Goal: Task Accomplishment & Management: Manage account settings

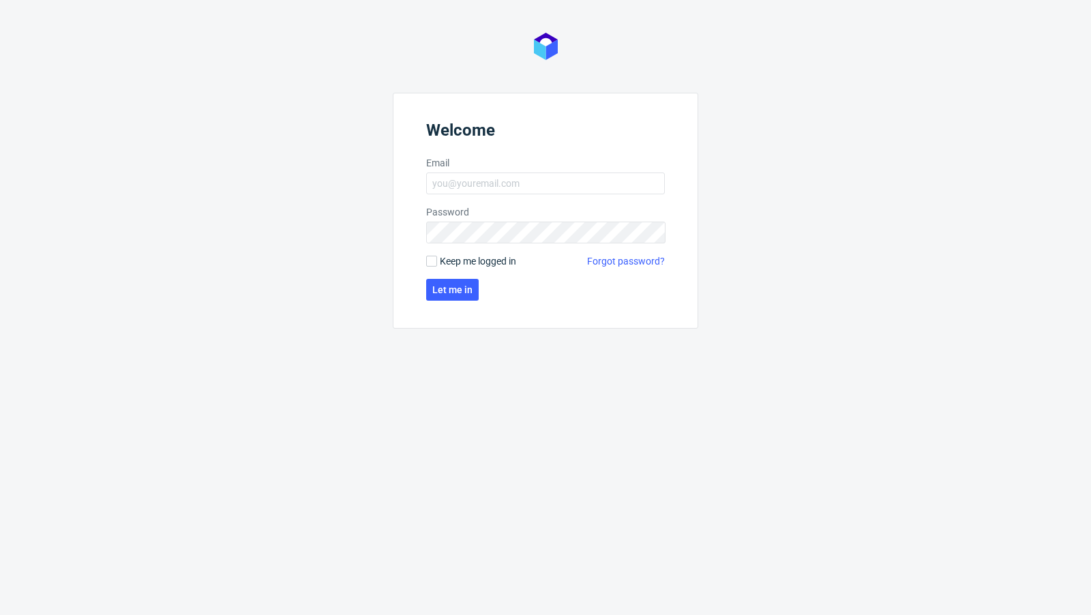
click at [533, 170] on form "Welcome Email Password Keep me logged in Forgot password? Let me in" at bounding box center [545, 211] width 305 height 236
click at [529, 181] on input "Email" at bounding box center [545, 183] width 239 height 22
type input "[EMAIL_ADDRESS][PERSON_NAME][DOMAIN_NAME]"
click at [457, 288] on span "Let me in" at bounding box center [452, 290] width 40 height 10
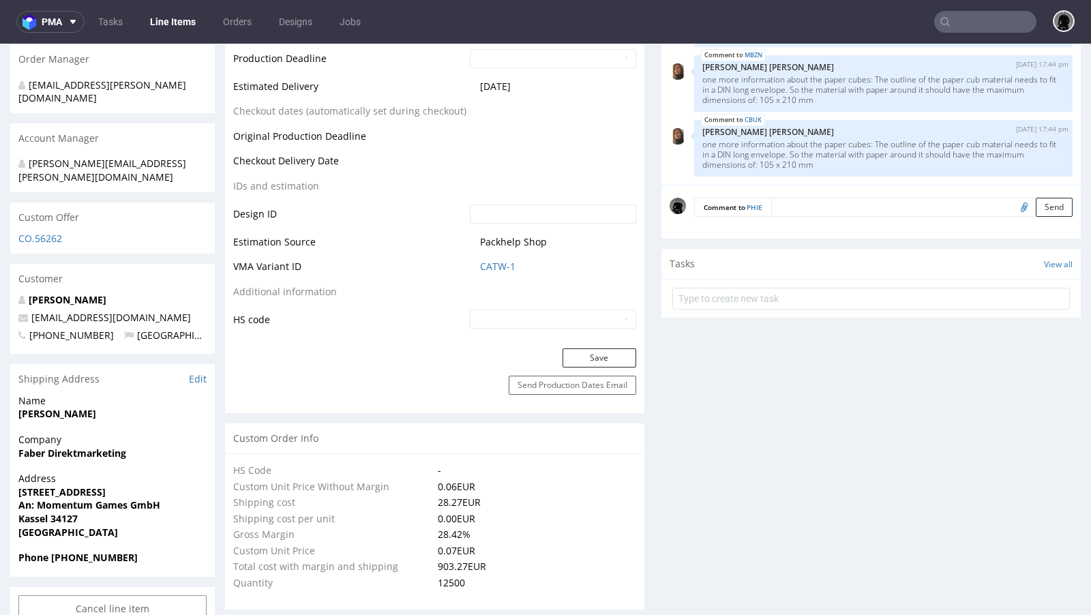
scroll to position [539, 0]
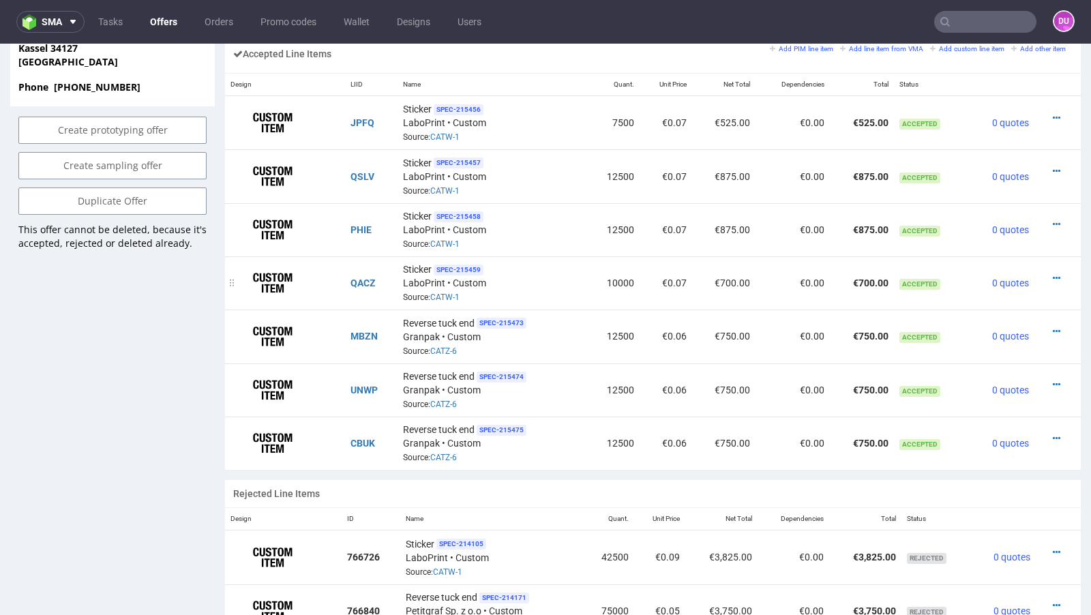
scroll to position [862, 0]
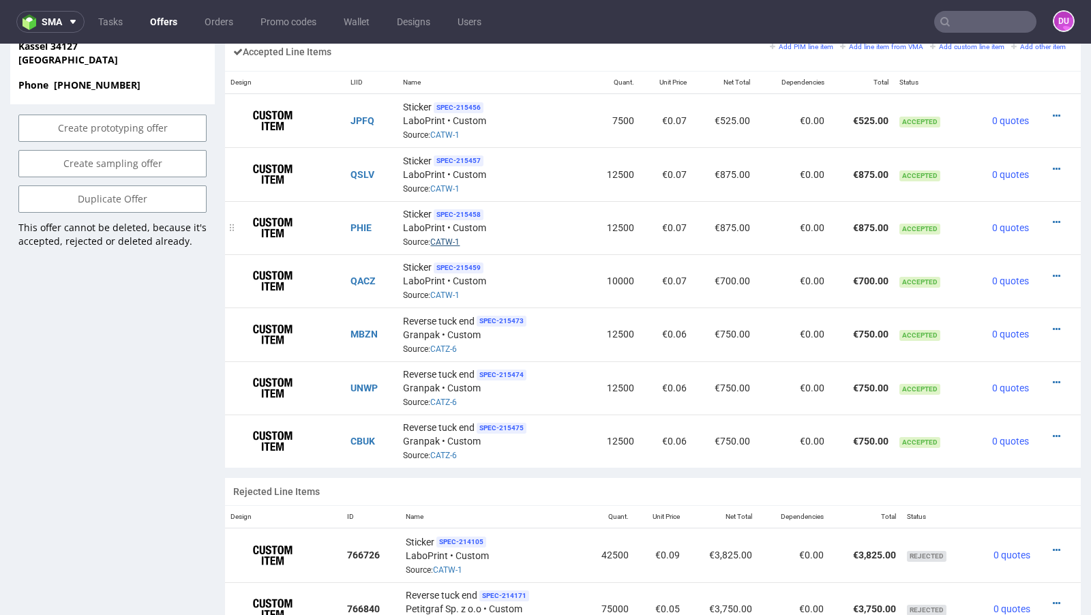
click at [440, 237] on link "CATW-1" at bounding box center [444, 242] width 29 height 10
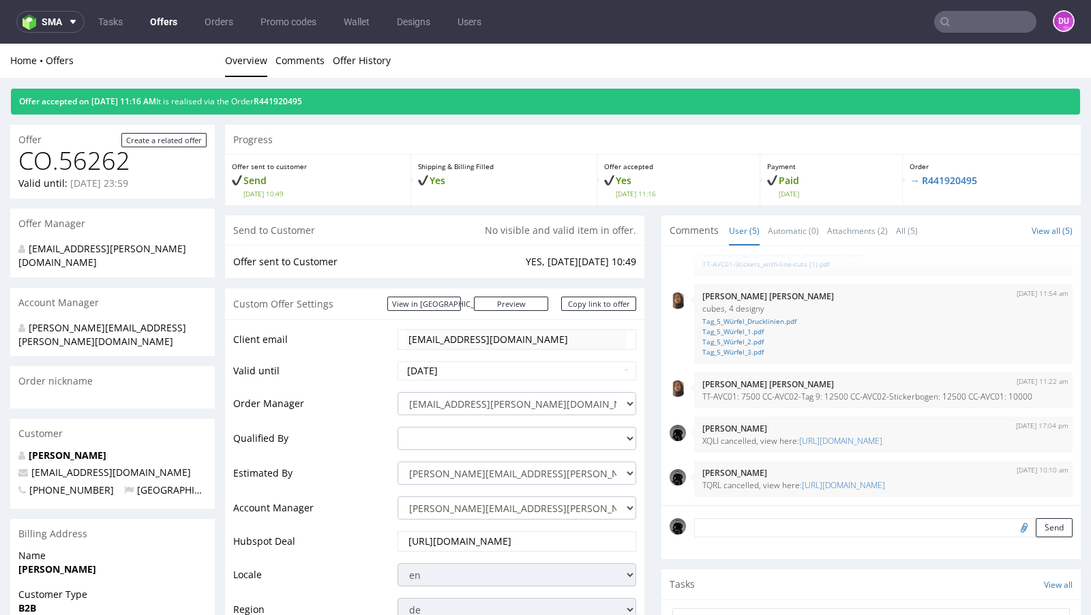
click at [164, 24] on link "Offers" at bounding box center [164, 22] width 44 height 22
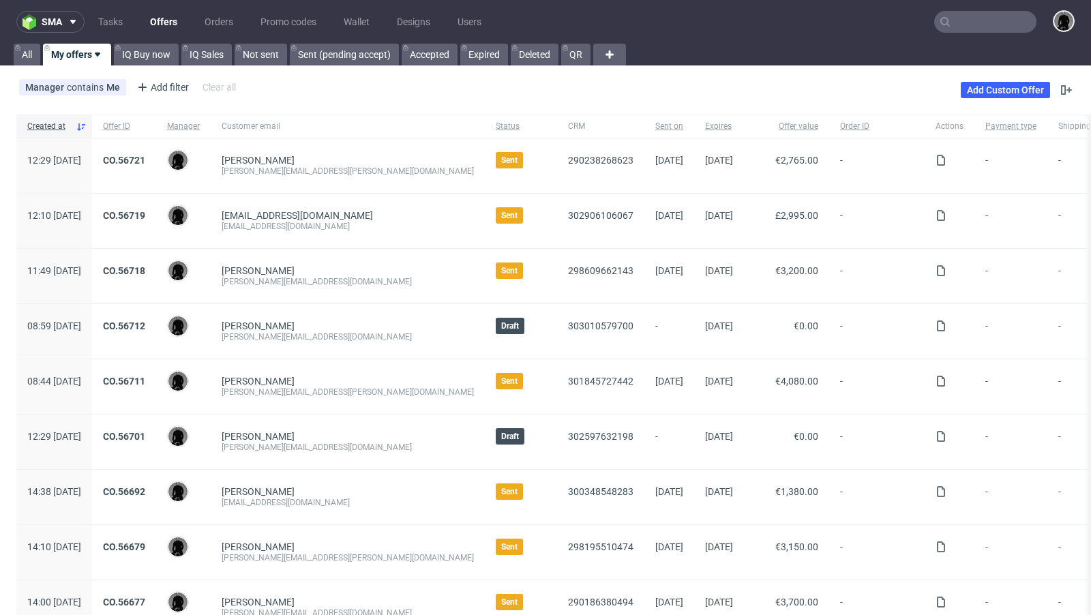
click at [975, 21] on input "text" at bounding box center [985, 22] width 102 height 22
paste input "@studiosevendesigns.com"
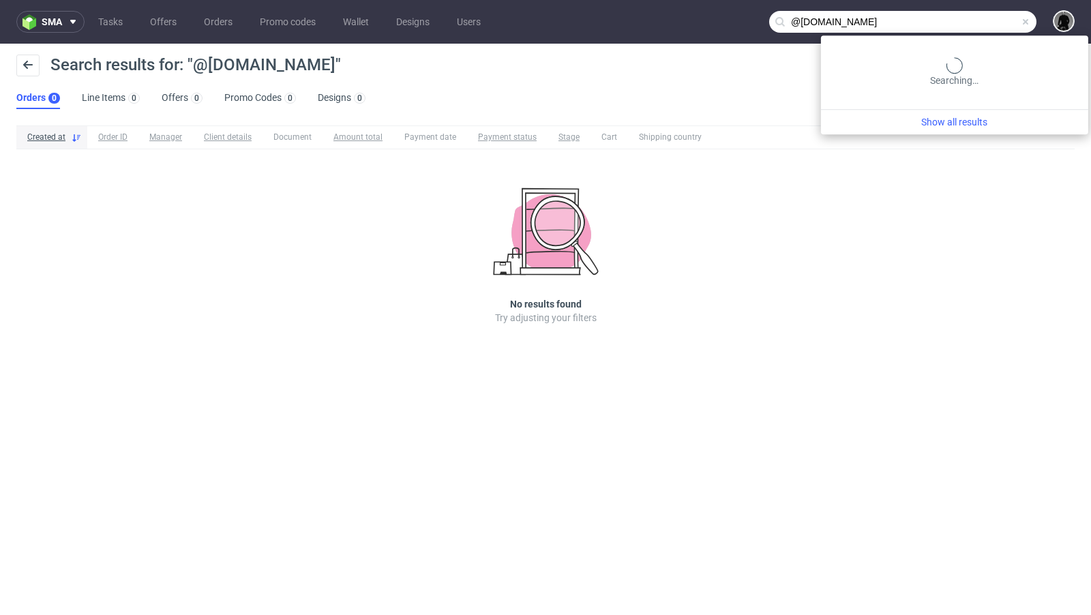
click at [971, 20] on input "@studiosevendesigns.com" at bounding box center [902, 22] width 267 height 22
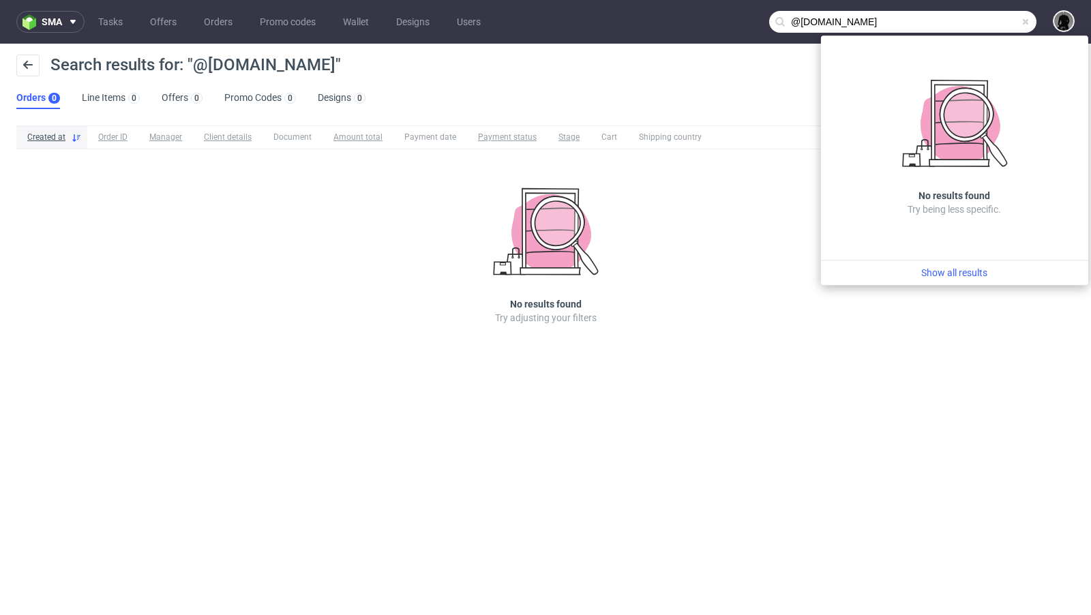
click at [854, 20] on input "@studiosevendesigns.com" at bounding box center [902, 22] width 267 height 22
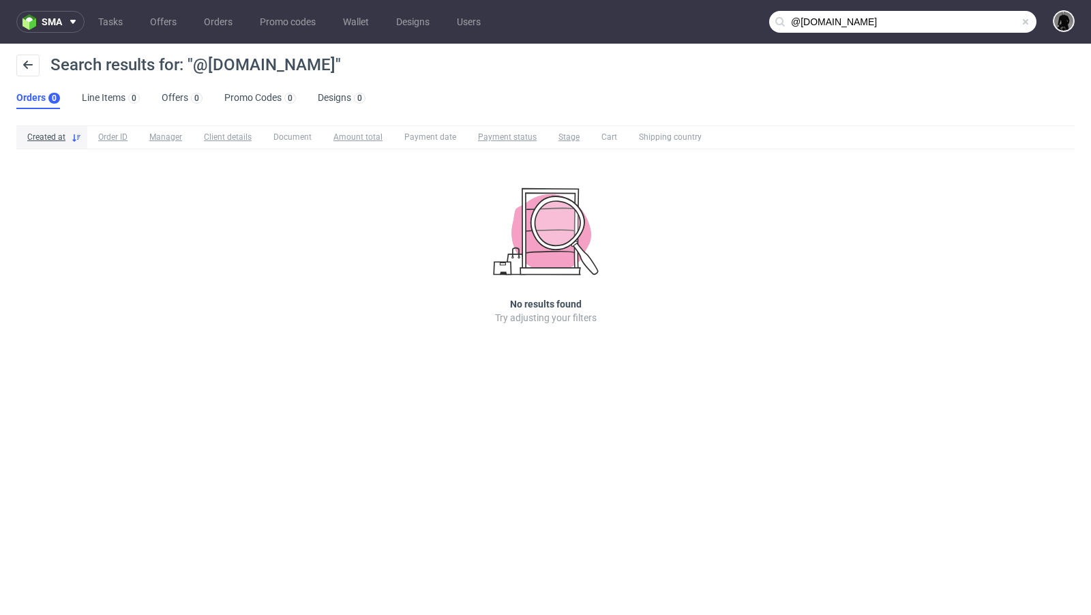
click at [967, 18] on input "@studiosevendesigns.com" at bounding box center [902, 22] width 267 height 22
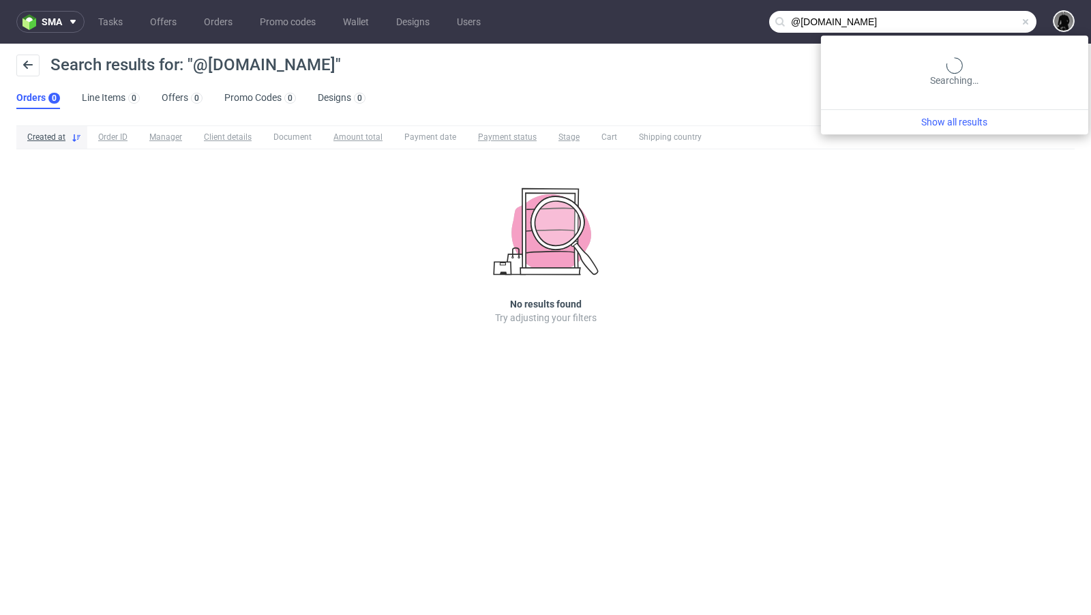
click at [967, 18] on input "@studiosevendesigns.com" at bounding box center [902, 22] width 267 height 22
click at [969, 30] on input "@studiosevendesigns.com" at bounding box center [902, 22] width 267 height 22
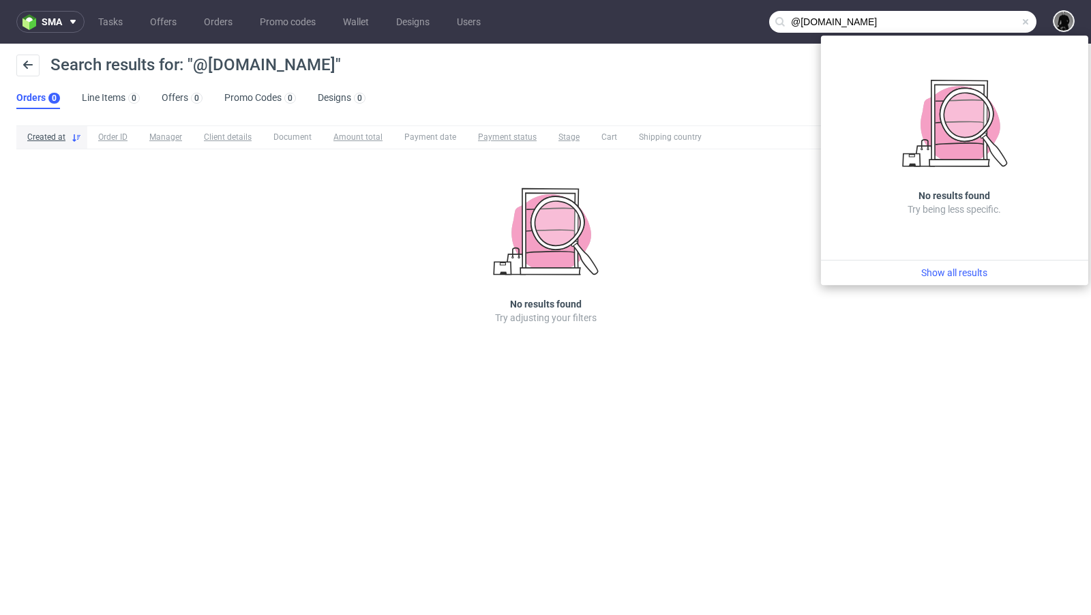
click at [883, 15] on input "@studiosevendesigns.com" at bounding box center [902, 22] width 267 height 22
paste input "hamish"
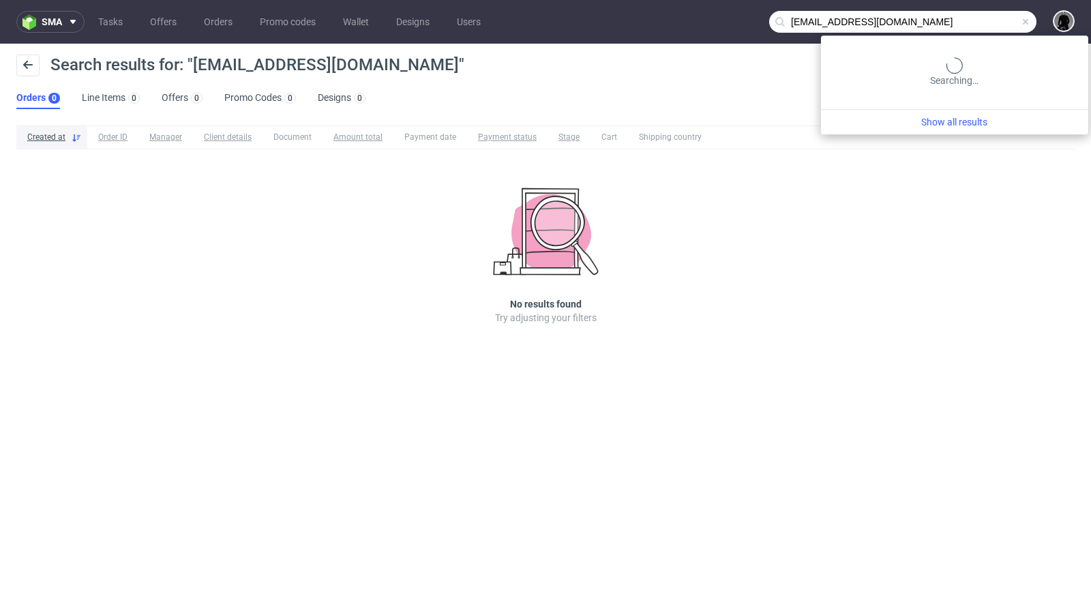
click at [969, 22] on input "hamish@studiosevendesigns.com" at bounding box center [902, 22] width 267 height 22
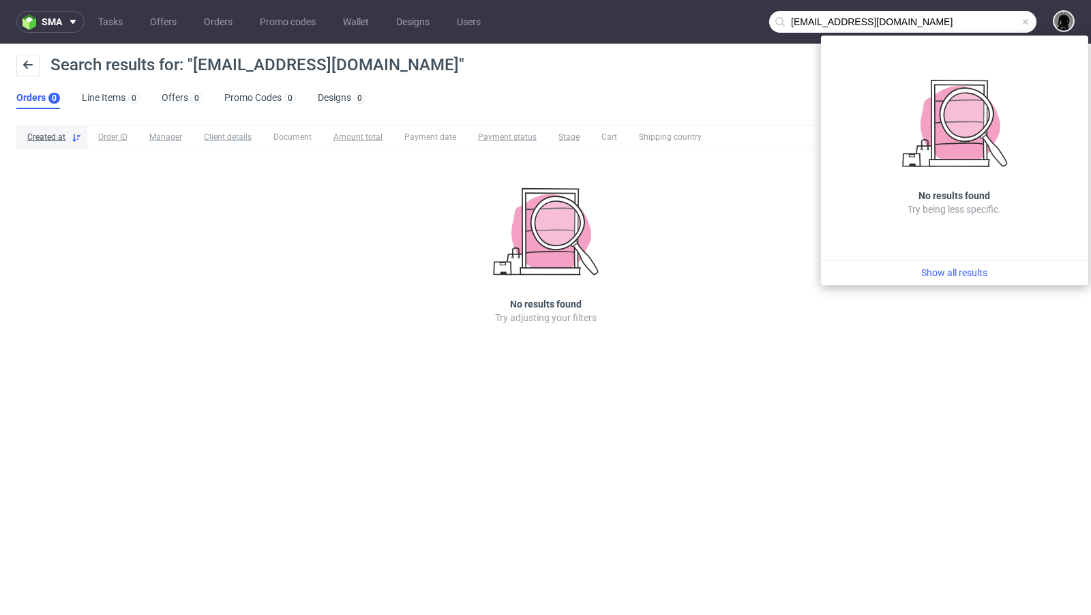
click at [819, 18] on input "hamish@studiosevendesigns.com" at bounding box center [902, 22] width 267 height 22
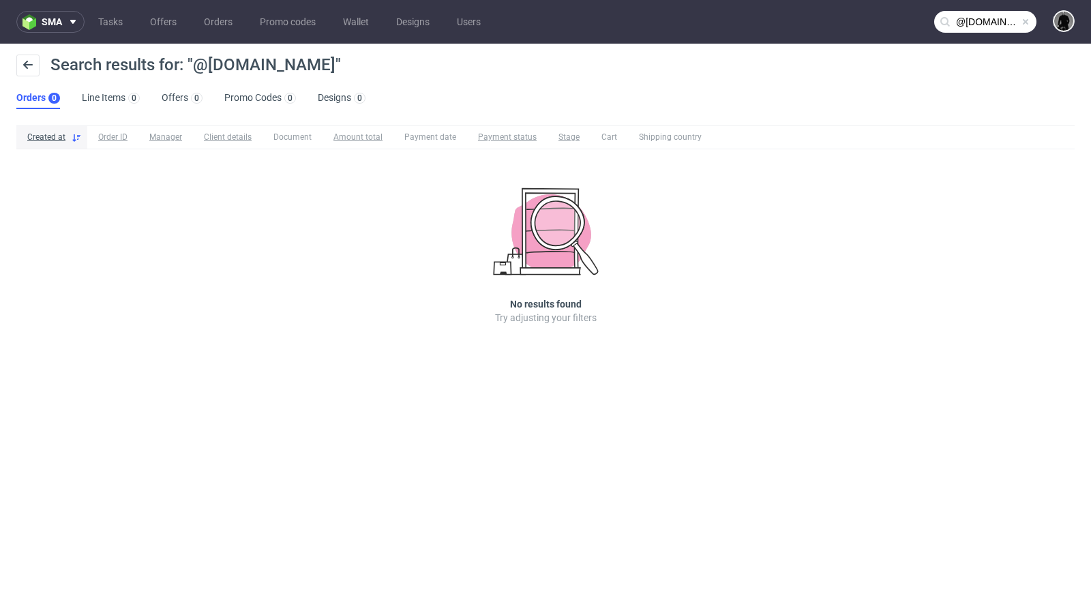
click at [512, 76] on div "Search results for: "@studiosevendesigns.com"" at bounding box center [545, 71] width 1058 height 33
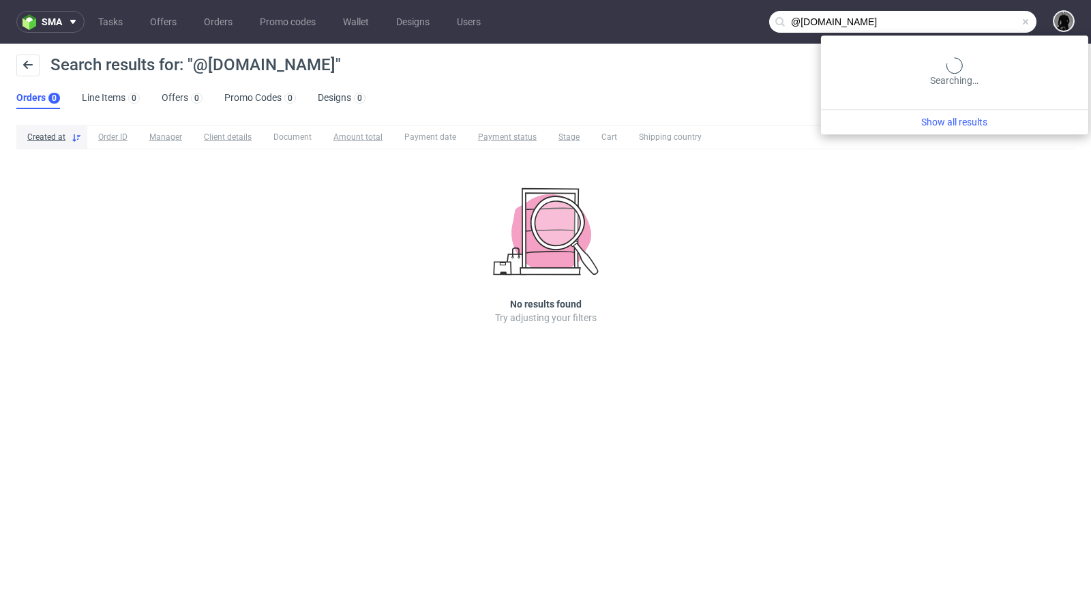
click at [980, 14] on input "@studiosevendesigns.com" at bounding box center [902, 22] width 267 height 22
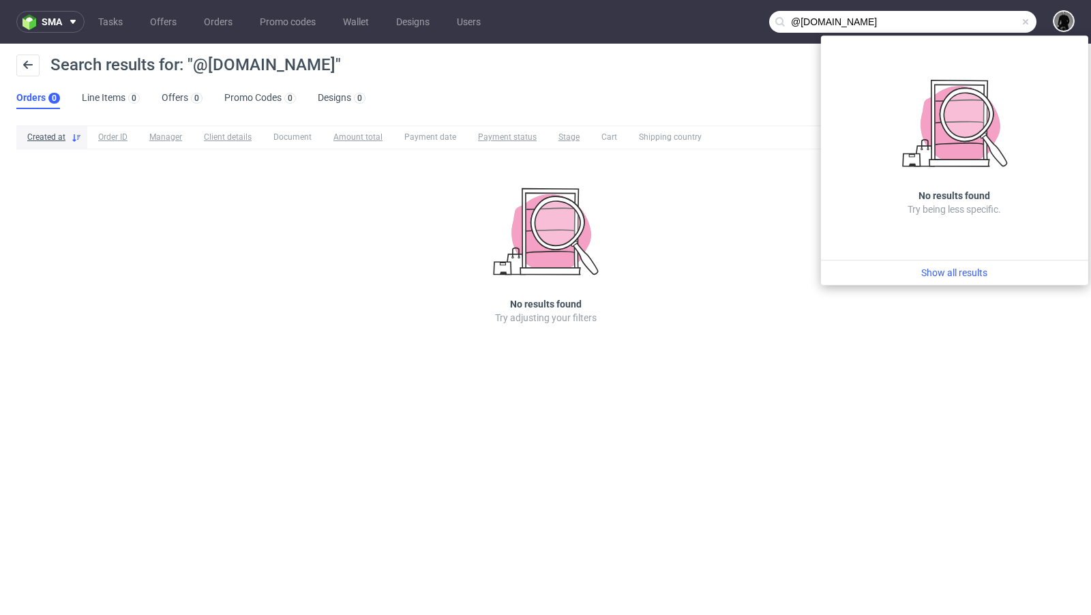
click at [516, 91] on div "Search results for: "@studiosevendesigns.com" Orders 0 Line Items 0 Offers 0 Pr…" at bounding box center [545, 82] width 1091 height 76
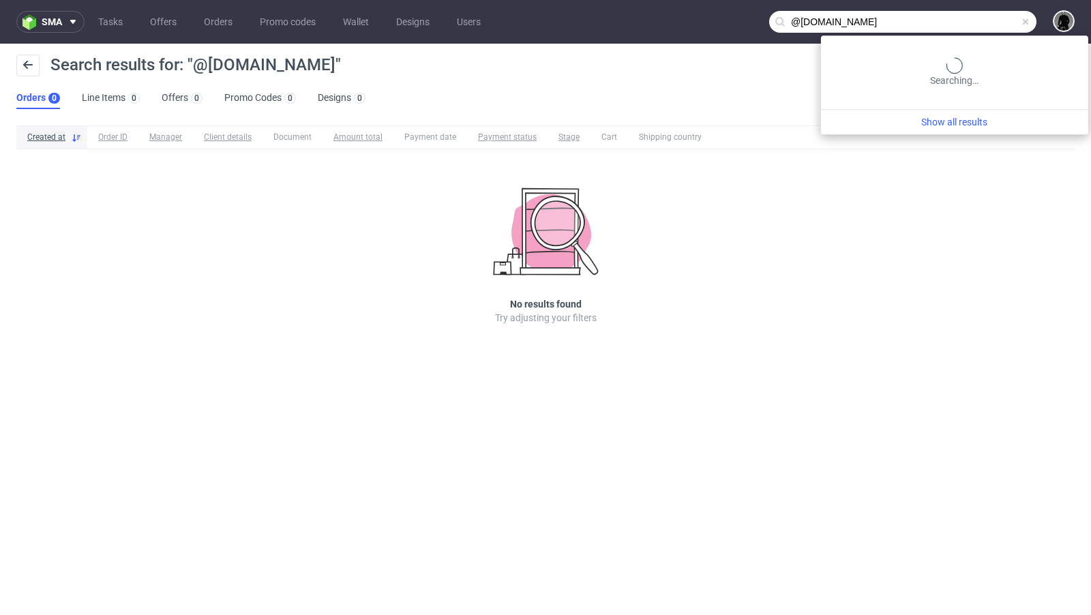
click at [984, 31] on input "@studiosevendesigns.com" at bounding box center [902, 22] width 267 height 22
paste input "ntact.studiosevendesigns@gmail.co"
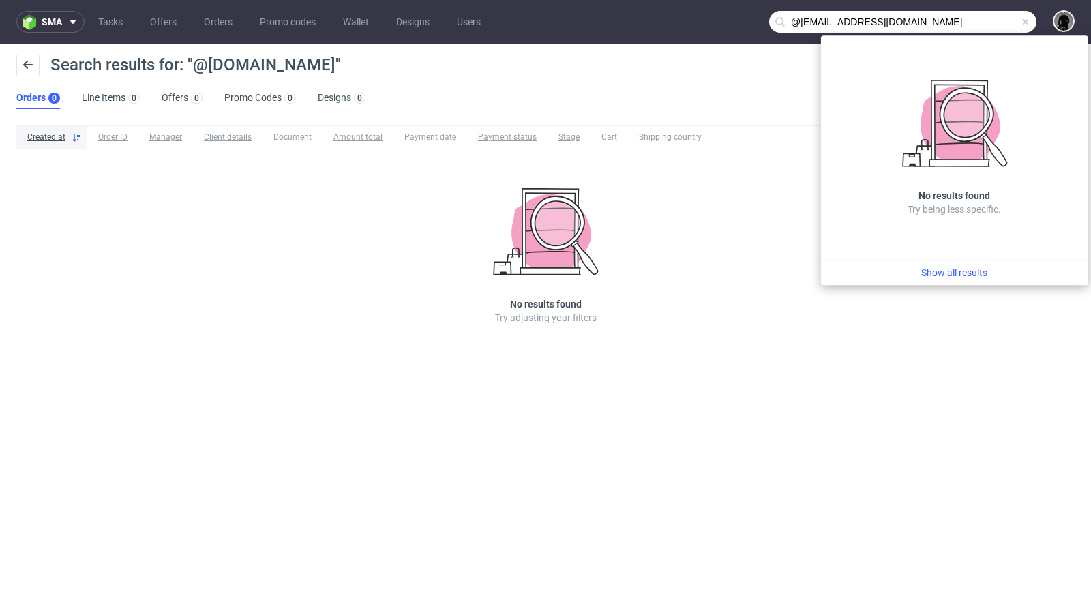
click at [1034, 19] on input "@studiosevendesigns.contact.studiosevendesigns@gmail.com" at bounding box center [902, 22] width 267 height 22
type input "@studiosevendesigns.contact.studiosevendesigns@gmail.com"
click at [1029, 19] on span at bounding box center [1025, 21] width 11 height 11
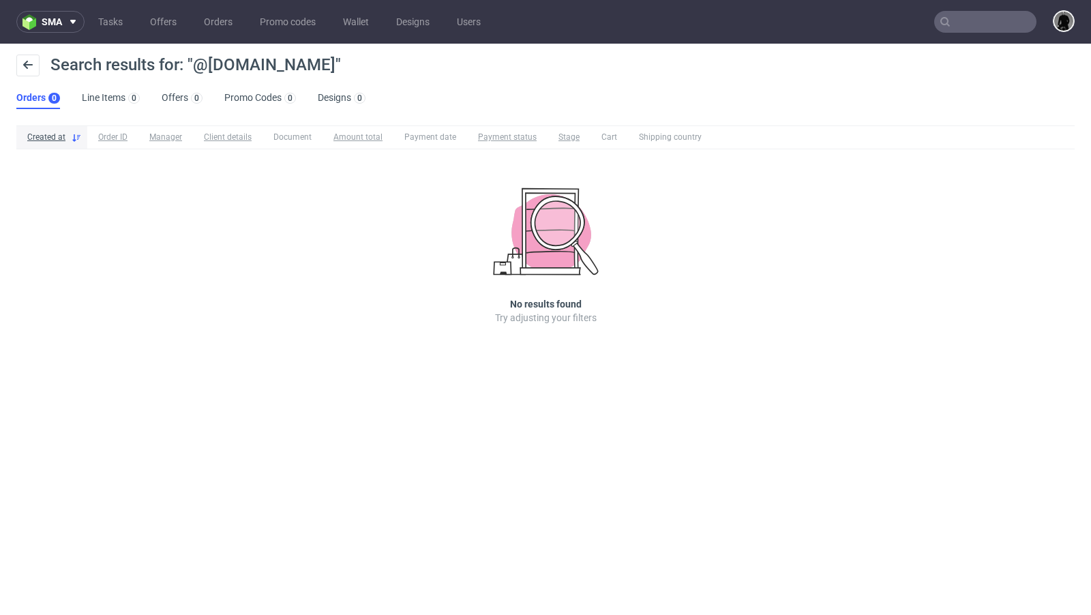
click at [984, 21] on input "text" at bounding box center [985, 22] width 102 height 22
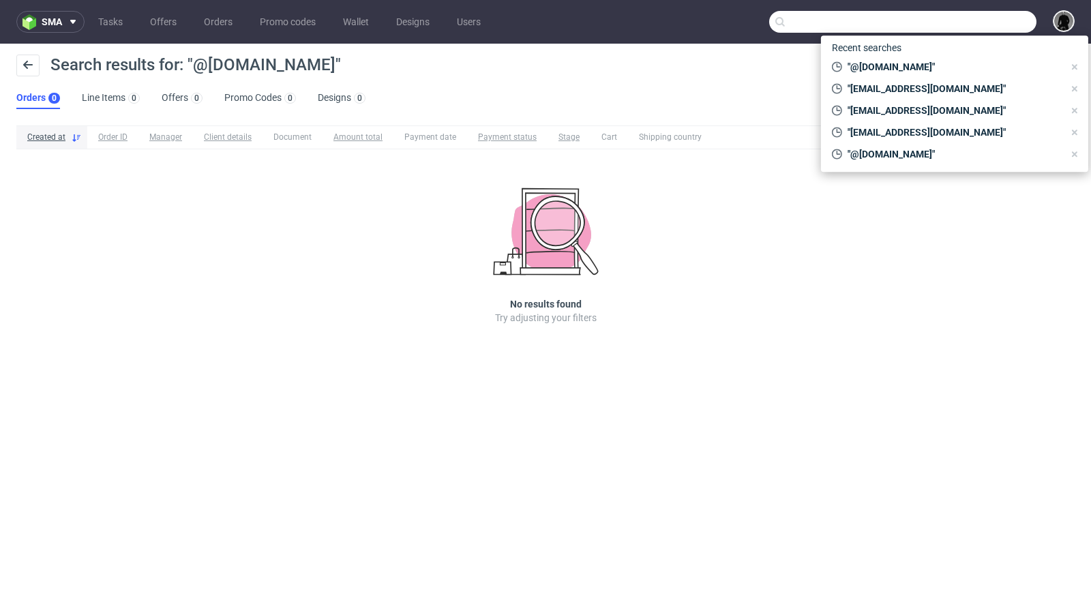
paste input "contact.studiosevendesigns@gmail.com"
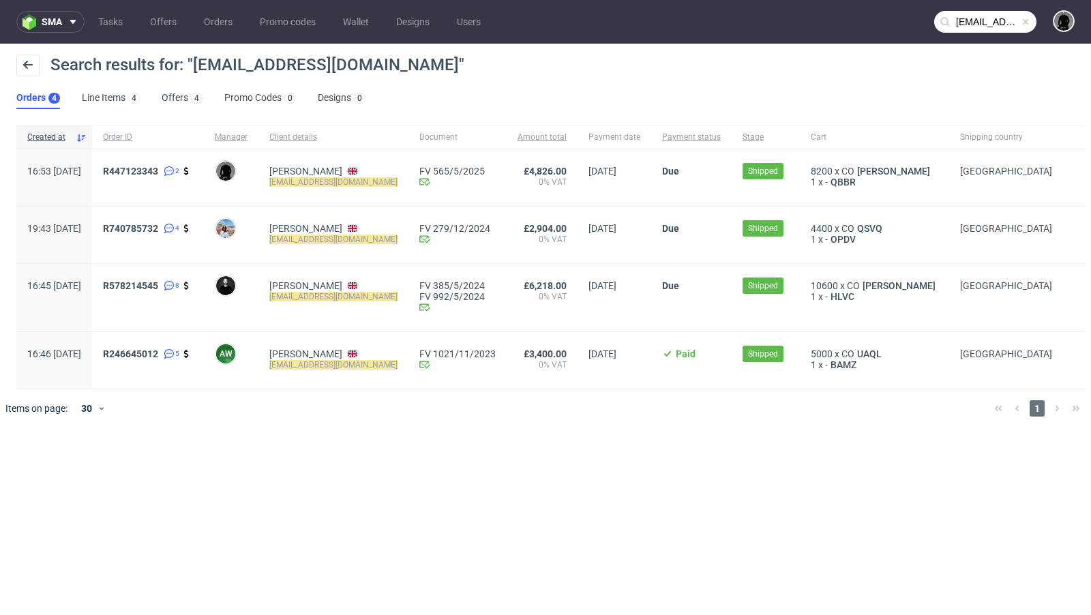
click at [969, 19] on input "contact.studiosevendesigns@gmail.com" at bounding box center [985, 22] width 102 height 22
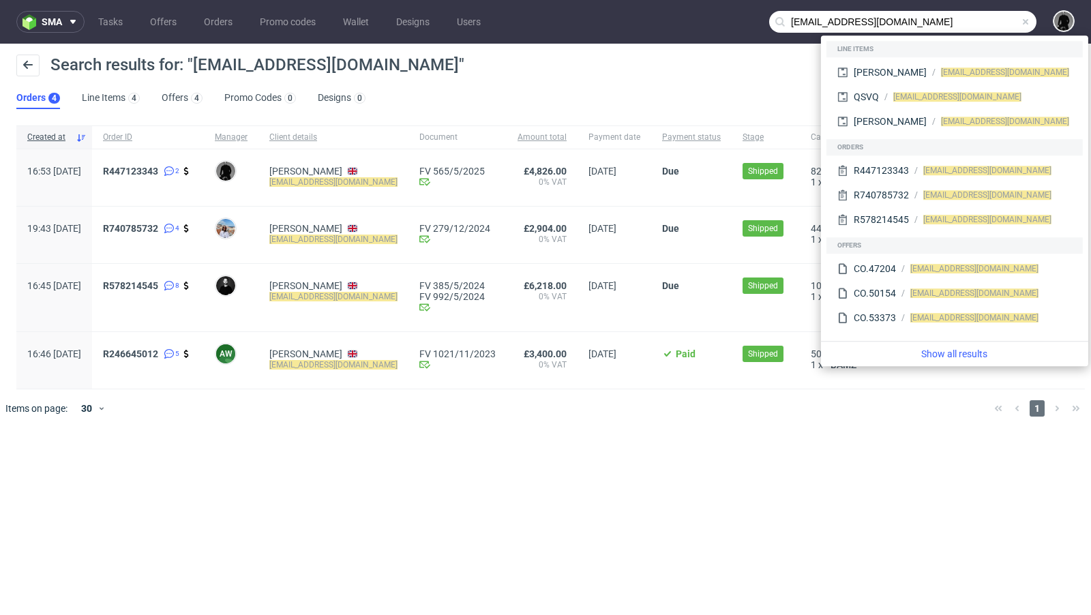
drag, startPoint x: 824, startPoint y: 23, endPoint x: 731, endPoint y: 7, distance: 94.8
click at [731, 7] on nav "sma Tasks Offers Orders Promo codes Wallet Designs Users contact.studiosevendes…" at bounding box center [545, 22] width 1091 height 44
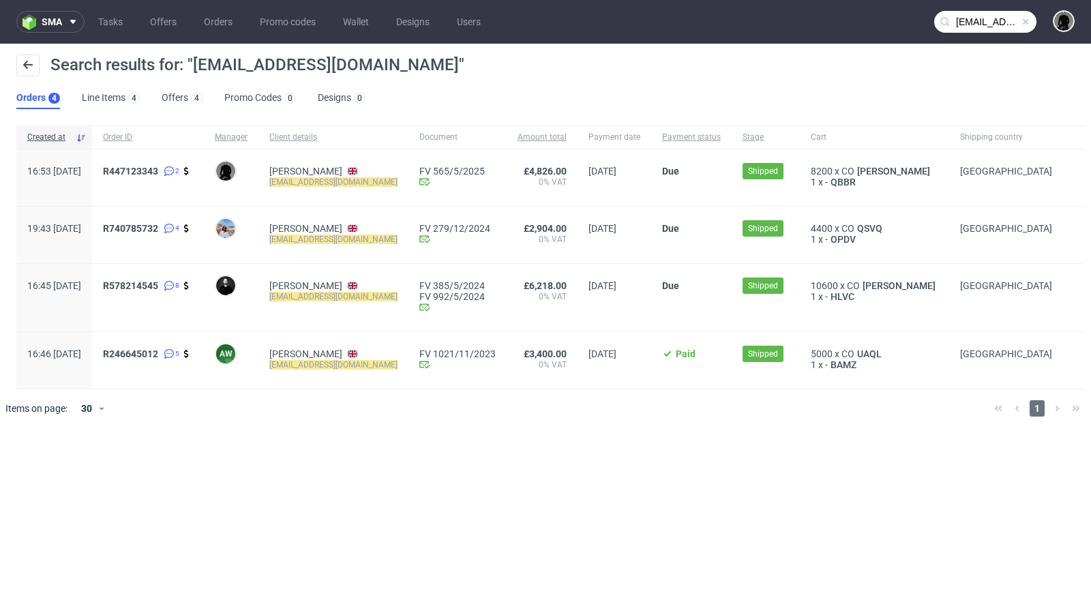
type input "studiosevendesigns@gmail.com"
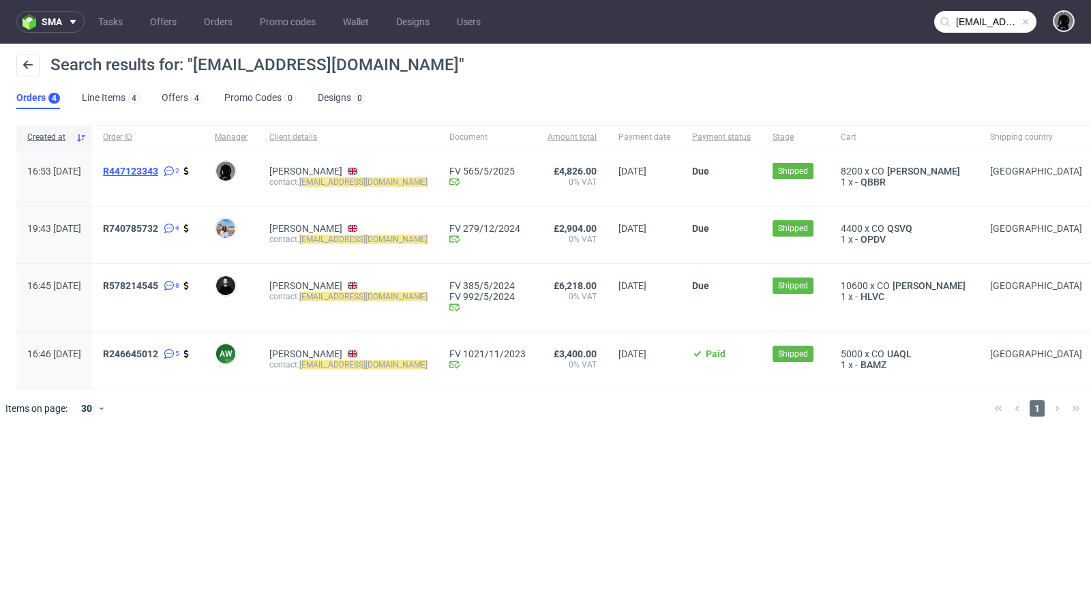
click at [158, 166] on span "R447123343" at bounding box center [130, 171] width 55 height 11
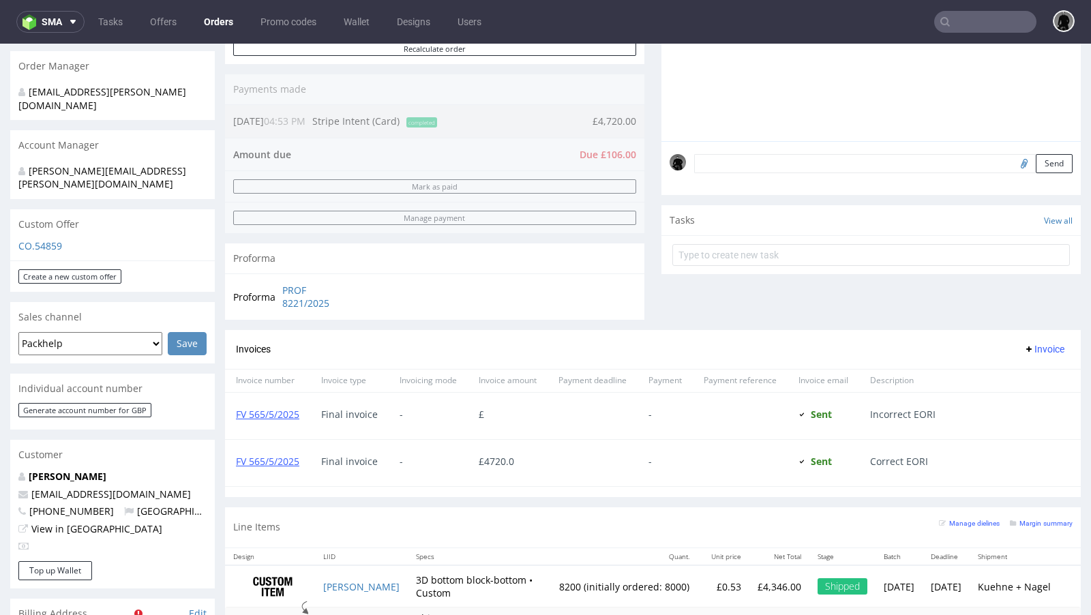
scroll to position [316, 0]
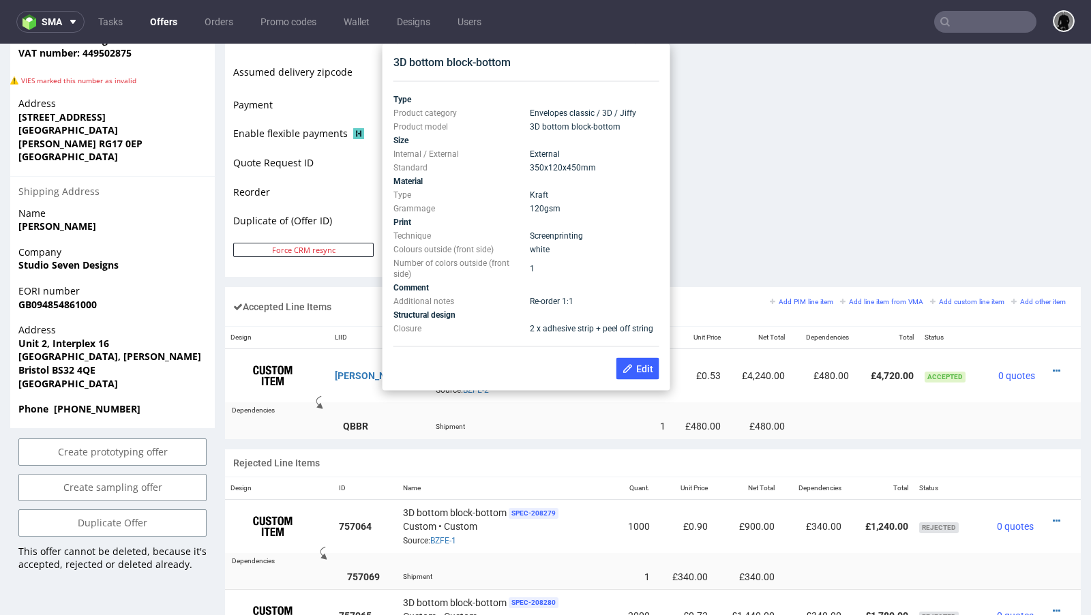
scroll to position [595, 0]
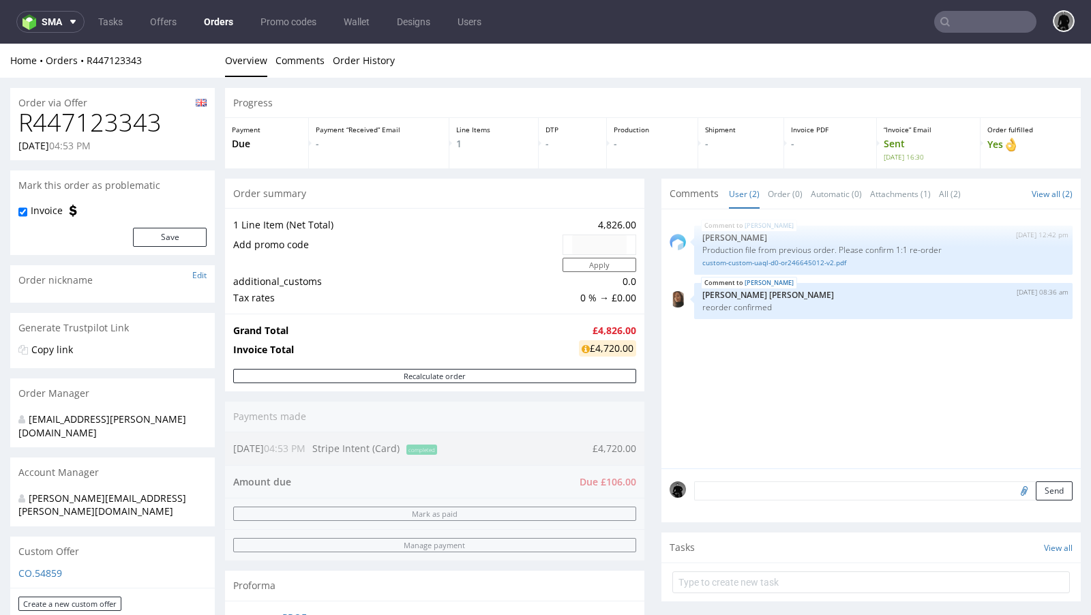
type input "studiosevendesigns@gmail.com"
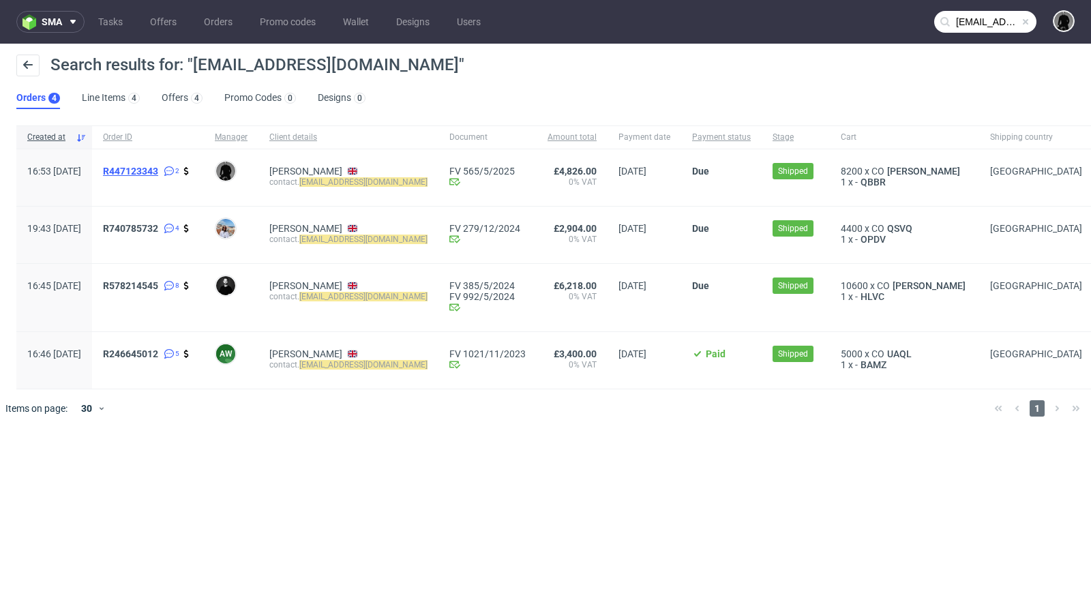
click at [158, 172] on span "R447123343" at bounding box center [130, 171] width 55 height 11
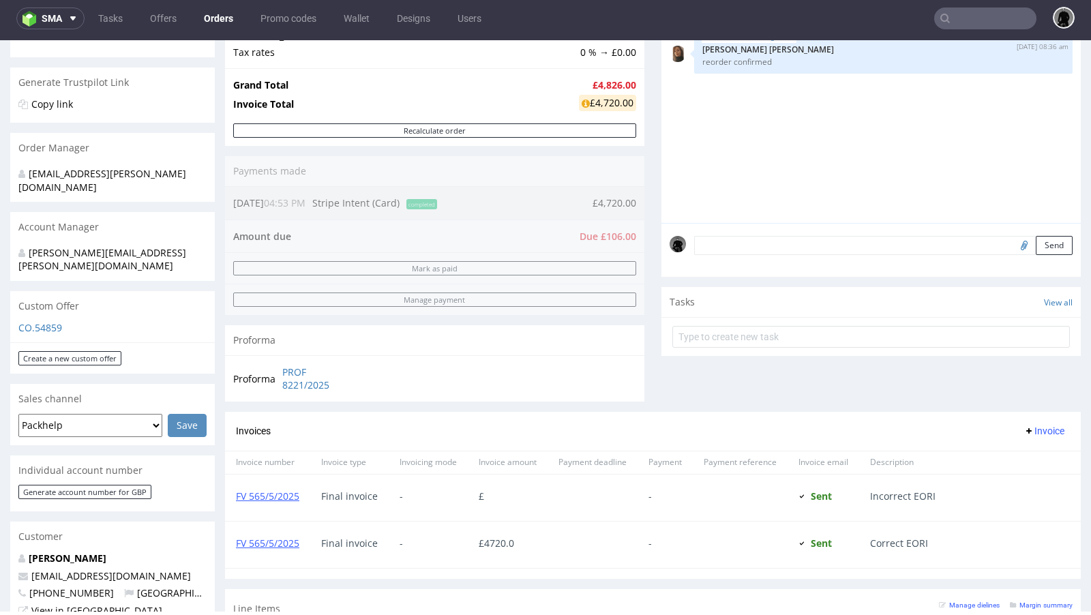
scroll to position [239, 0]
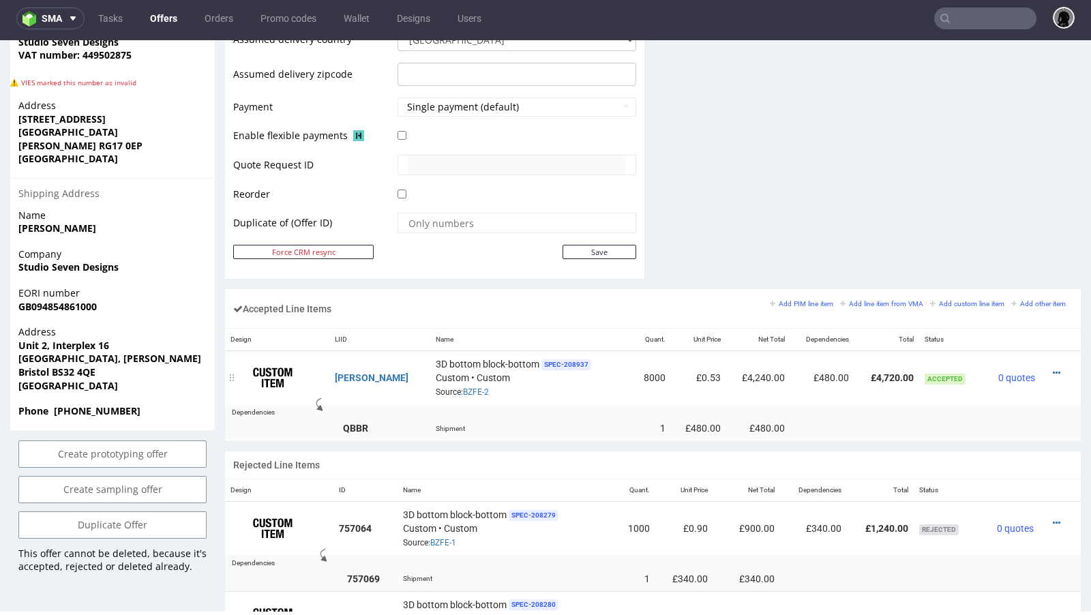
scroll to position [584, 0]
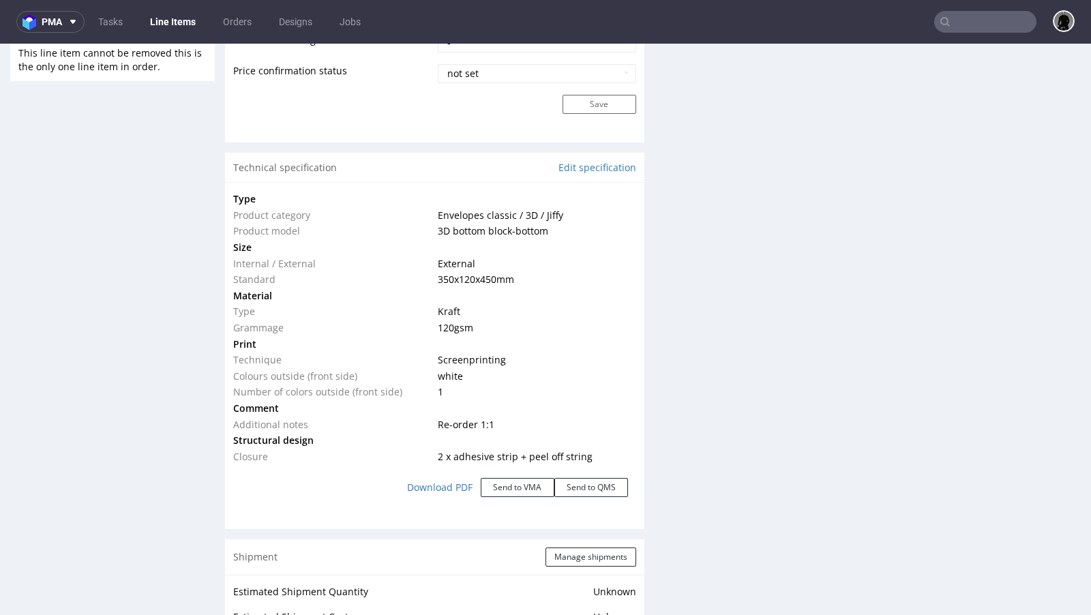
scroll to position [1230, 0]
click at [491, 477] on button "Send to VMA" at bounding box center [518, 486] width 74 height 19
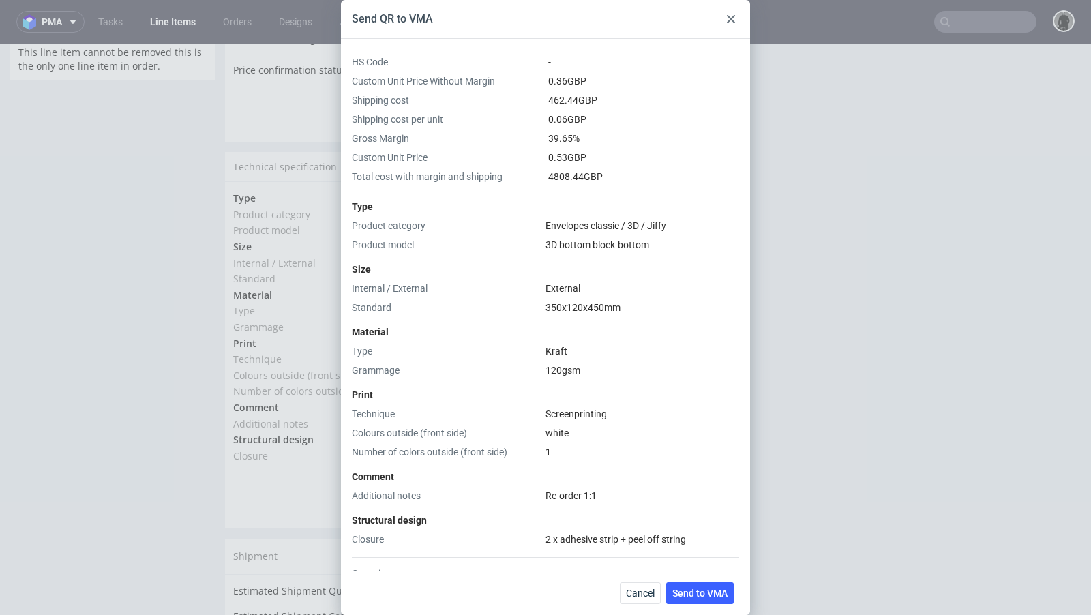
scroll to position [209, 0]
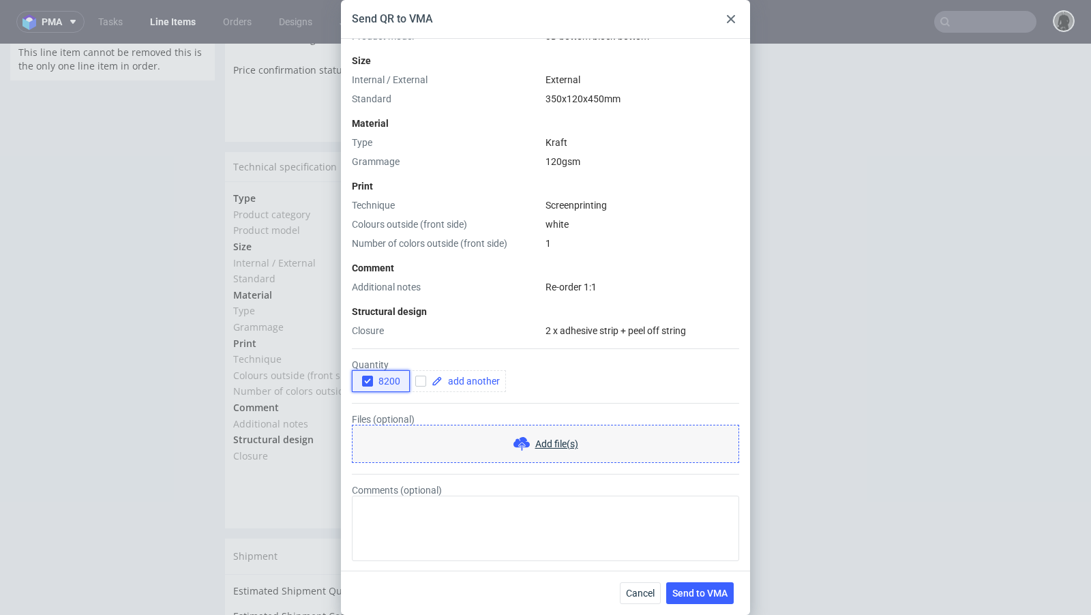
click at [367, 380] on use "button" at bounding box center [367, 381] width 6 height 5
click at [419, 383] on input "checkbox" at bounding box center [420, 381] width 11 height 11
checkbox input "true"
click at [470, 381] on span at bounding box center [470, 381] width 57 height 10
checkbox input "true"
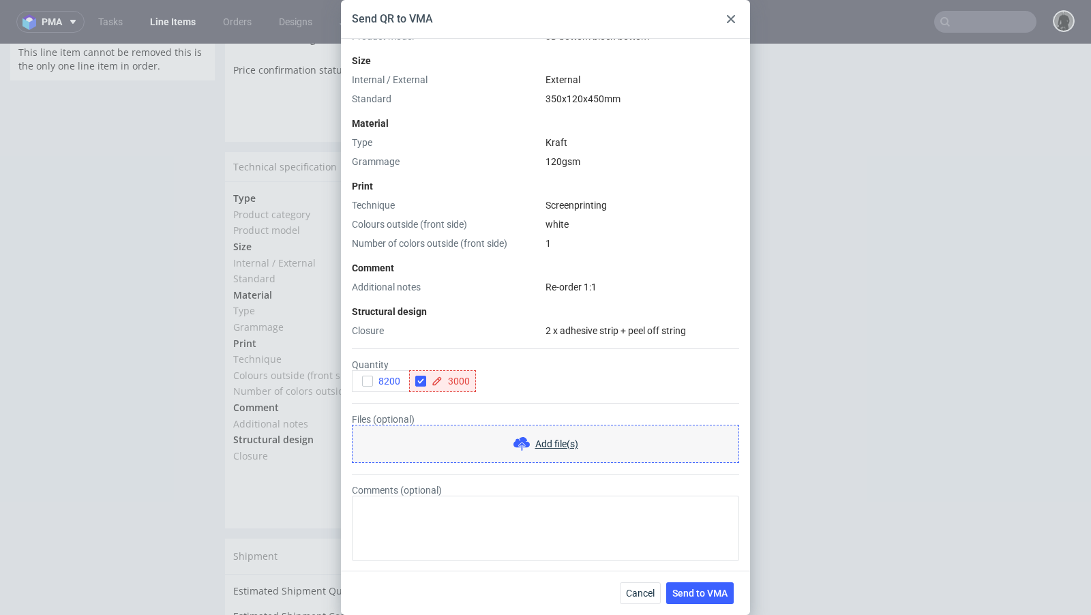
click at [487, 300] on div "Type Product category Envelopes classic / 3D / Jiffy Product model 3D bottom bl…" at bounding box center [545, 162] width 387 height 352
click at [485, 377] on input "checkbox" at bounding box center [486, 381] width 11 height 11
checkbox input "true"
click at [521, 380] on span at bounding box center [536, 381] width 57 height 10
checkbox input "true"
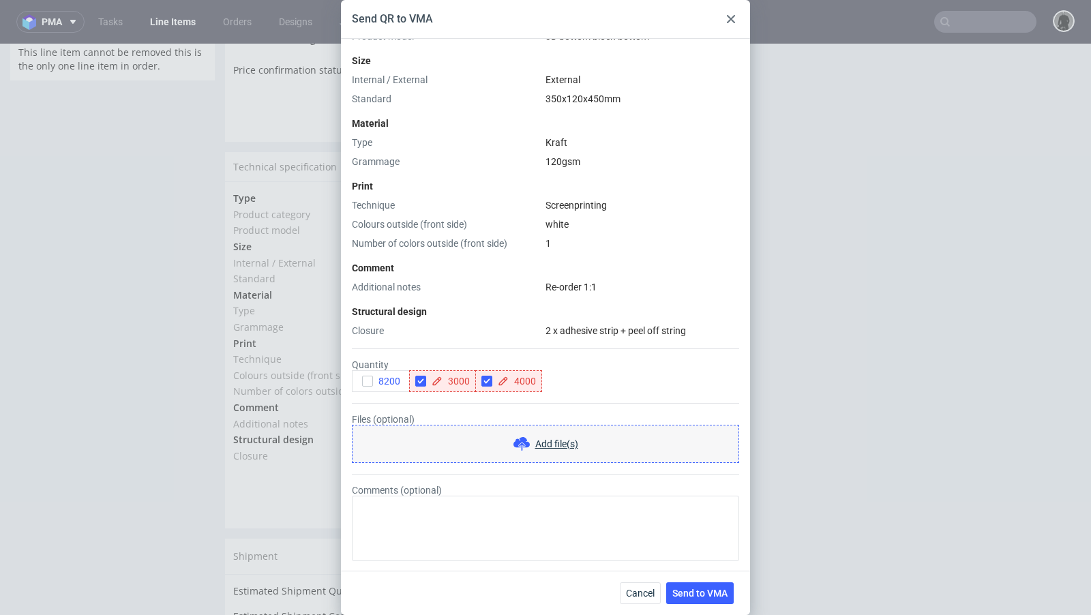
click at [529, 267] on div "Comment" at bounding box center [545, 268] width 387 height 14
click at [549, 381] on input "checkbox" at bounding box center [552, 381] width 11 height 11
checkbox input "true"
click at [588, 382] on span at bounding box center [603, 381] width 57 height 10
checkbox input "true"
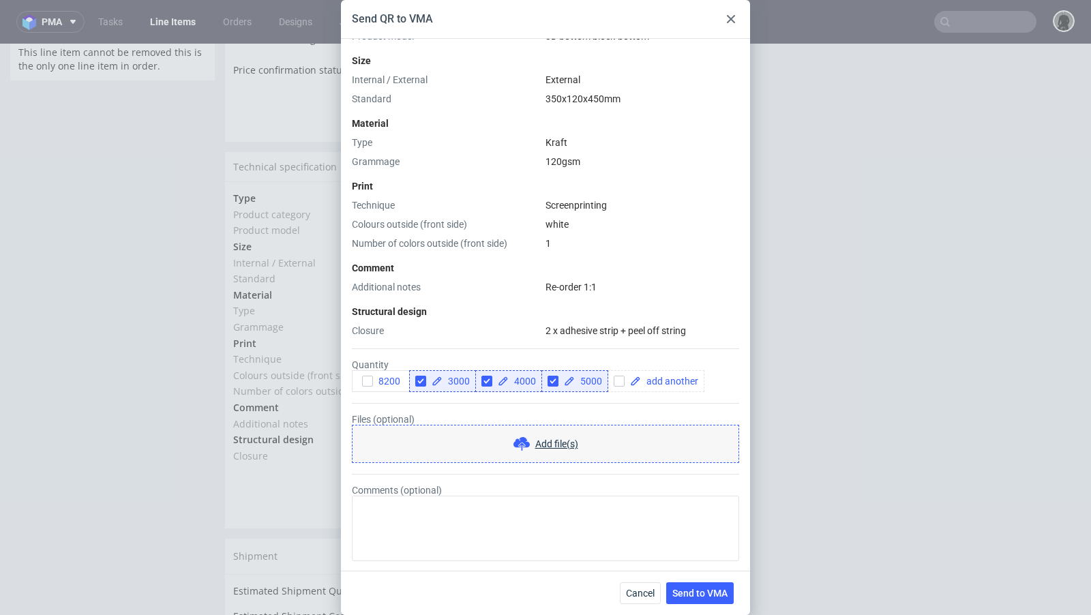
click at [492, 326] on div "Closure" at bounding box center [446, 331] width 188 height 14
click at [691, 591] on span "Send to VMA" at bounding box center [699, 593] width 55 height 10
click at [192, 205] on div "Send QR to VMA HS Code - Custom Unit Price Without Margin 0.36 GBP Shipping cos…" at bounding box center [545, 307] width 1091 height 615
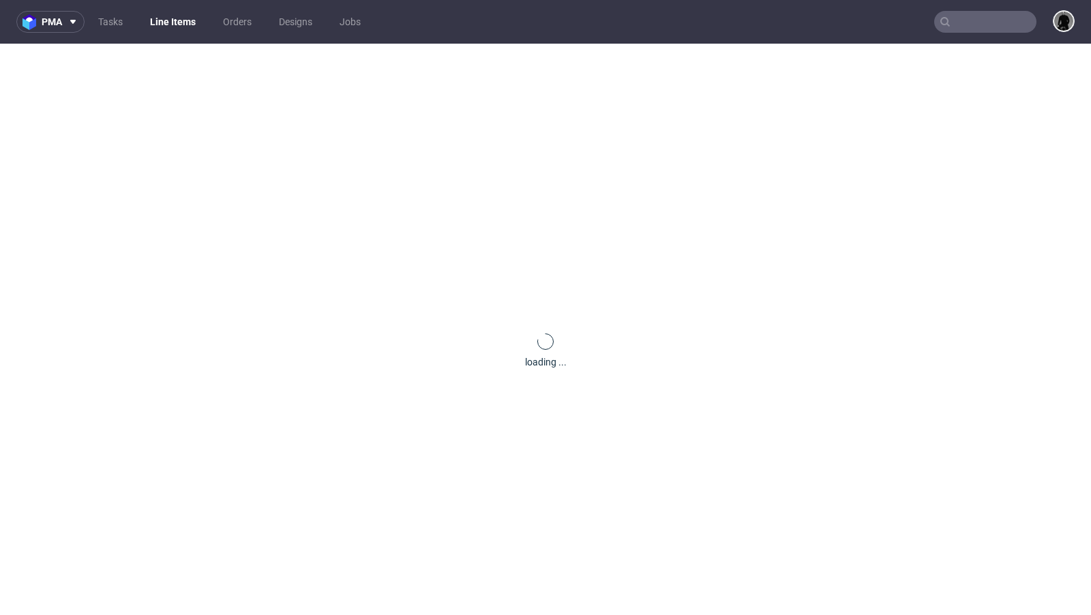
scroll to position [0, 0]
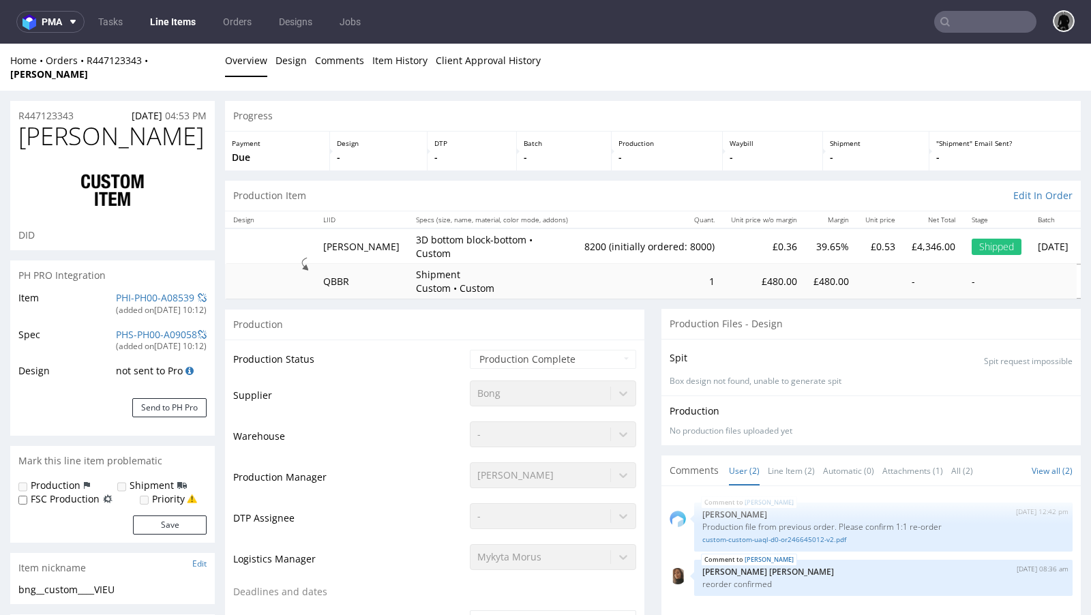
select select "in_progress"
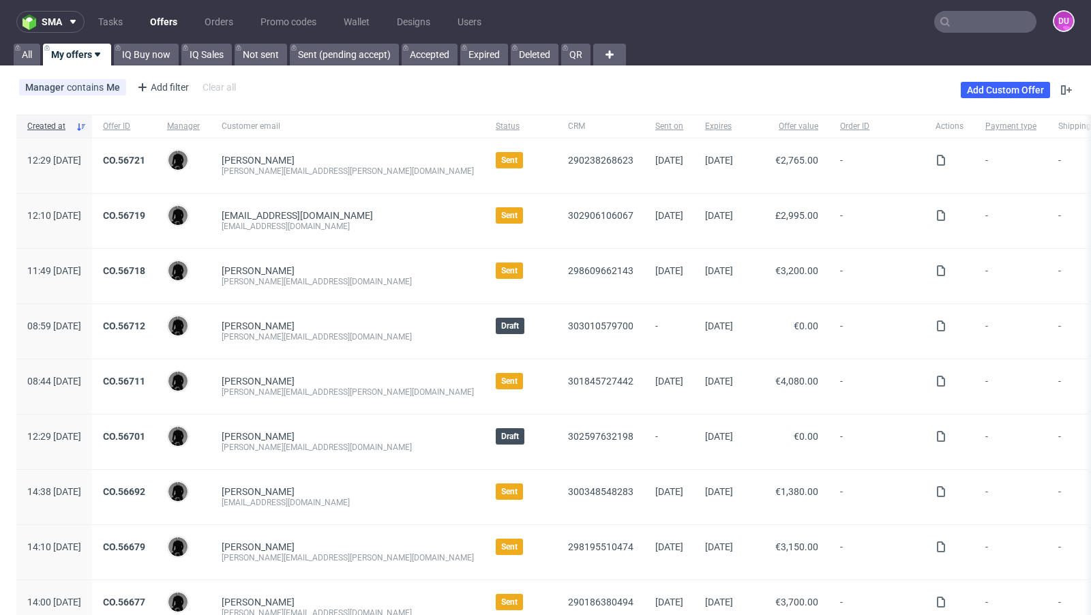
click at [983, 27] on input "text" at bounding box center [985, 22] width 102 height 22
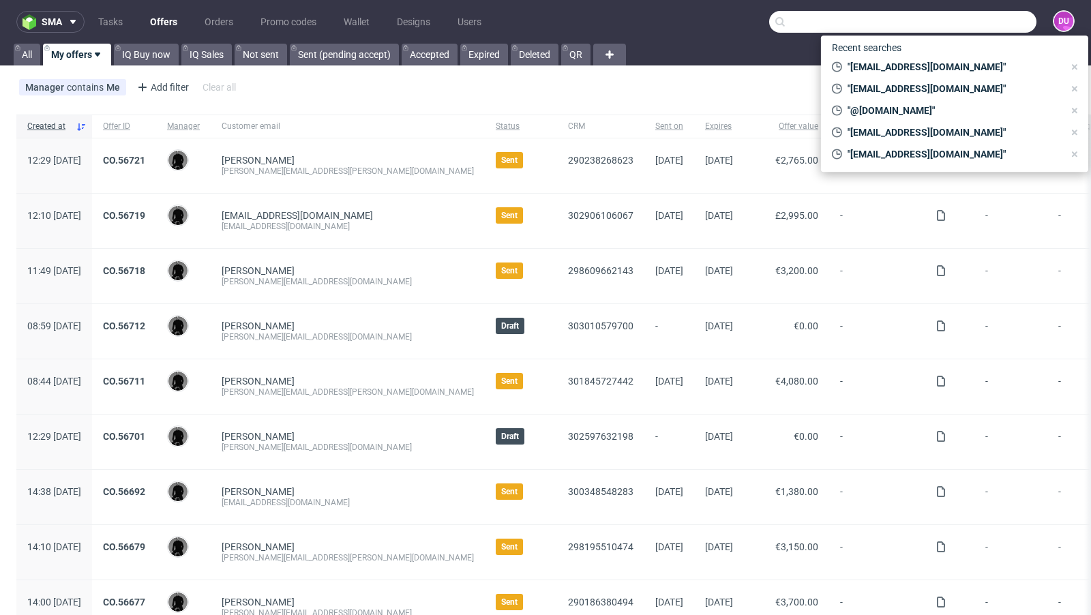
paste input "| ole@localherobox.de"
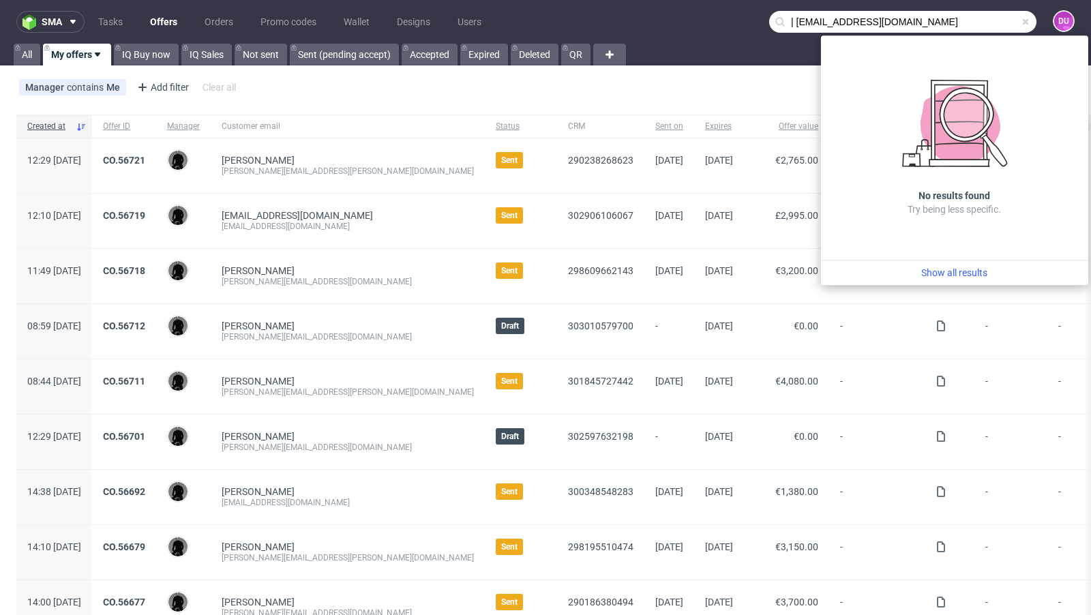
click at [785, 24] on input "| ole@localherobox.de" at bounding box center [902, 22] width 267 height 22
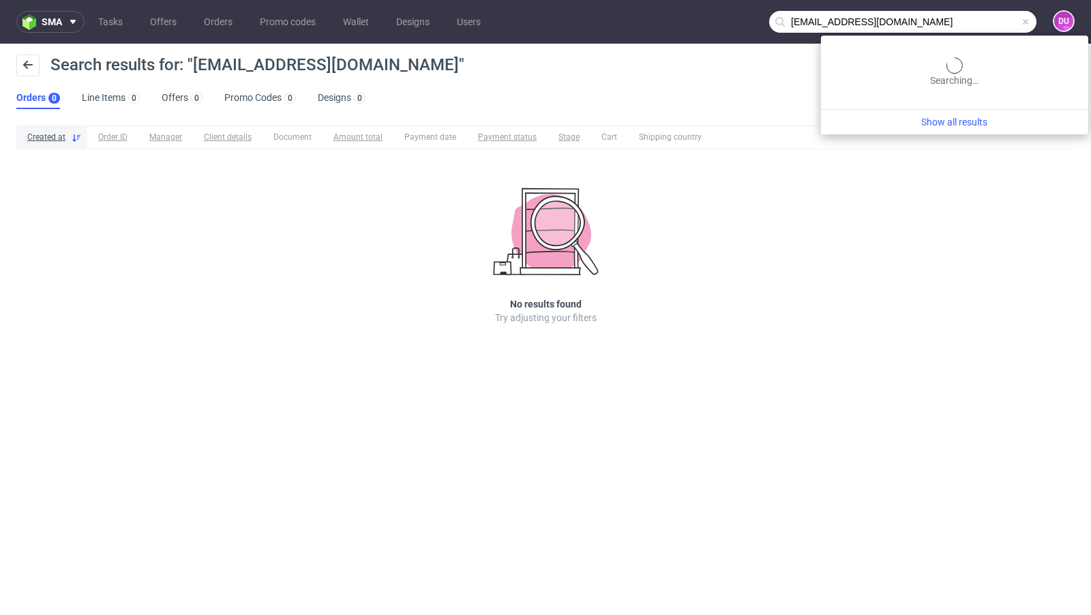
click at [949, 15] on input "ole@localherobox.de" at bounding box center [902, 22] width 267 height 22
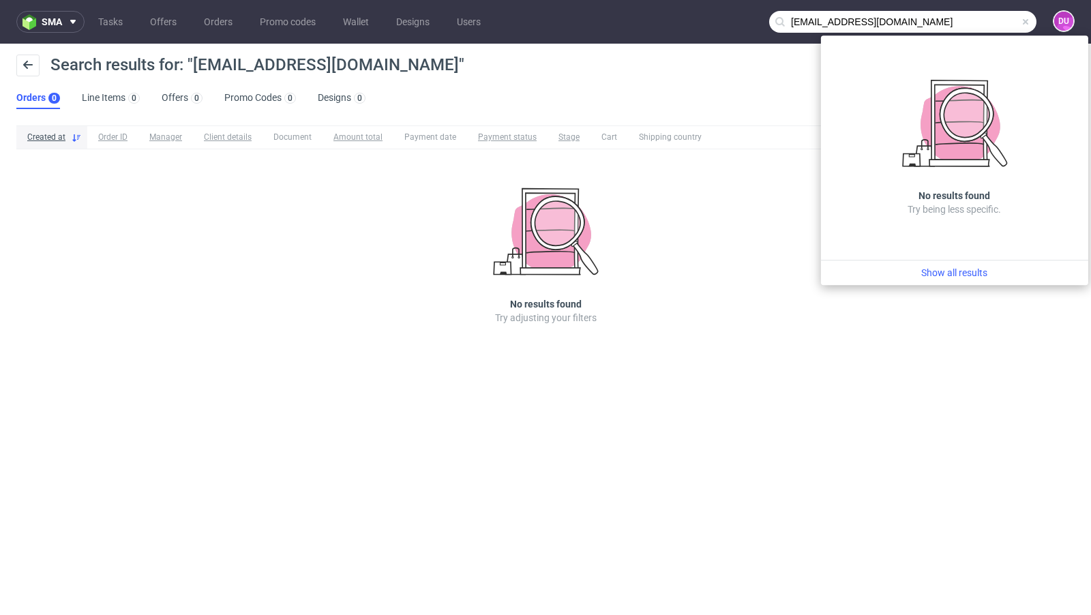
click at [804, 21] on input "ole@localherobox.de" at bounding box center [902, 22] width 267 height 22
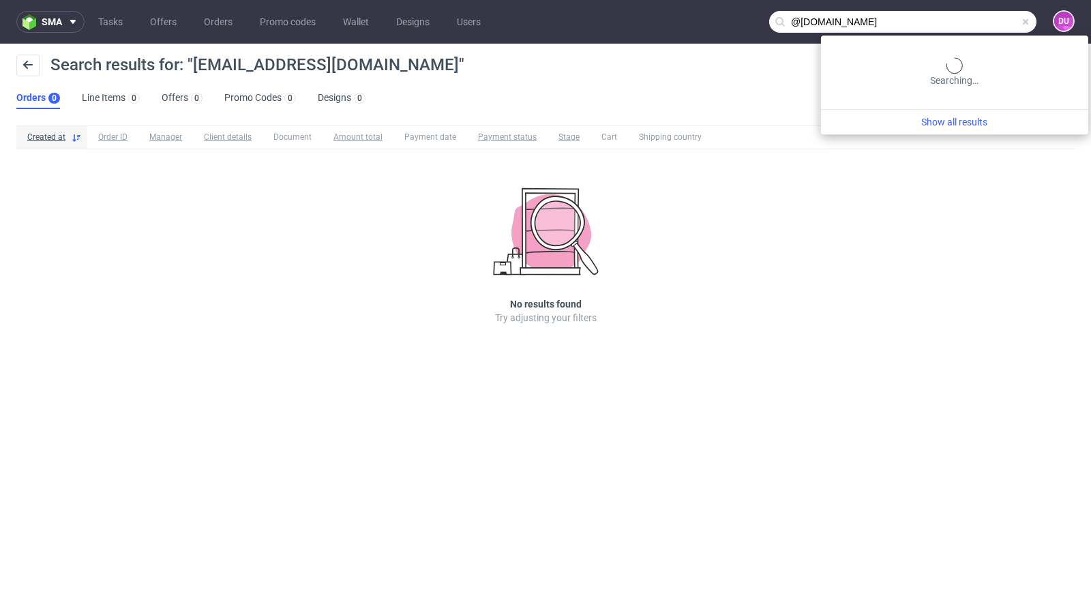
type input "@localherobox.de"
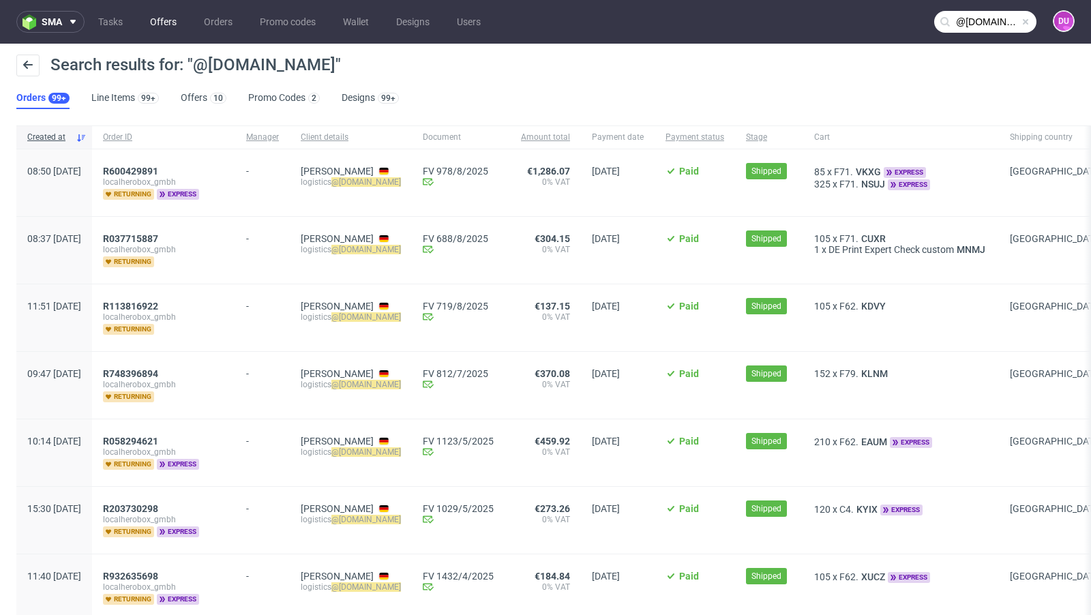
click at [153, 23] on link "Offers" at bounding box center [163, 22] width 43 height 22
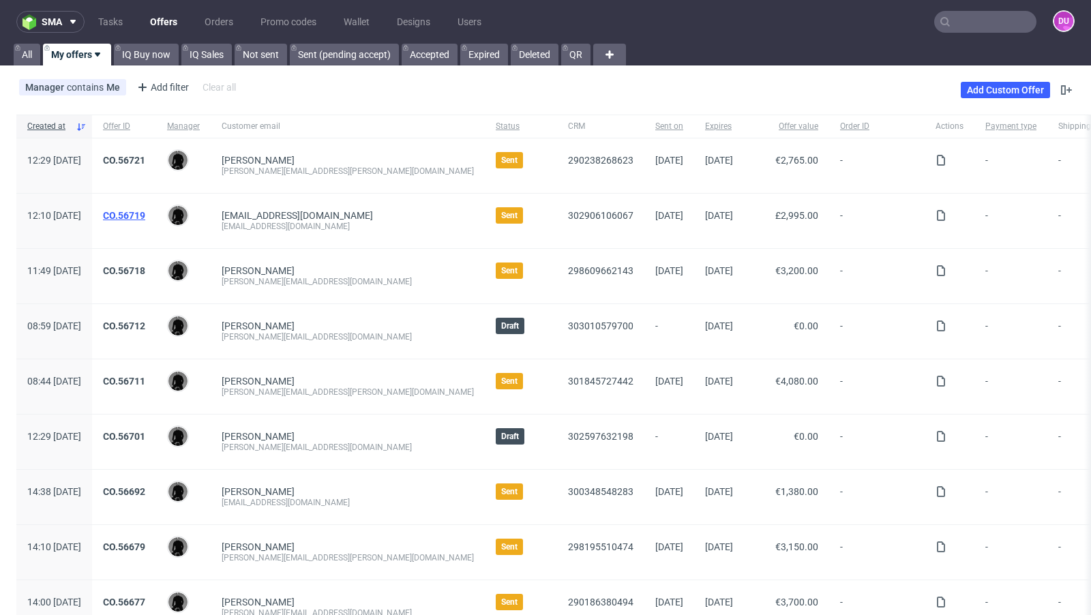
click at [145, 210] on link "CO.56719" at bounding box center [124, 215] width 42 height 11
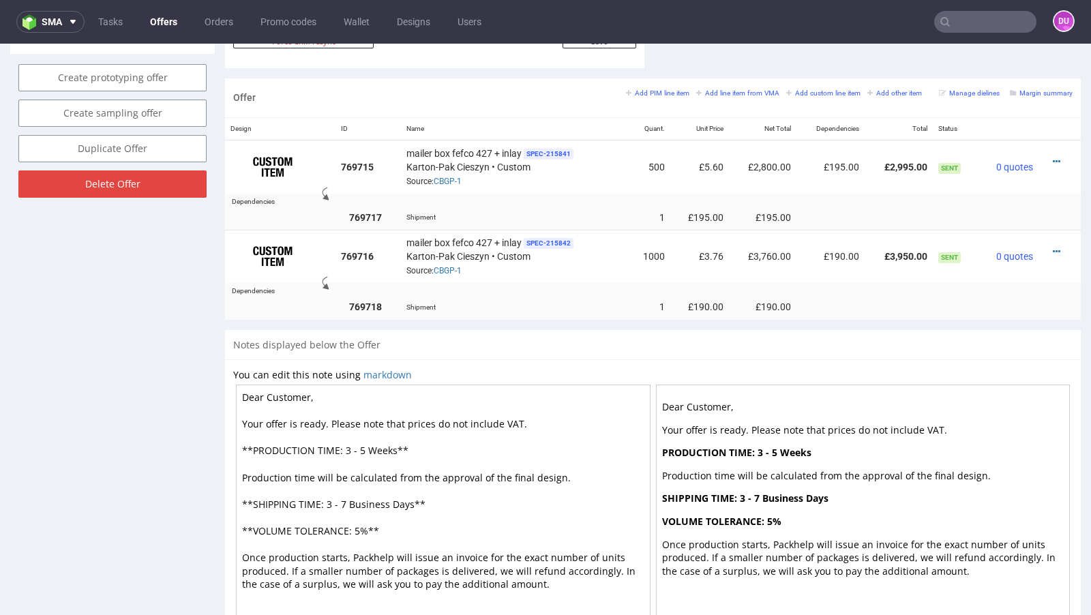
scroll to position [785, 0]
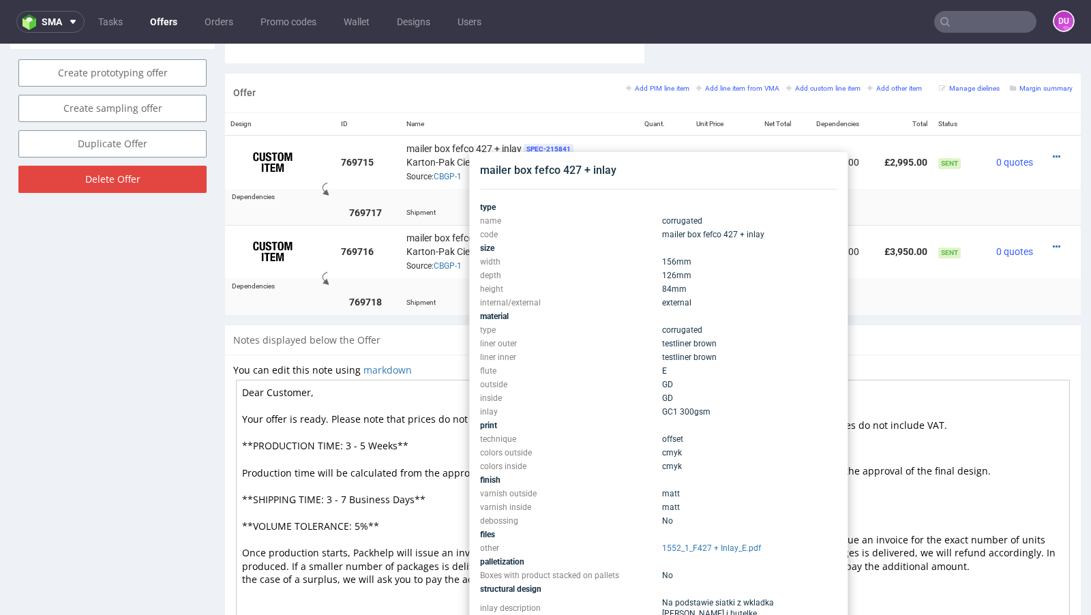
click at [688, 537] on td at bounding box center [747, 535] width 179 height 14
click at [689, 543] on link "1552_1_F427 + Inlay_E.pdf" at bounding box center [711, 548] width 99 height 10
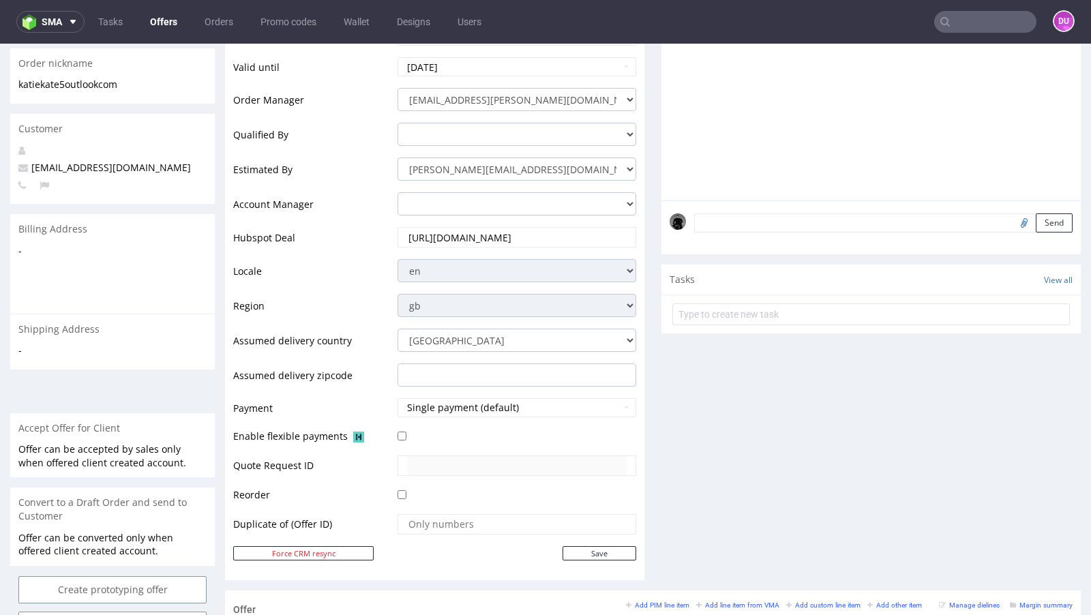
scroll to position [0, 0]
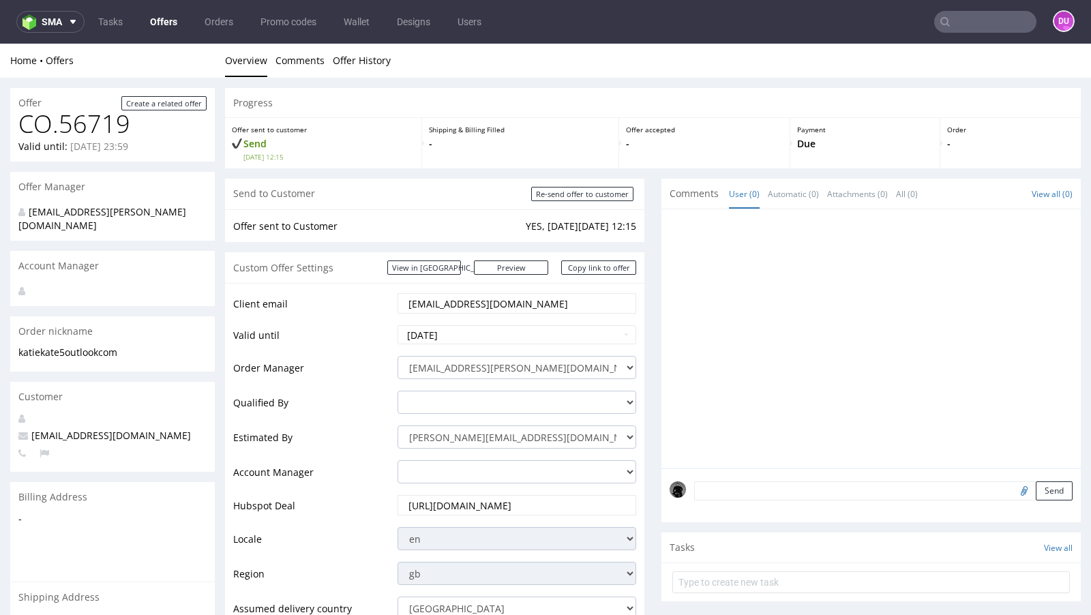
click at [149, 28] on link "Offers" at bounding box center [164, 22] width 44 height 22
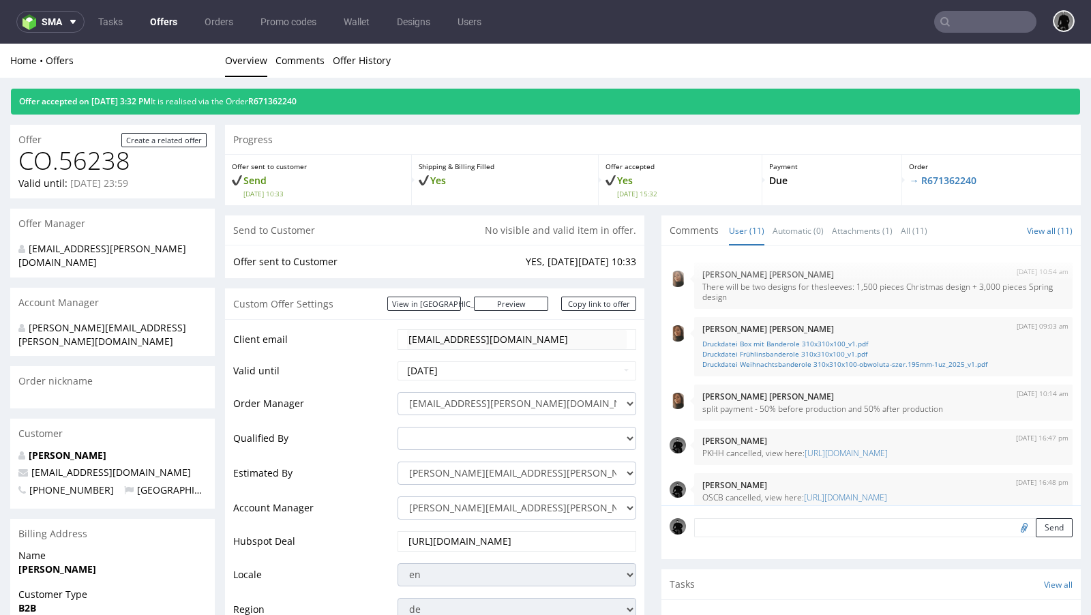
scroll to position [360, 0]
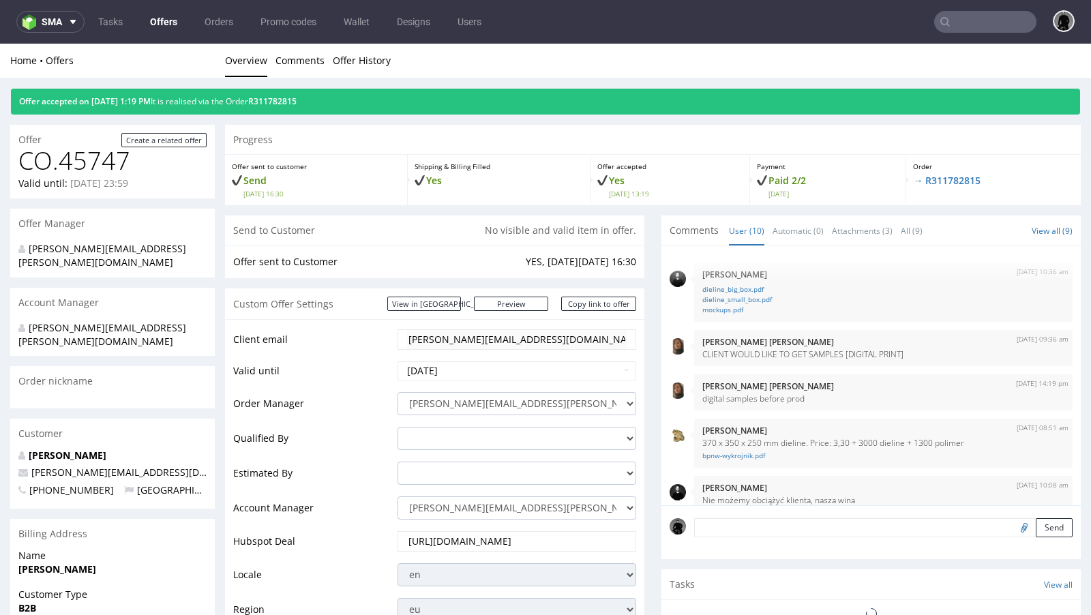
scroll to position [466, 0]
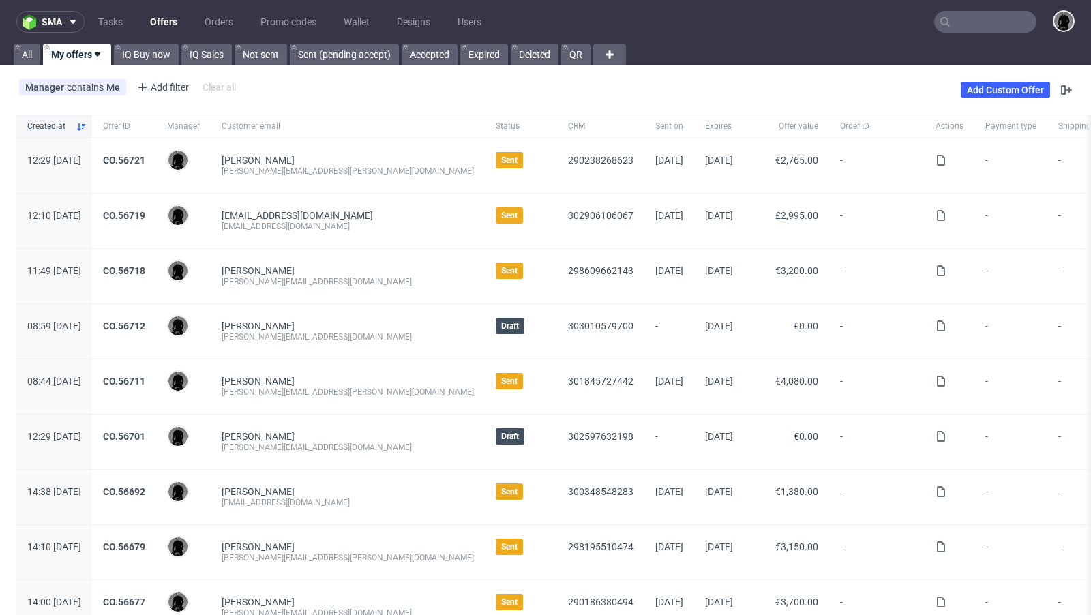
scroll to position [25, 0]
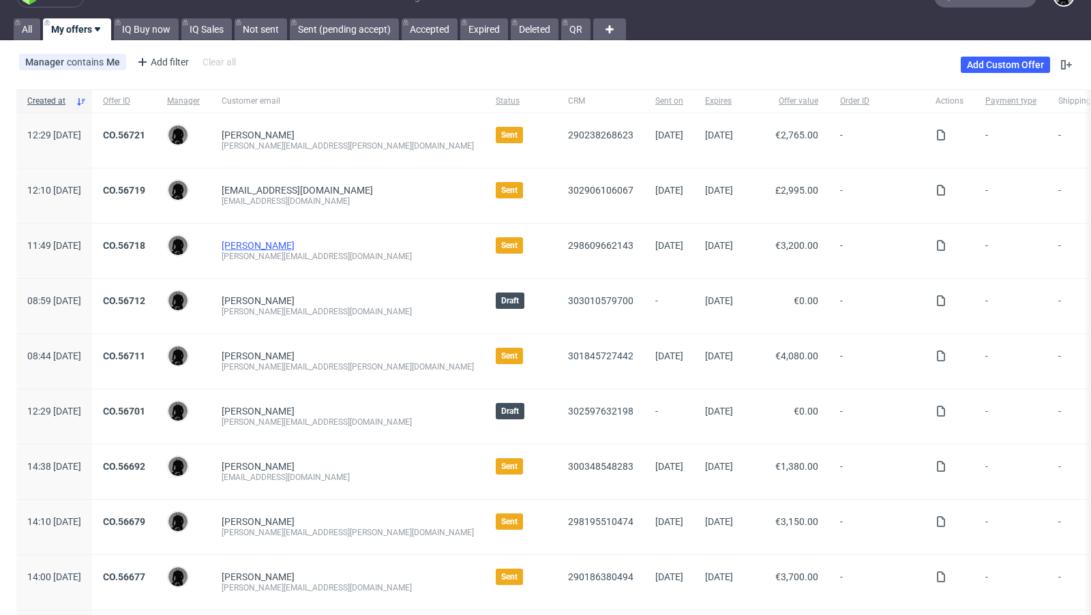
click at [279, 247] on link "[PERSON_NAME]" at bounding box center [258, 245] width 73 height 11
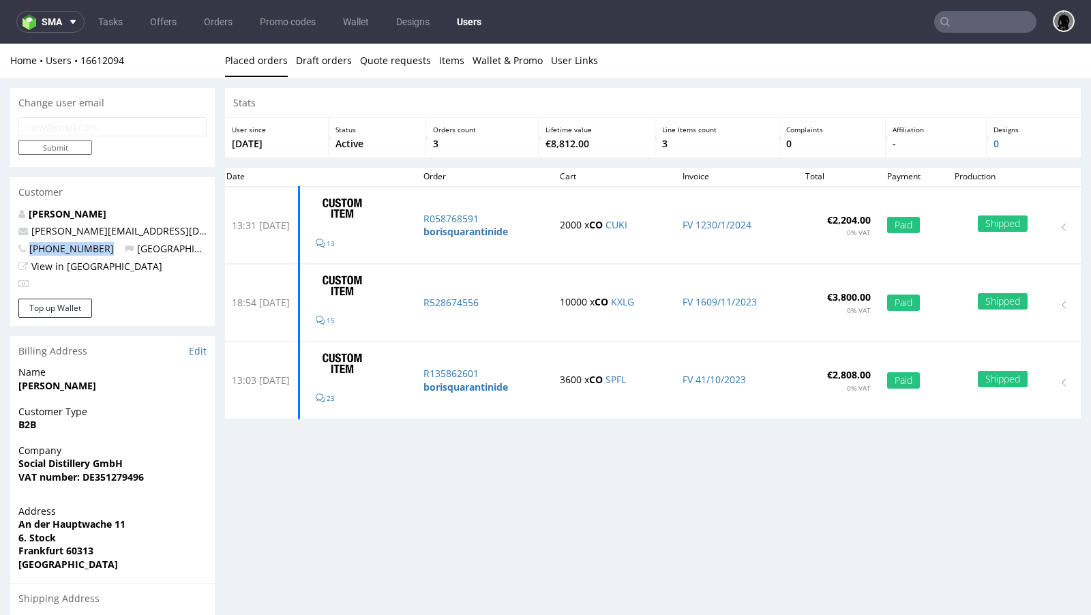
drag, startPoint x: 106, startPoint y: 249, endPoint x: 33, endPoint y: 242, distance: 73.3
click at [33, 242] on p "[PHONE_NUMBER] [GEOGRAPHIC_DATA]" at bounding box center [112, 249] width 188 height 14
copy span "[PHONE_NUMBER]"
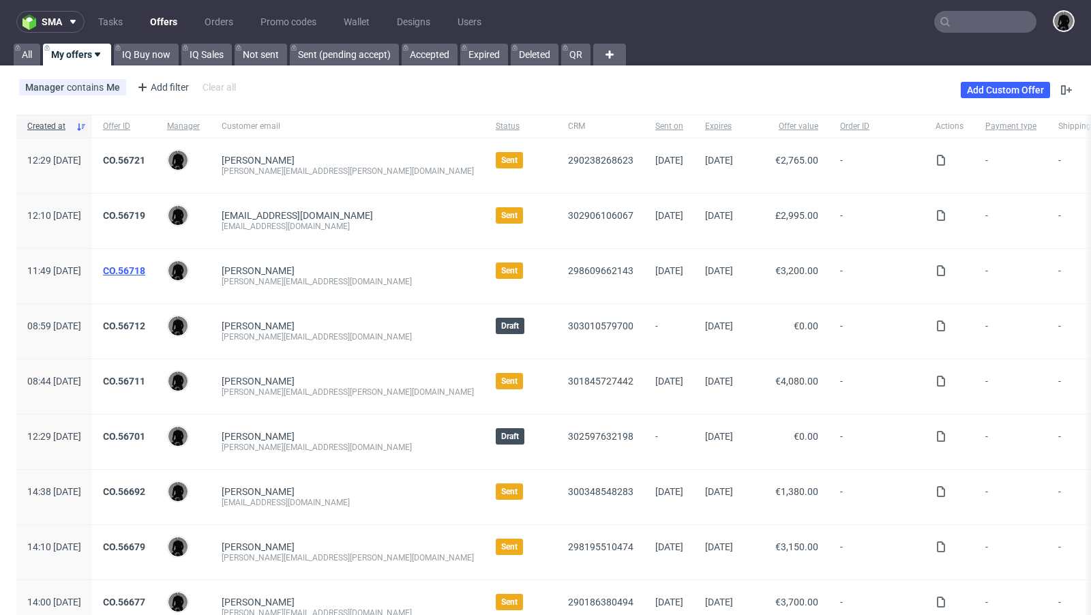
click at [145, 267] on link "CO.56718" at bounding box center [124, 270] width 42 height 11
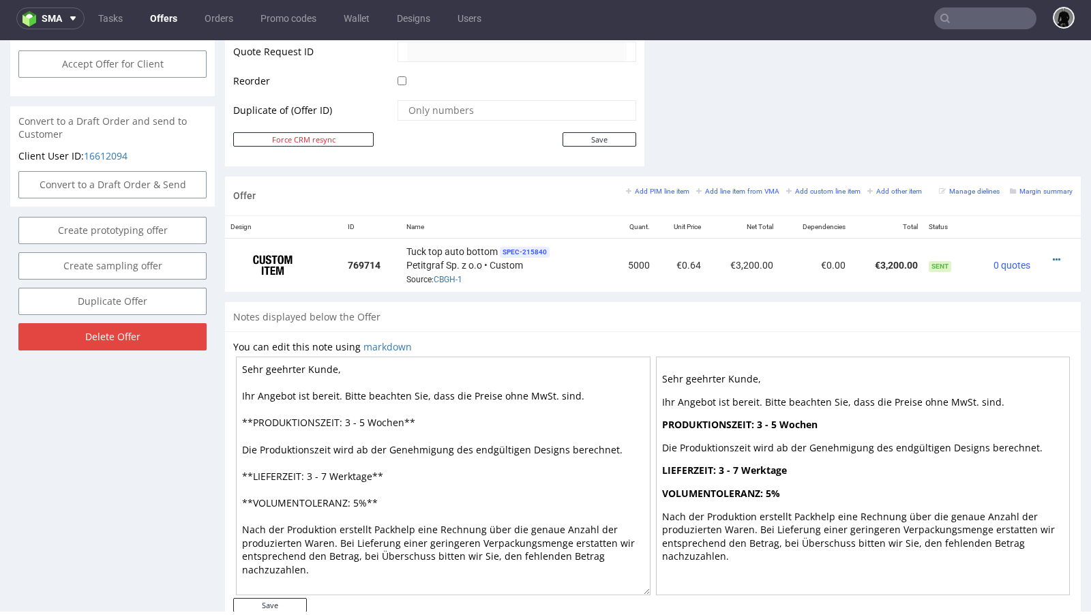
scroll to position [710, 0]
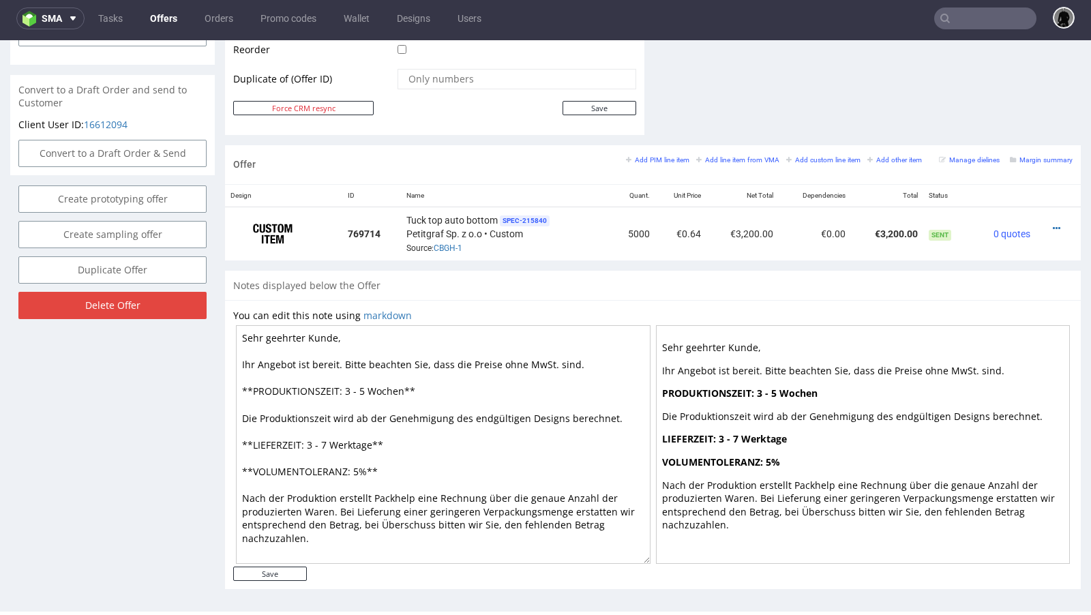
click at [518, 271] on div "Notes displayed below the Offer" at bounding box center [652, 286] width 855 height 30
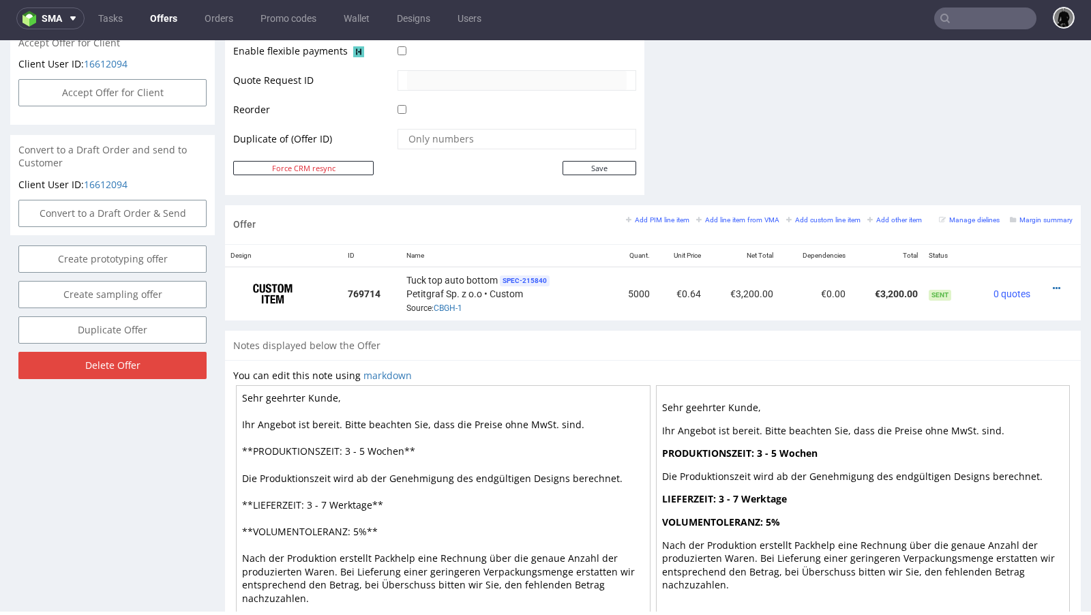
scroll to position [649, 0]
click at [446, 304] on link "CBGH-1" at bounding box center [447, 309] width 29 height 10
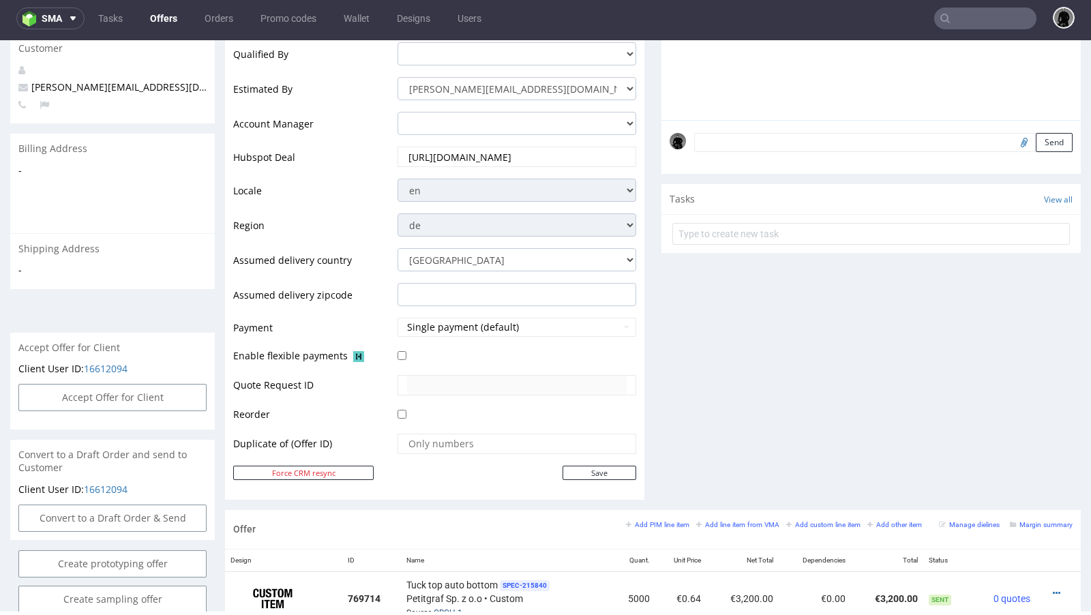
scroll to position [0, 0]
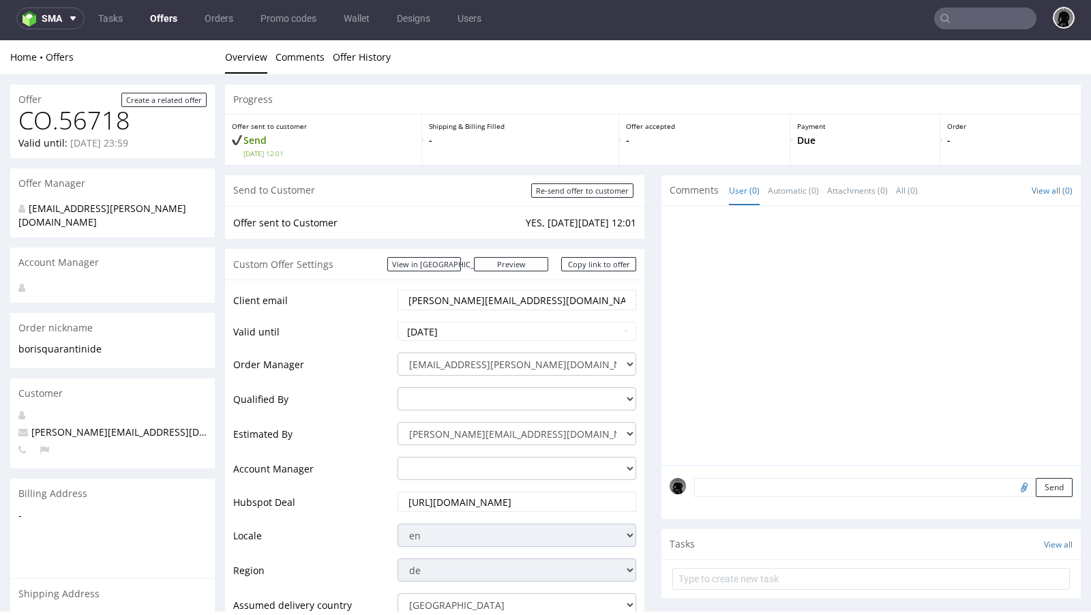
click at [979, 17] on input "text" at bounding box center [985, 18] width 102 height 22
paste input "CUKI"
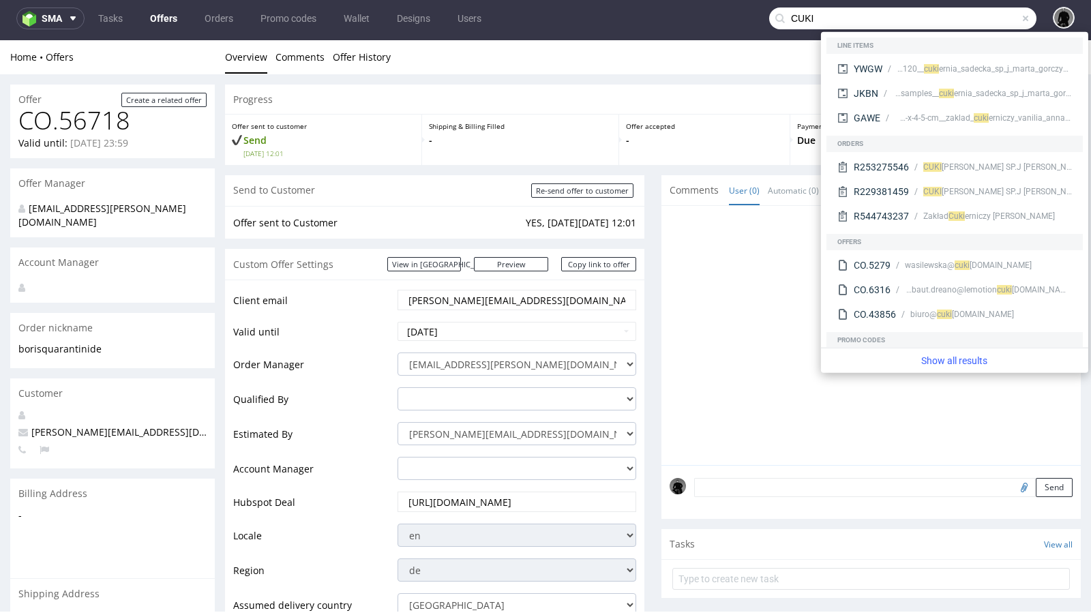
type input "CUKI"
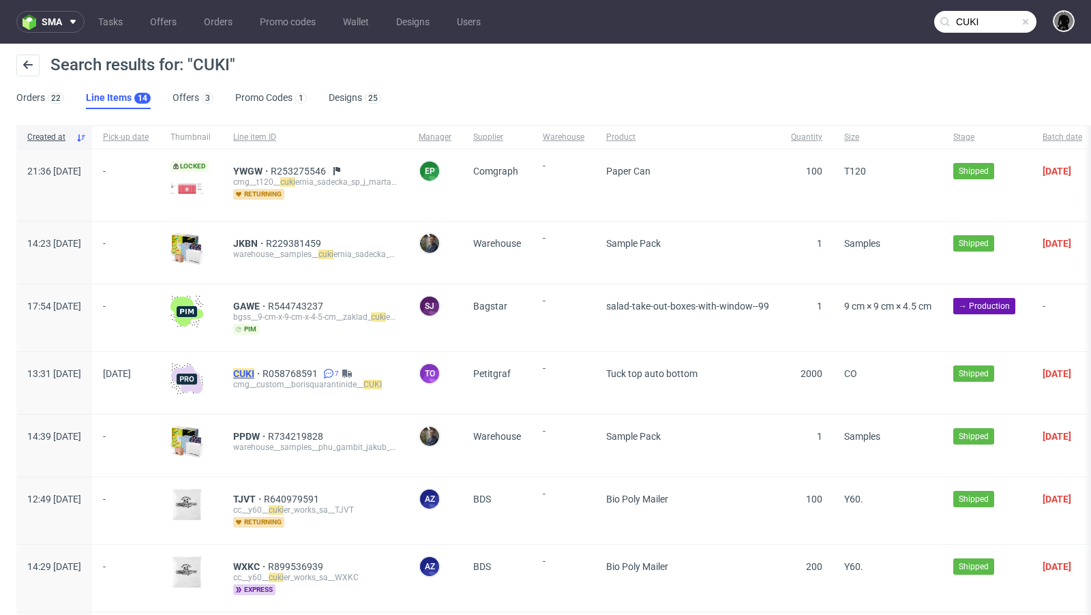
click at [254, 371] on mark "CUKI" at bounding box center [243, 373] width 21 height 11
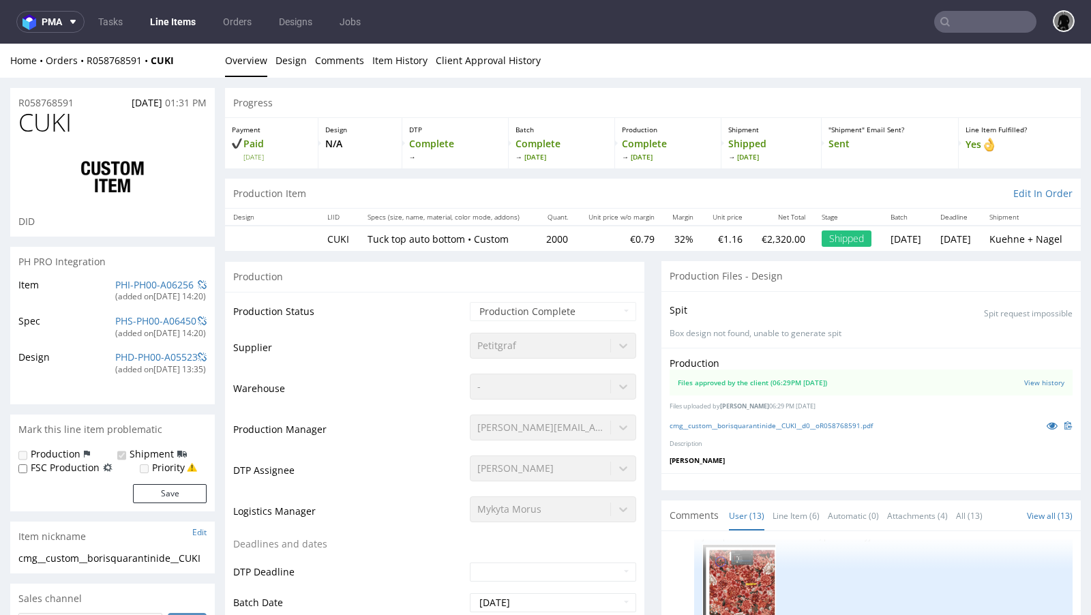
select select "in_progress"
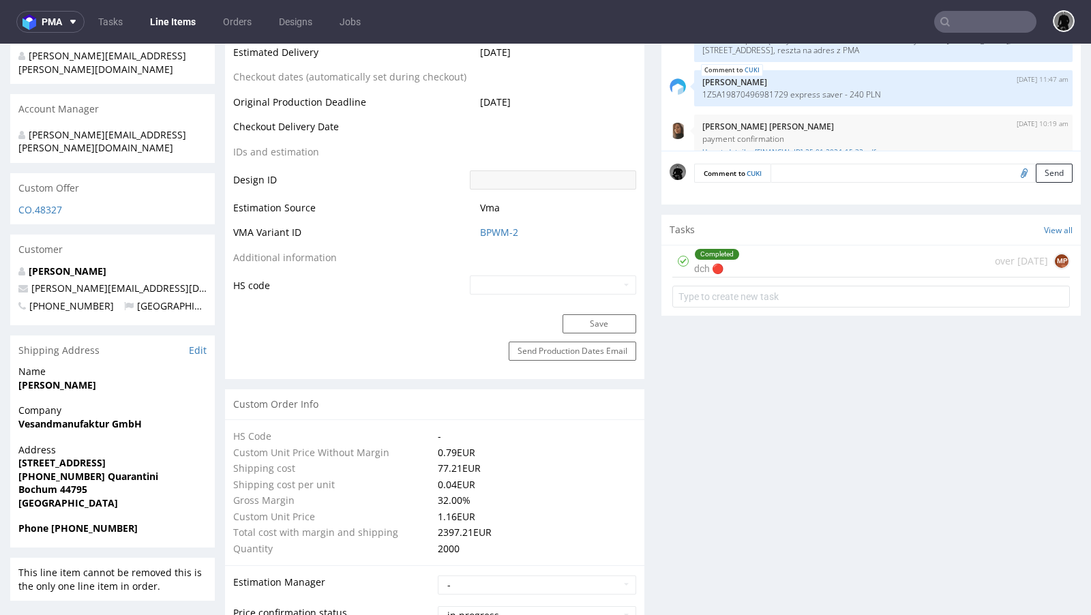
scroll to position [643, 0]
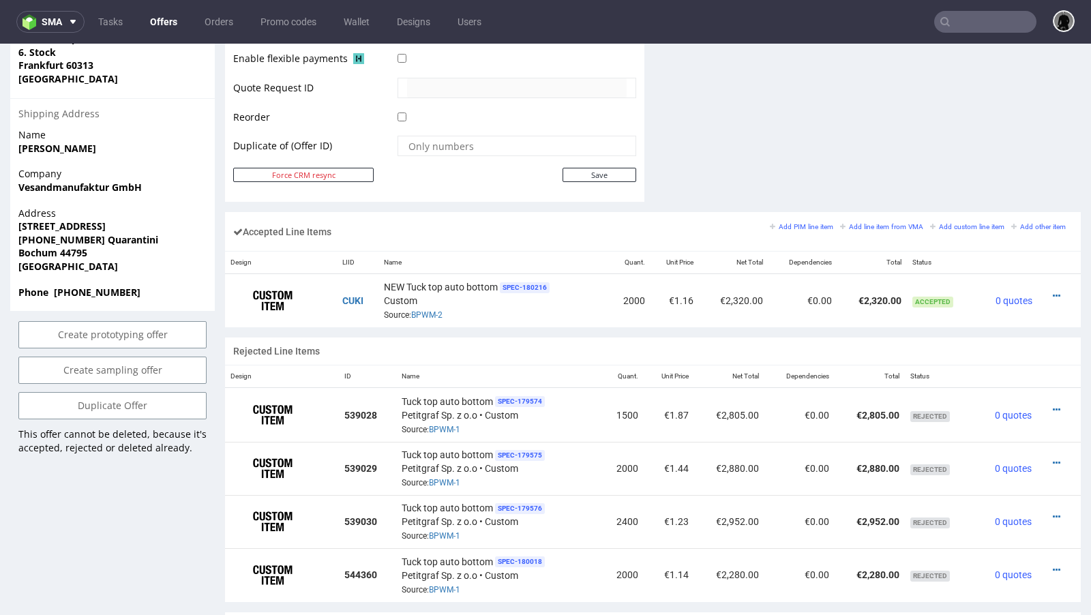
scroll to position [682, 0]
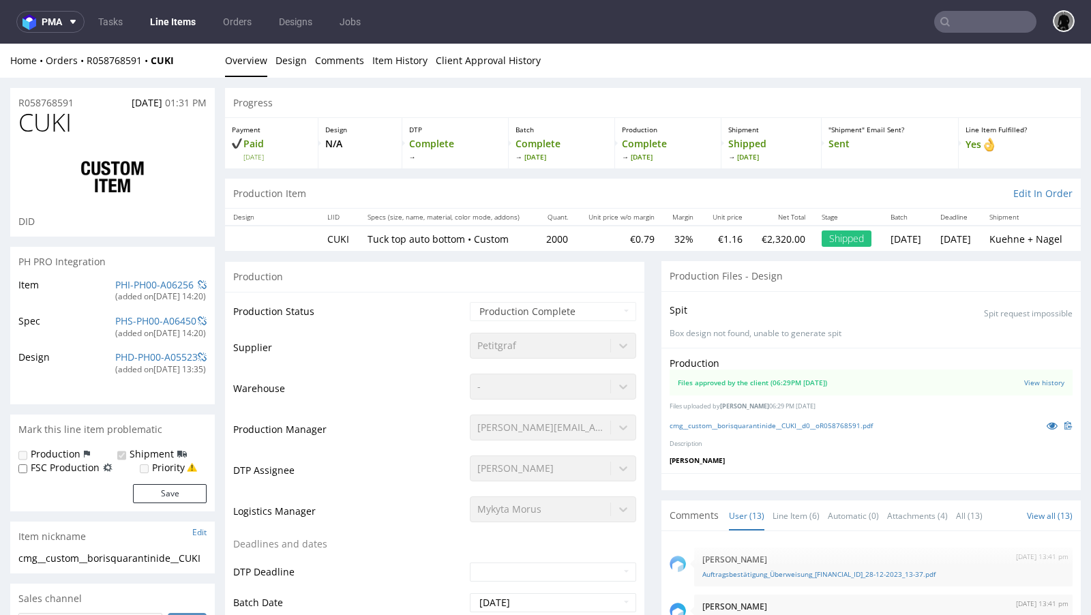
scroll to position [622, 0]
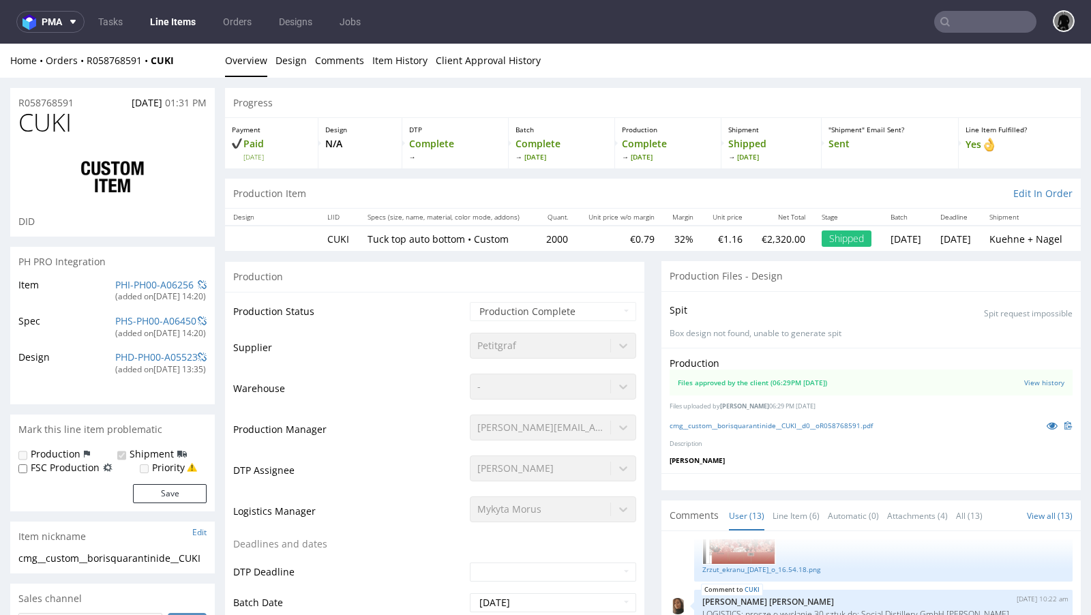
select select "in_progress"
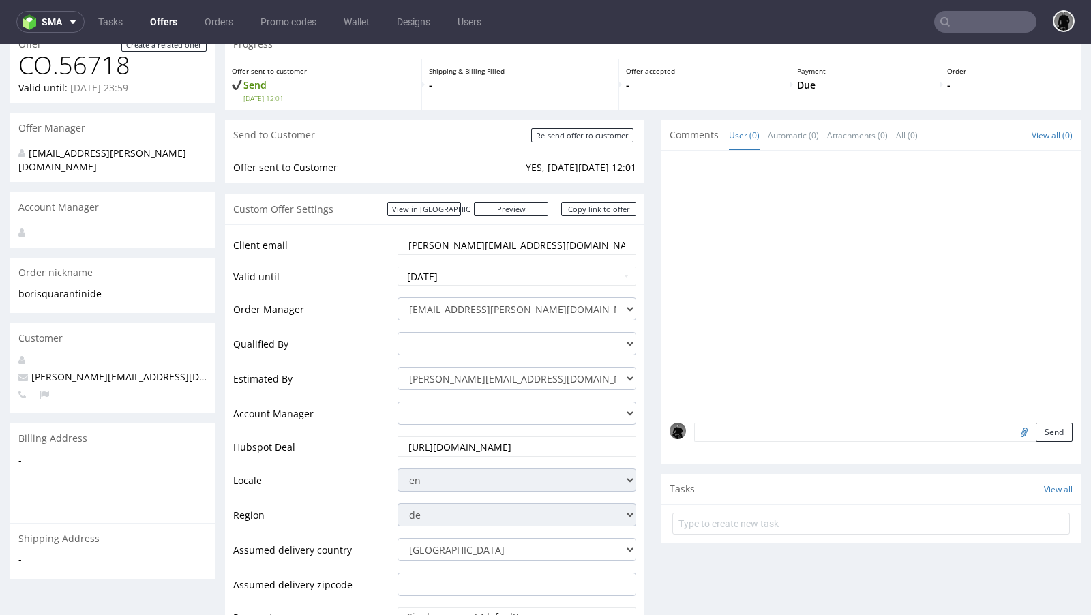
scroll to position [62, 0]
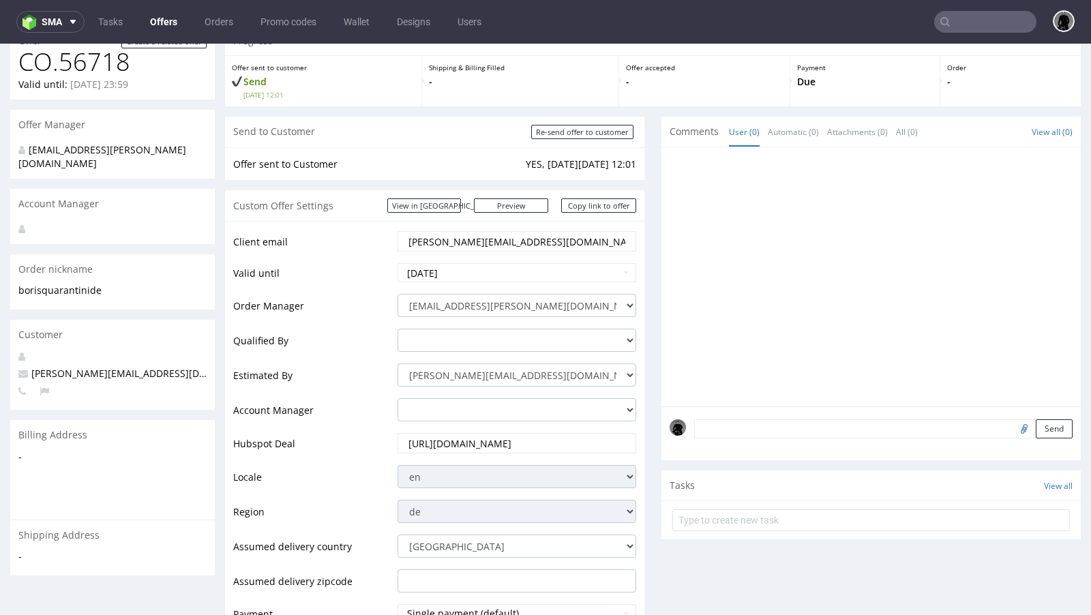
click at [97, 367] on span "[PERSON_NAME][EMAIL_ADDRESS][DOMAIN_NAME]" at bounding box center [142, 373] width 249 height 13
copy span "[PERSON_NAME][EMAIL_ADDRESS][DOMAIN_NAME]"
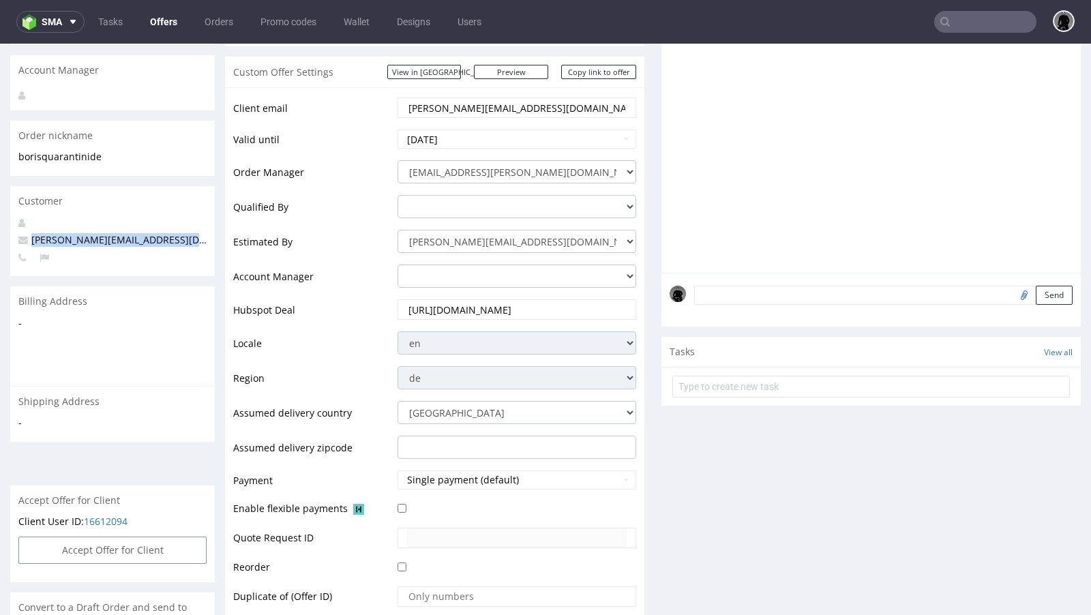
scroll to position [562, 0]
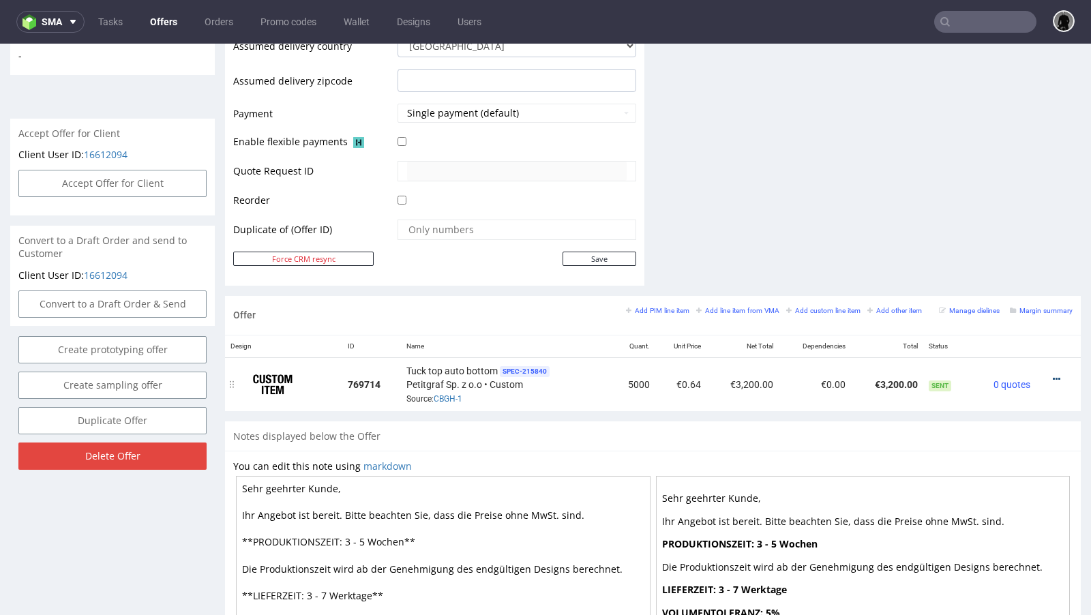
click at [1052, 374] on icon at bounding box center [1055, 379] width 7 height 10
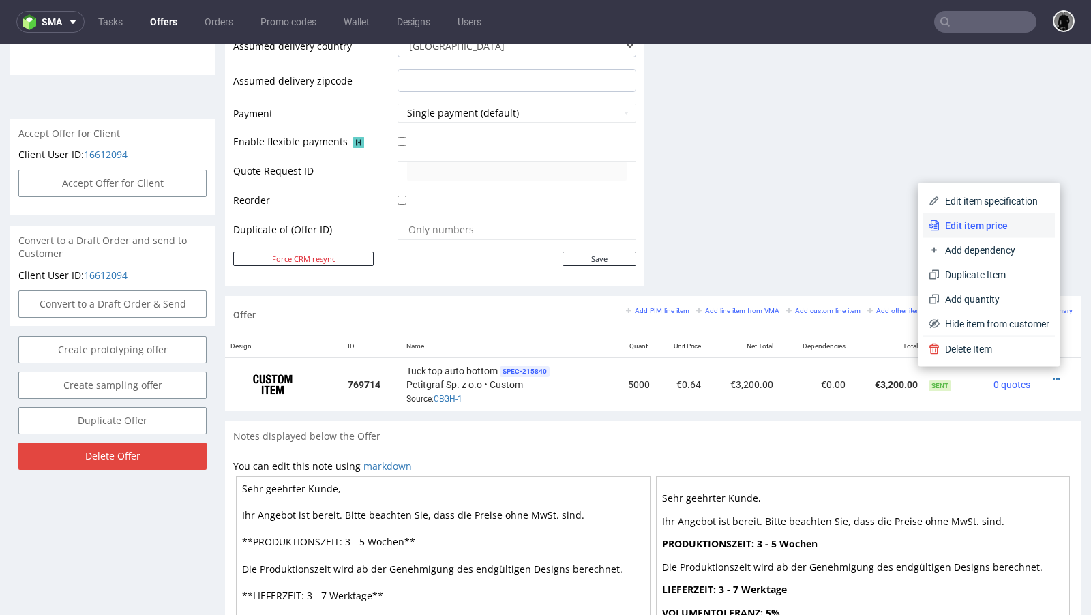
click at [973, 230] on span "Edit item price" at bounding box center [994, 226] width 110 height 14
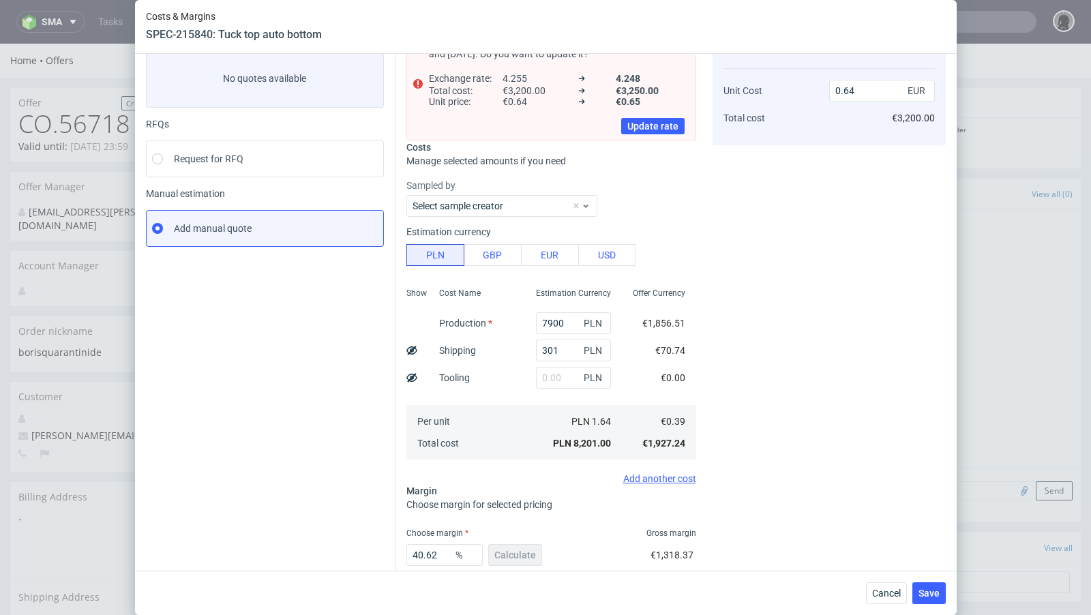
scroll to position [87, 0]
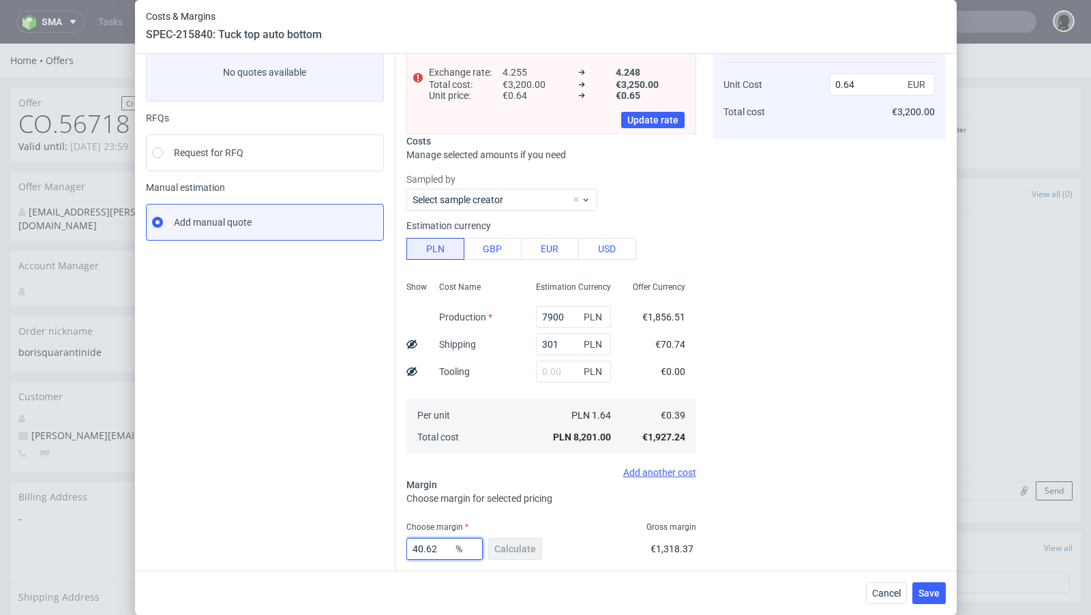
drag, startPoint x: 444, startPoint y: 543, endPoint x: 369, endPoint y: 545, distance: 74.3
click at [369, 545] on div "Instant Quotes Refresh No quotes available RFQs Request for RFQ Manual estimati…" at bounding box center [546, 321] width 800 height 623
type input "33"
type input "0.57"
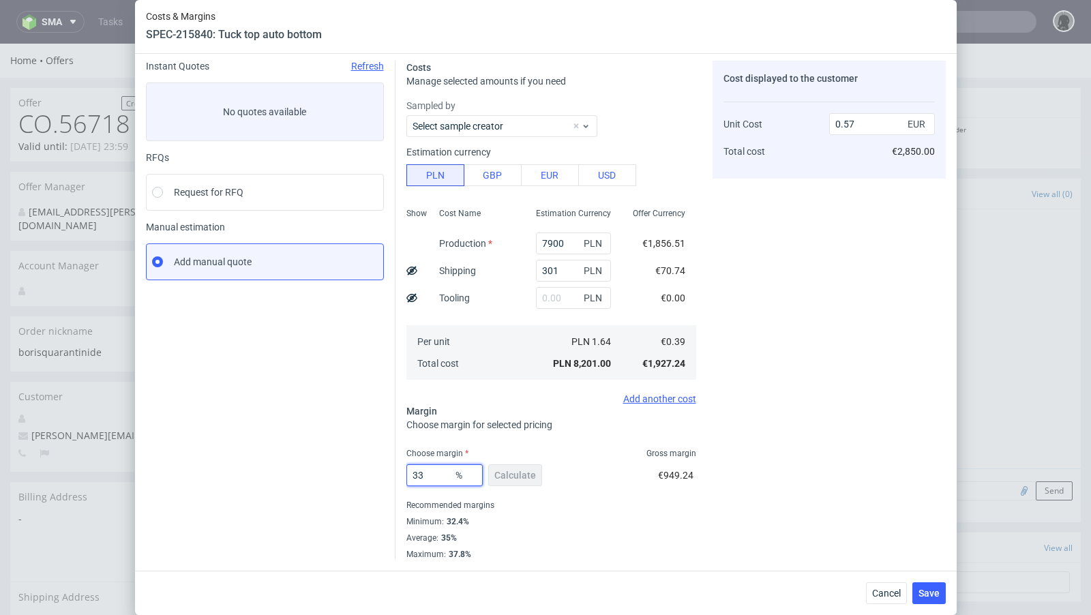
scroll to position [46, 0]
type input "33"
click at [876, 588] on span "Cancel" at bounding box center [886, 593] width 29 height 10
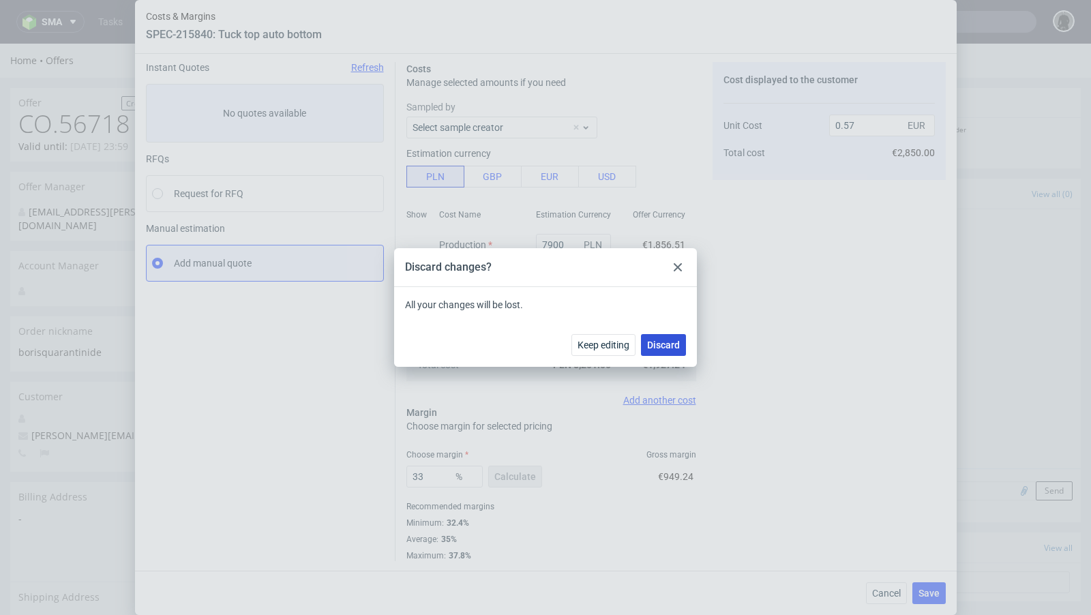
click at [671, 350] on button "Discard" at bounding box center [663, 345] width 45 height 22
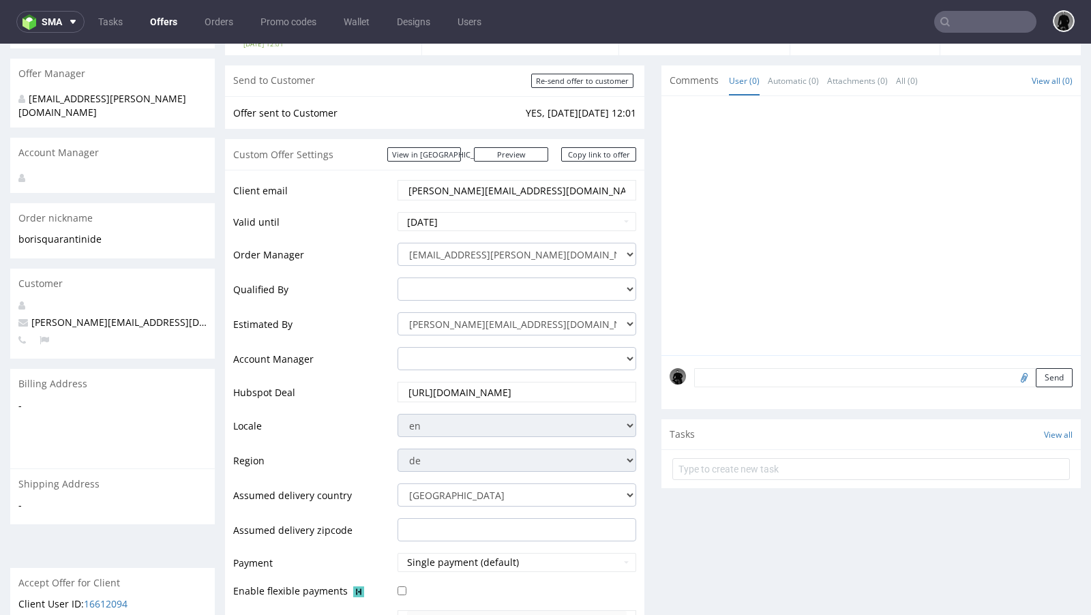
scroll to position [0, 0]
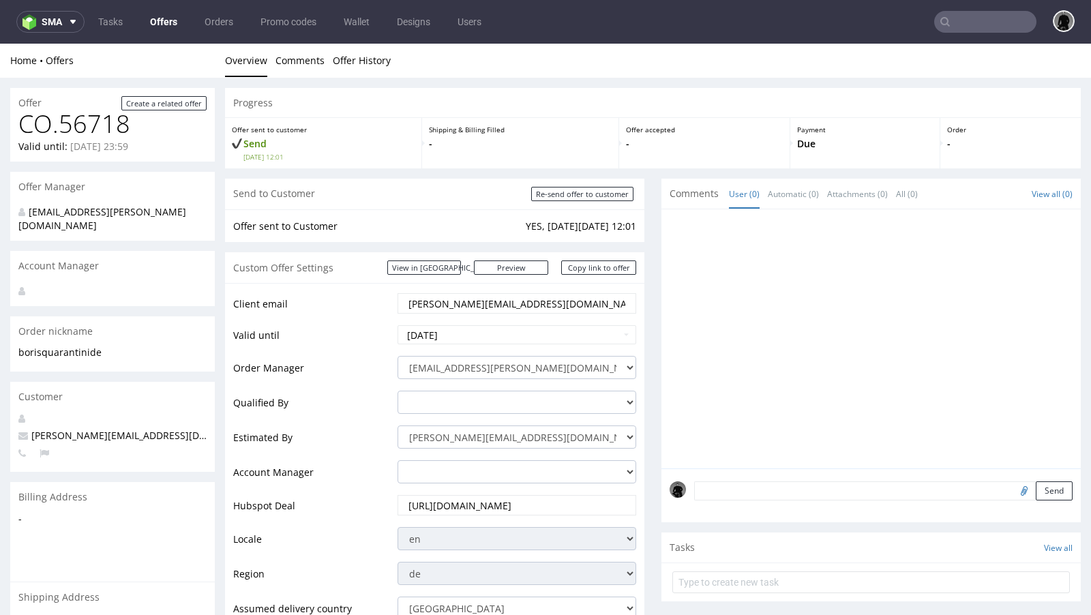
click at [157, 17] on link "Offers" at bounding box center [164, 22] width 44 height 22
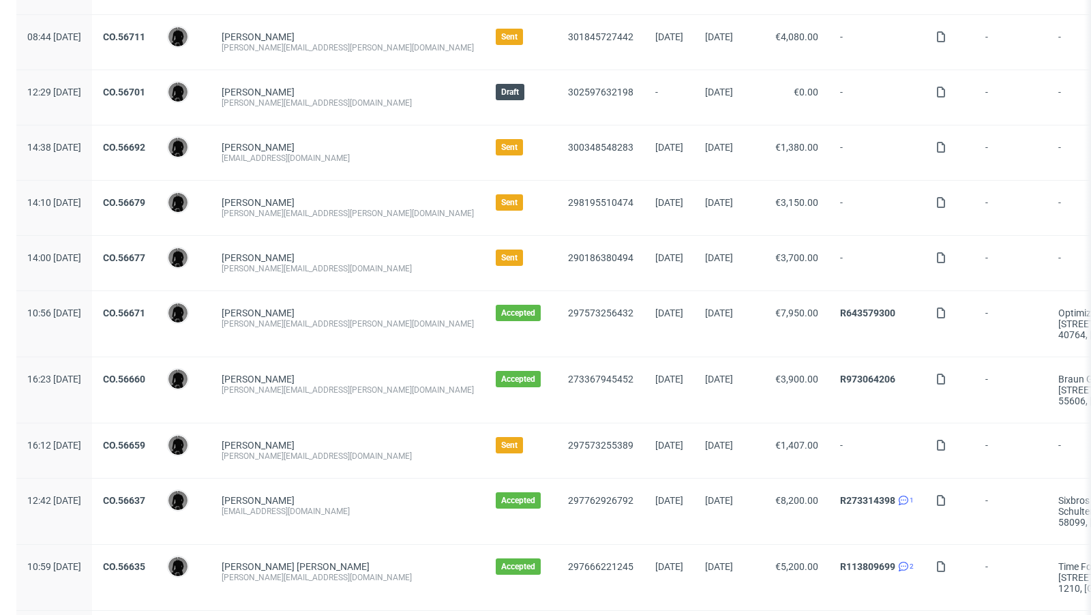
scroll to position [348, 0]
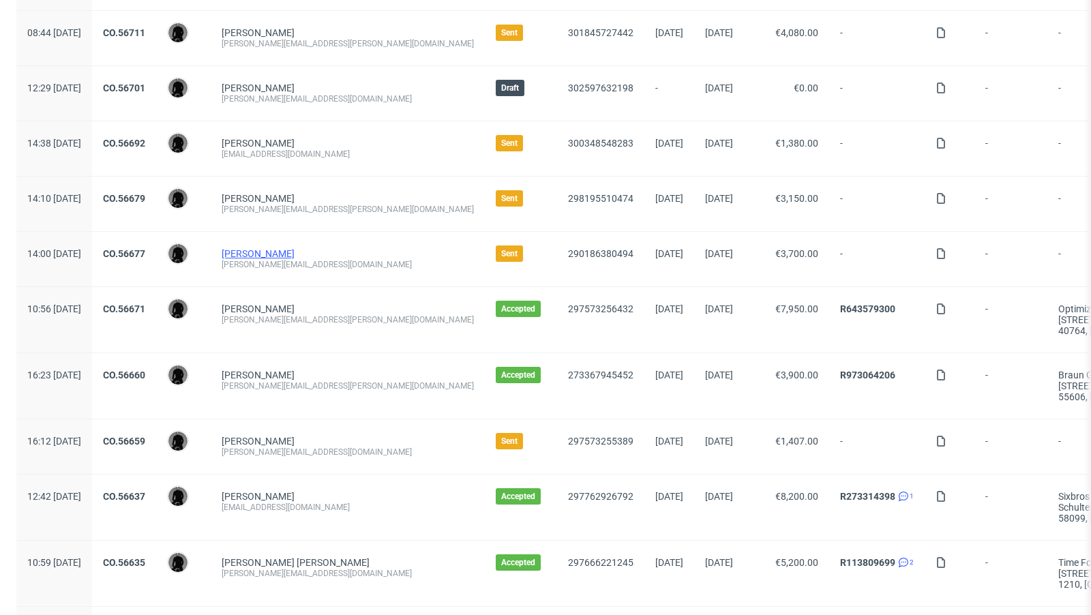
click at [288, 248] on link "[PERSON_NAME]" at bounding box center [258, 253] width 73 height 11
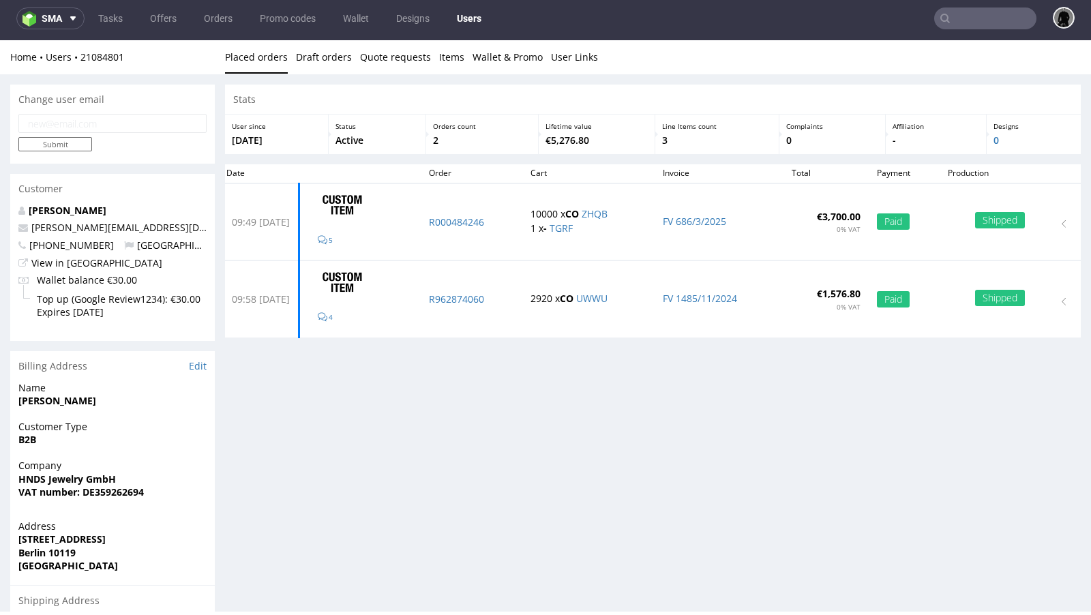
scroll to position [3, 0]
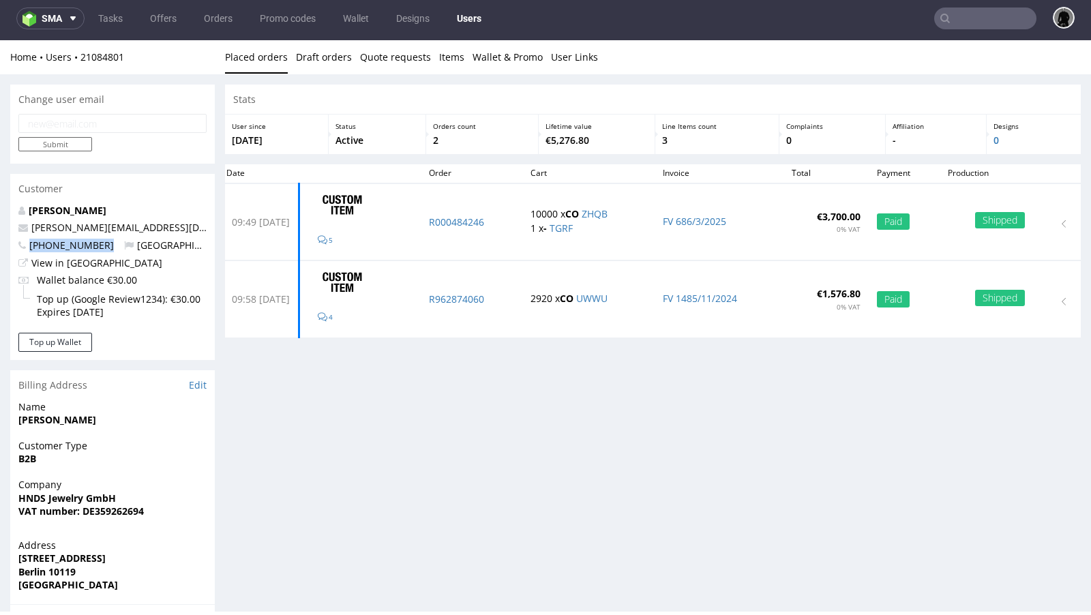
drag, startPoint x: 103, startPoint y: 248, endPoint x: 28, endPoint y: 243, distance: 75.2
click at [28, 243] on p "+491737534219 Germany" at bounding box center [112, 246] width 188 height 14
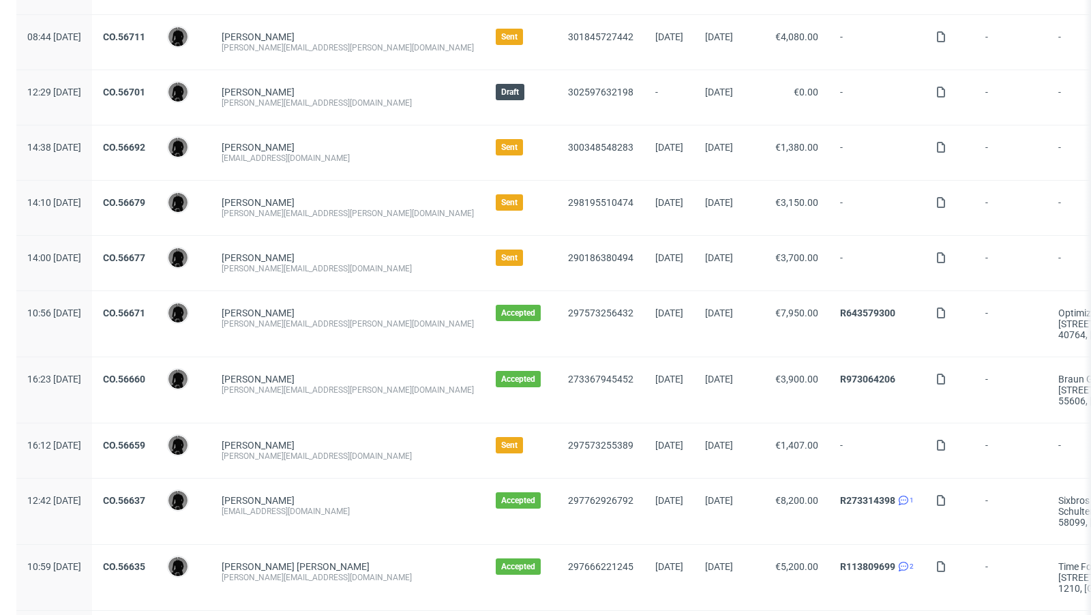
scroll to position [348, 0]
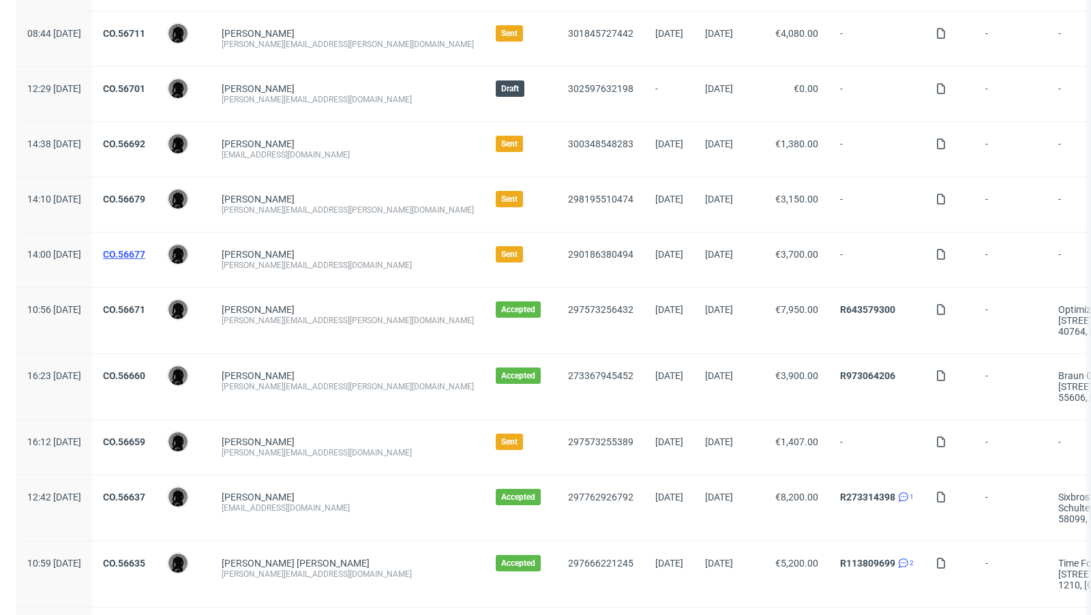
click at [145, 249] on link "CO.56677" at bounding box center [124, 254] width 42 height 11
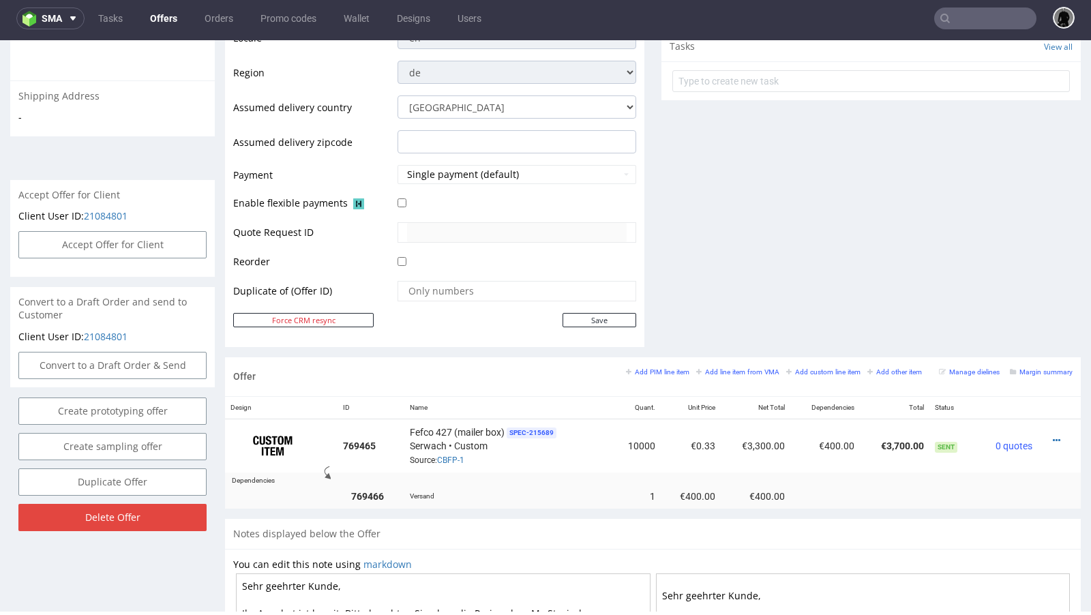
scroll to position [500, 0]
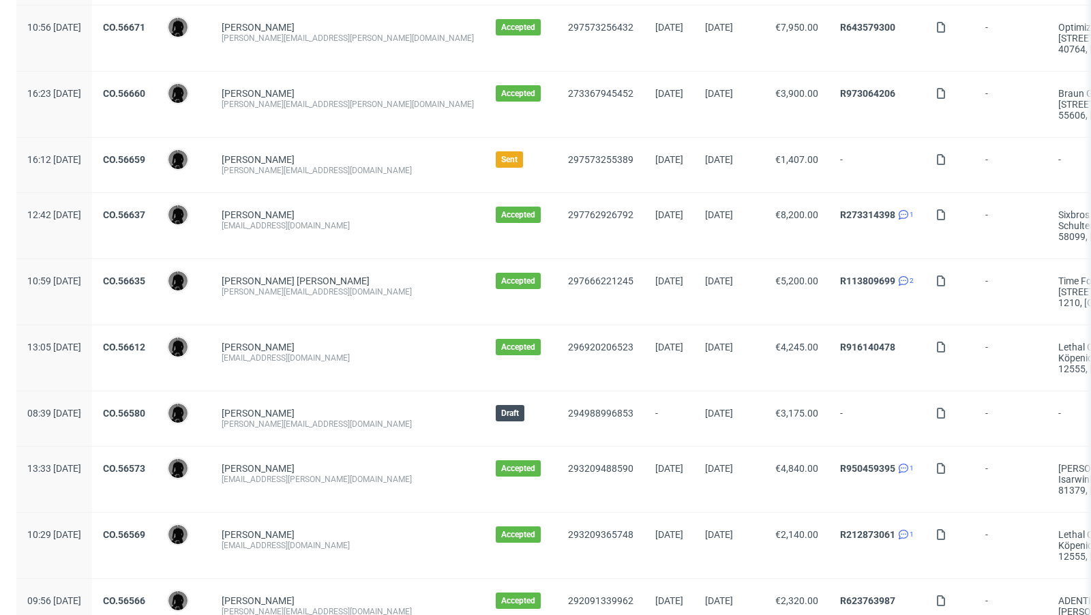
scroll to position [628, 0]
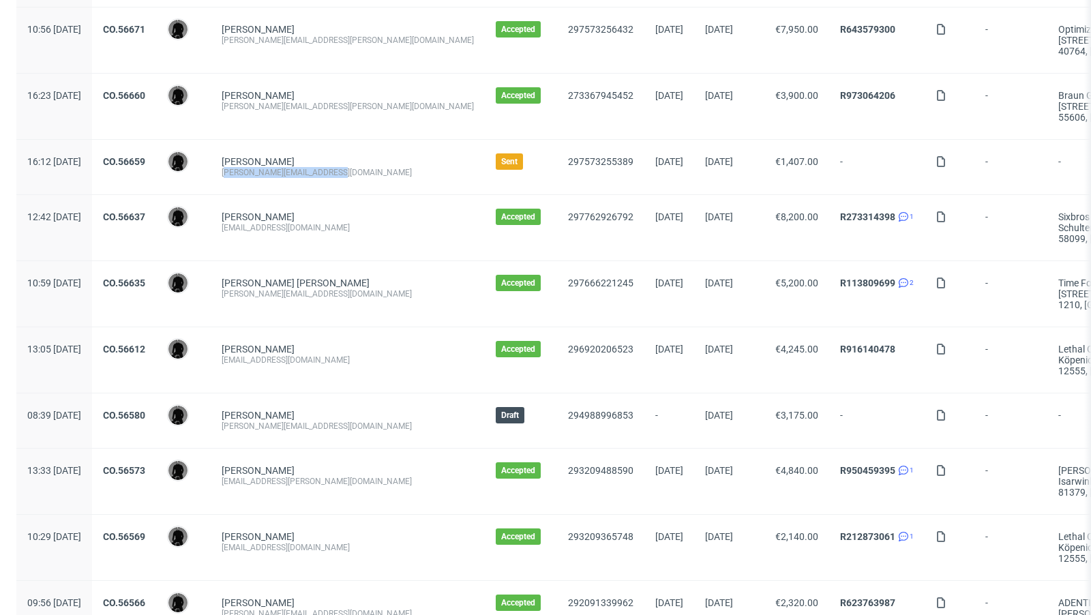
drag, startPoint x: 376, startPoint y: 168, endPoint x: 264, endPoint y: 166, distance: 111.1
click at [264, 167] on div "[PERSON_NAME][EMAIL_ADDRESS][DOMAIN_NAME]" at bounding box center [348, 172] width 252 height 11
copy div "abian@cheekicollection.com"
click at [294, 157] on link "Fabian Zefferer" at bounding box center [258, 161] width 73 height 11
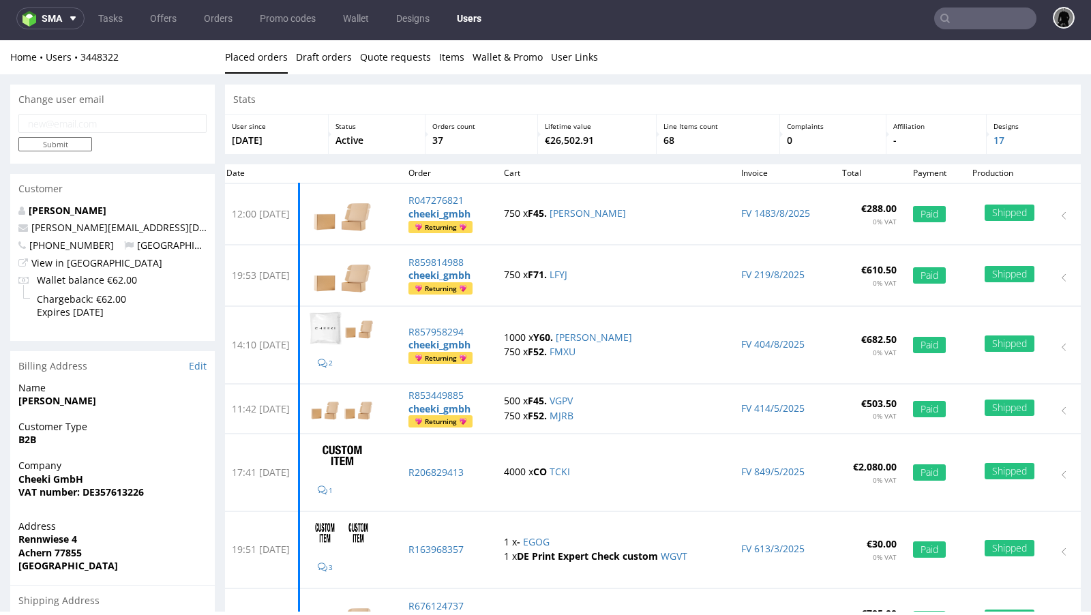
scroll to position [3, 0]
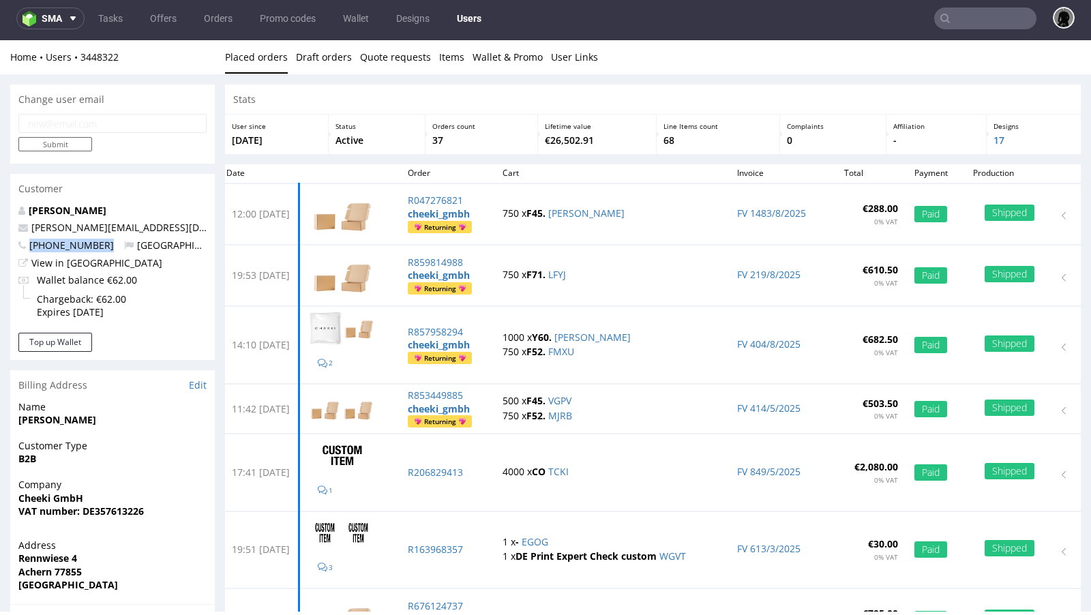
drag, startPoint x: 109, startPoint y: 248, endPoint x: 31, endPoint y: 251, distance: 78.4
click at [31, 251] on p "+4917685620814 Germany" at bounding box center [112, 246] width 188 height 14
copy span "+4917685620814"
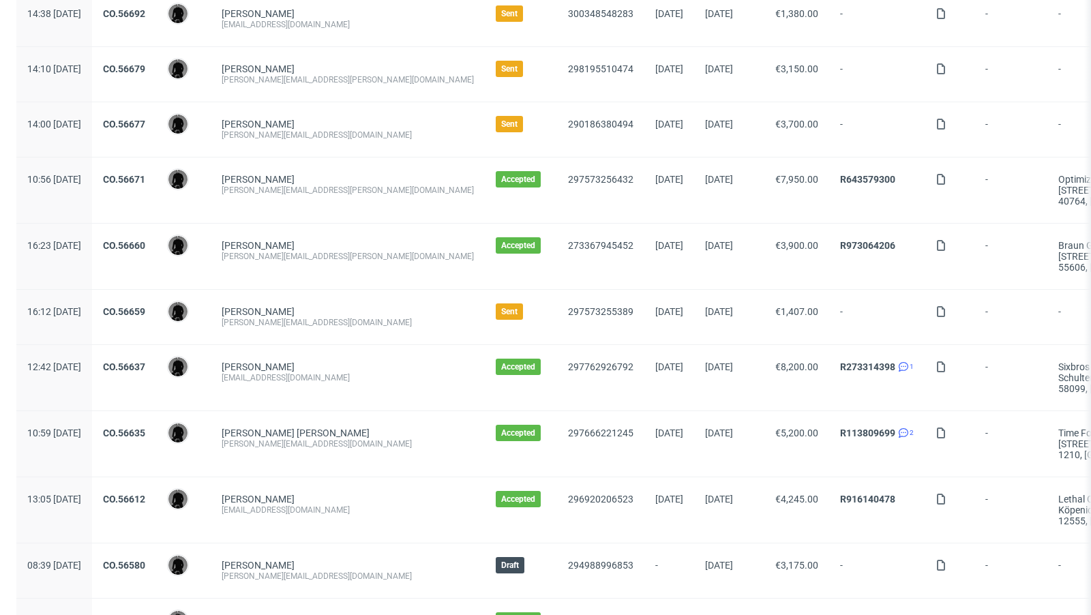
scroll to position [494, 0]
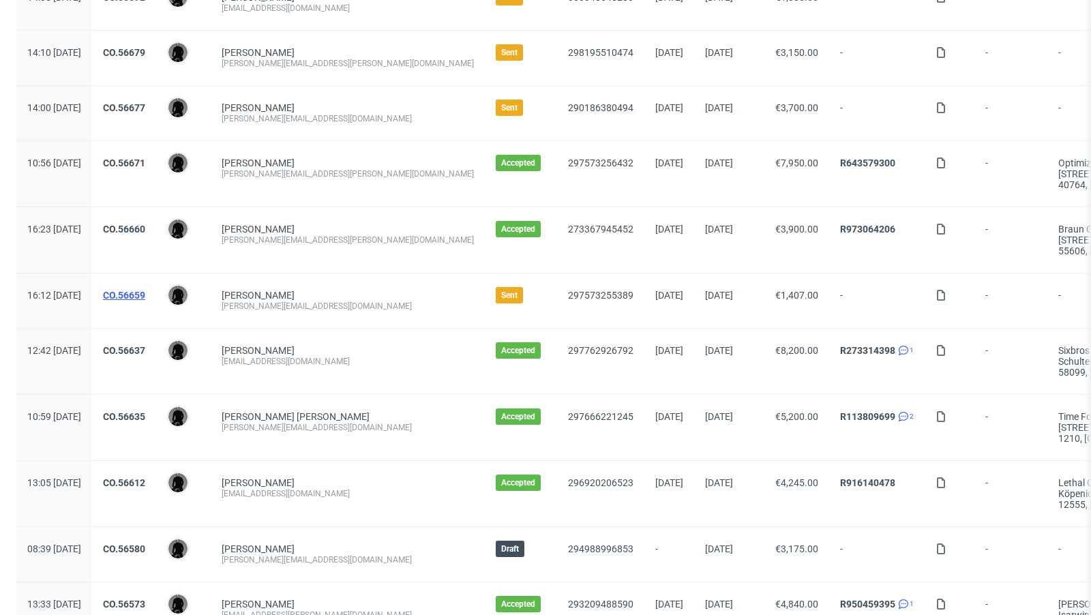
click at [145, 290] on link "CO.56659" at bounding box center [124, 295] width 42 height 11
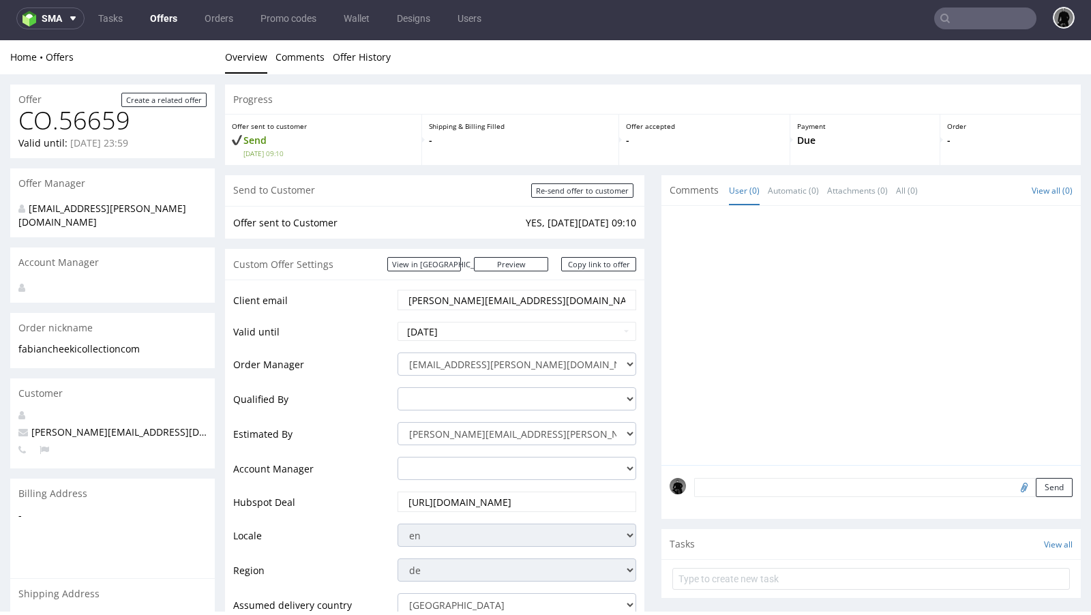
click at [164, 20] on link "Offers" at bounding box center [164, 18] width 44 height 22
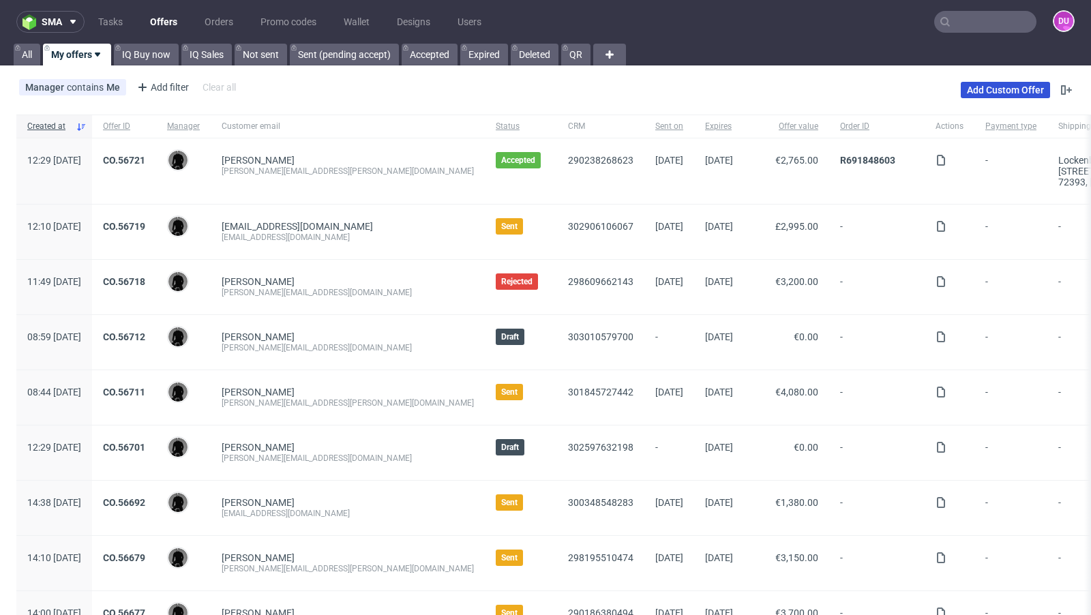
click at [960, 96] on link "Add Custom Offer" at bounding box center [1004, 90] width 89 height 16
click at [956, 22] on input "text" at bounding box center [985, 22] width 102 height 22
paste input "[EMAIL_ADDRESS][DOMAIN_NAME]"
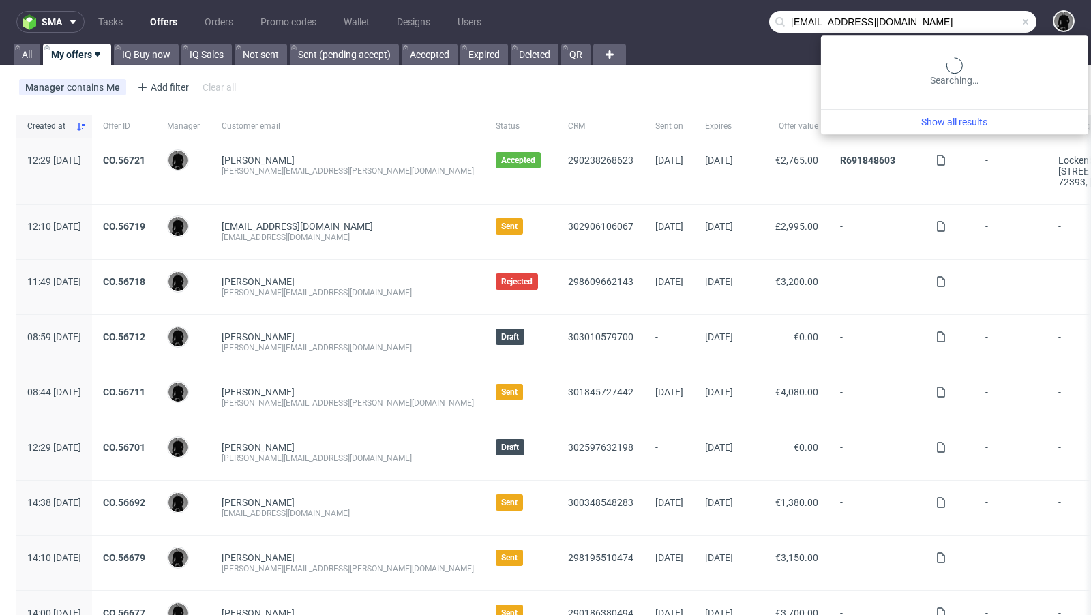
type input "[EMAIL_ADDRESS][DOMAIN_NAME]"
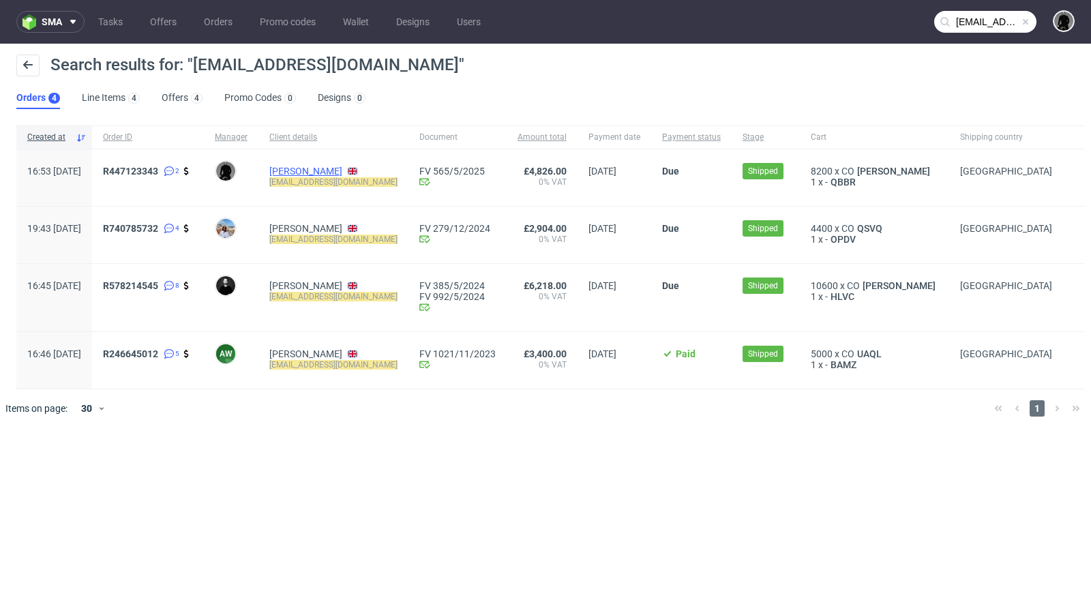
click at [333, 174] on link "[PERSON_NAME]" at bounding box center [305, 171] width 73 height 11
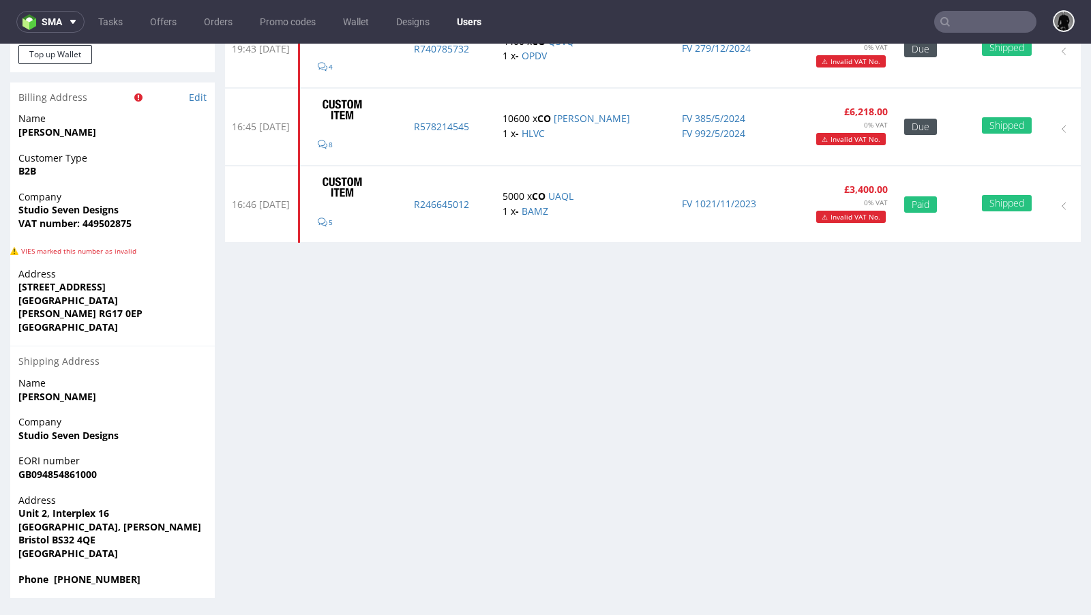
scroll to position [3, 0]
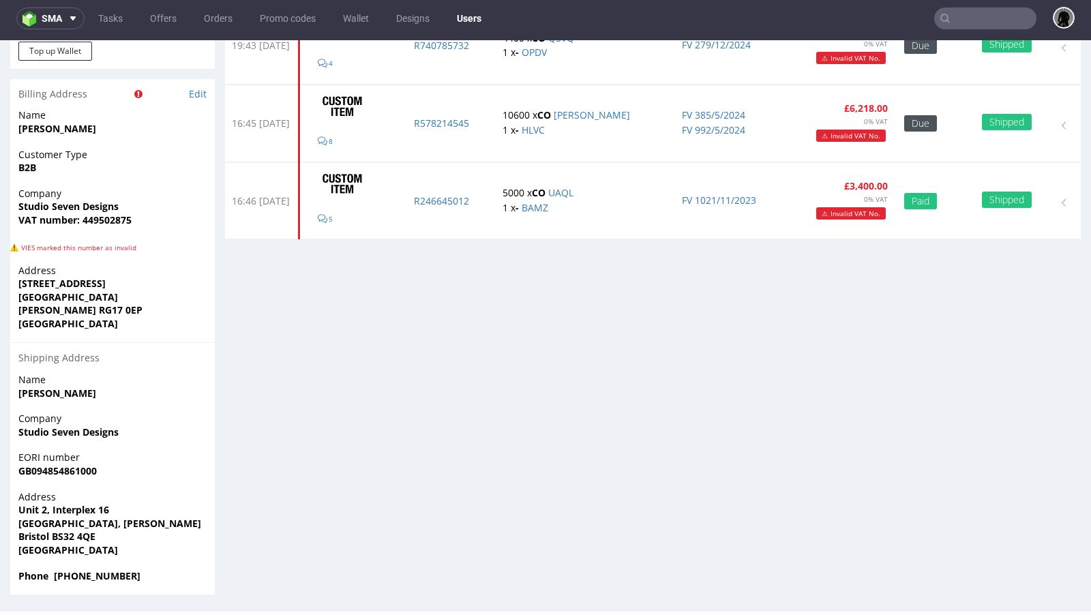
type input "[EMAIL_ADDRESS][DOMAIN_NAME]"
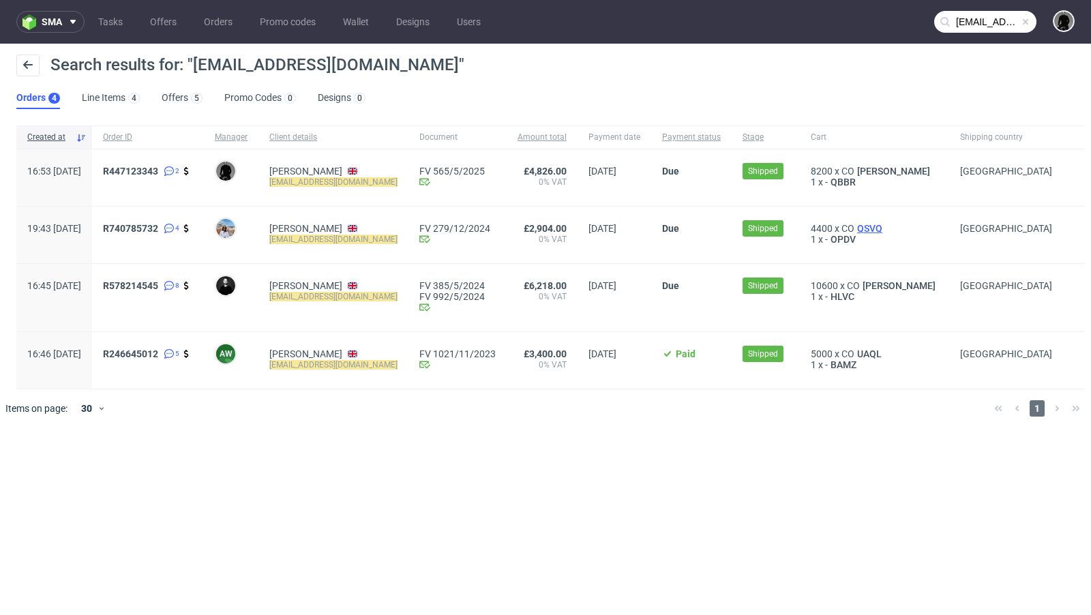
click at [885, 227] on span "QSVQ" at bounding box center [869, 228] width 31 height 11
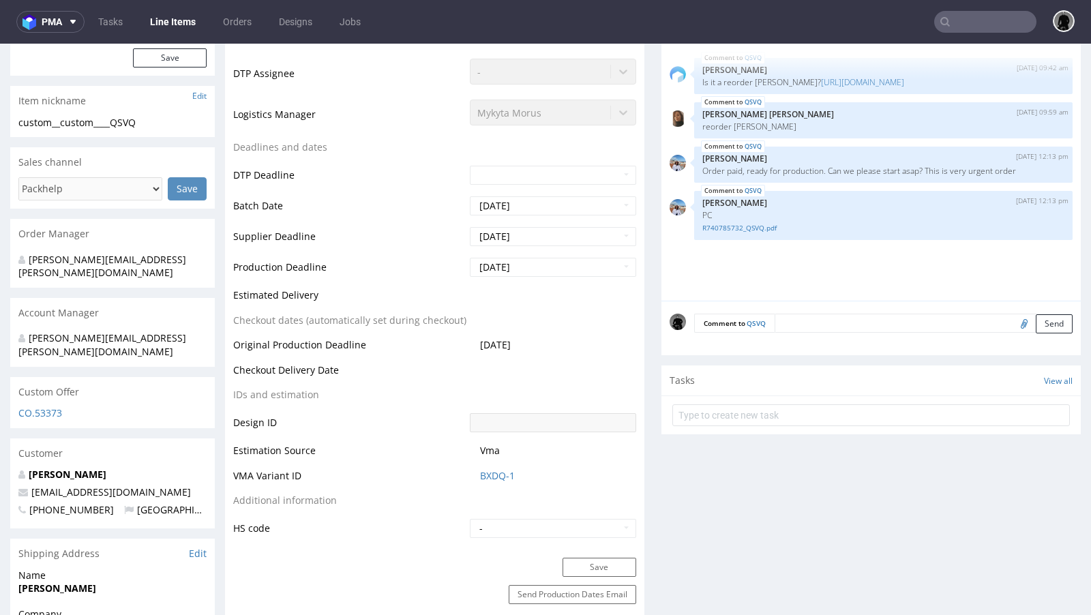
select select "in_progress"
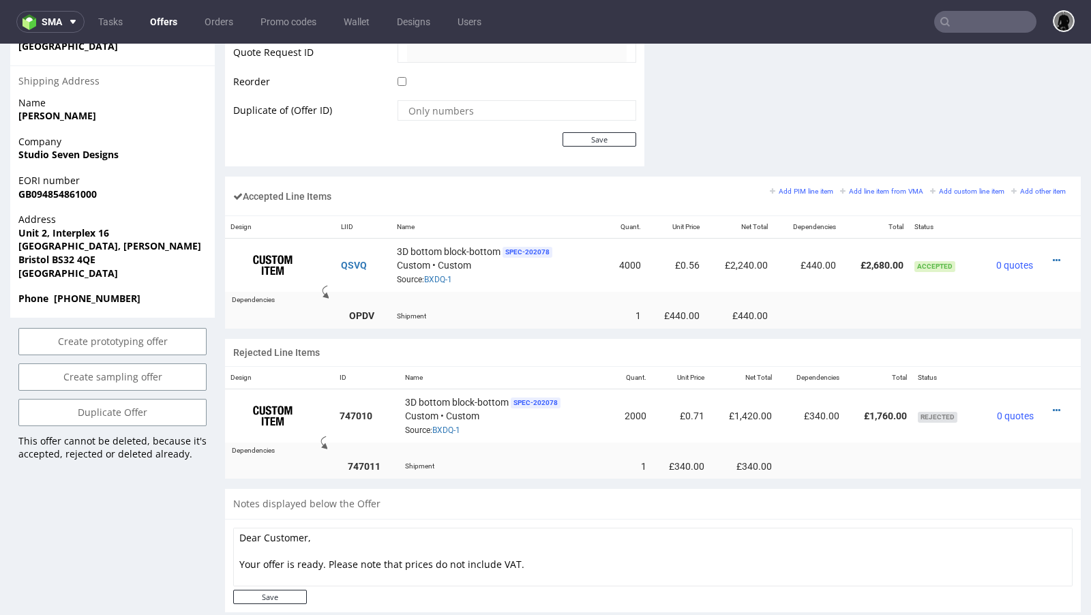
scroll to position [3, 0]
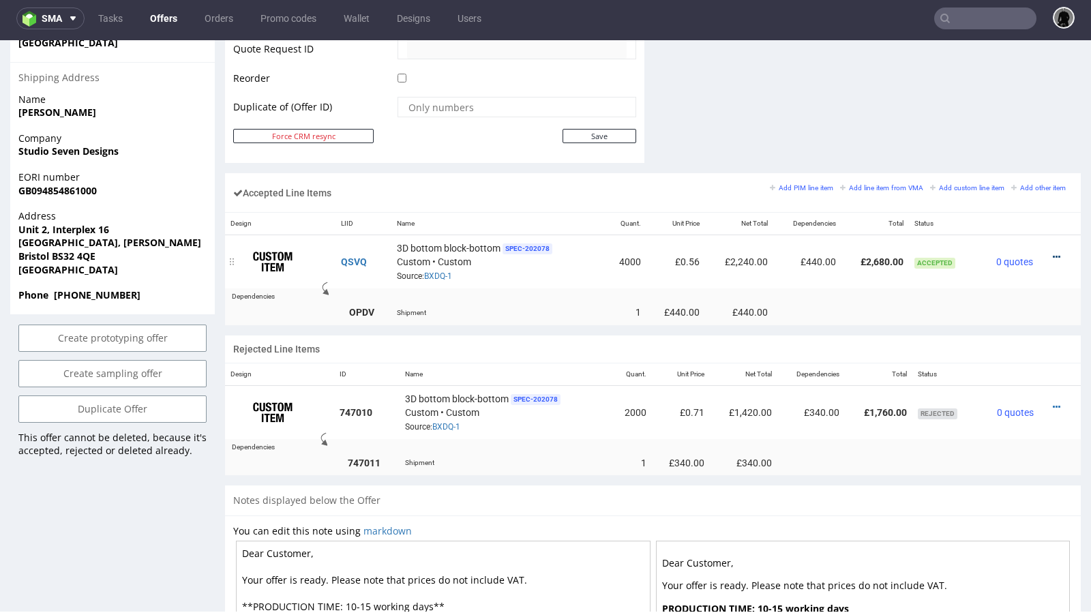
click at [1052, 252] on link at bounding box center [1055, 257] width 7 height 11
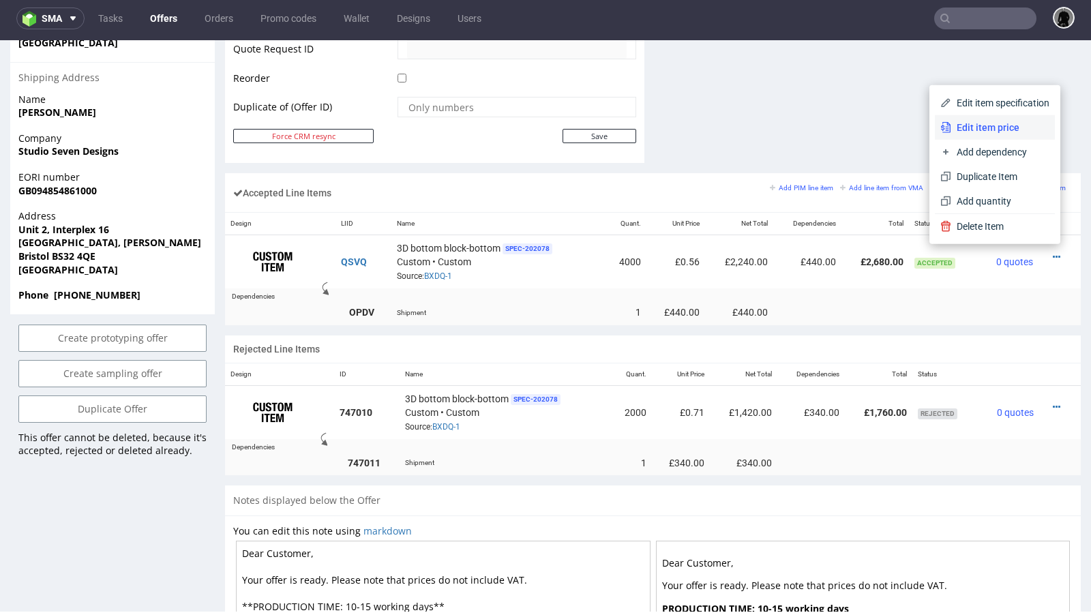
click at [984, 136] on li "Edit item price" at bounding box center [994, 127] width 120 height 25
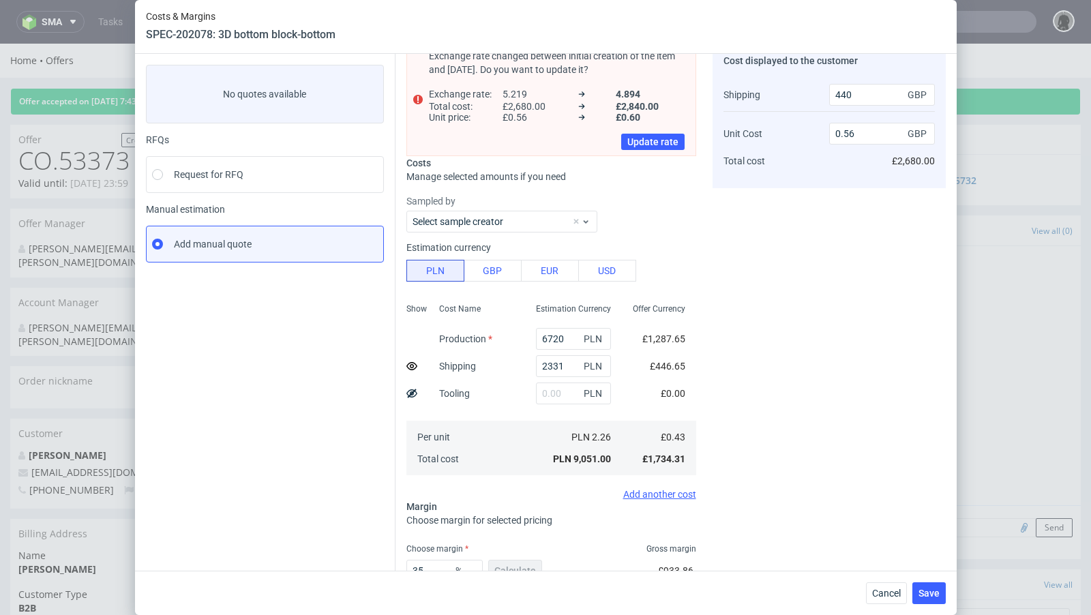
scroll to position [159, 0]
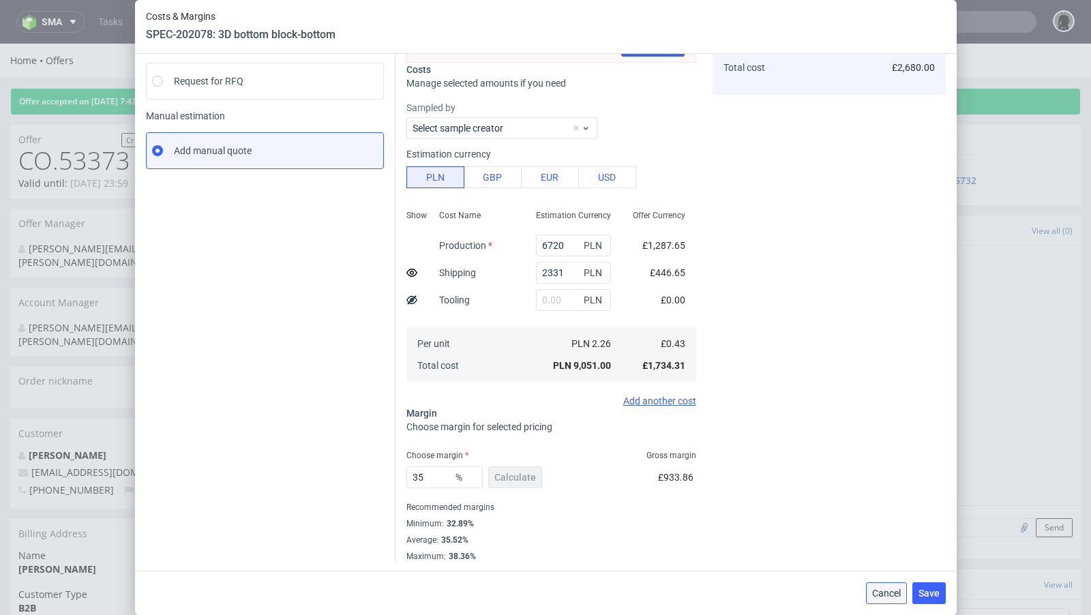
click at [881, 596] on span "Cancel" at bounding box center [886, 593] width 29 height 10
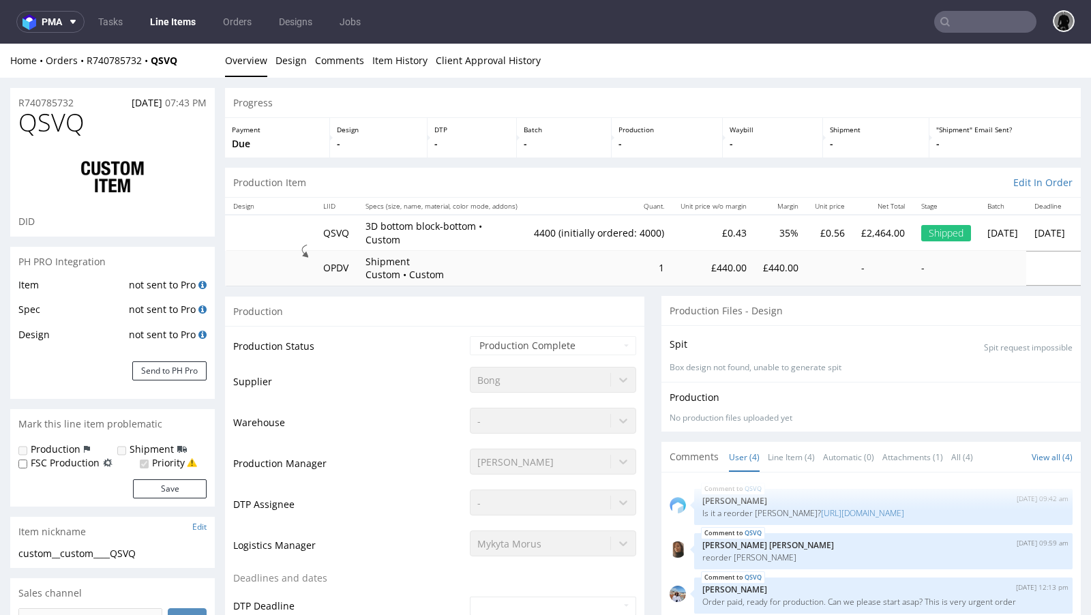
select select "in_progress"
type input "4400"
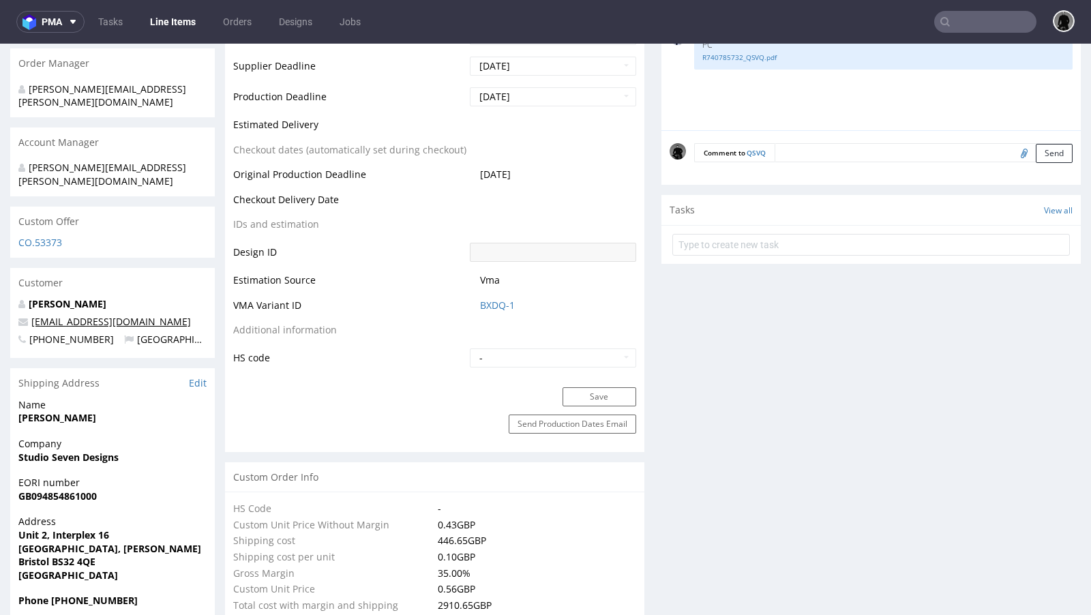
scroll to position [656, 0]
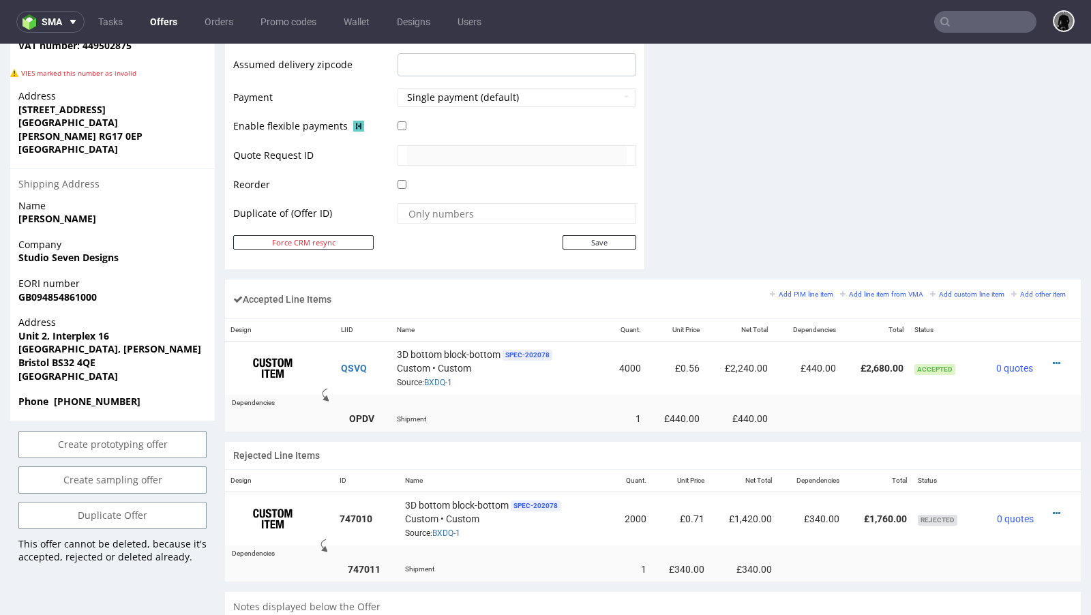
scroll to position [620, 0]
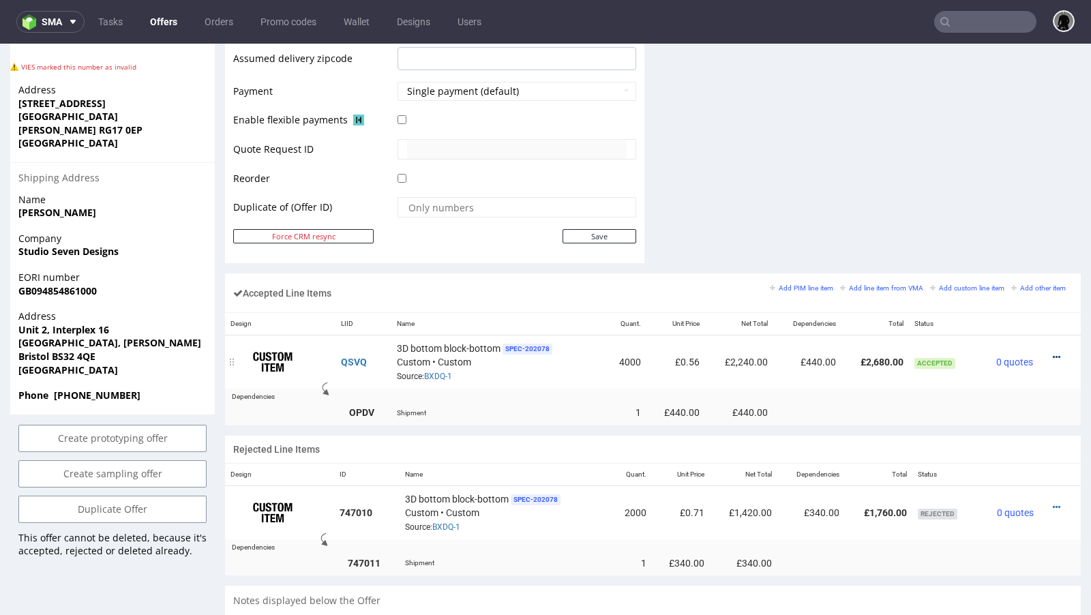
click at [1052, 352] on icon at bounding box center [1055, 357] width 7 height 10
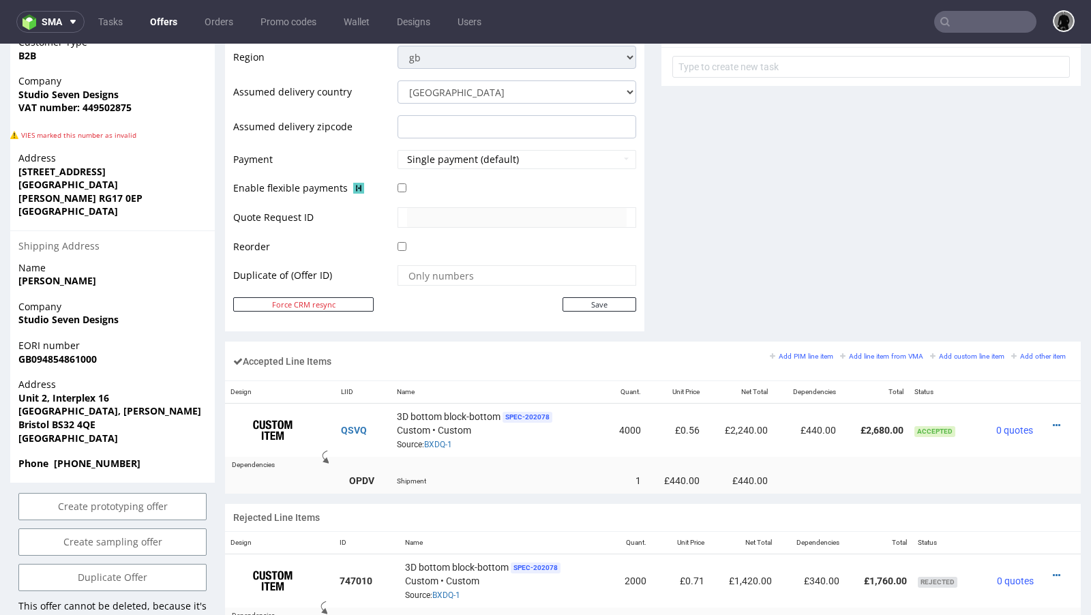
scroll to position [557, 0]
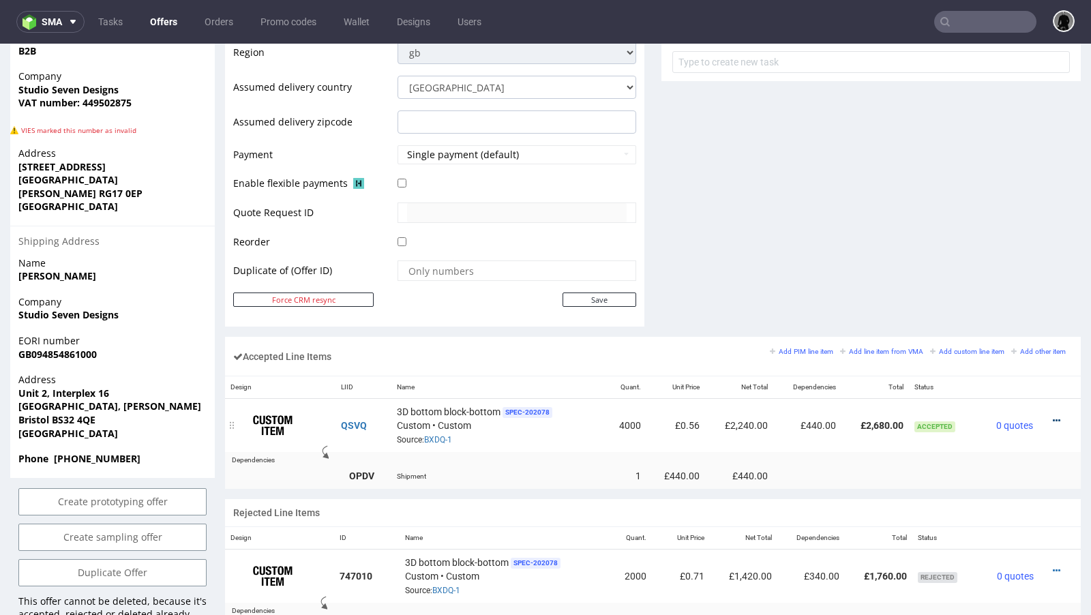
click at [1052, 416] on icon at bounding box center [1055, 421] width 7 height 10
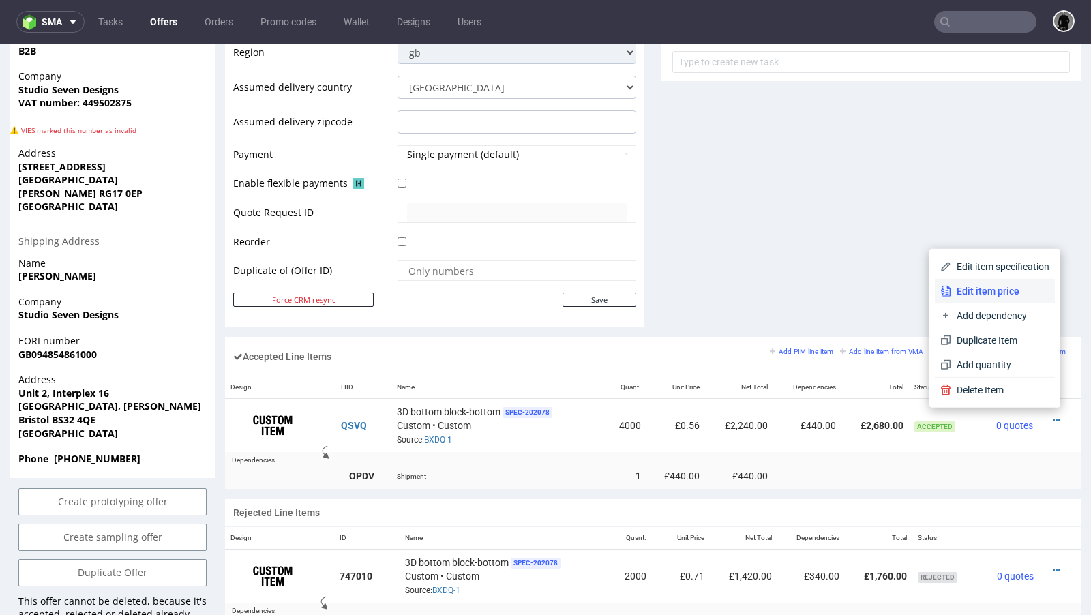
click at [1011, 299] on li "Edit item price" at bounding box center [994, 291] width 120 height 25
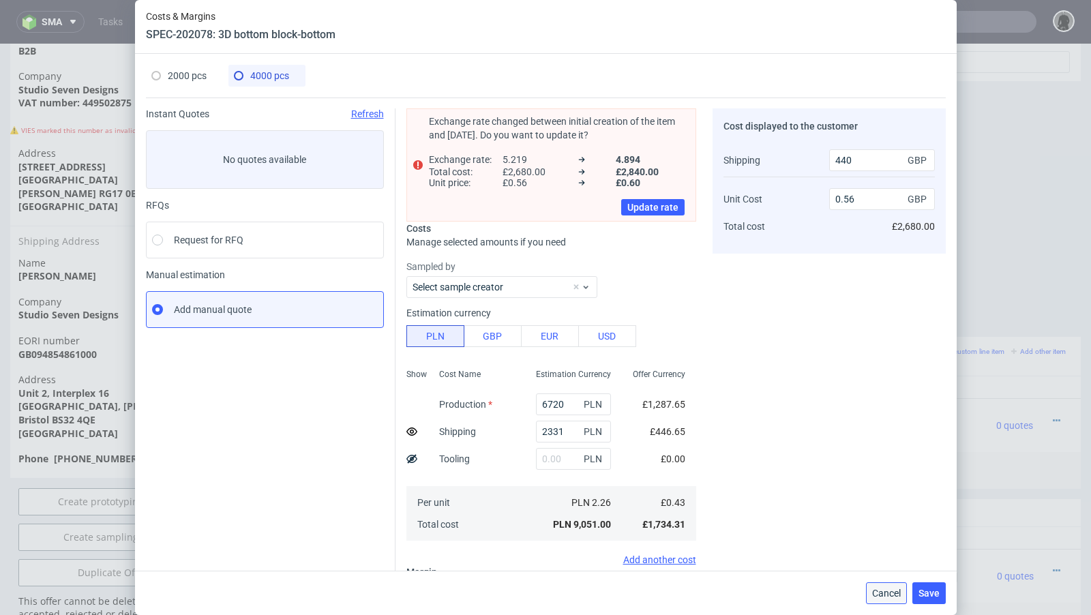
click at [874, 590] on span "Cancel" at bounding box center [886, 593] width 29 height 10
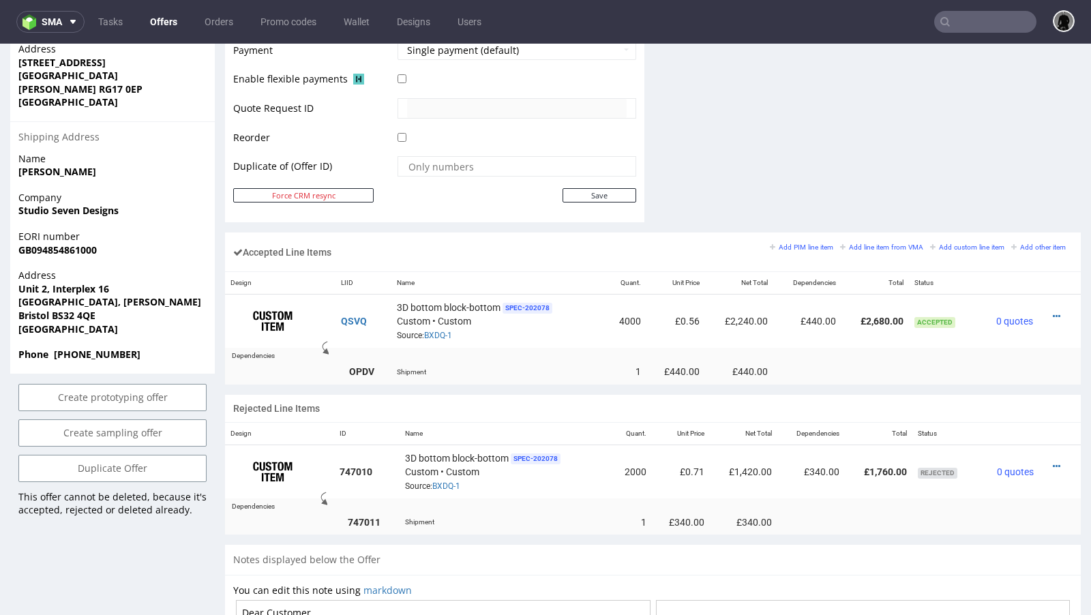
scroll to position [644, 0]
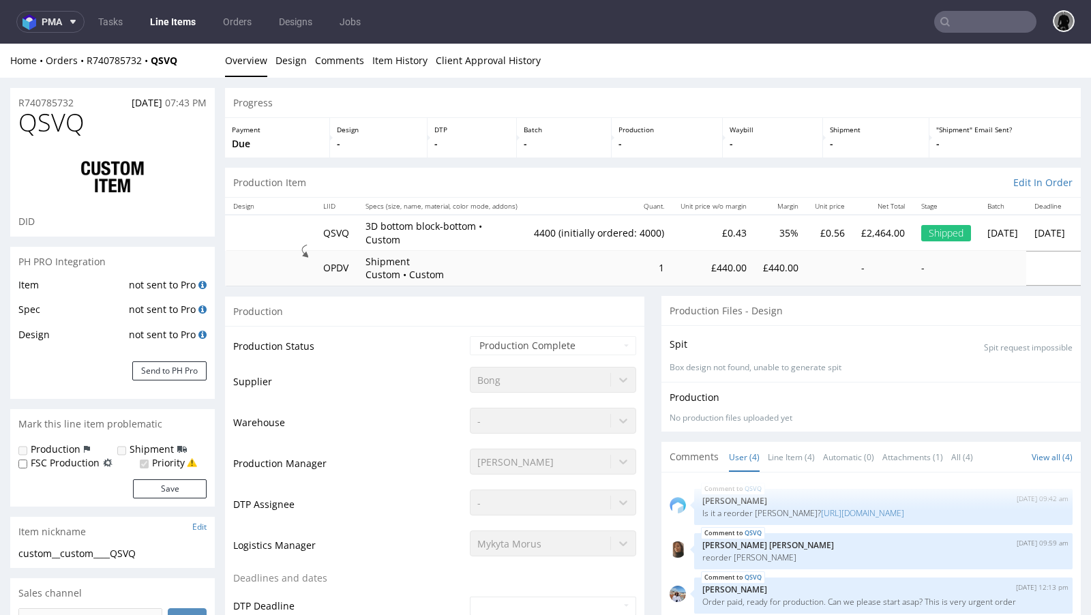
select select "in_progress"
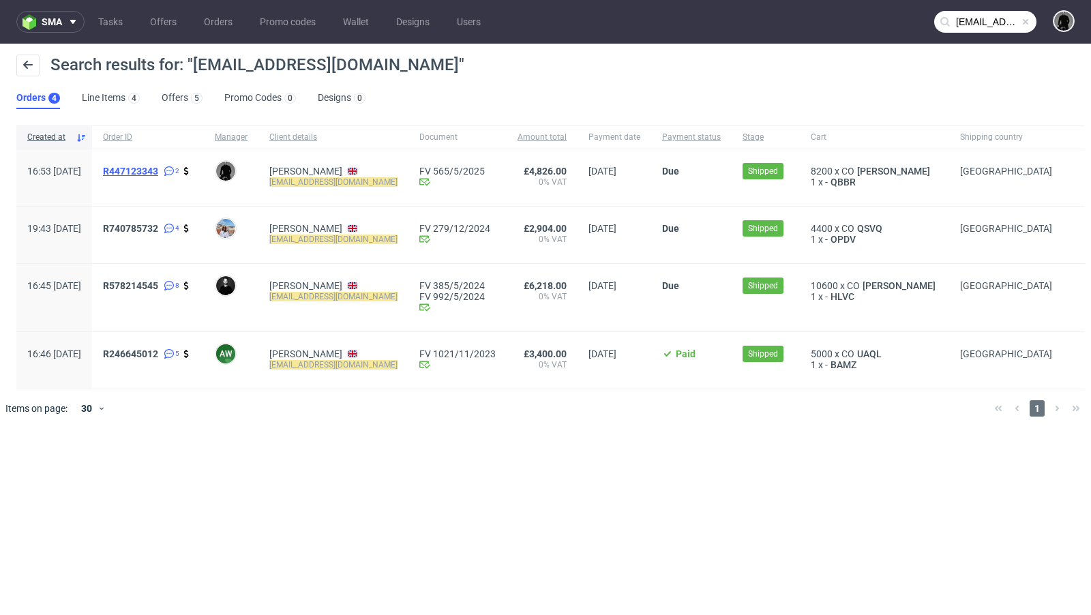
click at [158, 167] on span "R447123343" at bounding box center [130, 171] width 55 height 11
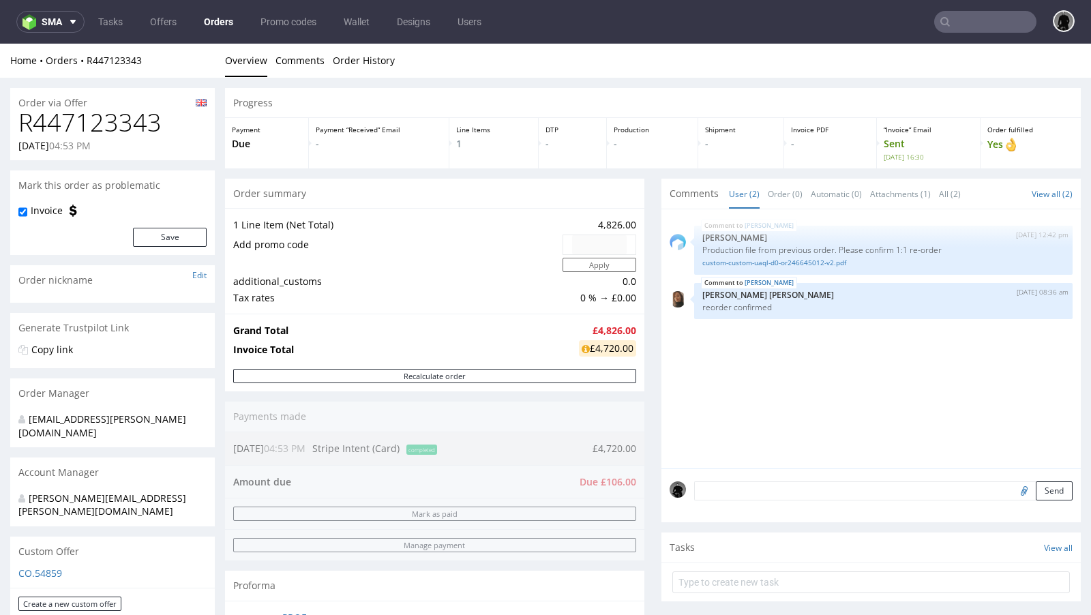
scroll to position [24, 0]
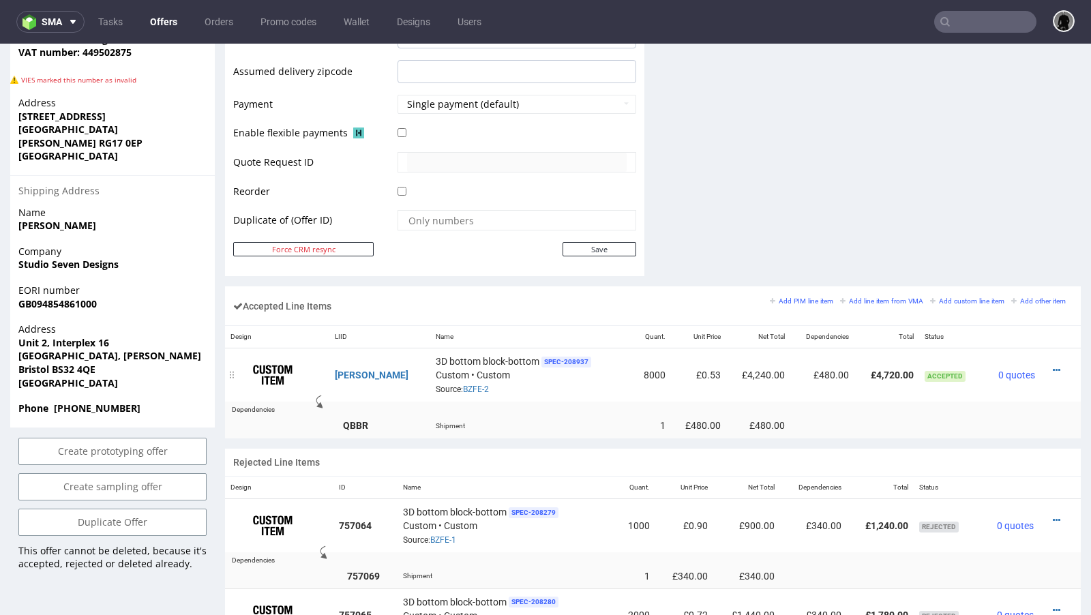
scroll to position [638, 0]
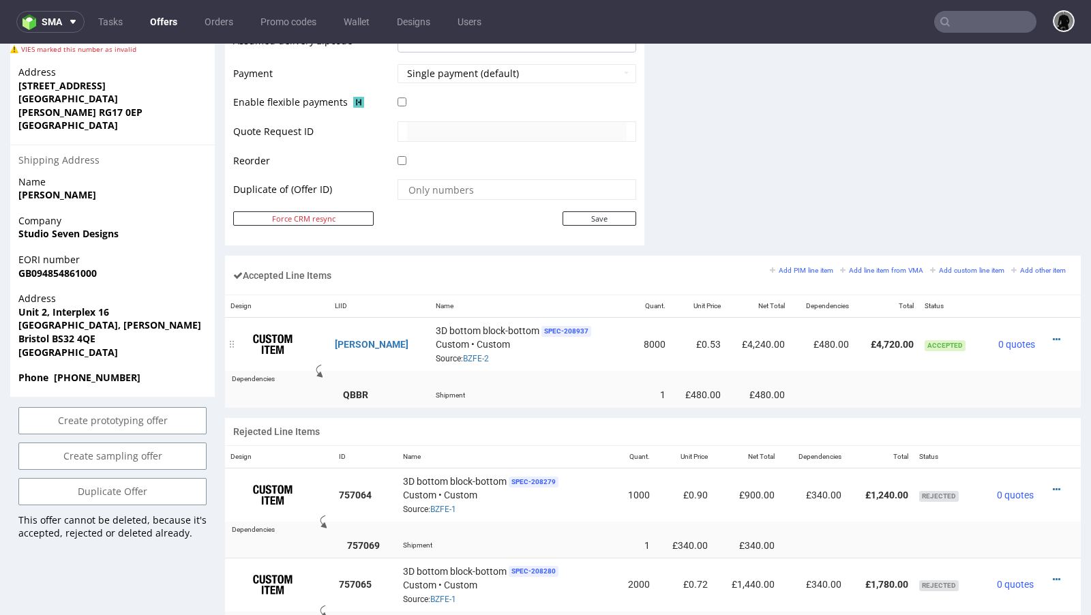
click at [1047, 333] on div at bounding box center [1056, 340] width 21 height 14
click at [1052, 335] on icon at bounding box center [1055, 340] width 7 height 10
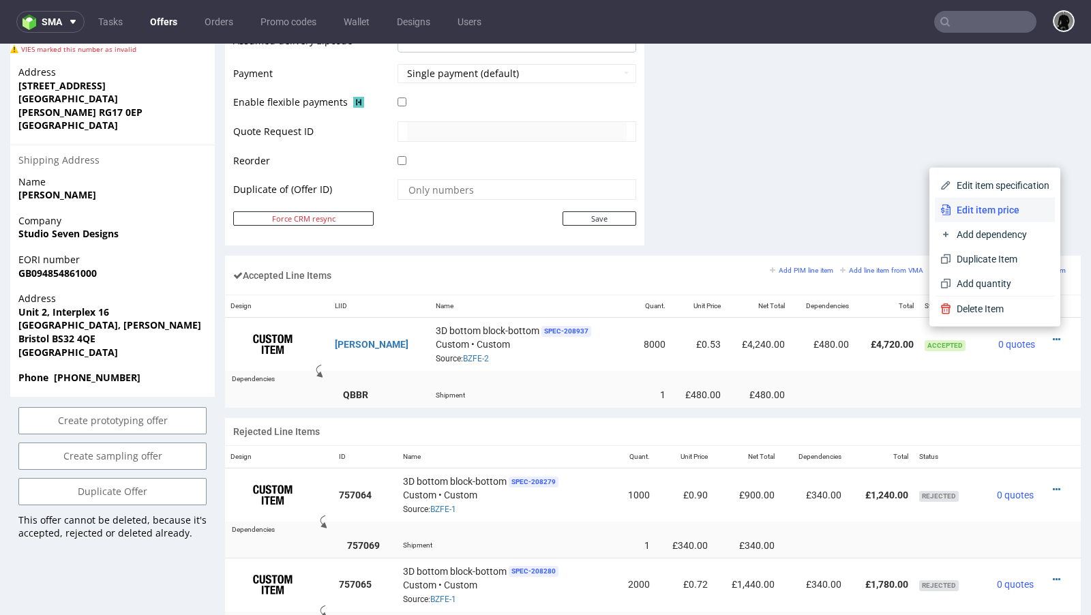
click at [961, 210] on span "Edit item price" at bounding box center [1000, 210] width 98 height 14
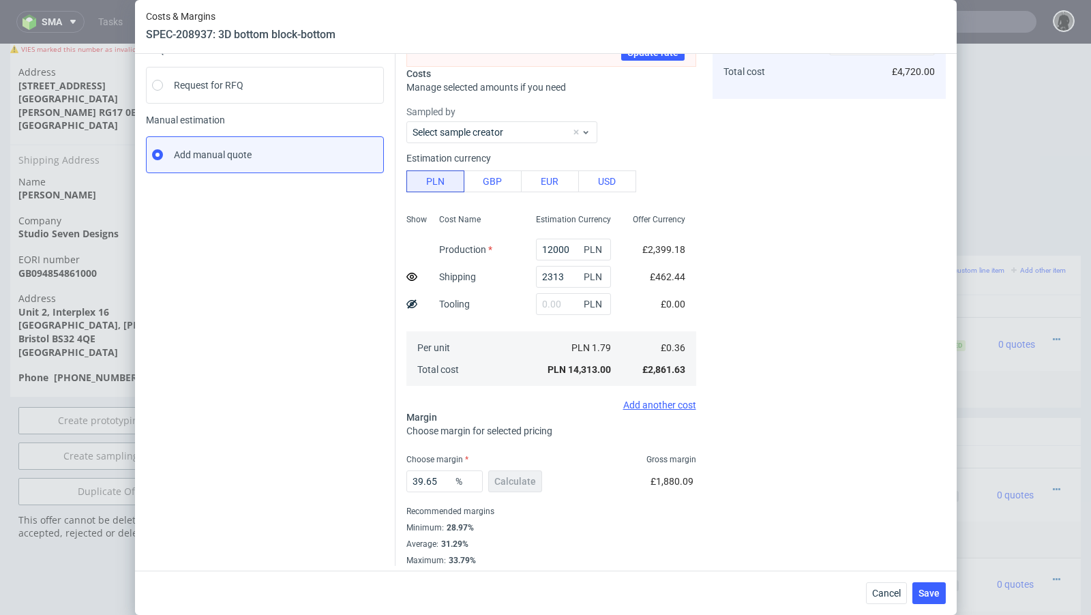
scroll to position [159, 0]
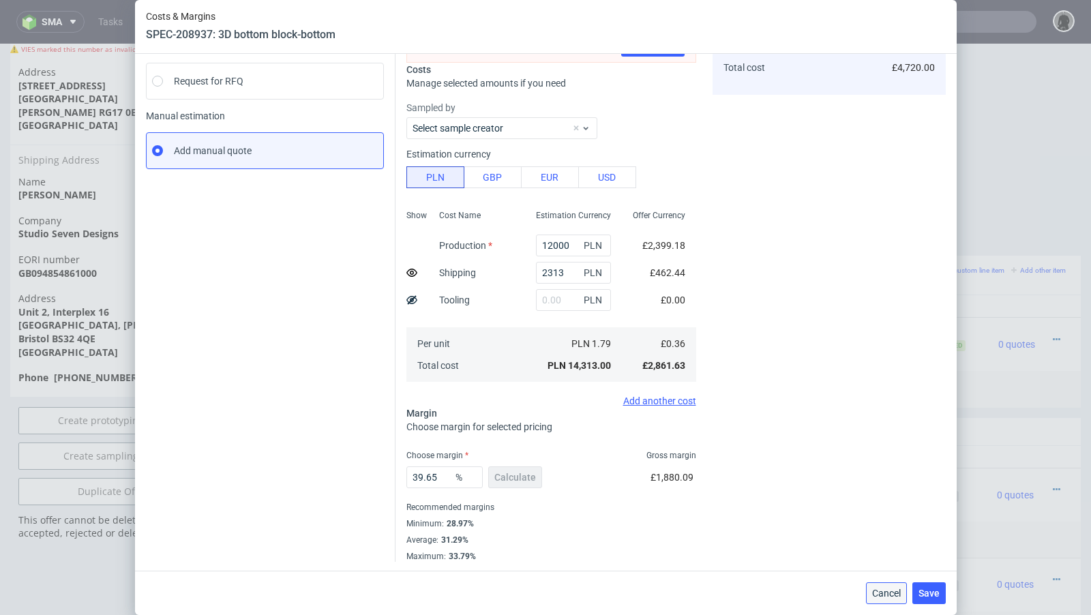
click at [883, 591] on span "Cancel" at bounding box center [886, 593] width 29 height 10
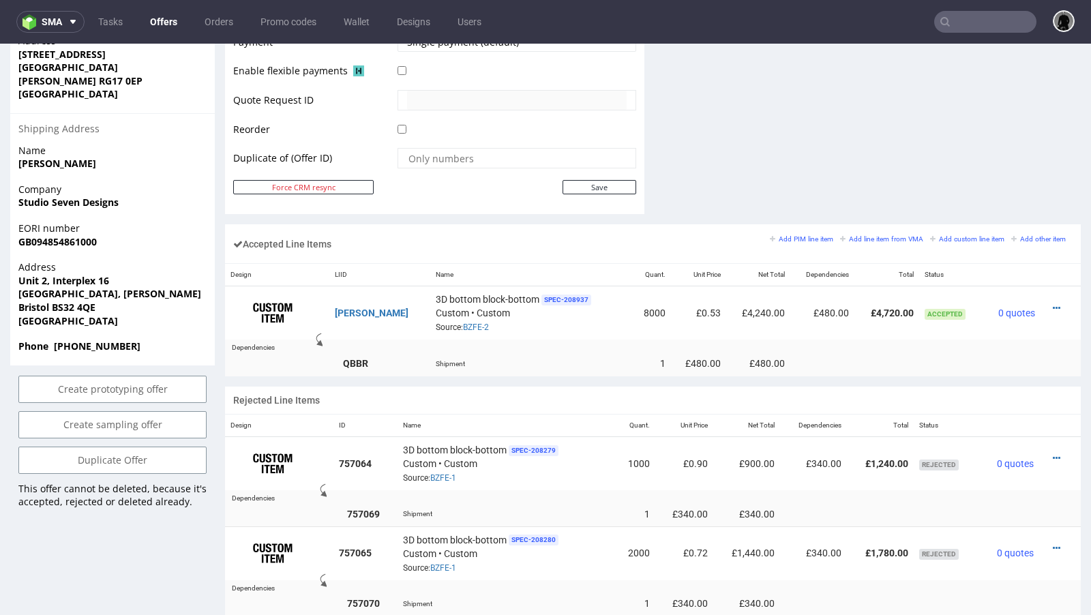
scroll to position [672, 0]
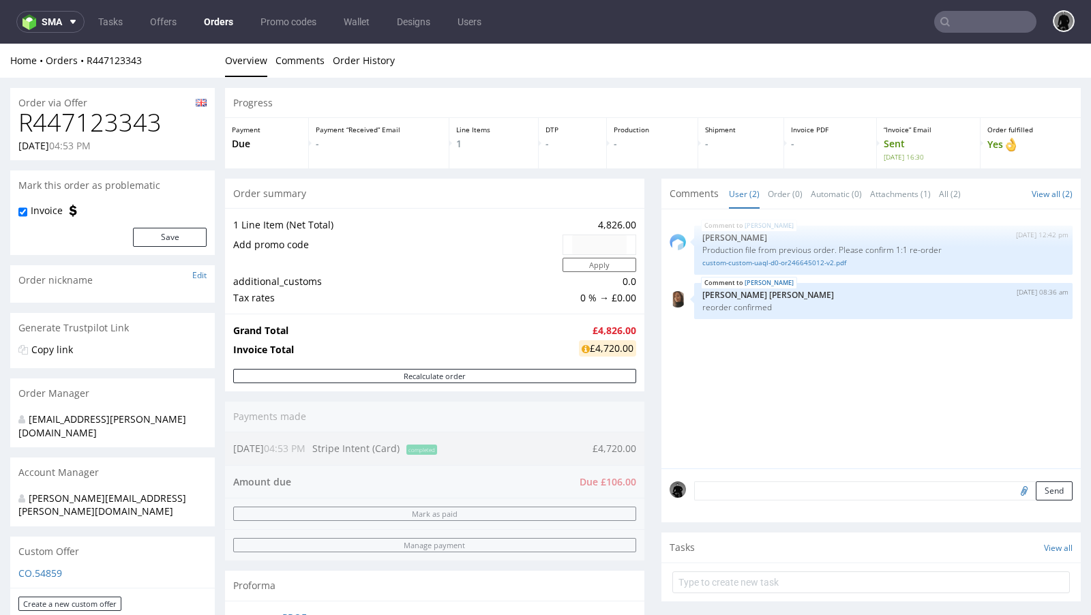
type input "[EMAIL_ADDRESS][DOMAIN_NAME]"
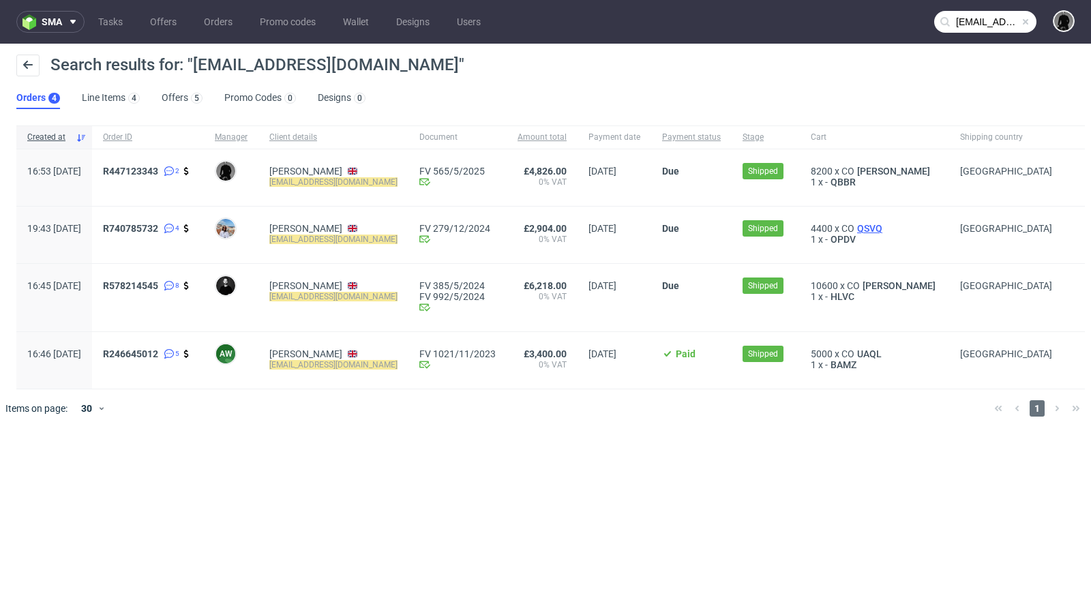
click at [885, 229] on span "QSVQ" at bounding box center [869, 228] width 31 height 11
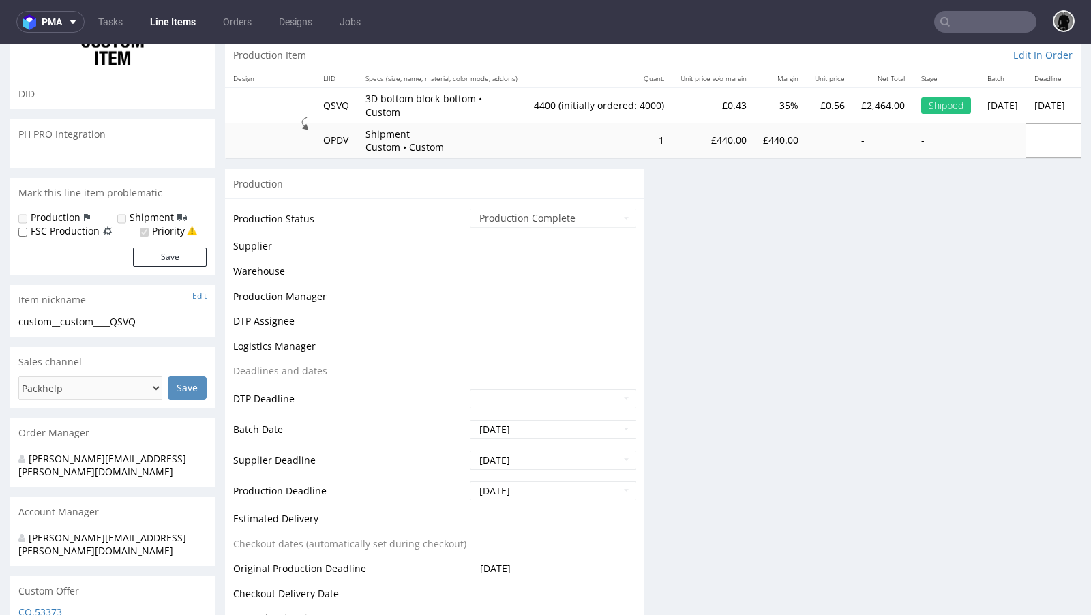
scroll to position [200, 0]
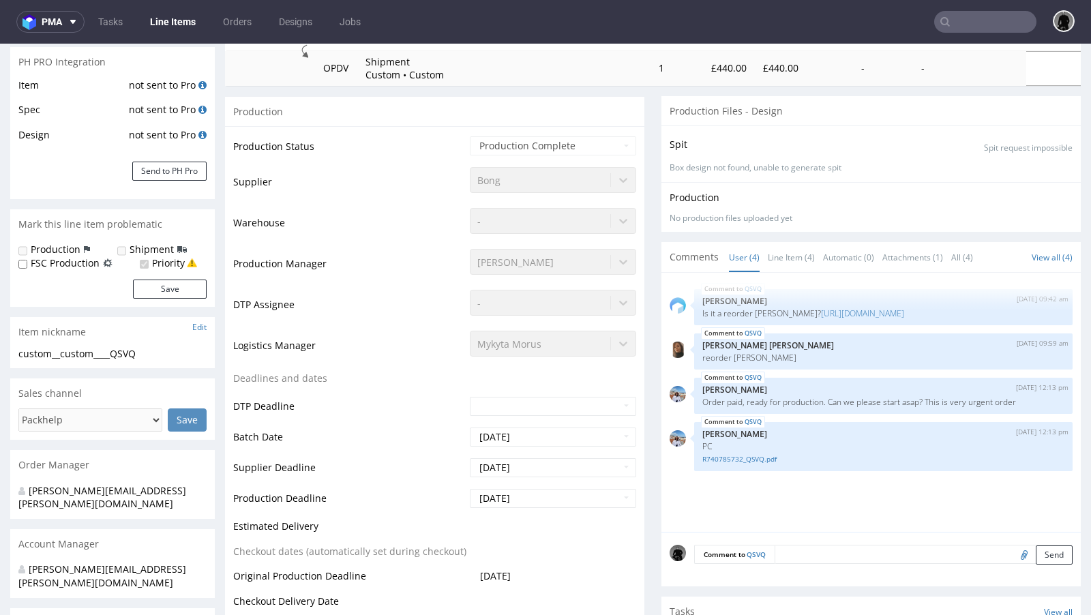
select select "in_progress"
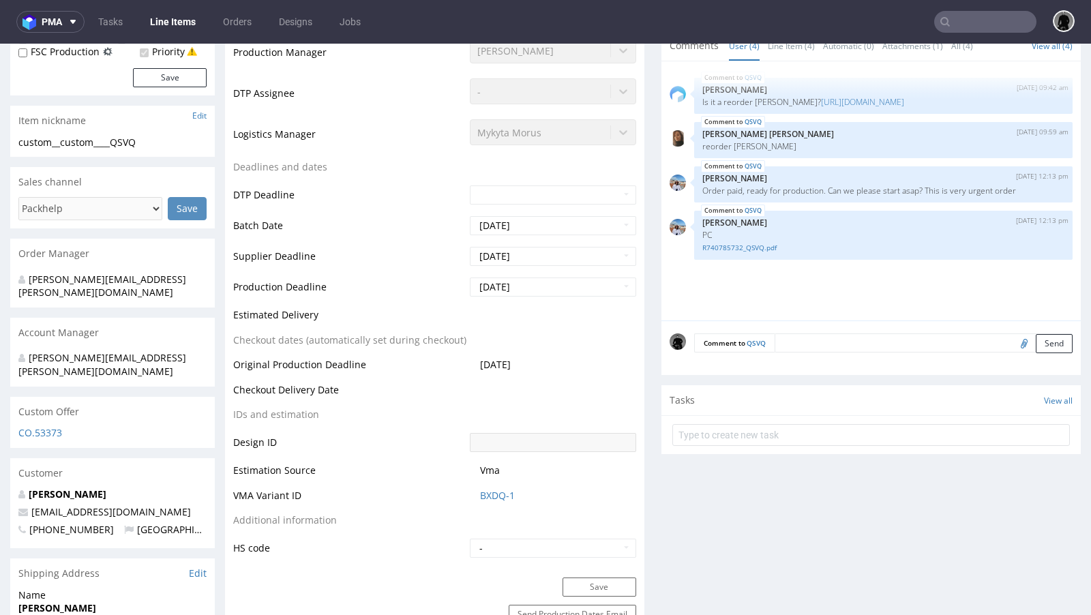
scroll to position [412, 0]
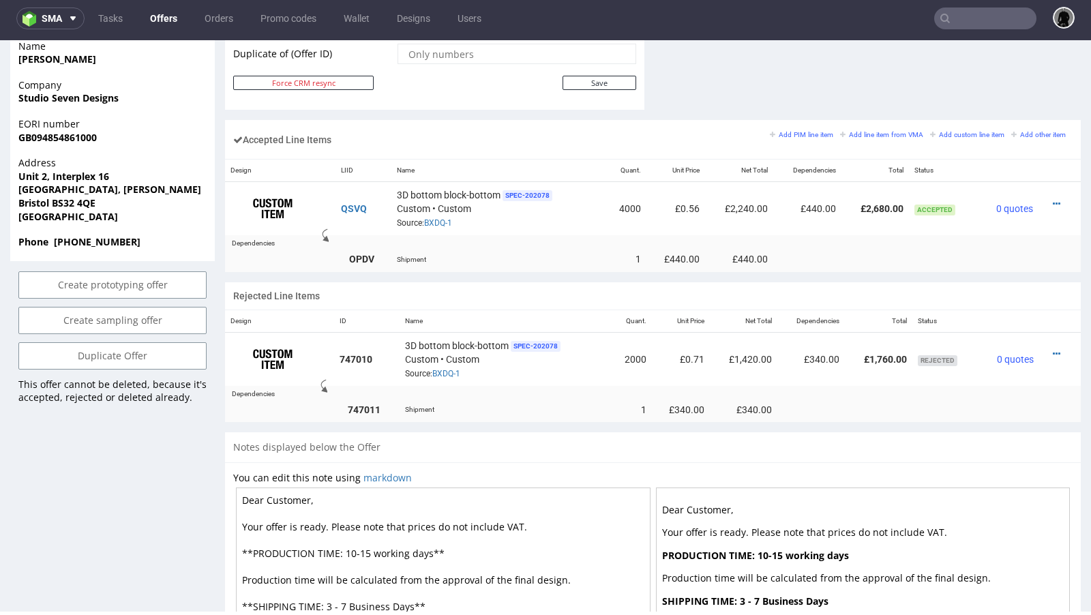
scroll to position [521, 0]
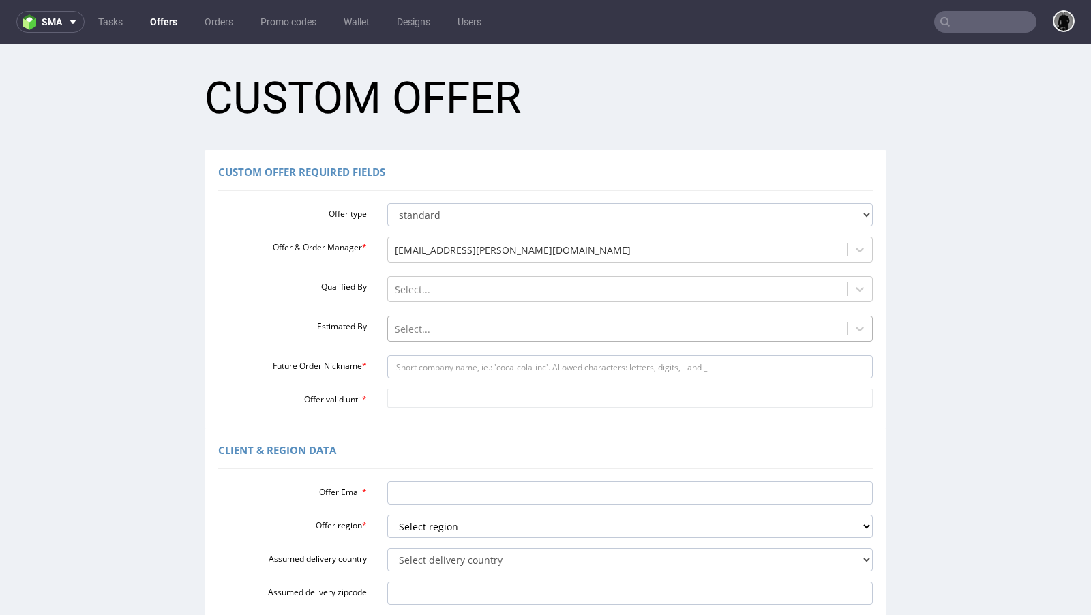
click at [432, 331] on div at bounding box center [618, 329] width 446 height 16
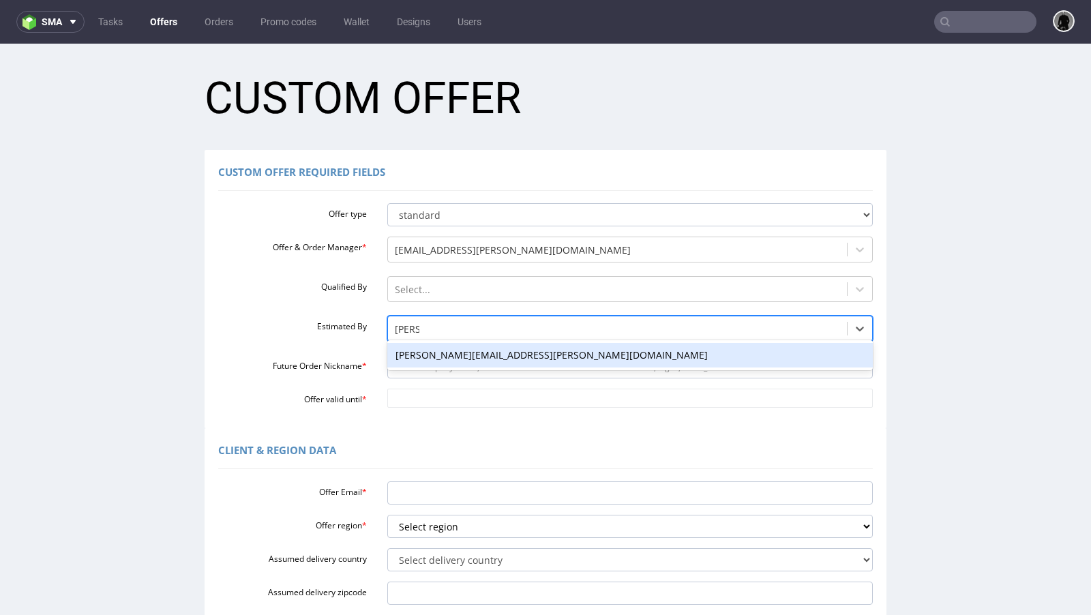
type input "[PERSON_NAME]"
click at [436, 351] on div "[PERSON_NAME][EMAIL_ADDRESS][PERSON_NAME][DOMAIN_NAME]" at bounding box center [630, 355] width 486 height 25
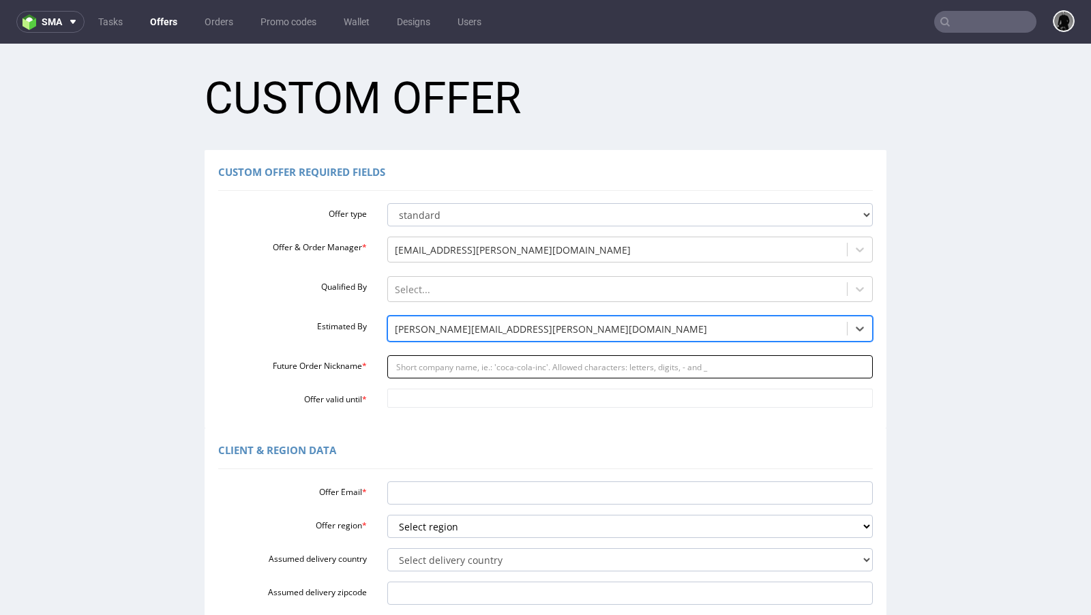
click at [437, 359] on input "Future Order Nickname *" at bounding box center [630, 366] width 486 height 23
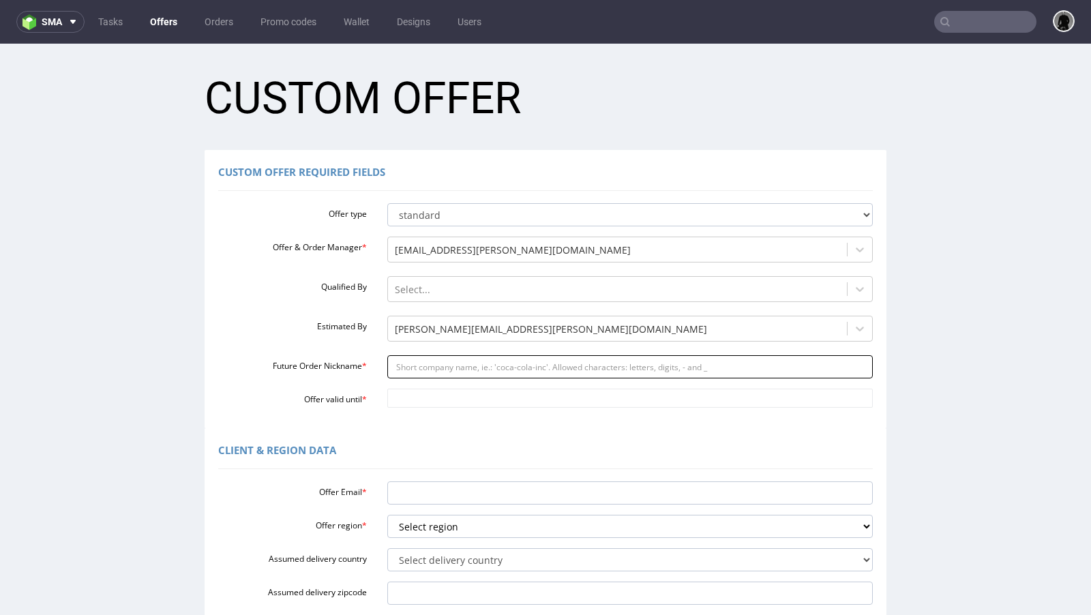
click at [427, 367] on input "Future Order Nickname *" at bounding box center [630, 366] width 486 height 23
paste input "contactstudiosevendesignsgmailcom"
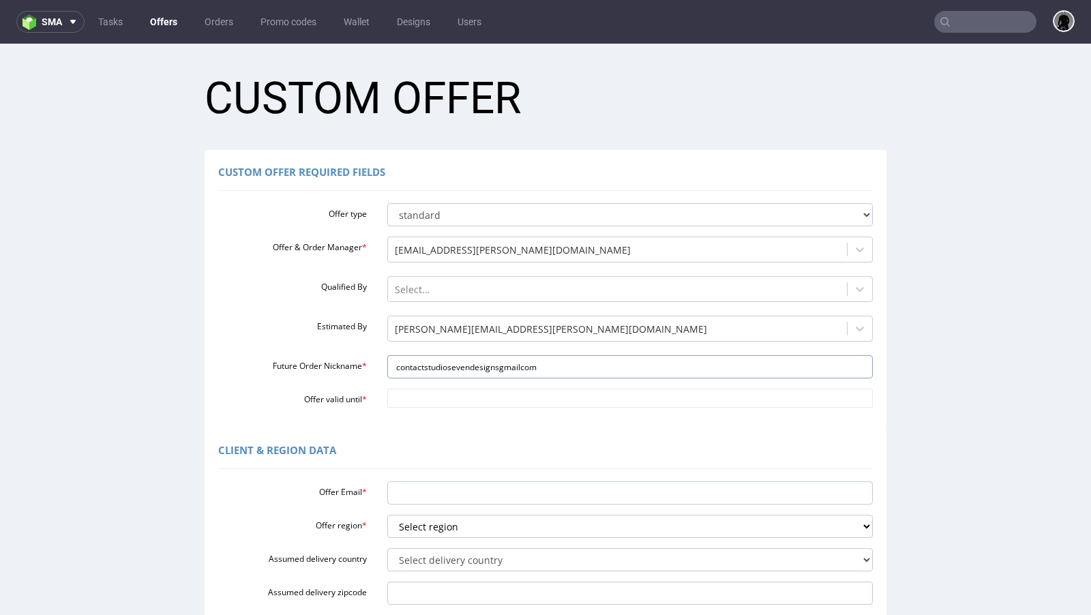
type input "contactstudiosevendesignsgmailcom"
click at [429, 412] on div "Custom Offer Required Fields Offer type standard prototyping sampling Offer & O…" at bounding box center [545, 289] width 682 height 278
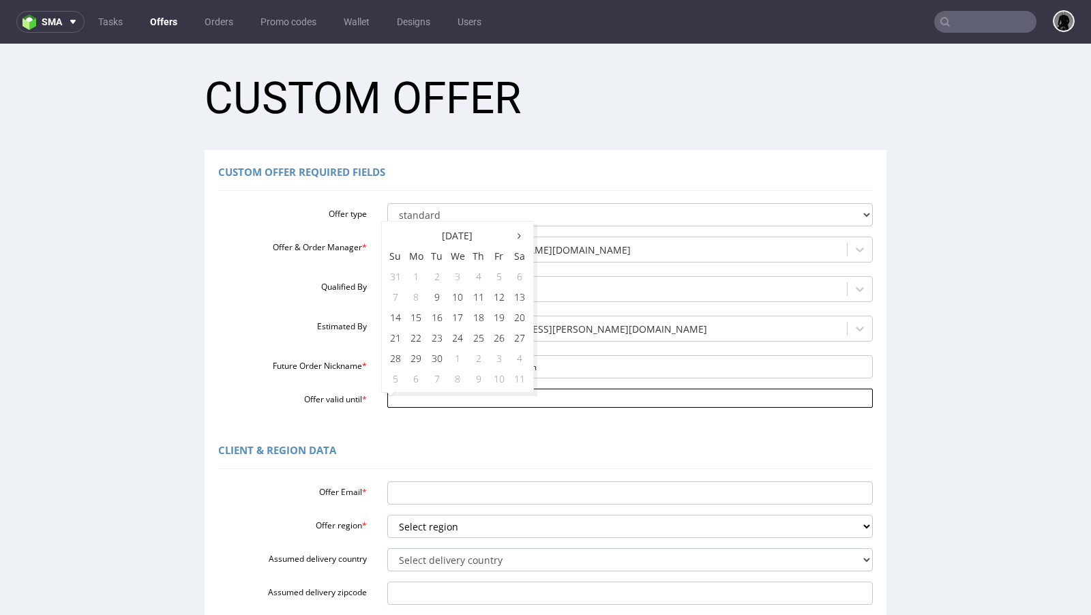
click at [427, 399] on input "Offer valid until *" at bounding box center [630, 398] width 486 height 19
click at [436, 316] on td "16" at bounding box center [437, 317] width 20 height 20
type input "[DATE]"
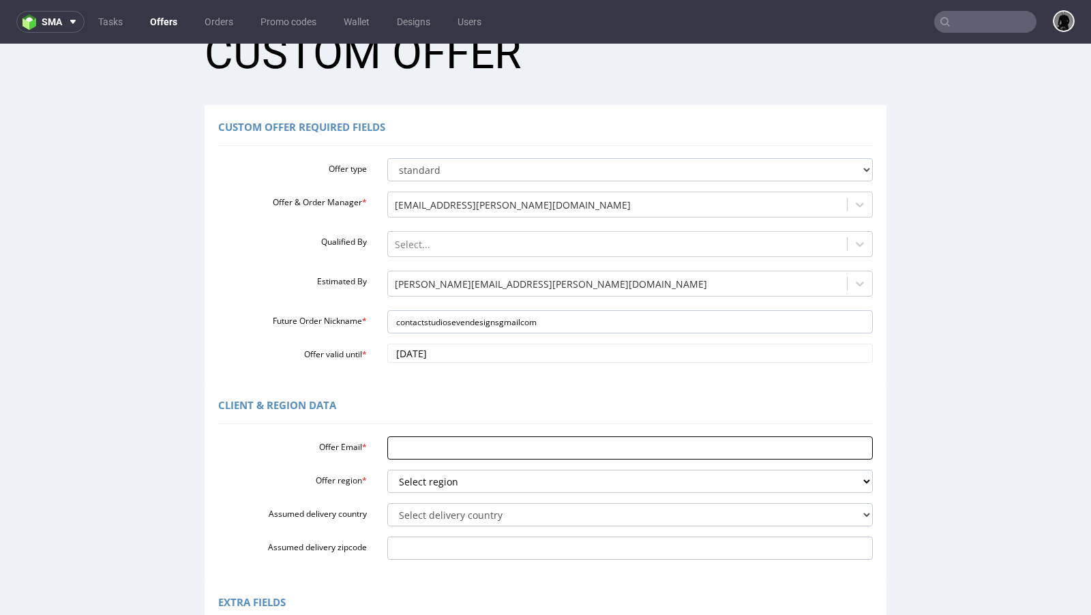
click at [438, 438] on input "Offer Email *" at bounding box center [630, 447] width 486 height 23
paste input "[EMAIL_ADDRESS][DOMAIN_NAME]"
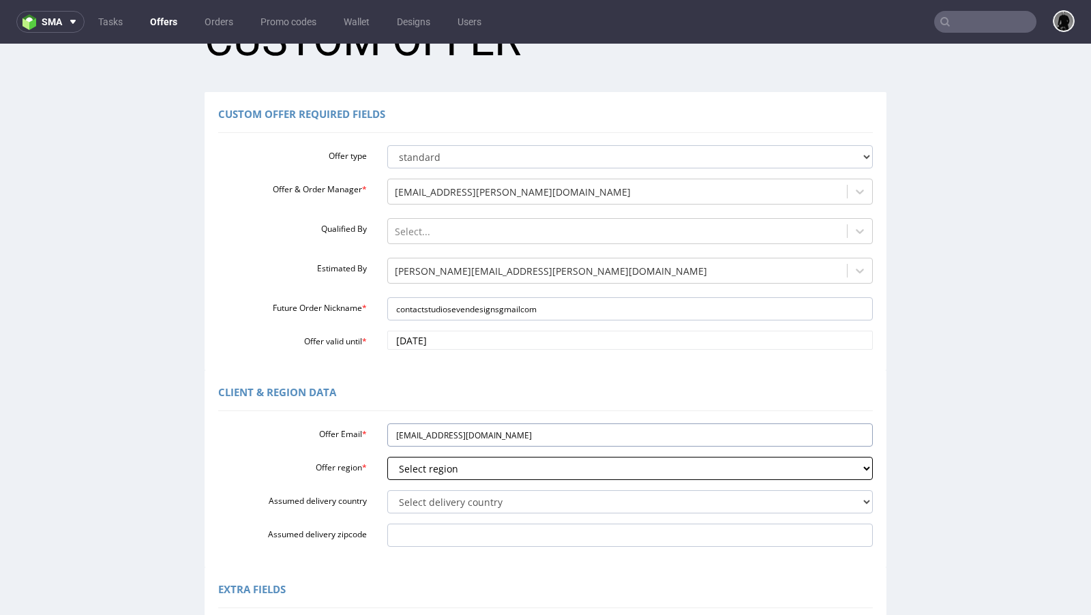
type input "[EMAIL_ADDRESS][DOMAIN_NAME]"
click at [435, 467] on select "Select region eu gb de pl fr it es" at bounding box center [630, 468] width 486 height 23
select select "gb"
click at [387, 457] on select "Select region eu gb de pl fr it es" at bounding box center [630, 468] width 486 height 23
click at [430, 503] on select "Select delivery country Andorra Afghanistan Anguilla Albania Armenia Antarctica…" at bounding box center [630, 501] width 486 height 23
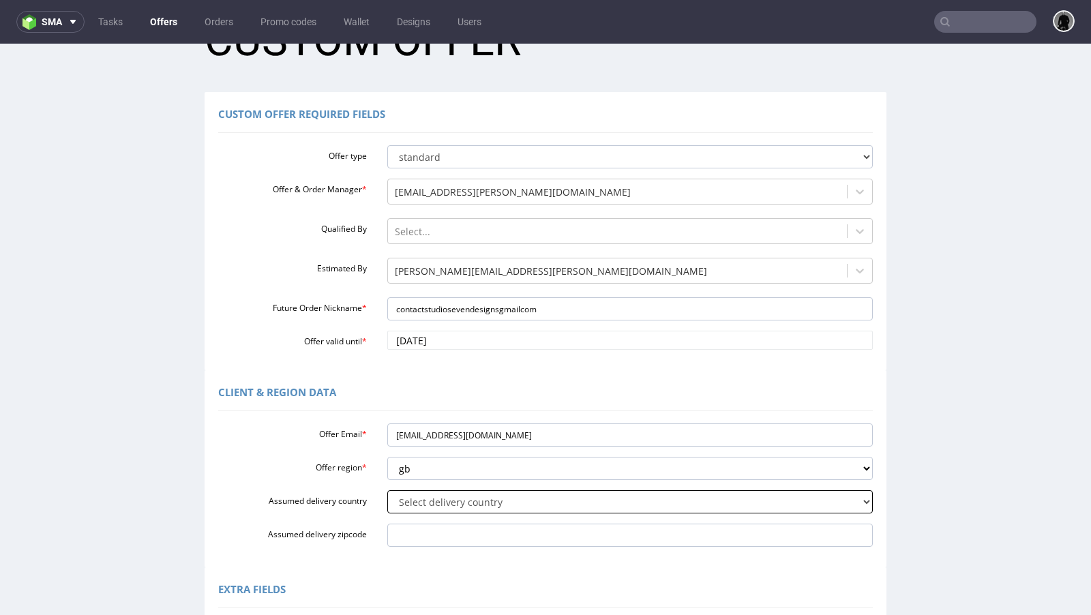
select select "77"
click at [387, 490] on select "Select delivery country Andorra Afghanistan Anguilla Albania Armenia Antarctica…" at bounding box center [630, 501] width 486 height 23
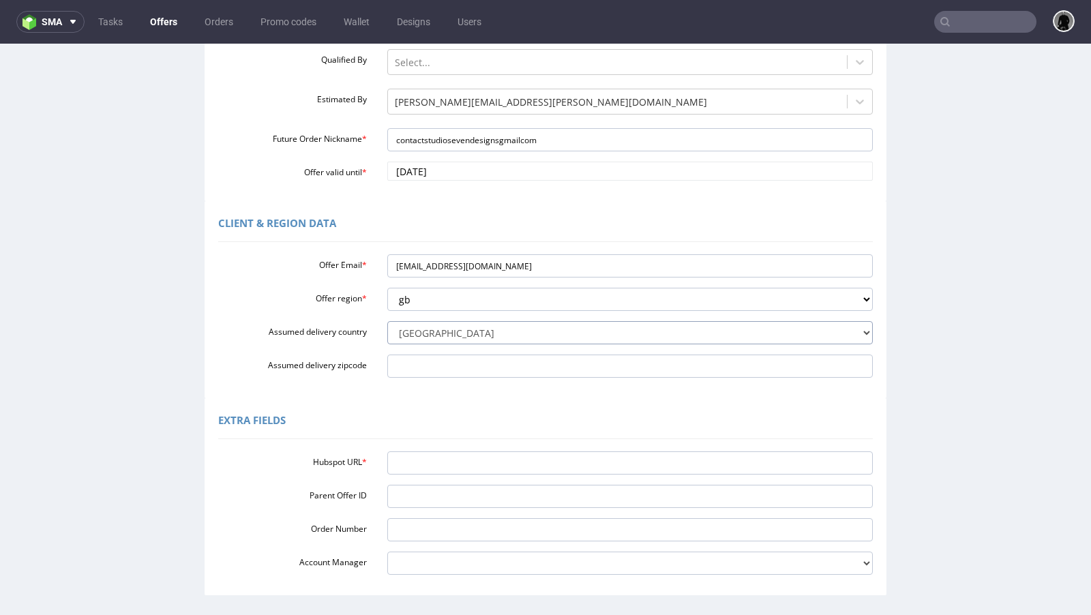
scroll to position [244, 0]
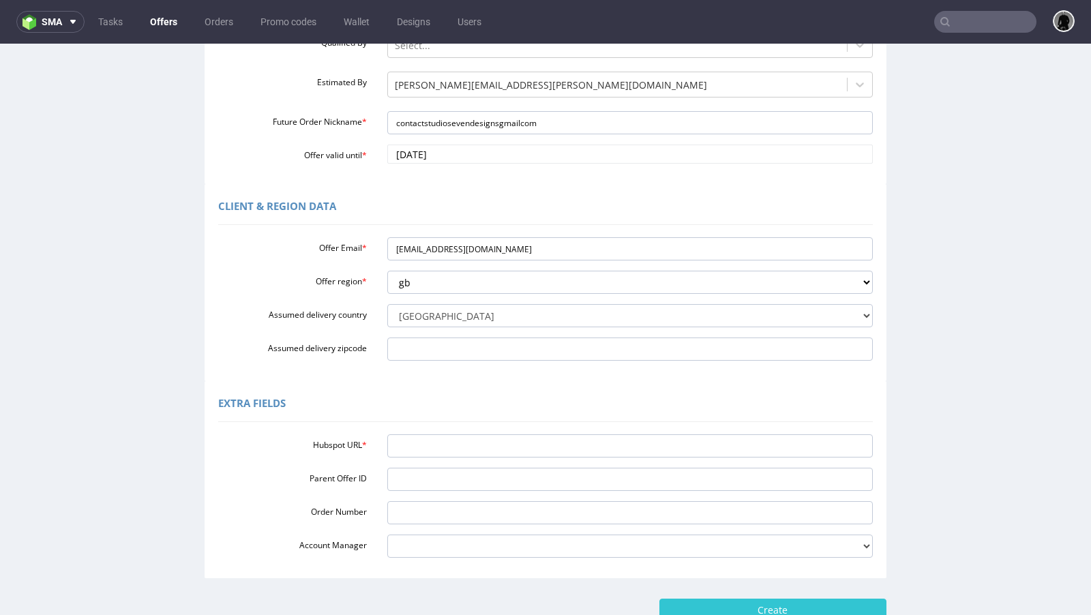
click at [428, 433] on div "Hubspot URL * Parent Offer ID Order Number Account Manager adrian.margula@packh…" at bounding box center [545, 493] width 654 height 129
click at [433, 436] on input "Hubspot URL *" at bounding box center [630, 445] width 486 height 23
paste input "https://app-eu1.hubspot.com/contacts/25600958/record/0-3/305211299019/"
type input "https://app-eu1.hubspot.com/contacts/25600958/record/0-3/305211299019/"
click at [482, 400] on div "Extra Fields" at bounding box center [545, 405] width 654 height 33
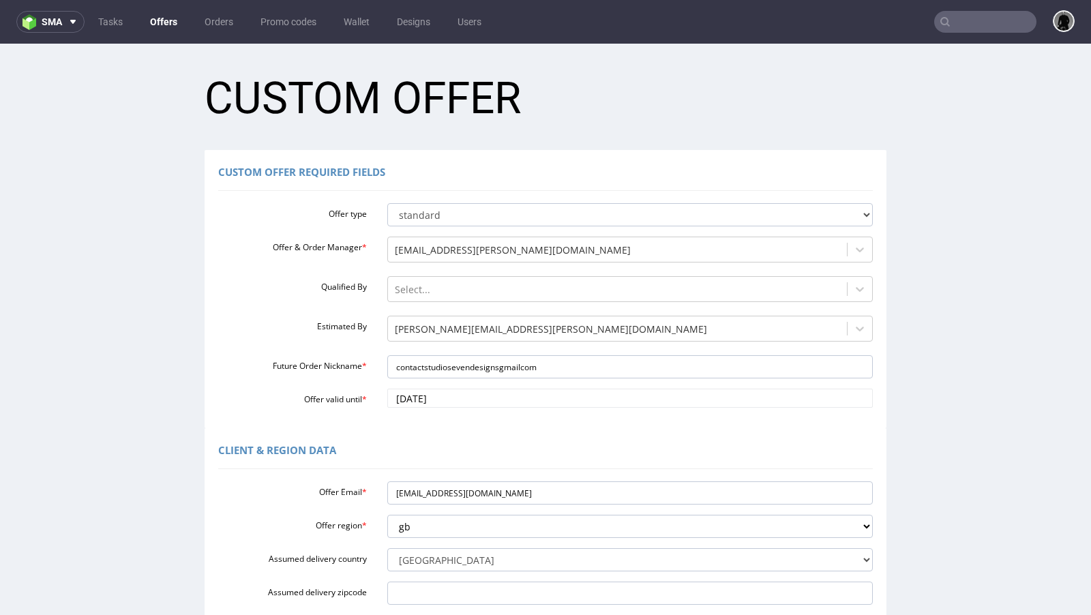
scroll to position [339, 0]
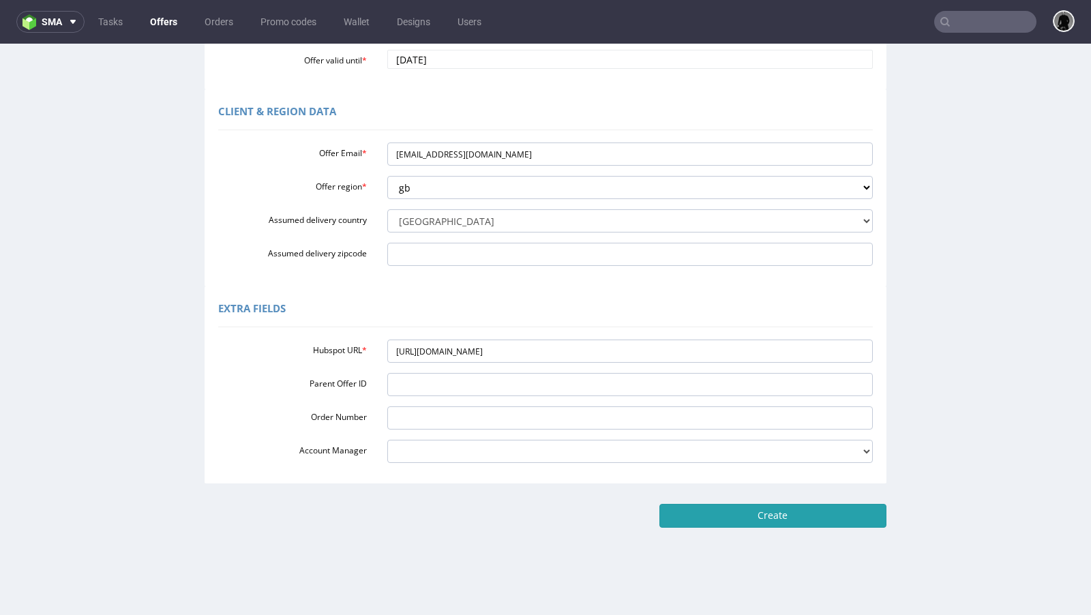
click at [722, 518] on input "Create" at bounding box center [772, 515] width 227 height 23
type input "Please wait..."
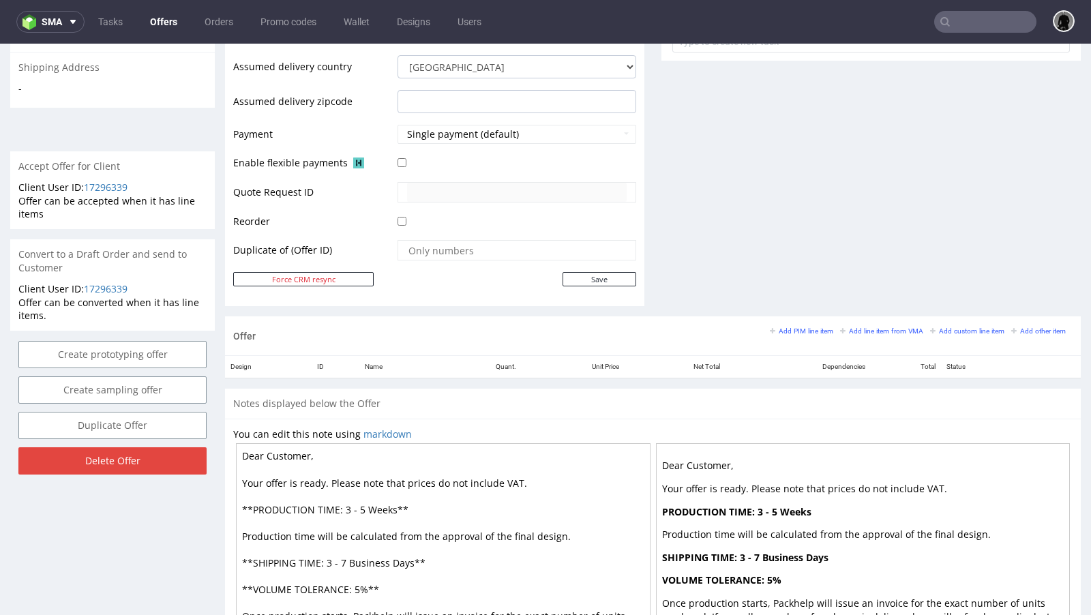
scroll to position [543, 0]
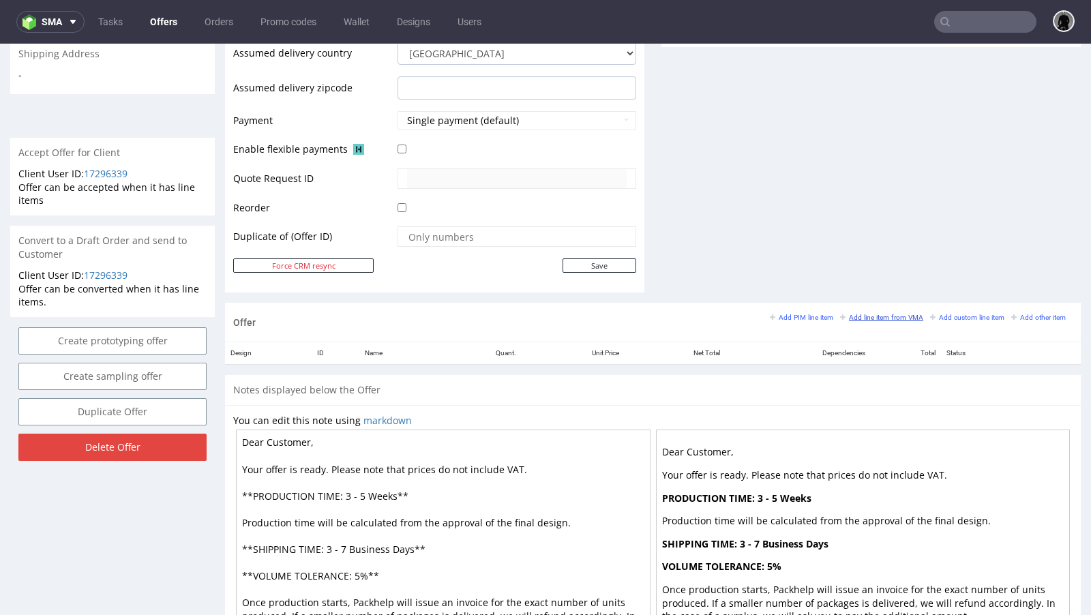
click at [885, 314] on small "Add line item from VMA" at bounding box center [881, 317] width 83 height 7
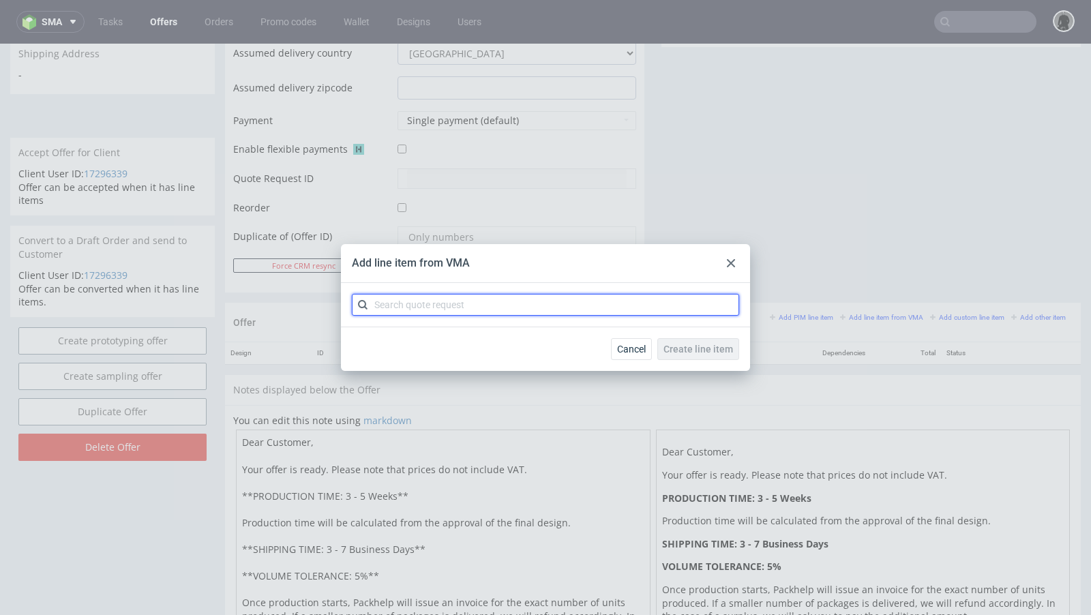
click at [484, 311] on input "text" at bounding box center [545, 305] width 387 height 22
paste input "CBJG"
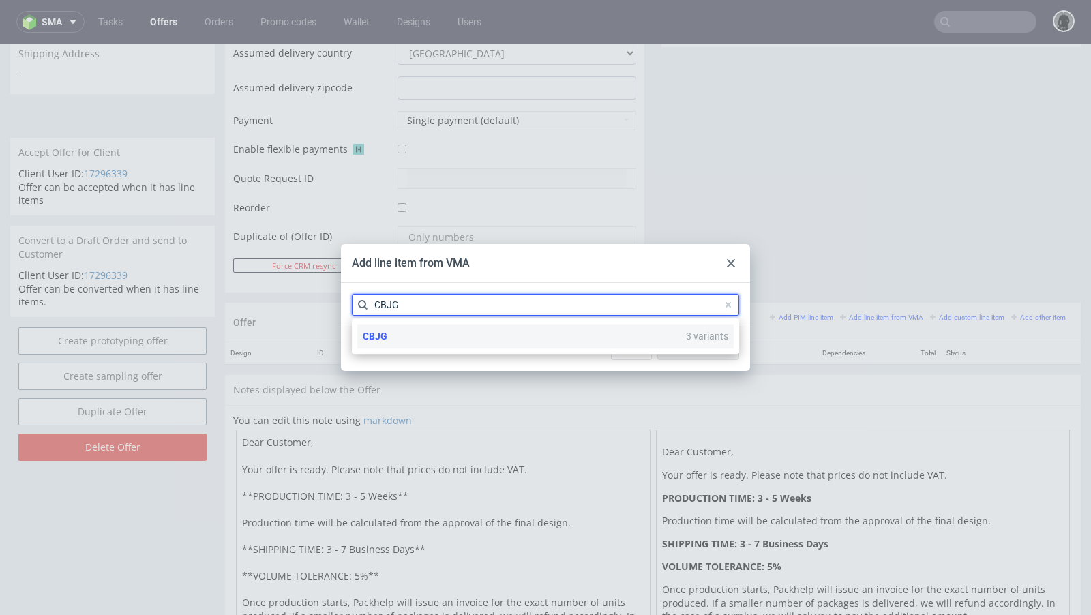
type input "CBJG"
click at [412, 330] on div "CBJG 3 variants" at bounding box center [545, 336] width 376 height 25
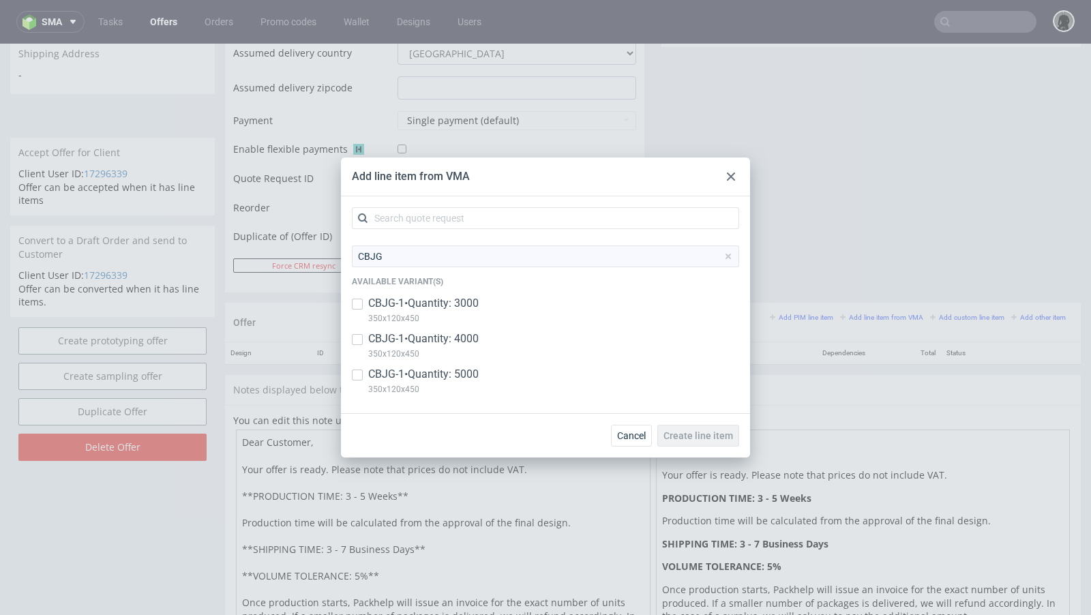
click at [388, 313] on p "350x120x450" at bounding box center [423, 318] width 110 height 15
checkbox input "true"
click at [381, 335] on p "CBJG-1 • Quantity: 4000" at bounding box center [423, 338] width 110 height 15
checkbox input "true"
click at [370, 374] on p "CBJG-1 • Quantity: 5000" at bounding box center [423, 374] width 110 height 15
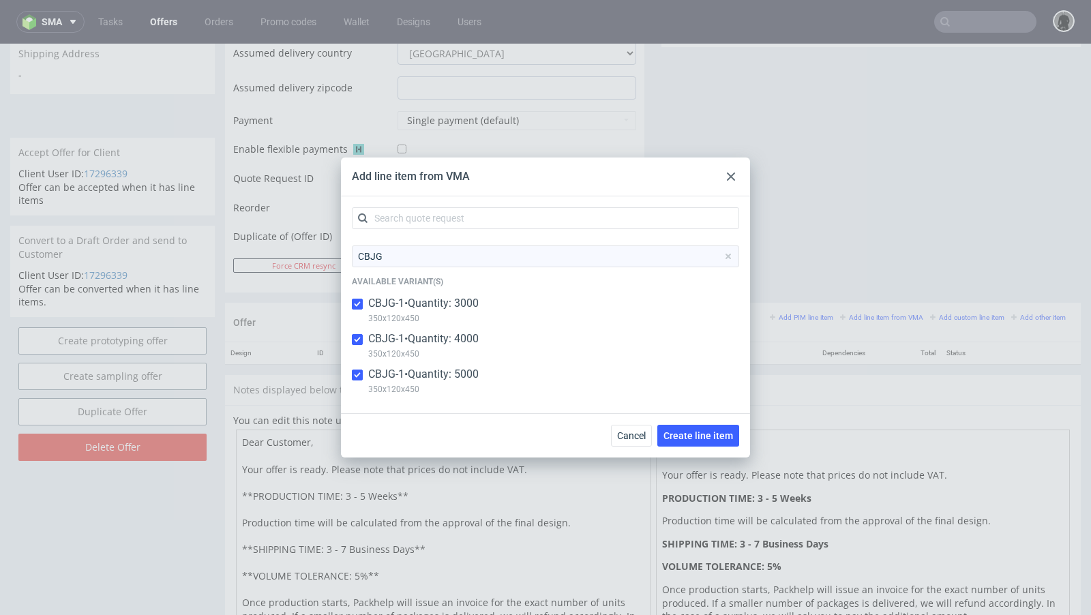
checkbox input "true"
click at [690, 426] on button "Create line item" at bounding box center [698, 436] width 82 height 22
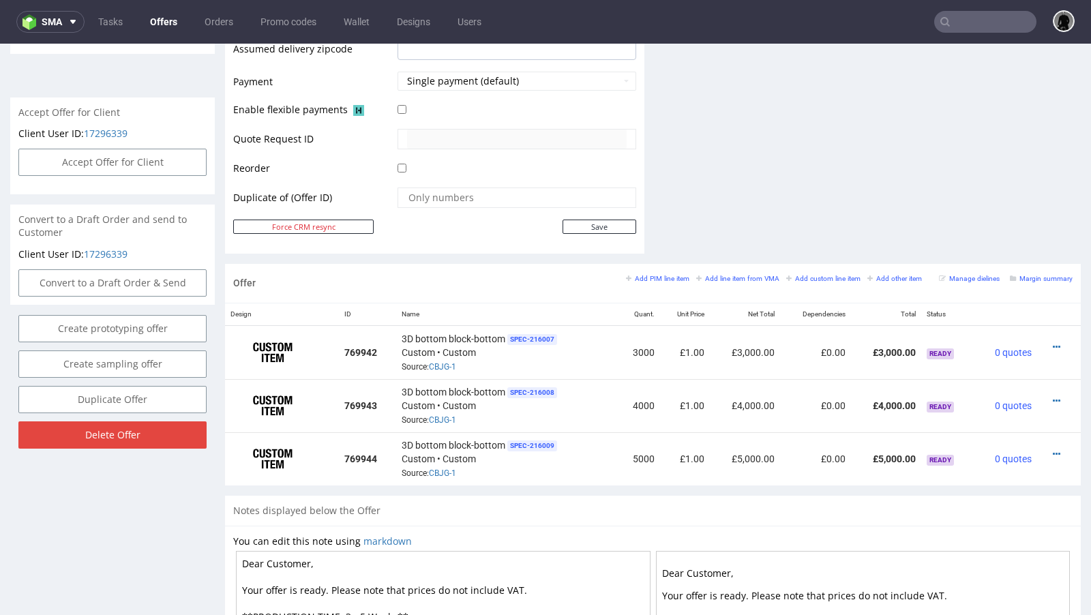
scroll to position [602, 0]
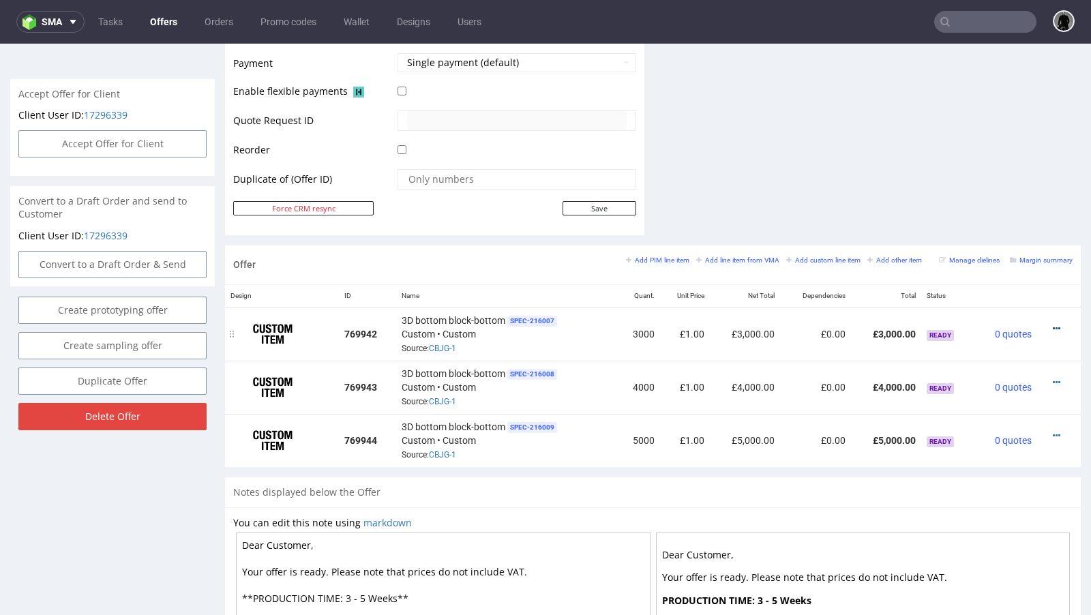
click at [1052, 324] on icon at bounding box center [1055, 329] width 7 height 10
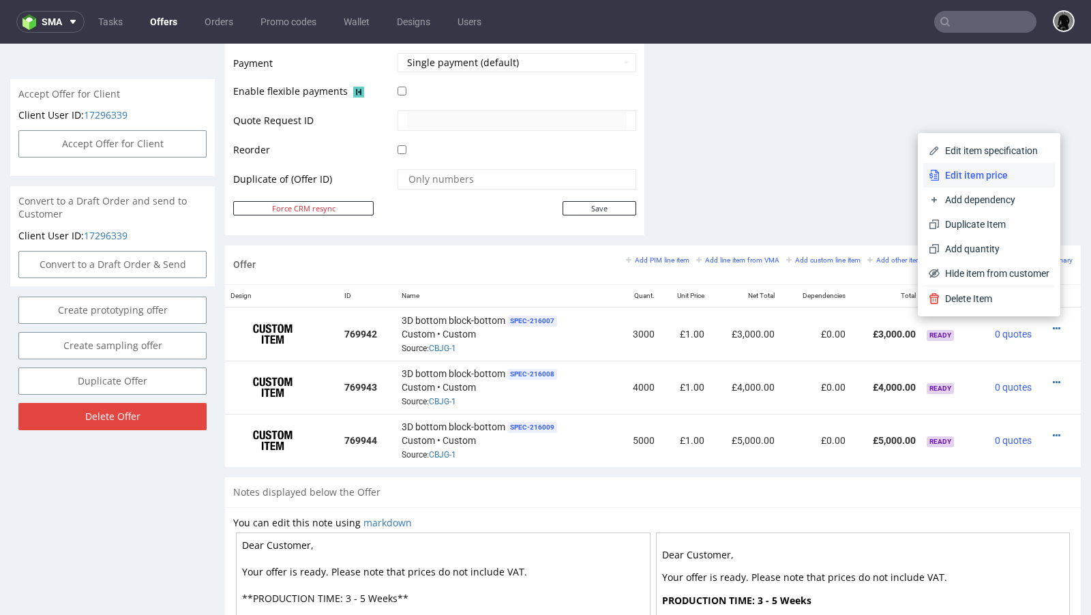
click at [950, 176] on span "Edit item price" at bounding box center [994, 175] width 110 height 14
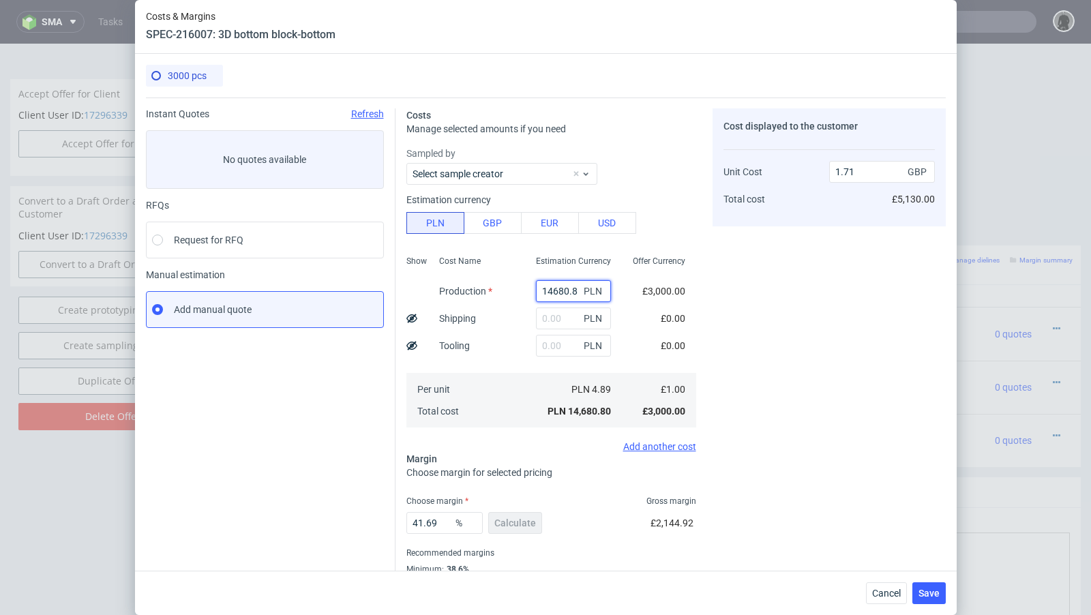
click at [565, 294] on input "14680.8" at bounding box center [573, 291] width 75 height 22
paste input "5310"
type input "5310"
type input "0.62"
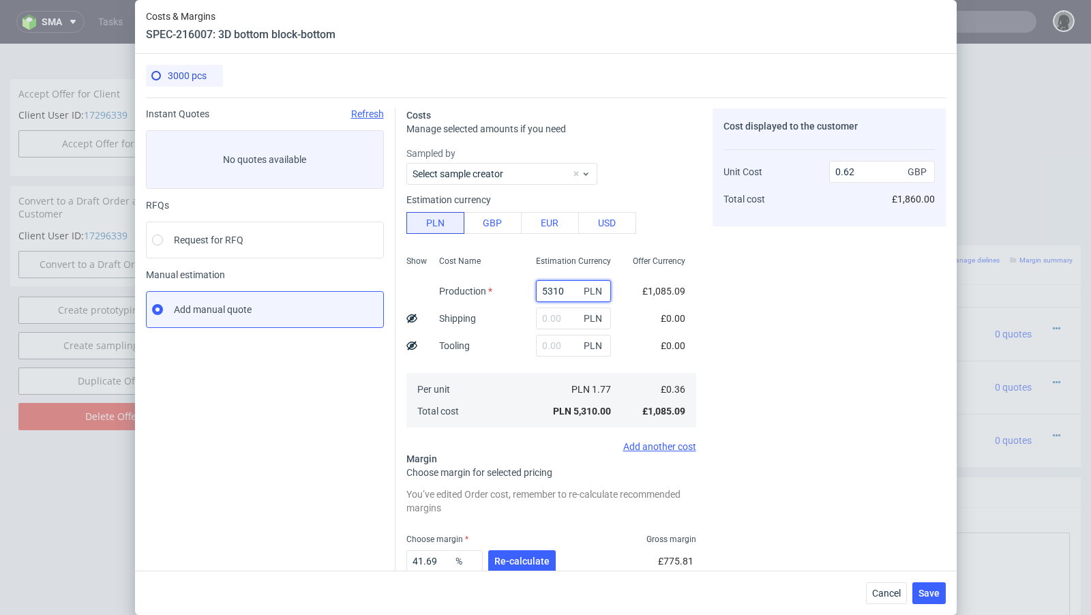
type input "5310"
click at [307, 433] on div "Instant Quotes Refresh No quotes available RFQs Request for RFQ Manual estimati…" at bounding box center [270, 376] width 249 height 537
click at [538, 312] on input "text" at bounding box center [573, 318] width 75 height 22
paste input "935"
type input "935"
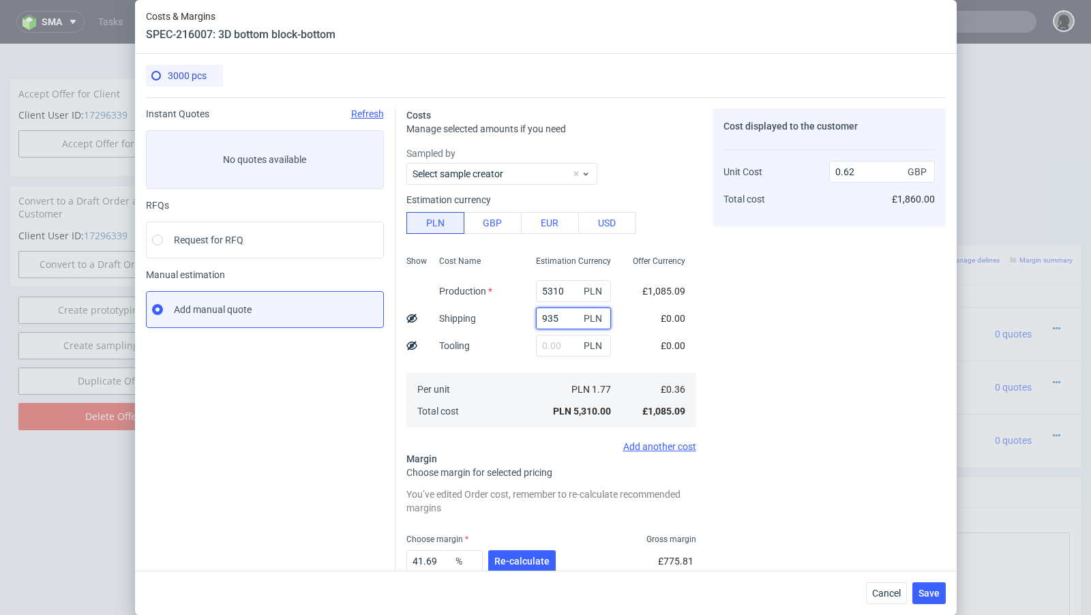
type input "0.73"
type input "935"
click at [538, 144] on fieldset "Costs Manage selected amounts if you need Sampled by Select sample creator Esti…" at bounding box center [551, 376] width 290 height 537
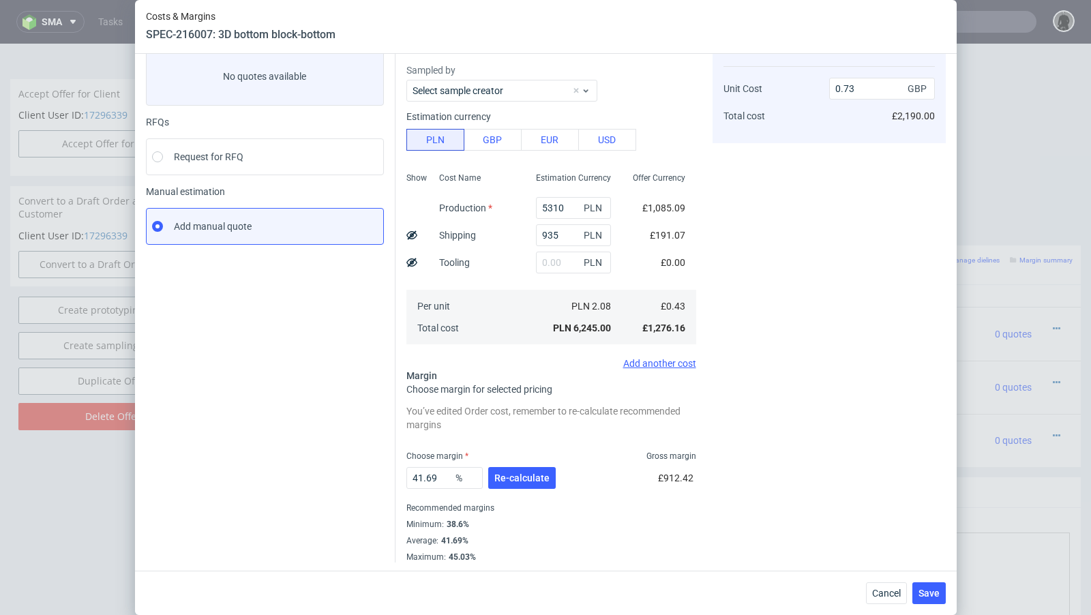
scroll to position [85, 0]
click at [408, 230] on use at bounding box center [411, 233] width 11 height 9
type input "0.67"
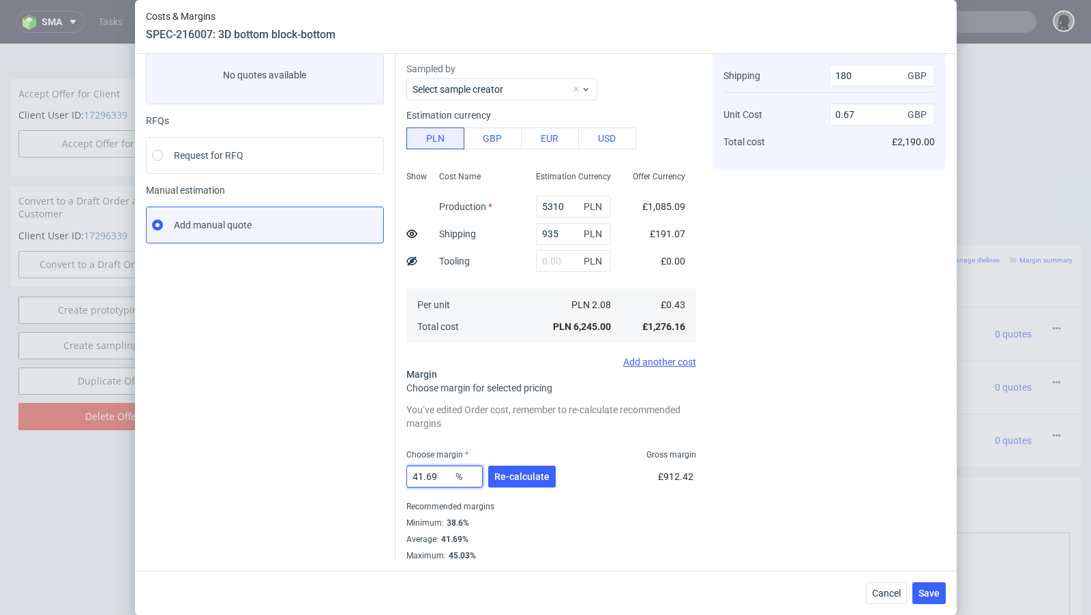
drag, startPoint x: 447, startPoint y: 474, endPoint x: 382, endPoint y: 472, distance: 65.5
click at [382, 472] on div "Instant Quotes Refresh No quotes available RFQs Request for RFQ Manual estimati…" at bounding box center [546, 287] width 800 height 548
type input "39"
type input "0.63"
type input "39"
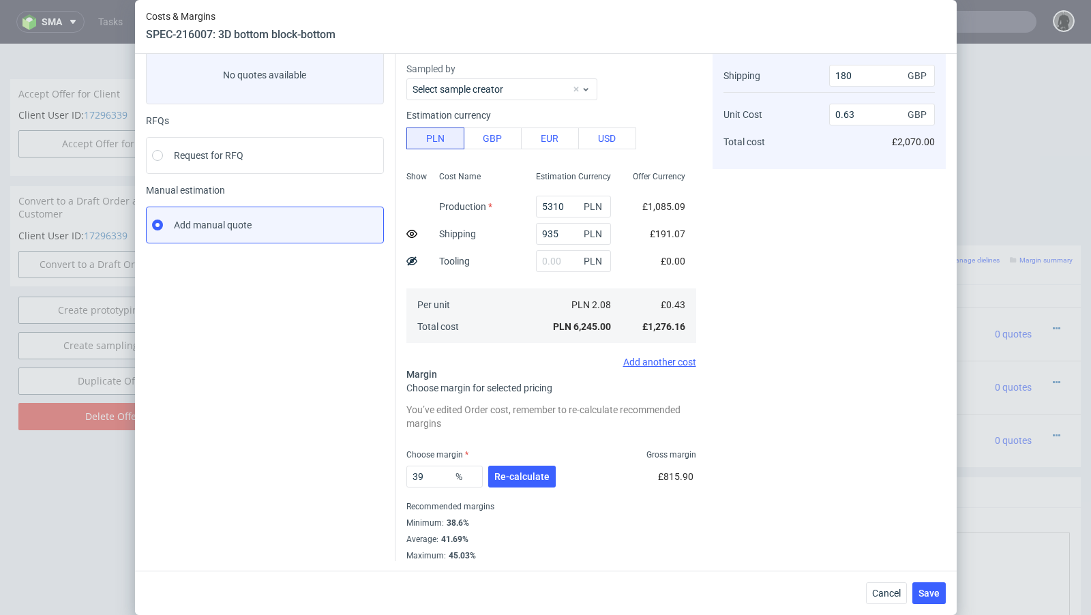
click at [318, 468] on div "Instant Quotes Refresh No quotes available RFQs Request for RFQ Manual estimati…" at bounding box center [270, 292] width 249 height 537
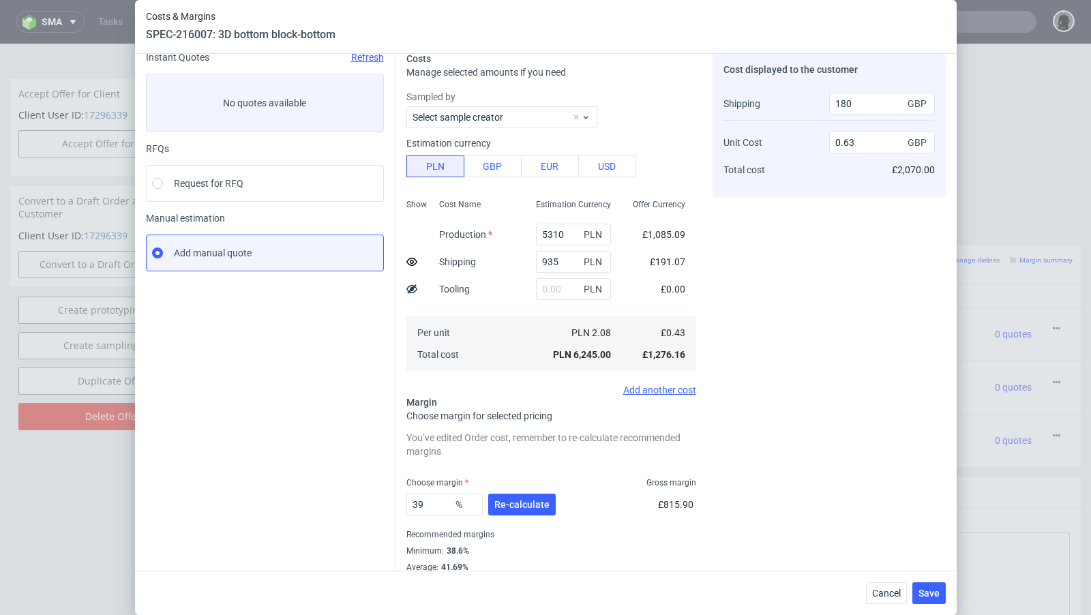
scroll to position [58, 0]
click at [413, 262] on icon at bounding box center [411, 260] width 11 height 11
type input "0.69"
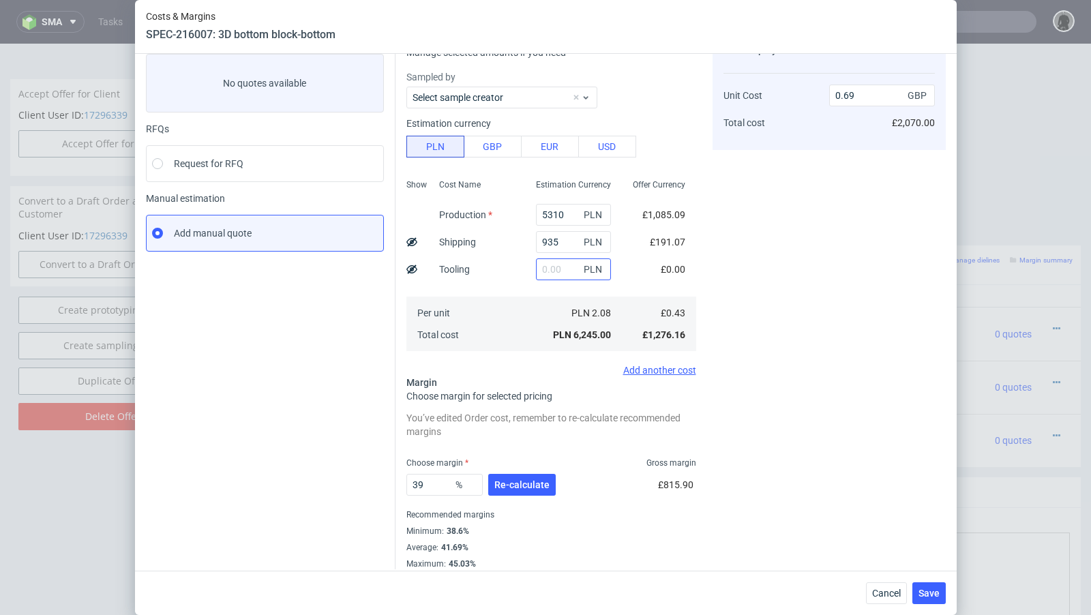
scroll to position [85, 0]
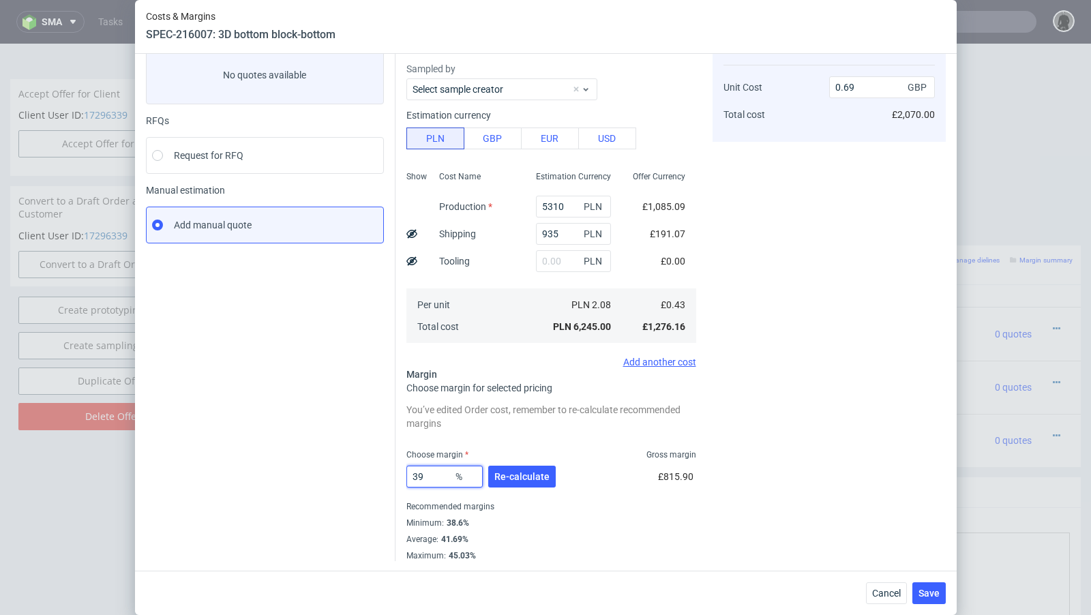
click at [436, 477] on input "39" at bounding box center [444, 477] width 76 height 22
type input "38"
type input "0.68"
type input "38.7"
type input "0.69"
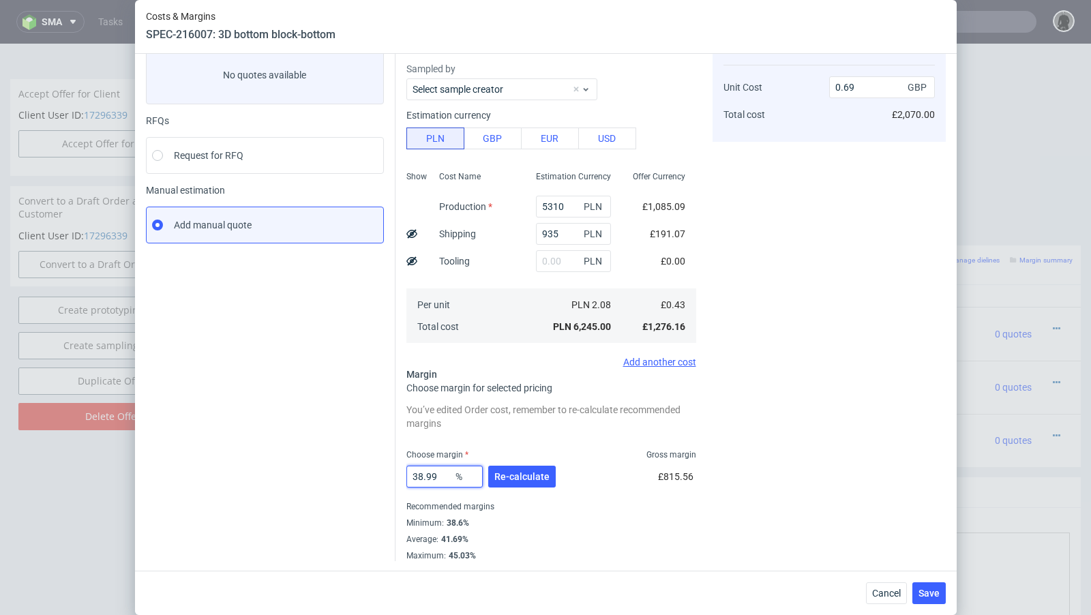
drag, startPoint x: 440, startPoint y: 474, endPoint x: 374, endPoint y: 475, distance: 66.1
click at [374, 475] on div "Instant Quotes Refresh No quotes available RFQs Request for RFQ Manual estimati…" at bounding box center [546, 287] width 800 height 548
type input "39.5"
type input "0.7"
type input "39.1"
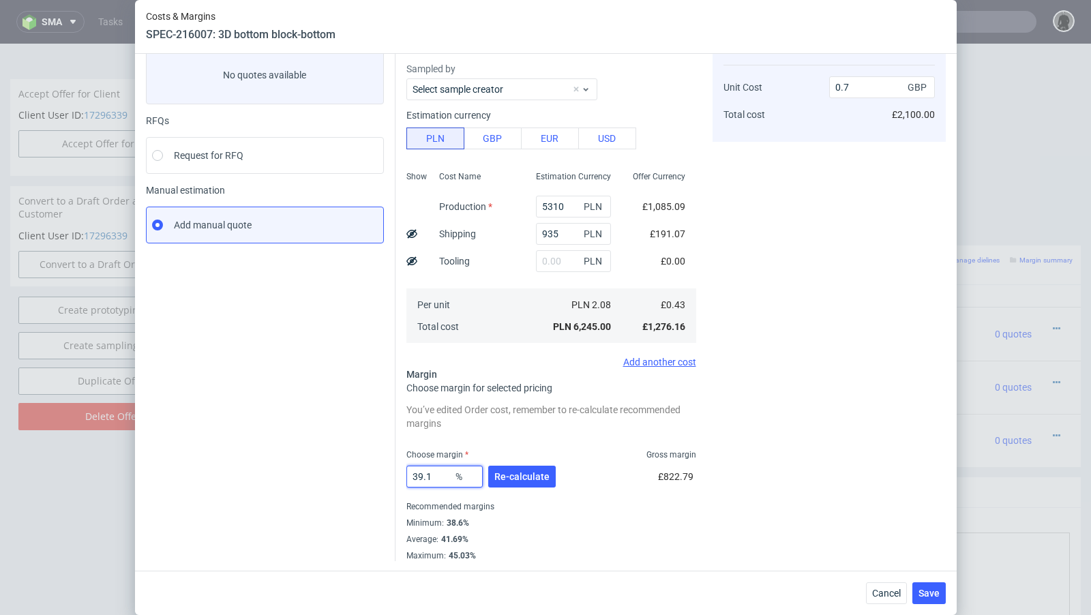
type input "0.69"
type input "39.13"
type input "0.7"
type input "39.11"
type input "0.69"
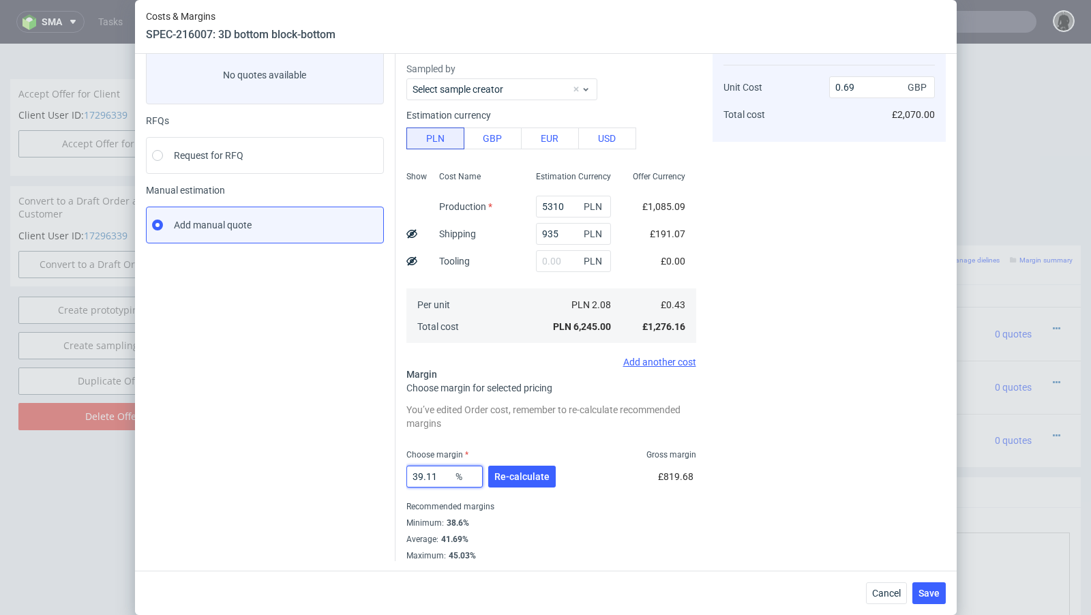
type input "39.11"
click at [311, 462] on div "Instant Quotes Refresh No quotes available RFQs Request for RFQ Manual estimati…" at bounding box center [270, 292] width 249 height 537
click at [521, 475] on span "Re-calculate" at bounding box center [521, 477] width 55 height 10
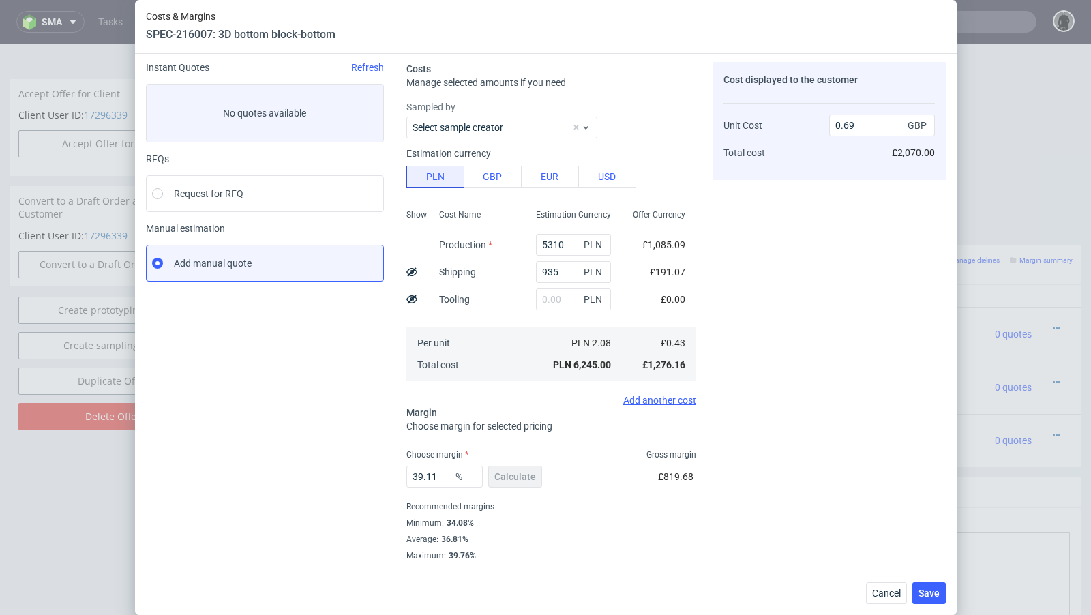
scroll to position [46, 0]
click at [926, 591] on span "Save" at bounding box center [928, 593] width 21 height 10
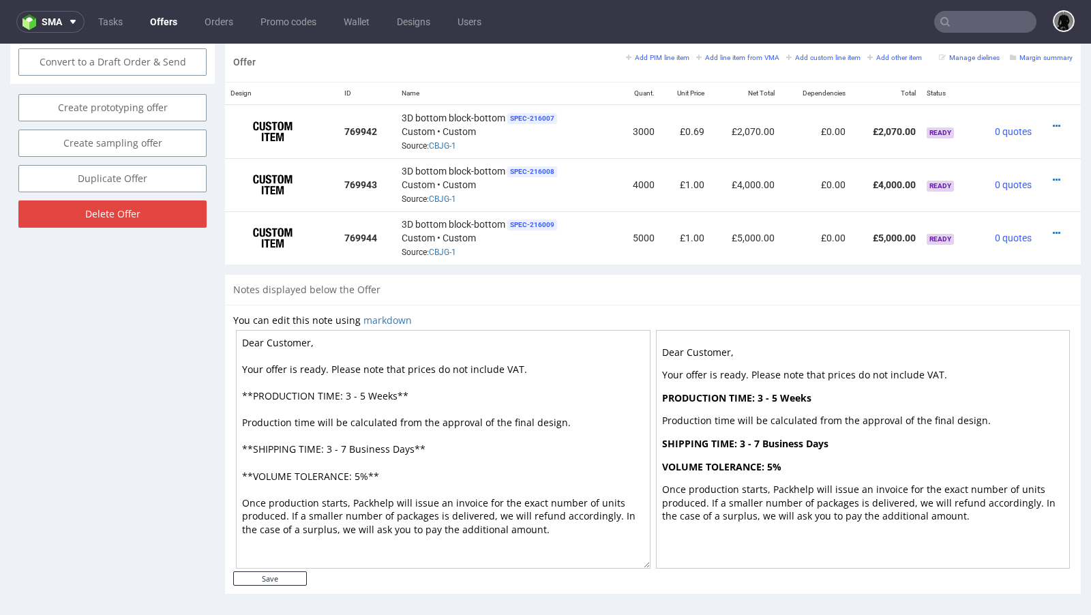
scroll to position [713, 0]
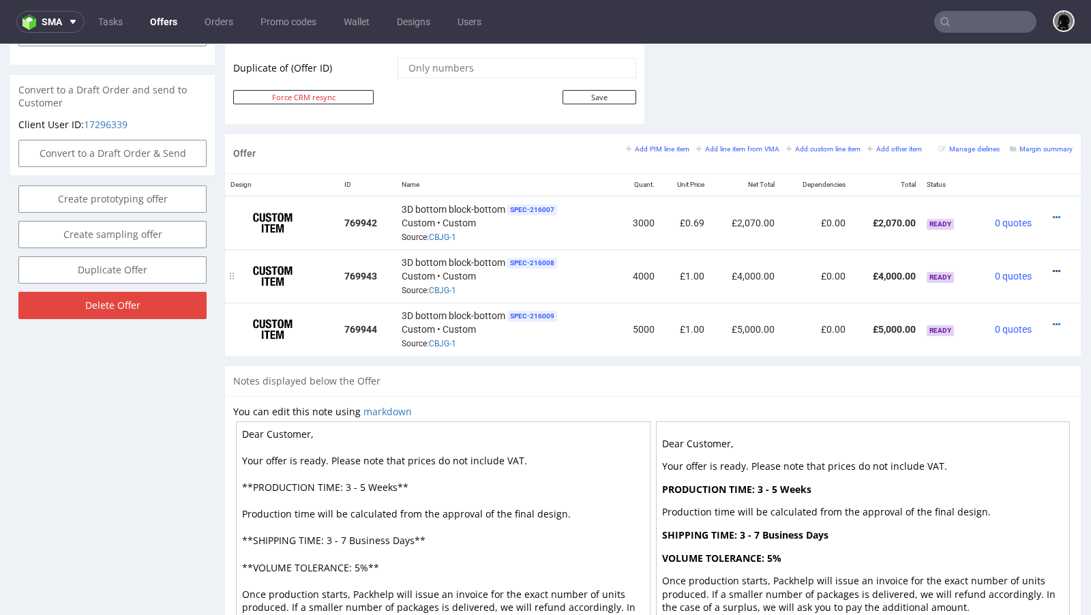
click at [1052, 267] on icon at bounding box center [1055, 272] width 7 height 10
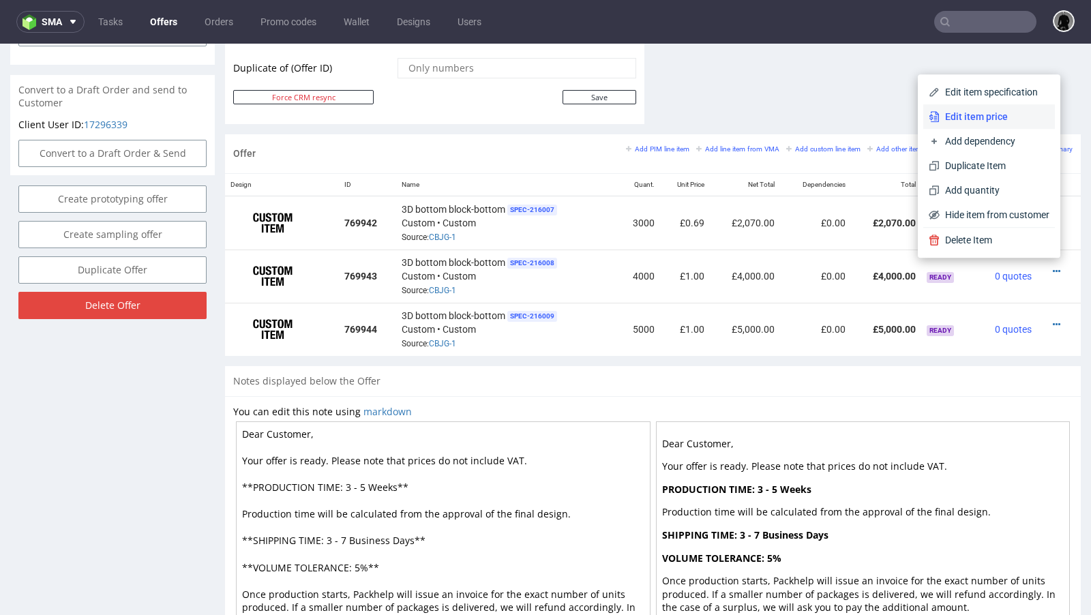
click at [965, 123] on span "Edit item price" at bounding box center [994, 117] width 110 height 14
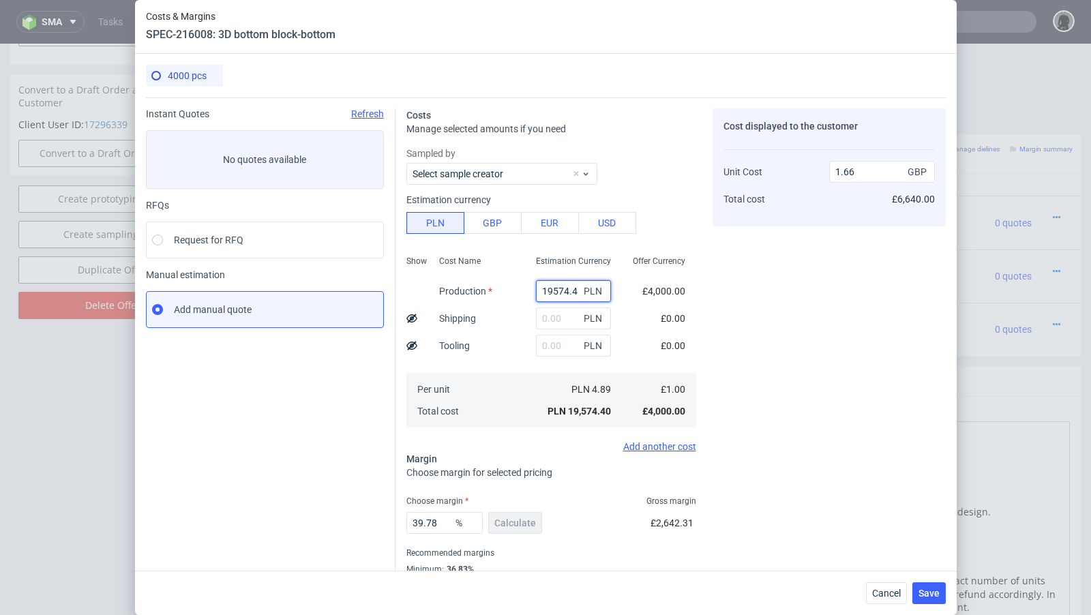
click at [558, 292] on input "19574.4" at bounding box center [573, 291] width 75 height 22
paste input "6800"
type input "6800"
type input "0.58"
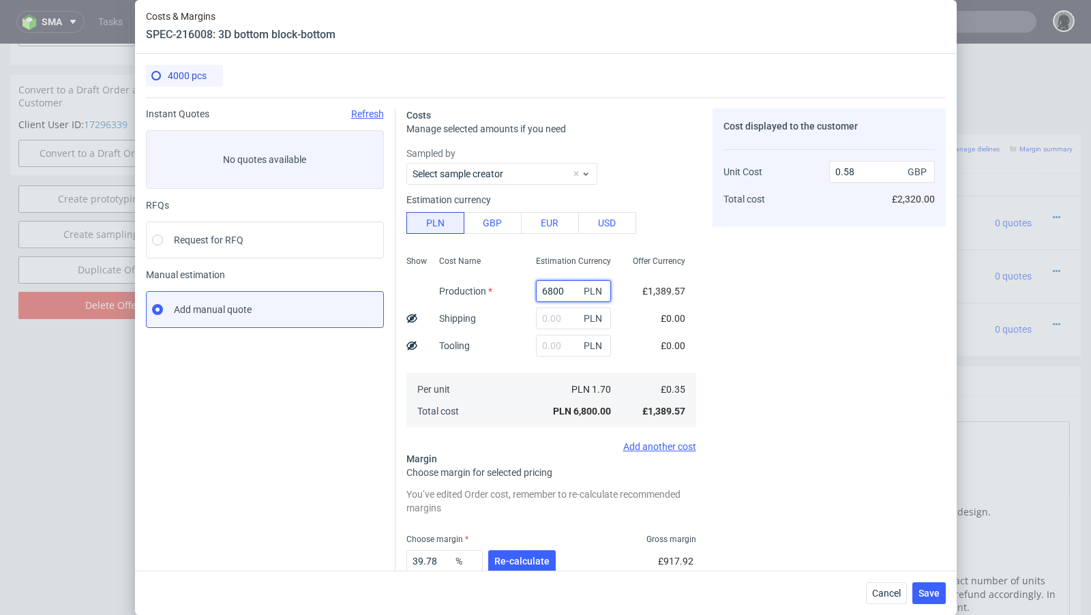
type input "6800"
click at [549, 318] on input "text" at bounding box center [573, 318] width 75 height 22
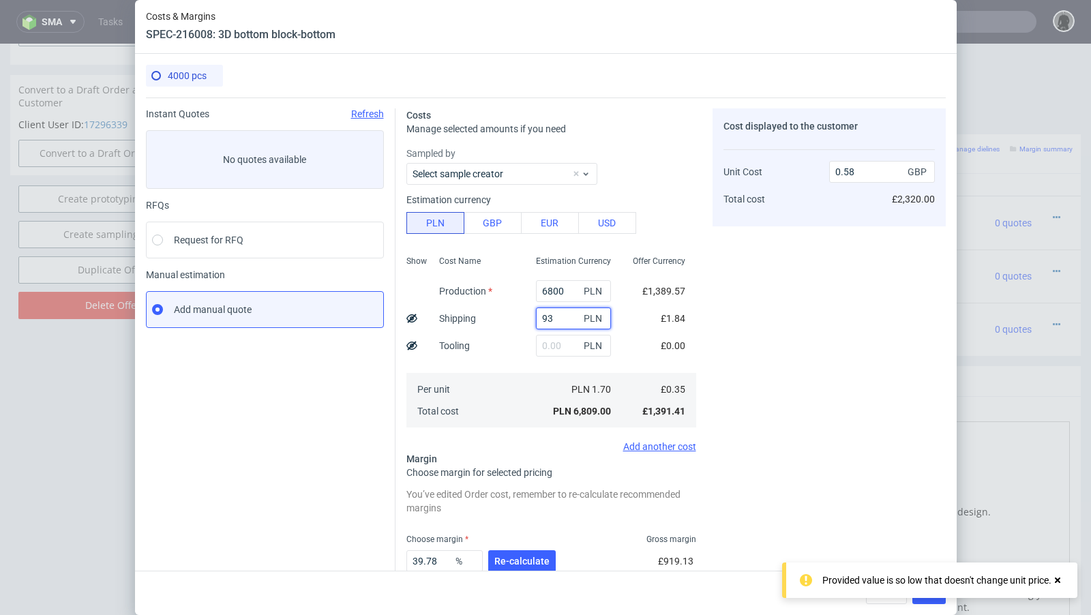
type input "935"
type input "0.66"
type input "935"
click at [515, 557] on span "Re-calculate" at bounding box center [521, 561] width 55 height 10
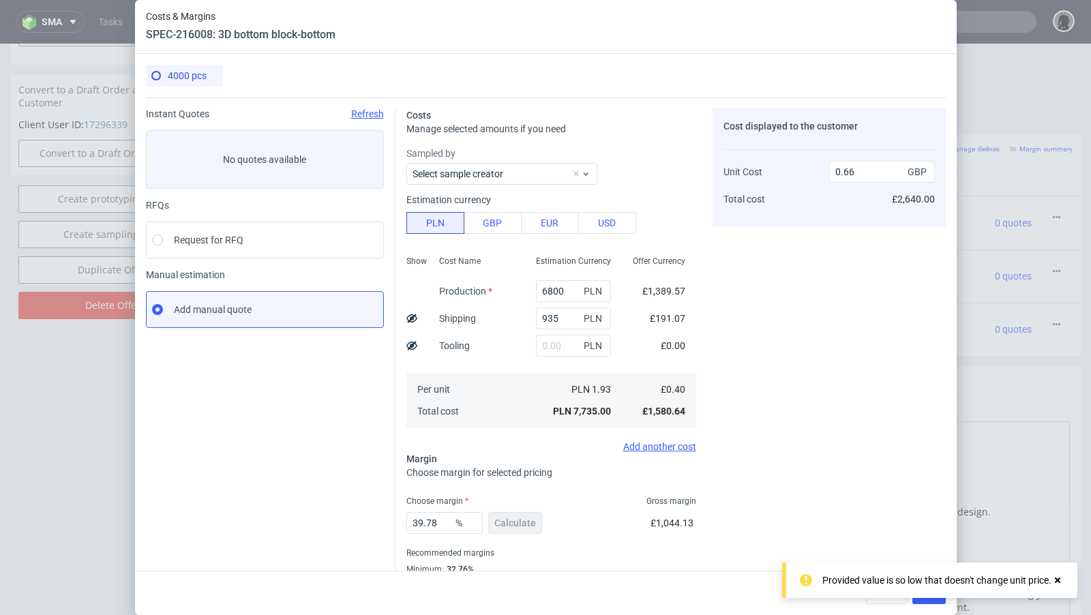
scroll to position [46, 0]
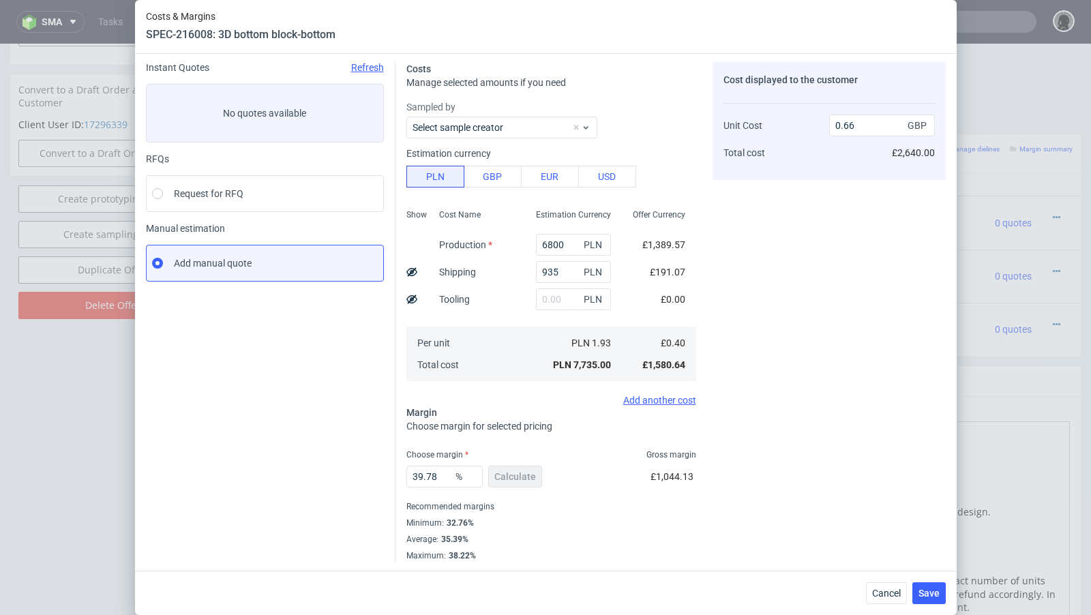
click at [417, 269] on div "Show" at bounding box center [417, 294] width 22 height 180
click at [410, 271] on use at bounding box center [411, 271] width 11 height 9
type input "0.61"
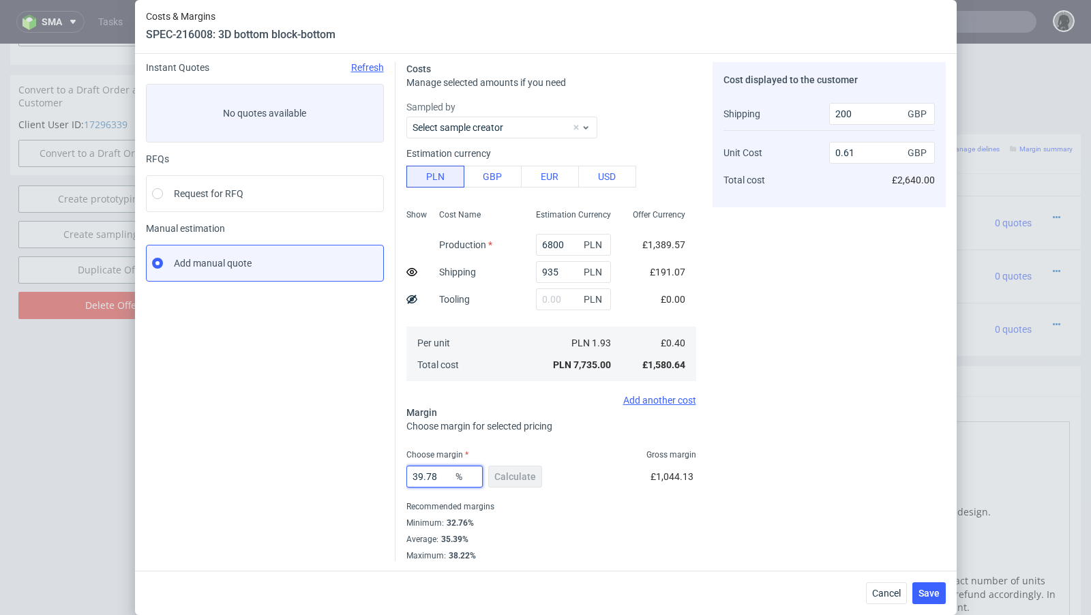
drag, startPoint x: 444, startPoint y: 475, endPoint x: 360, endPoint y: 473, distance: 83.9
click at [360, 473] on div "Instant Quotes Refresh No quotes available RFQs Request for RFQ Manual estimati…" at bounding box center [546, 306] width 800 height 510
type input "33"
type input "0.54"
click at [258, 476] on div "Instant Quotes Refresh No quotes available RFQs Request for RFQ Manual estimati…" at bounding box center [270, 311] width 249 height 499
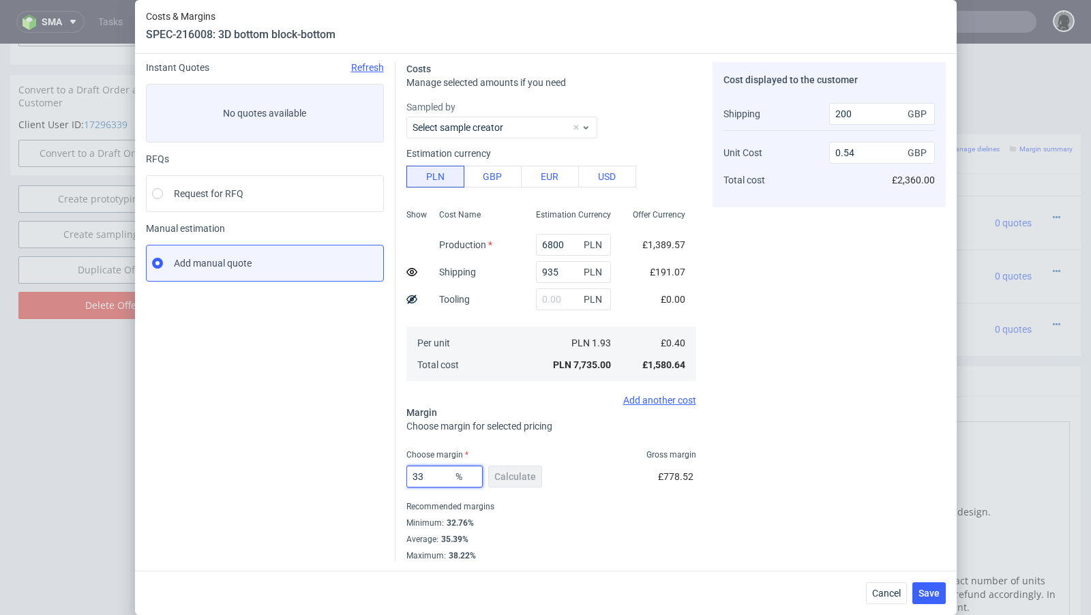
click at [437, 478] on input "33" at bounding box center [444, 477] width 76 height 22
type input "32"
type input "0.53"
type input "327"
type input "-0.22"
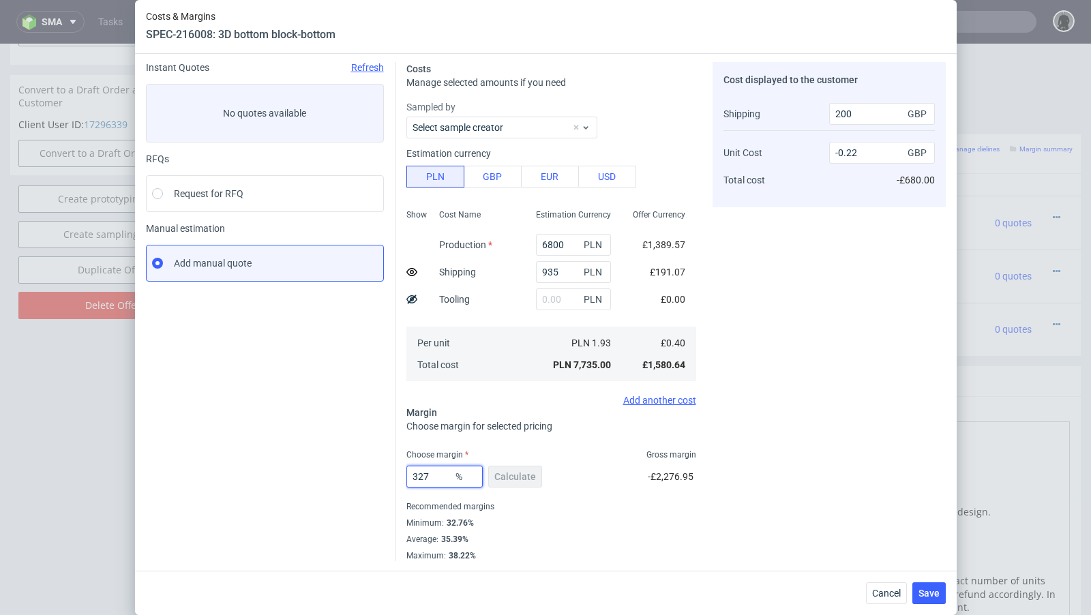
type input "3277"
type input "-0.06"
click at [422, 477] on input "3277" at bounding box center [444, 477] width 76 height 22
type input "32.77"
type input "0.54"
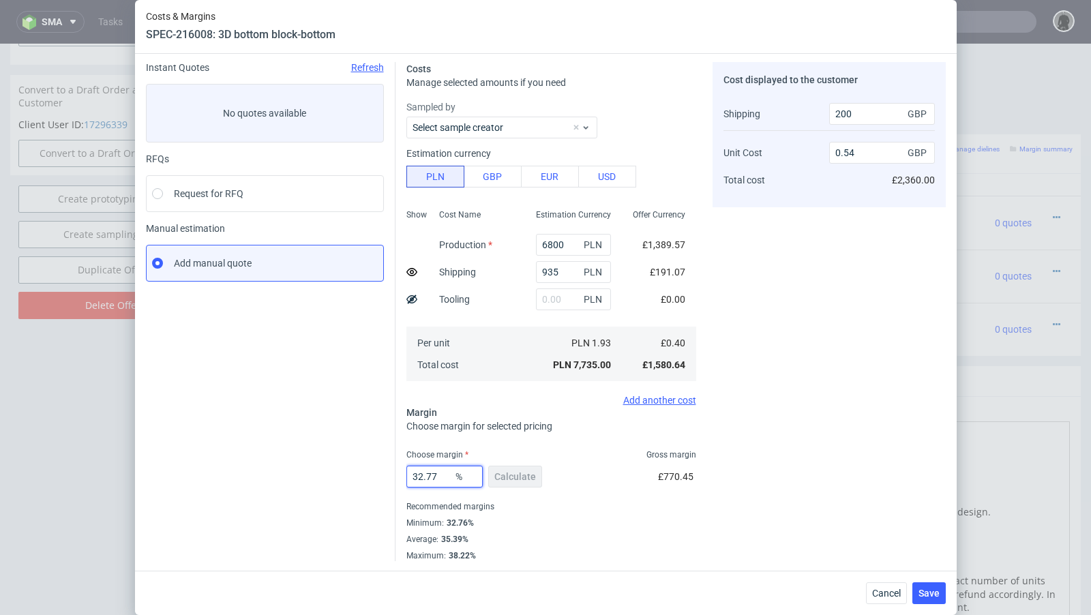
type input "32.77"
click at [367, 480] on div "Instant Quotes Refresh No quotes available RFQs Request for RFQ Manual estimati…" at bounding box center [270, 311] width 249 height 499
click at [444, 476] on input "32.77" at bounding box center [444, 477] width 76 height 22
click at [412, 274] on use at bounding box center [411, 272] width 11 height 8
type input "0.59"
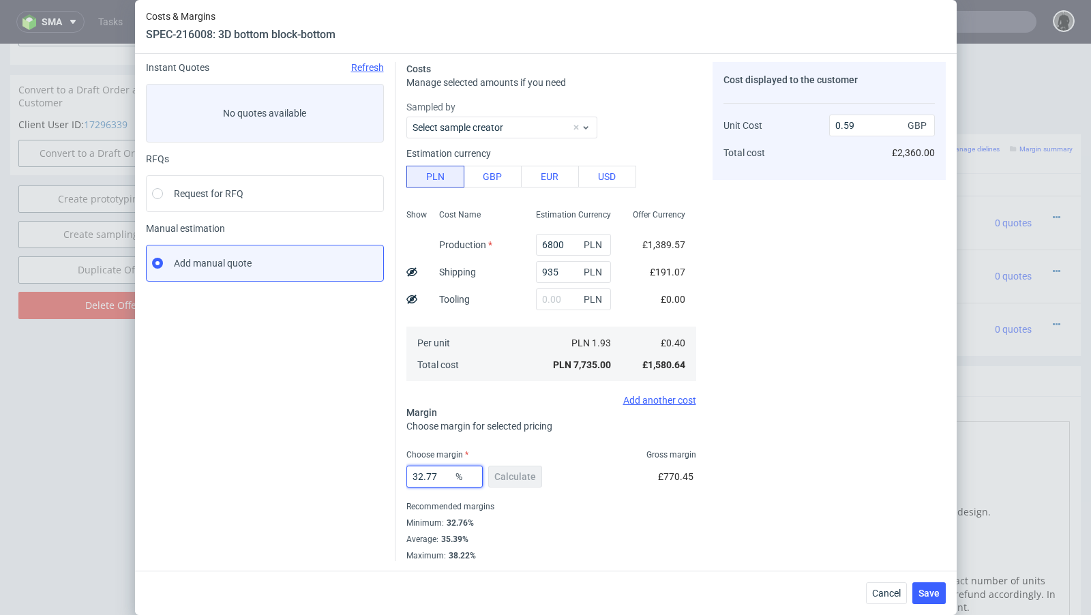
drag, startPoint x: 440, startPoint y: 479, endPoint x: 427, endPoint y: 476, distance: 13.4
click at [427, 476] on input "32.77" at bounding box center [444, 477] width 76 height 22
drag, startPoint x: 442, startPoint y: 472, endPoint x: 419, endPoint y: 473, distance: 23.9
click at [419, 473] on input "32.99" at bounding box center [444, 477] width 76 height 22
type input "33.5"
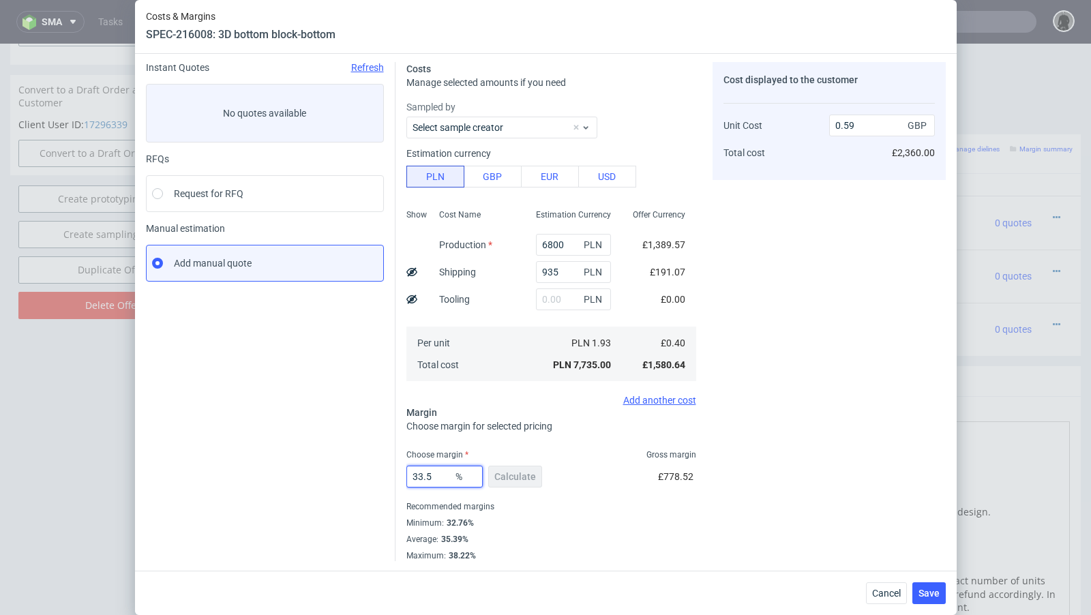
type input "0.6"
type input "33.3"
type input "0.59"
type input "33.35"
type input "0.6"
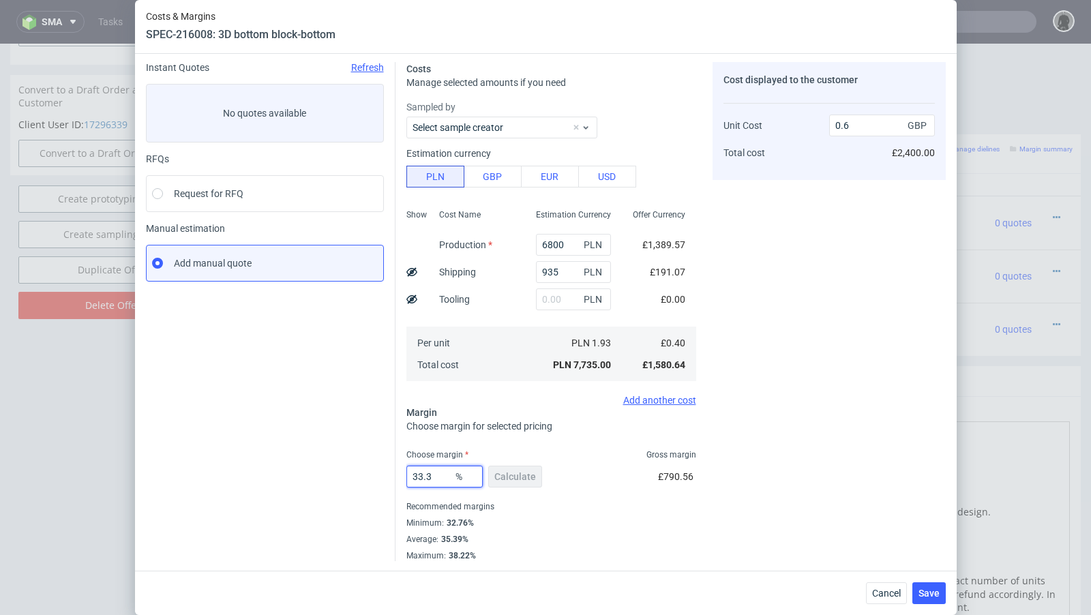
type input "33.33"
type input "0.59"
type input "33.33"
click at [377, 438] on div "Instant Quotes Refresh No quotes available RFQs Request for RFQ Manual estimati…" at bounding box center [270, 311] width 249 height 499
click at [932, 593] on span "Save" at bounding box center [928, 593] width 21 height 10
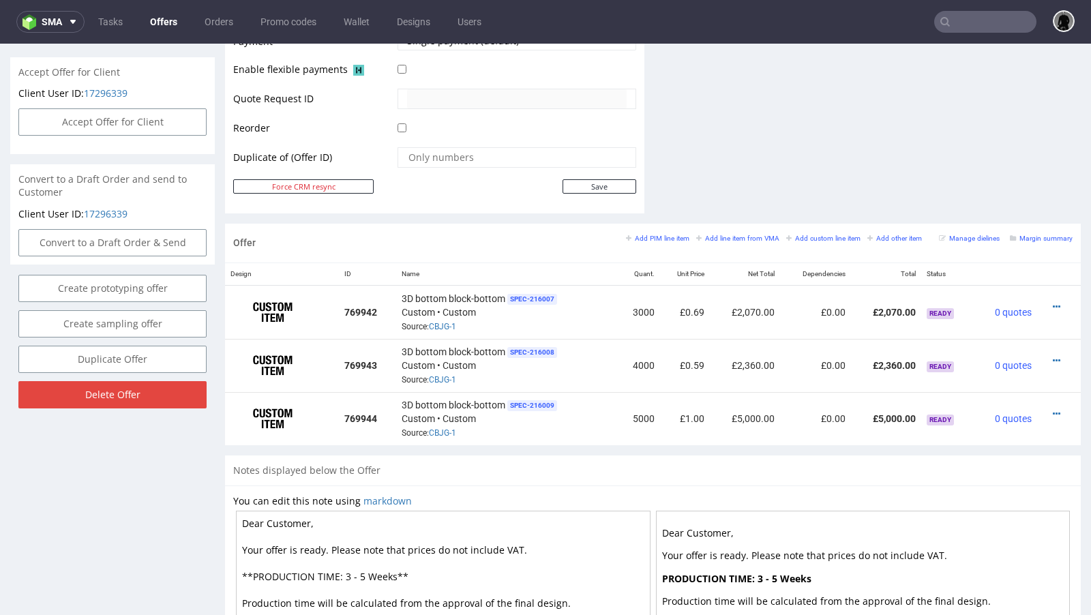
scroll to position [655, 0]
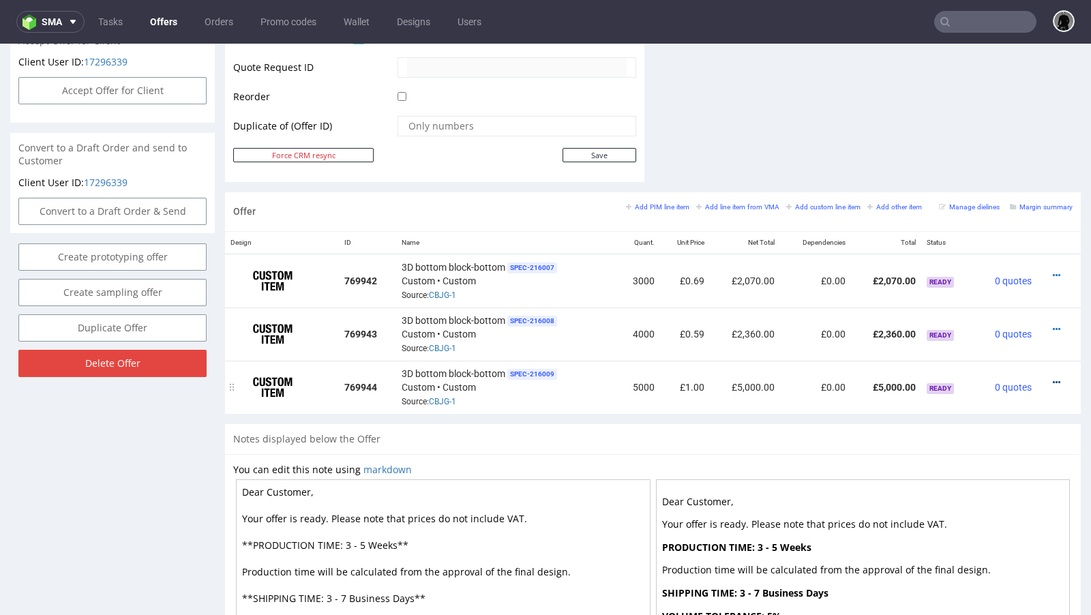
click at [1052, 378] on icon at bounding box center [1055, 383] width 7 height 10
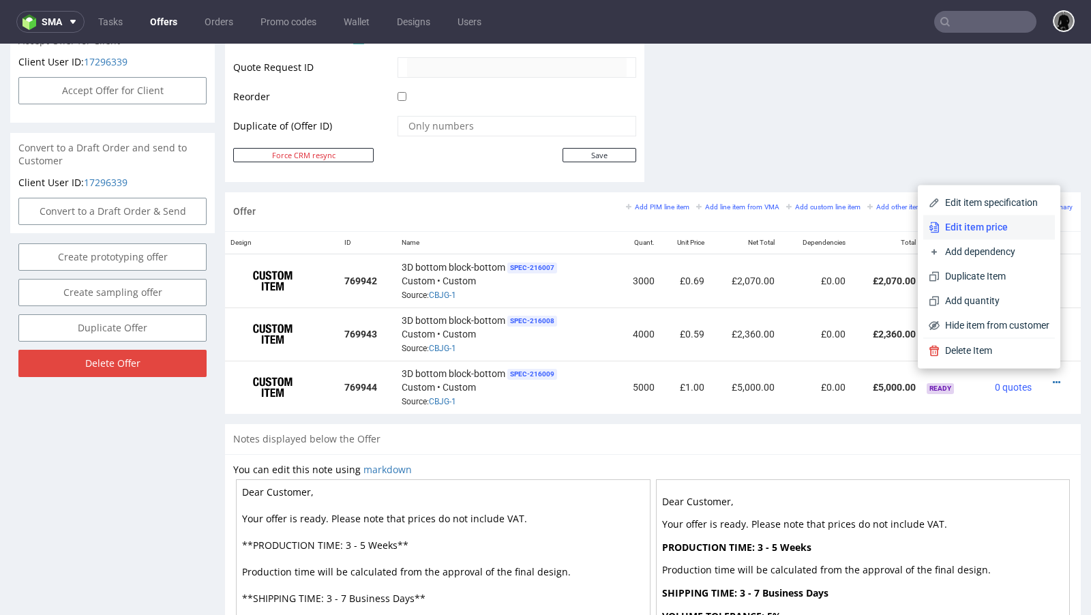
click at [992, 238] on li "Edit item price" at bounding box center [989, 227] width 132 height 25
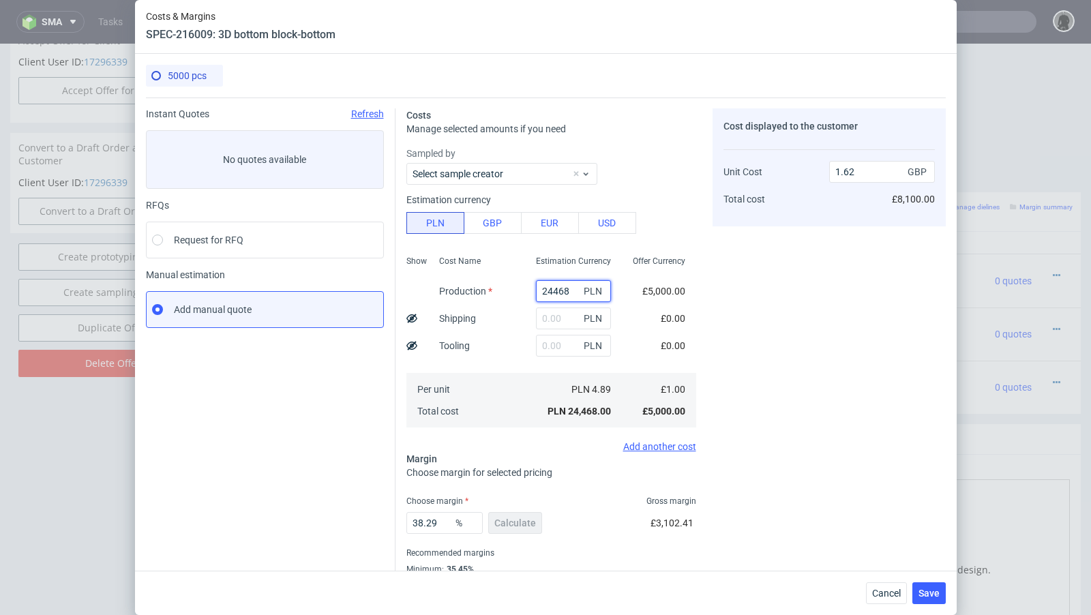
click at [547, 294] on input "24468" at bounding box center [573, 291] width 75 height 22
paste input "8400"
type input "8400"
type input "0.56"
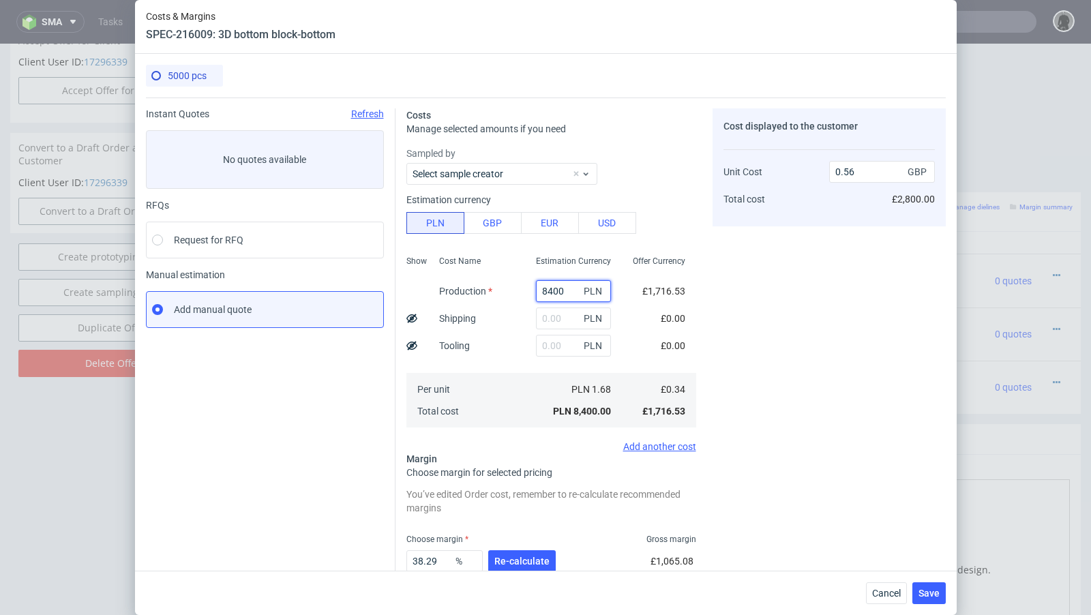
type input "8400"
click at [554, 320] on input "text" at bounding box center [573, 318] width 75 height 22
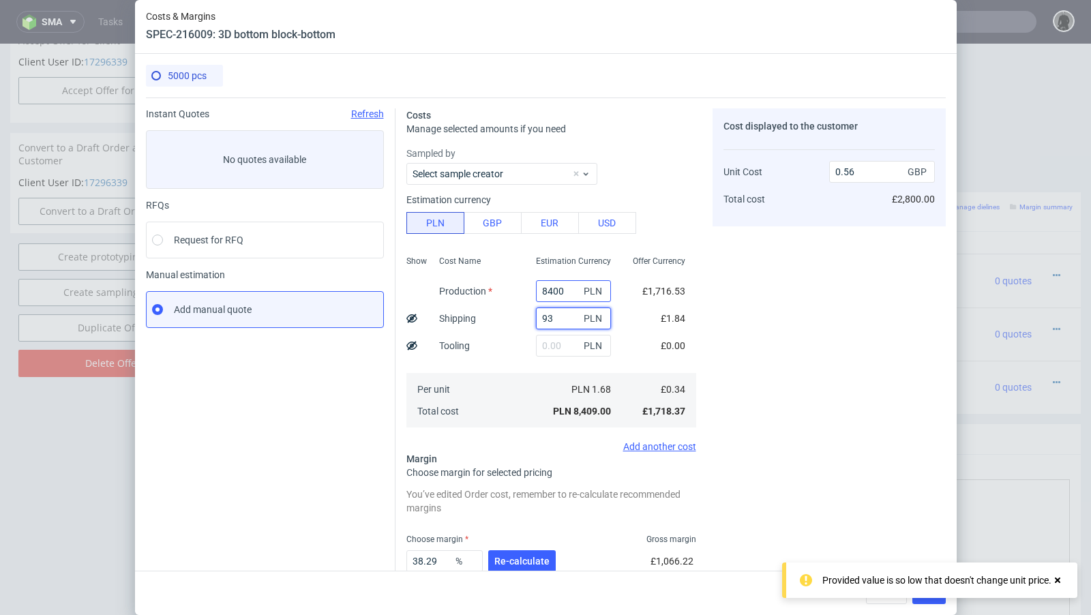
type input "935"
type input "0.62"
type input "935"
click at [513, 560] on span "Re-calculate" at bounding box center [521, 561] width 55 height 10
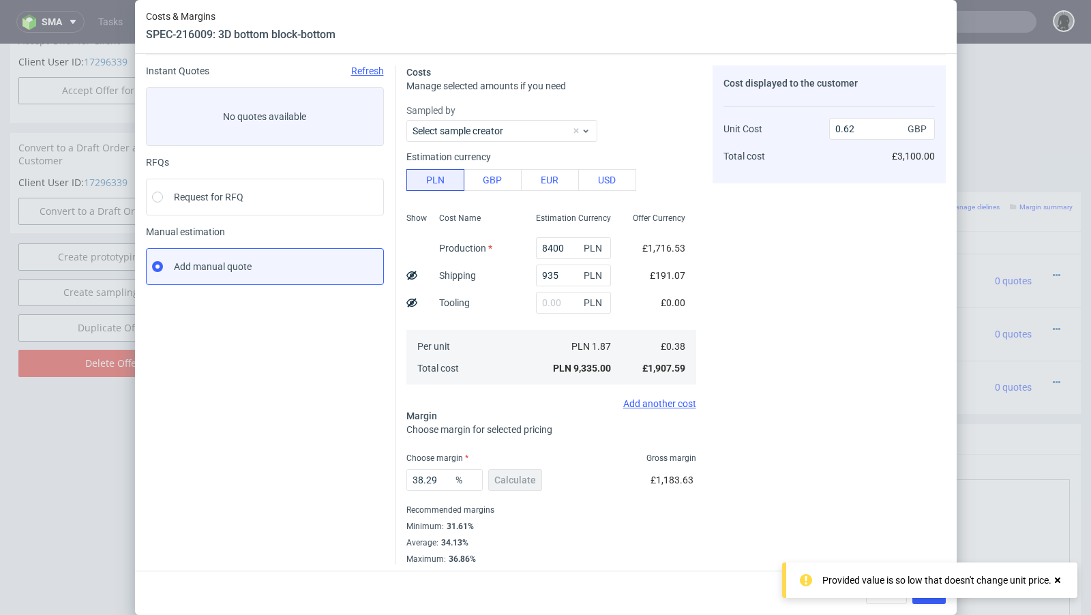
scroll to position [46, 0]
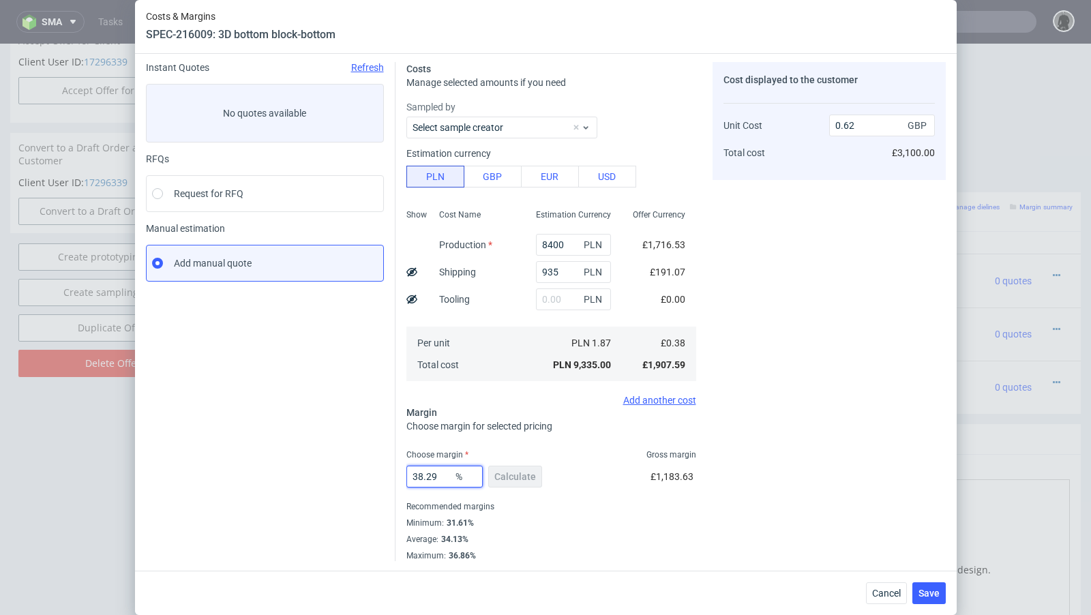
drag, startPoint x: 444, startPoint y: 481, endPoint x: 386, endPoint y: 474, distance: 58.4
click at [386, 474] on div "Instant Quotes Refresh No quotes available RFQs Request for RFQ Manual estimati…" at bounding box center [546, 306] width 800 height 510
type input "32"
type input "0.56"
click at [297, 458] on div "Instant Quotes Refresh No quotes available RFQs Request for RFQ Manual estimati…" at bounding box center [270, 311] width 249 height 499
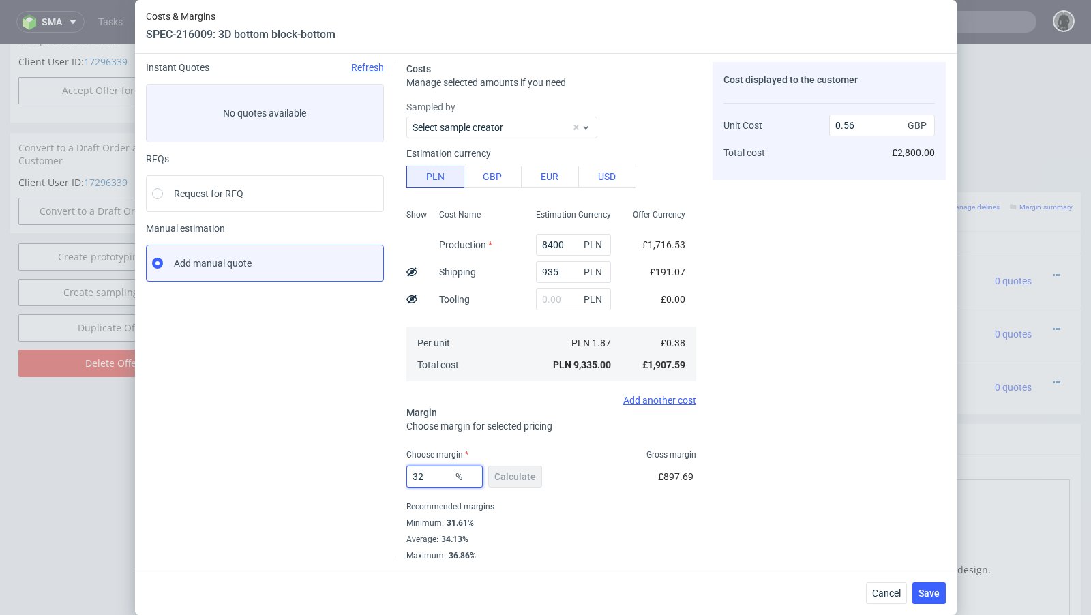
click at [435, 472] on input "32" at bounding box center [444, 477] width 76 height 22
type input "32.4"
type input "0.57"
type input "31"
type input "0.55"
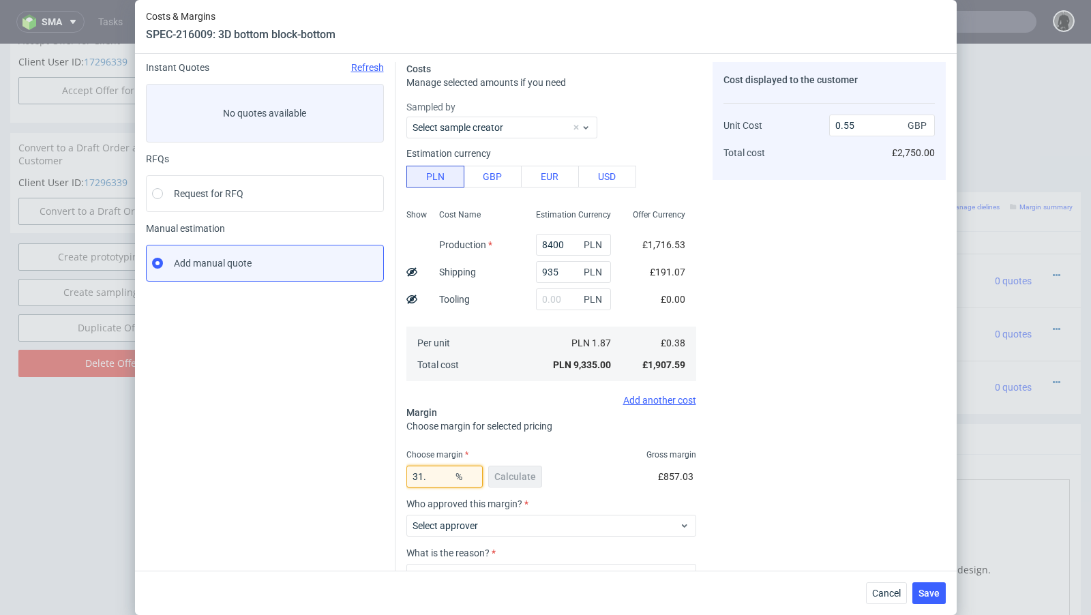
type input "31.6"
type input "0.56"
drag, startPoint x: 442, startPoint y: 480, endPoint x: 425, endPoint y: 478, distance: 17.1
click at [425, 478] on input "31.69" at bounding box center [444, 477] width 76 height 22
drag, startPoint x: 444, startPoint y: 478, endPoint x: 426, endPoint y: 478, distance: 17.7
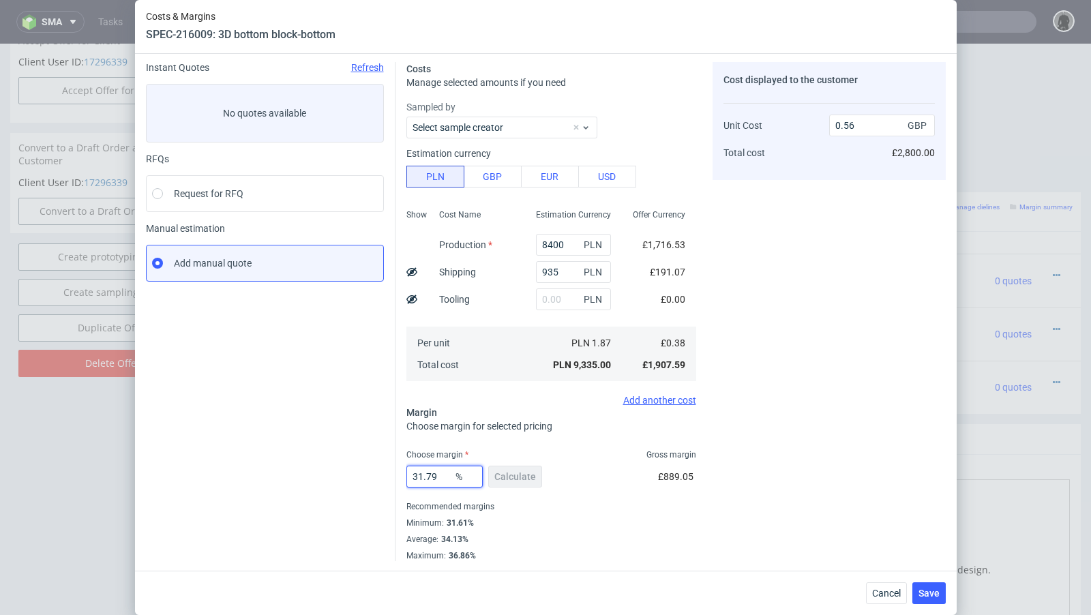
click at [426, 478] on input "31.79" at bounding box center [444, 477] width 76 height 22
drag, startPoint x: 442, startPoint y: 475, endPoint x: 419, endPoint y: 474, distance: 23.2
click at [419, 474] on input "31.99" at bounding box center [444, 477] width 76 height 22
type input "32.4"
type input "0.57"
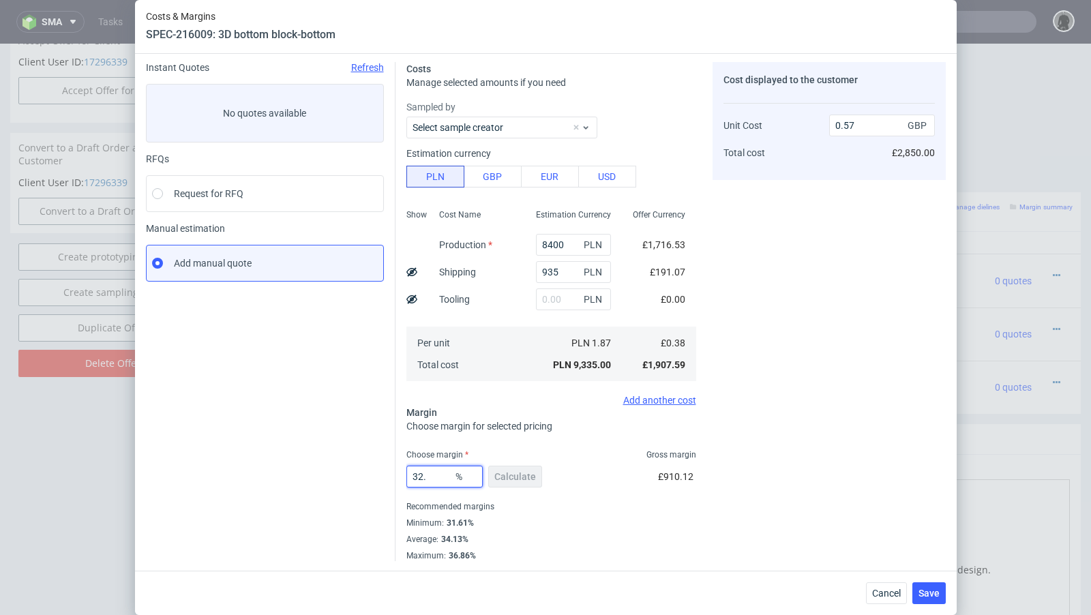
type input "32.2"
type input "0.56"
type input "32.28"
type input "0.57"
type input "32.26"
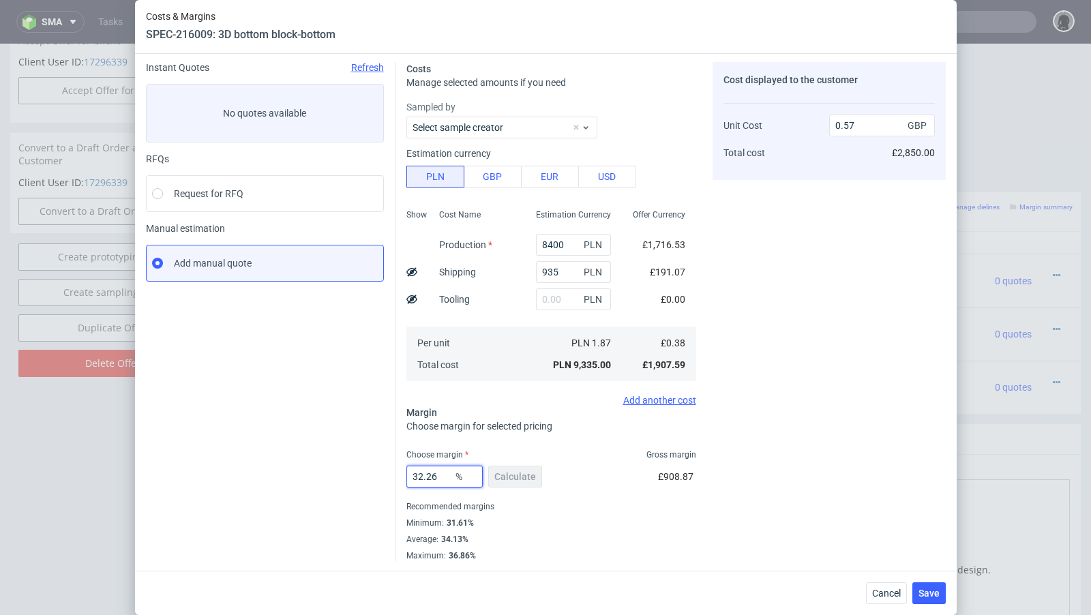
type input "0.56"
type input "32.26"
click at [363, 455] on div "Instant Quotes Refresh No quotes available RFQs Request for RFQ Manual estimati…" at bounding box center [270, 311] width 249 height 499
click at [932, 590] on span "Save" at bounding box center [928, 593] width 21 height 10
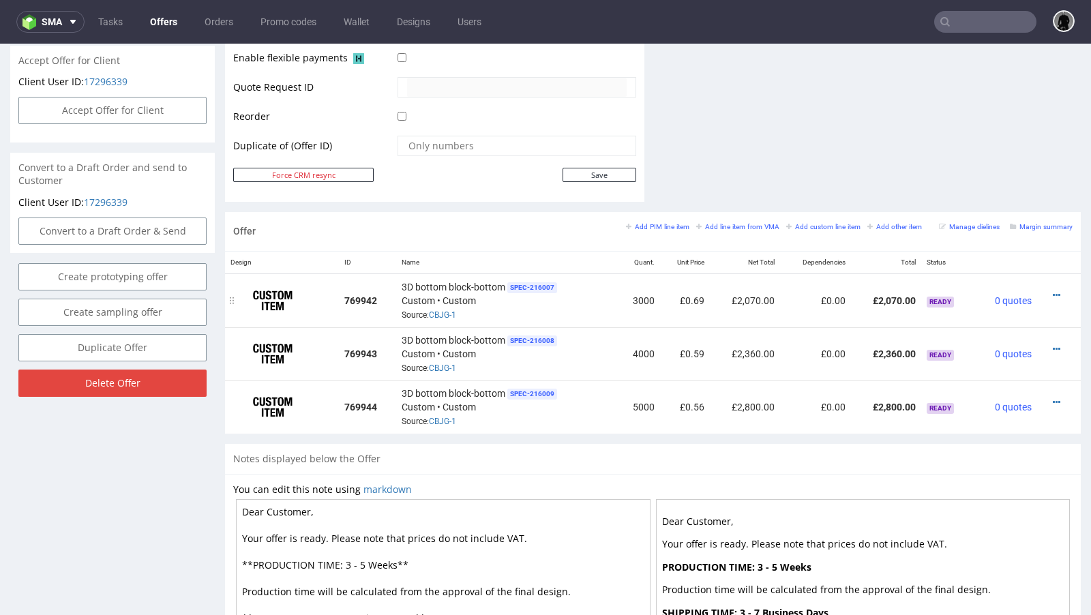
scroll to position [641, 0]
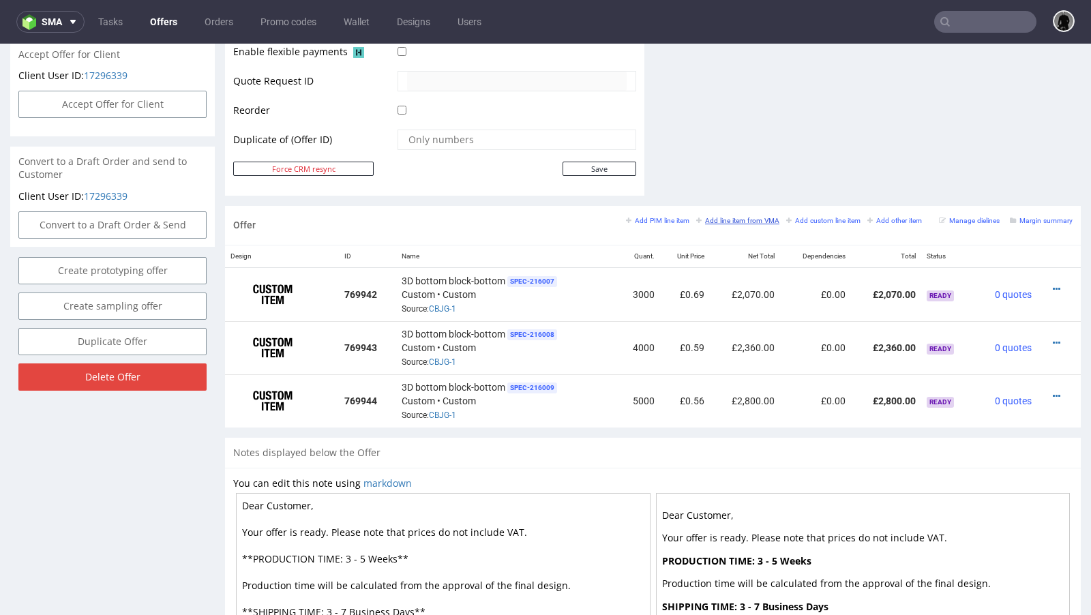
click at [728, 218] on small "Add line item from VMA" at bounding box center [737, 220] width 83 height 7
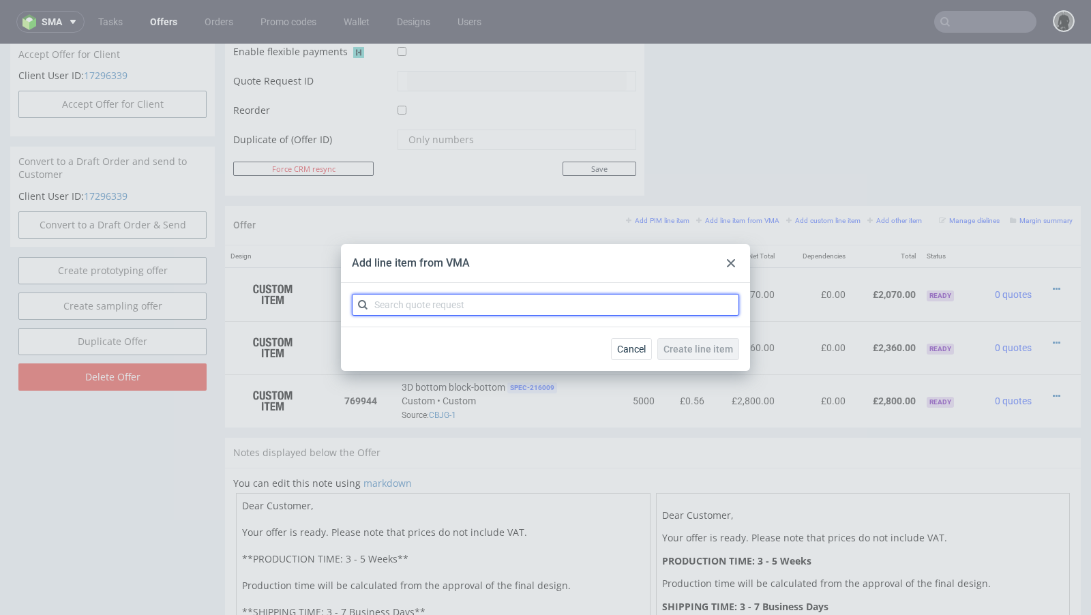
click at [513, 309] on input "text" at bounding box center [545, 305] width 387 height 22
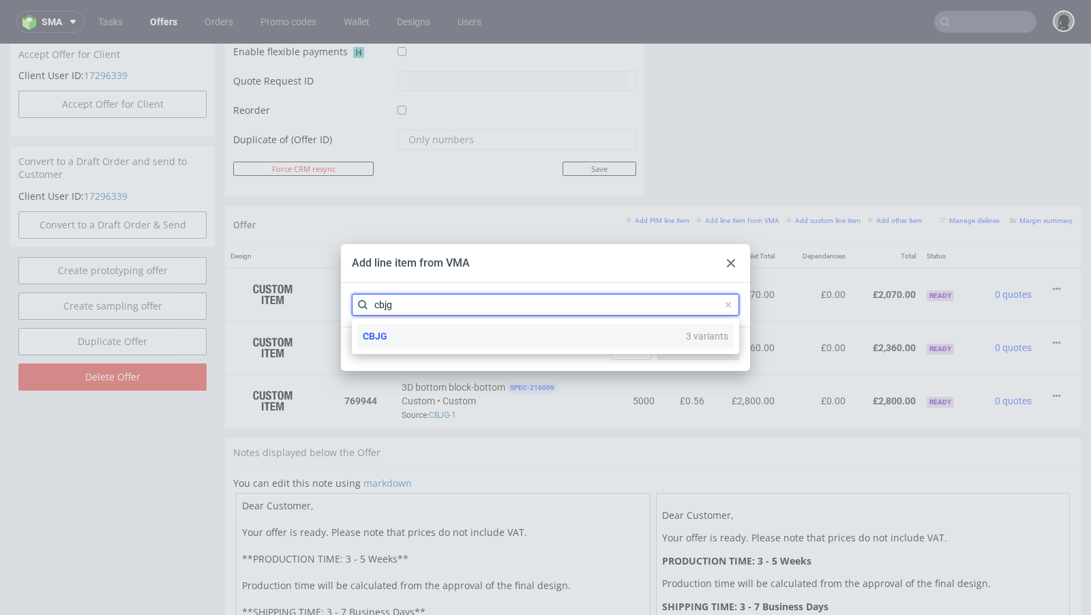
type input "cbjg"
click at [397, 330] on div "CBJG 3 variants" at bounding box center [545, 336] width 376 height 25
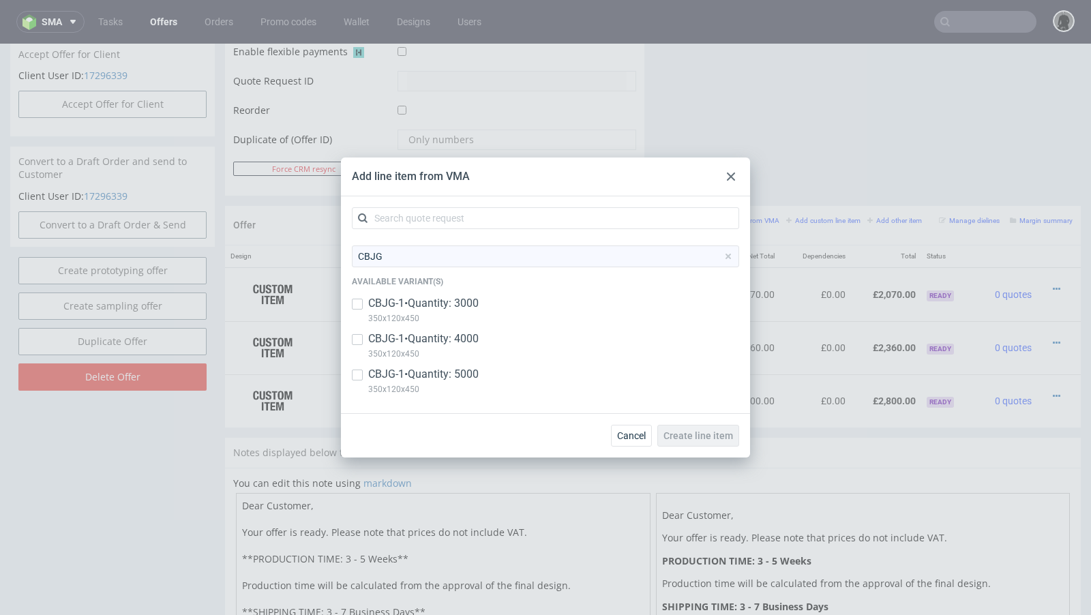
click at [404, 373] on p "CBJG-1 • Quantity: 5000" at bounding box center [423, 374] width 110 height 15
checkbox input "true"
click at [690, 431] on span "Create line item" at bounding box center [698, 436] width 70 height 10
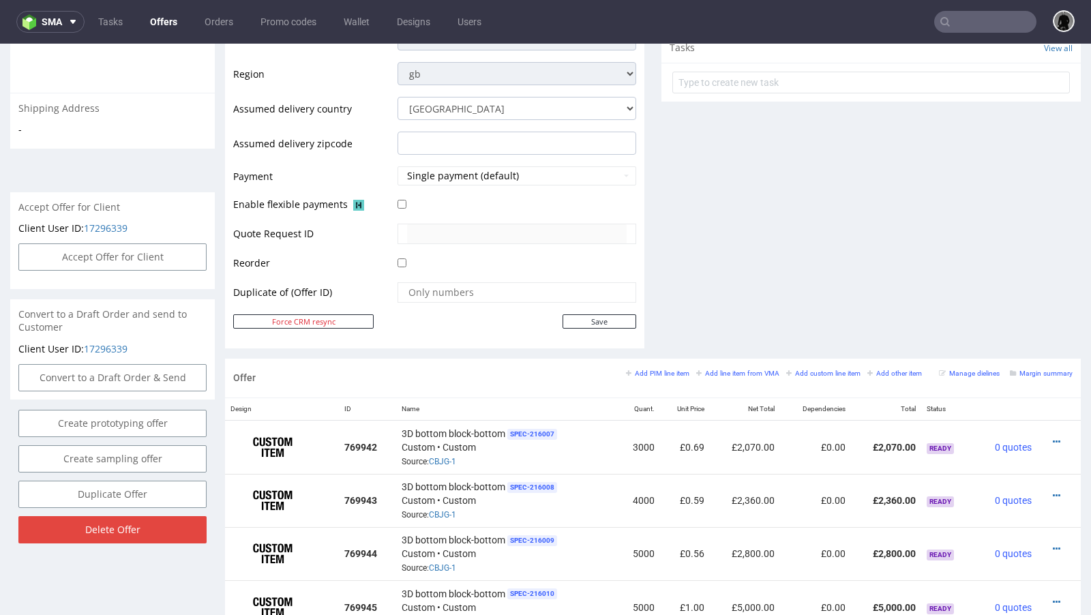
scroll to position [621, 0]
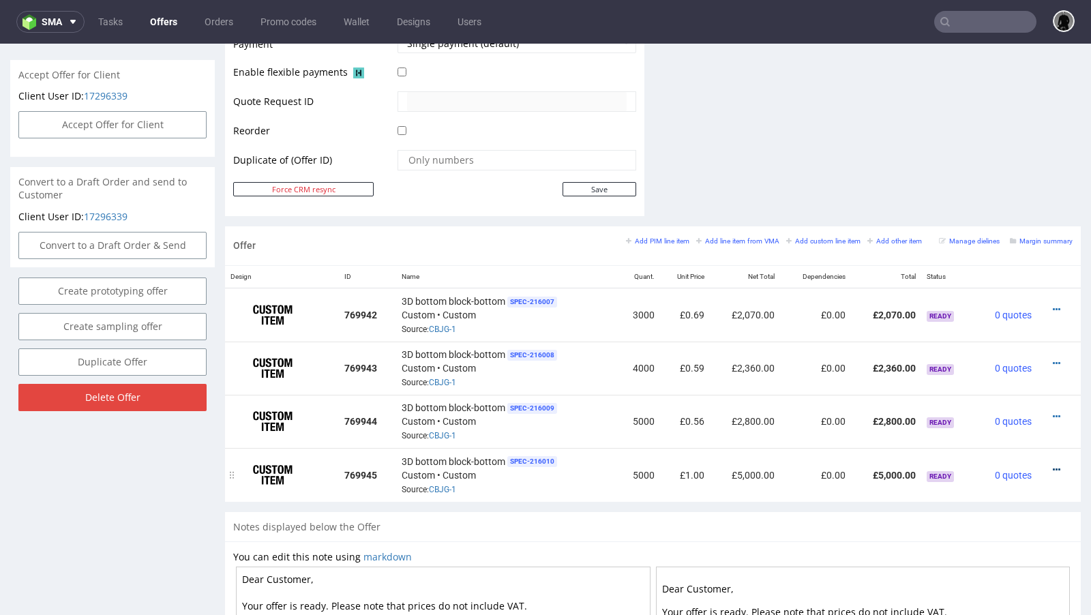
click at [1052, 465] on icon at bounding box center [1055, 470] width 7 height 10
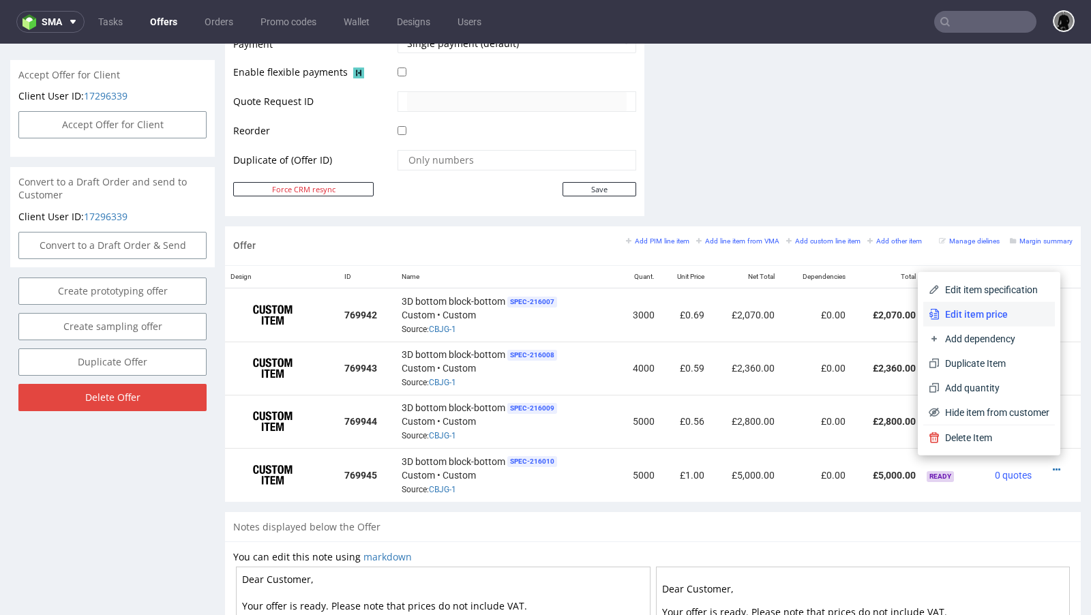
click at [1005, 316] on span "Edit item price" at bounding box center [994, 314] width 110 height 14
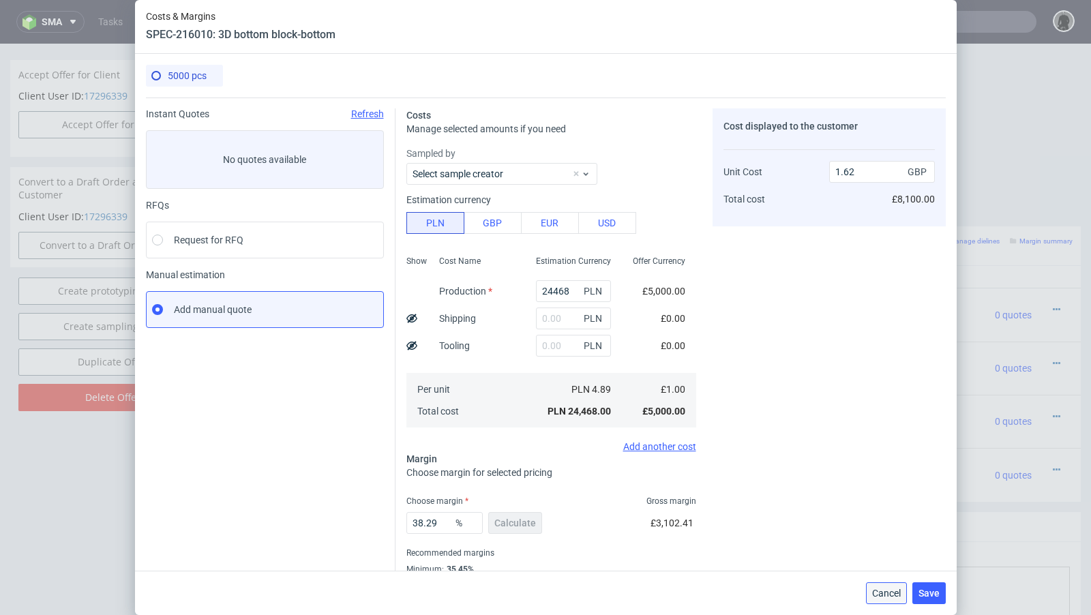
drag, startPoint x: 883, startPoint y: 599, endPoint x: 883, endPoint y: 554, distance: 45.0
click at [883, 599] on button "Cancel" at bounding box center [886, 593] width 41 height 22
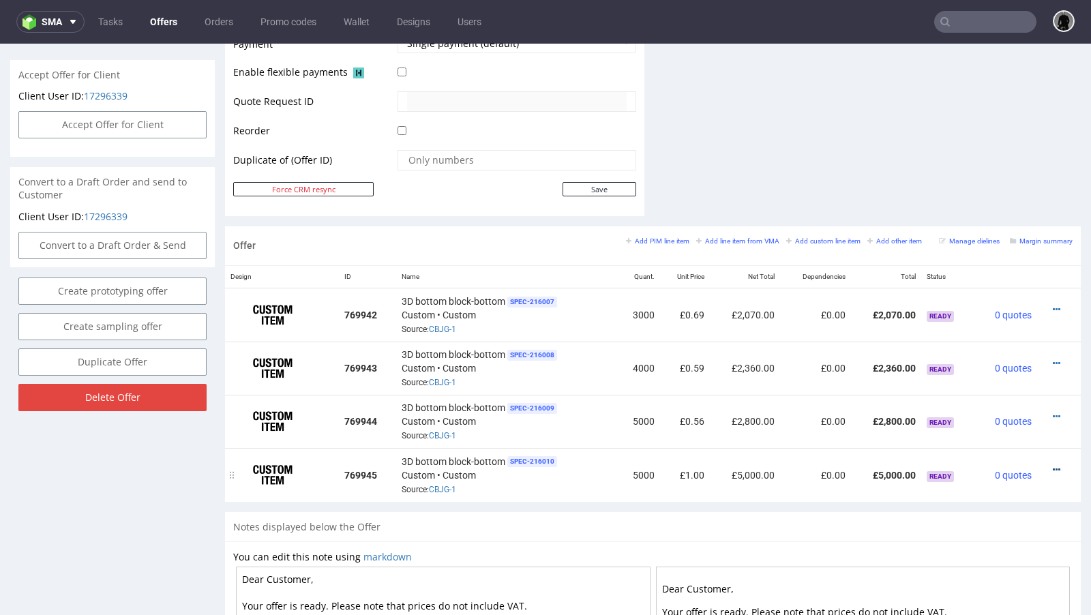
click at [1052, 465] on icon at bounding box center [1055, 470] width 7 height 10
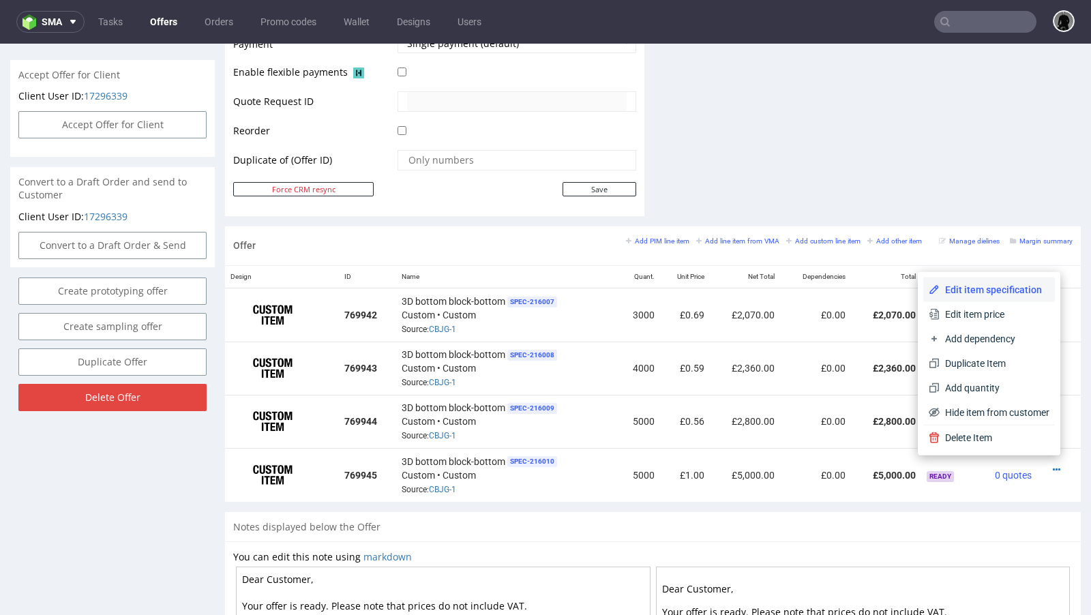
click at [1015, 292] on span "Edit item specification" at bounding box center [994, 290] width 110 height 14
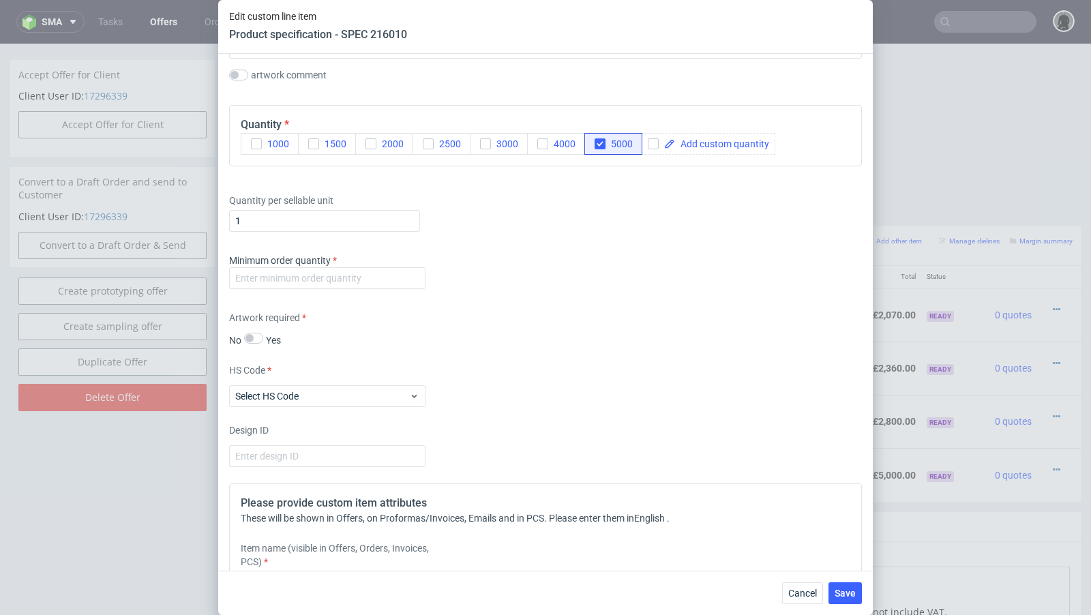
scroll to position [1121, 0]
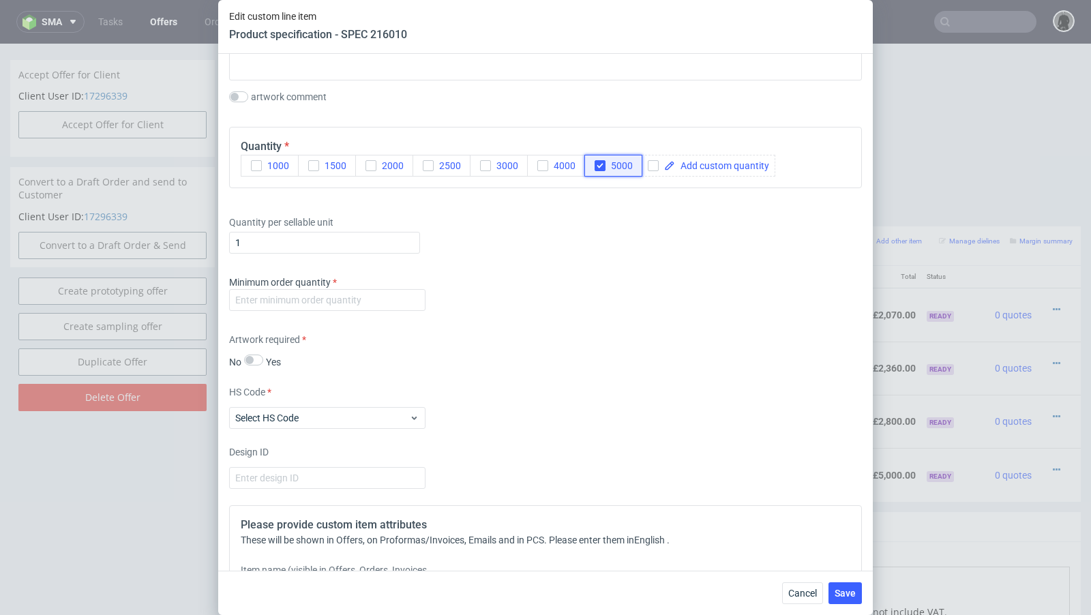
click at [615, 162] on span "5000" at bounding box center [618, 165] width 27 height 11
click at [600, 164] on use "button" at bounding box center [599, 166] width 6 height 5
click at [654, 162] on input "checkbox" at bounding box center [653, 165] width 11 height 11
checkbox input "true"
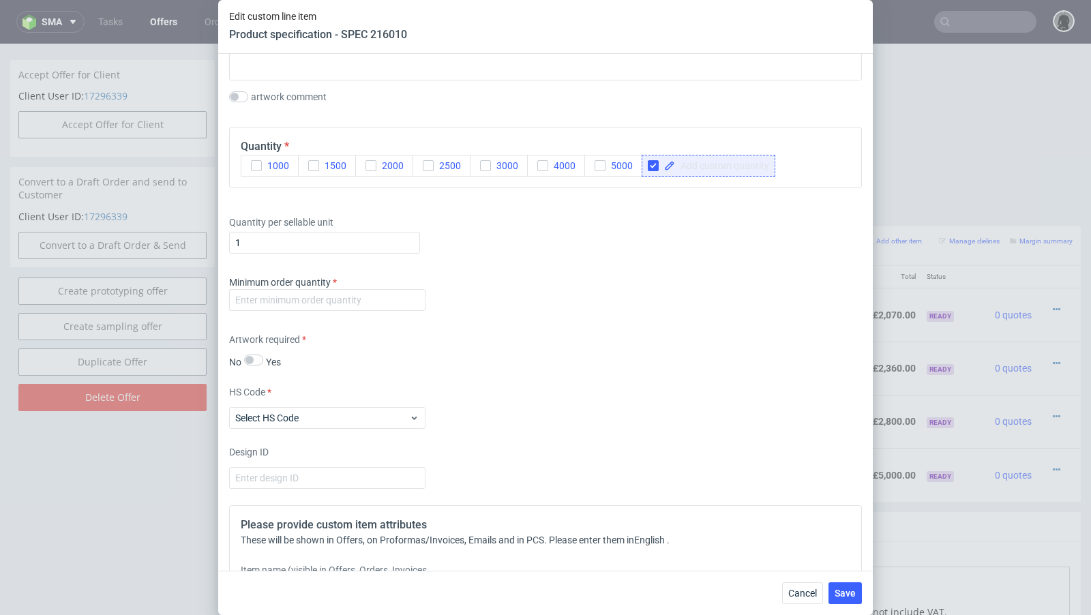
click at [675, 164] on span at bounding box center [722, 166] width 94 height 10
checkbox input "true"
click at [703, 288] on div "Minimum order quantity" at bounding box center [545, 295] width 633 height 41
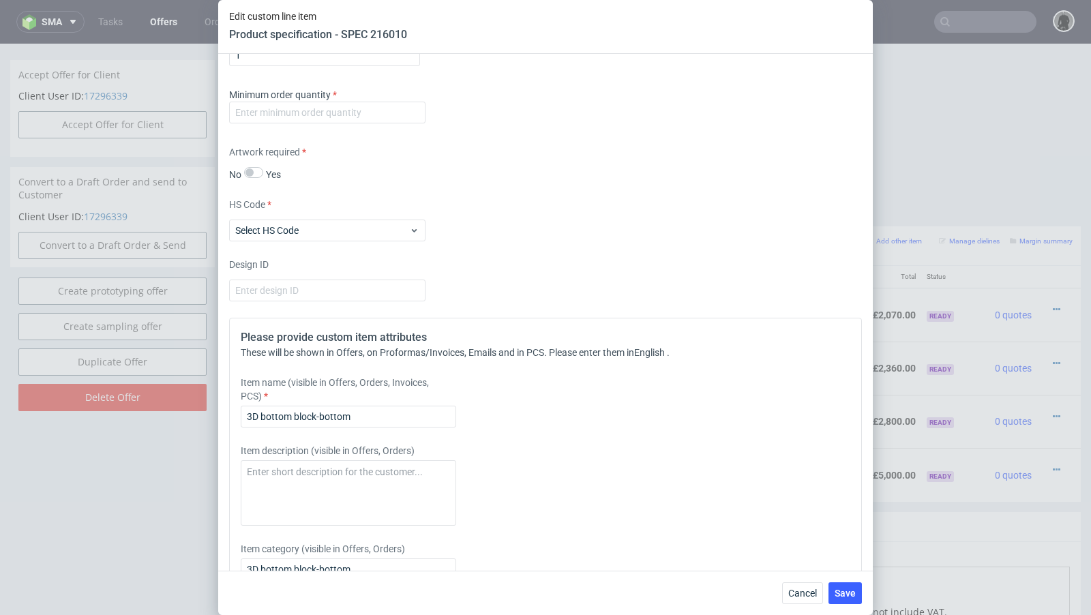
scroll to position [1430, 0]
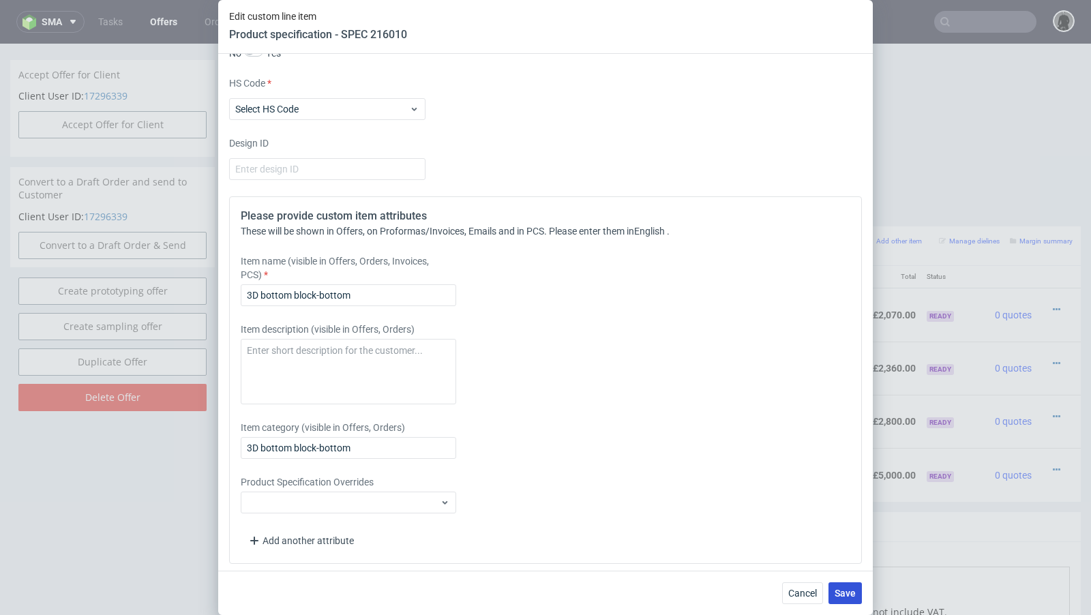
click at [851, 589] on span "Save" at bounding box center [844, 593] width 21 height 10
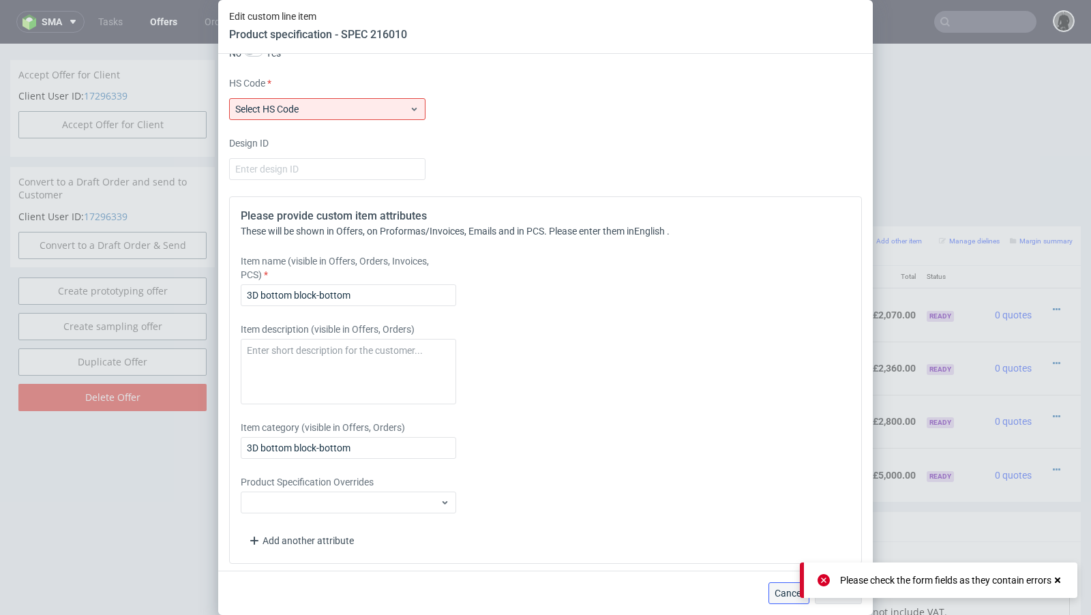
click at [788, 597] on span "Cancel" at bounding box center [788, 593] width 29 height 10
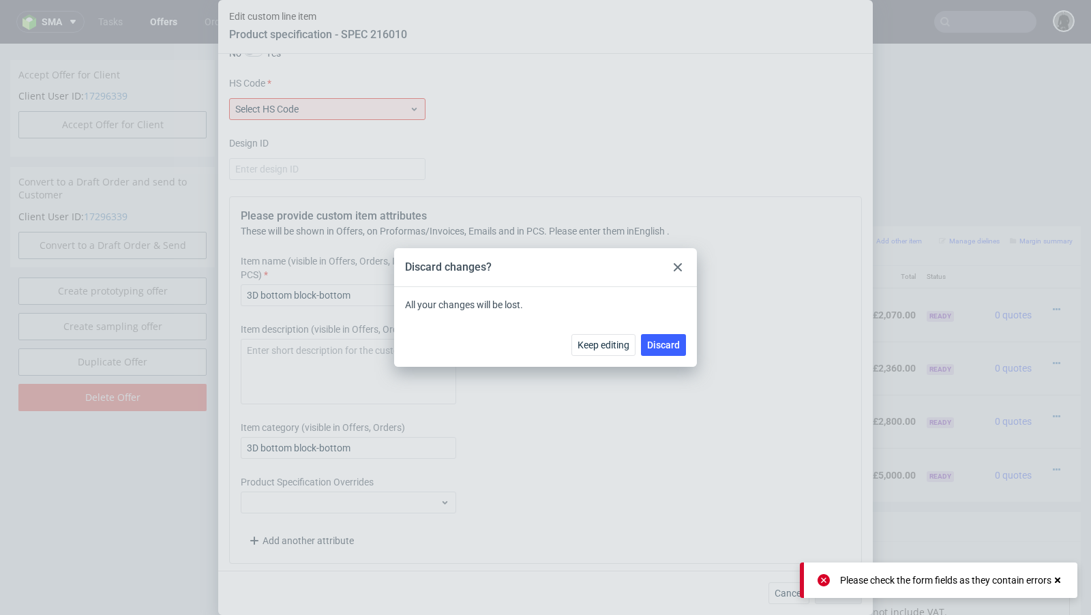
click at [687, 347] on div "Keep editing Discard" at bounding box center [545, 344] width 303 height 44
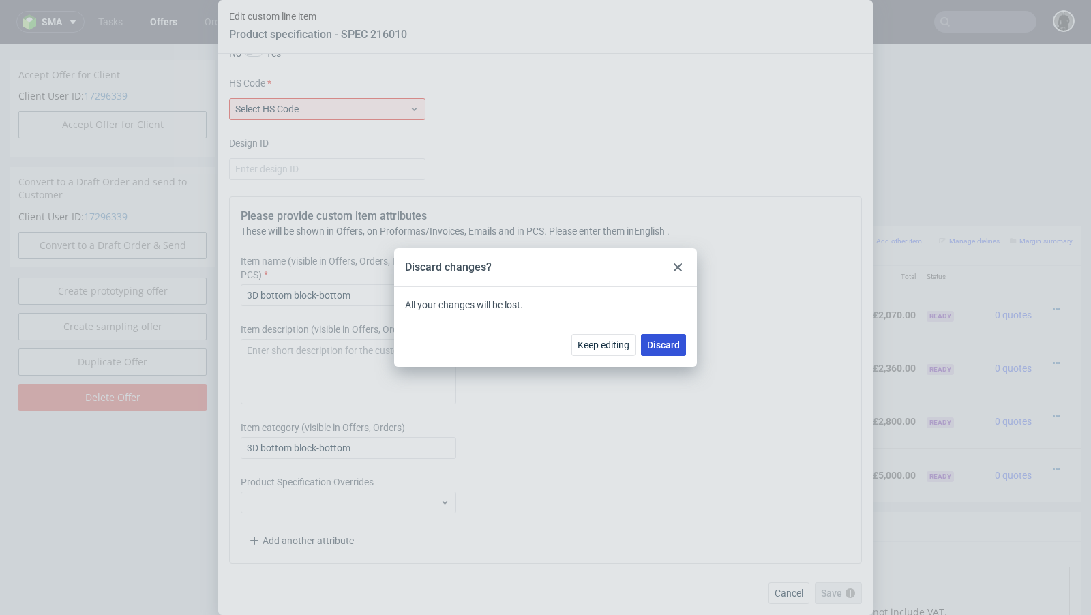
drag, startPoint x: 671, startPoint y: 346, endPoint x: 1071, endPoint y: 417, distance: 407.0
click at [671, 346] on span "Discard" at bounding box center [663, 345] width 33 height 10
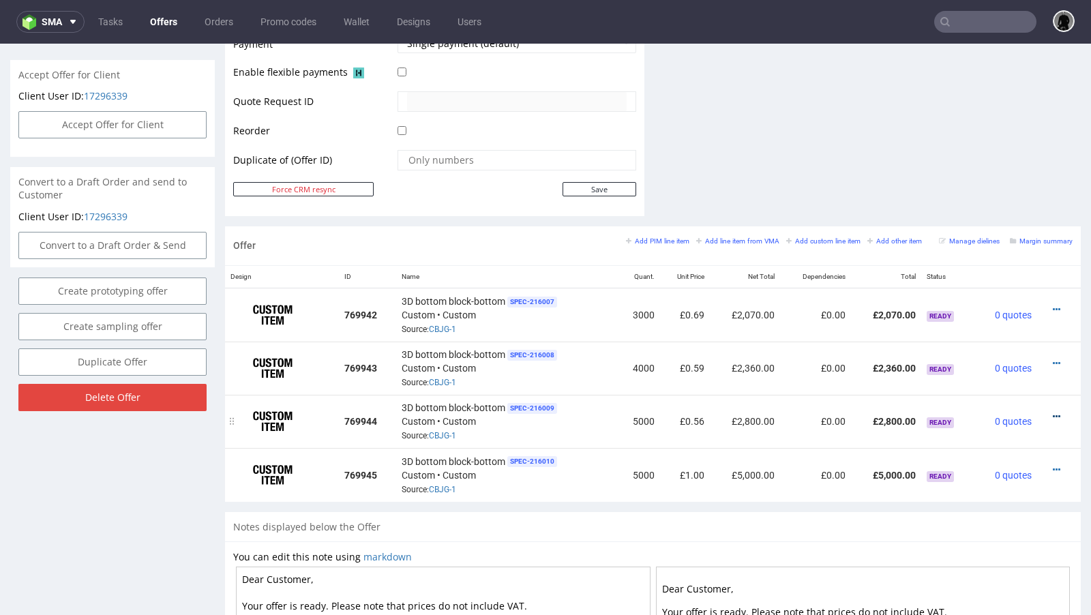
click at [1052, 412] on icon at bounding box center [1055, 417] width 7 height 10
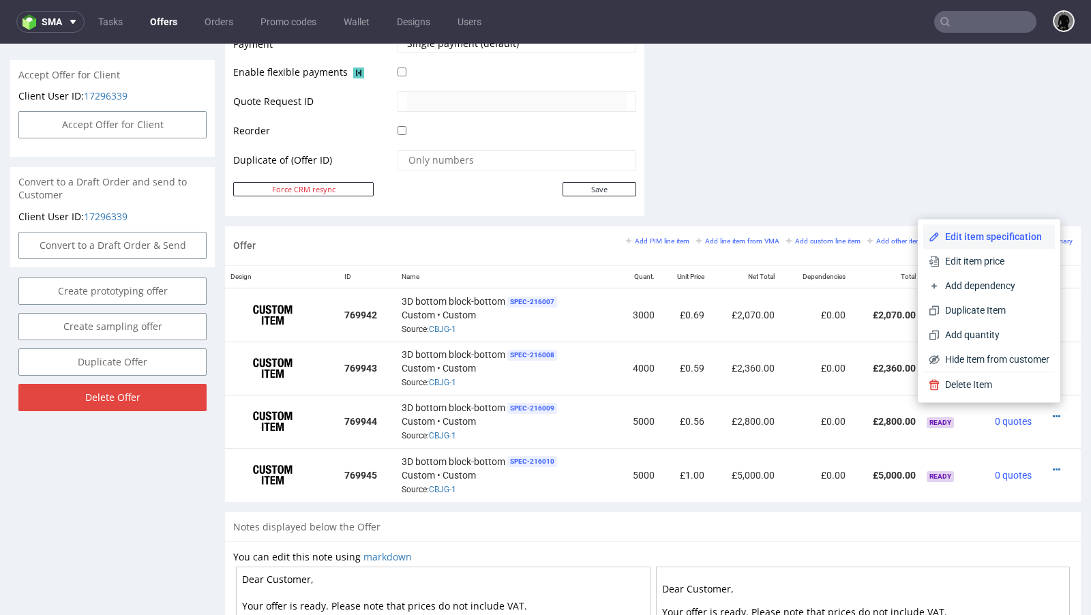
click at [983, 237] on span "Edit item specification" at bounding box center [994, 237] width 110 height 14
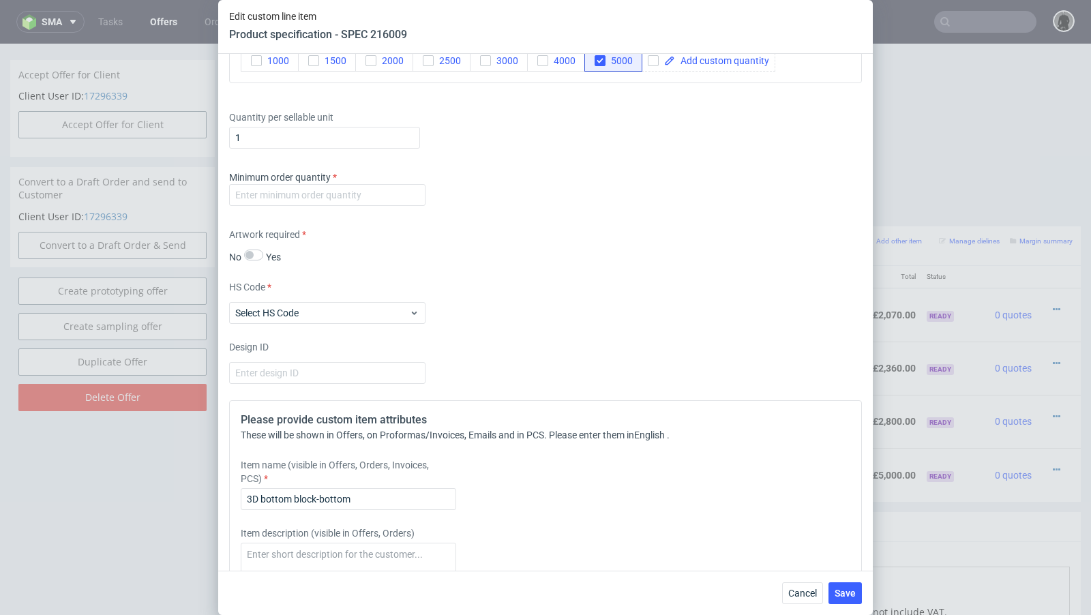
scroll to position [1220, 0]
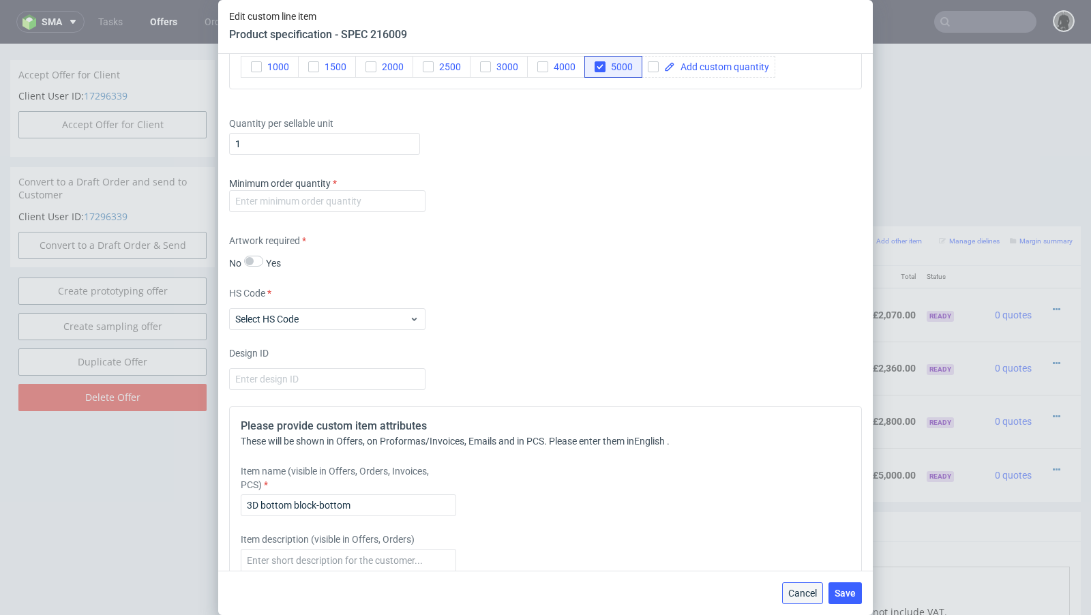
click at [800, 588] on span "Cancel" at bounding box center [802, 593] width 29 height 10
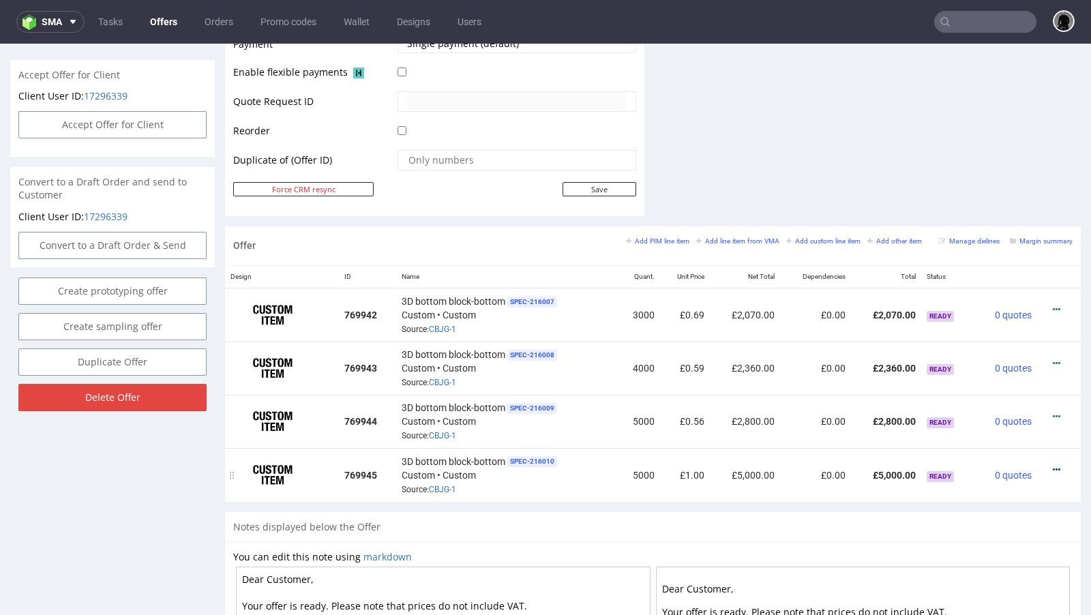
click at [1052, 465] on icon at bounding box center [1055, 470] width 7 height 10
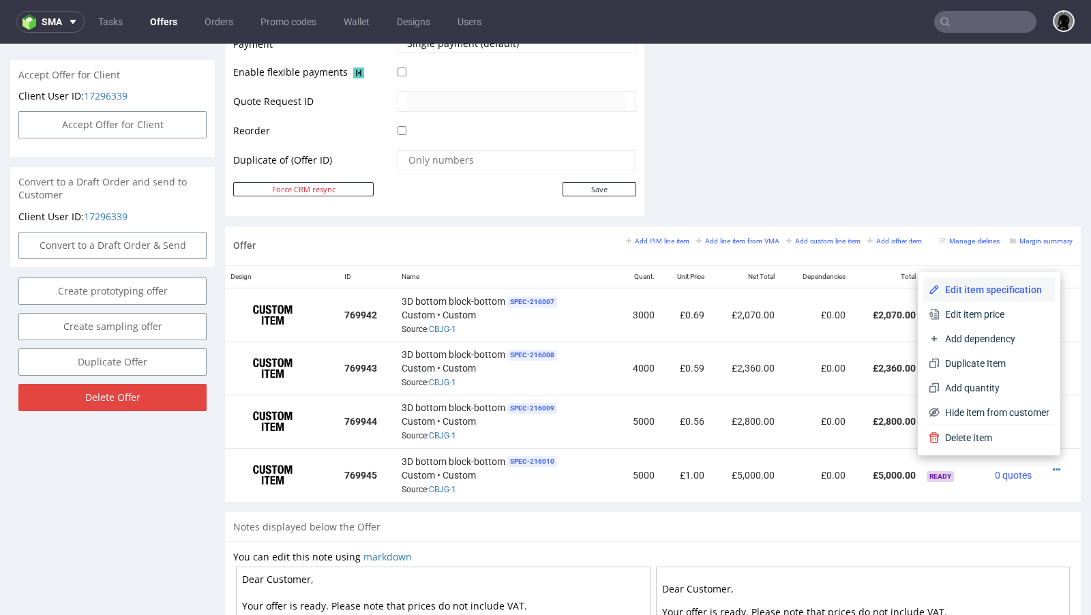
drag, startPoint x: 990, startPoint y: 301, endPoint x: 903, endPoint y: 338, distance: 94.1
click at [990, 301] on li "Edit item specification" at bounding box center [989, 289] width 132 height 25
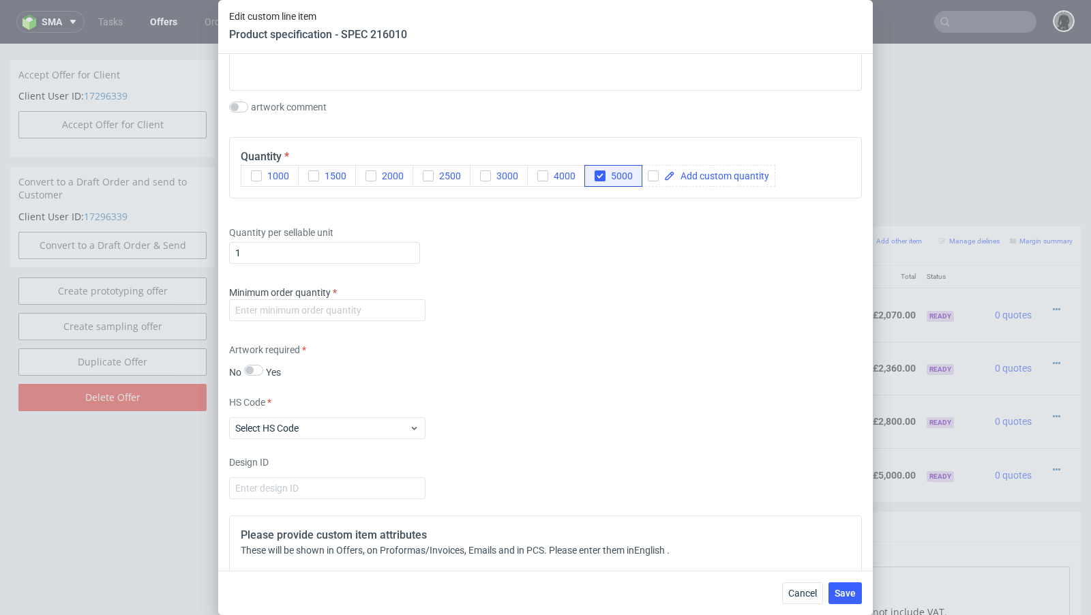
scroll to position [1108, 0]
click at [613, 177] on span "5000" at bounding box center [618, 178] width 27 height 11
click at [614, 177] on span "5000" at bounding box center [618, 178] width 27 height 11
click at [620, 173] on span "5000" at bounding box center [618, 178] width 27 height 11
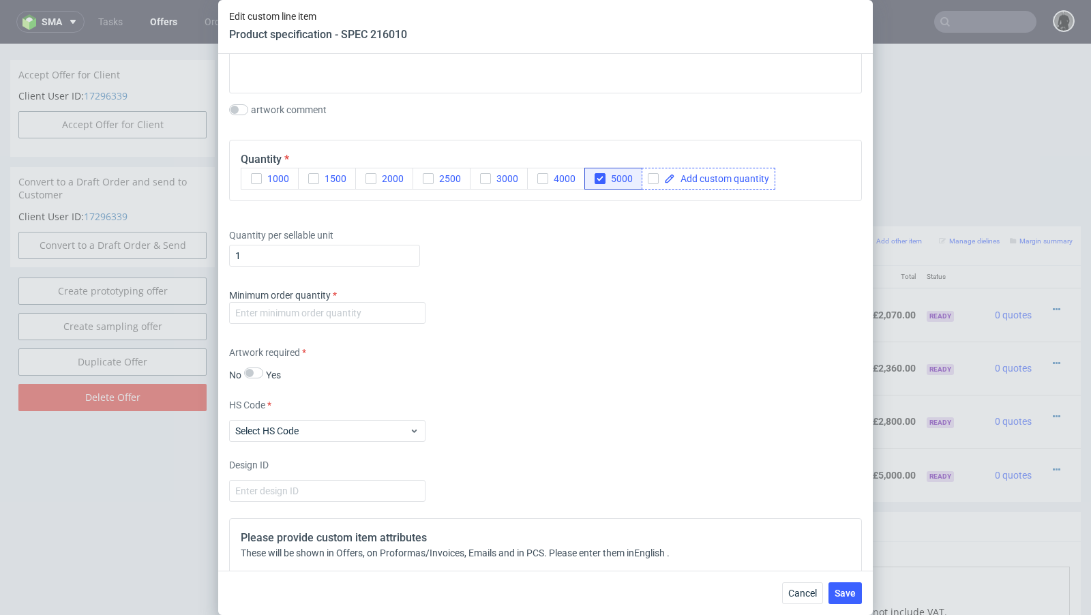
click at [651, 181] on div at bounding box center [708, 179] width 134 height 22
click at [649, 179] on input "checkbox" at bounding box center [653, 178] width 11 height 11
checkbox input "true"
click at [683, 179] on span at bounding box center [722, 179] width 94 height 10
checkbox input "true"
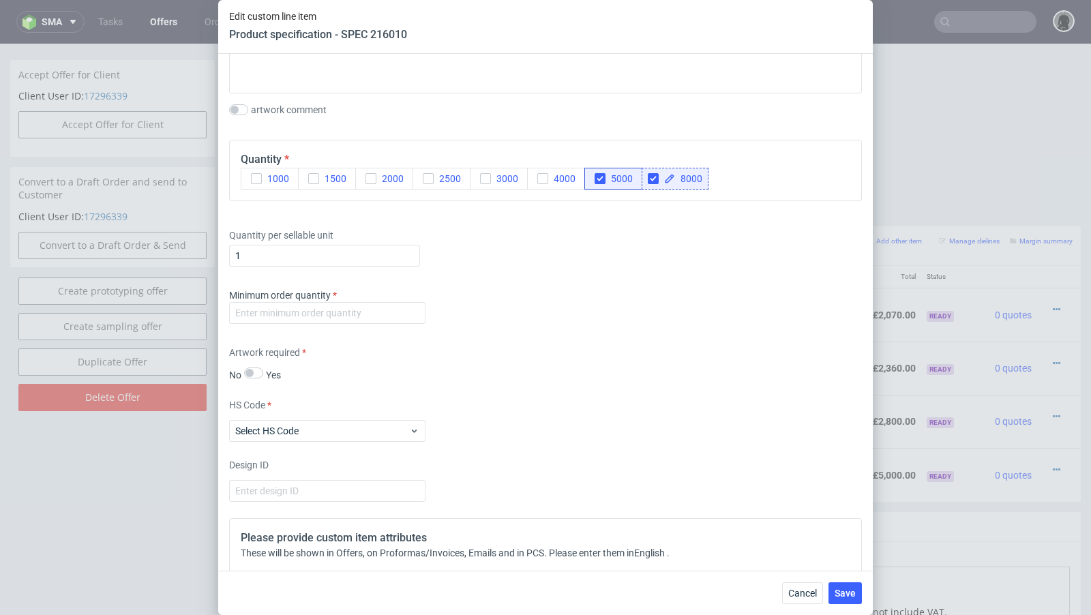
click at [626, 232] on div "Quantity per sellable unit 1" at bounding box center [545, 244] width 633 height 55
click at [596, 174] on icon "button" at bounding box center [600, 179] width 10 height 10
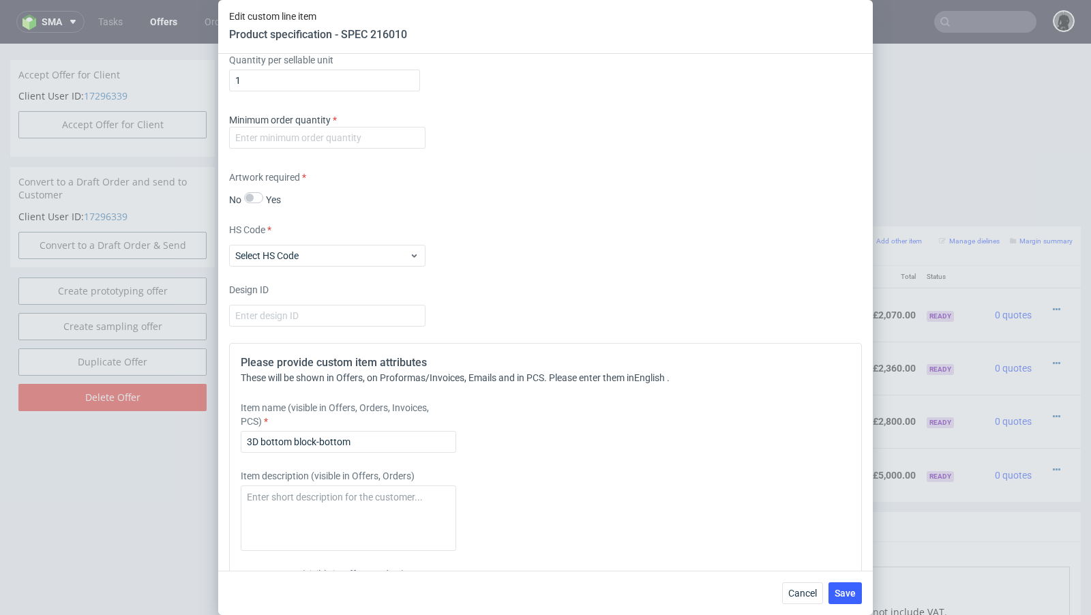
scroll to position [1430, 0]
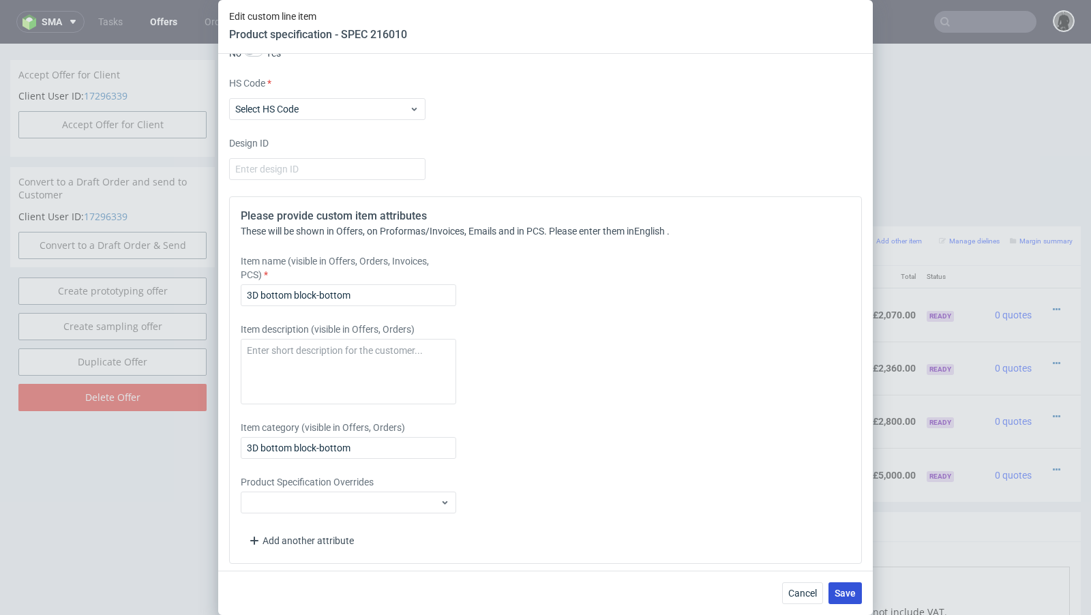
click at [853, 596] on span "Save" at bounding box center [844, 593] width 21 height 10
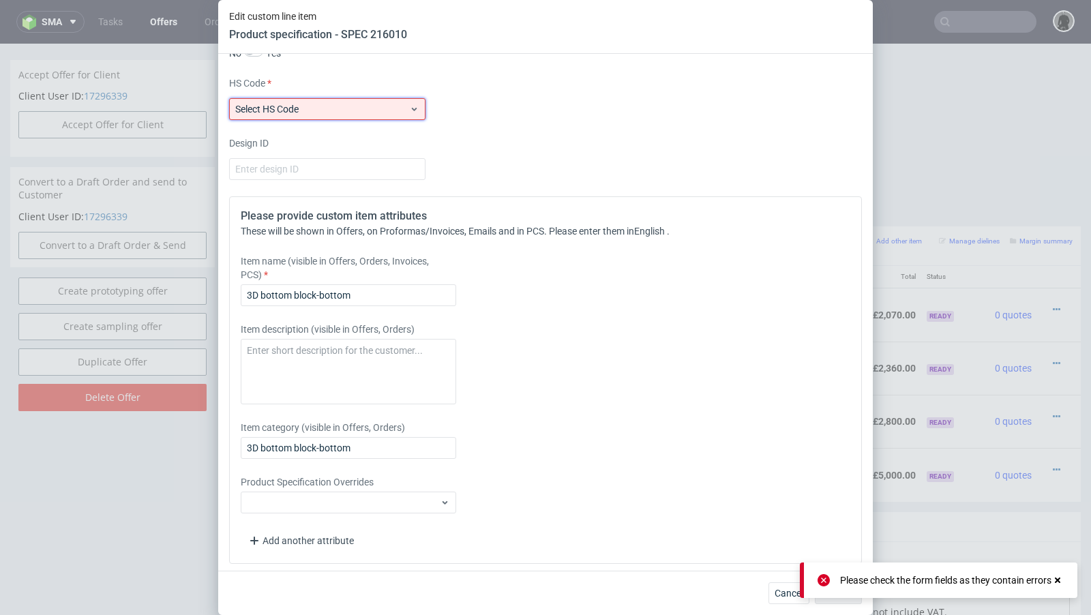
click at [302, 108] on span "Select HS Code" at bounding box center [322, 109] width 174 height 14
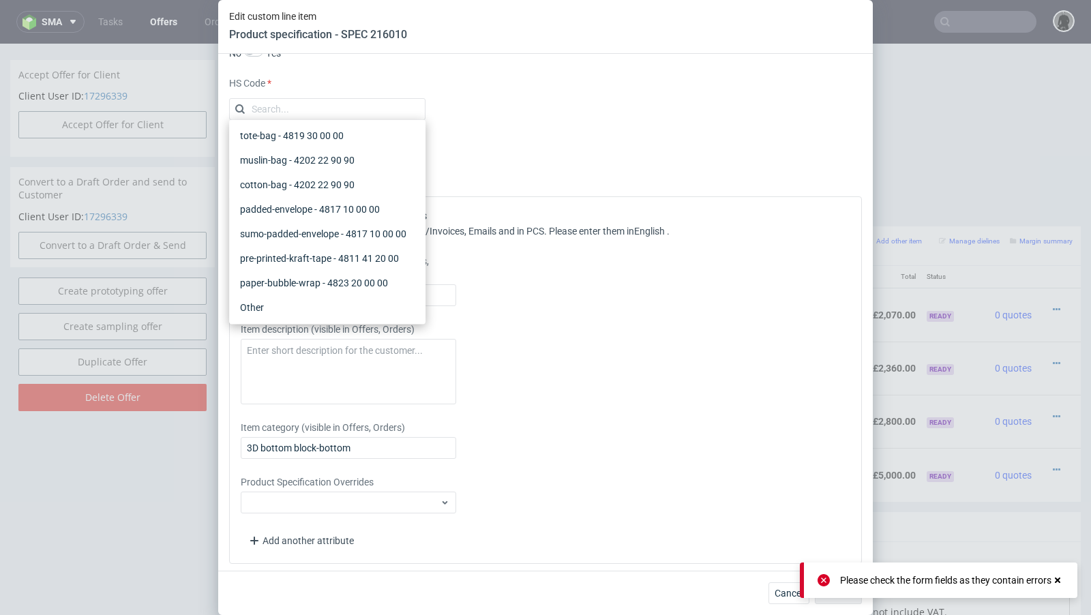
scroll to position [0, 0]
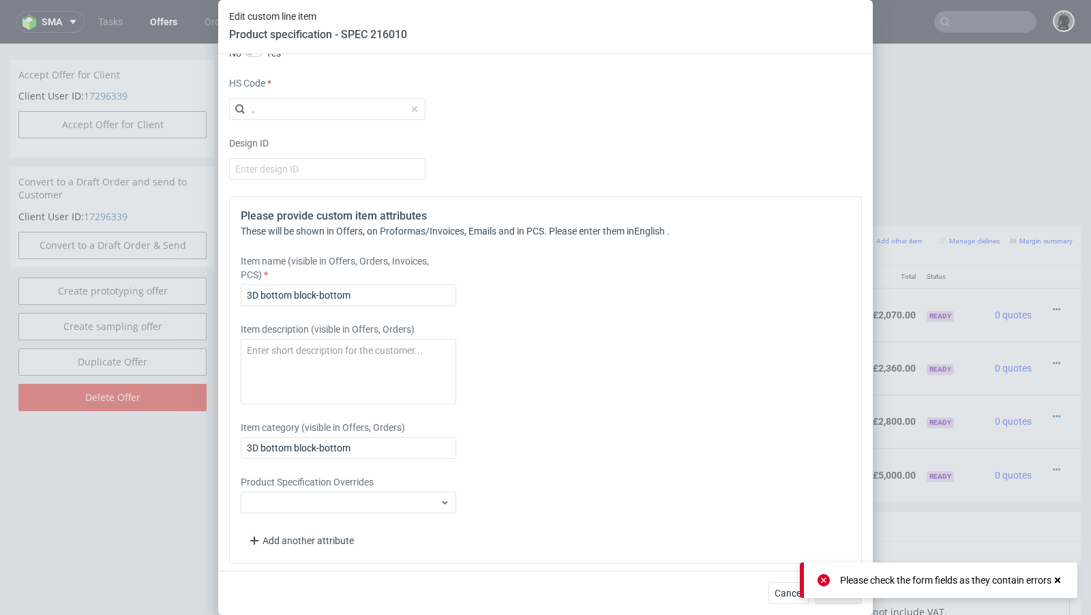
type input "."
click at [513, 98] on div "HS Code ." at bounding box center [545, 98] width 633 height 44
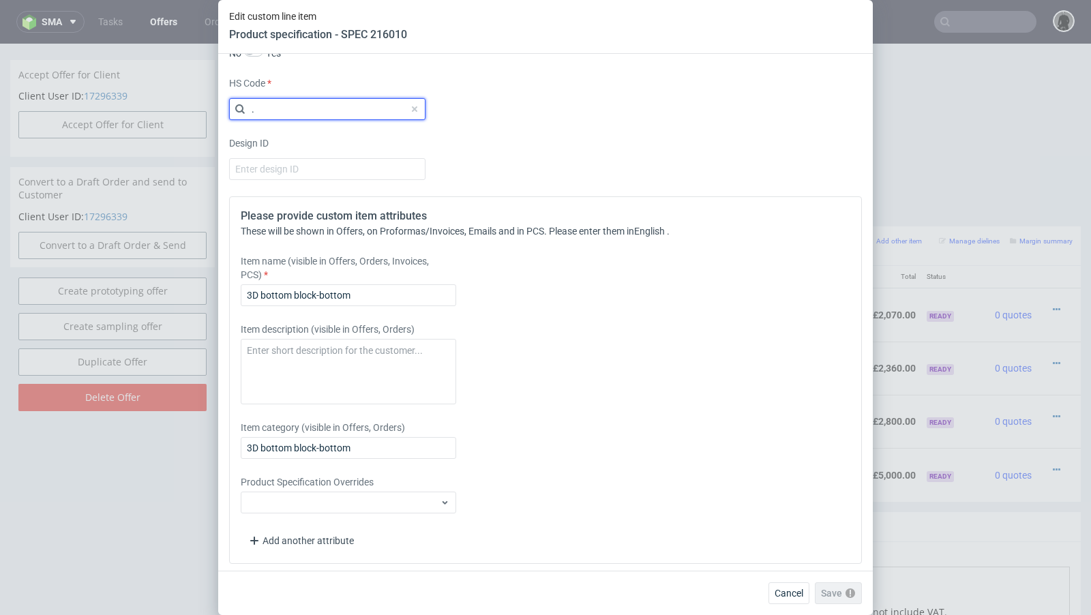
click at [283, 101] on input "." at bounding box center [327, 109] width 196 height 22
click at [282, 104] on label "Select HS Code" at bounding box center [266, 109] width 63 height 11
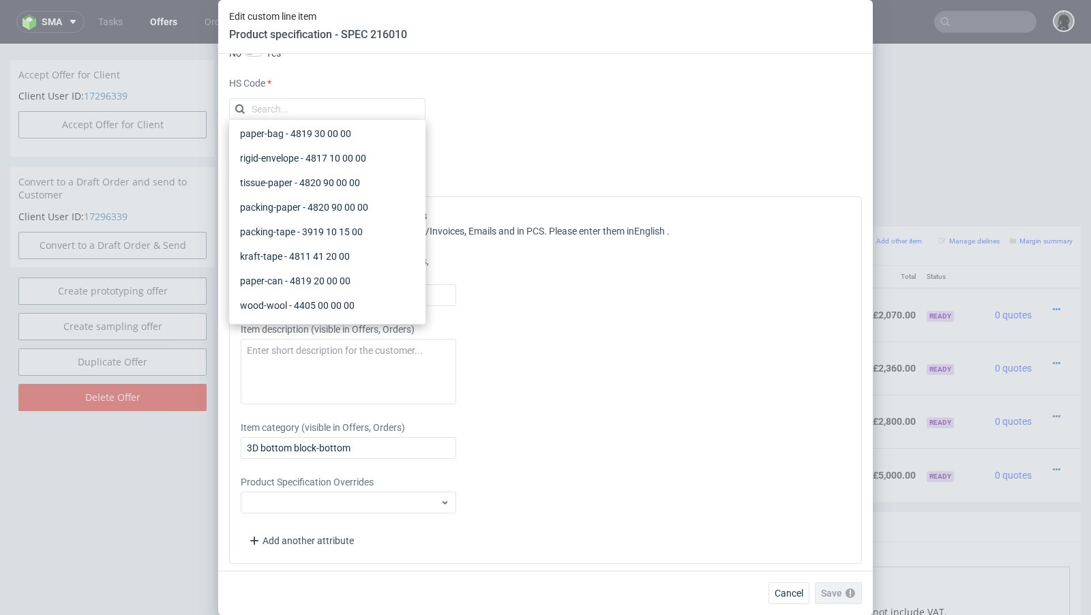
scroll to position [888, 0]
click at [267, 317] on div "Other" at bounding box center [326, 307] width 185 height 25
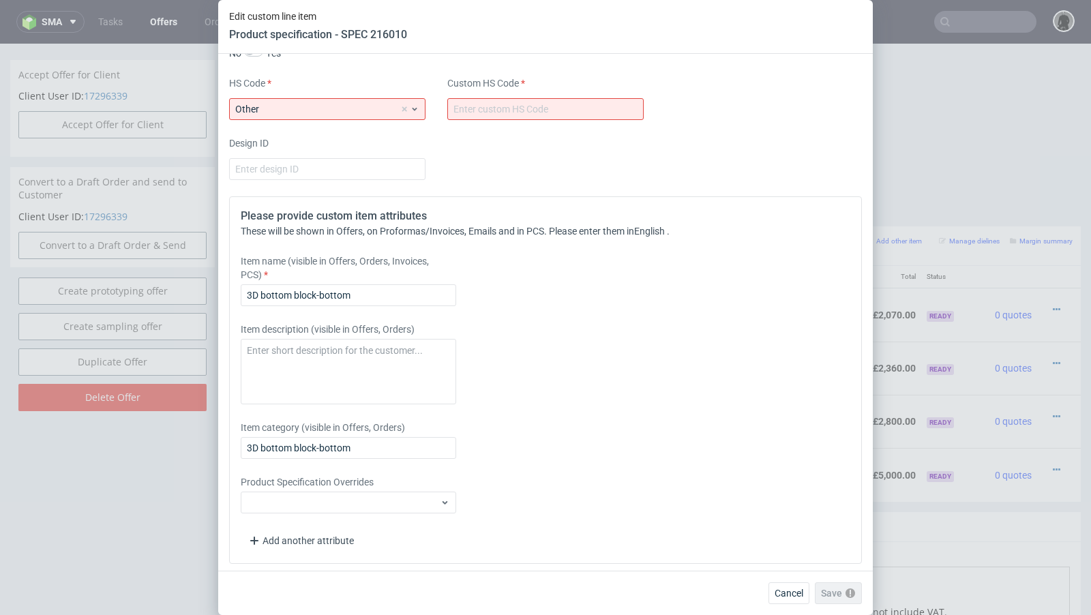
click at [585, 296] on div "Item name (visible in Offers, Orders, Invoices, PCS) 3D bottom block-bottom" at bounding box center [467, 280] width 453 height 52
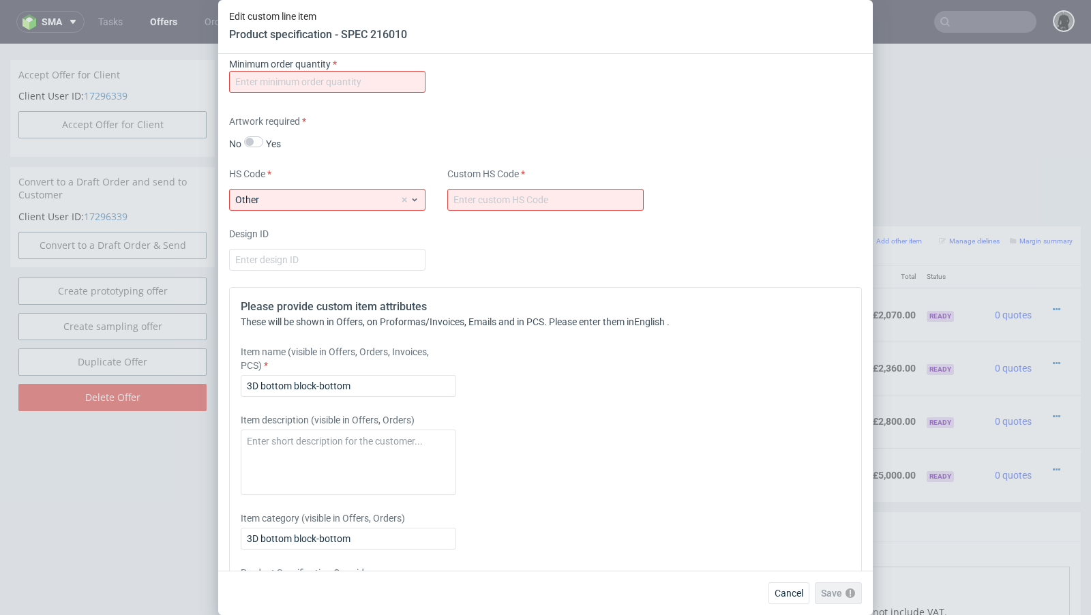
scroll to position [1326, 0]
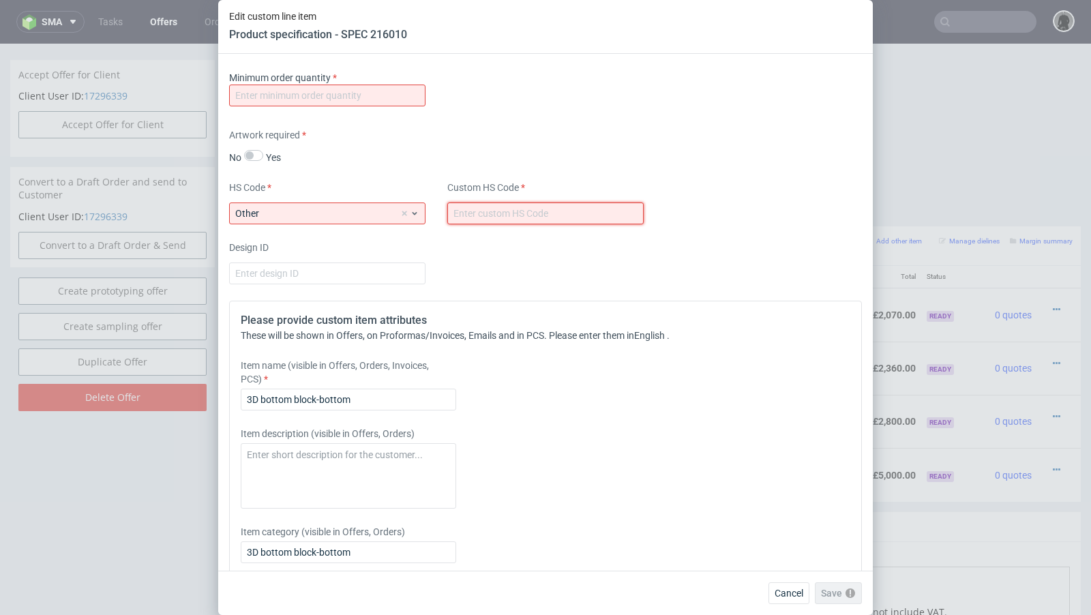
click at [534, 207] on input "text" at bounding box center [545, 213] width 196 height 22
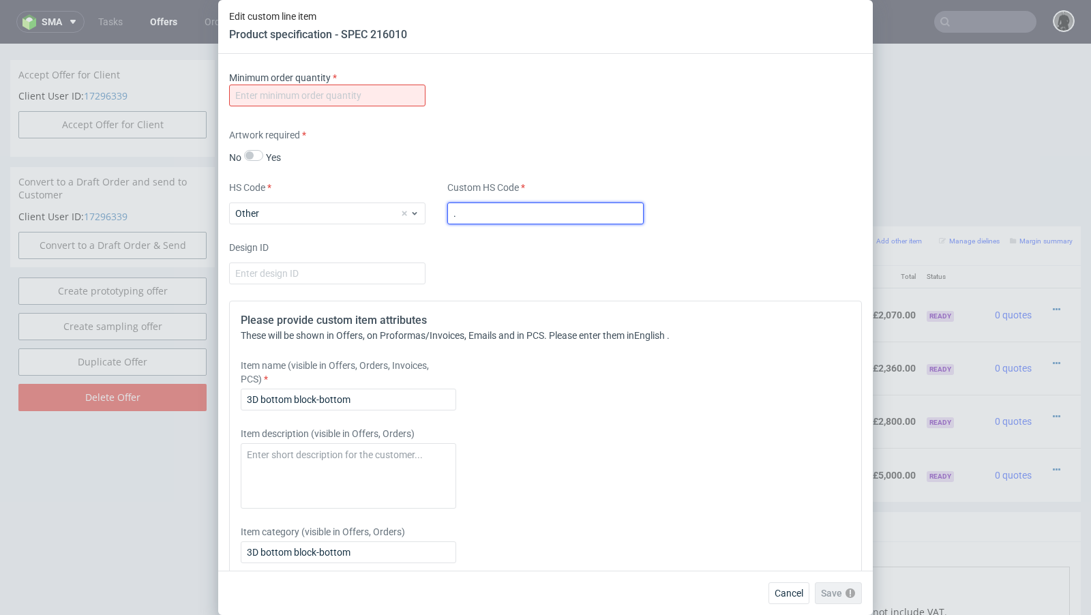
type input "."
click at [339, 98] on input "number" at bounding box center [327, 96] width 196 height 22
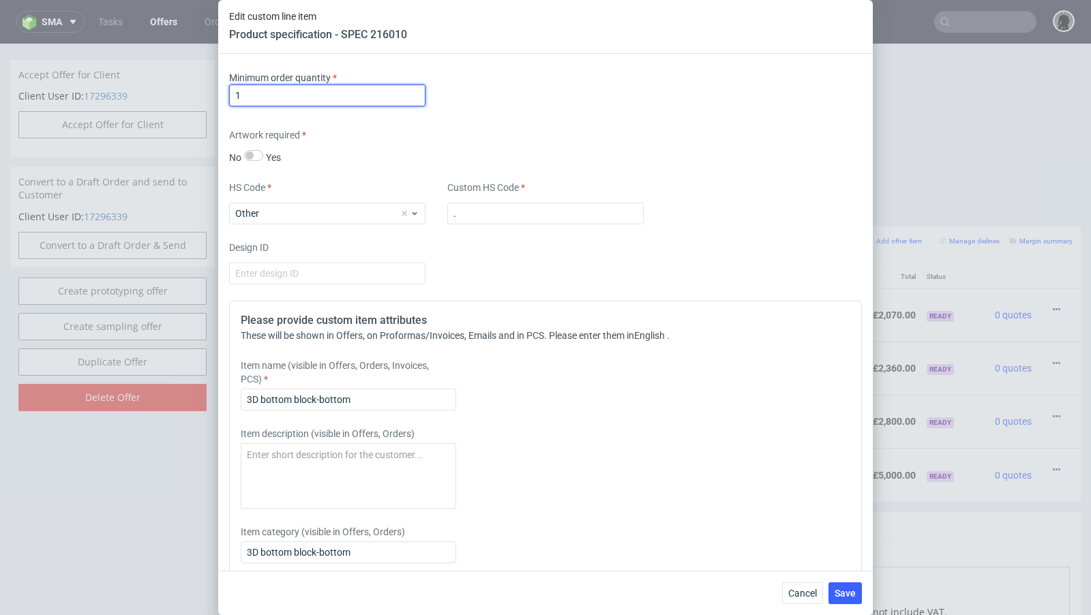
type input "1"
click at [485, 162] on div "Supplier Bong Technical specification Instant price RFQ Type Product category E…" at bounding box center [545, 312] width 654 height 517
click at [858, 594] on button "Save" at bounding box center [844, 593] width 33 height 22
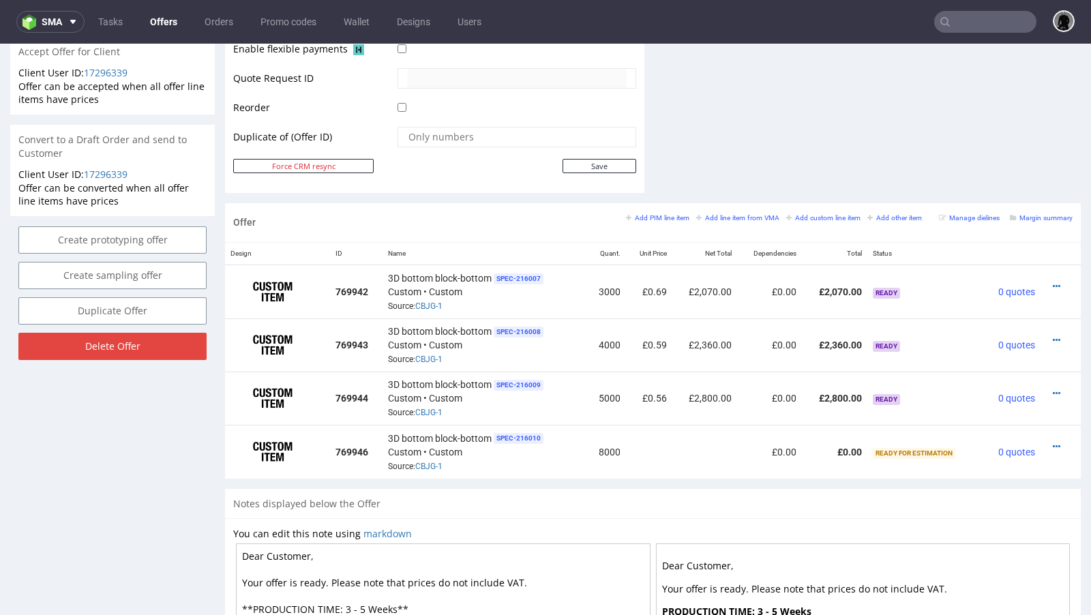
scroll to position [803, 0]
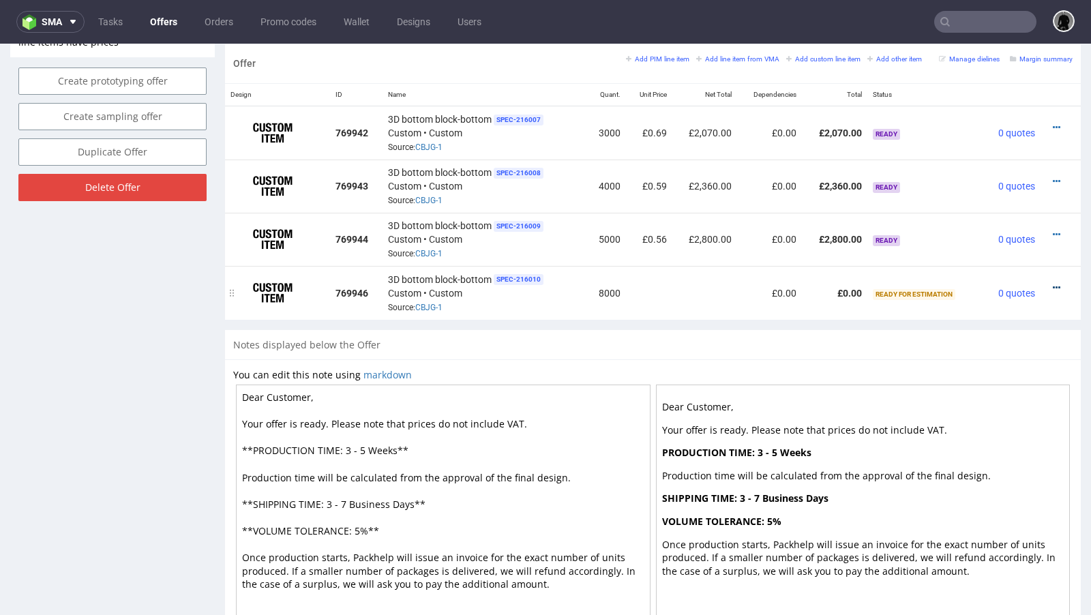
click at [1052, 283] on icon at bounding box center [1055, 288] width 7 height 10
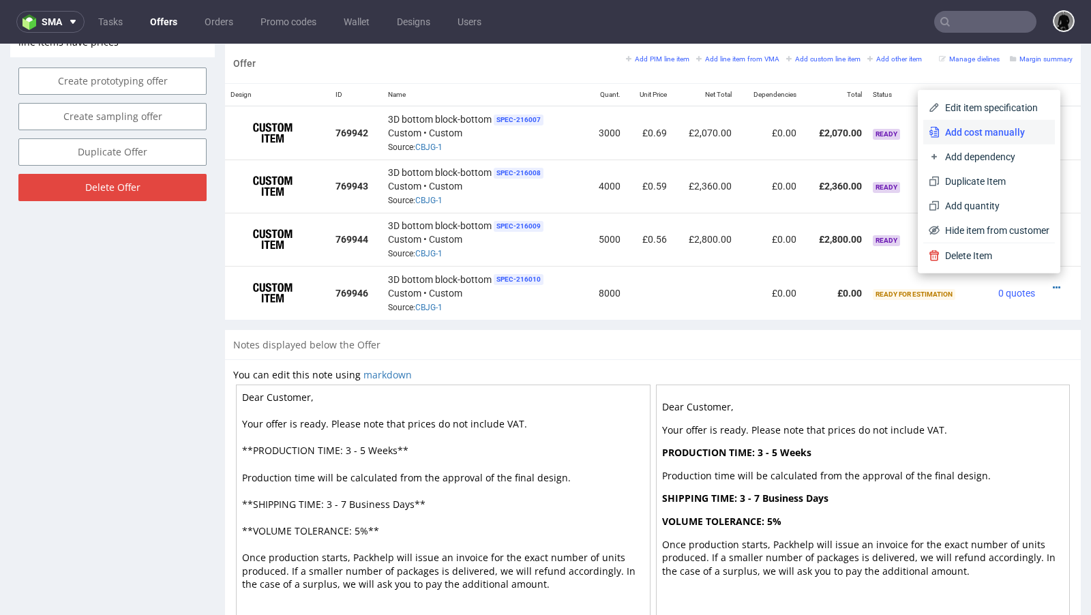
click at [982, 134] on span "Add cost manually" at bounding box center [994, 132] width 110 height 14
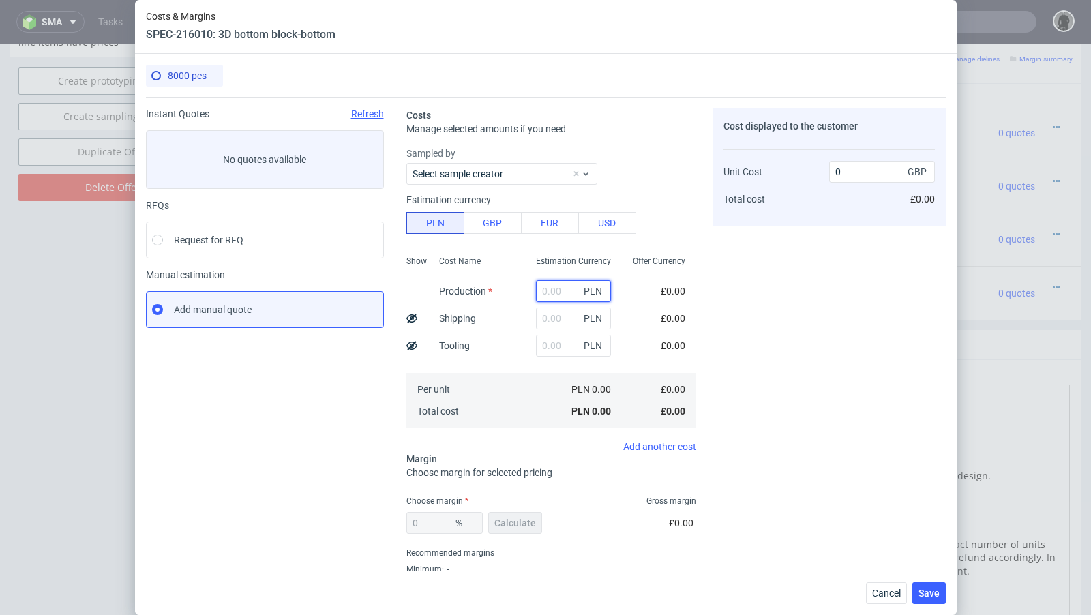
click at [545, 293] on input "text" at bounding box center [573, 291] width 75 height 22
type input "1200"
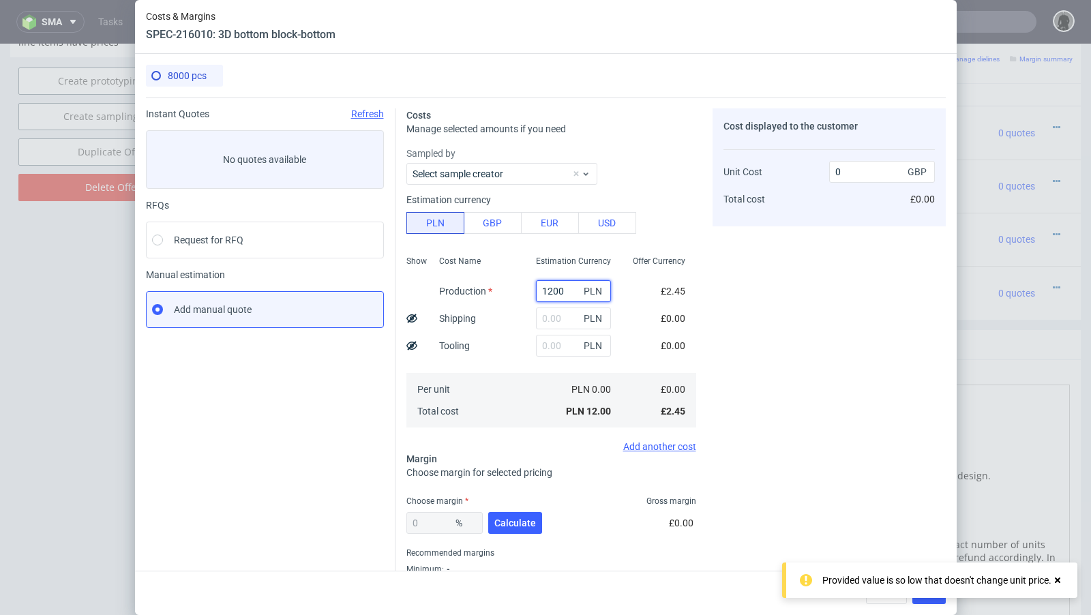
type input "0.03"
type input "12000"
type input "0.31"
type input "12000"
click at [309, 412] on div "Instant Quotes Refresh No quotes available RFQs Request for RFQ Manual estimati…" at bounding box center [270, 357] width 249 height 499
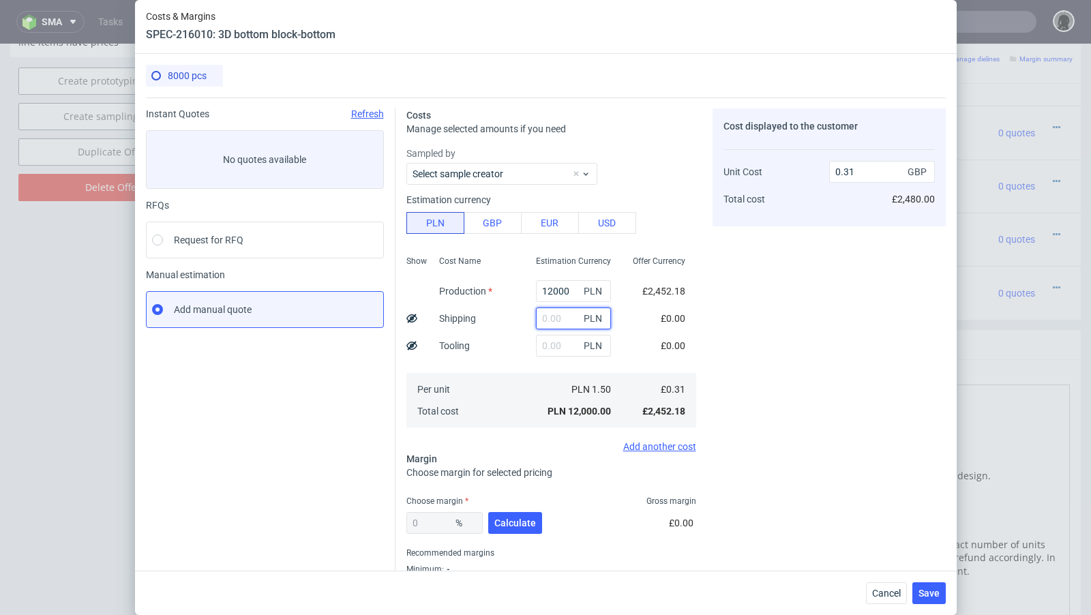
click at [549, 317] on input "text" at bounding box center [573, 318] width 75 height 22
paste input "1854"
type input "1854"
type input "0.36"
type input "1854"
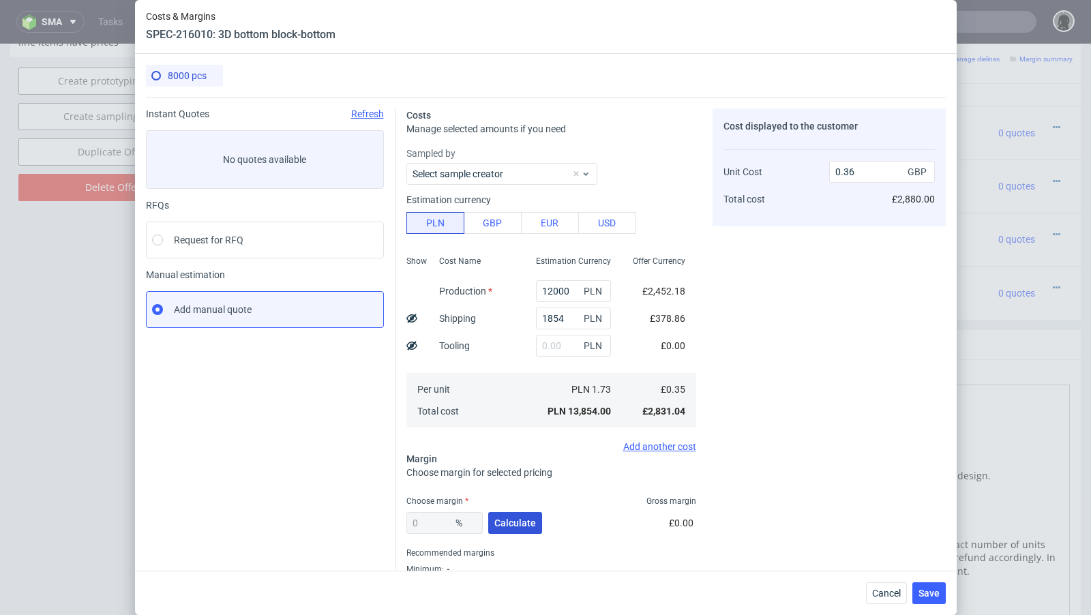
click at [518, 513] on button "Calculate" at bounding box center [515, 523] width 54 height 22
type input "31.51"
type input "0.52"
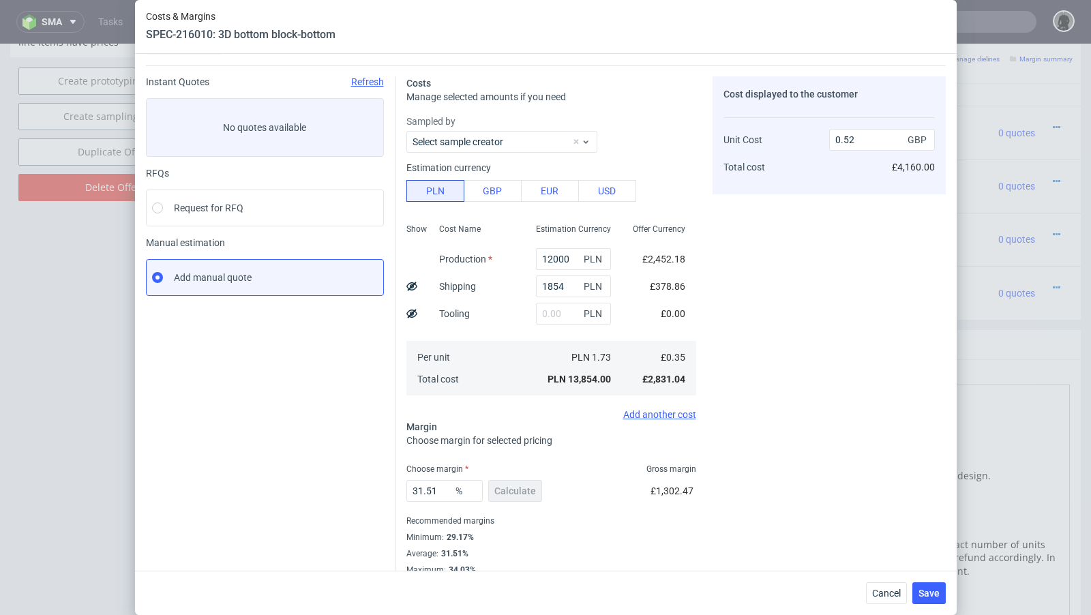
scroll to position [46, 0]
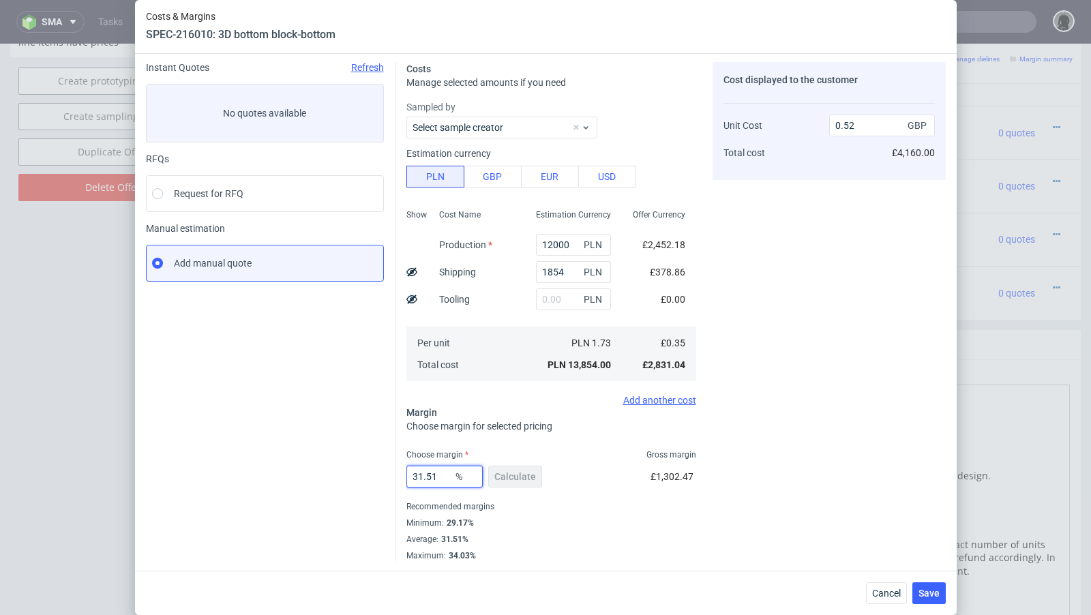
drag, startPoint x: 444, startPoint y: 479, endPoint x: 361, endPoint y: 472, distance: 82.8
click at [361, 472] on div "Instant Quotes Refresh No quotes available RFQs Request for RFQ Manual estimati…" at bounding box center [546, 306] width 800 height 510
click at [330, 455] on div "Instant Quotes Refresh No quotes available RFQs Request for RFQ Manual estimati…" at bounding box center [270, 311] width 249 height 499
drag, startPoint x: 440, startPoint y: 477, endPoint x: 368, endPoint y: 474, distance: 71.6
click at [368, 474] on div "Instant Quotes Refresh No quotes available RFQs Request for RFQ Manual estimati…" at bounding box center [546, 306] width 800 height 510
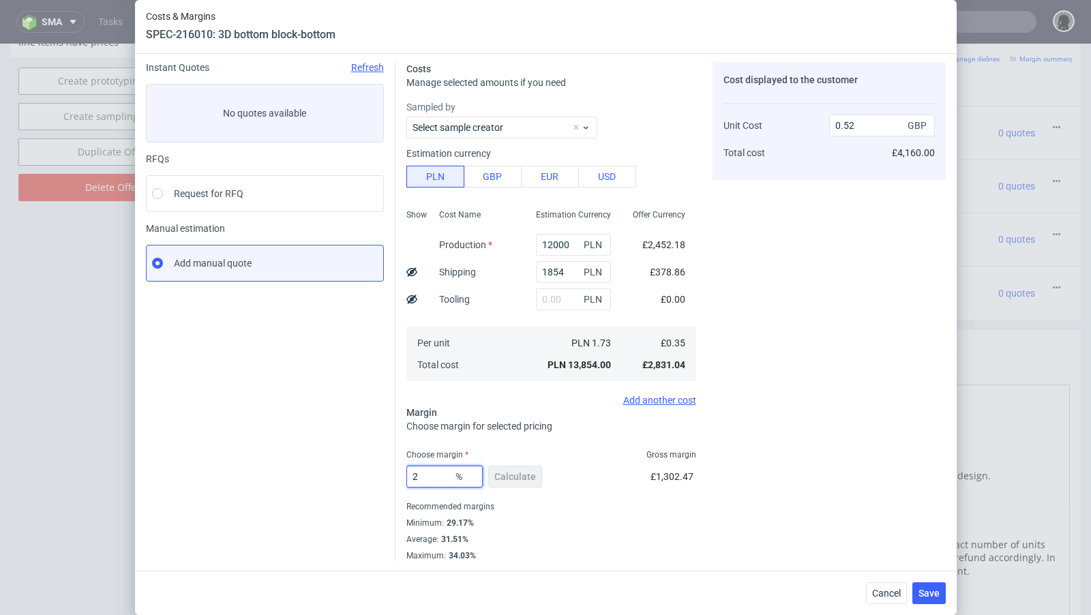
type input "29"
type input "0.5"
click at [277, 457] on div "Instant Quotes Refresh No quotes available RFQs Request for RFQ Manual estimati…" at bounding box center [270, 311] width 249 height 499
click at [437, 472] on input "29.3" at bounding box center [444, 477] width 76 height 22
click at [299, 427] on div "Instant Quotes Refresh No quotes available RFQs Request for RFQ Manual estimati…" at bounding box center [270, 311] width 249 height 499
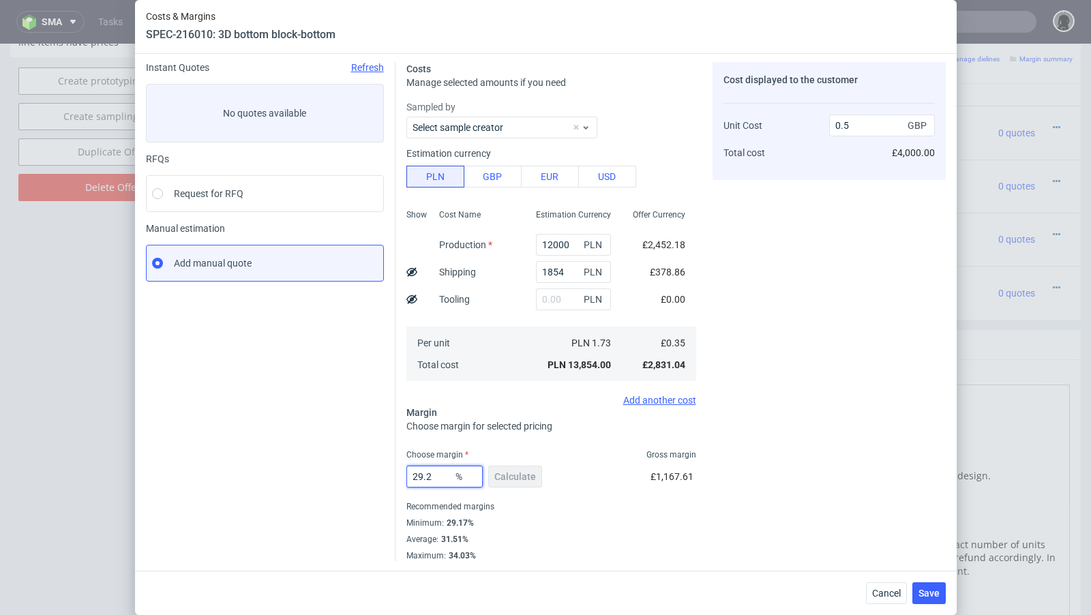
click at [438, 472] on input "29.2" at bounding box center [444, 477] width 76 height 22
type input "29.6"
type input "0.51"
type input "29.5"
type input "0.5"
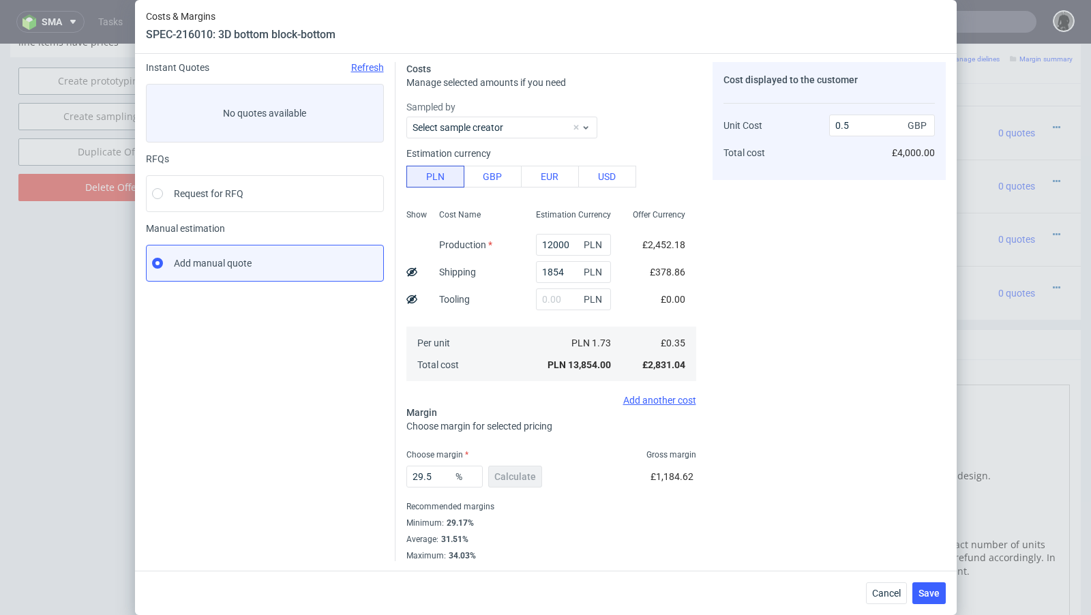
click at [351, 451] on div "Instant Quotes Refresh No quotes available RFQs Request for RFQ Manual estimati…" at bounding box center [270, 311] width 249 height 499
click at [444, 477] on input "29.5" at bounding box center [444, 477] width 76 height 22
type input "29.57"
type input "0.51"
type input "29.55"
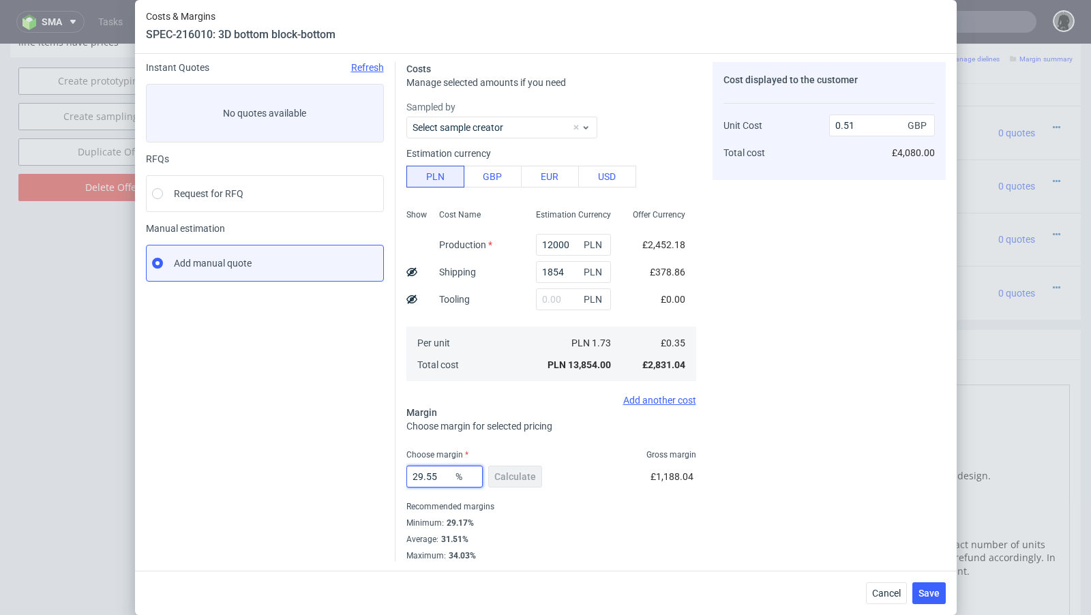
type input "0.5"
click at [314, 368] on div "Instant Quotes Refresh No quotes available RFQs Request for RFQ Manual estimati…" at bounding box center [270, 311] width 249 height 499
click at [446, 475] on input "29.55" at bounding box center [444, 477] width 76 height 22
type input "29.56"
type input "0.51"
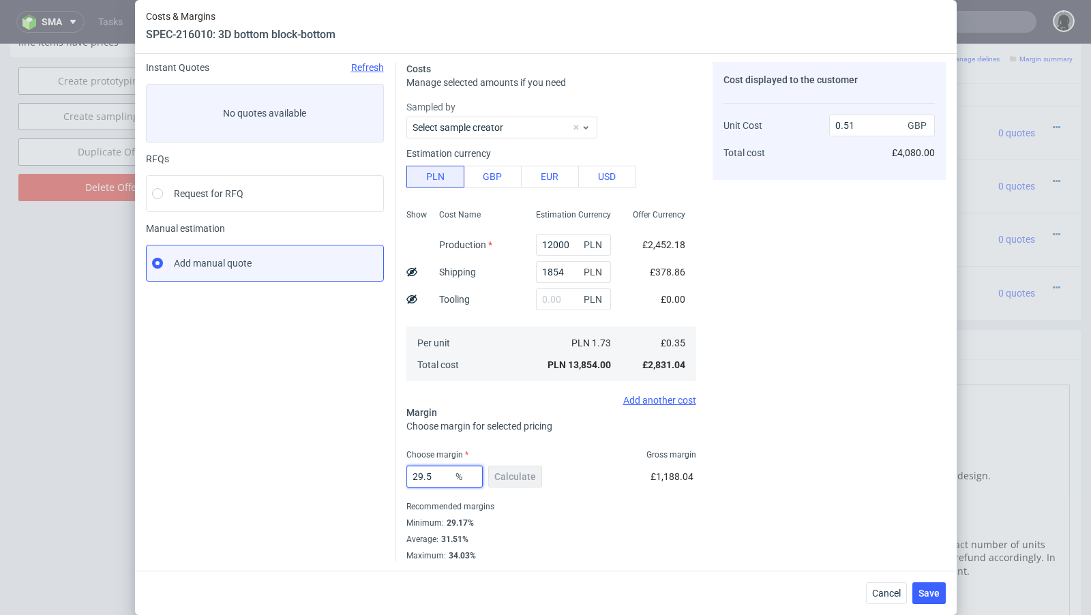
type input "29.55"
type input "0.5"
click at [355, 449] on div "Instant Quotes Refresh No quotes available RFQs Request for RFQ Manual estimati…" at bounding box center [270, 311] width 249 height 499
click at [322, 425] on div "Instant Quotes Refresh No quotes available RFQs Request for RFQ Manual estimati…" at bounding box center [270, 311] width 249 height 499
click at [928, 590] on span "Save" at bounding box center [928, 593] width 21 height 10
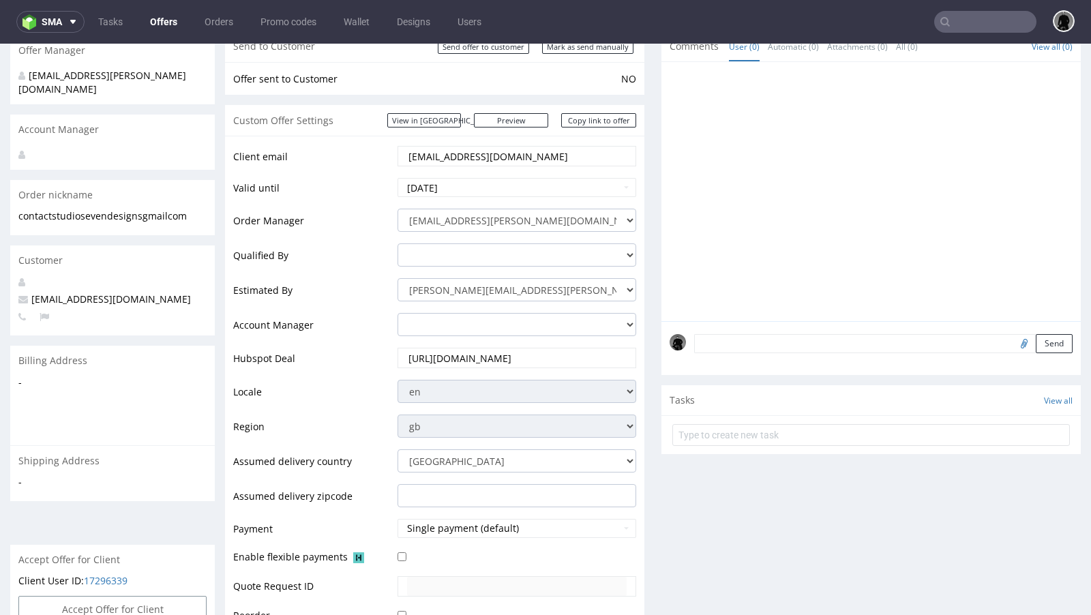
scroll to position [0, 0]
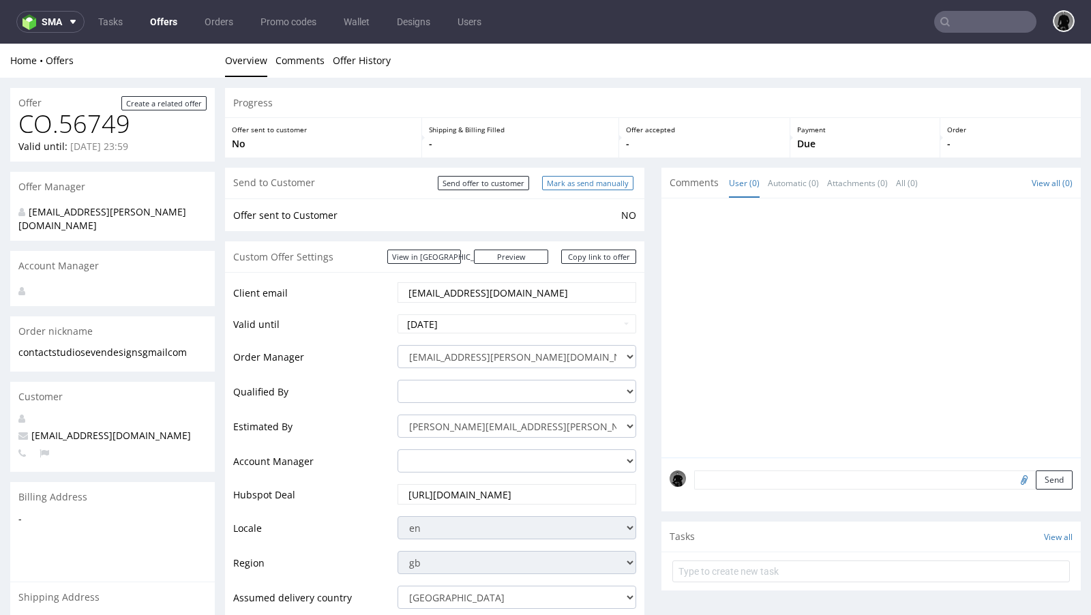
click at [570, 179] on input "Mark as send manually" at bounding box center [587, 183] width 91 height 14
type input "In progress..."
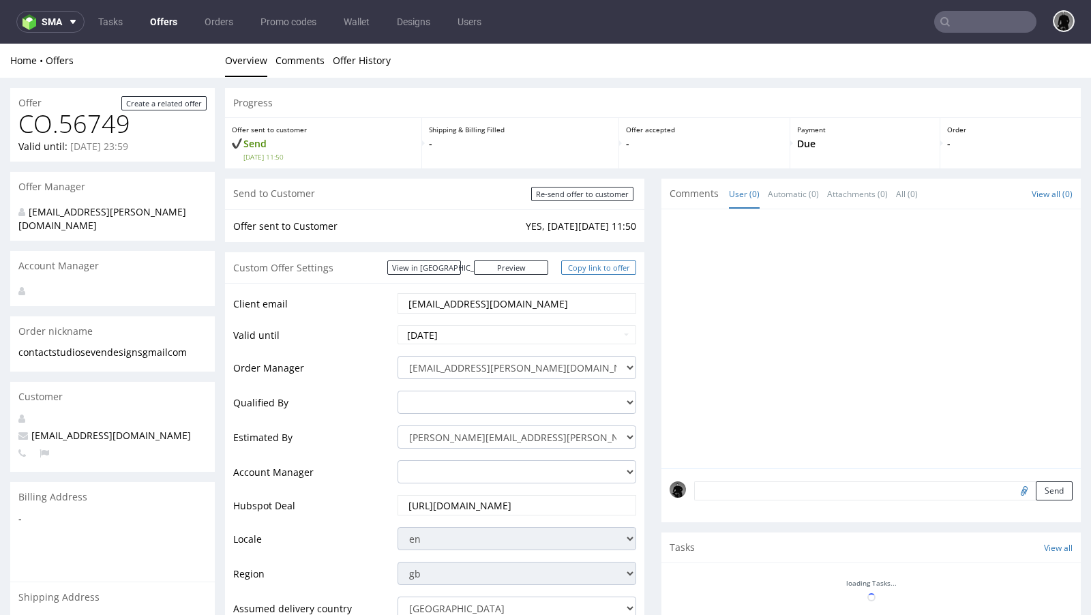
click at [589, 264] on link "Copy link to offer" at bounding box center [598, 267] width 75 height 14
click at [596, 268] on link "Copy link to offer" at bounding box center [598, 267] width 75 height 14
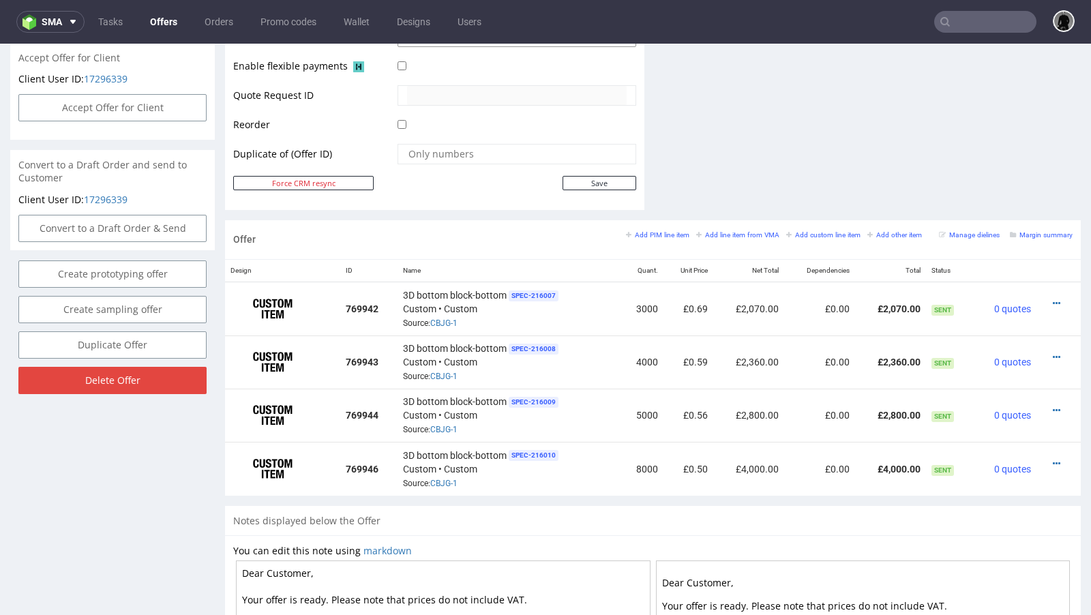
scroll to position [536, 0]
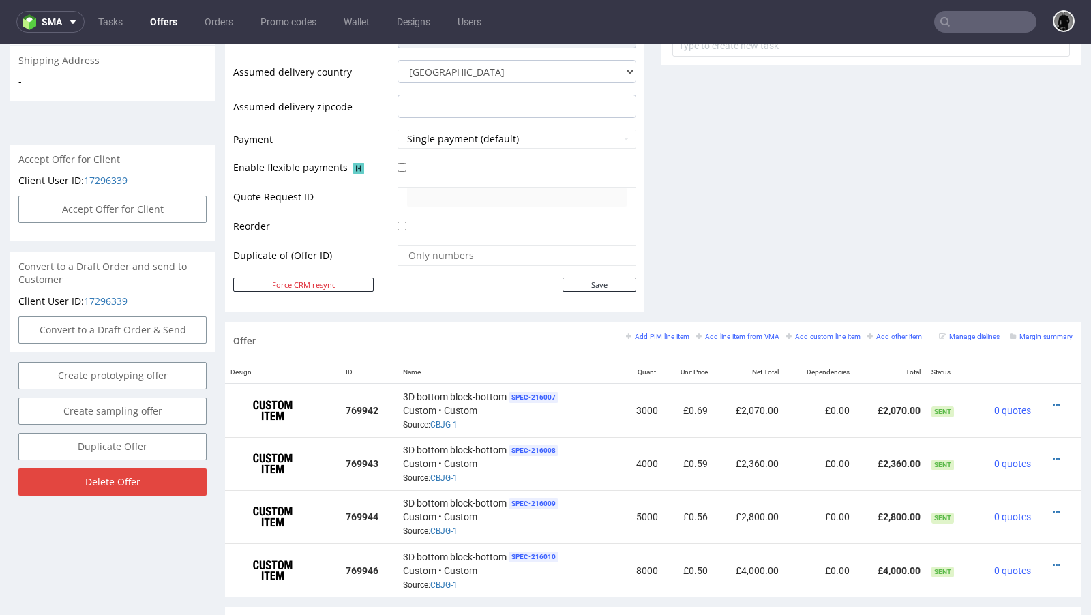
click at [162, 21] on link "Offers" at bounding box center [164, 22] width 44 height 22
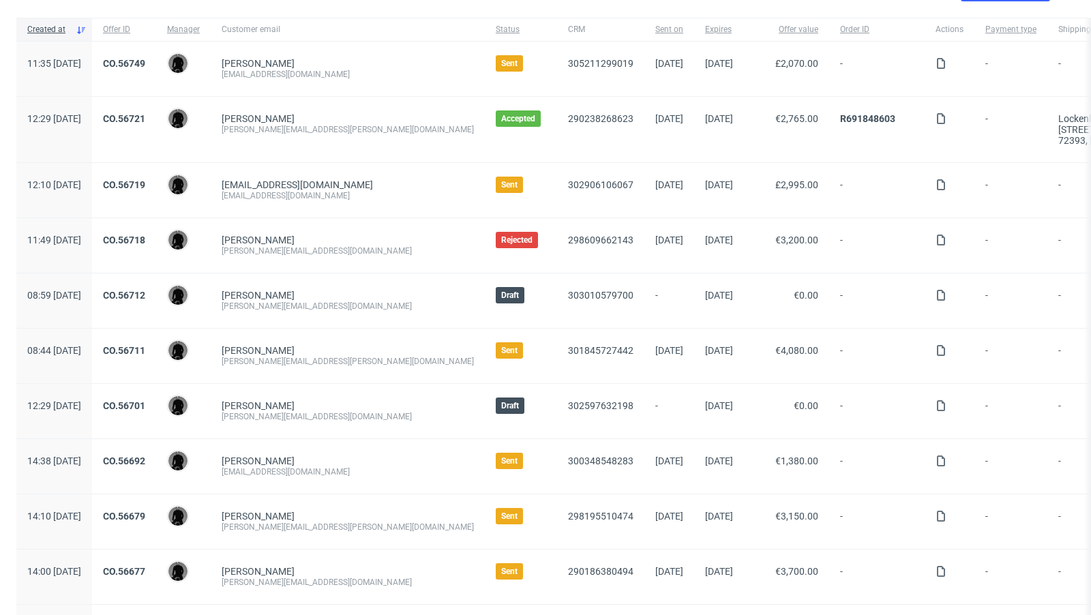
scroll to position [105, 0]
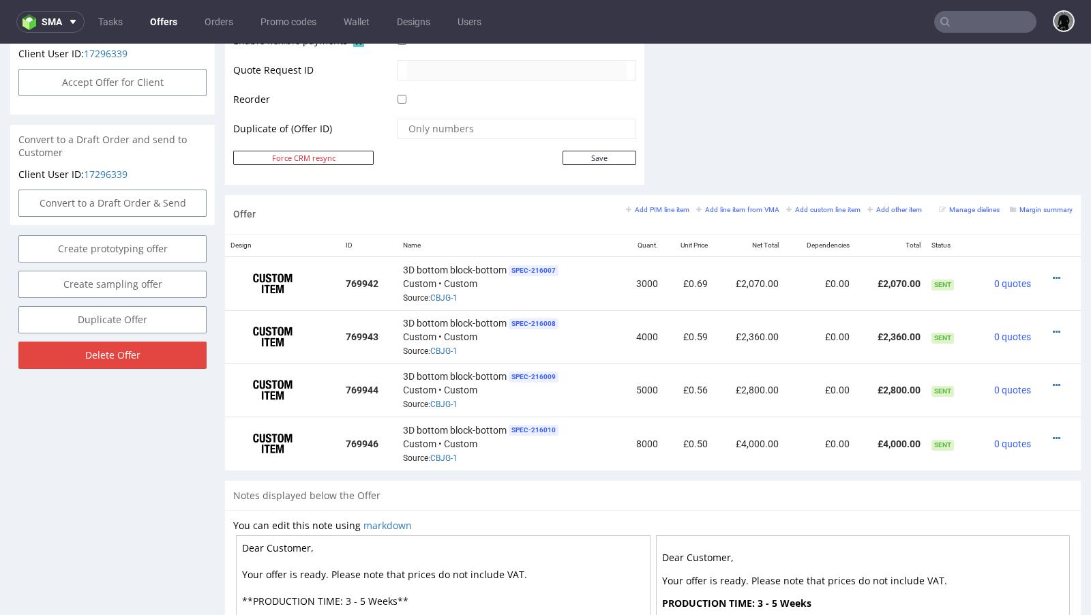
scroll to position [664, 0]
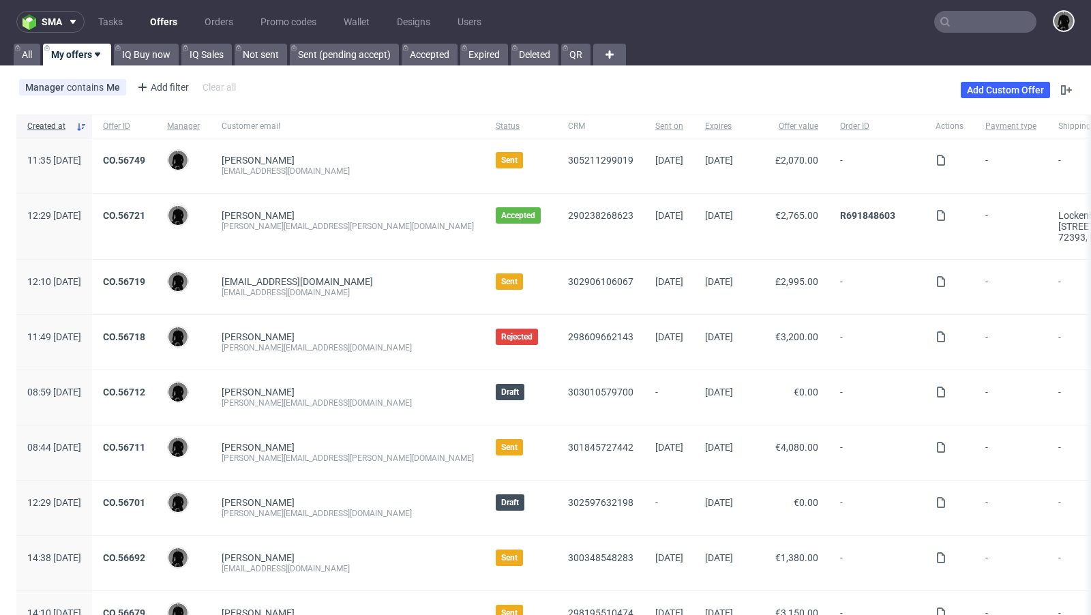
click at [982, 26] on input "text" at bounding box center [985, 22] width 102 height 22
paste input "[PERSON_NAME][EMAIL_ADDRESS][DOMAIN_NAME]"
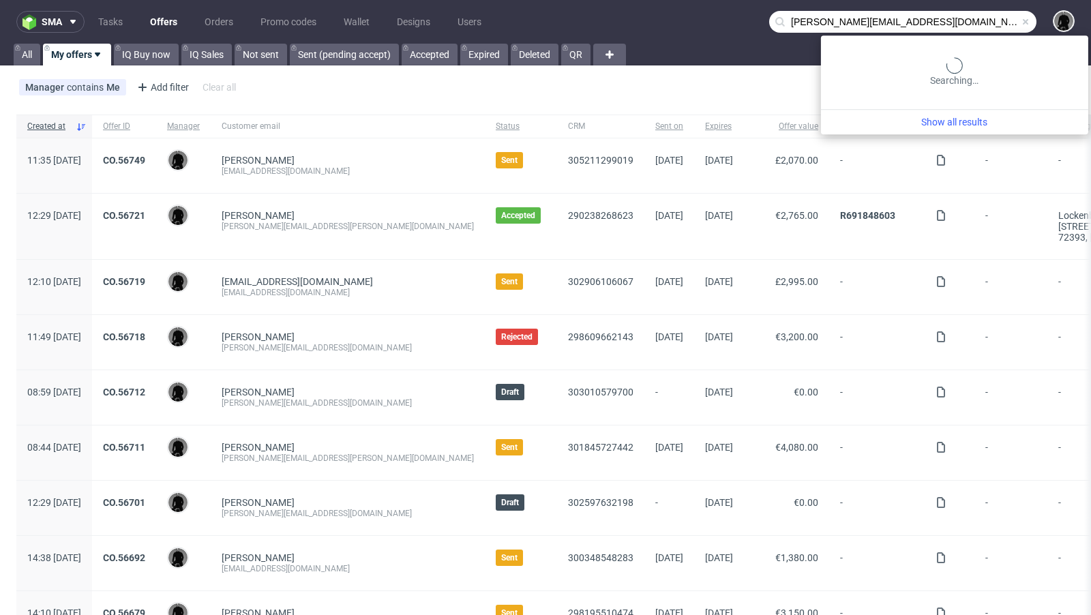
type input "[PERSON_NAME][EMAIL_ADDRESS][DOMAIN_NAME]"
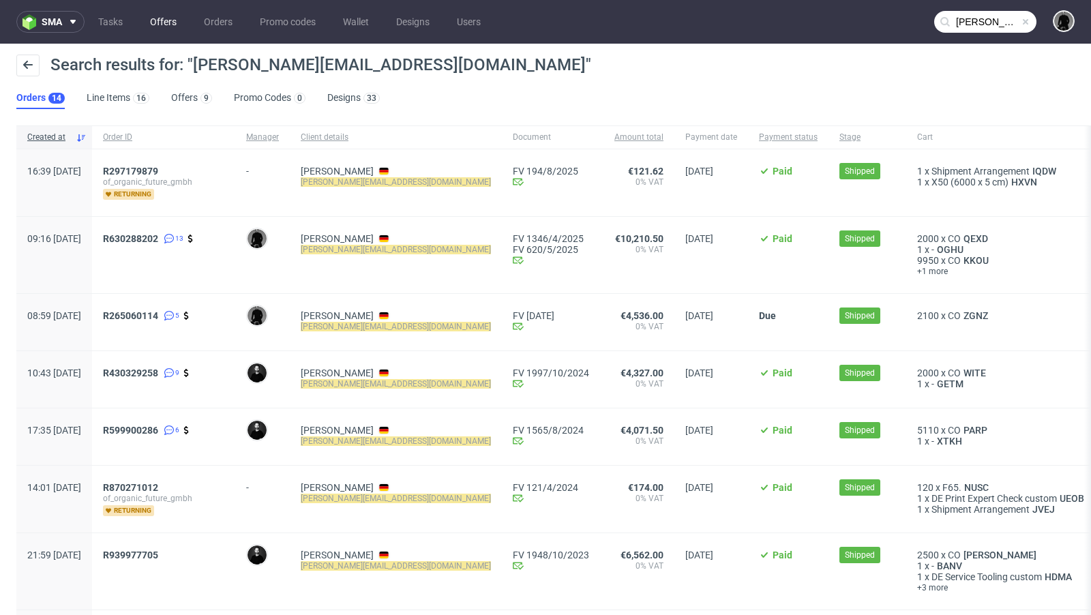
click at [158, 22] on link "Offers" at bounding box center [163, 22] width 43 height 22
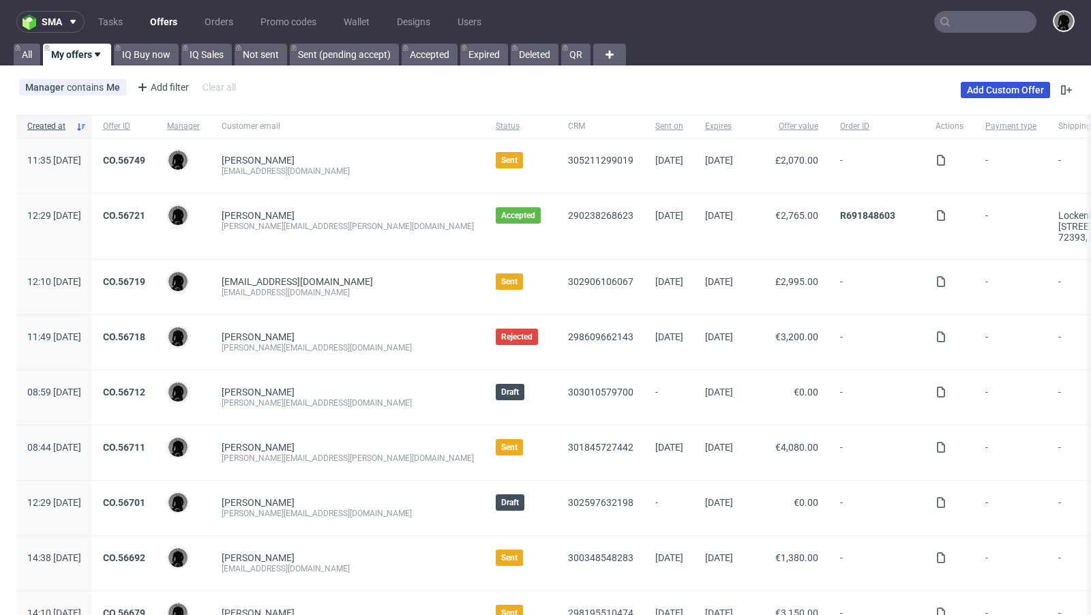
click at [997, 95] on link "Add Custom Offer" at bounding box center [1004, 90] width 89 height 16
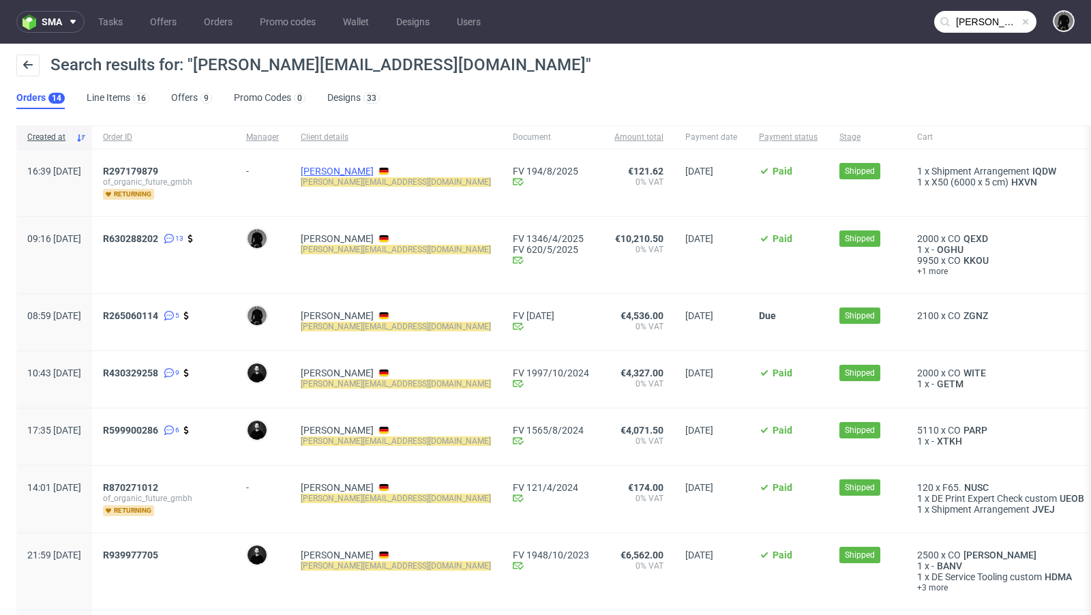
click at [374, 174] on link "[PERSON_NAME]" at bounding box center [337, 171] width 73 height 11
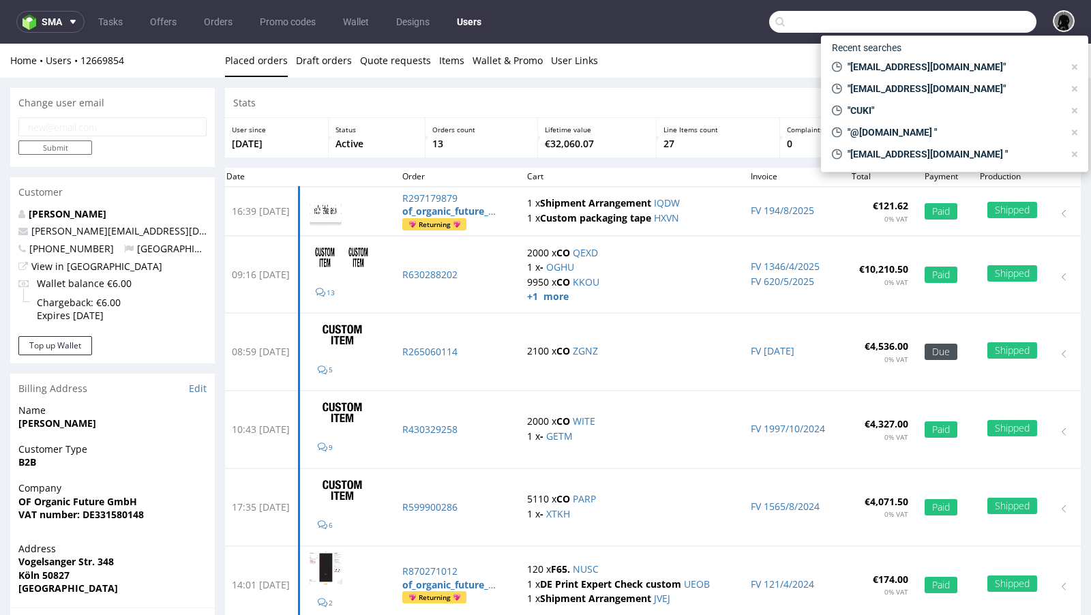
click at [953, 27] on input "text" at bounding box center [902, 22] width 267 height 22
paste input "ZGNZ"
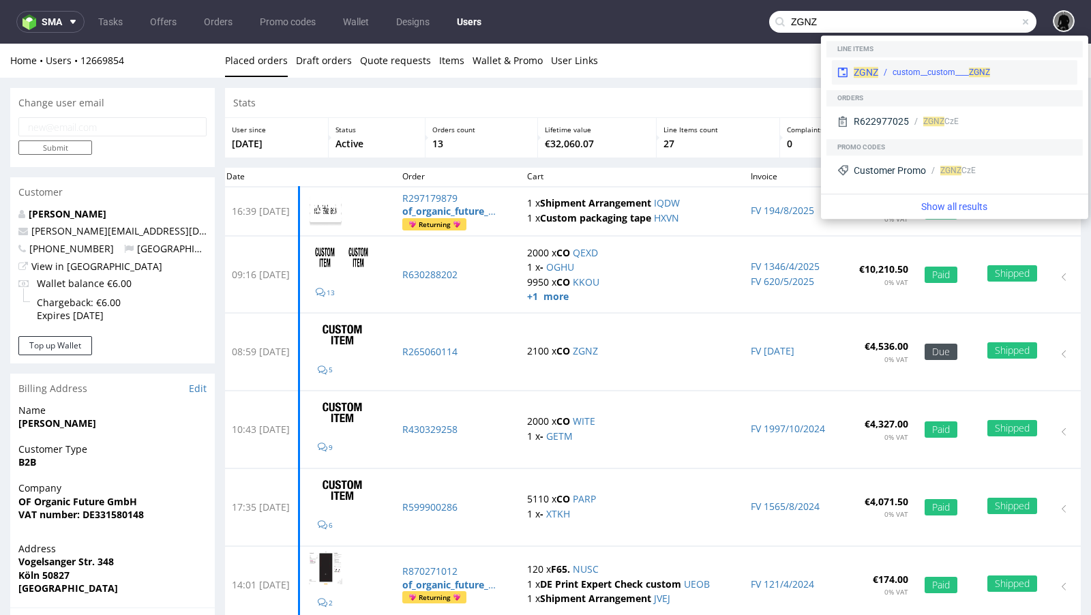
type input "ZGNZ"
click at [868, 67] on span "ZGNZ" at bounding box center [865, 72] width 25 height 11
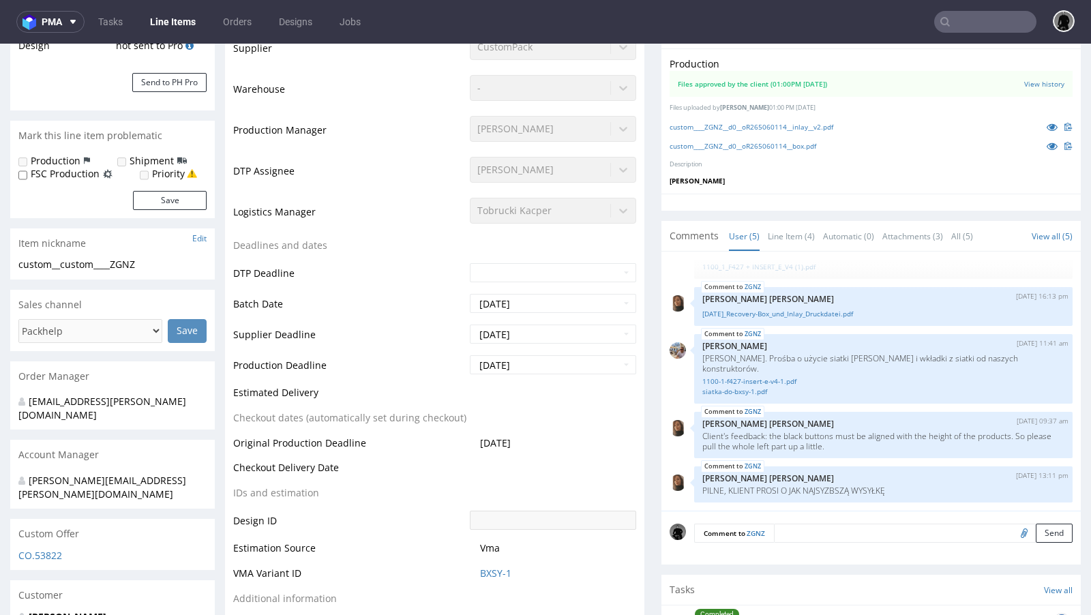
scroll to position [522, 0]
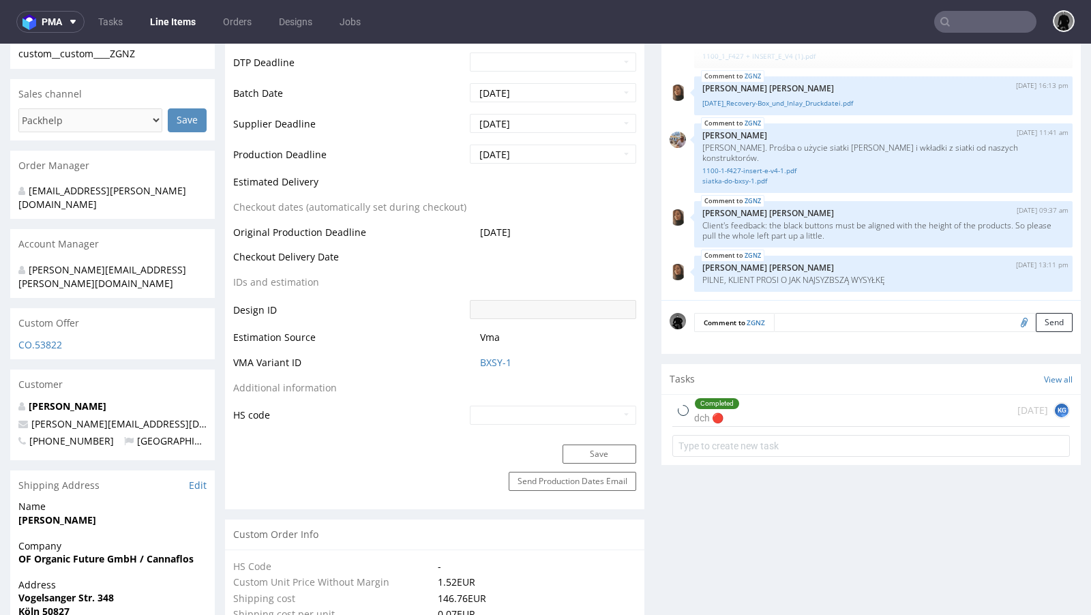
select select "in_progress"
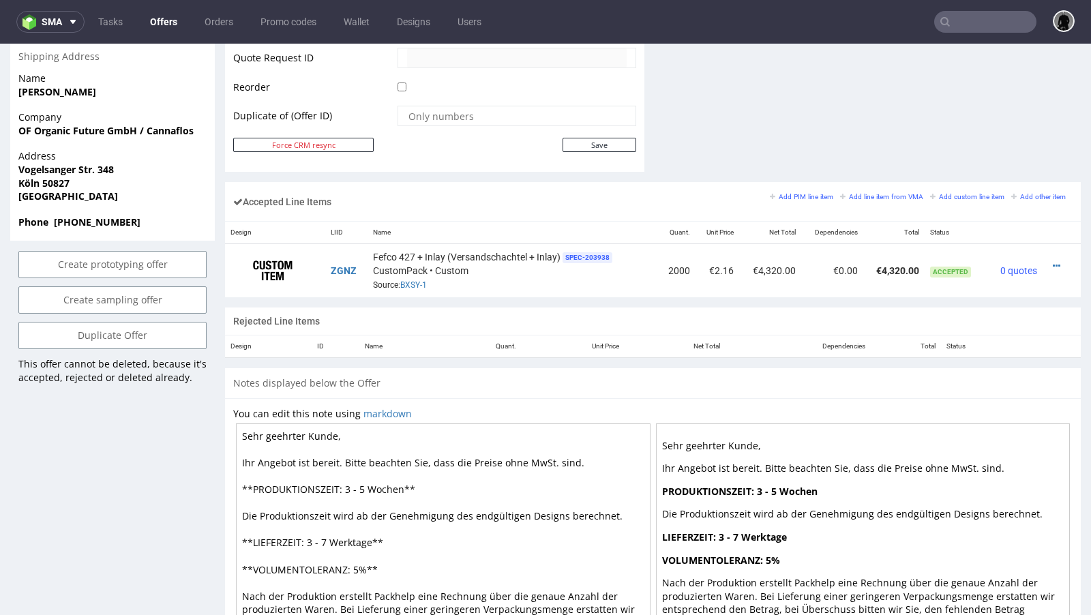
scroll to position [710, 0]
click at [1052, 262] on icon at bounding box center [1055, 267] width 7 height 10
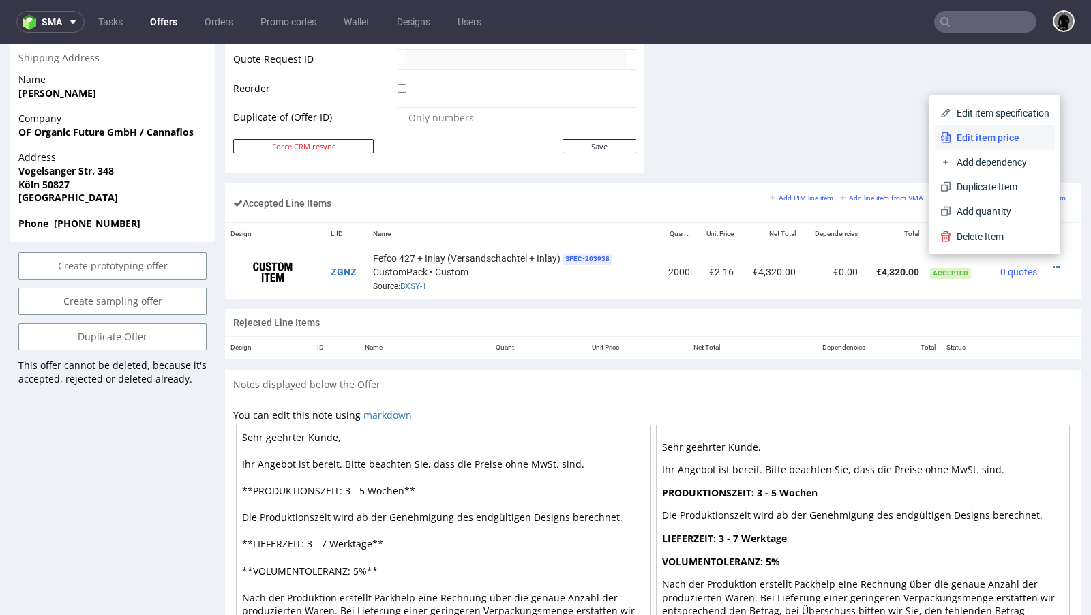
click at [989, 140] on span "Edit item price" at bounding box center [1000, 138] width 98 height 14
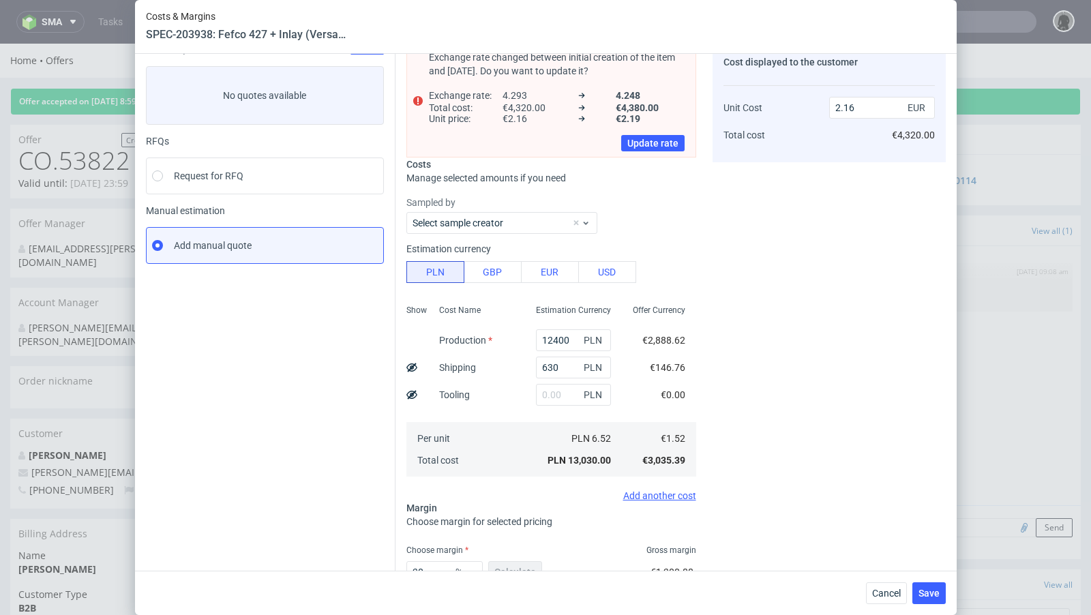
scroll to position [98, 0]
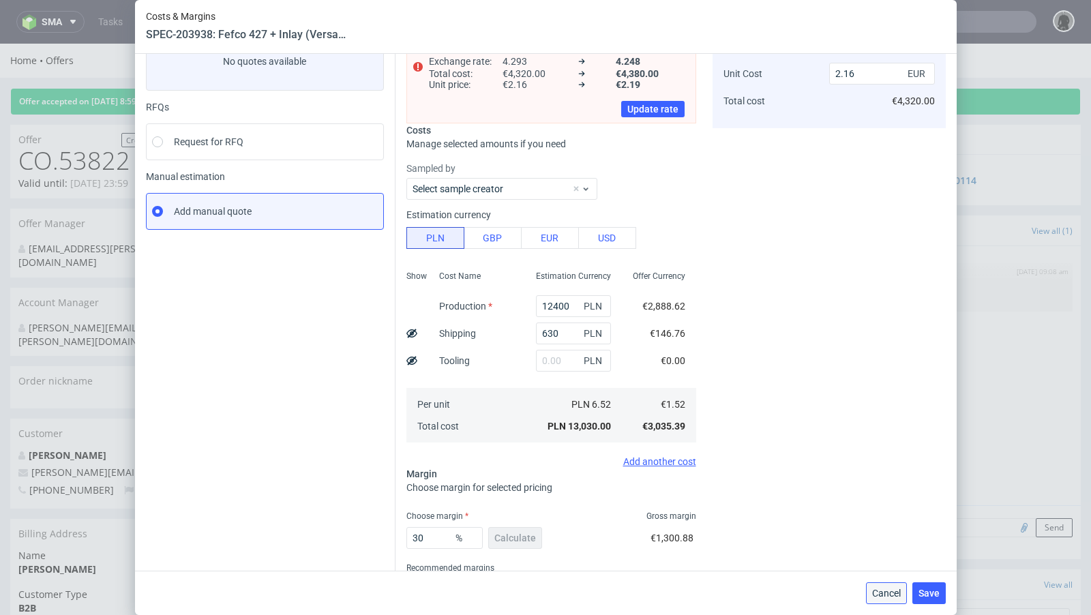
click at [884, 589] on span "Cancel" at bounding box center [886, 593] width 29 height 10
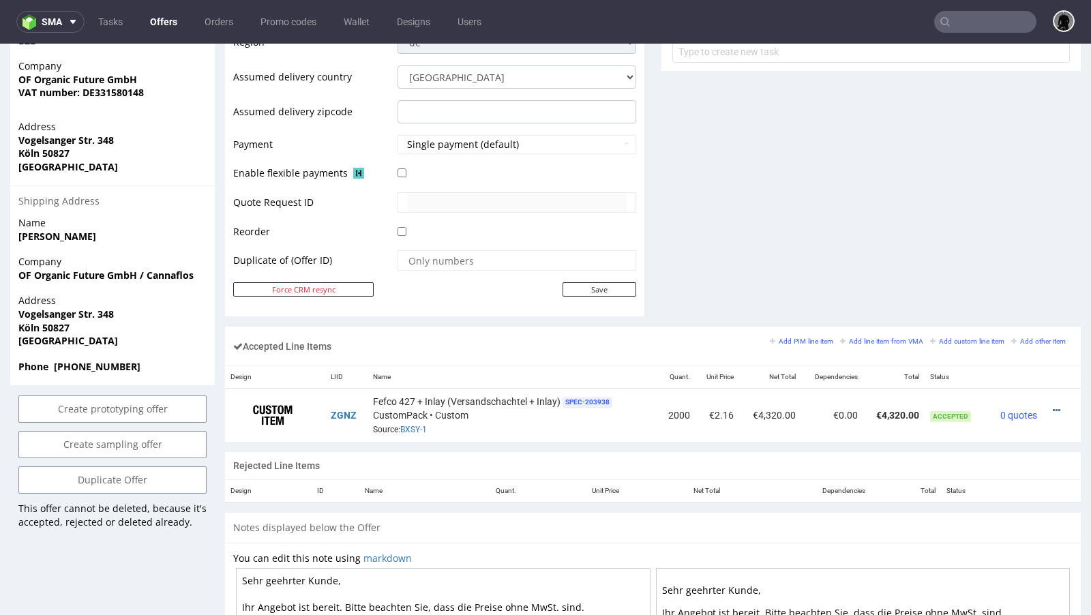
scroll to position [586, 0]
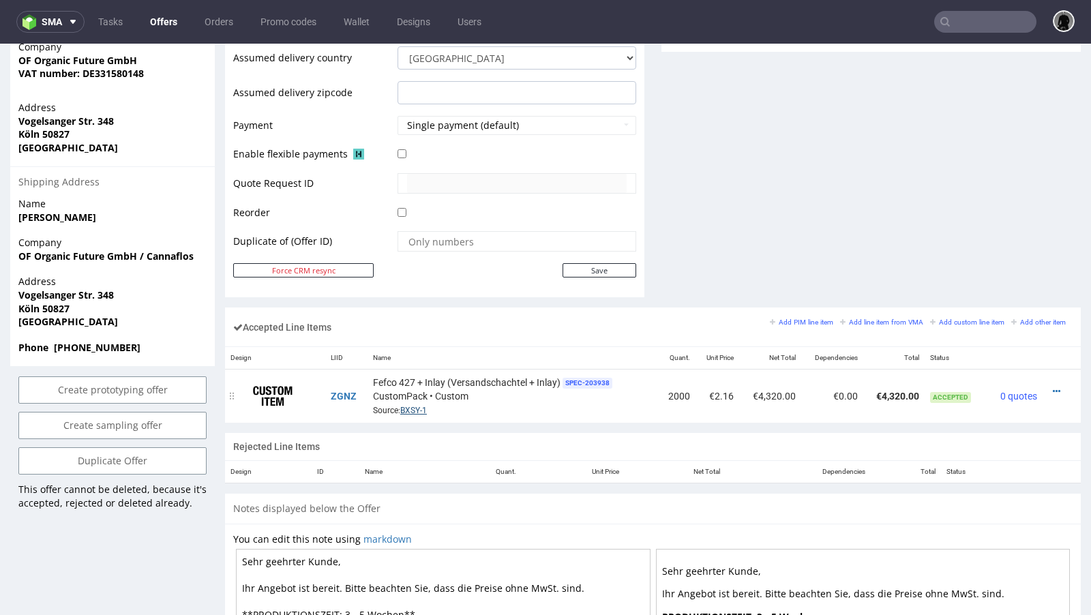
click at [404, 406] on link "BXSY-1" at bounding box center [413, 411] width 27 height 10
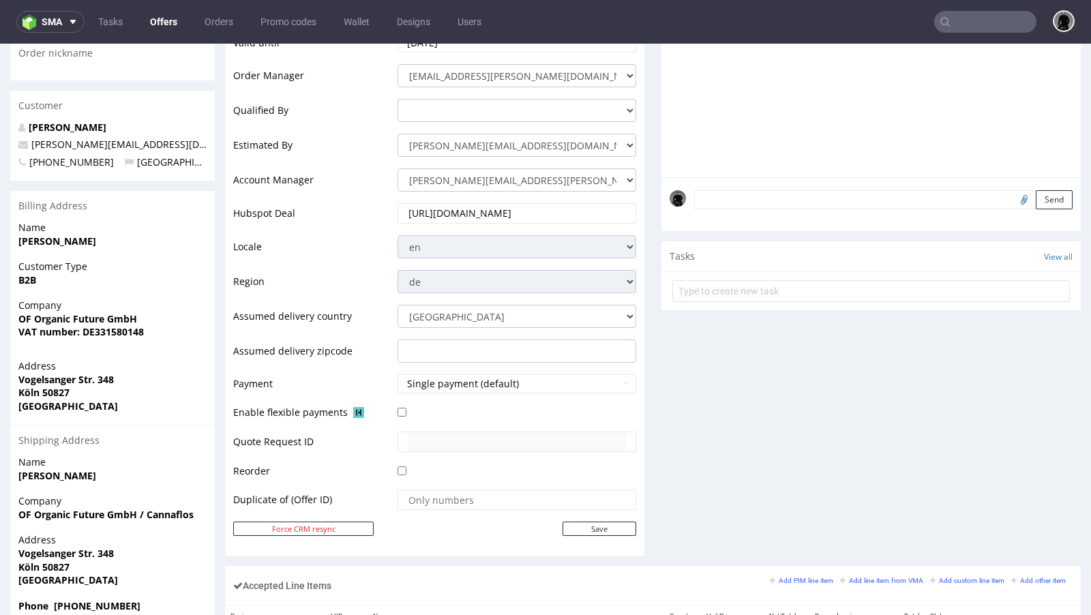
scroll to position [0, 0]
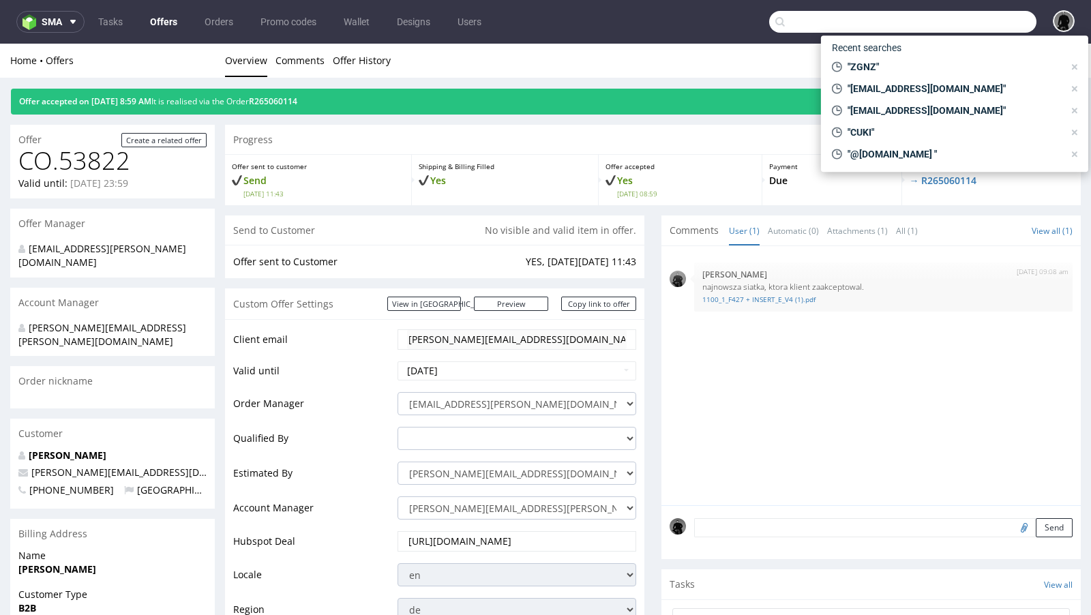
click at [954, 22] on input "text" at bounding box center [902, 22] width 267 height 22
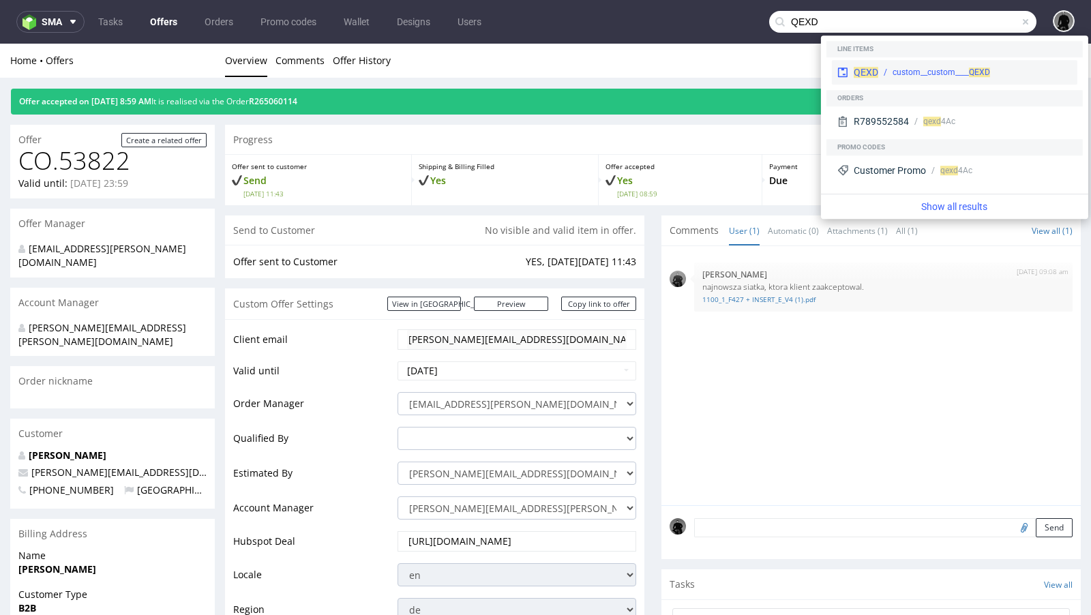
type input "QEXD"
click at [860, 65] on div "QEXD" at bounding box center [865, 72] width 25 height 14
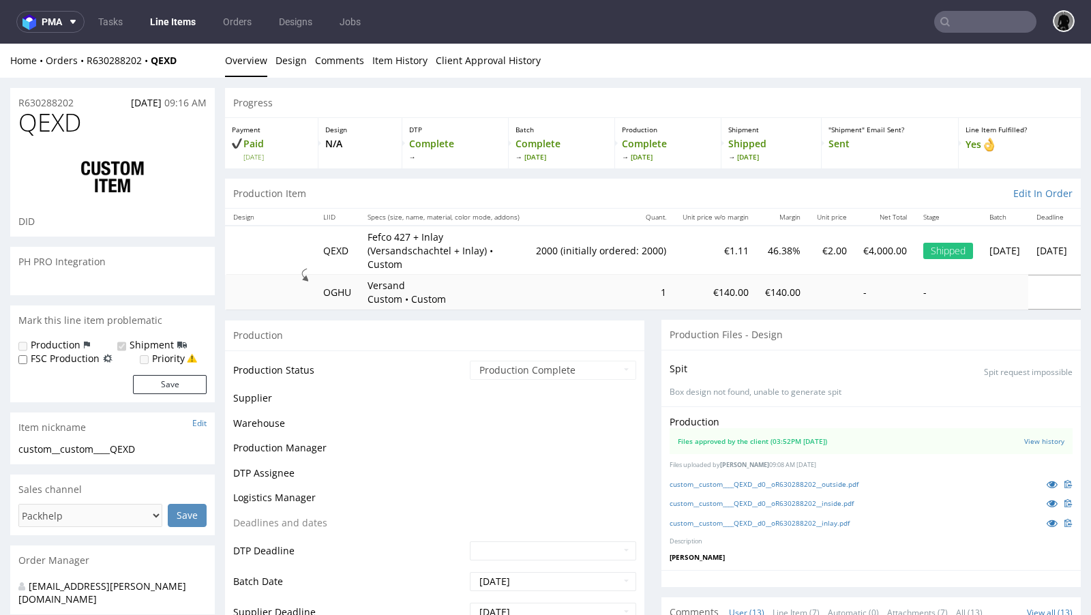
scroll to position [705, 0]
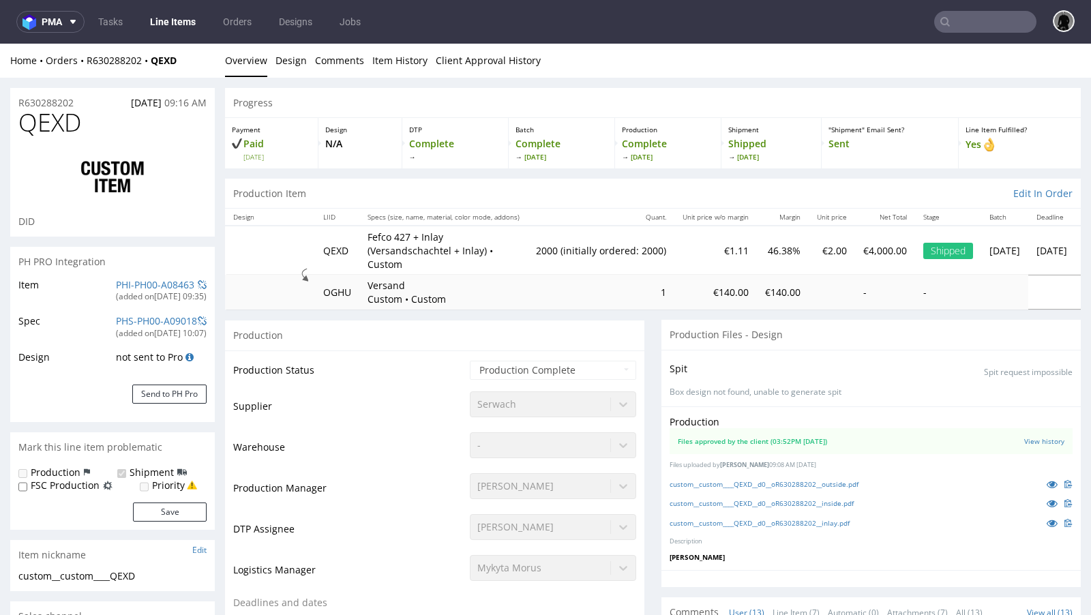
select select "in_progress"
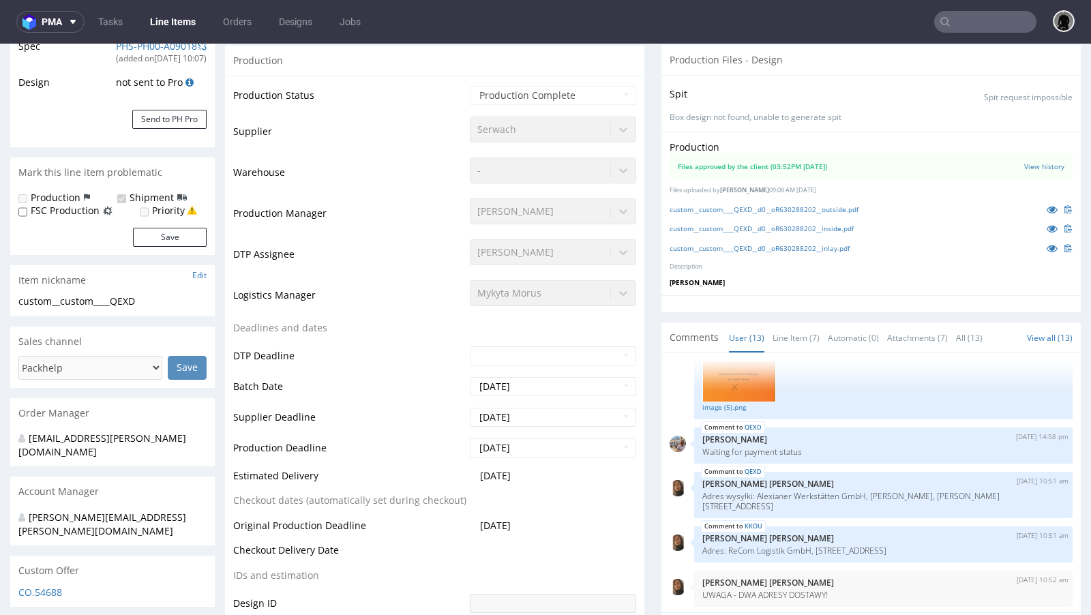
scroll to position [391, 0]
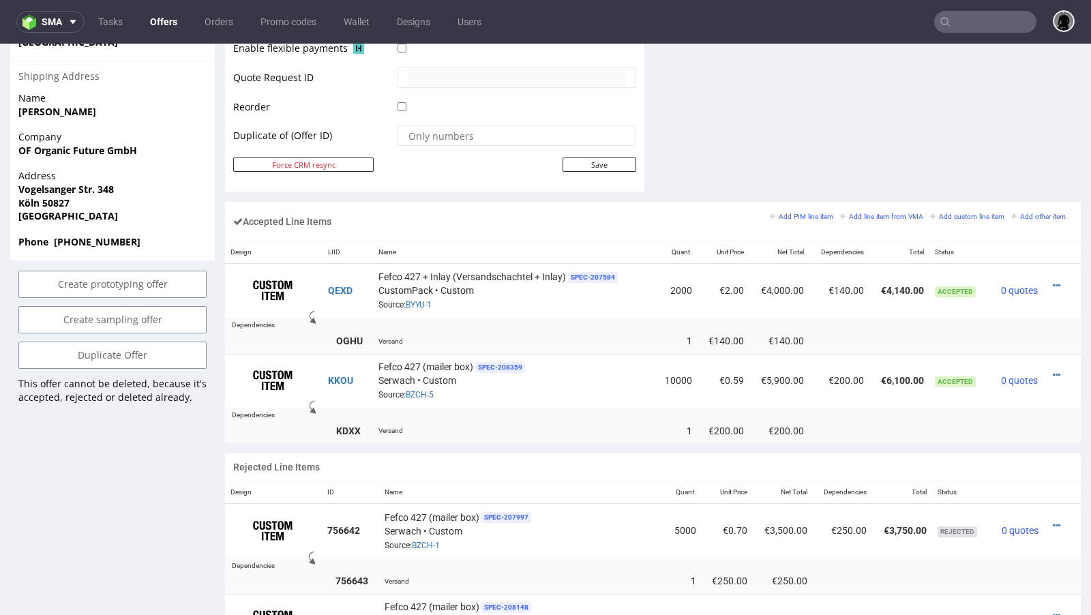
scroll to position [693, 0]
click at [1052, 280] on icon at bounding box center [1055, 285] width 7 height 10
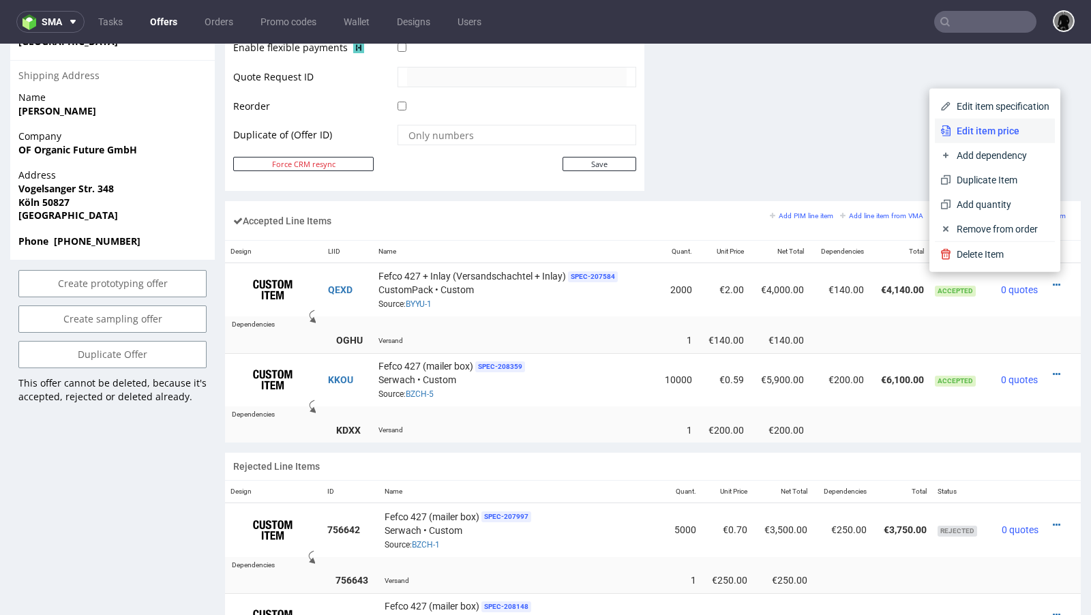
click at [986, 136] on span "Edit item price" at bounding box center [1000, 131] width 98 height 14
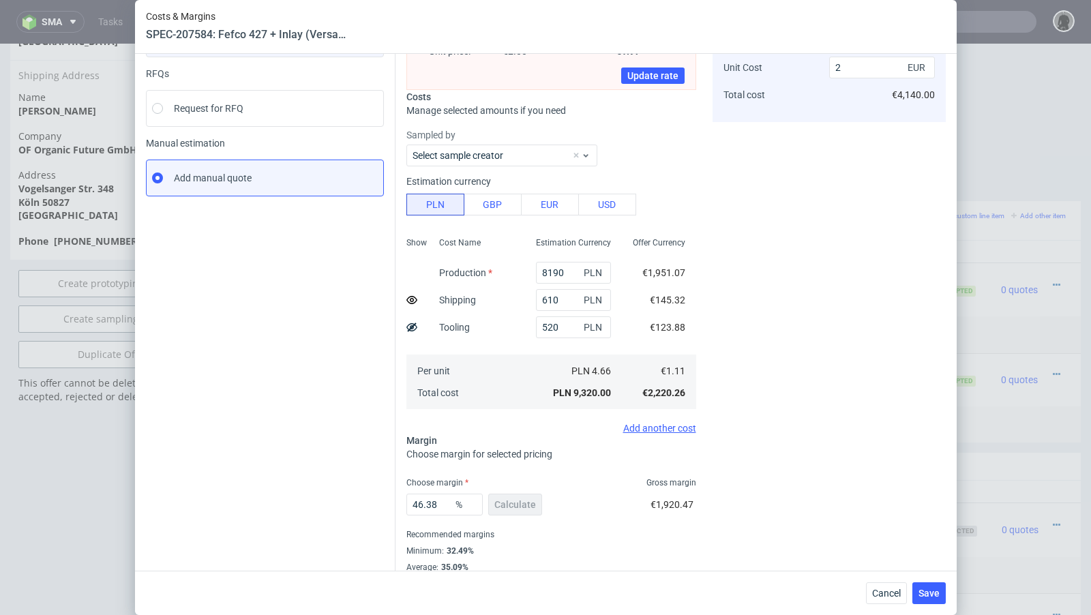
scroll to position [159, 0]
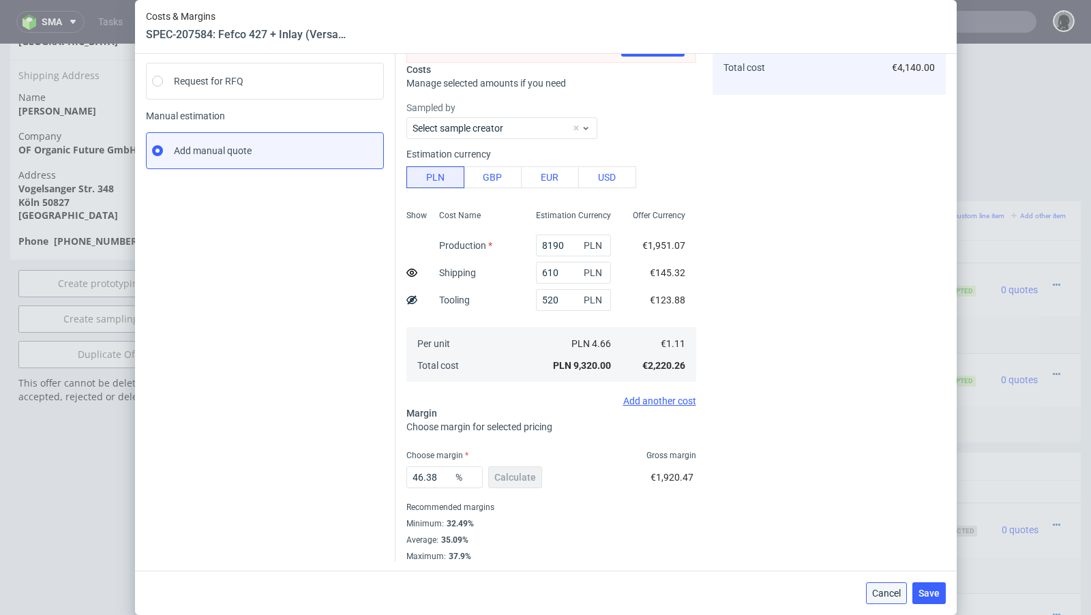
click at [883, 586] on button "Cancel" at bounding box center [886, 593] width 41 height 22
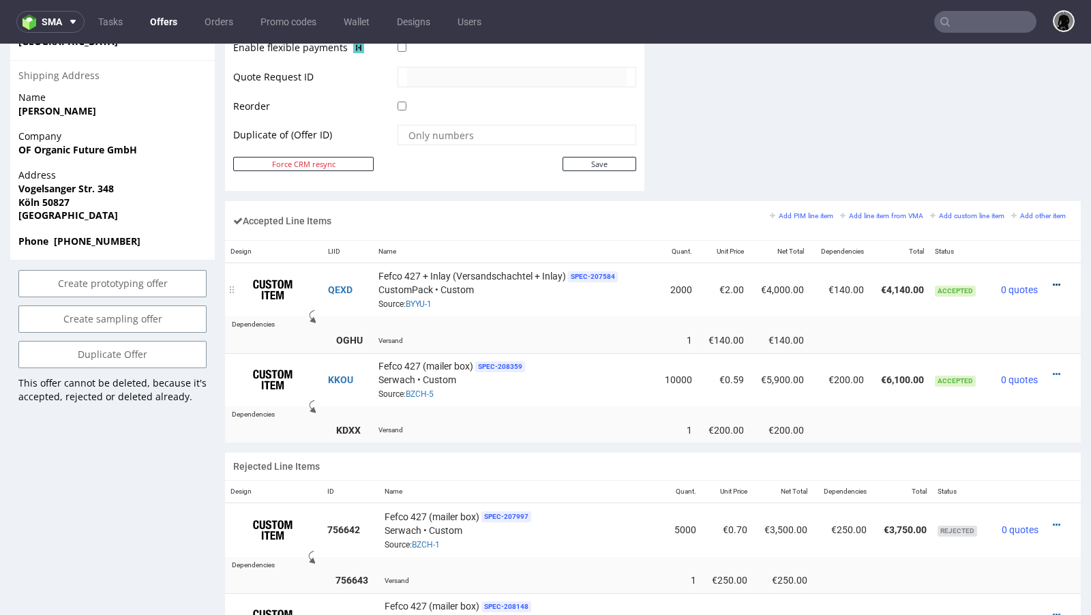
click at [1052, 280] on icon at bounding box center [1055, 285] width 7 height 10
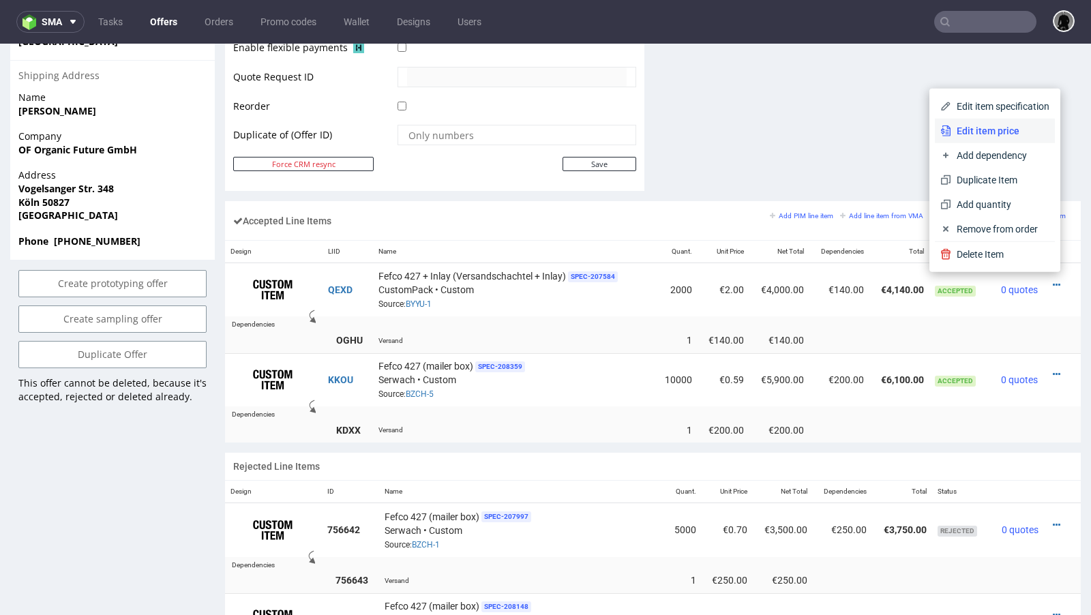
click at [982, 131] on span "Edit item price" at bounding box center [1000, 131] width 98 height 14
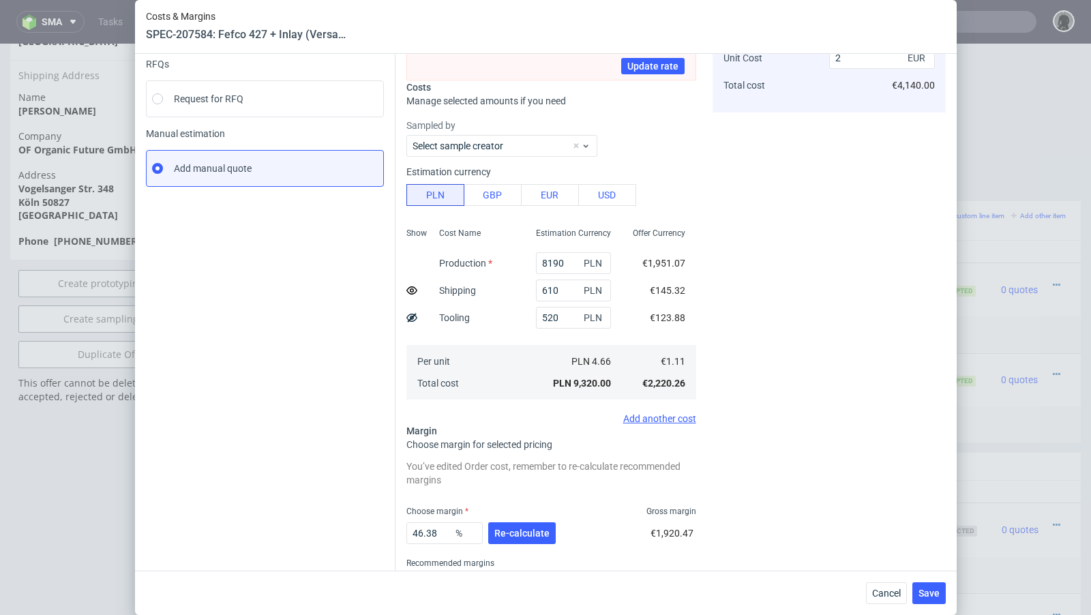
scroll to position [197, 0]
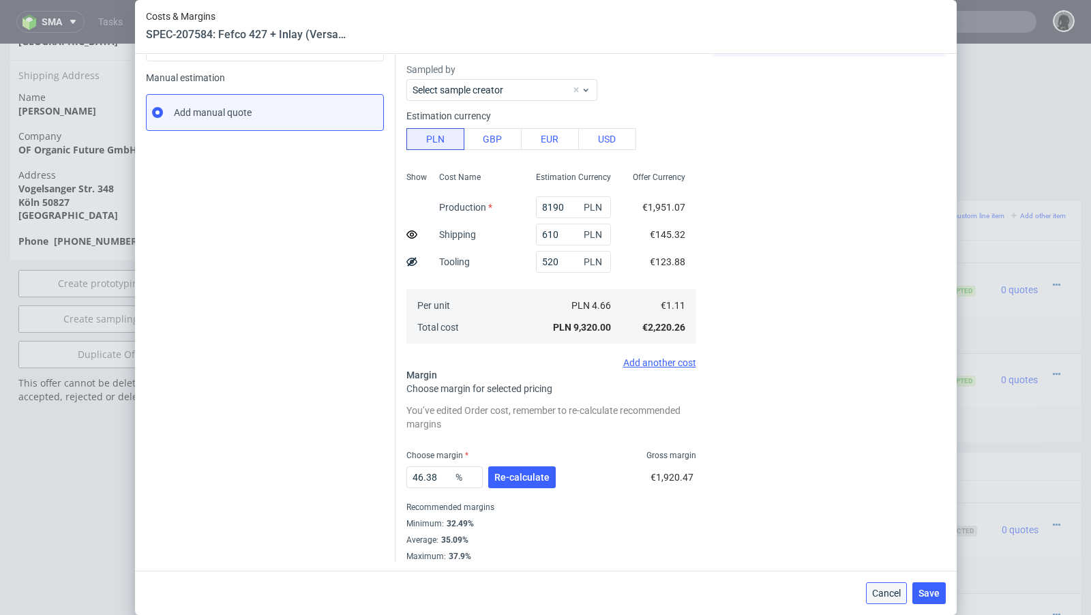
click at [881, 588] on span "Cancel" at bounding box center [886, 593] width 29 height 10
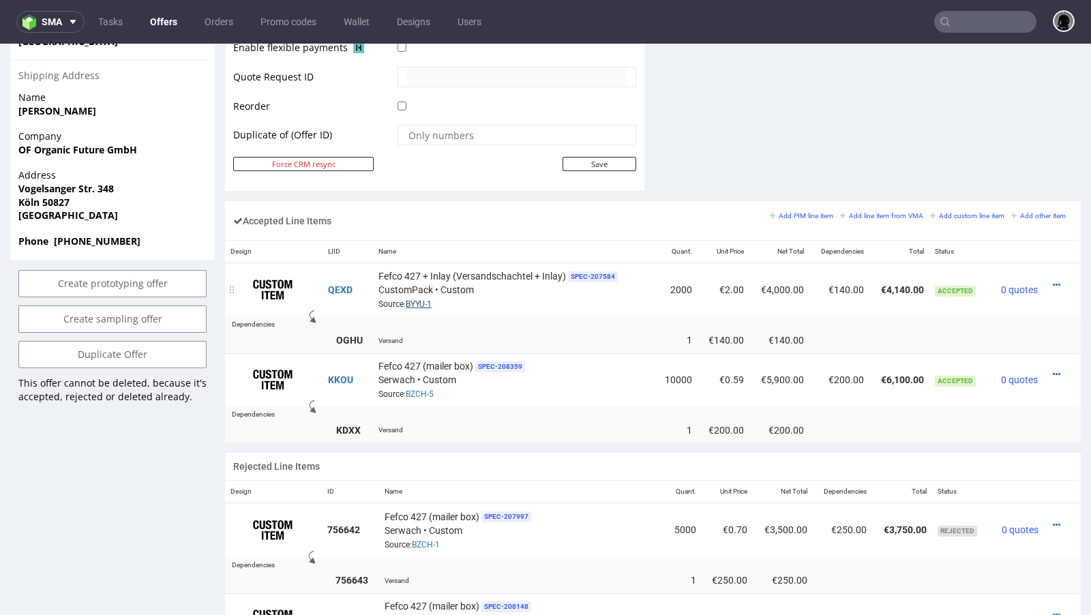
click at [412, 300] on link "BYYU-1" at bounding box center [419, 304] width 26 height 10
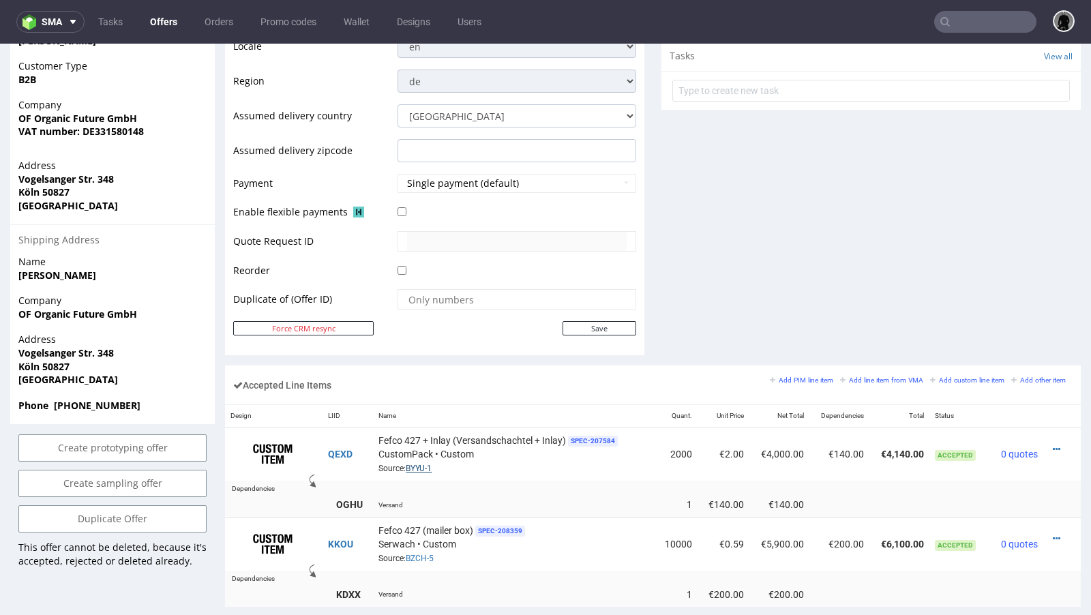
scroll to position [593, 0]
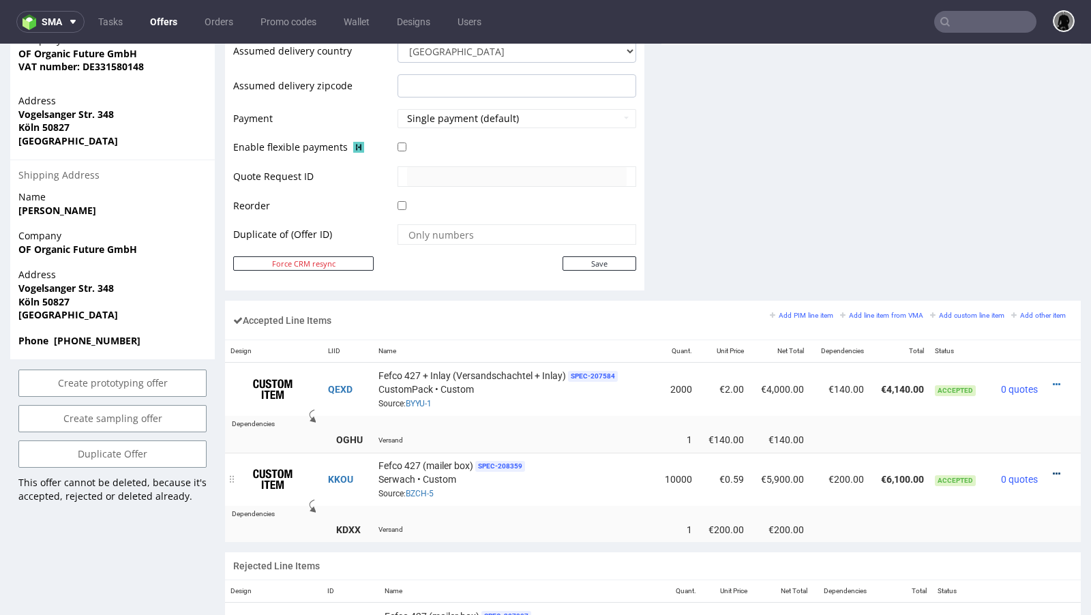
click at [1052, 469] on icon at bounding box center [1055, 474] width 7 height 10
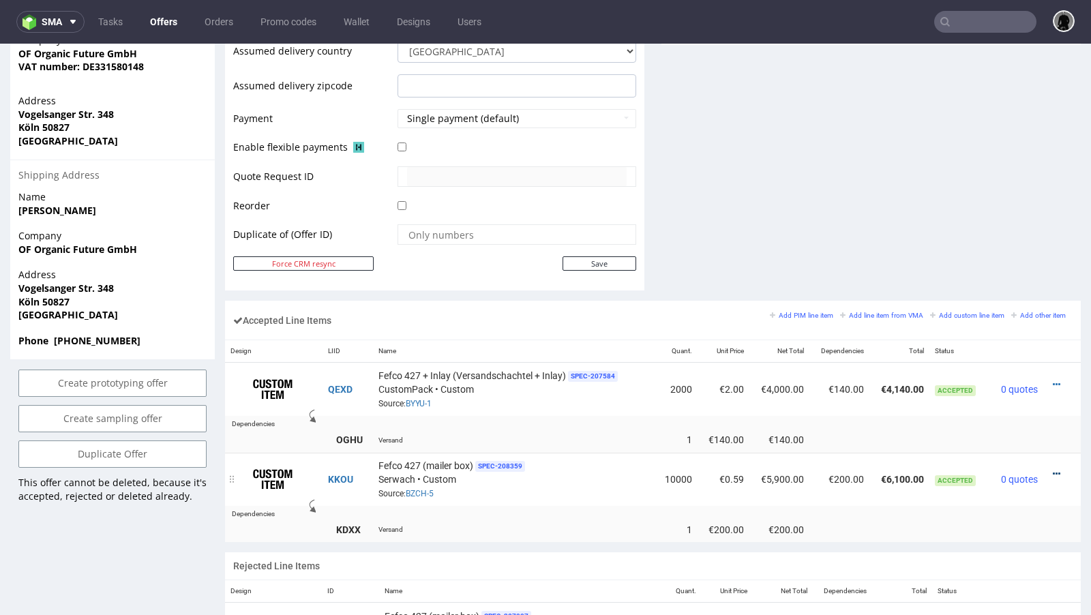
click at [1052, 469] on icon at bounding box center [1055, 474] width 7 height 10
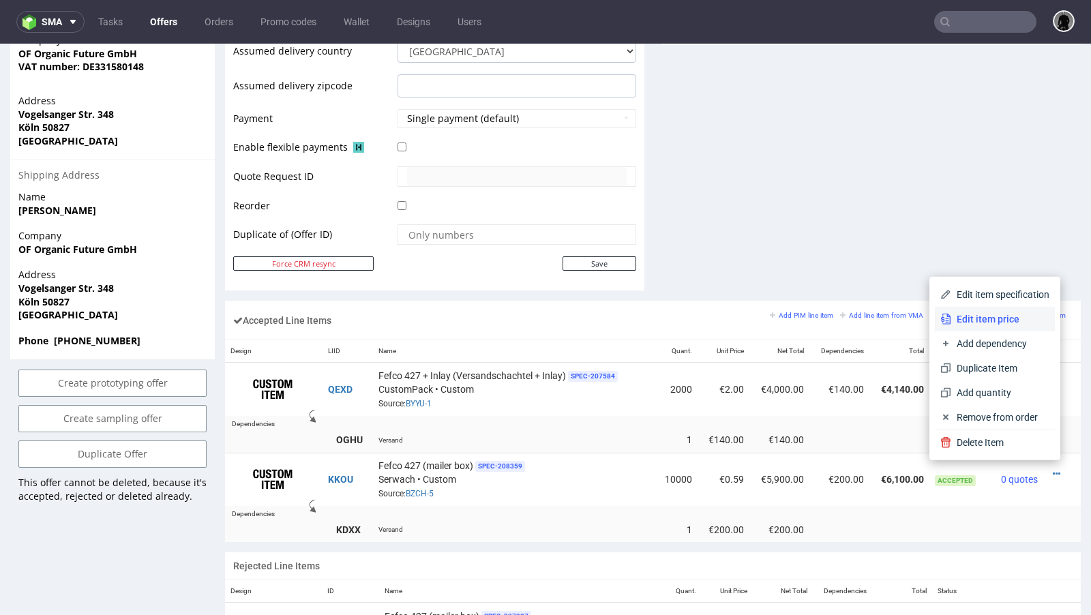
click at [996, 323] on span "Edit item price" at bounding box center [1000, 319] width 98 height 14
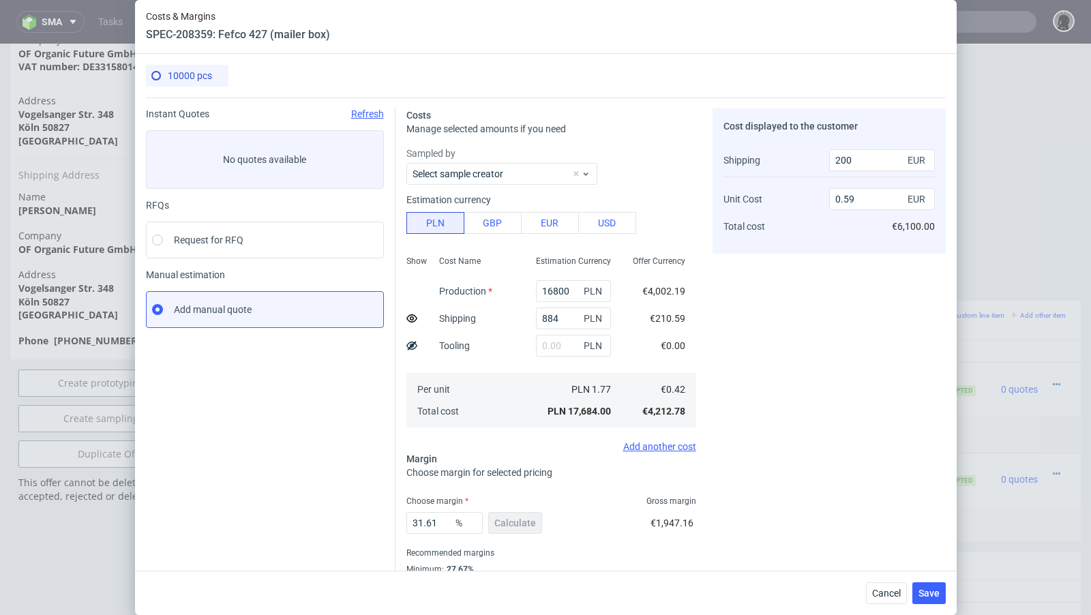
scroll to position [46, 0]
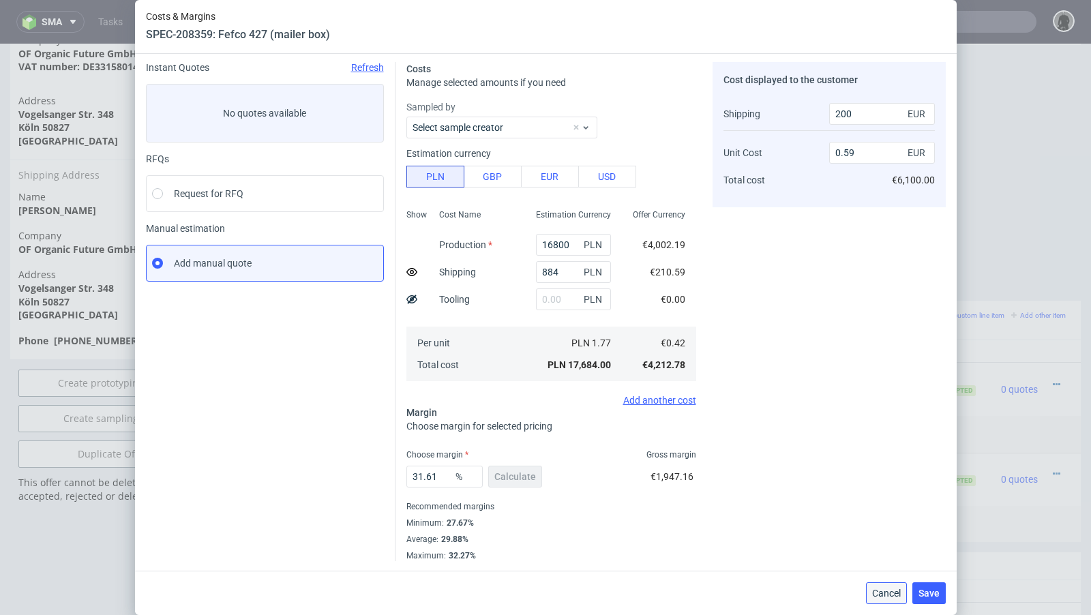
click at [877, 584] on button "Cancel" at bounding box center [886, 593] width 41 height 22
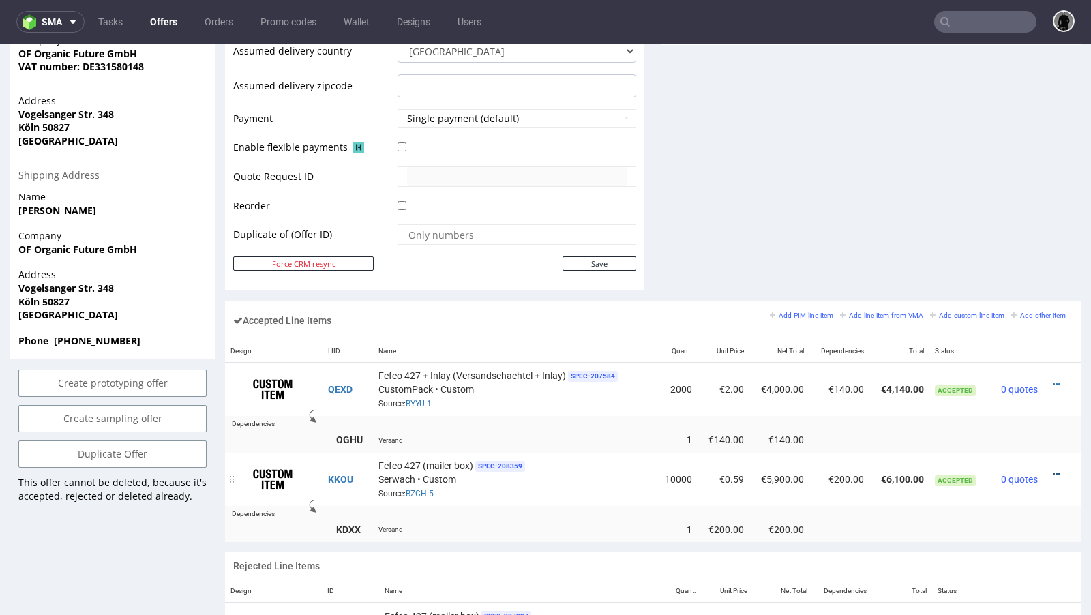
click at [1052, 469] on icon at bounding box center [1055, 474] width 7 height 10
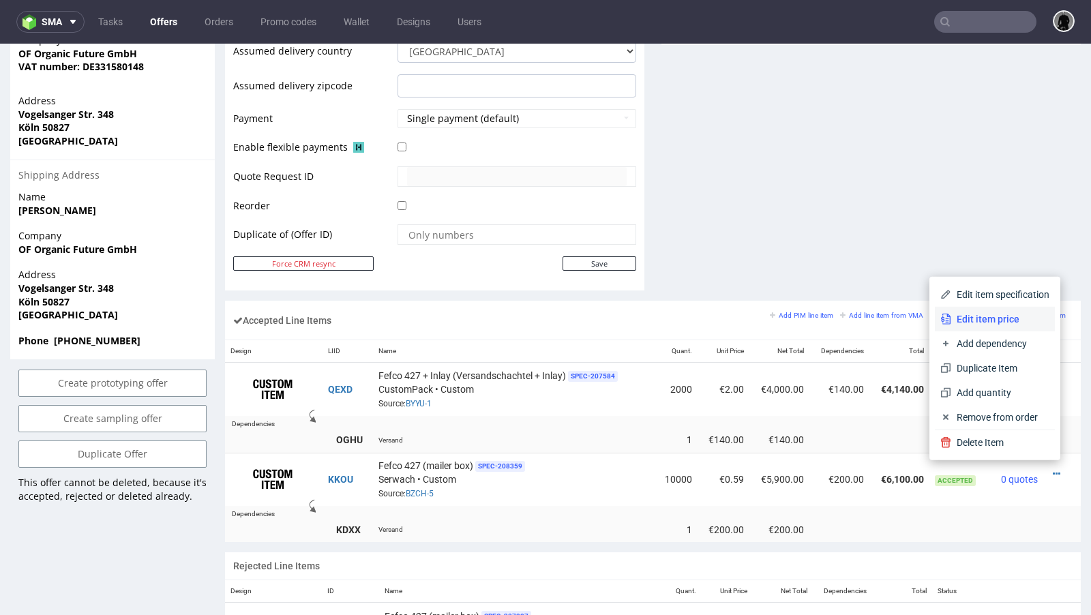
click at [1000, 314] on span "Edit item price" at bounding box center [1000, 319] width 98 height 14
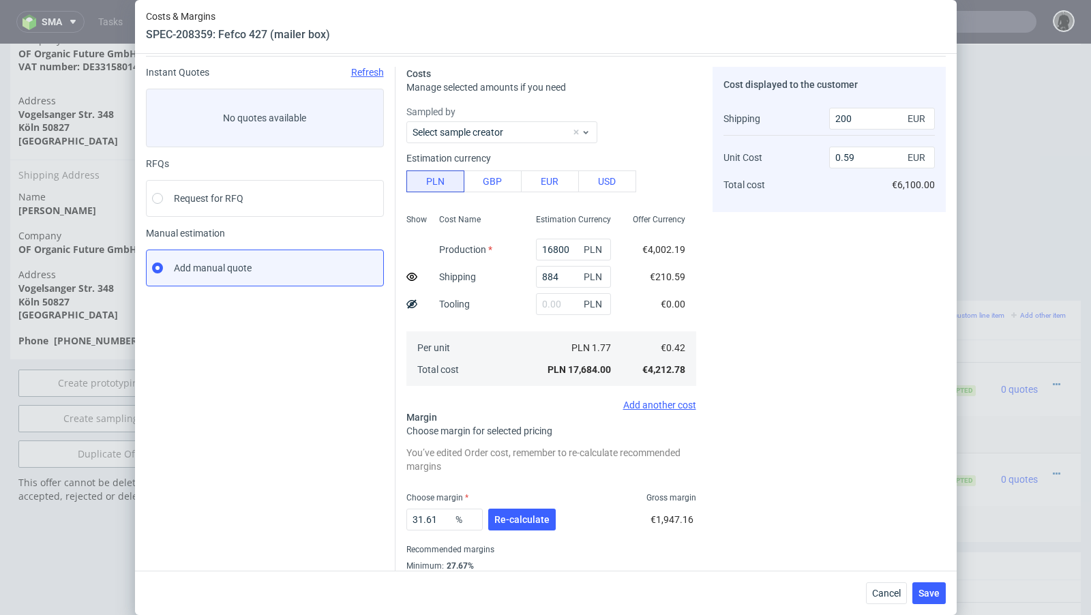
scroll to position [85, 0]
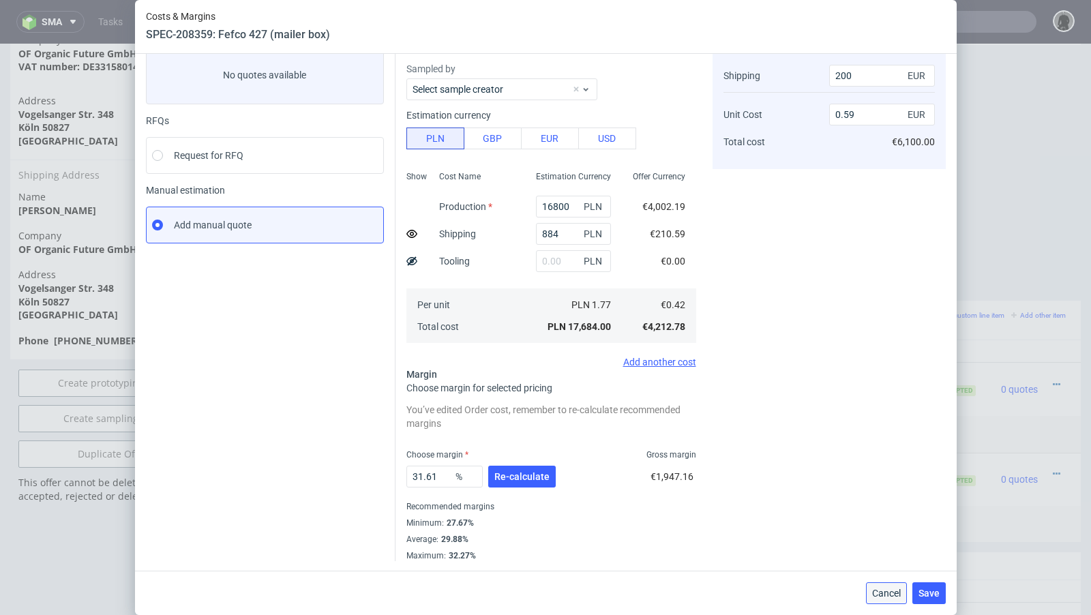
click at [873, 585] on button "Cancel" at bounding box center [886, 593] width 41 height 22
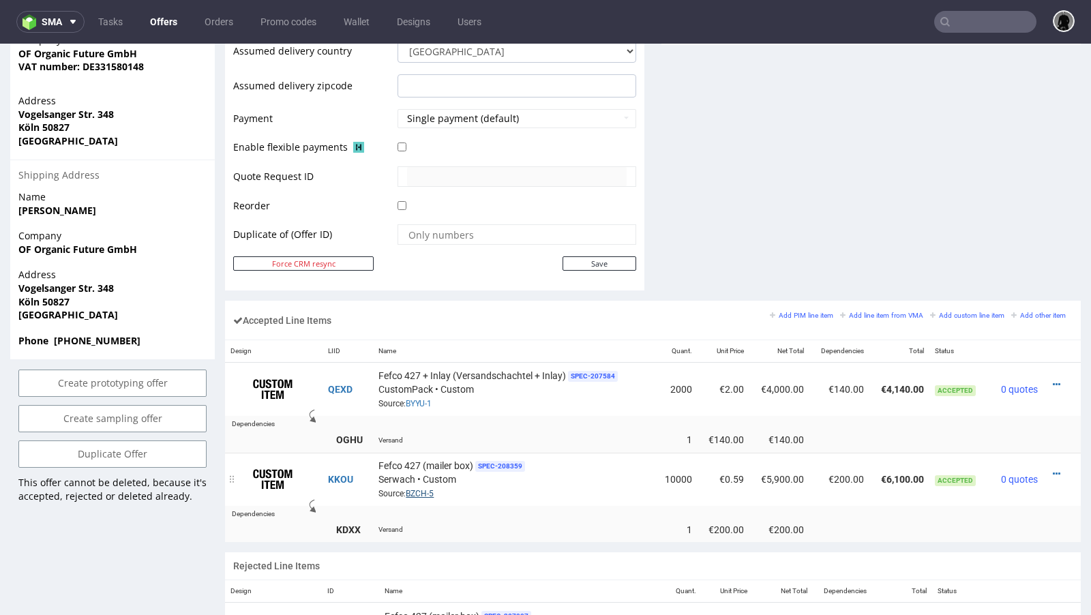
click at [423, 489] on link "BZCH-5" at bounding box center [420, 494] width 28 height 10
click at [541, 193] on td at bounding box center [515, 181] width 242 height 32
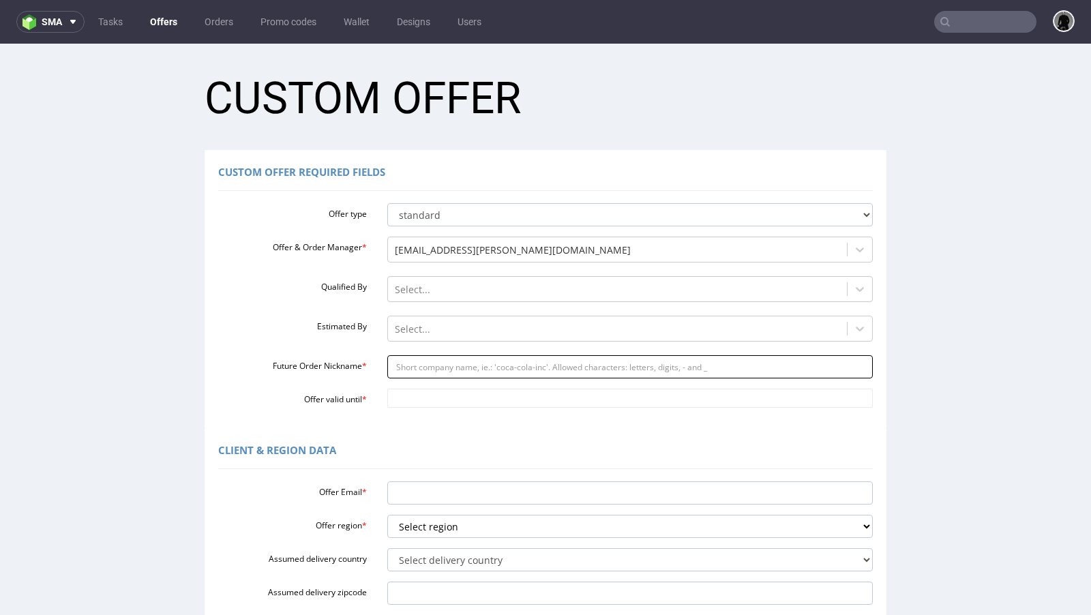
click at [429, 369] on input "Future Order Nickname *" at bounding box center [630, 366] width 486 height 23
paste input "simonorganic-futurecom"
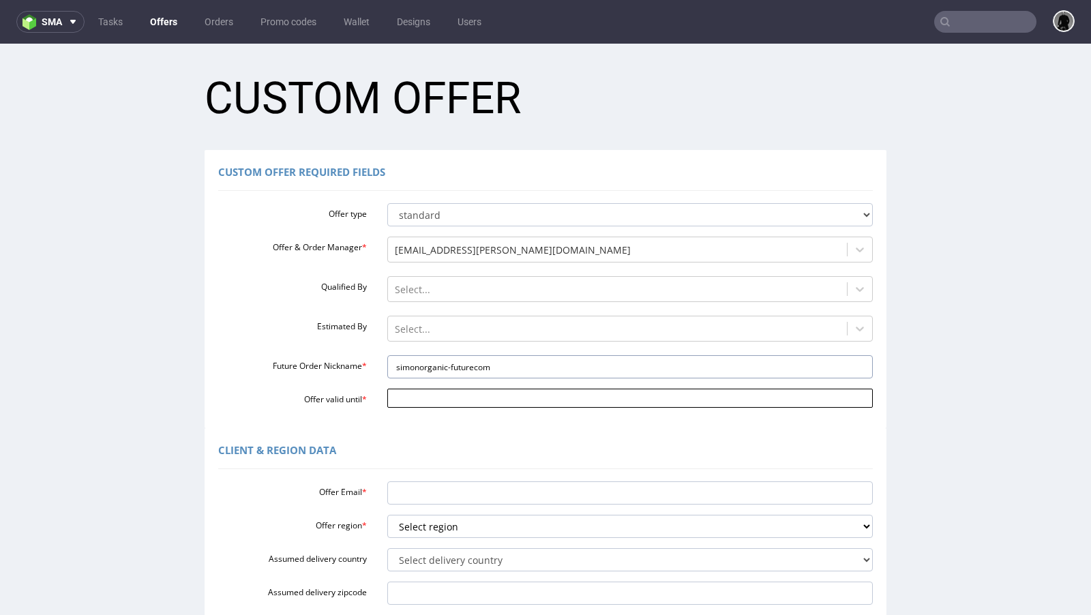
type input "simonorganic-futurecom"
click at [429, 401] on input "Offer valid until *" at bounding box center [630, 398] width 486 height 19
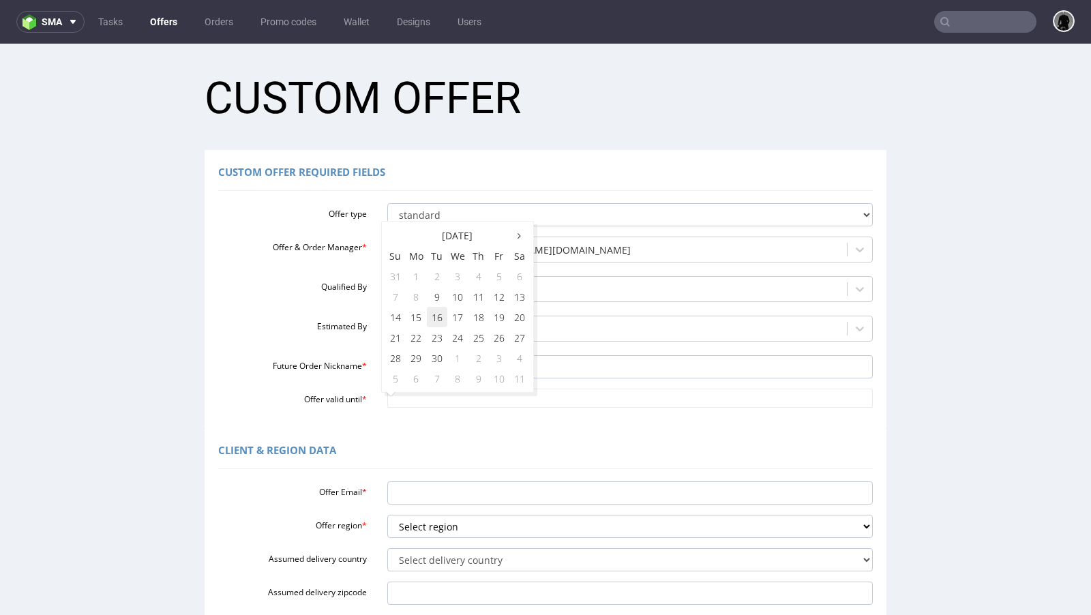
click at [433, 319] on td "16" at bounding box center [437, 317] width 20 height 20
type input "2025-09-16"
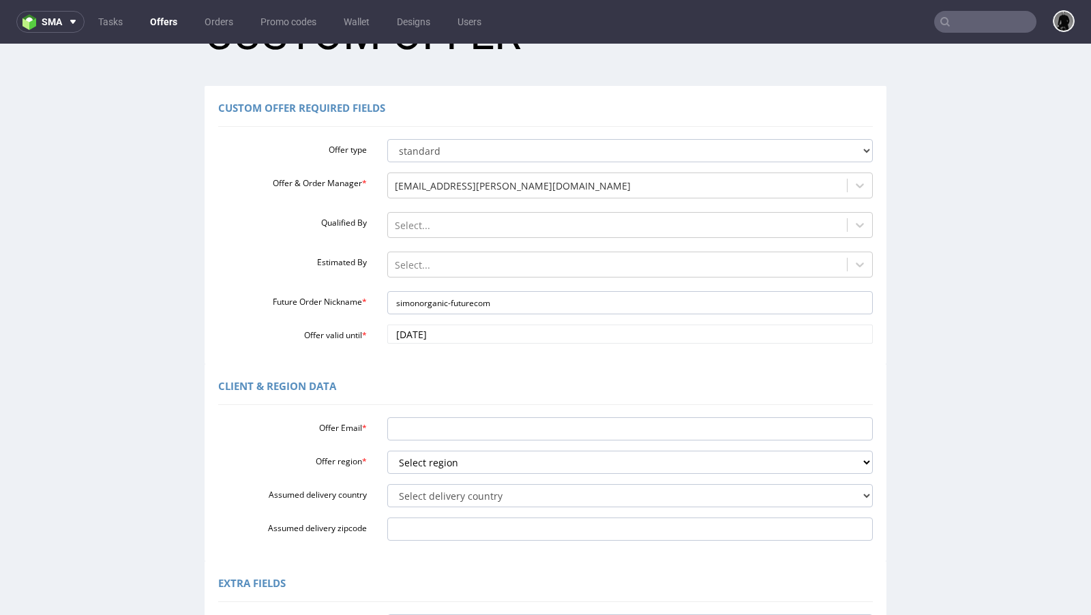
scroll to position [65, 0]
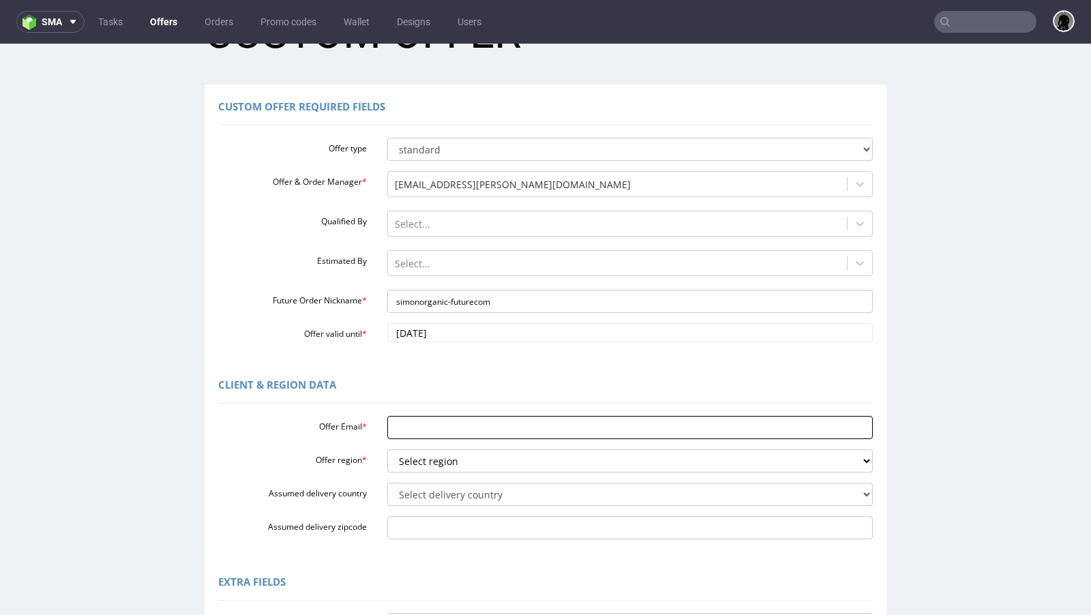
click at [431, 416] on input "Offer Email *" at bounding box center [630, 427] width 486 height 23
paste input "[PERSON_NAME][EMAIL_ADDRESS][DOMAIN_NAME]"
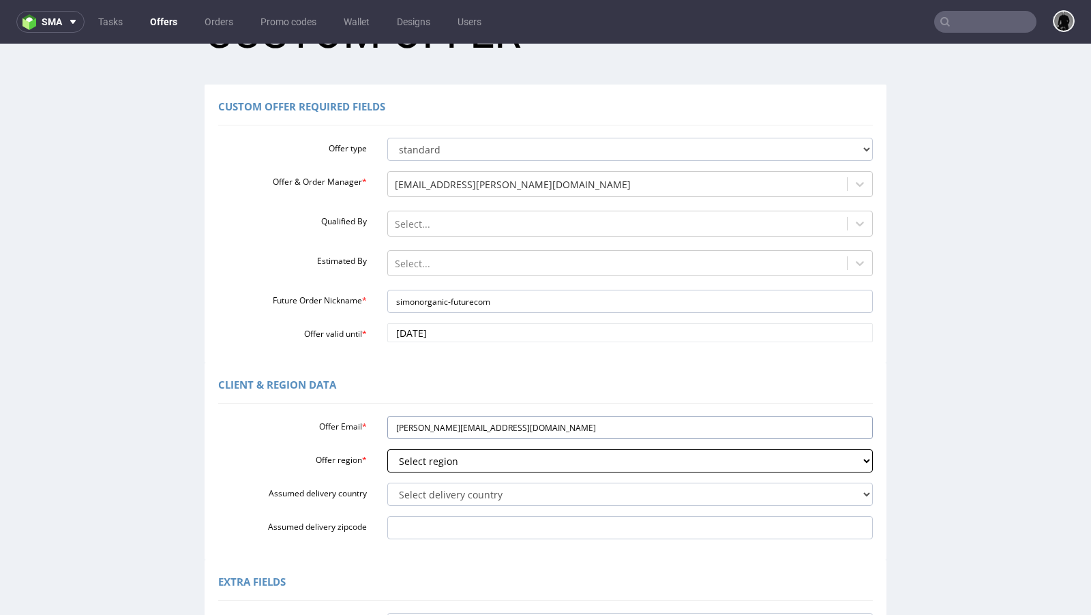
type input "[PERSON_NAME][EMAIL_ADDRESS][DOMAIN_NAME]"
click at [442, 461] on select "Select region eu gb de pl fr it es" at bounding box center [630, 460] width 486 height 23
select select "de"
click at [387, 449] on select "Select region eu gb de pl fr it es" at bounding box center [630, 460] width 486 height 23
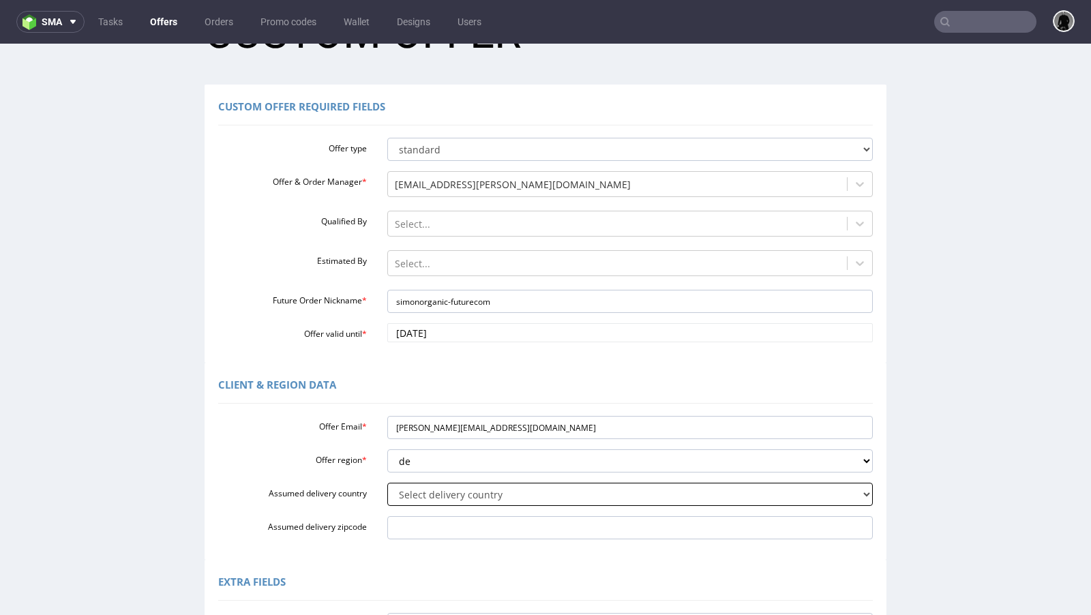
click at [452, 501] on select "Select delivery country Andorra Afghanistan Anguilla Albania Armenia Antarctica…" at bounding box center [630, 494] width 486 height 23
select select "57"
click at [387, 483] on select "Select delivery country Andorra Afghanistan Anguilla Albania Armenia Antarctica…" at bounding box center [630, 494] width 486 height 23
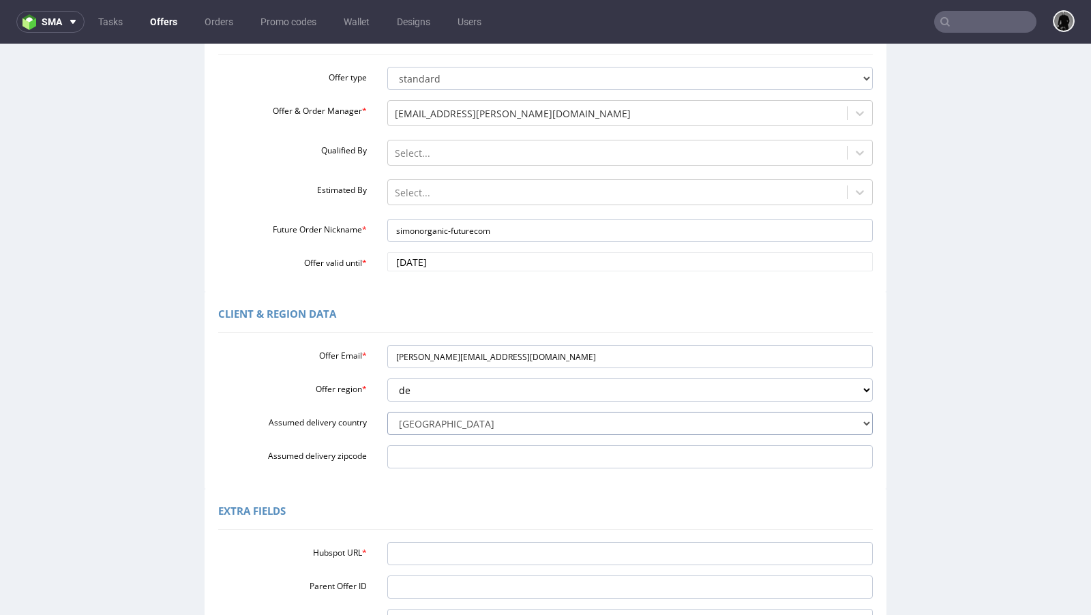
scroll to position [131, 0]
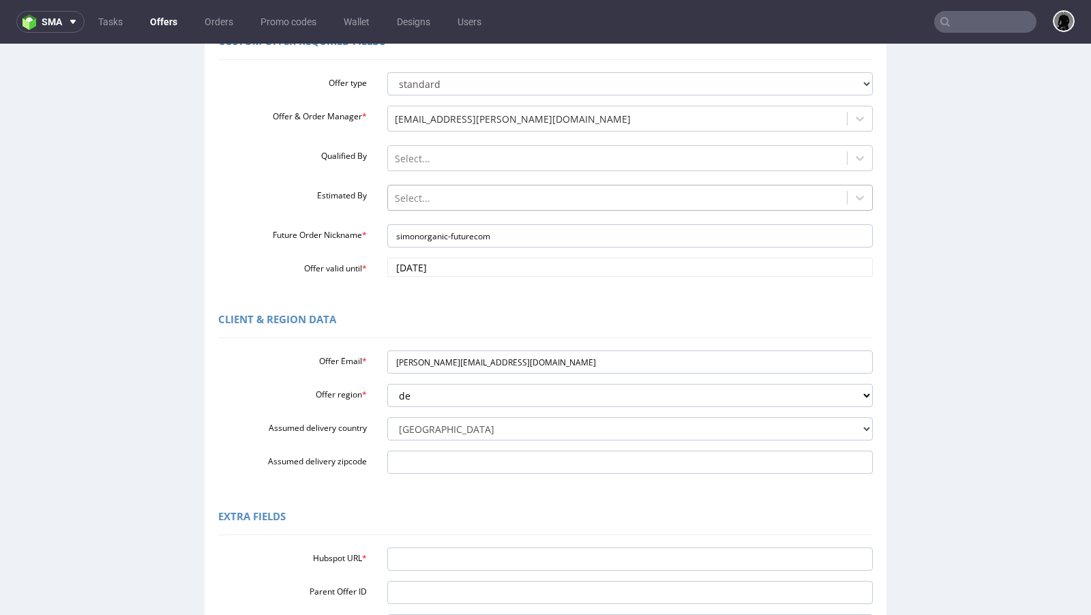
click at [411, 195] on div at bounding box center [618, 198] width 446 height 16
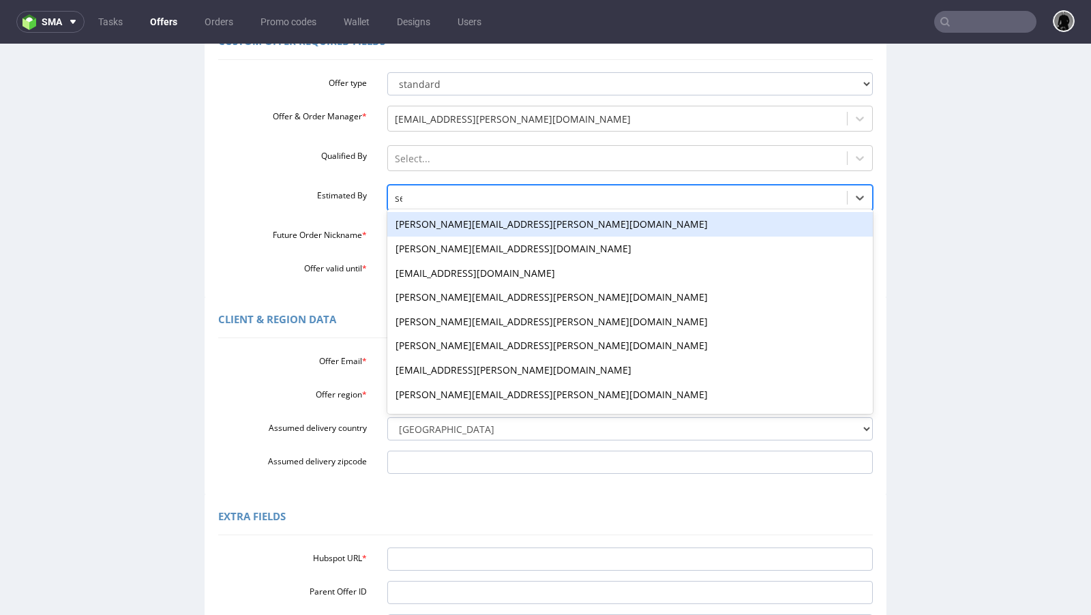
type input "seb"
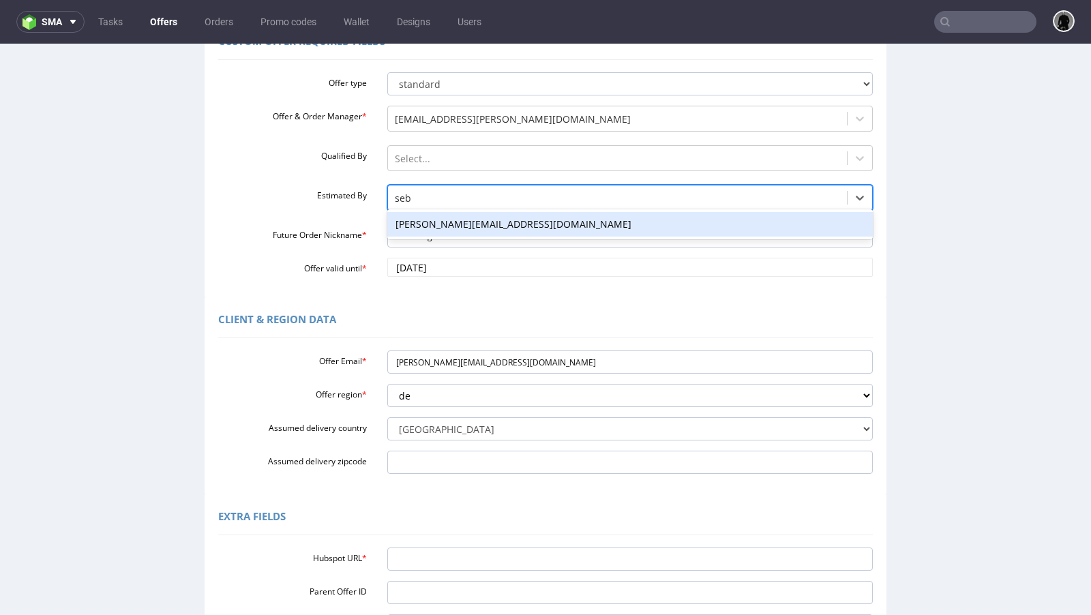
click at [421, 222] on div "[PERSON_NAME][EMAIL_ADDRESS][DOMAIN_NAME]" at bounding box center [630, 224] width 486 height 25
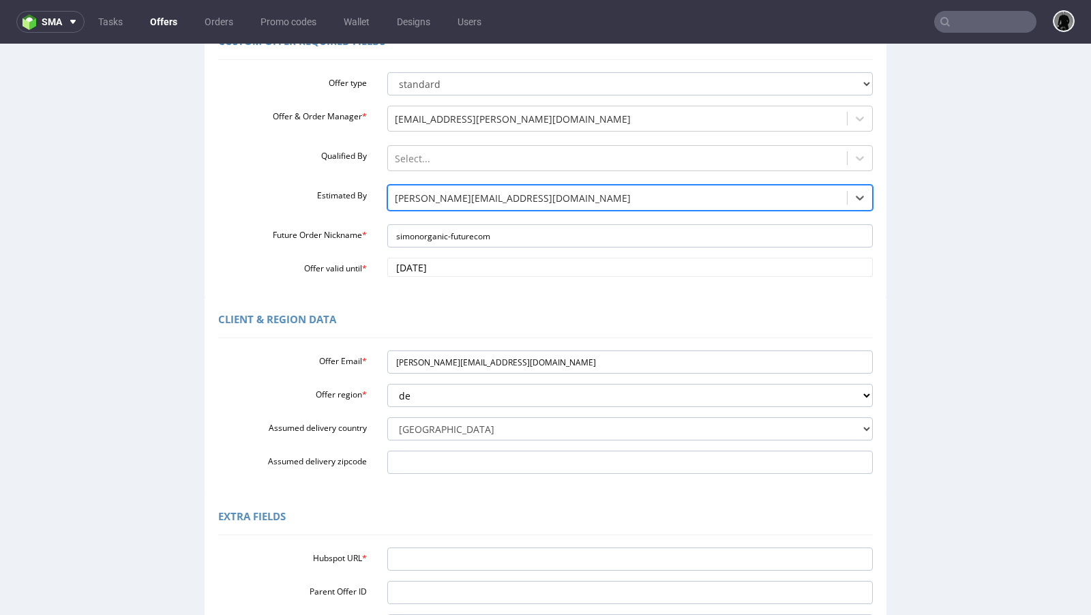
click at [491, 328] on div "Client & Region data" at bounding box center [545, 321] width 654 height 33
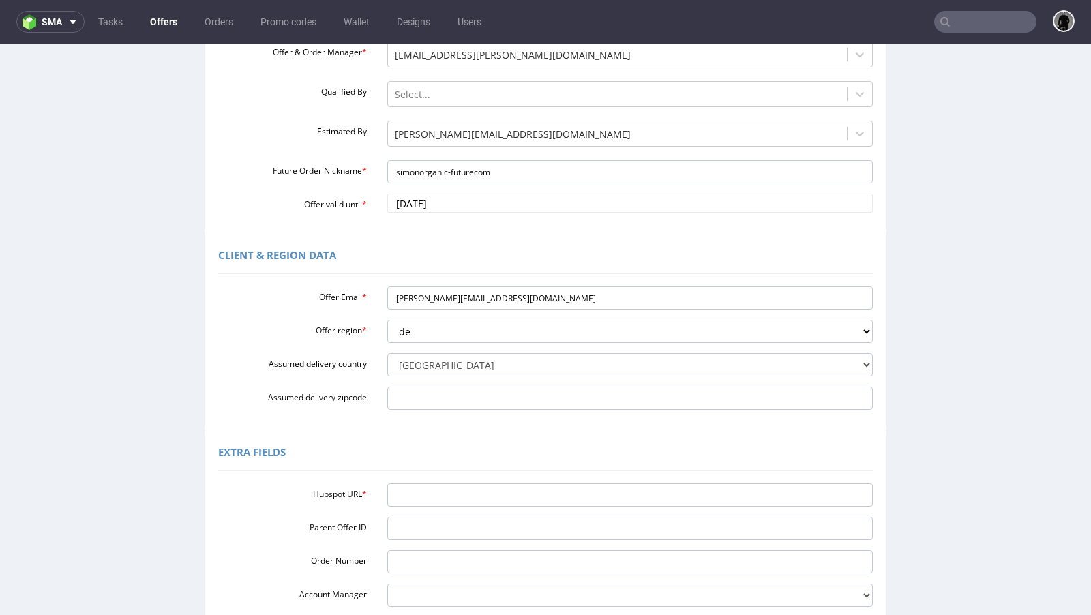
scroll to position [196, 0]
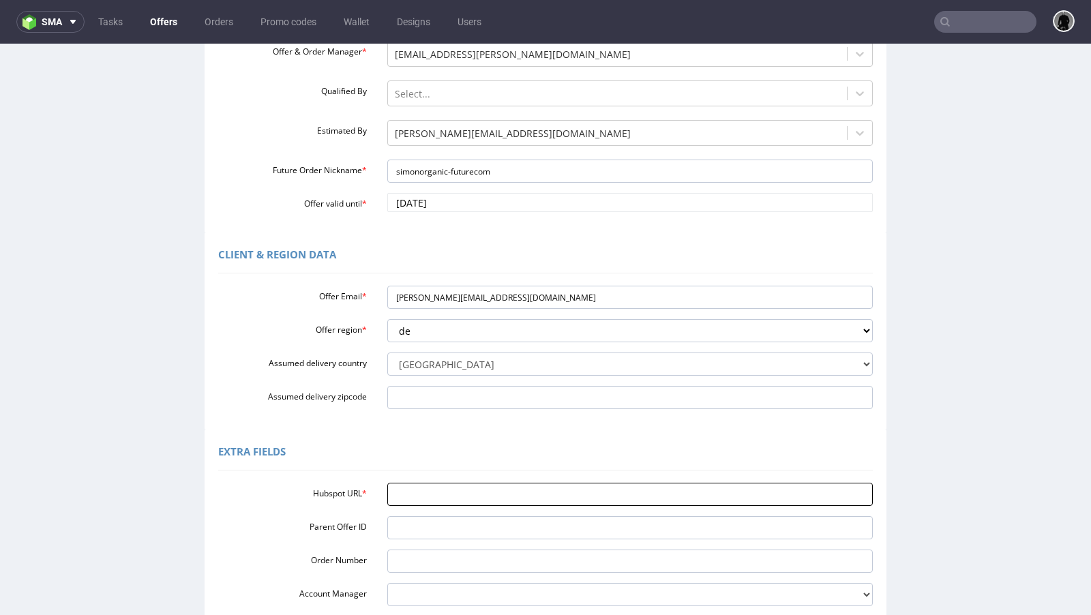
click at [459, 500] on input "Hubspot URL *" at bounding box center [630, 494] width 486 height 23
paste input "https://app-eu1.hubspot.com/contacts/25600958/record/0-3/302597632198"
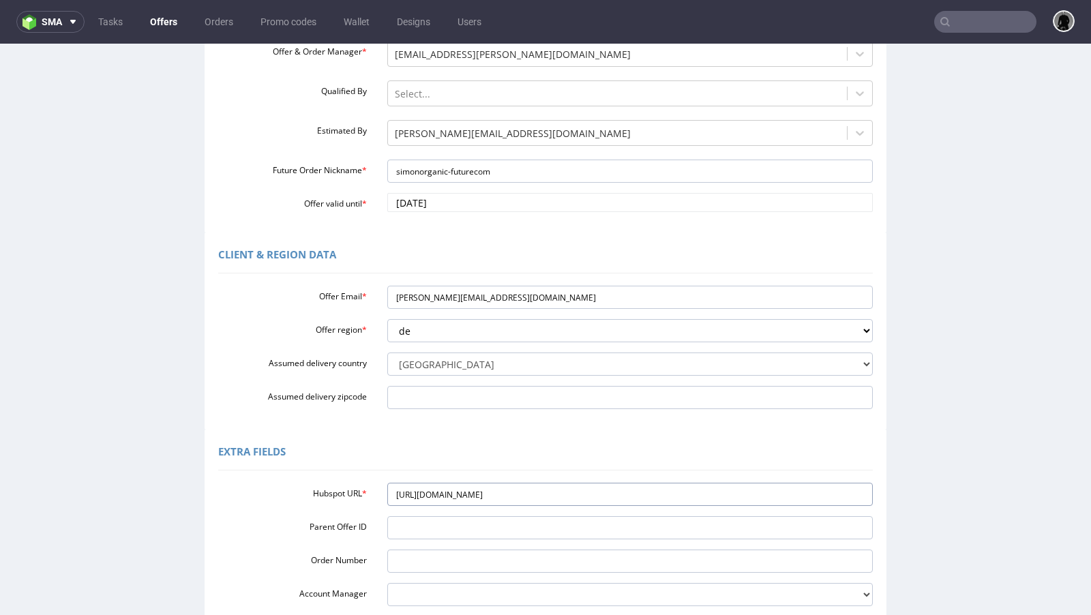
type input "https://app-eu1.hubspot.com/contacts/25600958/record/0-3/302597632198"
click at [467, 439] on div "Extra Fields" at bounding box center [545, 454] width 654 height 33
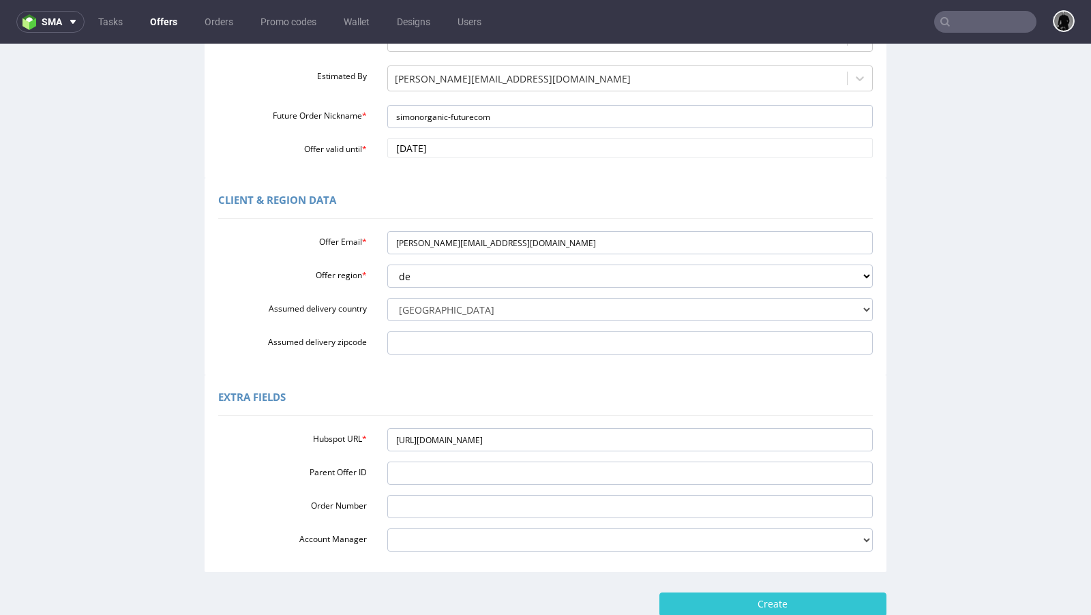
scroll to position [339, 0]
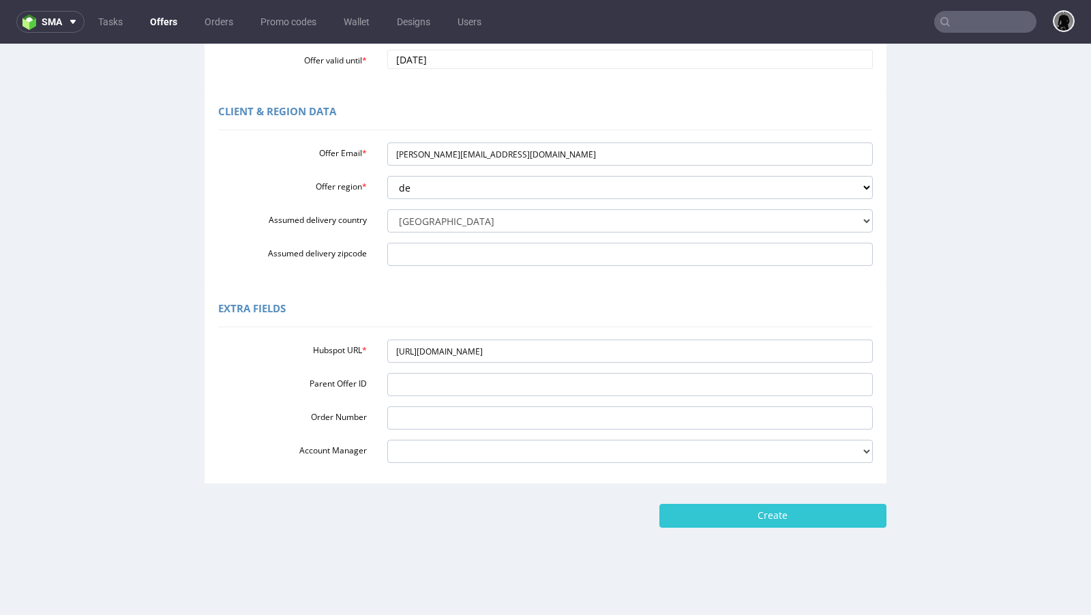
click at [708, 528] on div "Home New Custom Offer Custom Offer Custom Offer Required Fields Offer type stan…" at bounding box center [545, 160] width 1091 height 911
click at [710, 515] on input "Create" at bounding box center [772, 515] width 227 height 23
type input "Please wait..."
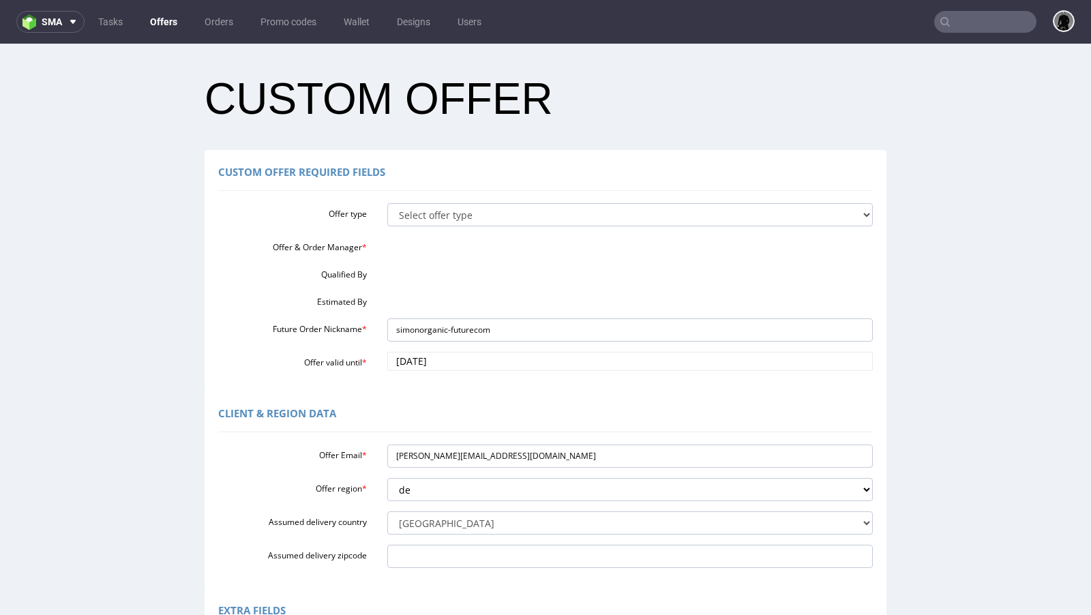
scroll to position [0, 0]
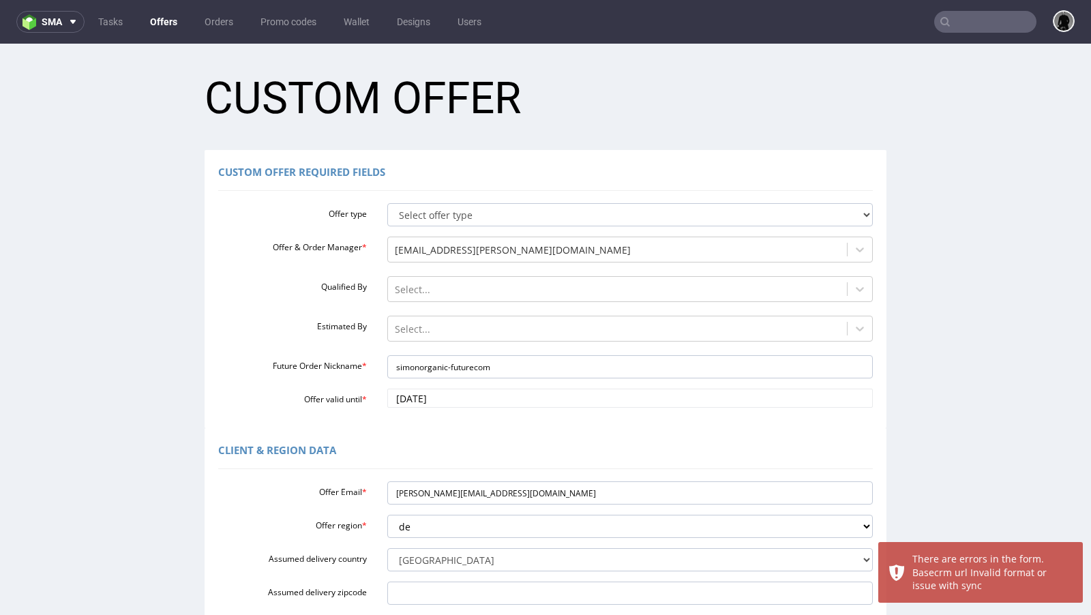
click at [506, 424] on div "Custom Offer Required Fields Offer type Select offer type standard prototyping …" at bounding box center [545, 289] width 682 height 278
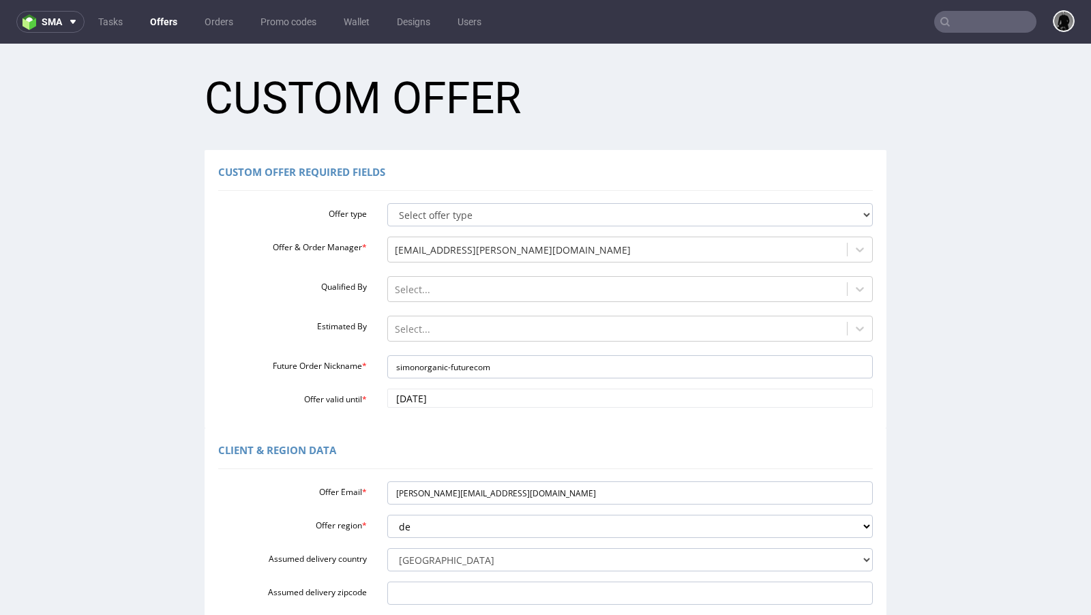
click at [154, 16] on link "Offers" at bounding box center [164, 22] width 44 height 22
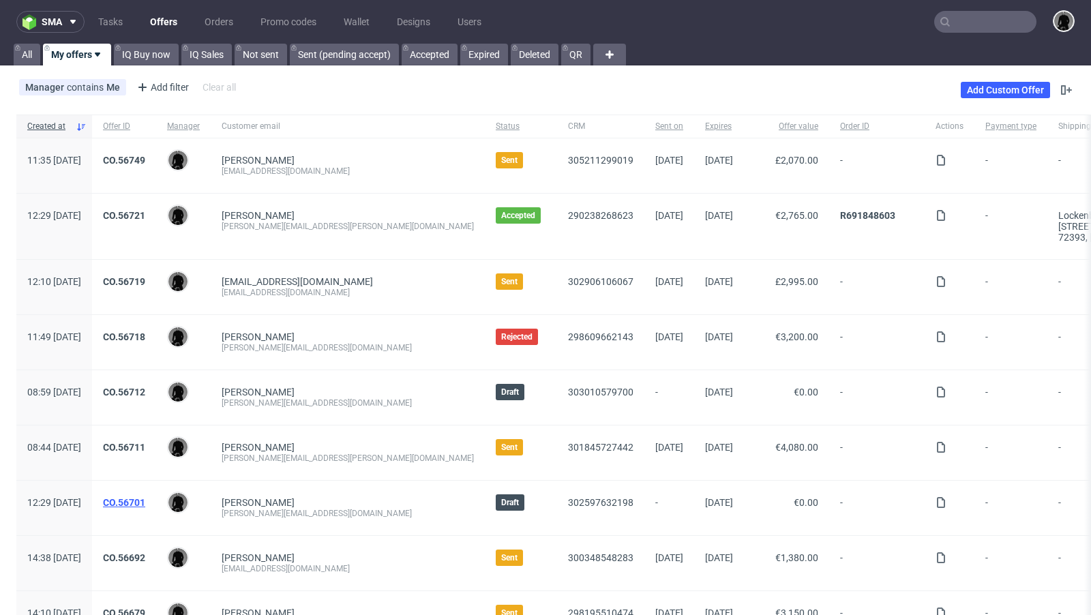
click at [145, 502] on link "CO.56701" at bounding box center [124, 502] width 42 height 11
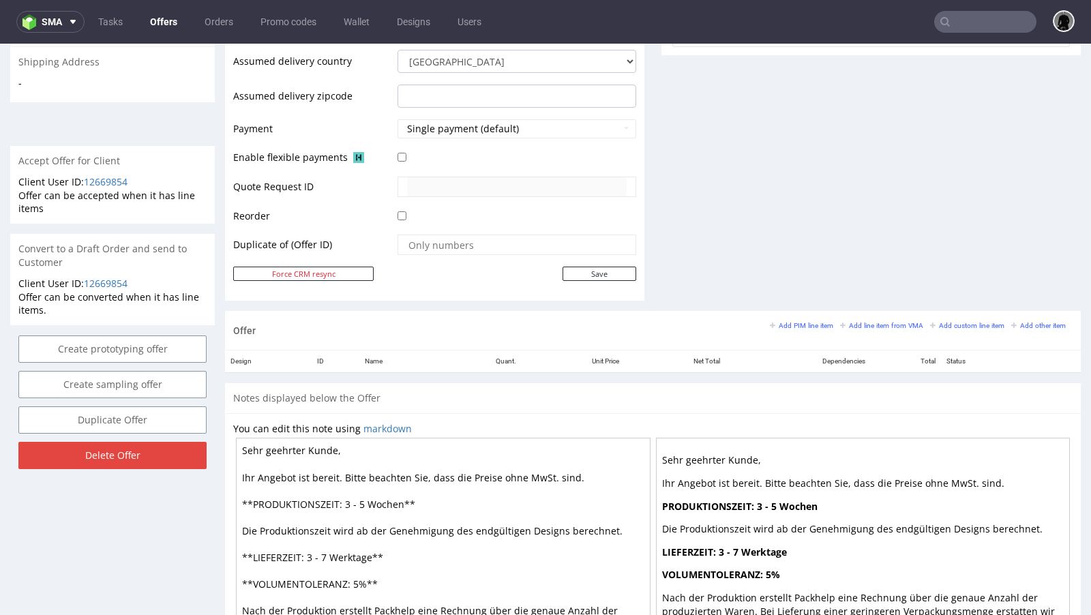
scroll to position [534, 0]
click at [847, 323] on small "Add line item from VMA" at bounding box center [881, 326] width 83 height 7
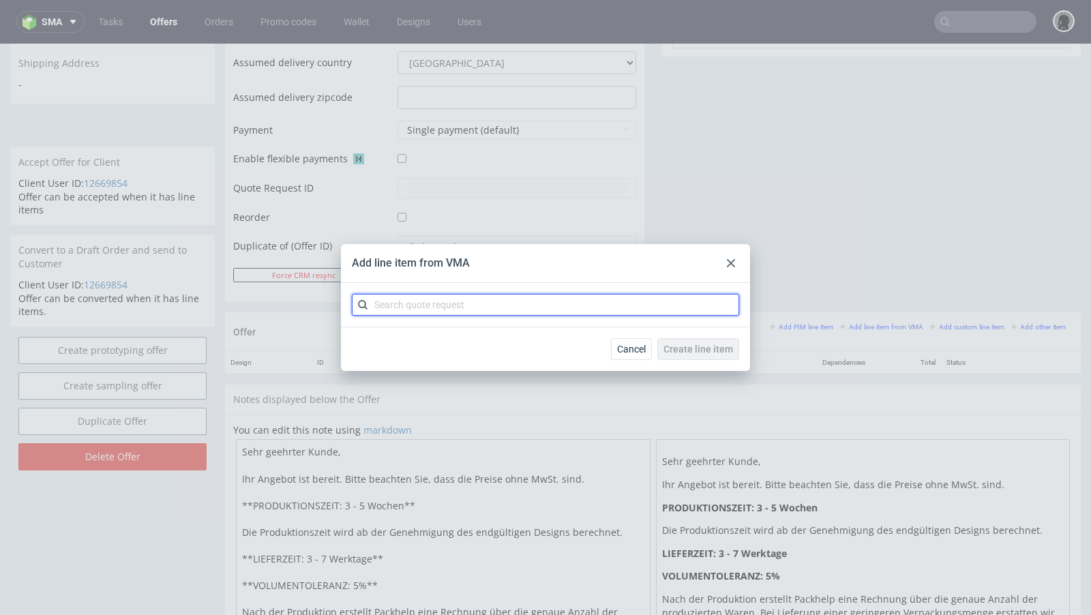
click at [500, 312] on input "text" at bounding box center [545, 305] width 387 height 22
paste input "CBHS"
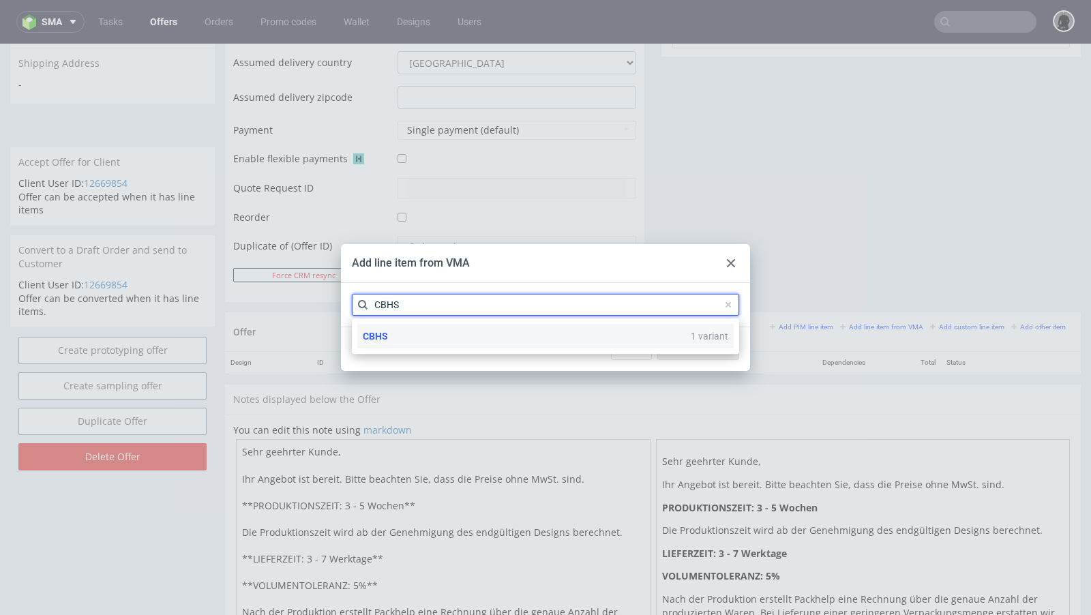
type input "CBHS"
click at [386, 331] on span "CBHS" at bounding box center [375, 336] width 25 height 11
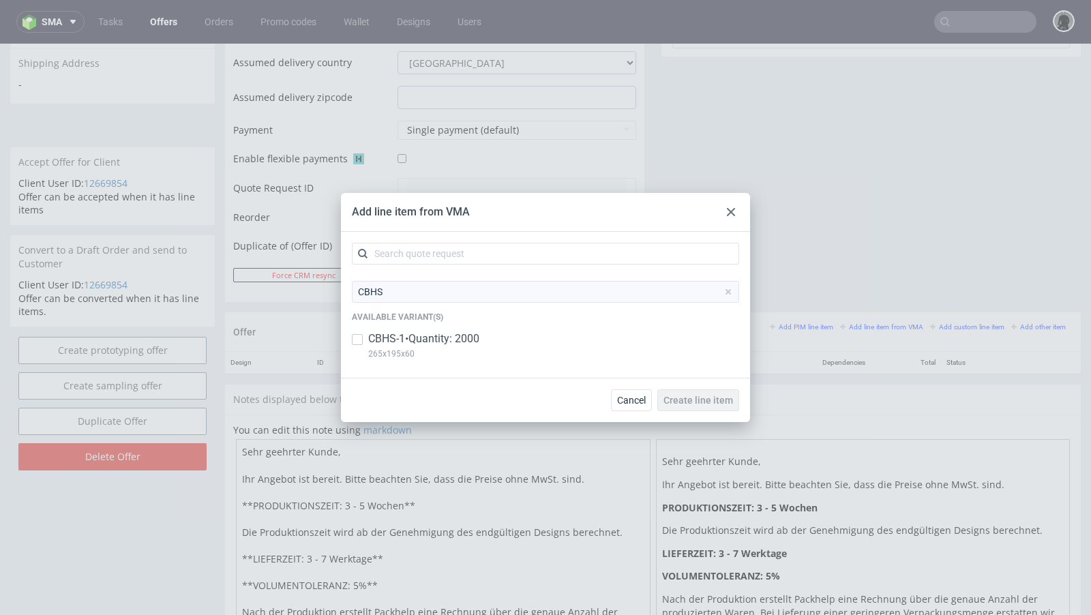
click at [411, 335] on p "CBHS-1 • Quantity: 2000" at bounding box center [423, 338] width 111 height 15
checkbox input "true"
click at [705, 399] on span "Create line item" at bounding box center [698, 400] width 70 height 10
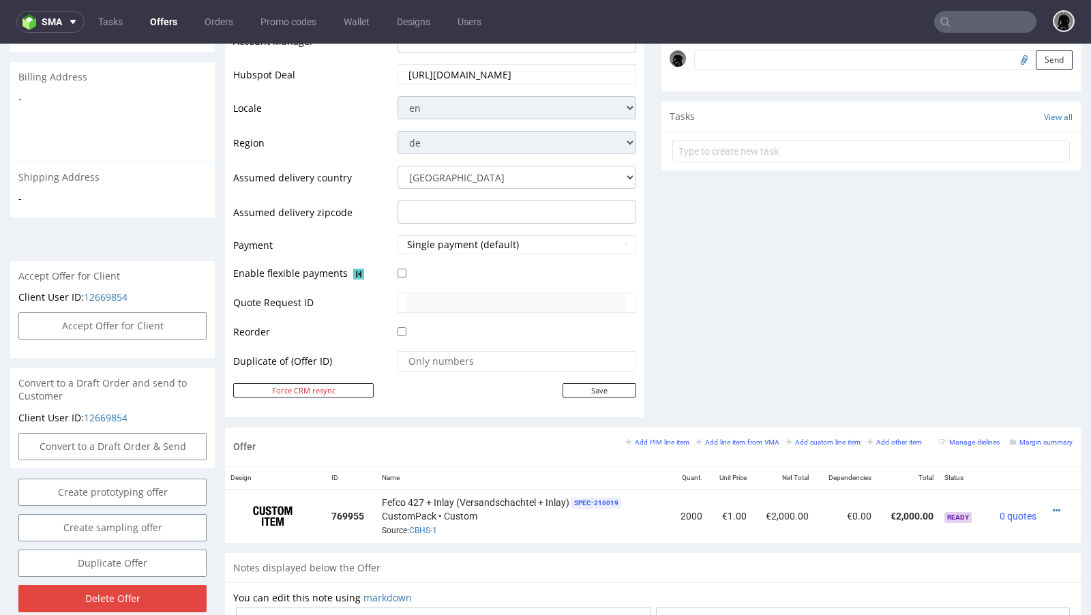
scroll to position [443, 0]
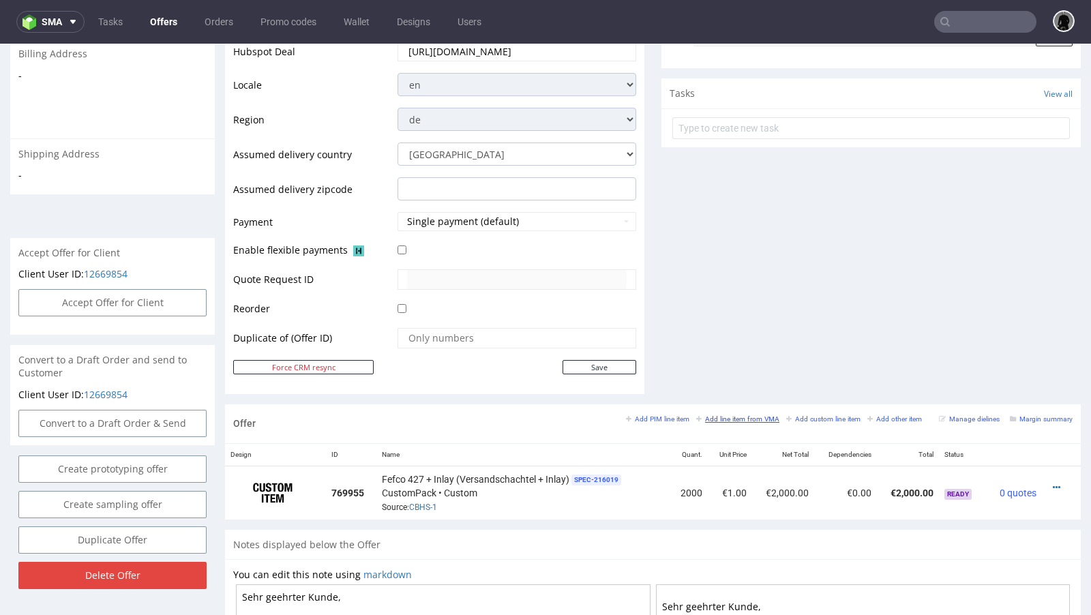
click at [719, 415] on small "Add line item from VMA" at bounding box center [737, 418] width 83 height 7
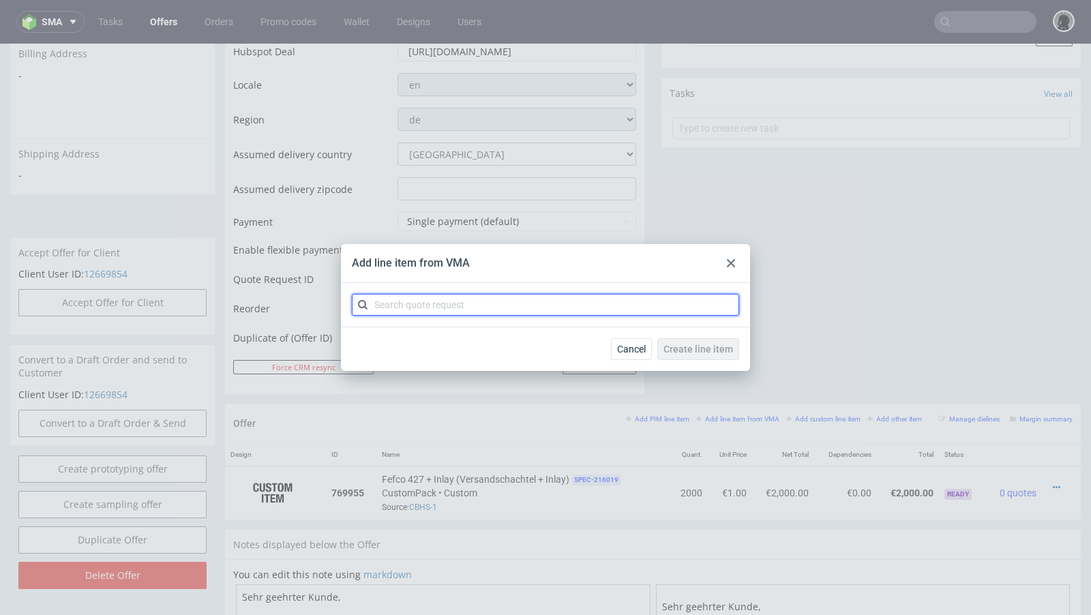
click at [620, 297] on input "text" at bounding box center [545, 305] width 387 height 22
paste input "CBHR"
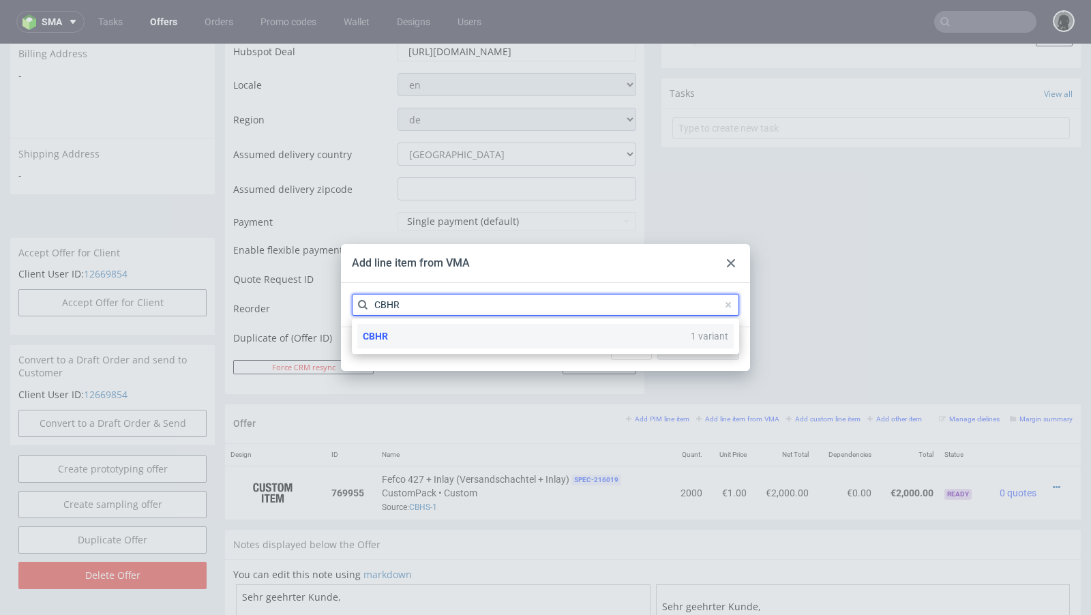
type input "CBHR"
click at [407, 330] on div "CBHR 1 variant" at bounding box center [545, 336] width 376 height 25
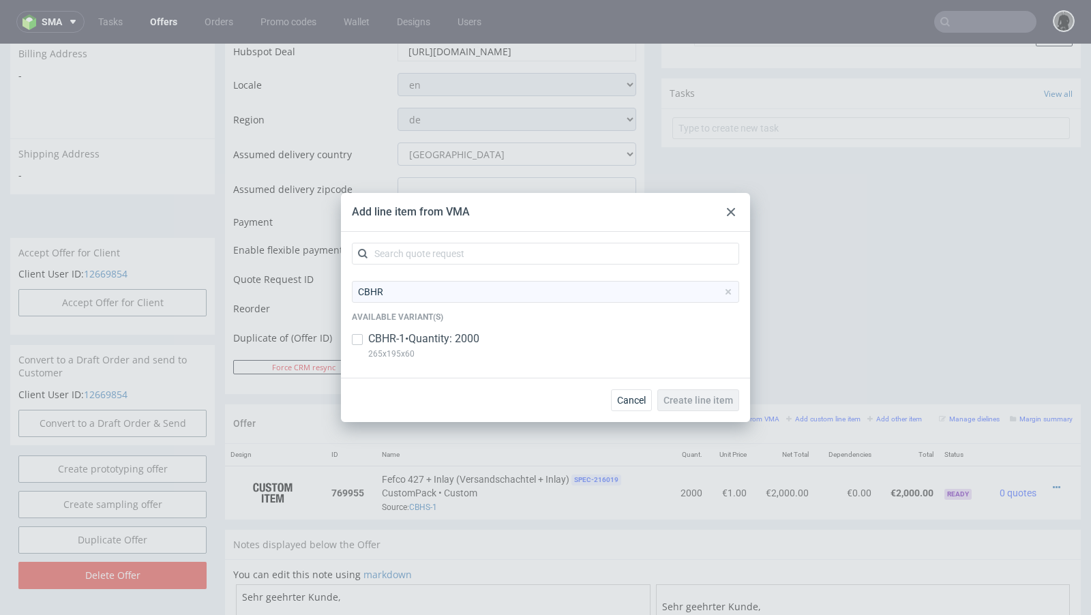
click at [439, 344] on p "CBHR-1 • Quantity: 2000" at bounding box center [423, 338] width 111 height 15
checkbox input "true"
click at [700, 395] on span "Create line item" at bounding box center [698, 400] width 70 height 10
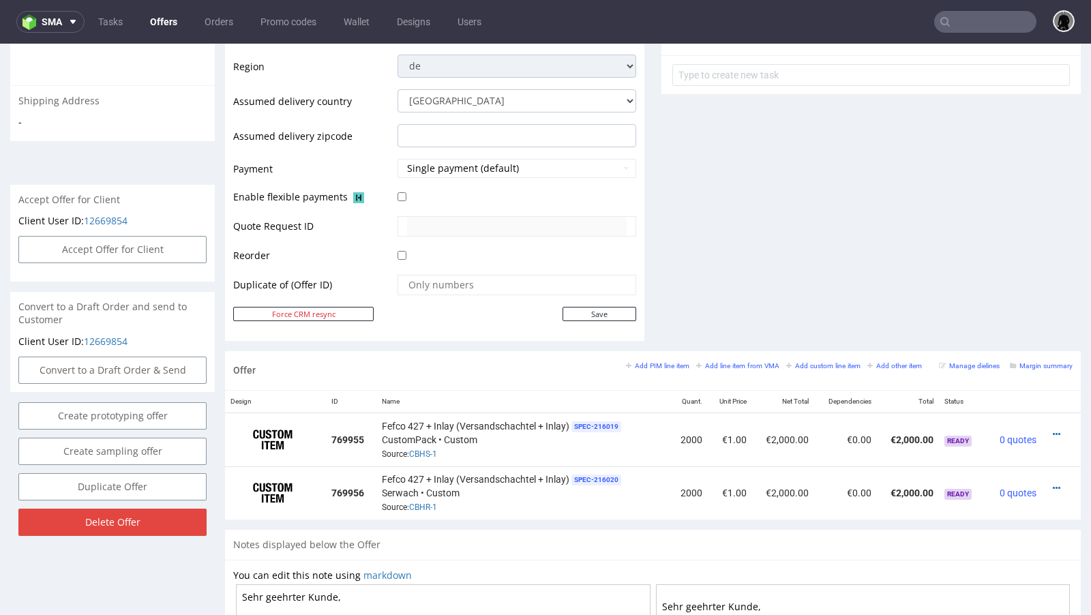
scroll to position [498, 0]
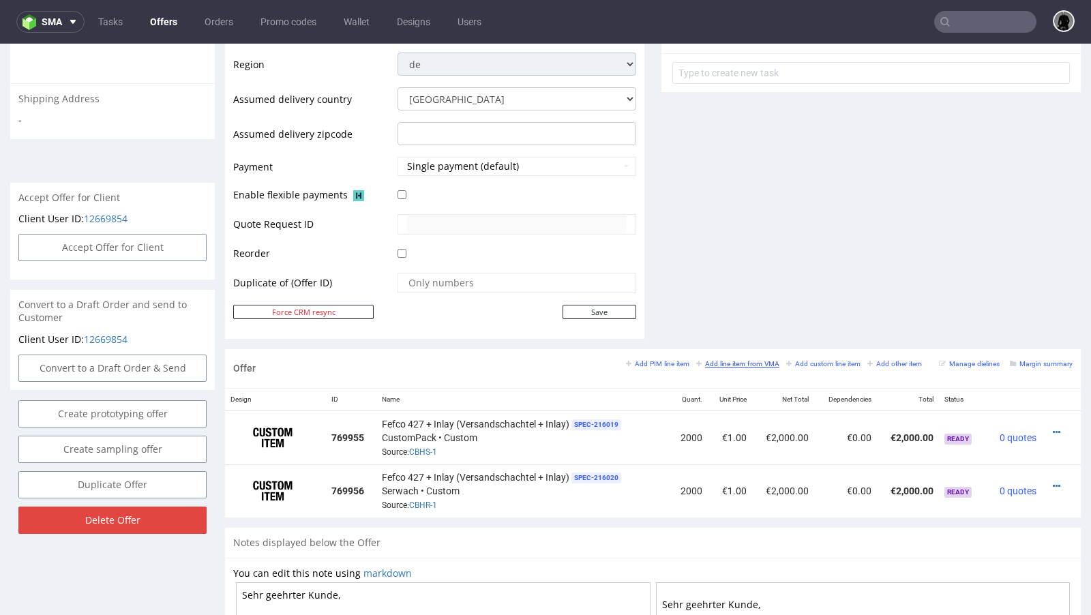
click at [725, 360] on small "Add line item from VMA" at bounding box center [737, 363] width 83 height 7
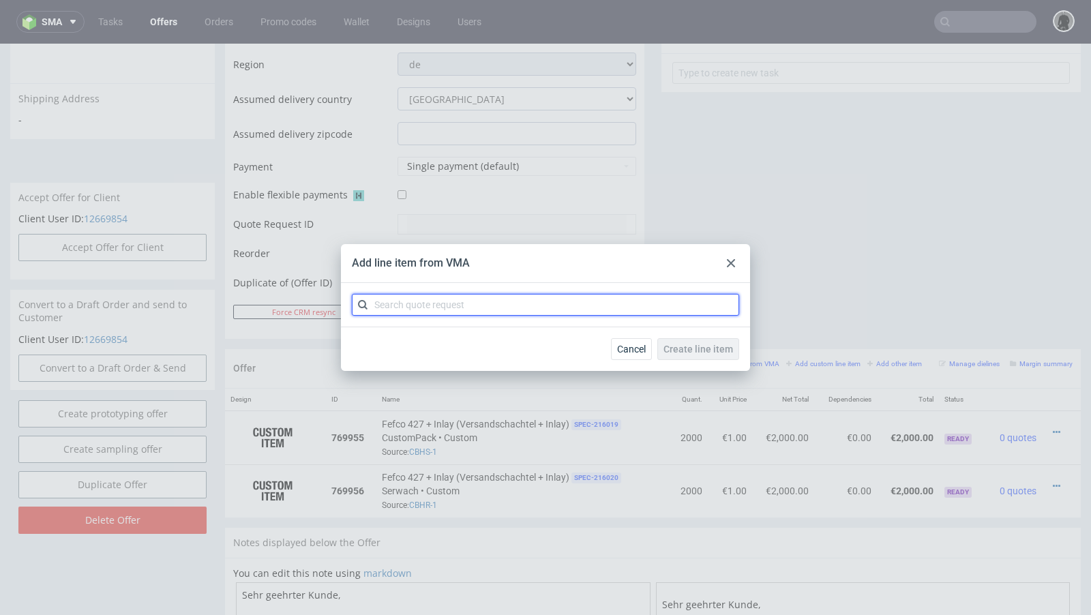
click at [535, 308] on input "text" at bounding box center [545, 305] width 387 height 22
paste input "CBHI"
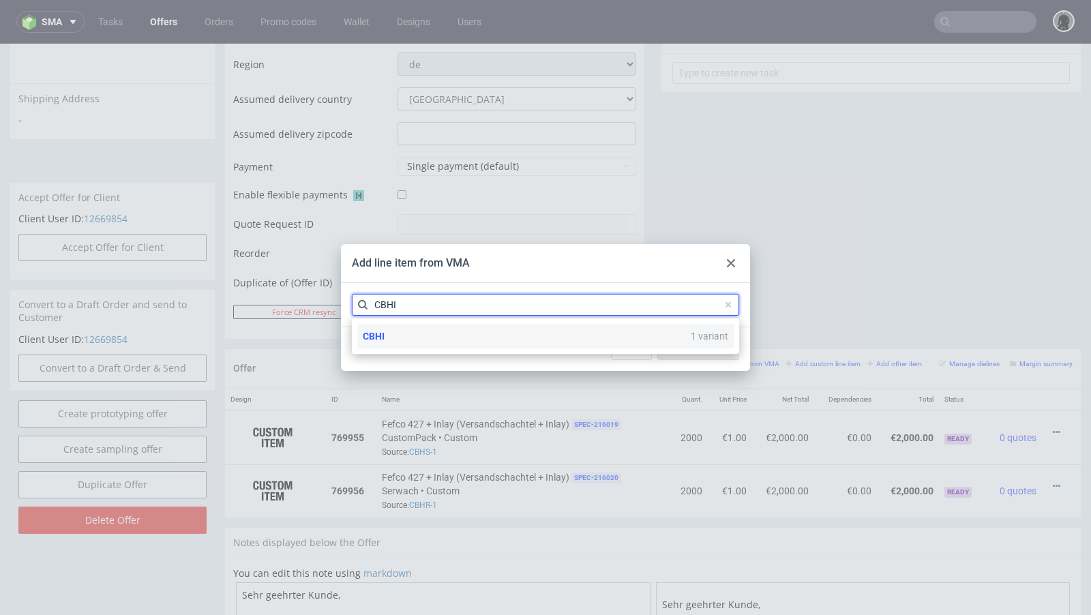
type input "CBHI"
click at [425, 337] on div "CBHI 1 variant" at bounding box center [545, 336] width 376 height 25
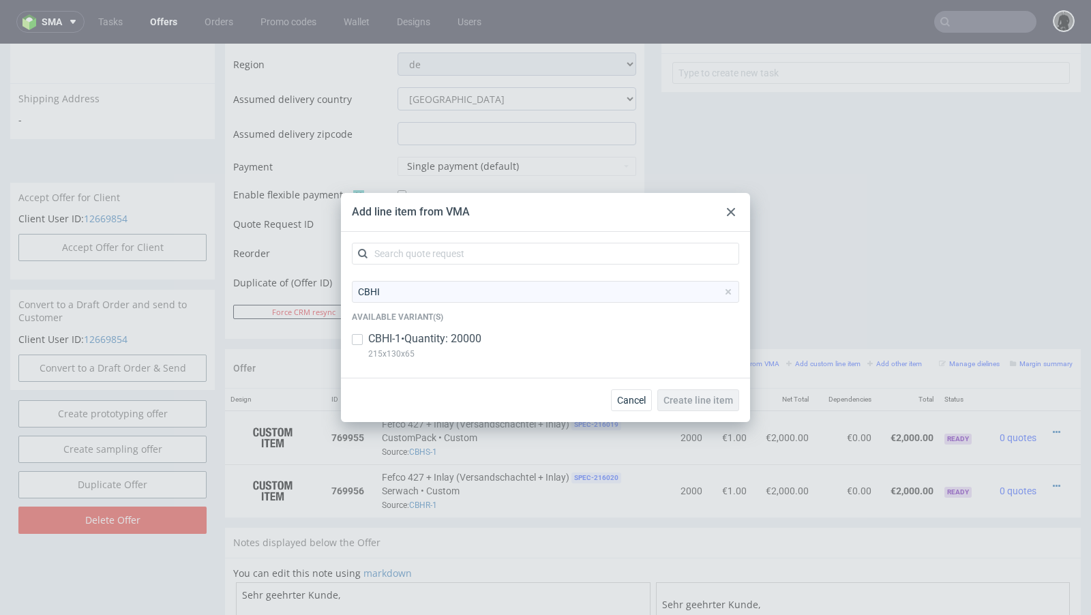
click at [406, 334] on p "CBHI-1 • Quantity: 20000" at bounding box center [424, 338] width 113 height 15
checkbox input "true"
click at [689, 398] on span "Create line item" at bounding box center [698, 400] width 70 height 10
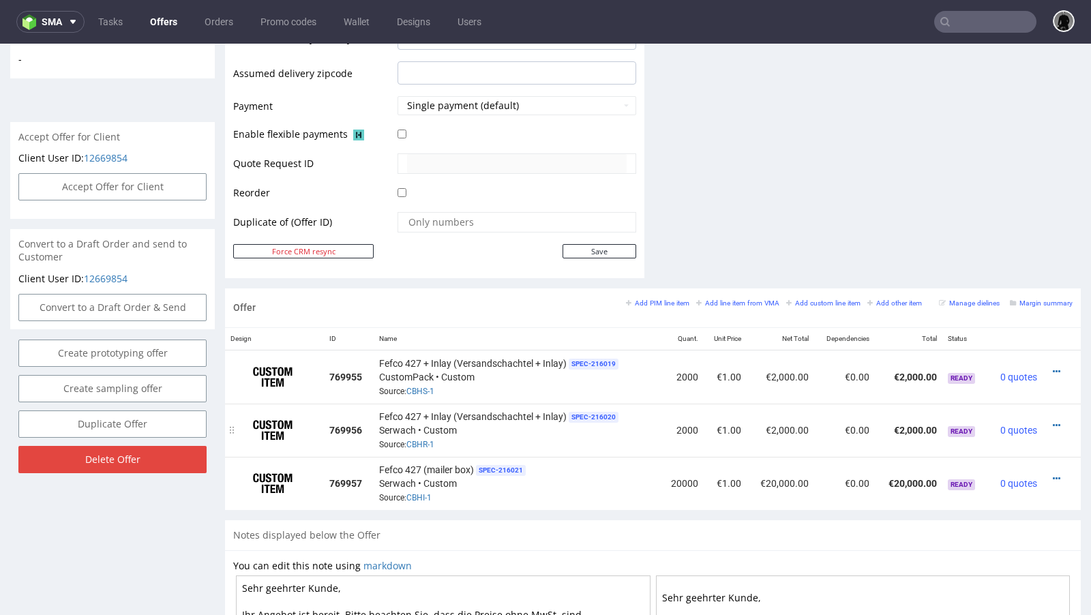
scroll to position [566, 0]
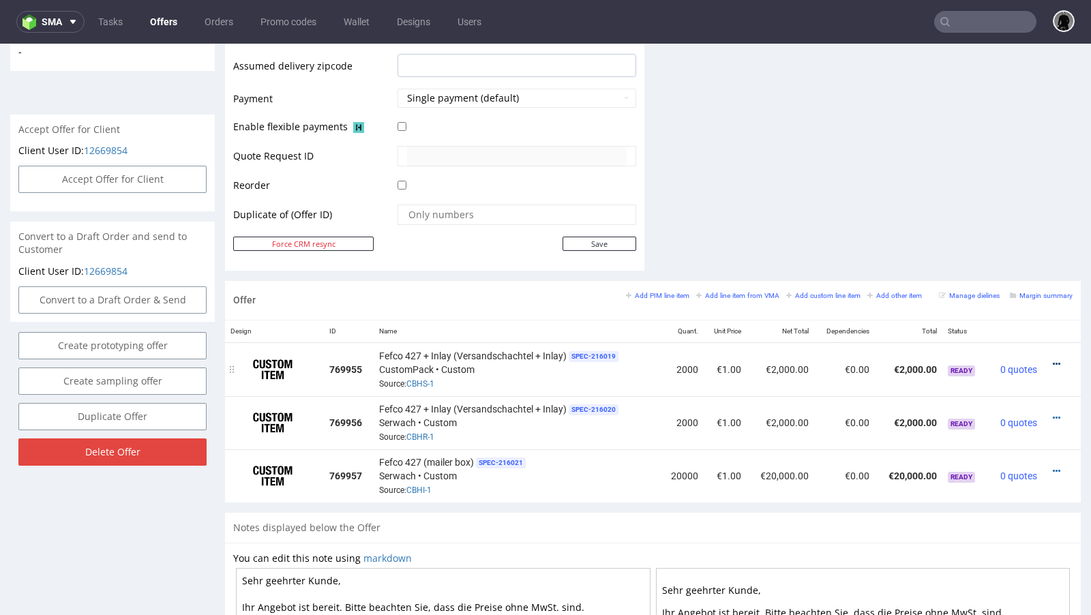
click at [1052, 359] on icon at bounding box center [1055, 364] width 7 height 10
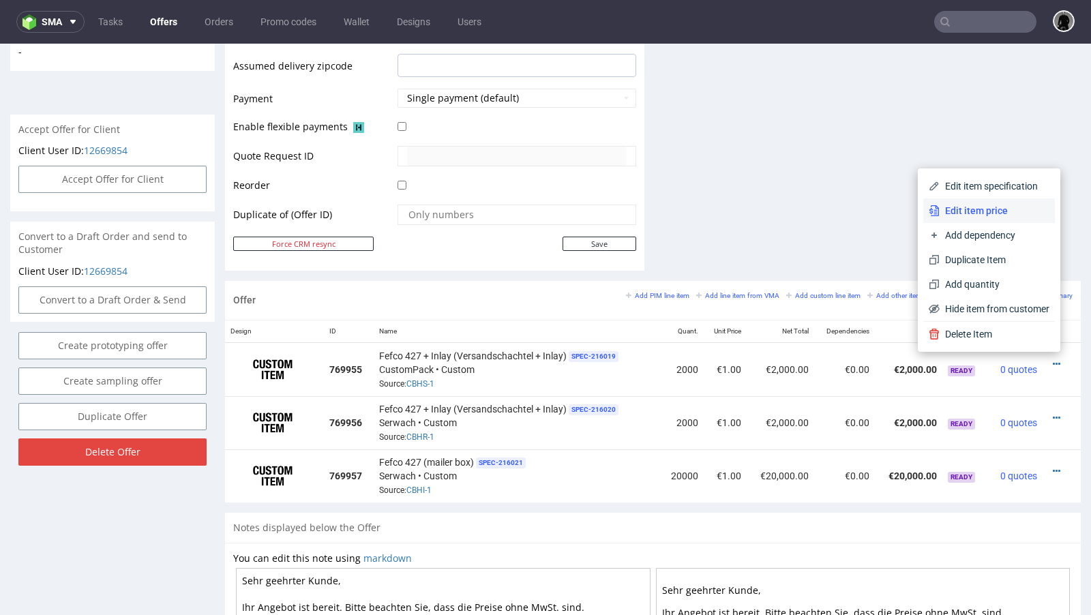
click at [939, 213] on span "Edit item price" at bounding box center [994, 211] width 110 height 14
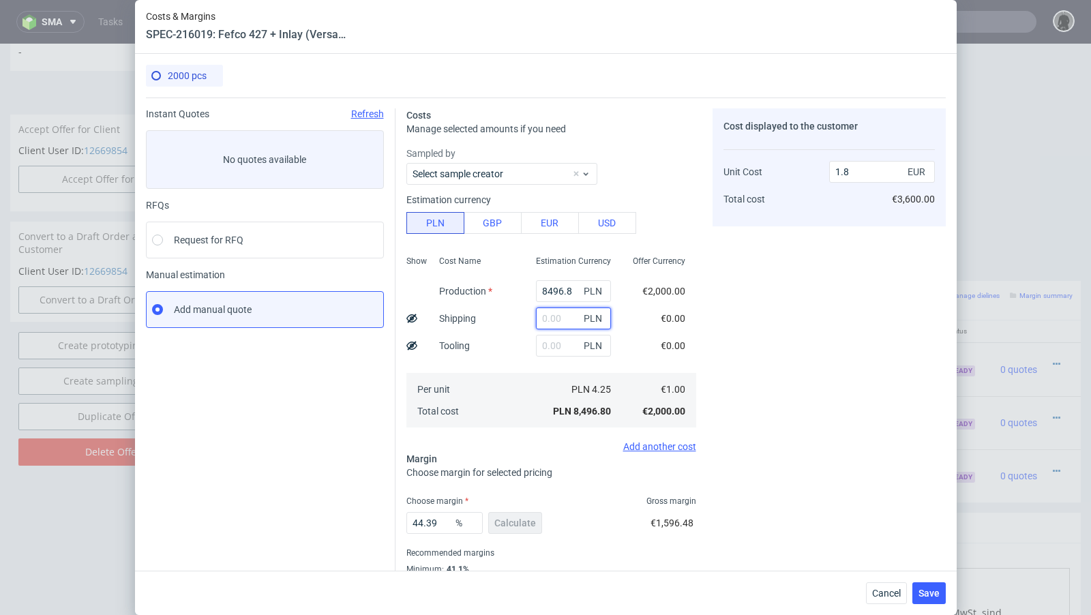
click at [551, 323] on input "text" at bounding box center [573, 318] width 75 height 22
paste input "850"
type input "850"
type input "1.98"
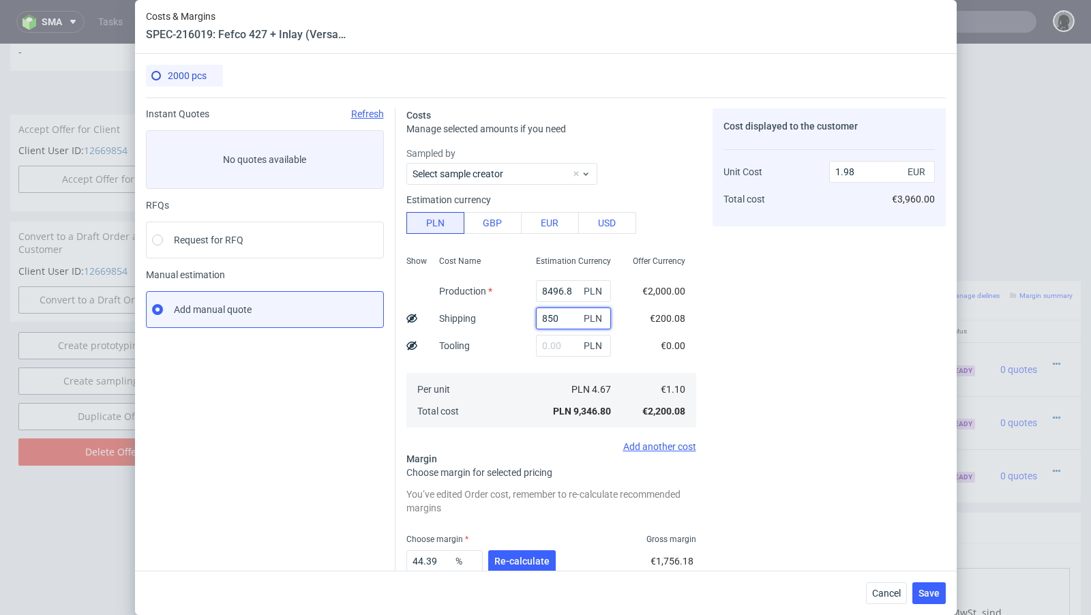
type input "850"
click at [564, 294] on input "8496.8" at bounding box center [573, 291] width 75 height 22
paste input "11450.00"
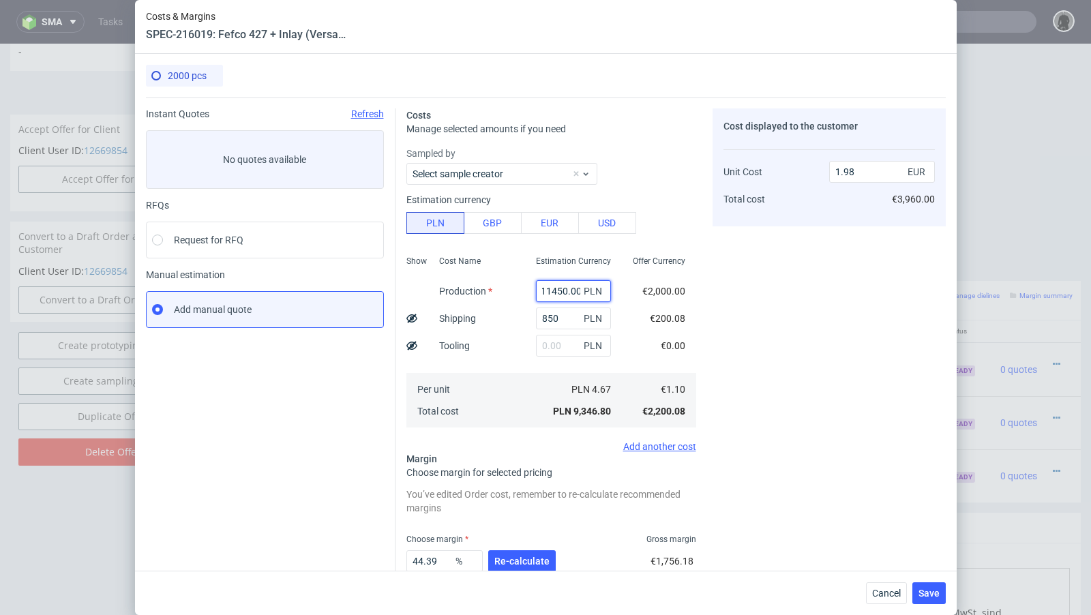
type input "11450"
type input "2.6"
type input "11450"
click at [292, 434] on div "Instant Quotes Refresh No quotes available RFQs Request for RFQ Manual estimati…" at bounding box center [270, 376] width 249 height 537
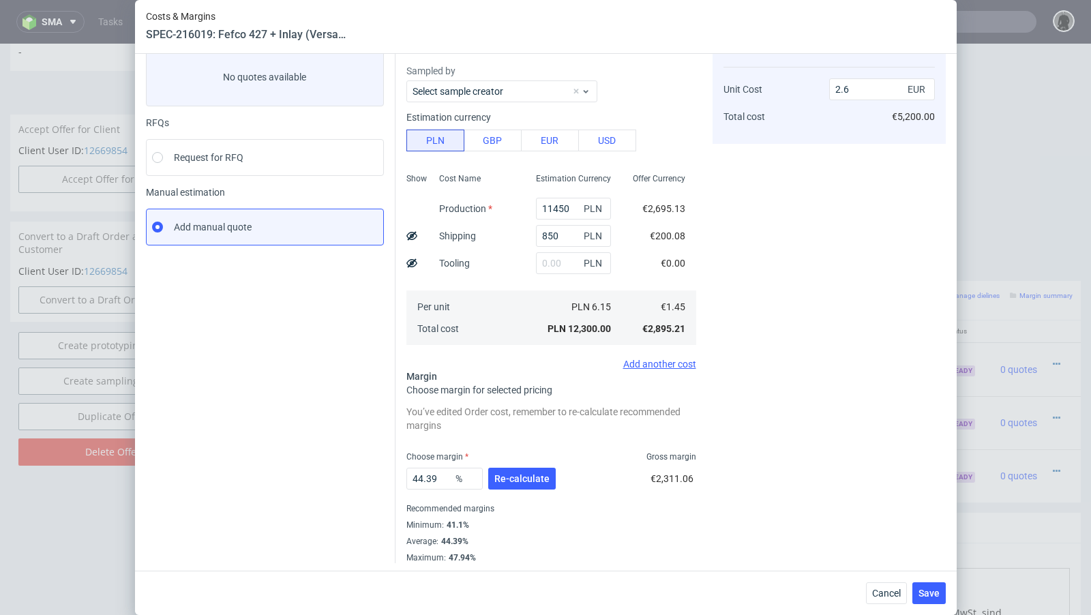
scroll to position [85, 0]
click at [515, 472] on span "Re-calculate" at bounding box center [521, 477] width 55 height 10
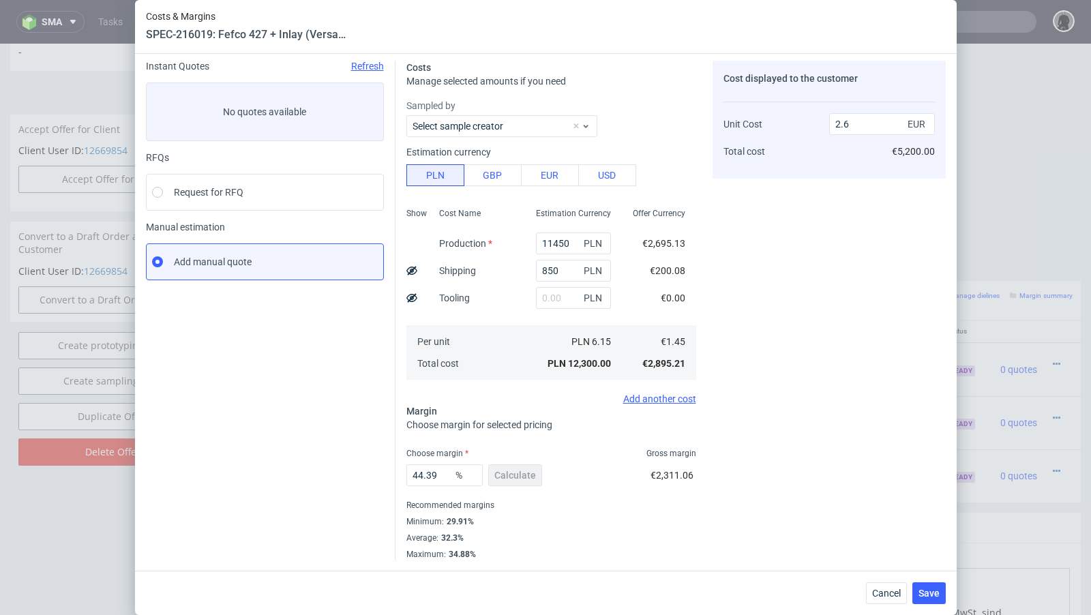
scroll to position [46, 0]
click at [311, 427] on div "Instant Quotes Refresh No quotes available RFQs Request for RFQ Manual estimati…" at bounding box center [270, 311] width 249 height 499
click at [435, 483] on input "44.39" at bounding box center [444, 477] width 76 height 22
drag, startPoint x: 443, startPoint y: 481, endPoint x: 338, endPoint y: 474, distance: 105.2
click at [338, 474] on div "Instant Quotes Refresh No quotes available RFQs Request for RFQ Manual estimati…" at bounding box center [546, 306] width 800 height 510
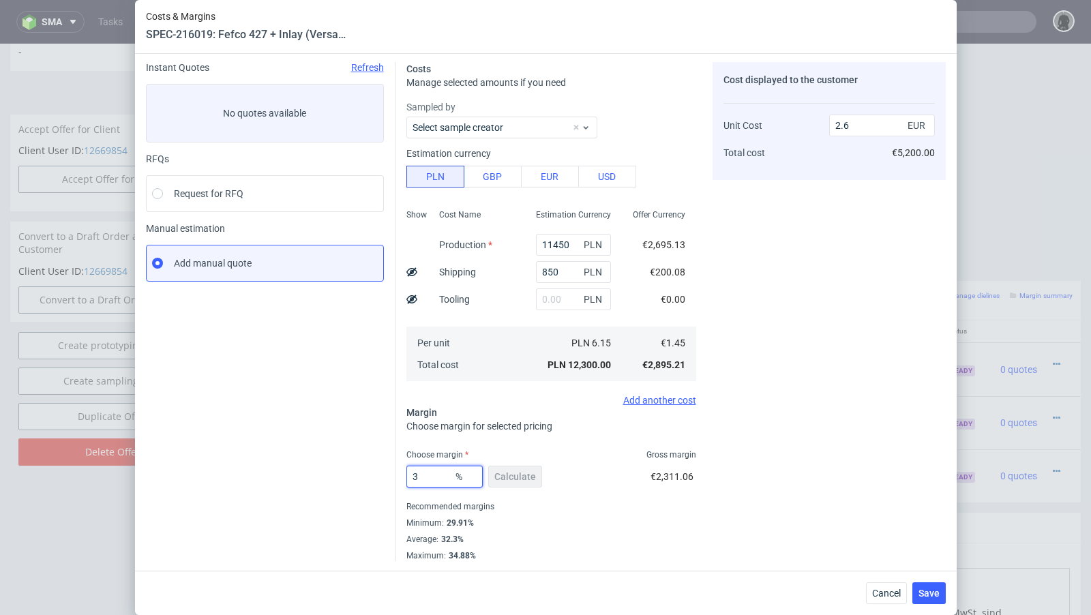
type input "30"
type input "2.07"
click at [256, 461] on div "Instant Quotes Refresh No quotes available RFQs Request for RFQ Manual estimati…" at bounding box center [270, 311] width 249 height 499
drag, startPoint x: 432, startPoint y: 478, endPoint x: 341, endPoint y: 477, distance: 91.3
click at [341, 477] on div "Instant Quotes Refresh No quotes available RFQs Request for RFQ Manual estimati…" at bounding box center [546, 306] width 800 height 510
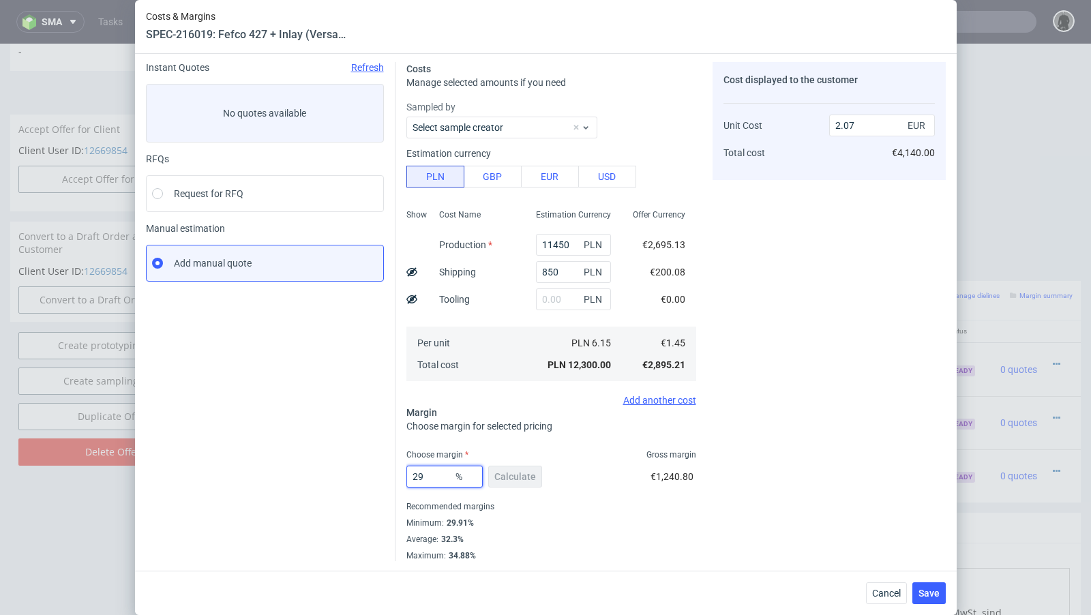
type input "29."
type input "2.04"
type input "29.92"
type input "2.07"
click at [317, 468] on div "Instant Quotes Refresh No quotes available RFQs Request for RFQ Manual estimati…" at bounding box center [270, 311] width 249 height 499
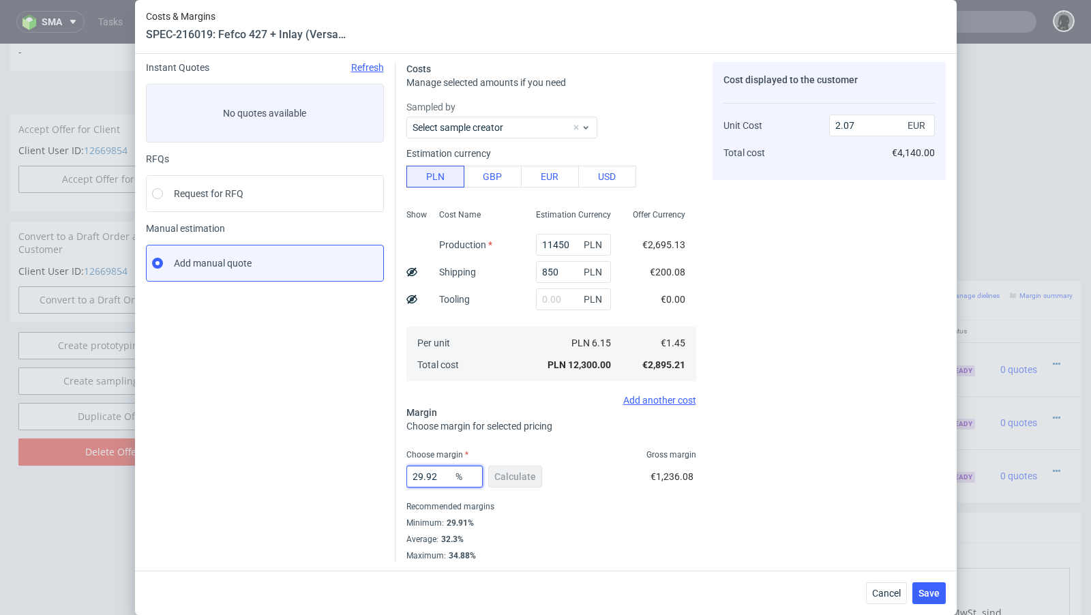
click at [446, 479] on input "29.92" at bounding box center [444, 477] width 76 height 22
drag, startPoint x: 439, startPoint y: 479, endPoint x: 386, endPoint y: 475, distance: 52.6
click at [386, 475] on div "Instant Quotes Refresh No quotes available RFQs Request for RFQ Manual estimati…" at bounding box center [546, 306] width 800 height 510
type input "31"
type input "2.1"
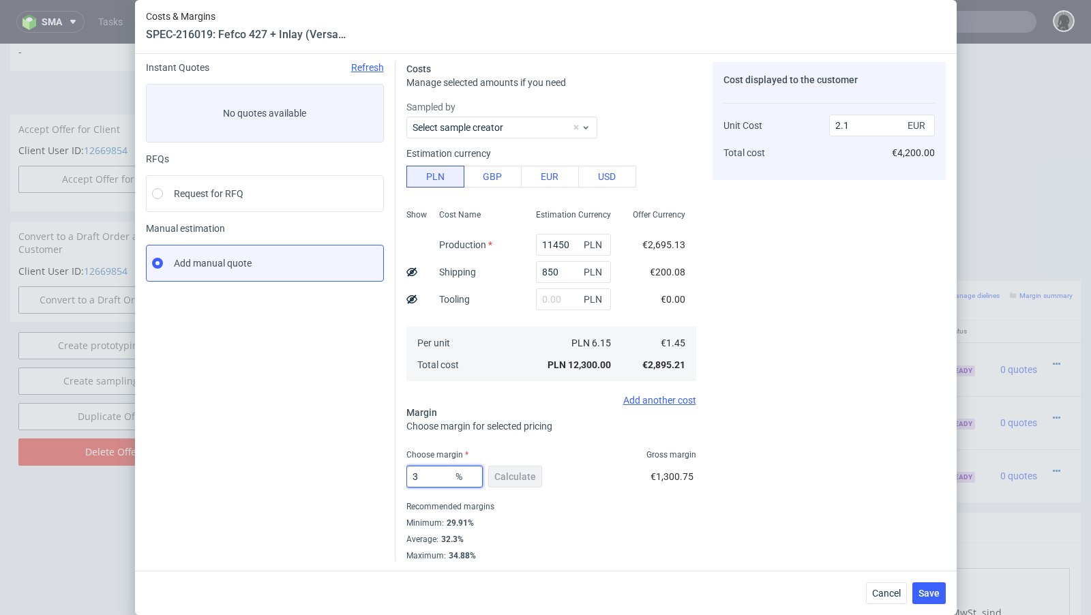
type input "30"
type input "2.07"
type input "30.3"
type input "2.08"
type input "30.2"
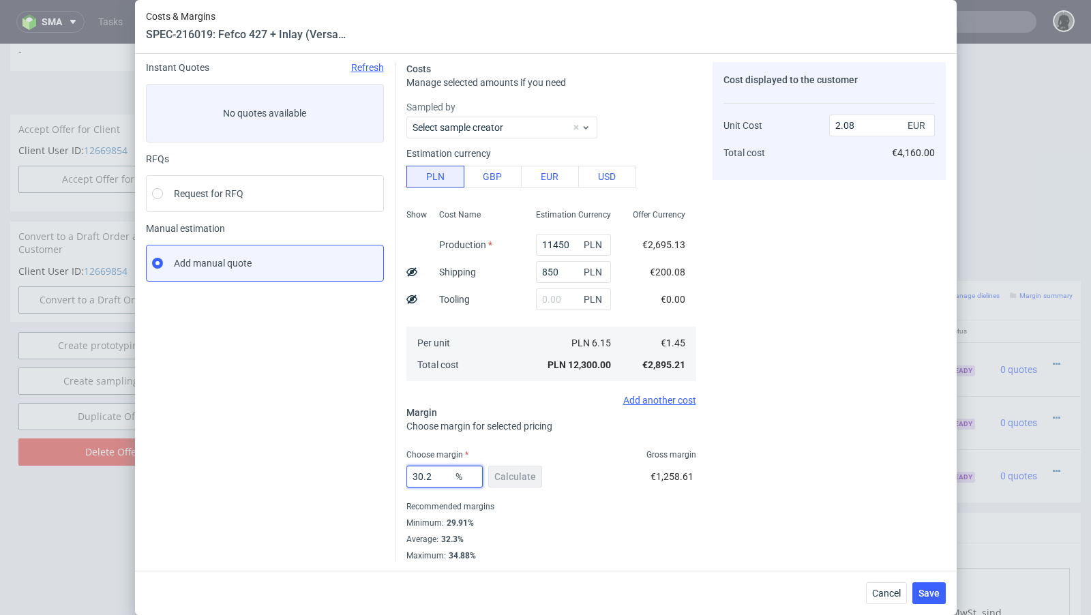
type input "2.07"
type input "30.25"
type input "2.08"
type input "30.23"
type input "2.07"
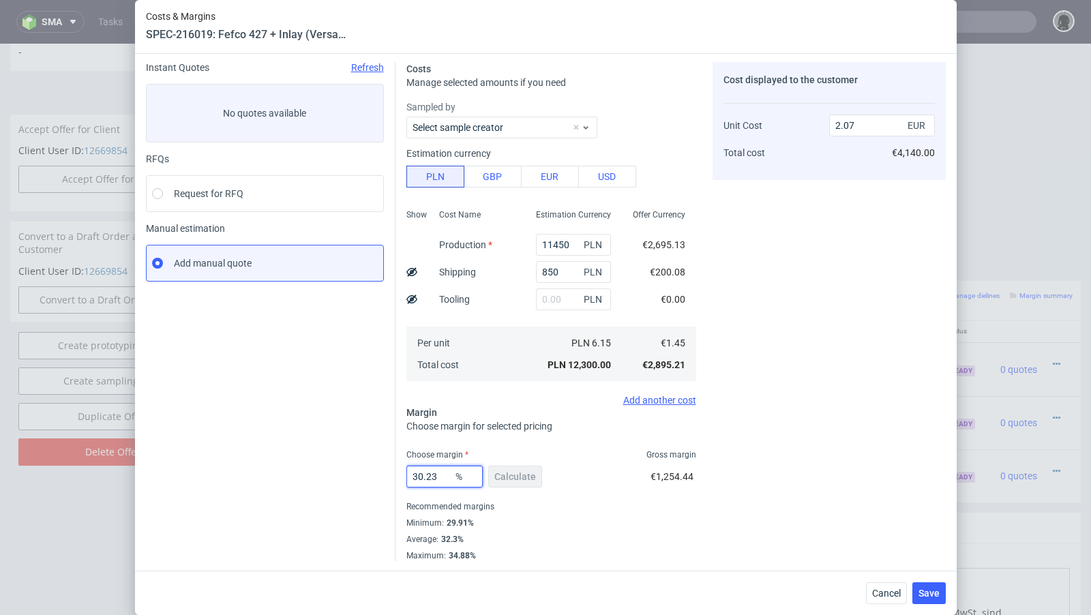
type input "30.23"
click at [326, 423] on div "Instant Quotes Refresh No quotes available RFQs Request for RFQ Manual estimati…" at bounding box center [270, 311] width 249 height 499
click at [939, 591] on button "Save" at bounding box center [928, 593] width 33 height 22
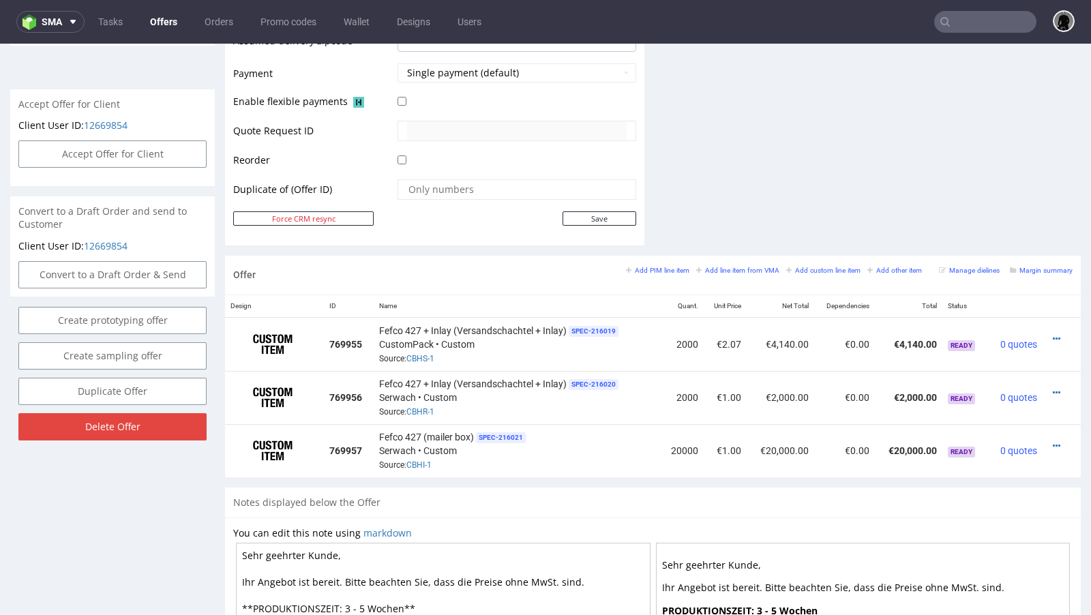
scroll to position [638, 0]
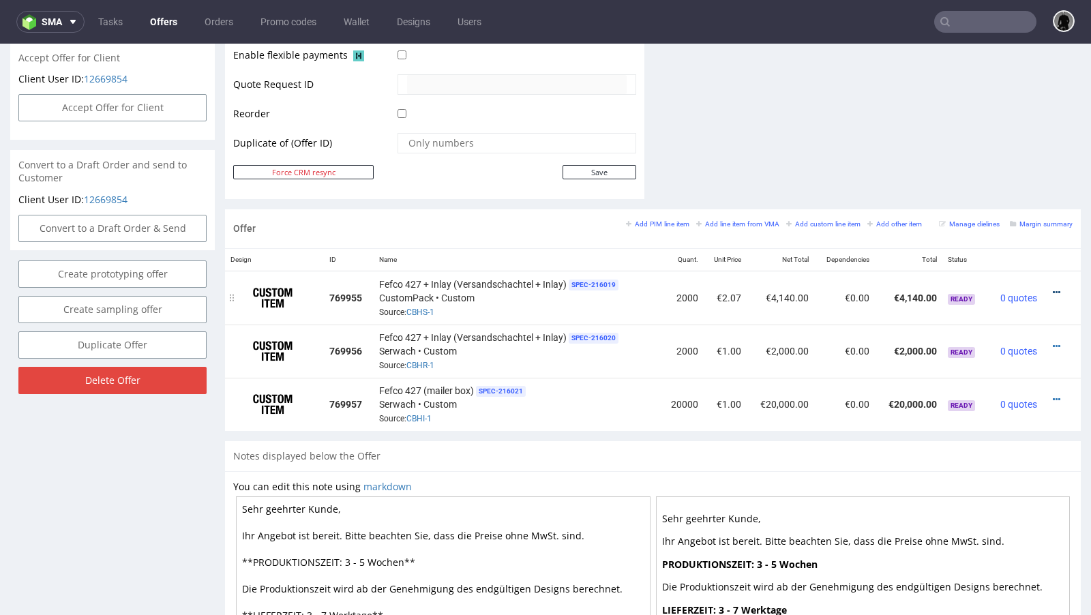
click at [1052, 288] on icon at bounding box center [1055, 293] width 7 height 10
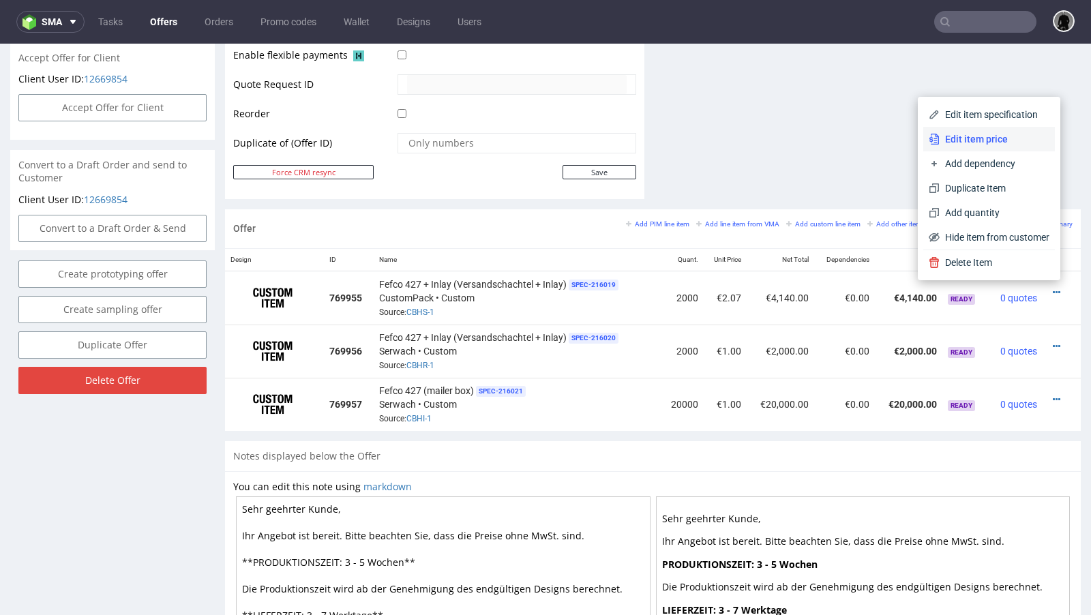
click at [989, 144] on span "Edit item price" at bounding box center [994, 139] width 110 height 14
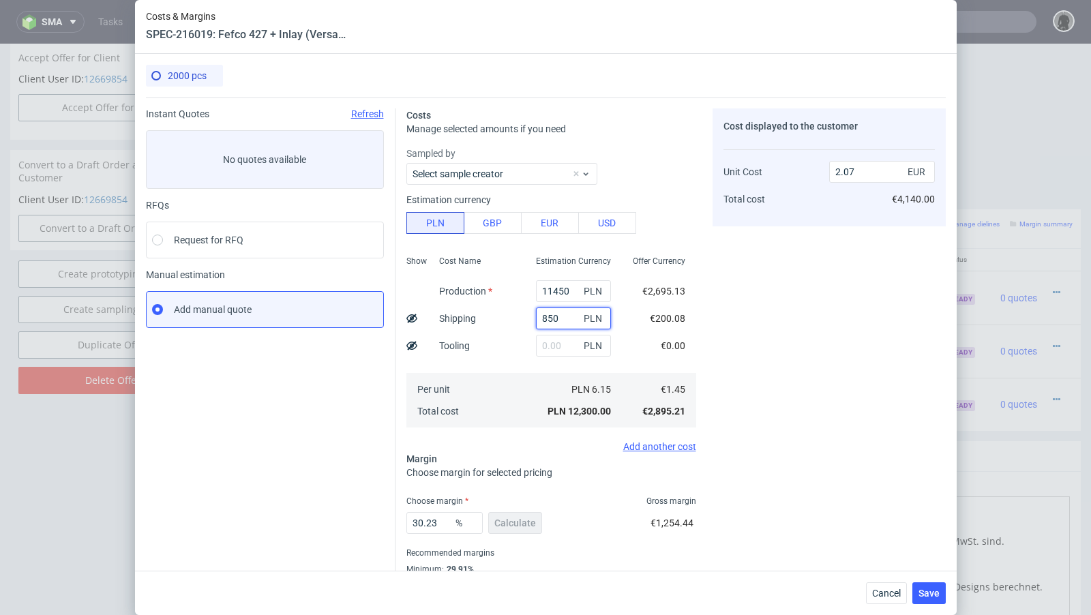
click at [546, 317] on input "850" at bounding box center [573, 318] width 75 height 22
type input "750"
type input "2.06"
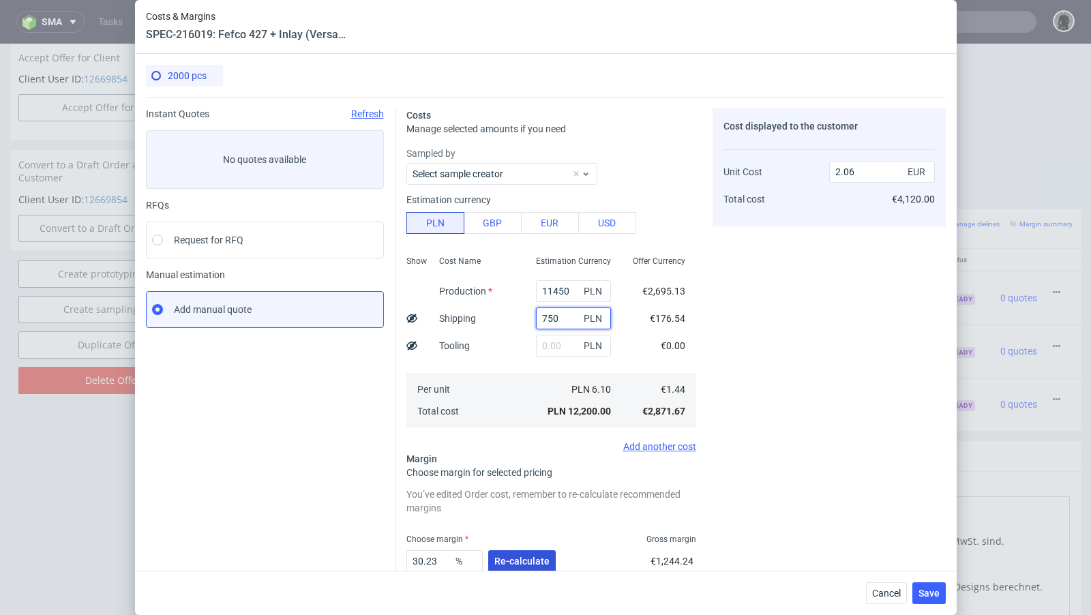
type input "750"
click at [521, 566] on button "Re-calculate" at bounding box center [521, 561] width 67 height 22
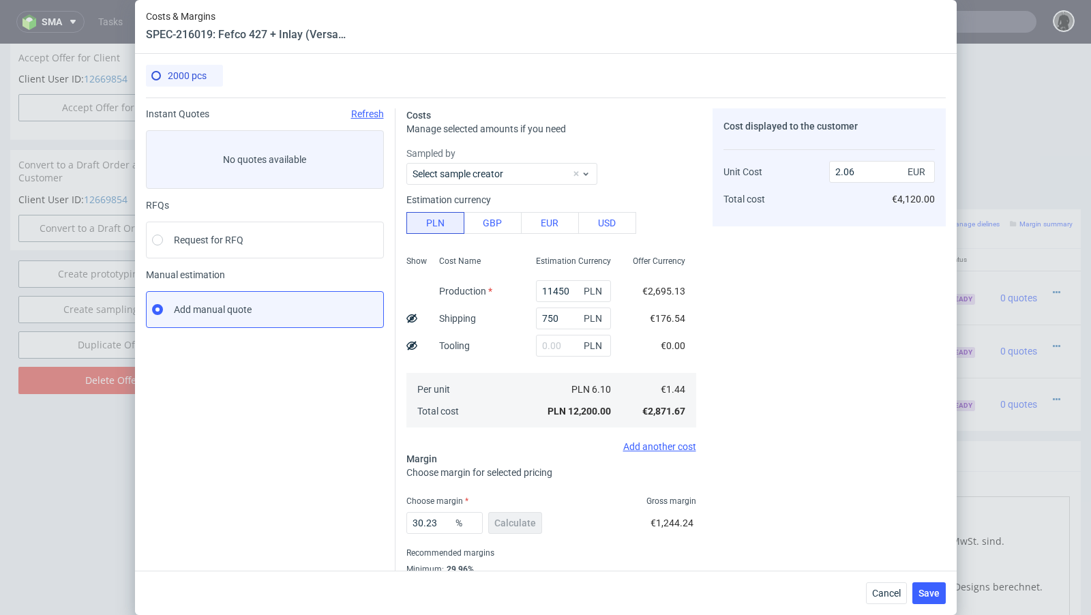
scroll to position [46, 0]
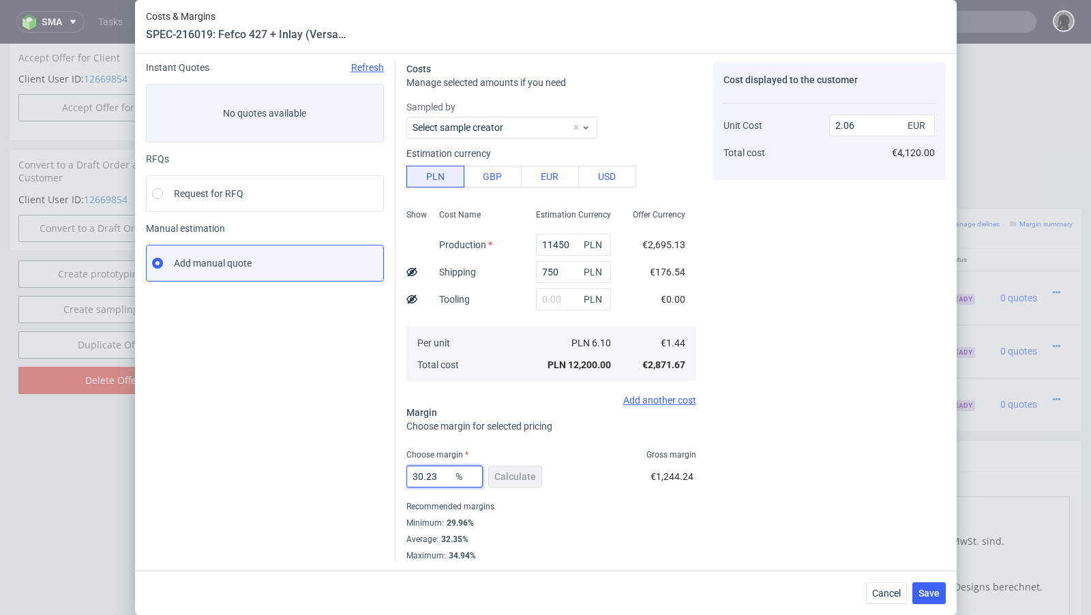
drag, startPoint x: 446, startPoint y: 478, endPoint x: 397, endPoint y: 466, distance: 50.4
click at [397, 466] on div "Costs Manage selected amounts if you need Sampled by Select sample creator Esti…" at bounding box center [670, 306] width 550 height 510
drag, startPoint x: 468, startPoint y: 524, endPoint x: 447, endPoint y: 522, distance: 20.6
click at [447, 522] on div "29.96%" at bounding box center [459, 522] width 30 height 11
copy div "29.96"
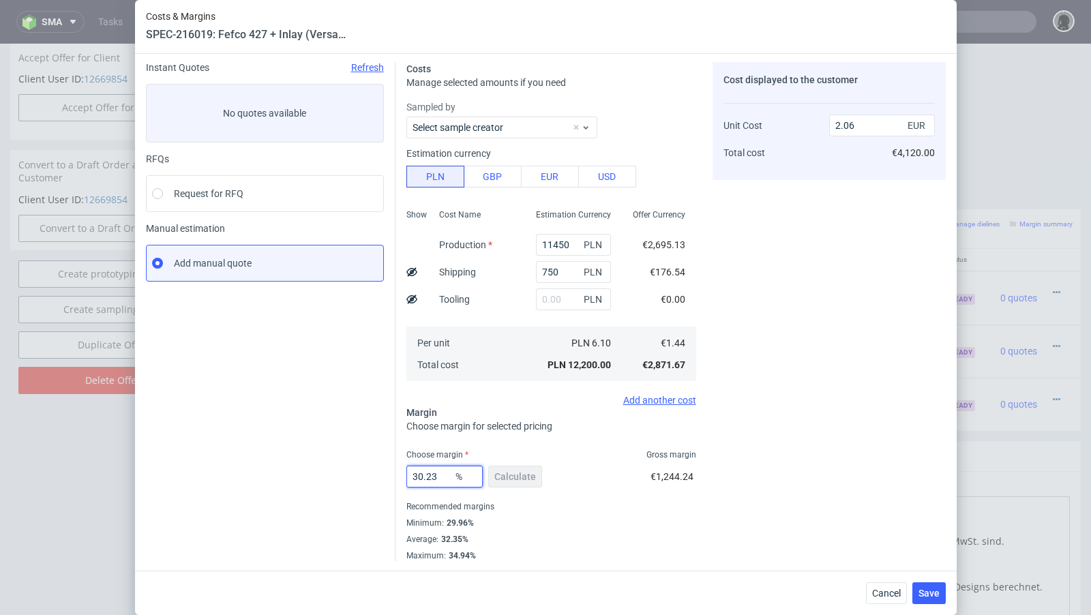
drag, startPoint x: 448, startPoint y: 478, endPoint x: 374, endPoint y: 470, distance: 74.8
click at [374, 470] on div "Instant Quotes Refresh No quotes available RFQs Request for RFQ Manual estimati…" at bounding box center [546, 306] width 800 height 510
paste input "29.96"
type input "29.96"
type input "2.05"
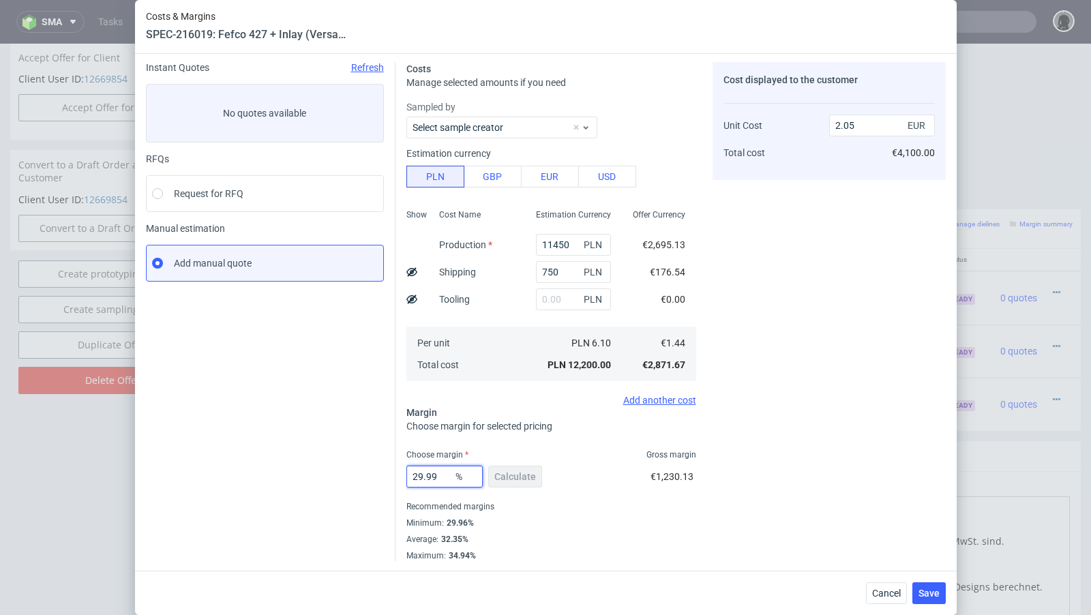
drag, startPoint x: 441, startPoint y: 479, endPoint x: 339, endPoint y: 468, distance: 102.1
click at [339, 468] on div "Instant Quotes Refresh No quotes available RFQs Request for RFQ Manual estimati…" at bounding box center [546, 306] width 800 height 510
type input "31"
type input "2.08"
type input "30"
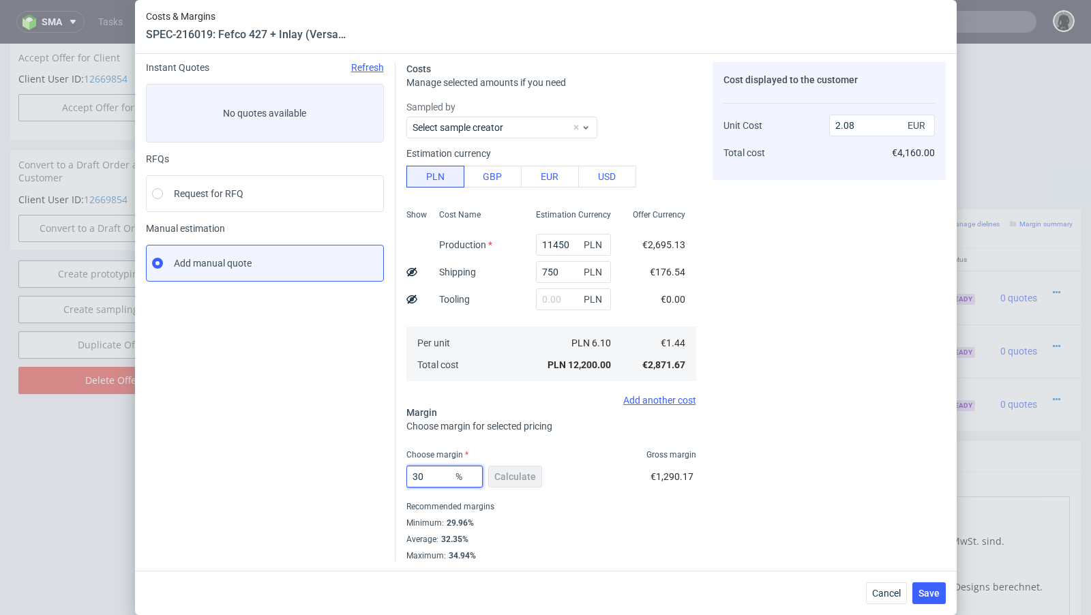
type input "2.05"
type input "30.4"
type input "2.06"
type input "30"
type input "2.05"
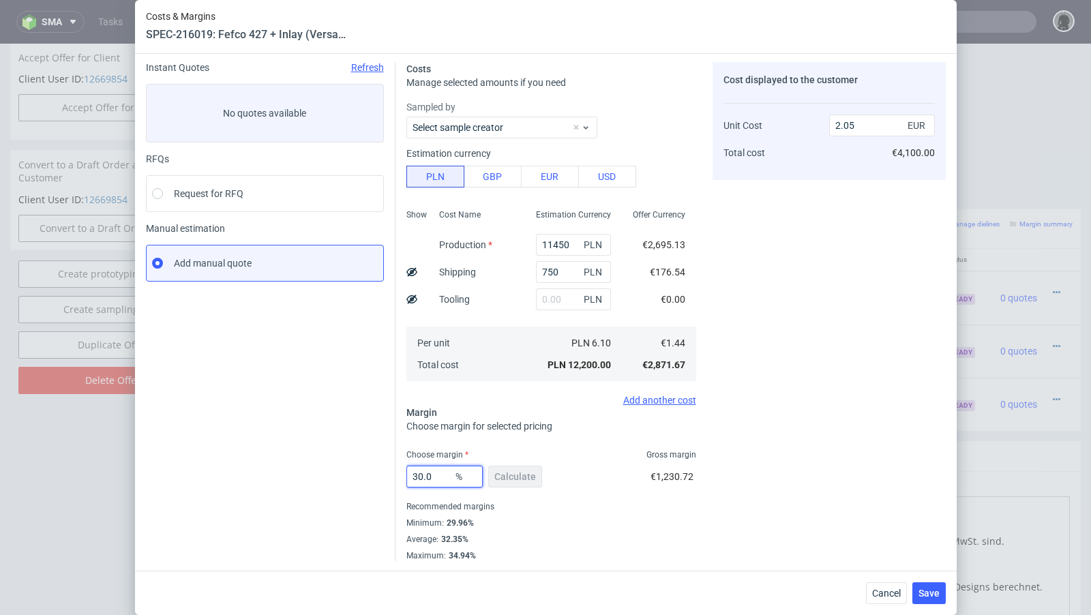
type input "30.09"
type input "2.06"
type input "30.05"
type input "2.05"
type input "30.08"
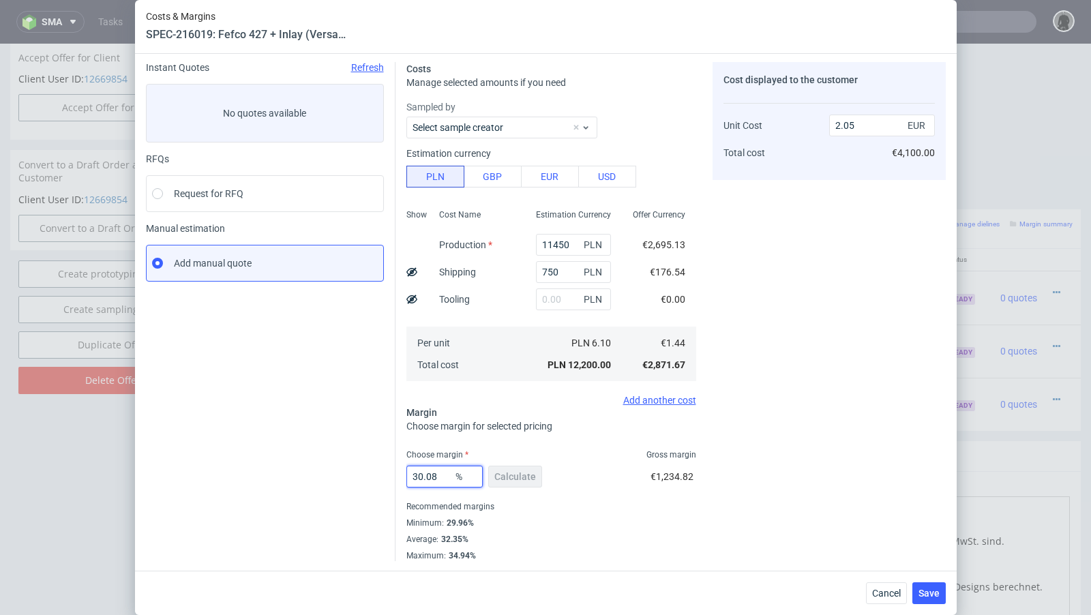
type input "2.06"
type input "30.07"
type input "2.05"
type input "30.07"
click at [299, 458] on div "Instant Quotes Refresh No quotes available RFQs Request for RFQ Manual estimati…" at bounding box center [270, 311] width 249 height 499
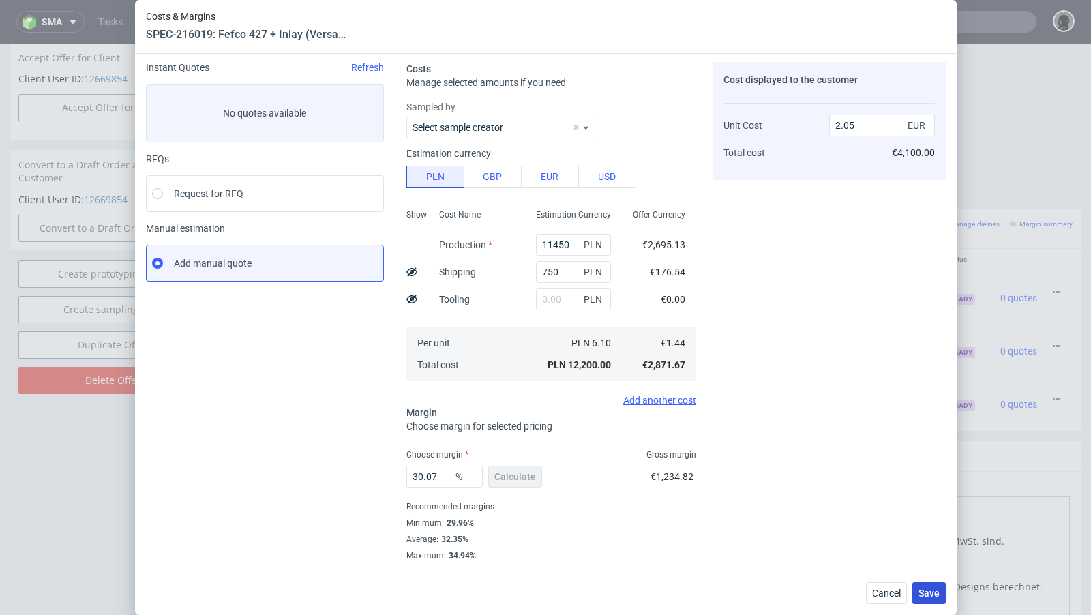
click at [936, 601] on button "Save" at bounding box center [928, 593] width 33 height 22
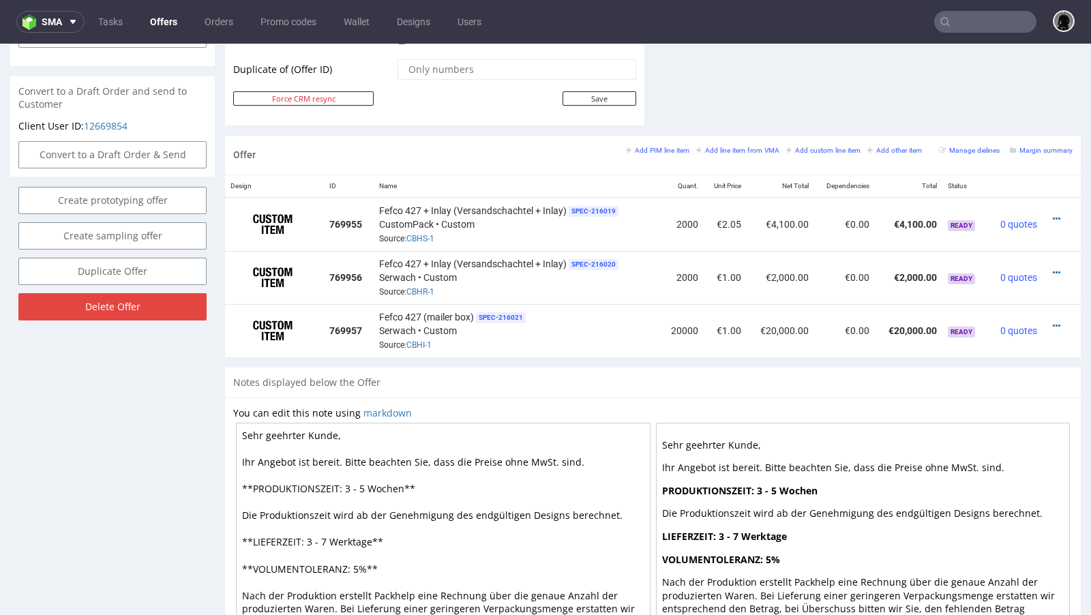
scroll to position [725, 0]
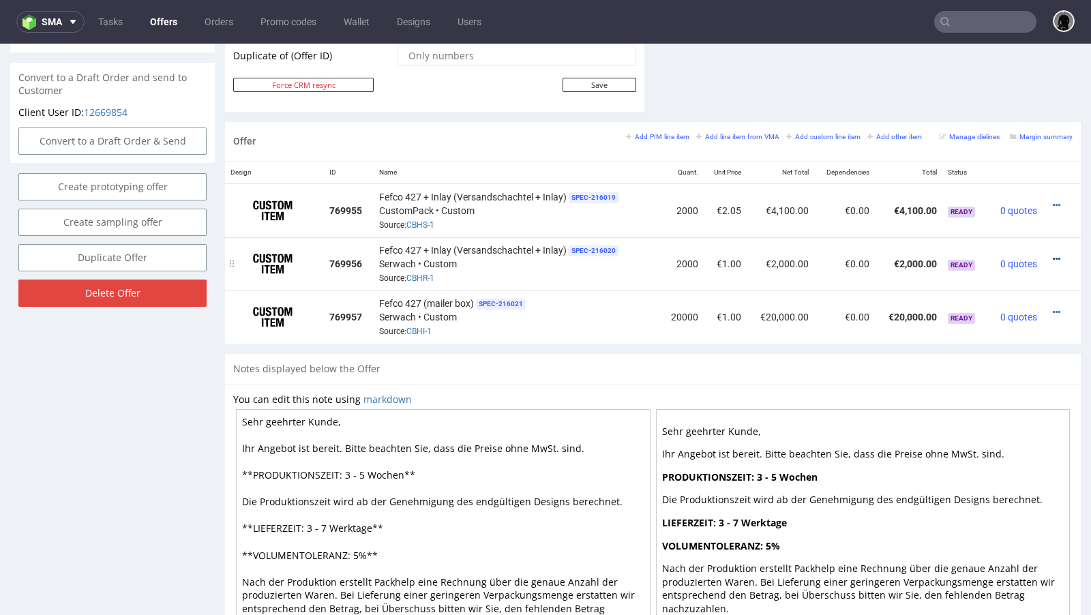
click at [1052, 254] on icon at bounding box center [1055, 259] width 7 height 10
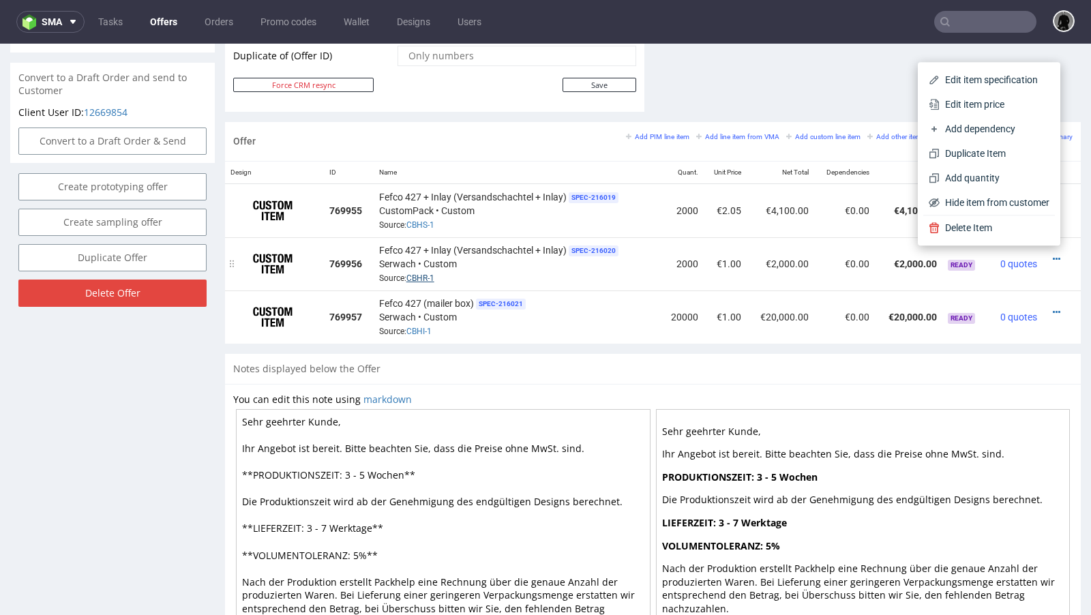
click at [416, 273] on link "CBHR-1" at bounding box center [420, 278] width 28 height 10
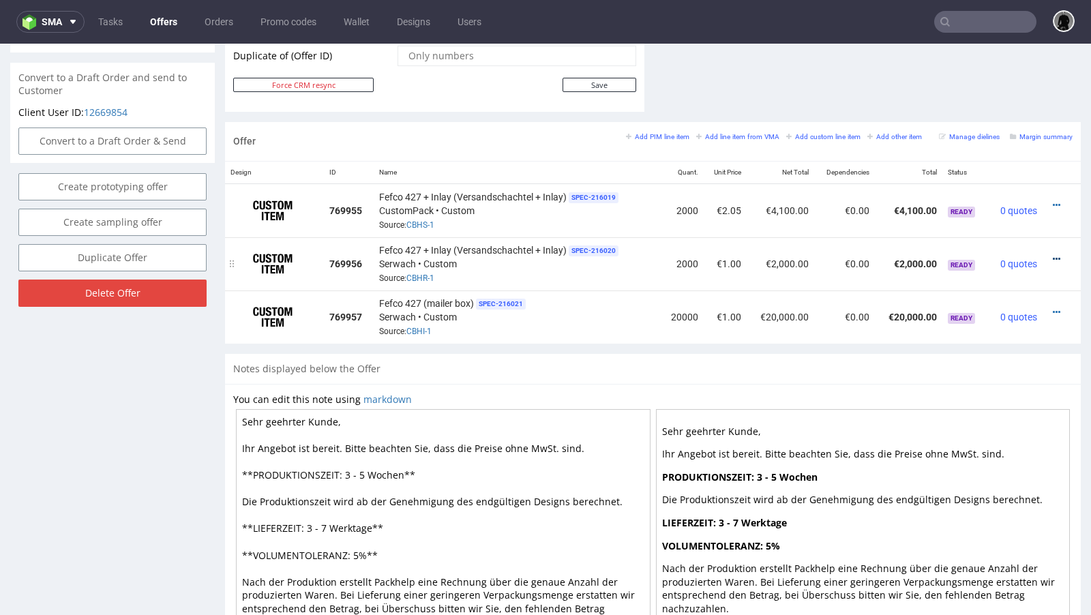
click at [1052, 254] on icon at bounding box center [1055, 259] width 7 height 10
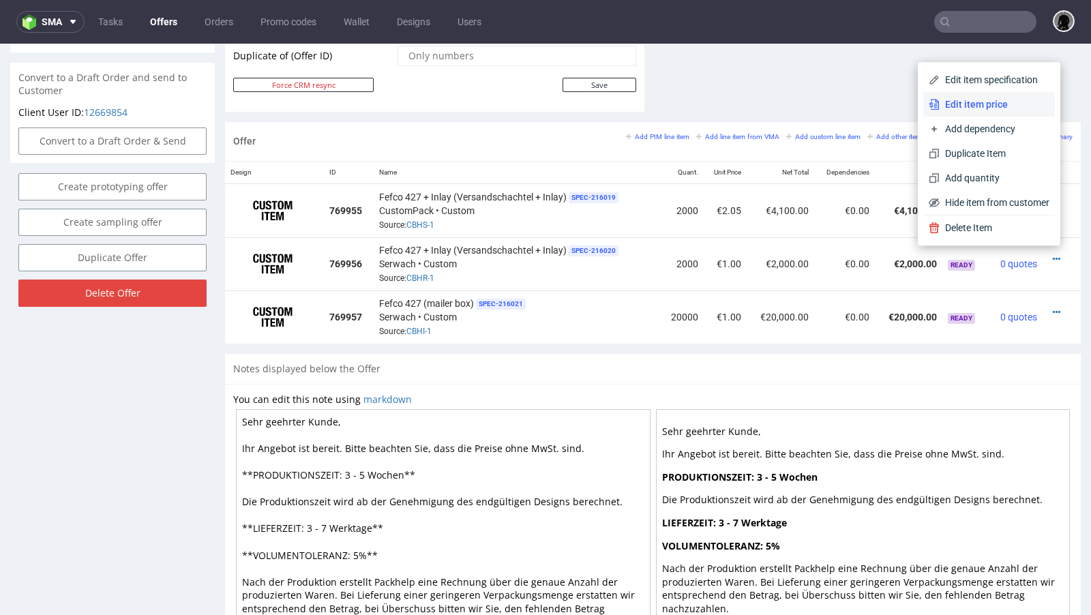
click at [982, 104] on span "Edit item price" at bounding box center [994, 104] width 110 height 14
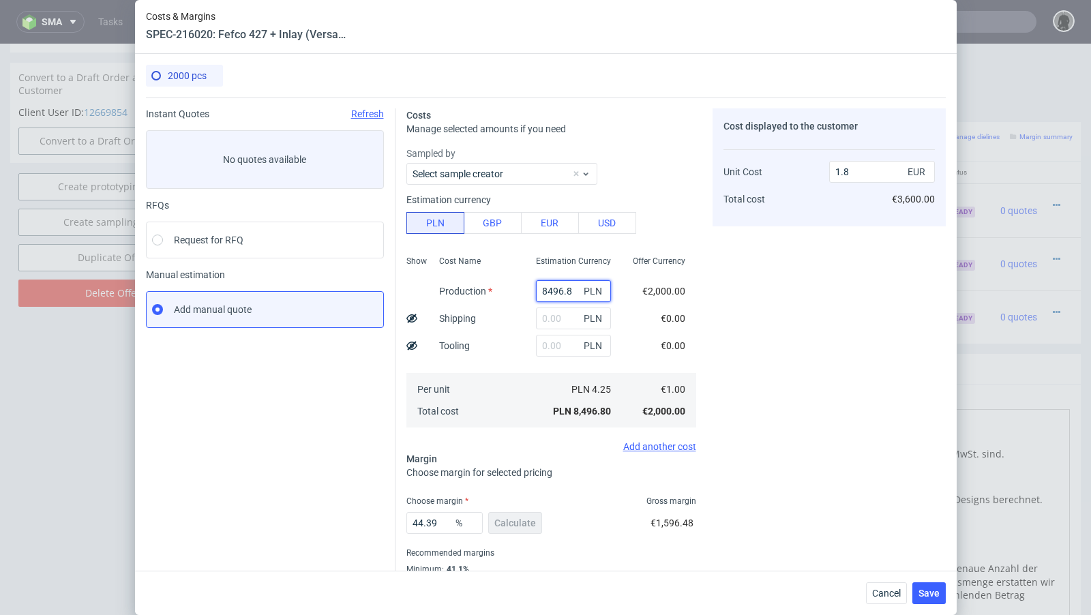
click at [551, 296] on input "8496.8" at bounding box center [573, 291] width 75 height 22
paste input "6120"
type input "6120"
type input "1.3"
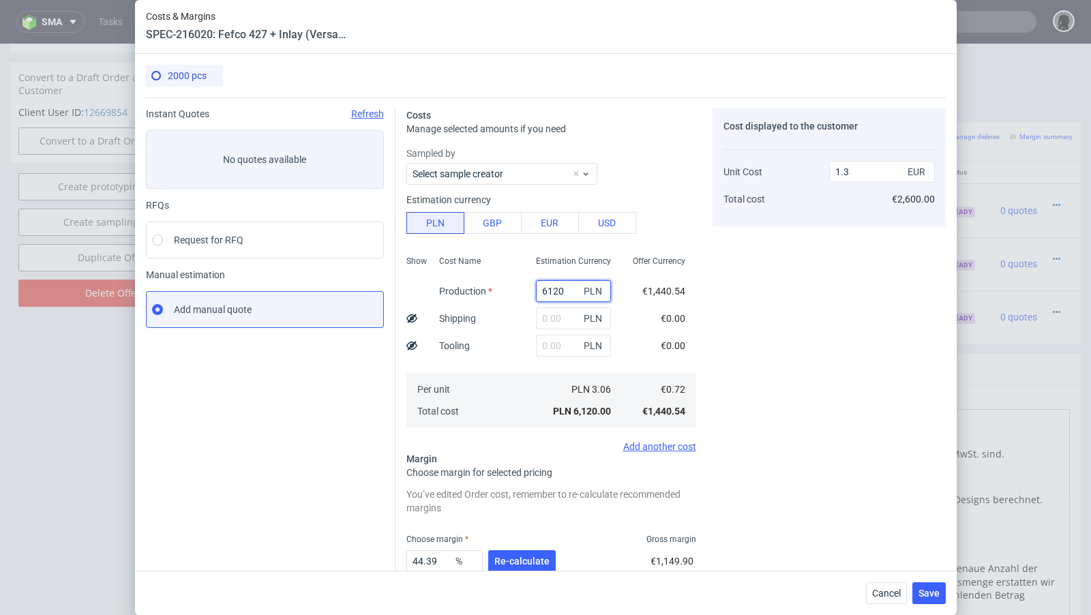
type input "6120"
click at [558, 319] on input "text" at bounding box center [573, 318] width 75 height 22
paste input "544"
type input "544"
type input "1.41"
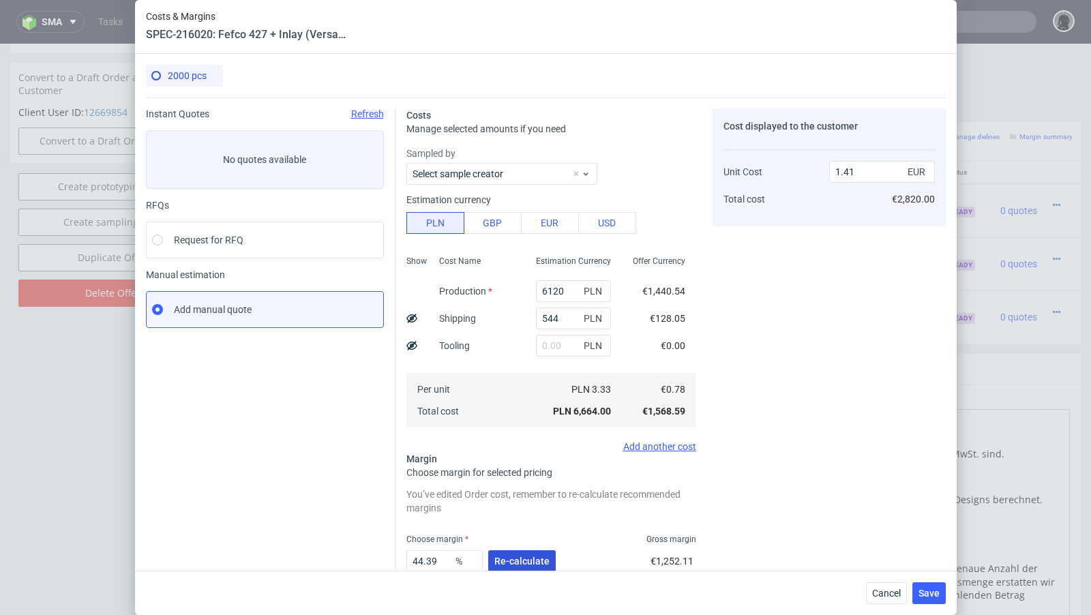
click at [527, 561] on span "Re-calculate" at bounding box center [521, 561] width 55 height 10
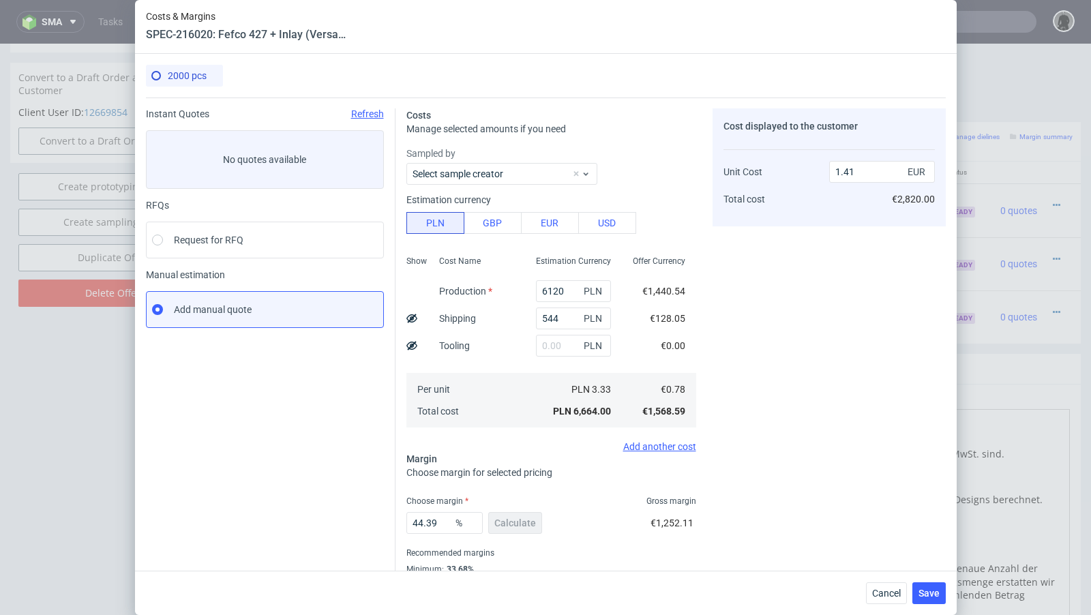
scroll to position [46, 0]
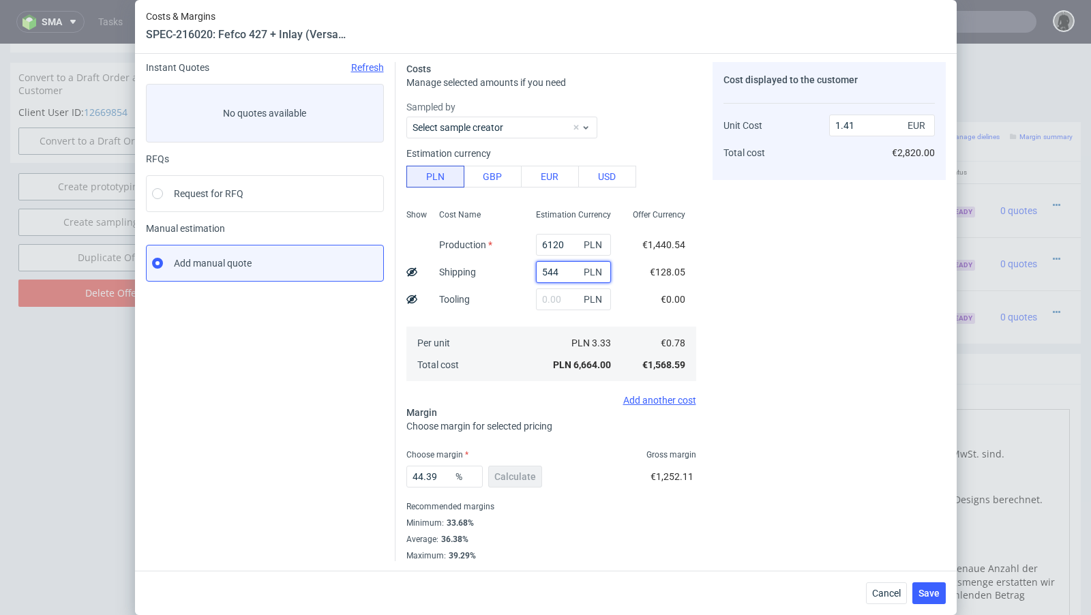
click at [549, 267] on input "544" at bounding box center [573, 272] width 75 height 22
paste input "459"
type input "459"
type input "1.39"
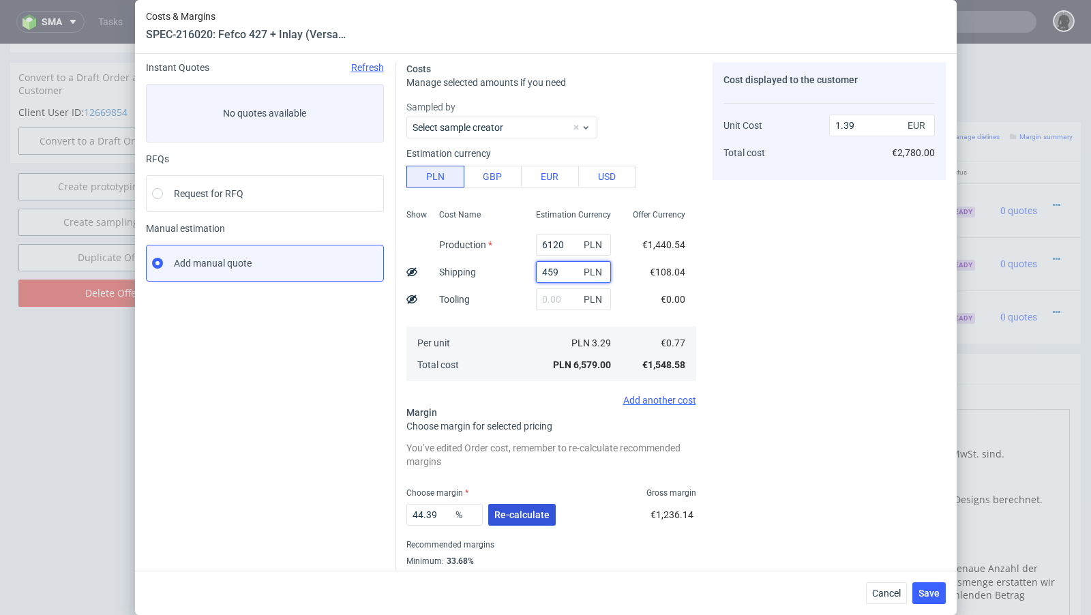
type input "459"
click at [512, 515] on span "Re-calculate" at bounding box center [521, 515] width 55 height 10
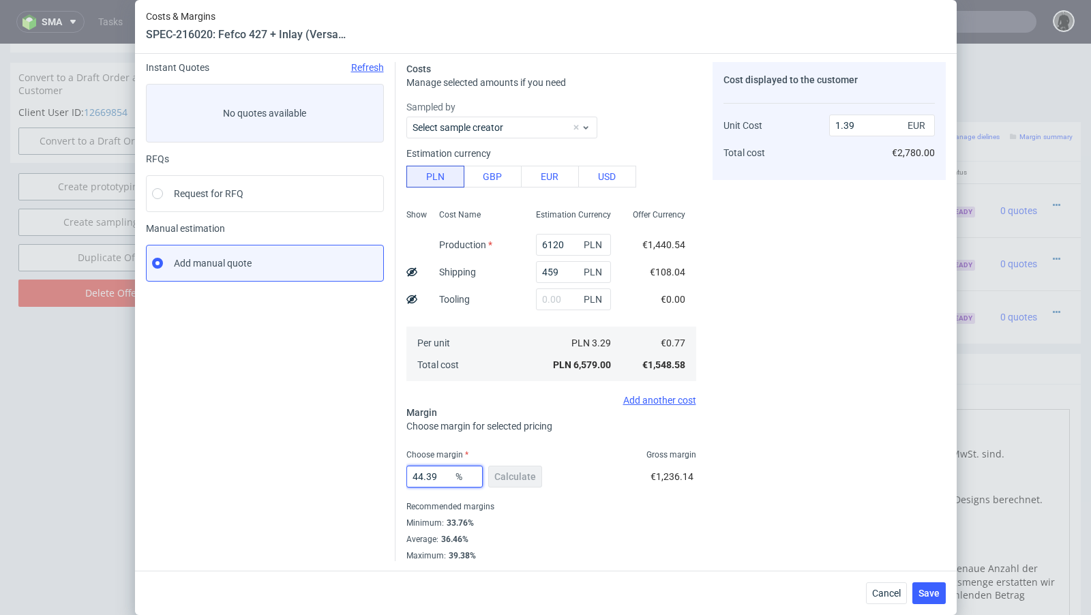
drag, startPoint x: 436, startPoint y: 478, endPoint x: 345, endPoint y: 475, distance: 90.7
click at [345, 475] on div "Instant Quotes Refresh No quotes available RFQs Request for RFQ Manual estimati…" at bounding box center [546, 306] width 800 height 510
type input "70"
type input "2.58"
click at [289, 480] on div "Instant Quotes Refresh No quotes available RFQs Request for RFQ Manual estimati…" at bounding box center [270, 311] width 249 height 499
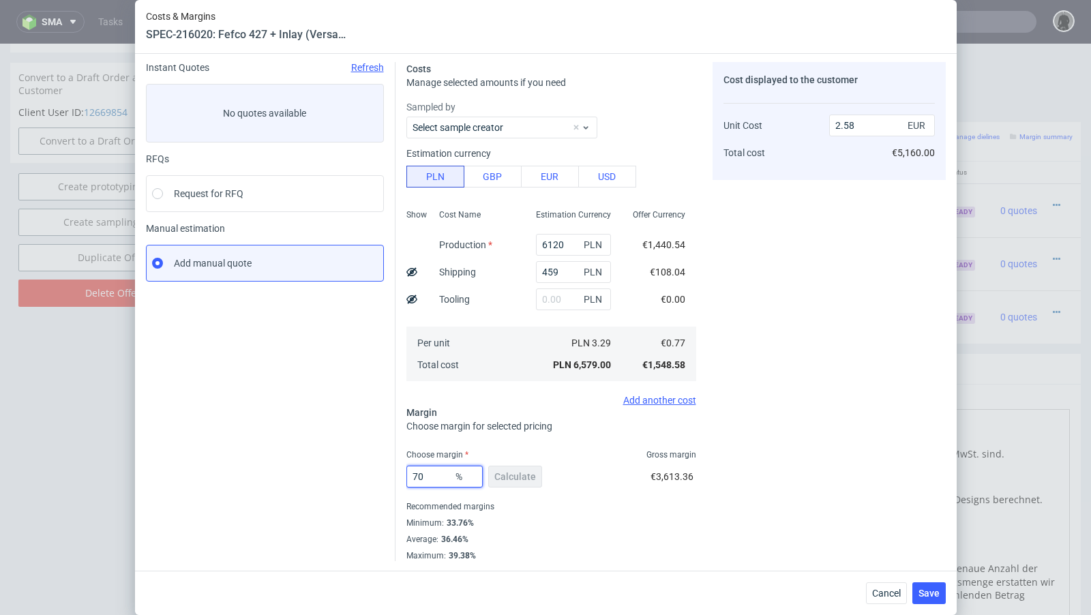
drag, startPoint x: 437, startPoint y: 475, endPoint x: 371, endPoint y: 473, distance: 66.1
click at [371, 473] on div "Instant Quotes Refresh No quotes available RFQs Request for RFQ Manual estimati…" at bounding box center [546, 306] width 800 height 510
type input "60"
type input "1.93"
click at [330, 472] on div "Instant Quotes Refresh No quotes available RFQs Request for RFQ Manual estimati…" at bounding box center [270, 311] width 249 height 499
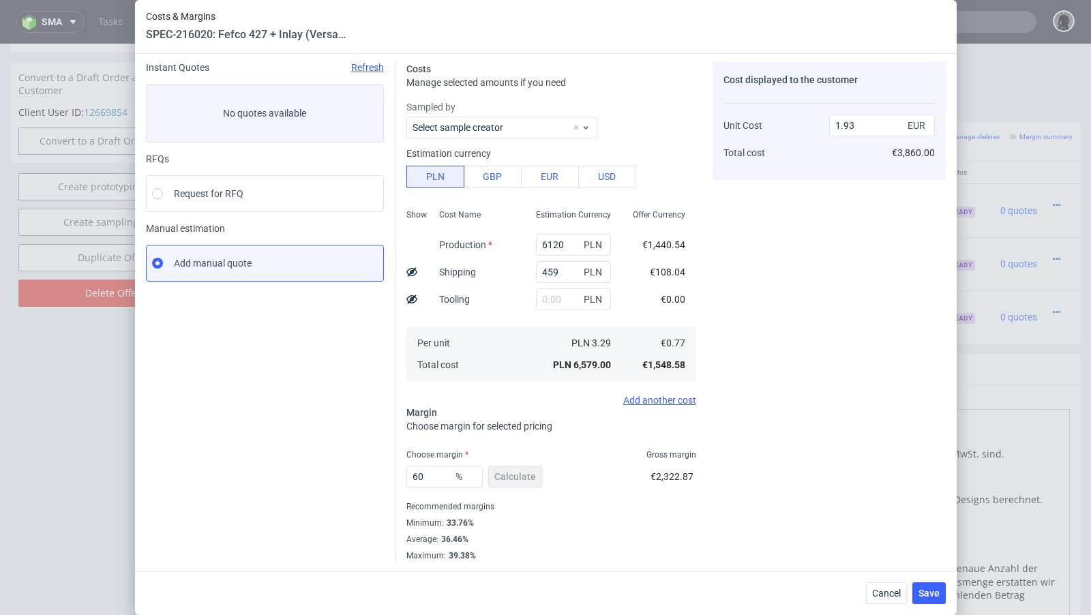
click at [328, 406] on div "Instant Quotes Refresh No quotes available RFQs Request for RFQ Manual estimati…" at bounding box center [270, 311] width 249 height 499
click at [336, 444] on div "Instant Quotes Refresh No quotes available RFQs Request for RFQ Manual estimati…" at bounding box center [270, 311] width 249 height 499
click at [429, 475] on input "60" at bounding box center [444, 477] width 76 height 22
click at [334, 455] on div "Instant Quotes Refresh No quotes available RFQs Request for RFQ Manual estimati…" at bounding box center [270, 311] width 249 height 499
click at [430, 476] on input "60" at bounding box center [444, 477] width 76 height 22
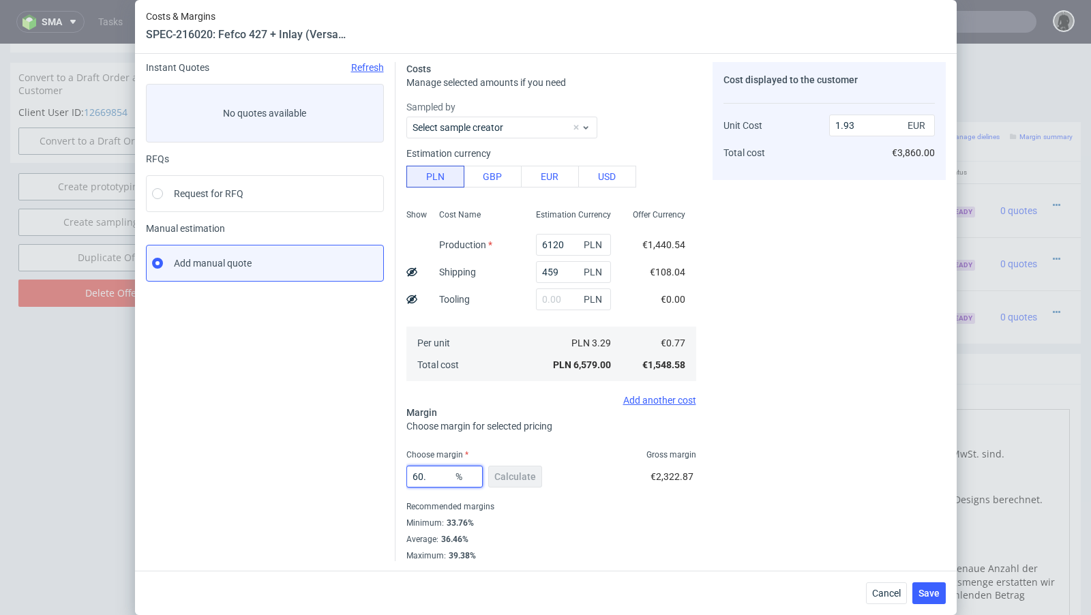
type input "60.3"
type input "1.95"
type input "60.6"
type input "1.96"
type input "60.4"
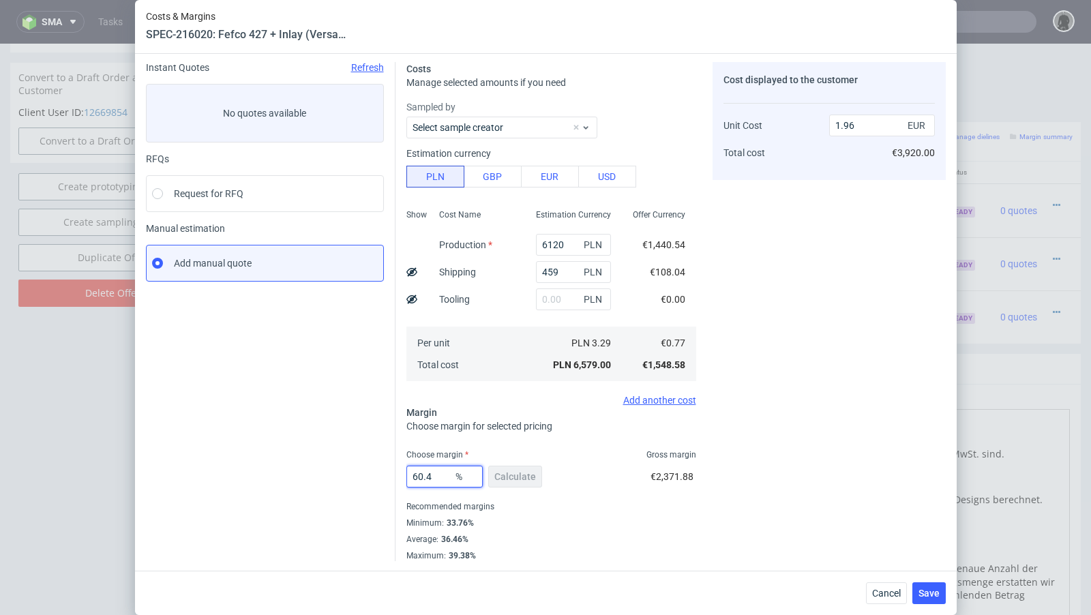
type input "1.95"
type input "60.49"
type input "1.96"
type input "60.47"
type input "1.95"
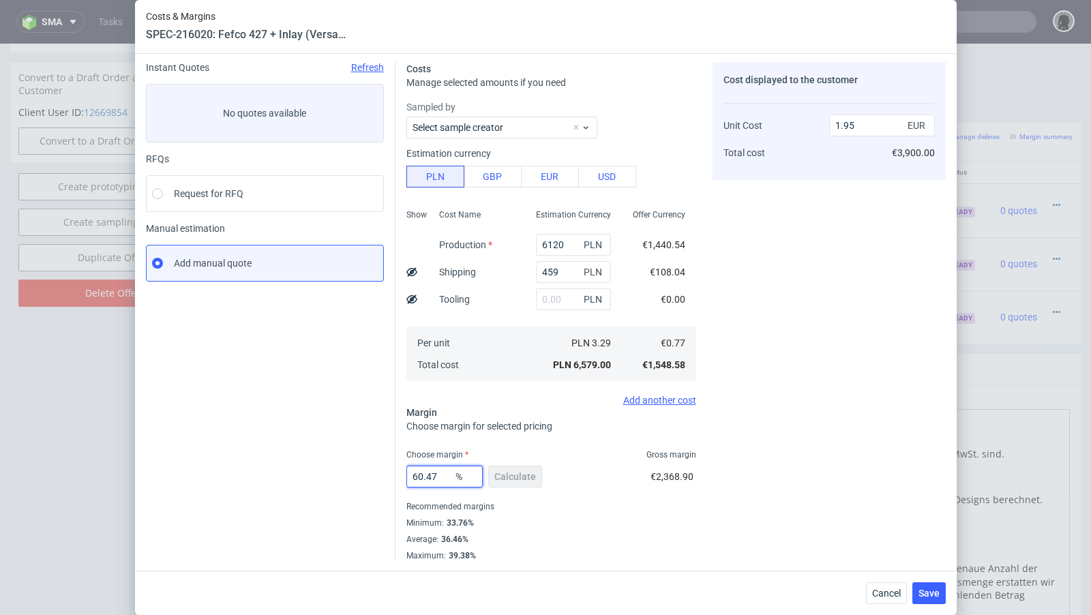
type input "60.47"
click at [272, 483] on div "Instant Quotes Refresh No quotes available RFQs Request for RFQ Manual estimati…" at bounding box center [270, 311] width 249 height 499
click at [937, 596] on span "Save" at bounding box center [928, 593] width 21 height 10
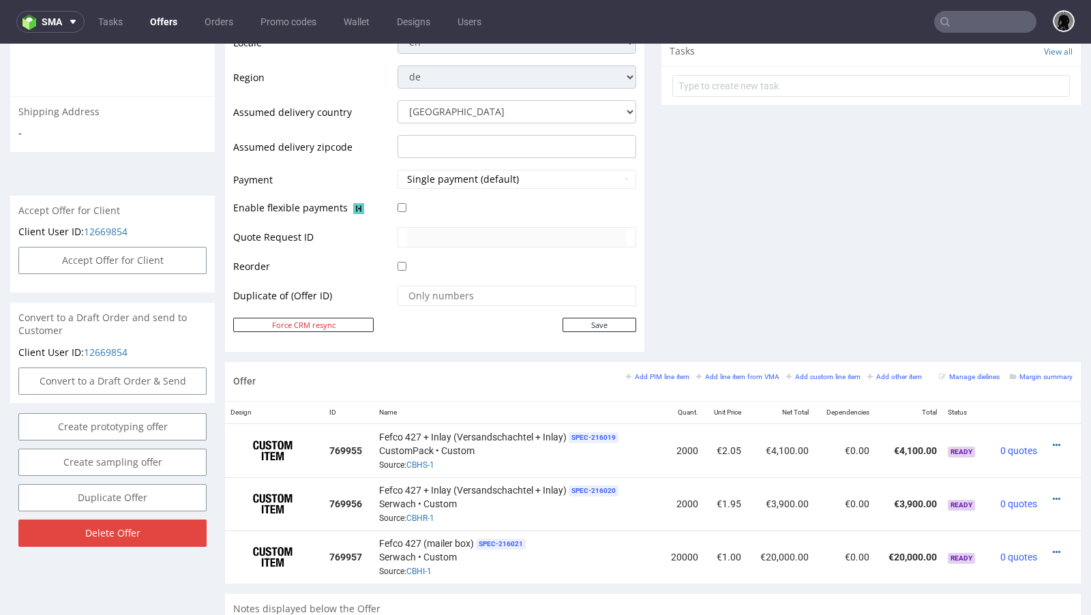
scroll to position [542, 0]
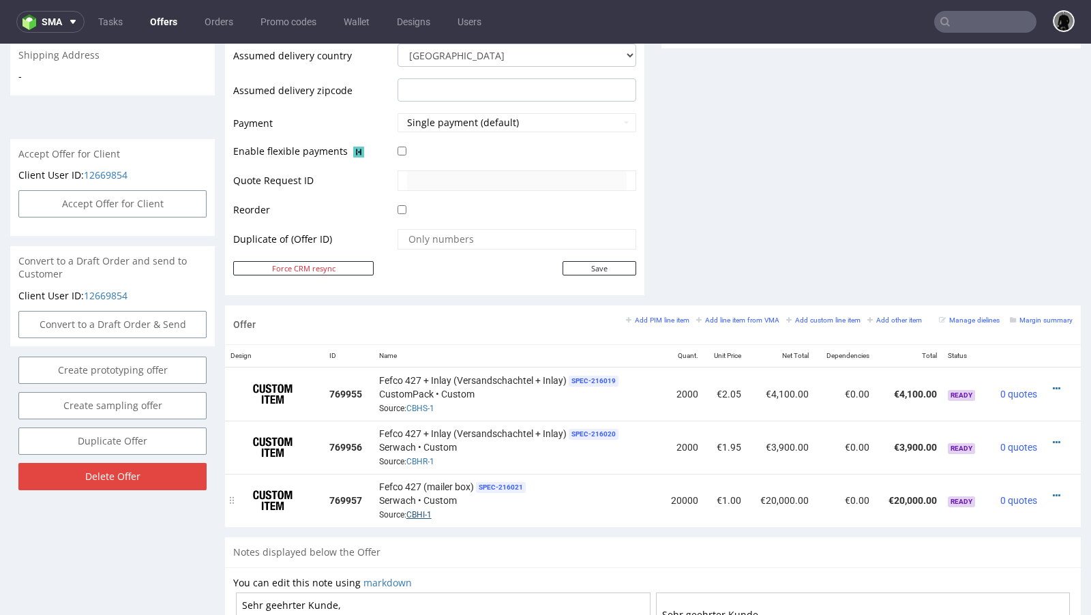
click at [416, 510] on link "CBHI-1" at bounding box center [418, 515] width 25 height 10
click at [1052, 491] on icon at bounding box center [1055, 496] width 7 height 10
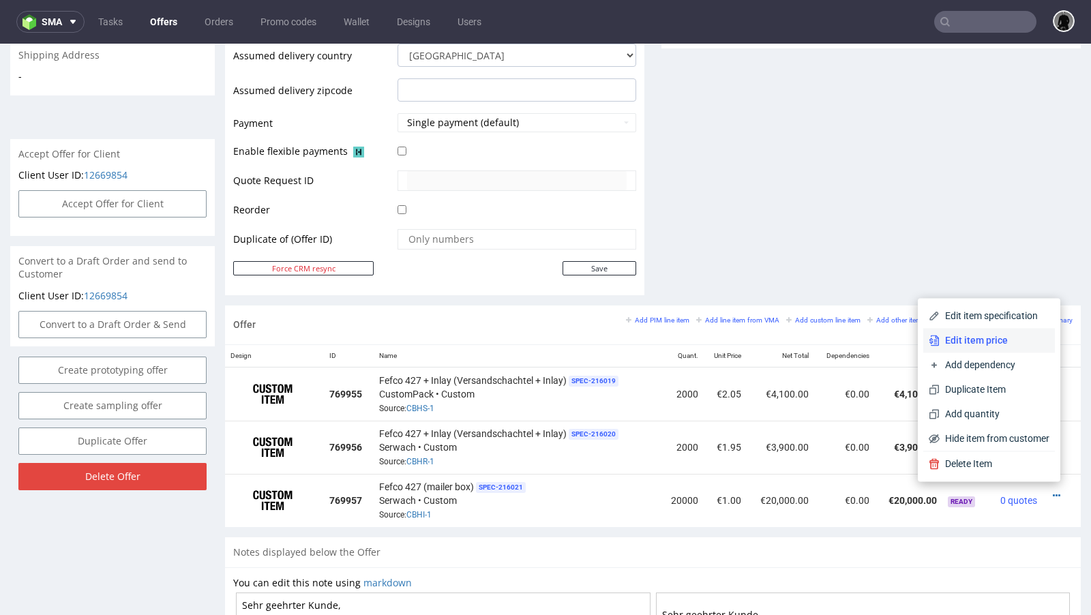
click at [992, 344] on span "Edit item price" at bounding box center [994, 340] width 110 height 14
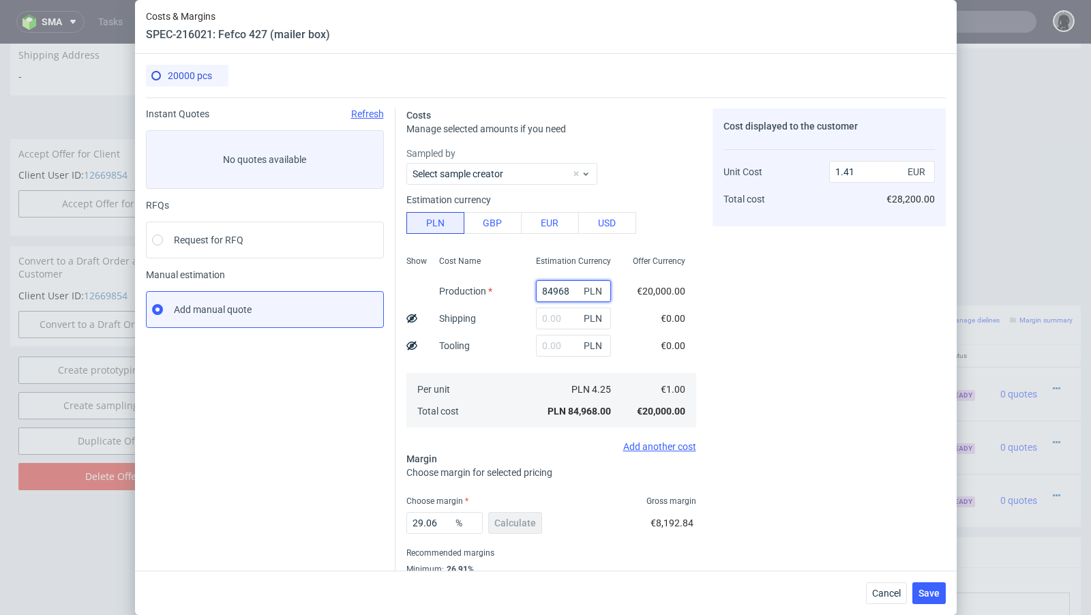
click at [555, 292] on input "84968" at bounding box center [573, 291] width 75 height 22
paste input "20000"
type input "20000"
type input "0.33"
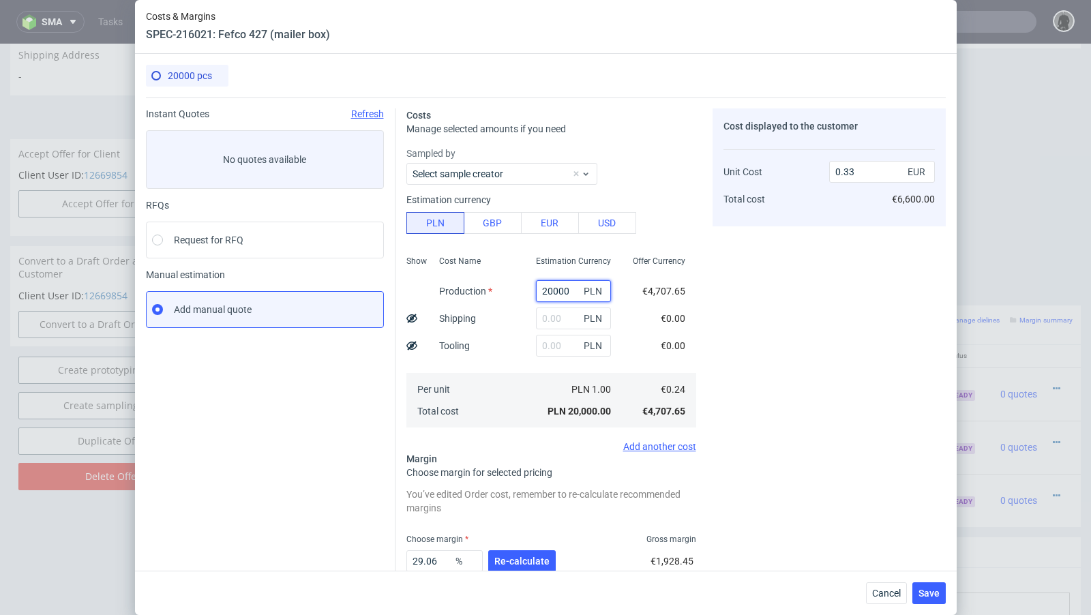
type input "20000"
click at [552, 320] on input "text" at bounding box center [573, 318] width 75 height 22
paste input "2985"
type input "2985"
type input "0.39"
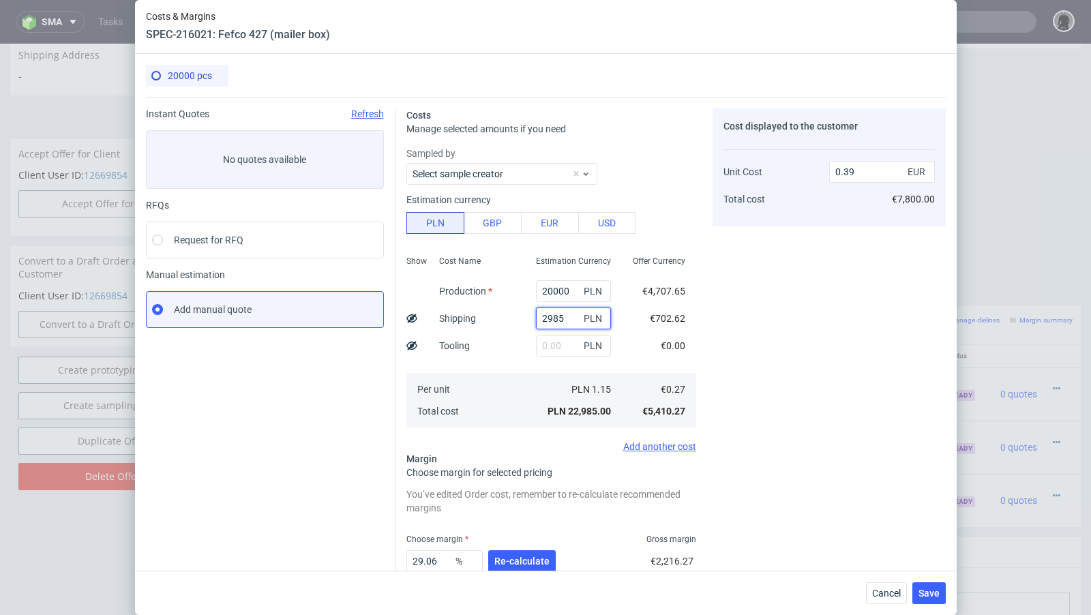
click at [550, 316] on input "2985" at bounding box center [573, 318] width 75 height 22
paste input "00"
type input "2900"
type input "0.38"
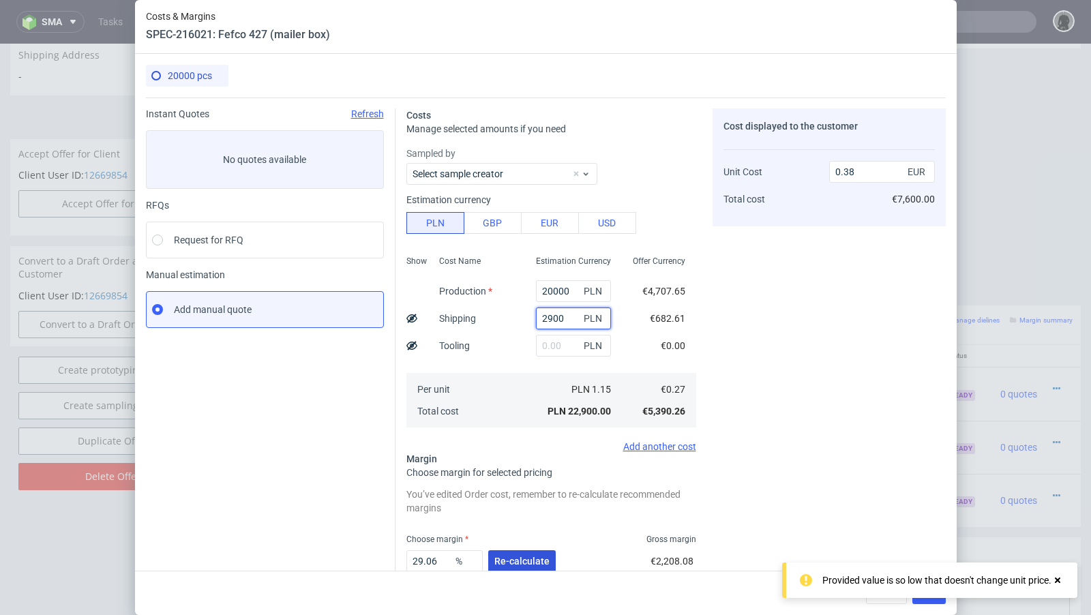
type input "2900"
click at [510, 558] on span "Re-calculate" at bounding box center [521, 561] width 55 height 10
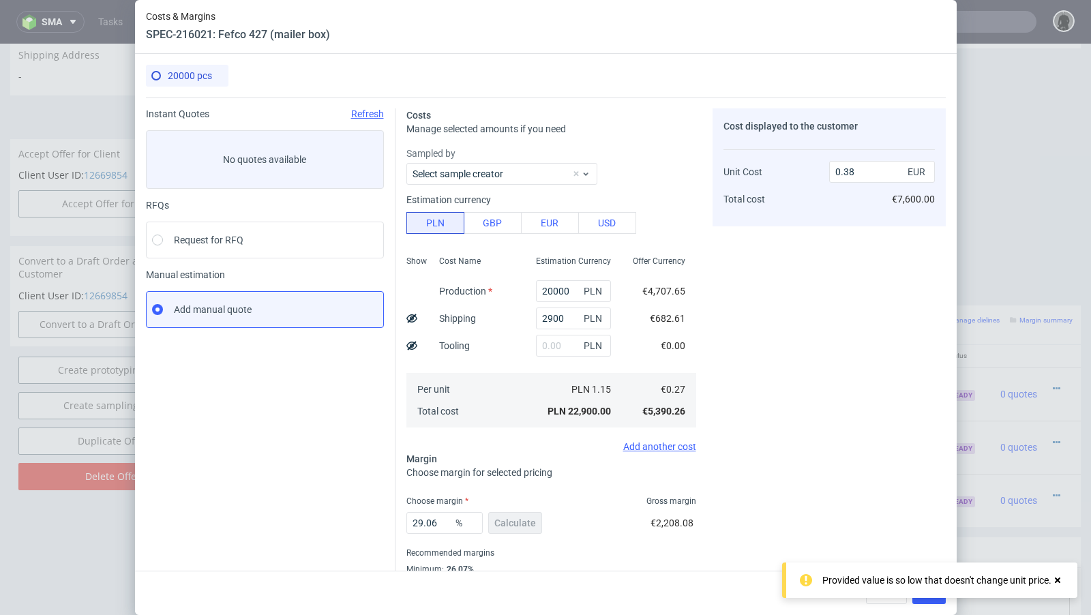
scroll to position [46, 0]
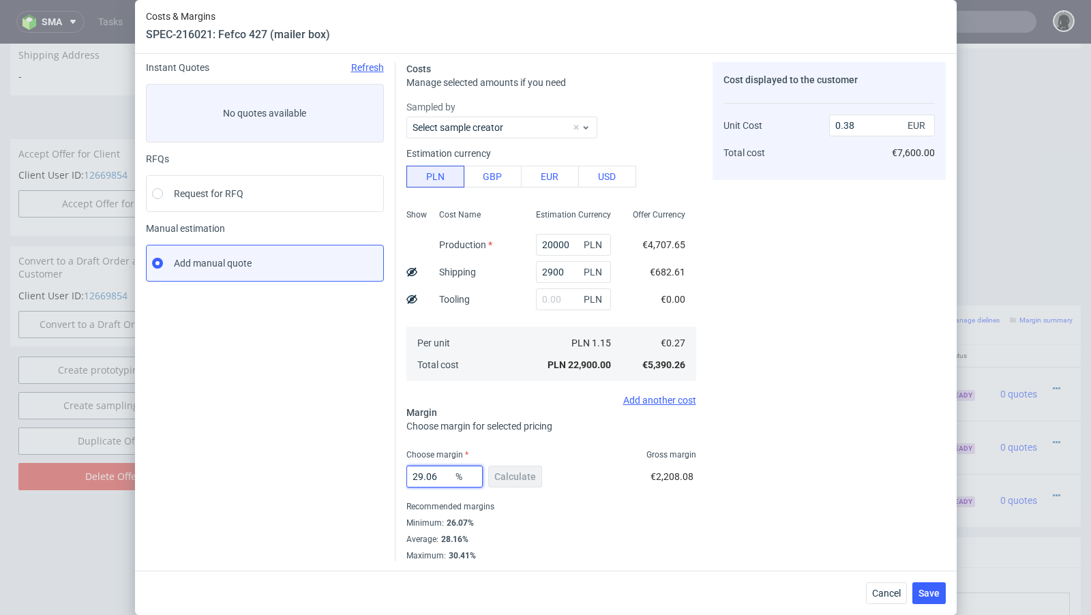
drag, startPoint x: 438, startPoint y: 474, endPoint x: 343, endPoint y: 464, distance: 95.2
click at [343, 464] on div "Instant Quotes Refresh No quotes available RFQs Request for RFQ Manual estimati…" at bounding box center [546, 306] width 800 height 510
type input "44"
type input "0.48"
click at [323, 446] on div "Instant Quotes Refresh No quotes available RFQs Request for RFQ Manual estimati…" at bounding box center [270, 311] width 249 height 499
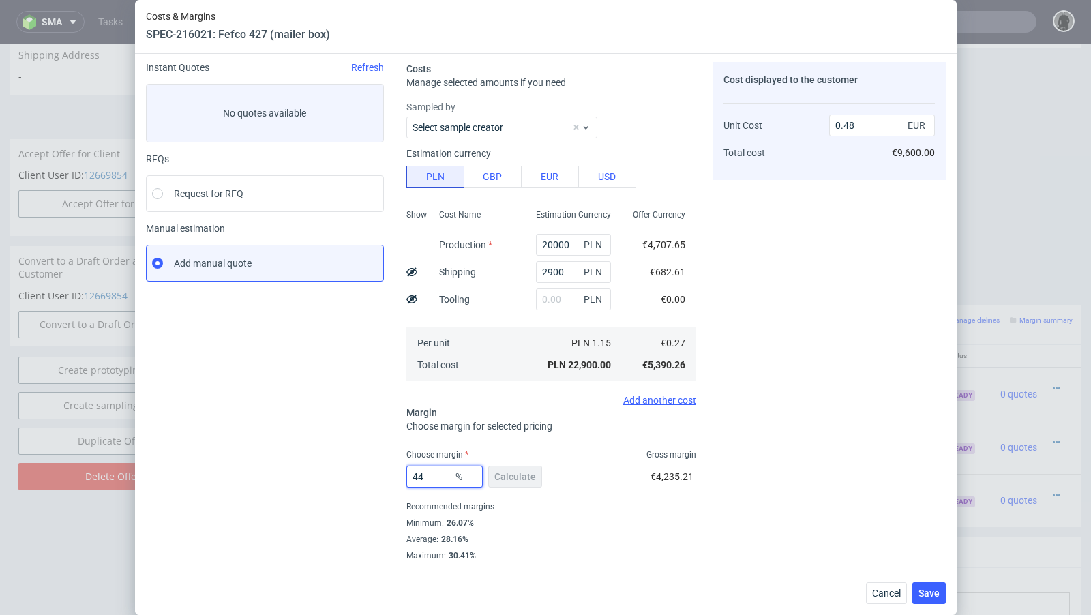
drag, startPoint x: 440, startPoint y: 476, endPoint x: 377, endPoint y: 475, distance: 63.4
click at [377, 475] on div "Instant Quotes Refresh No quotes available RFQs Request for RFQ Manual estimati…" at bounding box center [546, 306] width 800 height 510
type input "50"
type input "0.53"
click at [336, 465] on div "Instant Quotes Refresh No quotes available RFQs Request for RFQ Manual estimati…" at bounding box center [270, 311] width 249 height 499
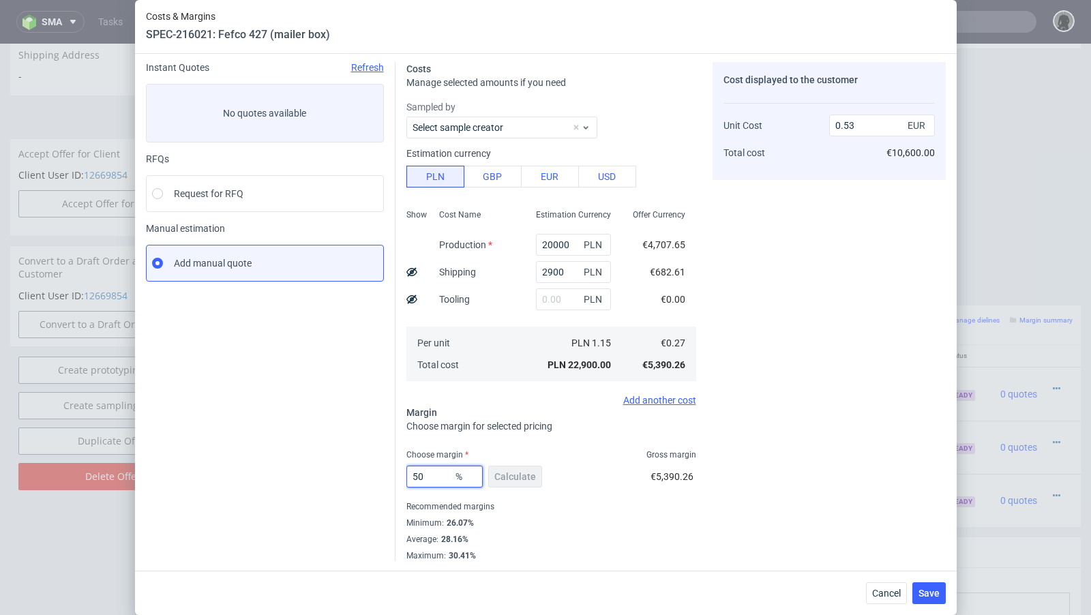
click at [438, 473] on input "50" at bounding box center [444, 477] width 76 height 22
type input "50.3"
type input "0.54"
type input "50.3"
click at [555, 277] on input "2900" at bounding box center [573, 272] width 75 height 22
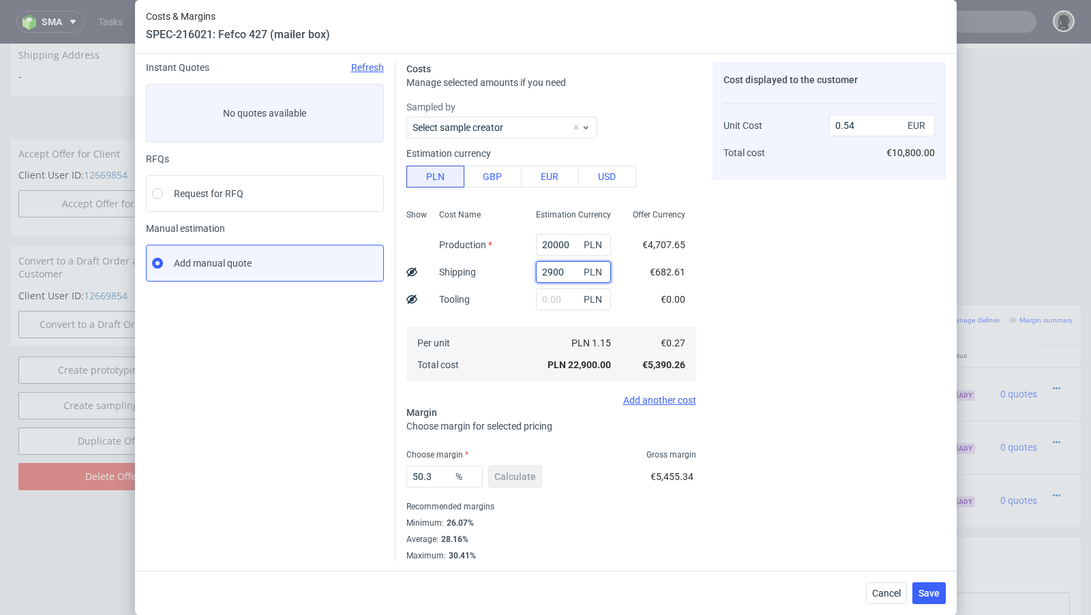
click at [555, 277] on input "2900" at bounding box center [573, 272] width 75 height 22
paste input "815"
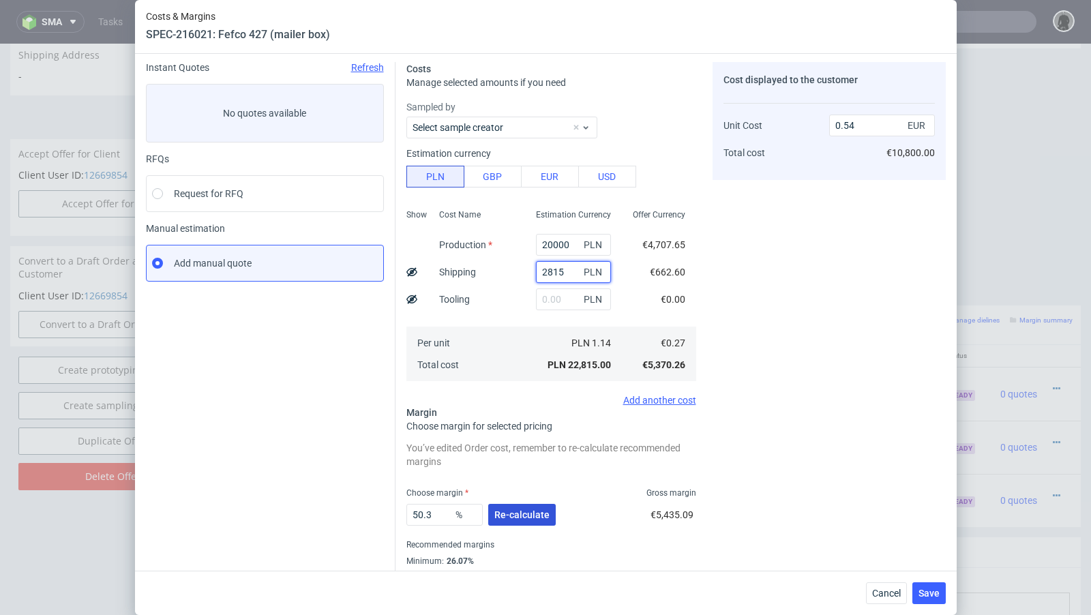
type input "2815"
click at [521, 523] on button "Re-calculate" at bounding box center [521, 515] width 67 height 22
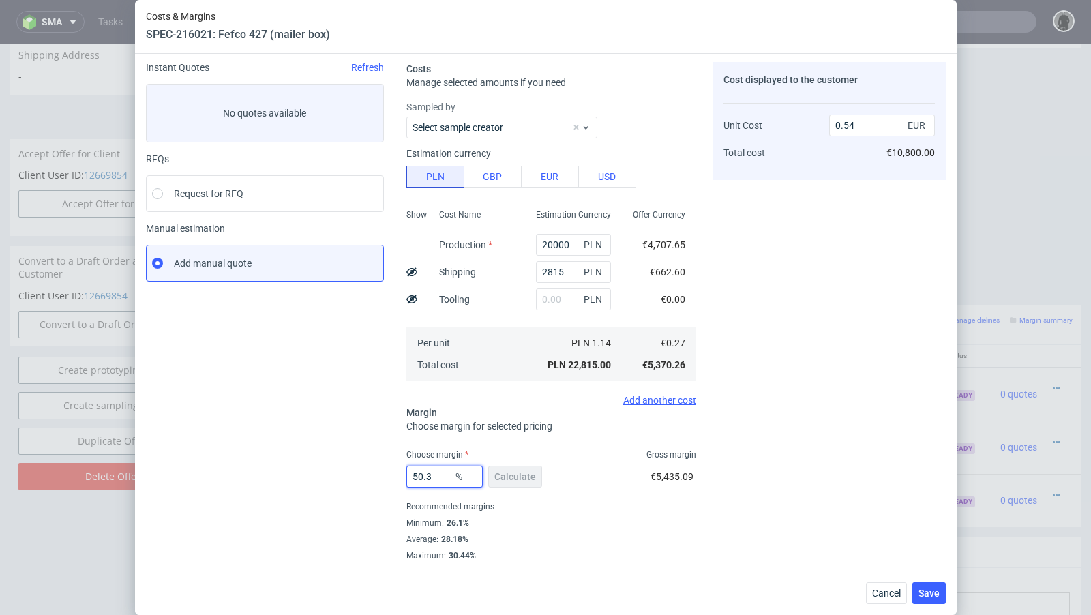
click at [440, 477] on input "50.3" at bounding box center [444, 477] width 76 height 22
type input "50"
type input "0.53"
type input "50.2"
type input "0.54"
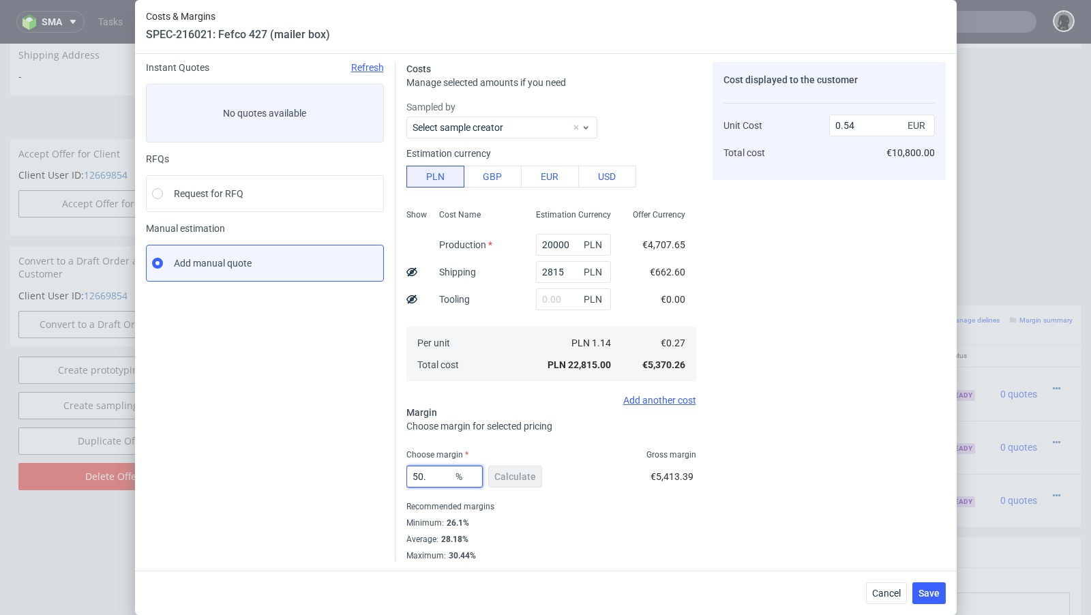
type input "50.1"
type input "0.53"
type input "50.11"
type input "0.54"
type input "50.1"
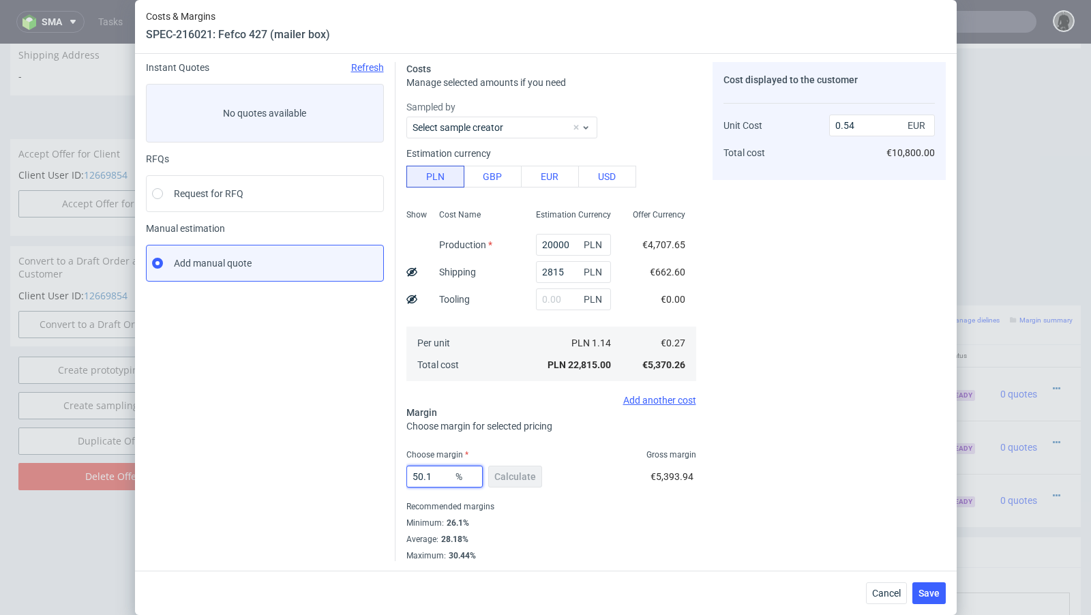
type input "0.53"
type input "50.1"
click at [387, 460] on div "Instant Quotes Refresh No quotes available RFQs Request for RFQ Manual estimati…" at bounding box center [270, 311] width 249 height 499
click at [928, 591] on span "Save" at bounding box center [928, 593] width 21 height 10
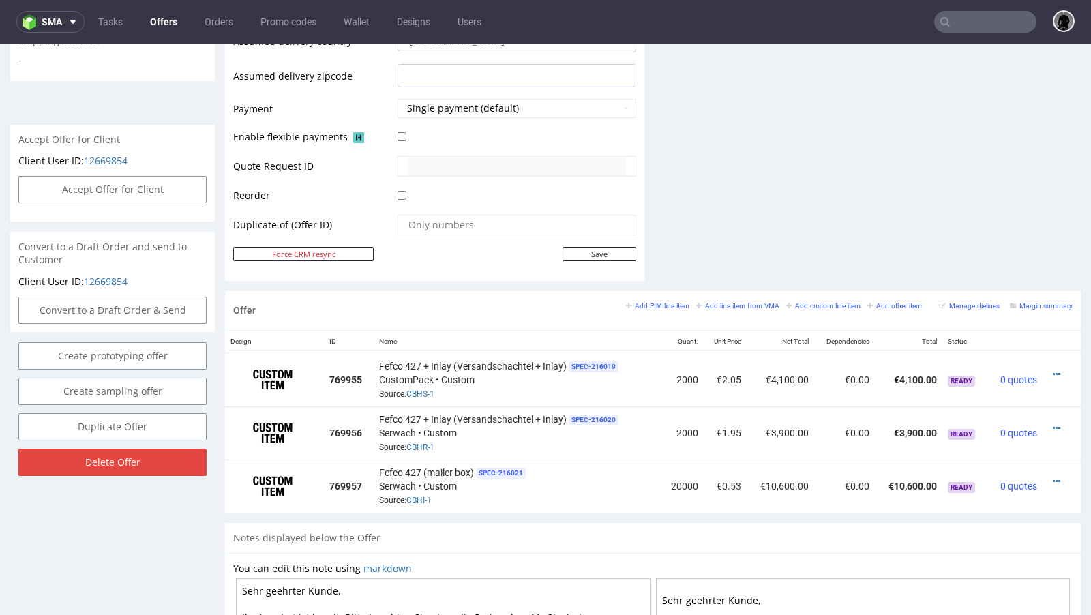
scroll to position [560, 0]
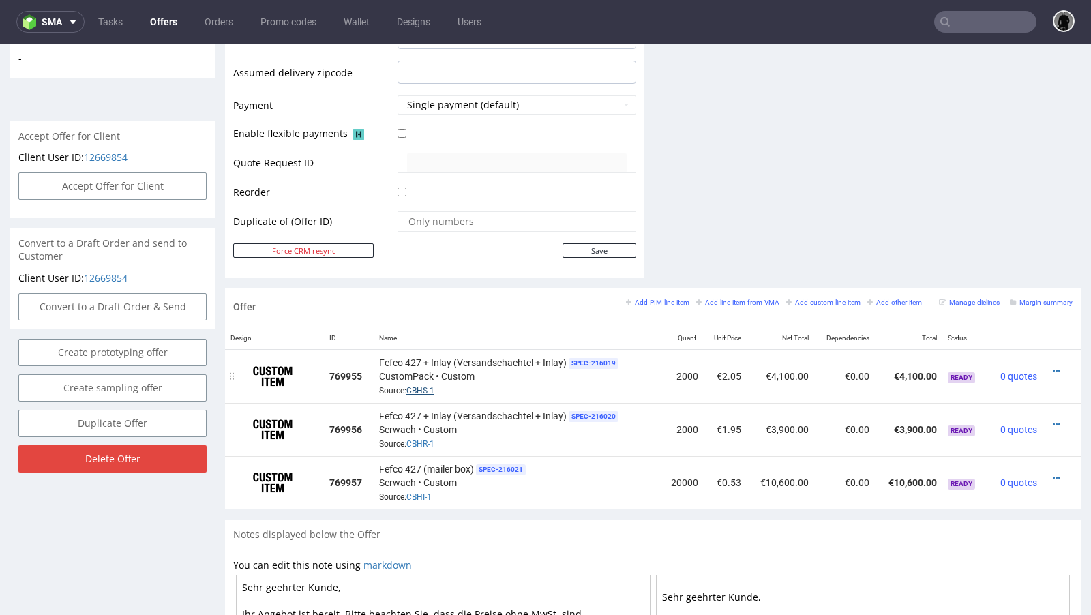
click at [420, 386] on link "CBHS-1" at bounding box center [420, 391] width 28 height 10
click at [493, 190] on div at bounding box center [516, 192] width 239 height 15
click at [499, 185] on div at bounding box center [516, 192] width 239 height 15
click at [531, 185] on div at bounding box center [516, 192] width 239 height 15
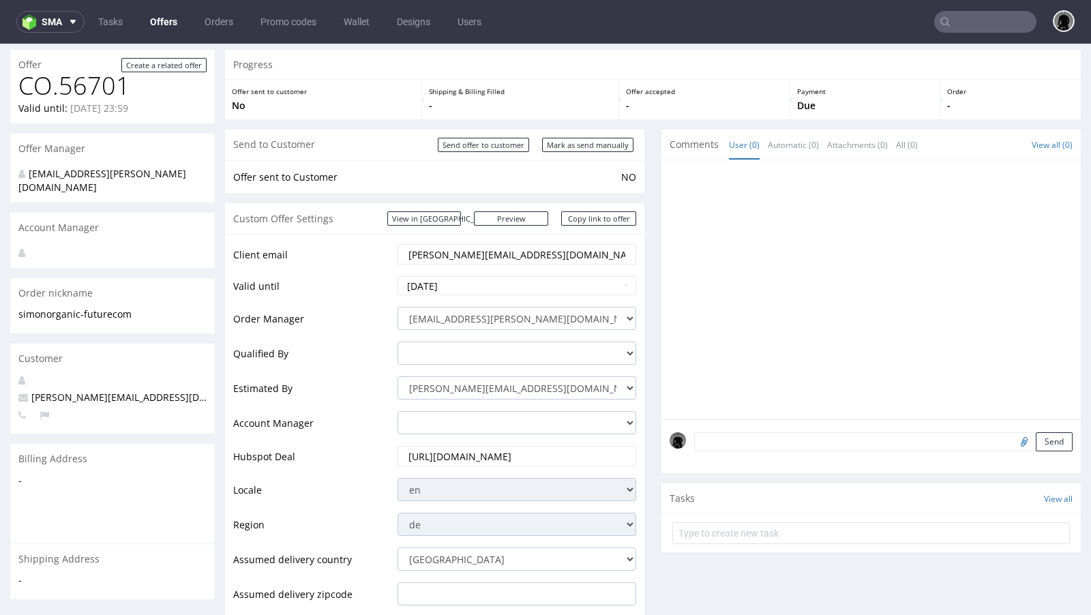
scroll to position [0, 0]
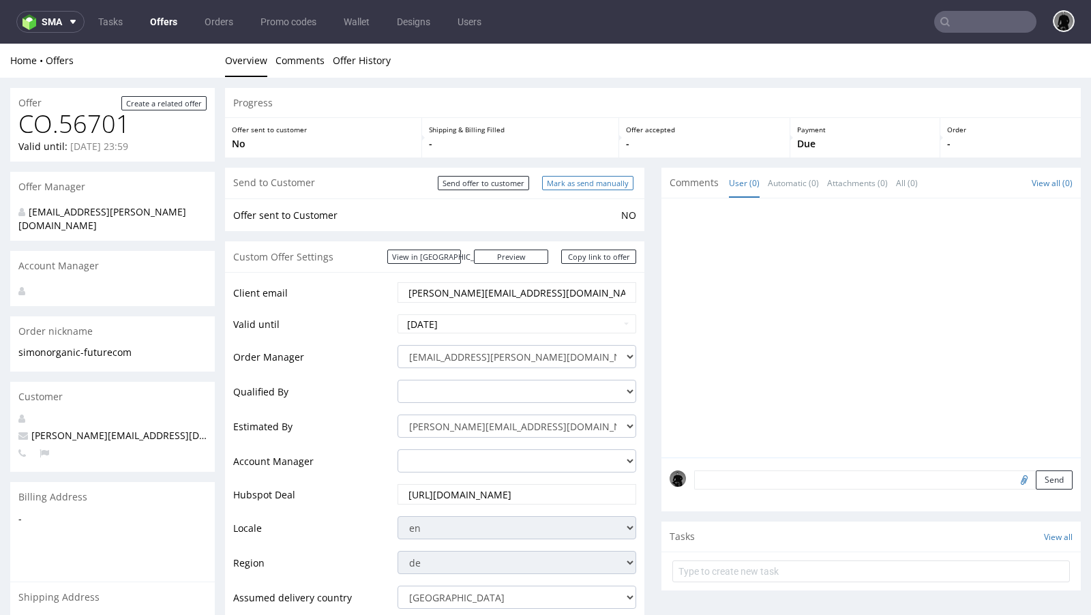
click at [552, 177] on input "Mark as send manually" at bounding box center [587, 183] width 91 height 14
type input "In progress..."
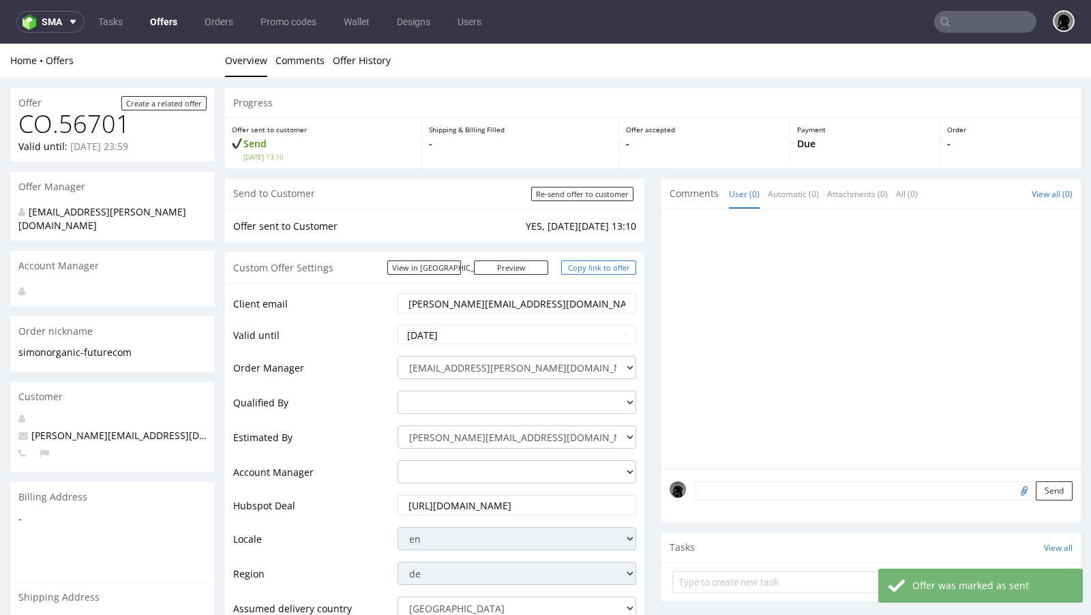
click at [579, 263] on link "Copy link to offer" at bounding box center [598, 267] width 75 height 14
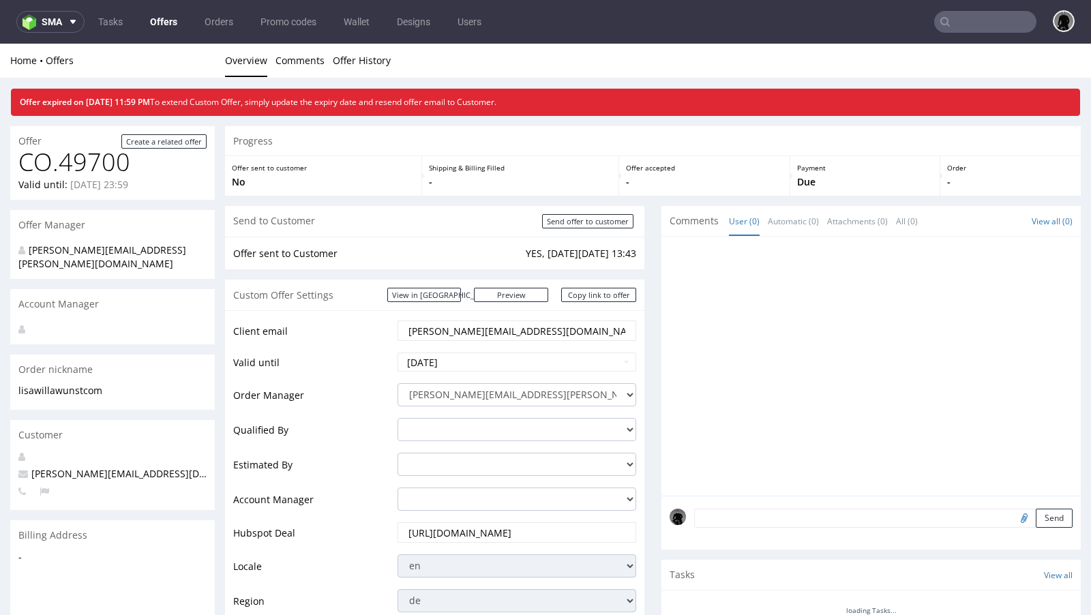
click at [967, 20] on input "text" at bounding box center [985, 22] width 102 height 22
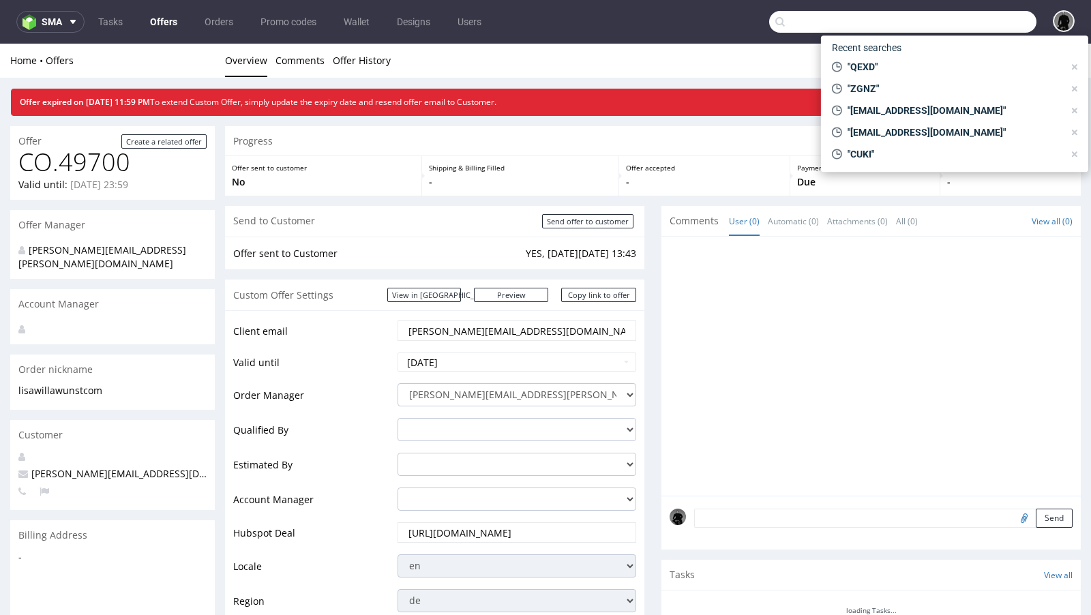
paste input "ZGNZ"
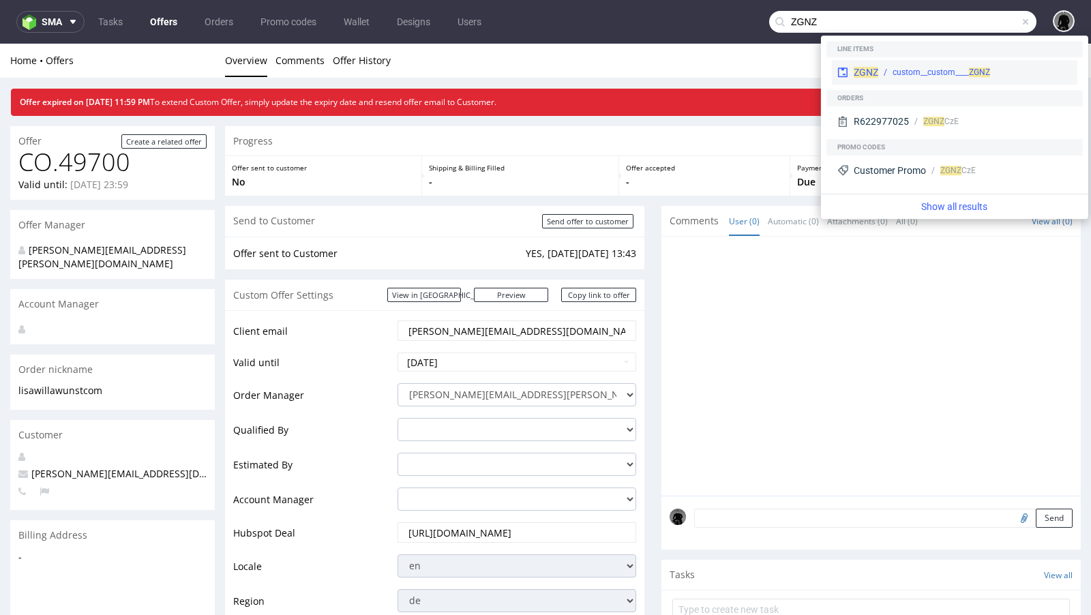
type input "ZGNZ"
click at [865, 72] on span "ZGNZ" at bounding box center [865, 72] width 25 height 11
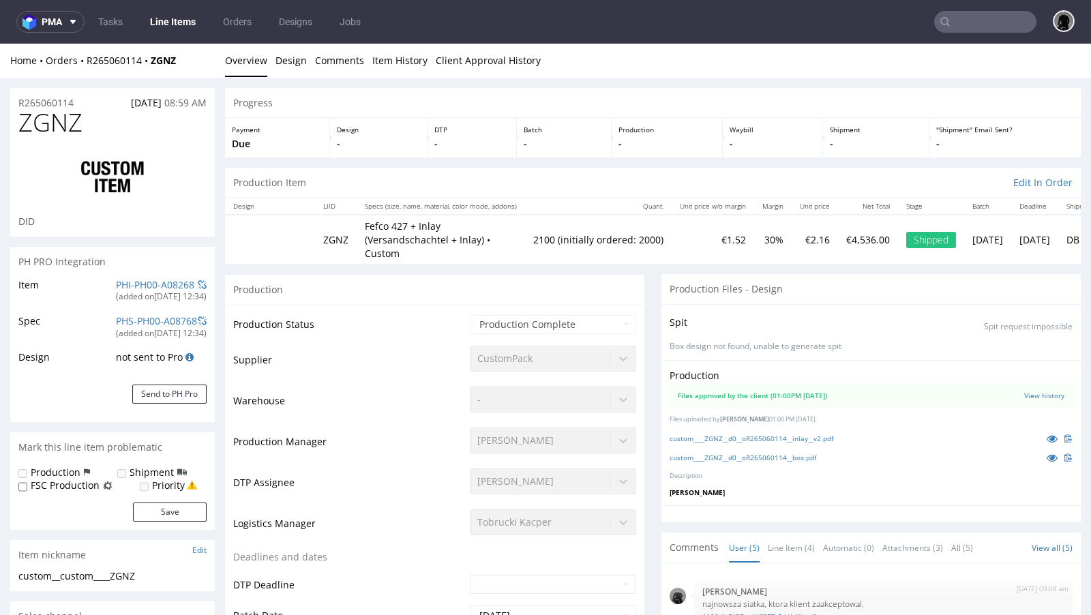
scroll to position [38, 0]
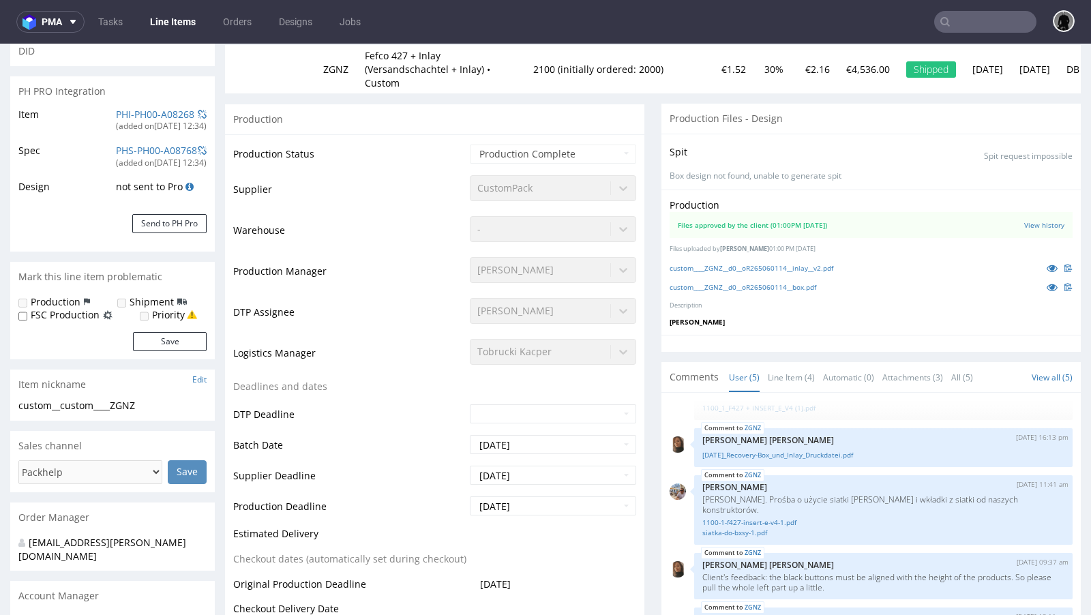
select select "in_progress"
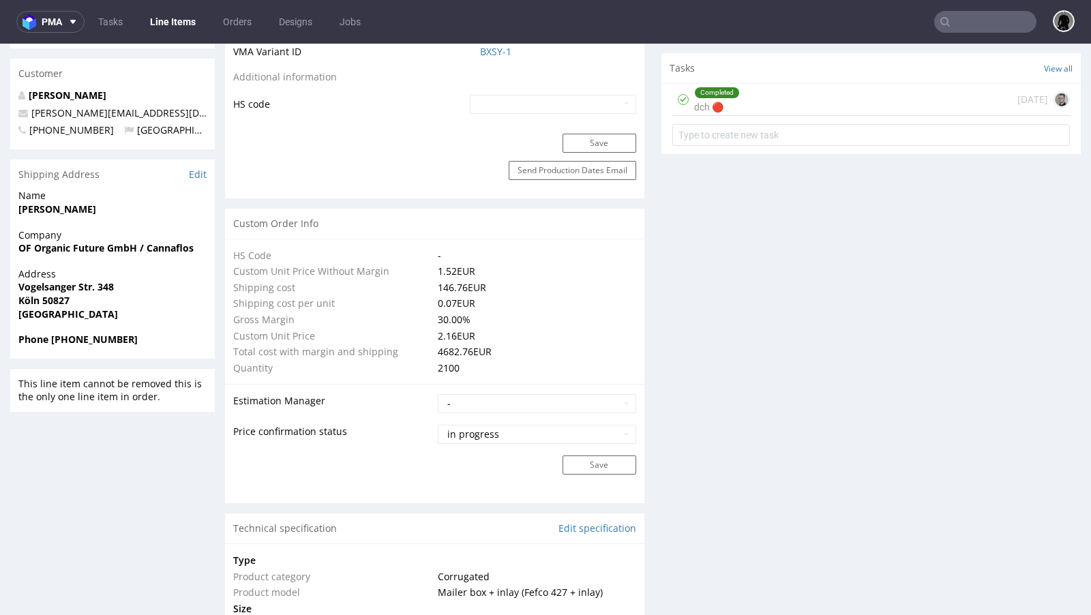
scroll to position [746, 0]
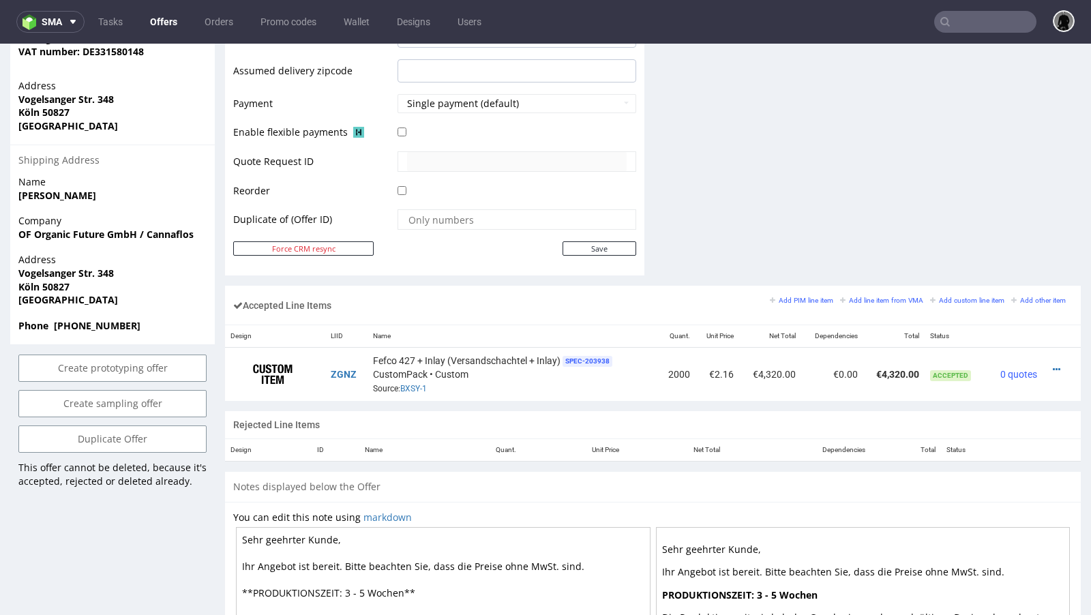
scroll to position [613, 0]
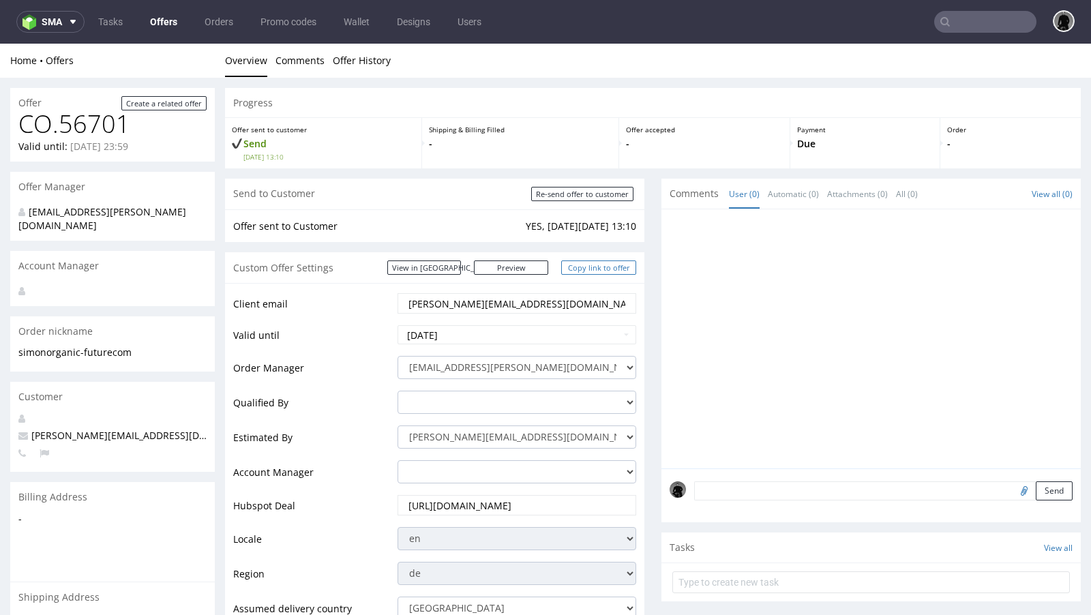
click at [600, 265] on link "Copy link to offer" at bounding box center [598, 267] width 75 height 14
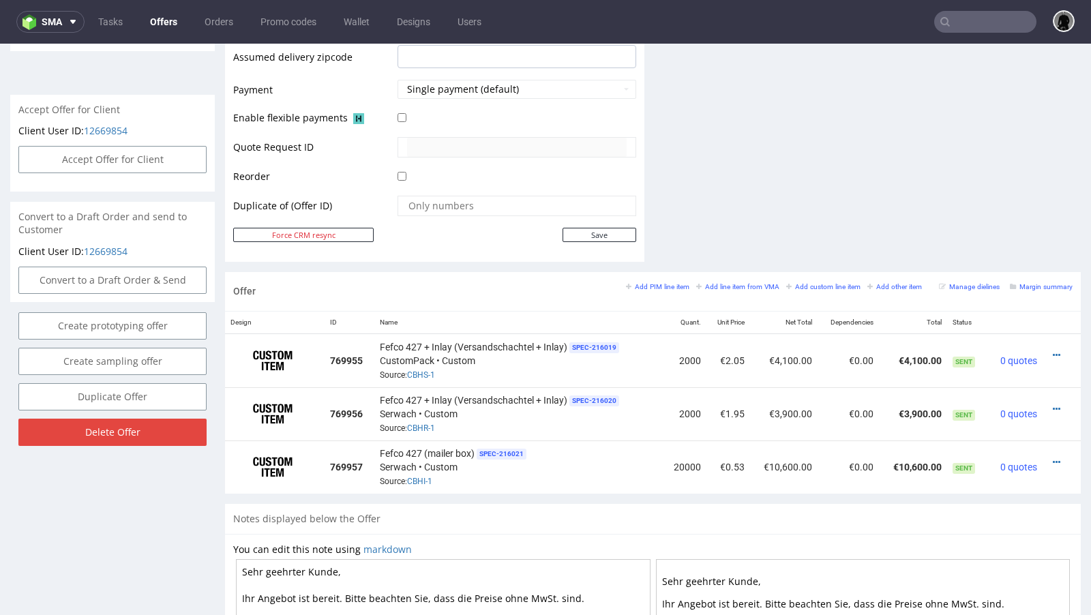
scroll to position [597, 0]
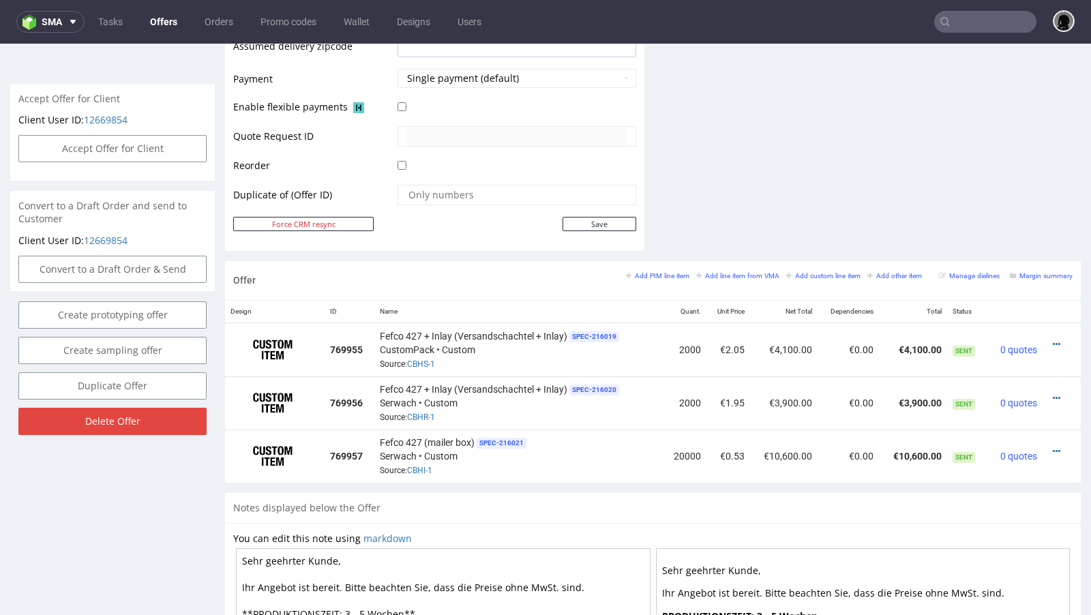
click at [166, 25] on link "Offers" at bounding box center [164, 22] width 44 height 22
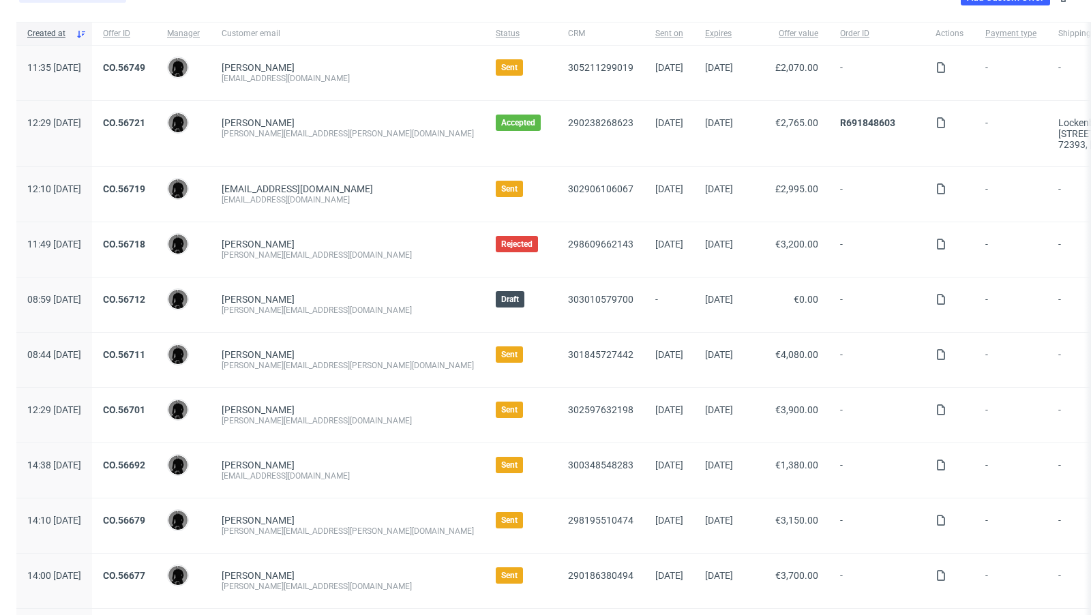
scroll to position [97, 0]
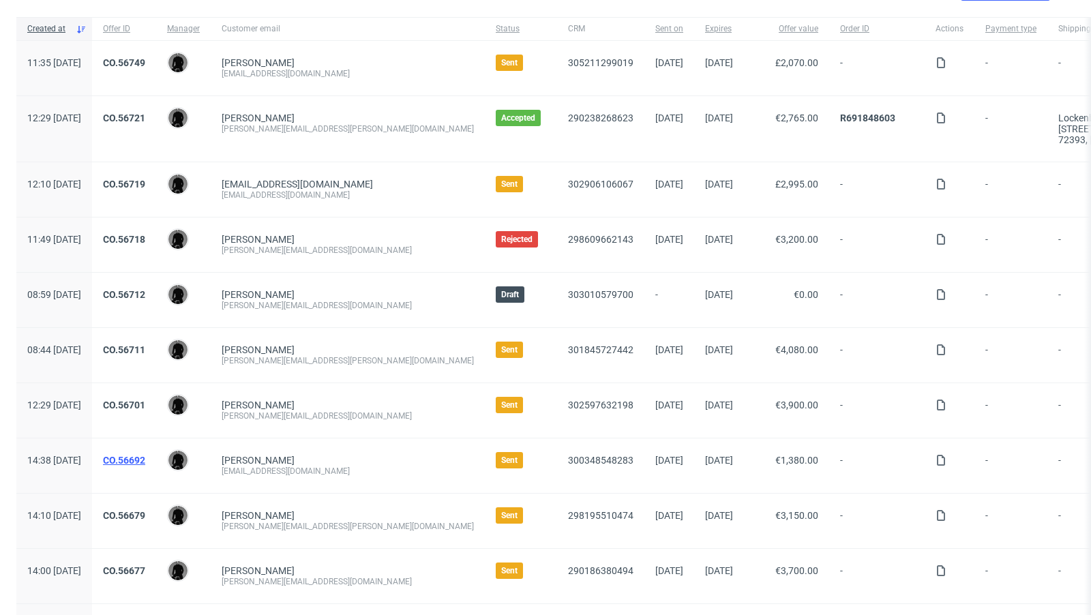
click at [145, 455] on link "CO.56692" at bounding box center [124, 460] width 42 height 11
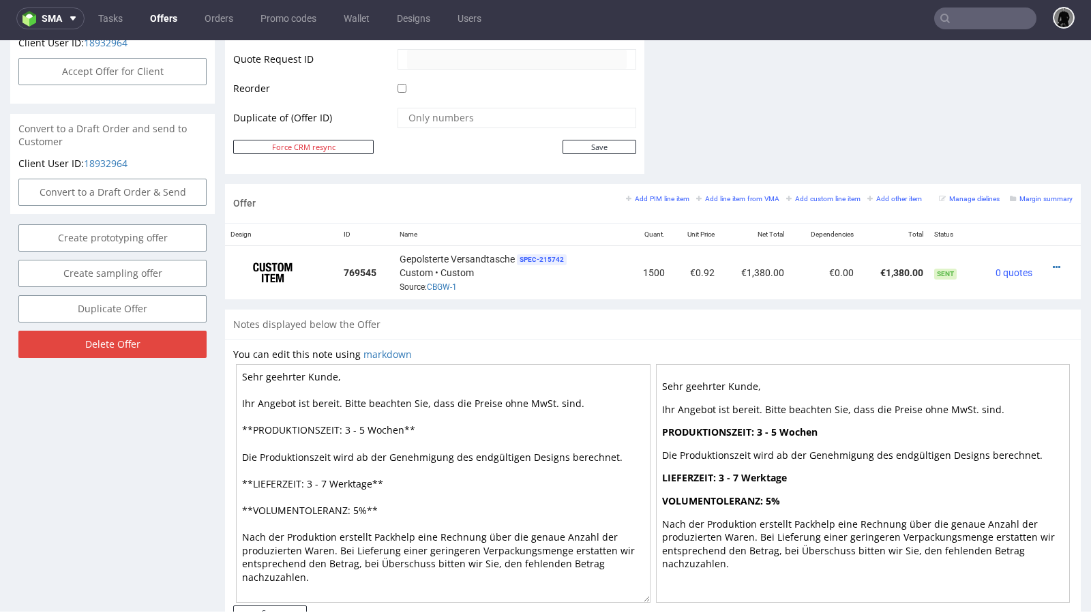
scroll to position [673, 0]
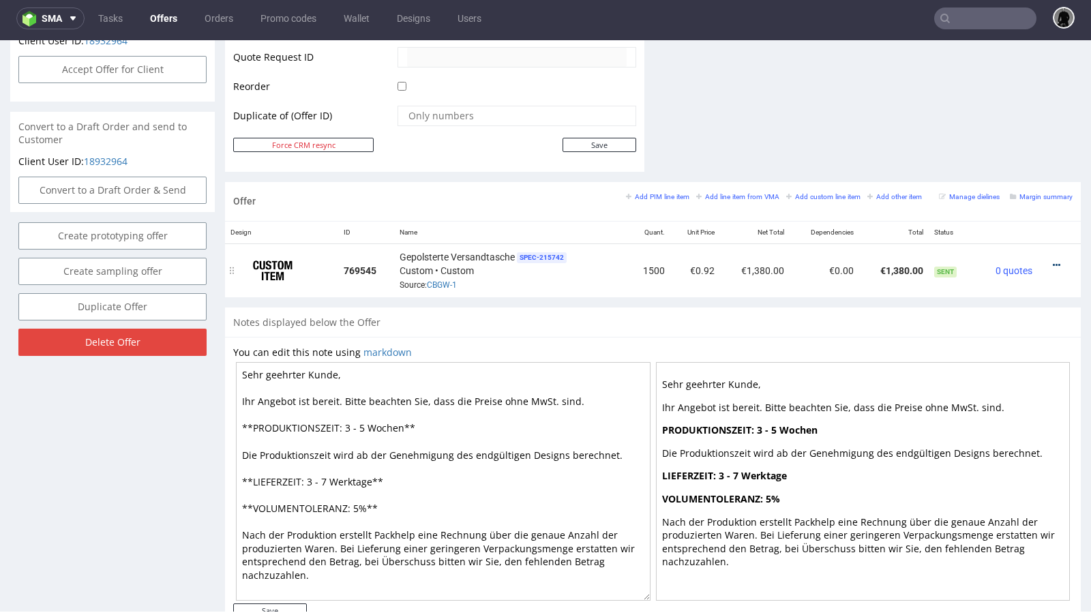
click at [1052, 260] on icon at bounding box center [1055, 265] width 7 height 10
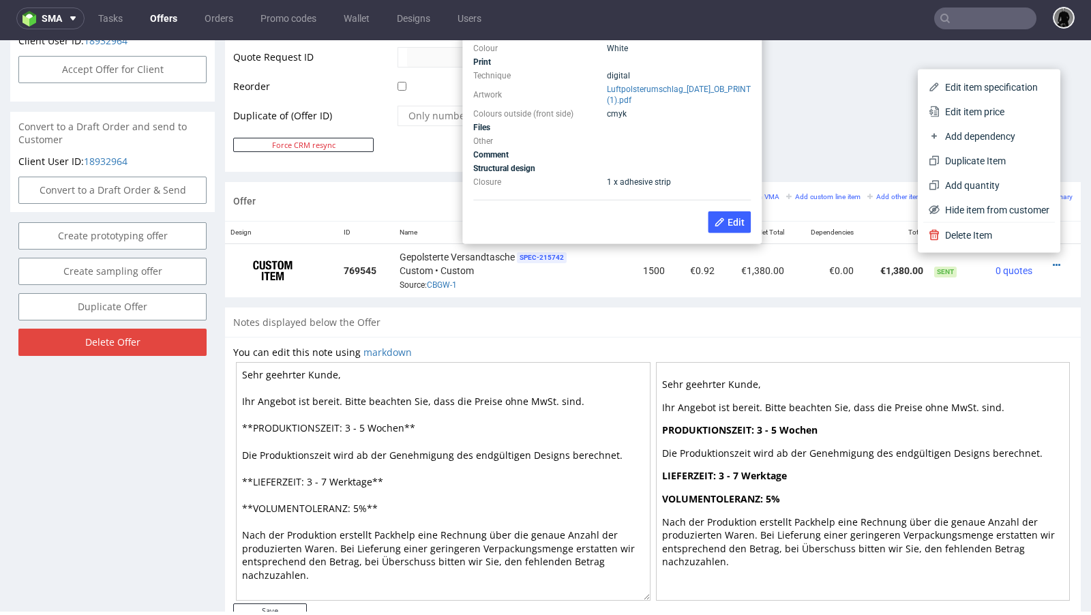
scroll to position [666, 0]
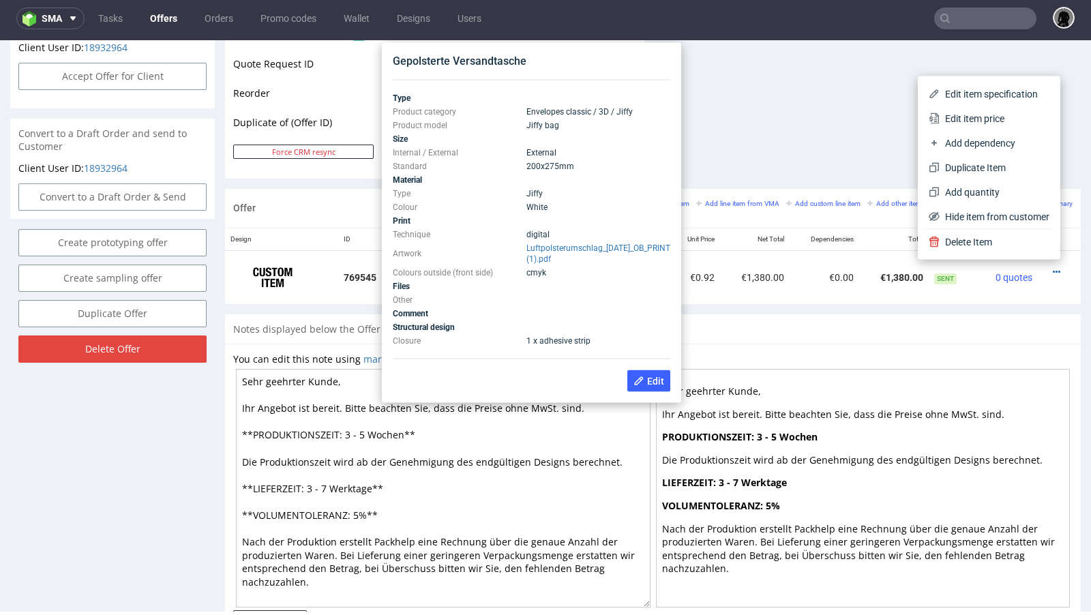
click at [746, 329] on div "Notes displayed below the Offer" at bounding box center [652, 329] width 855 height 30
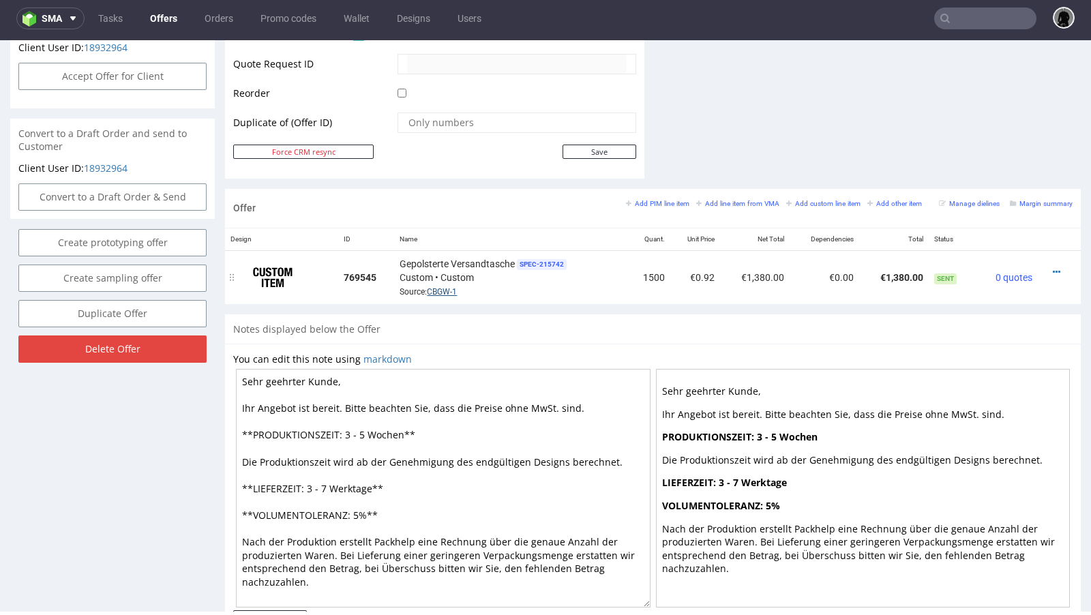
click at [437, 287] on link "CBGW-1" at bounding box center [442, 292] width 30 height 10
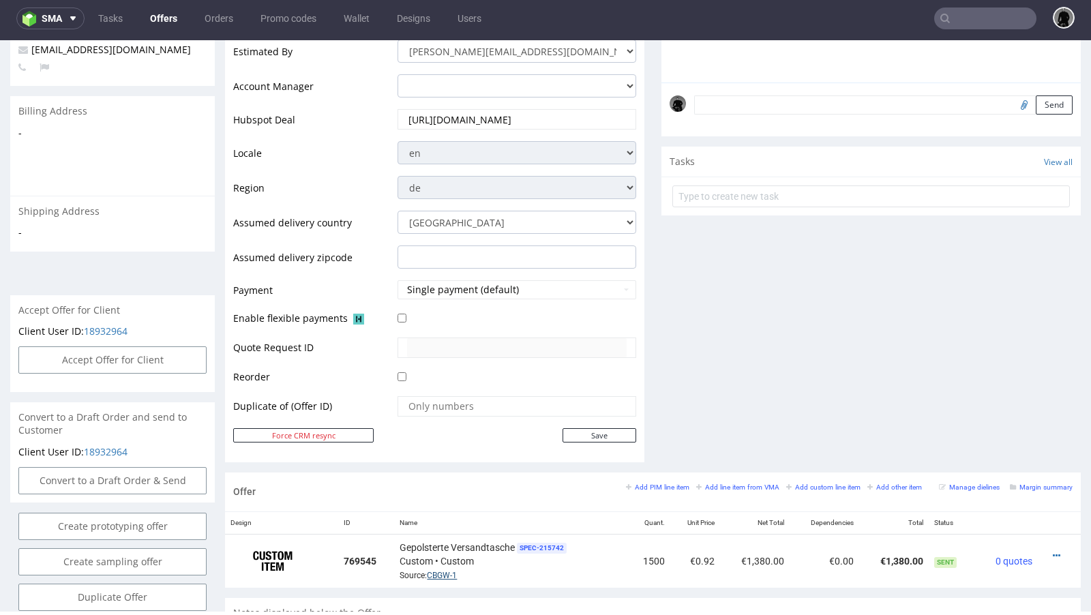
scroll to position [0, 0]
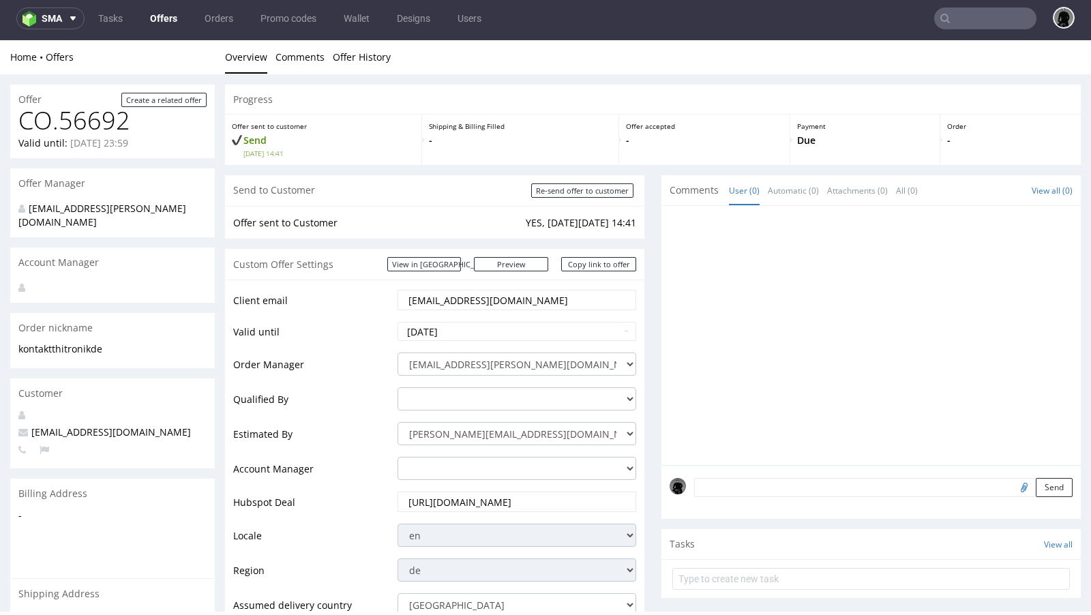
click at [174, 20] on link "Offers" at bounding box center [164, 18] width 44 height 22
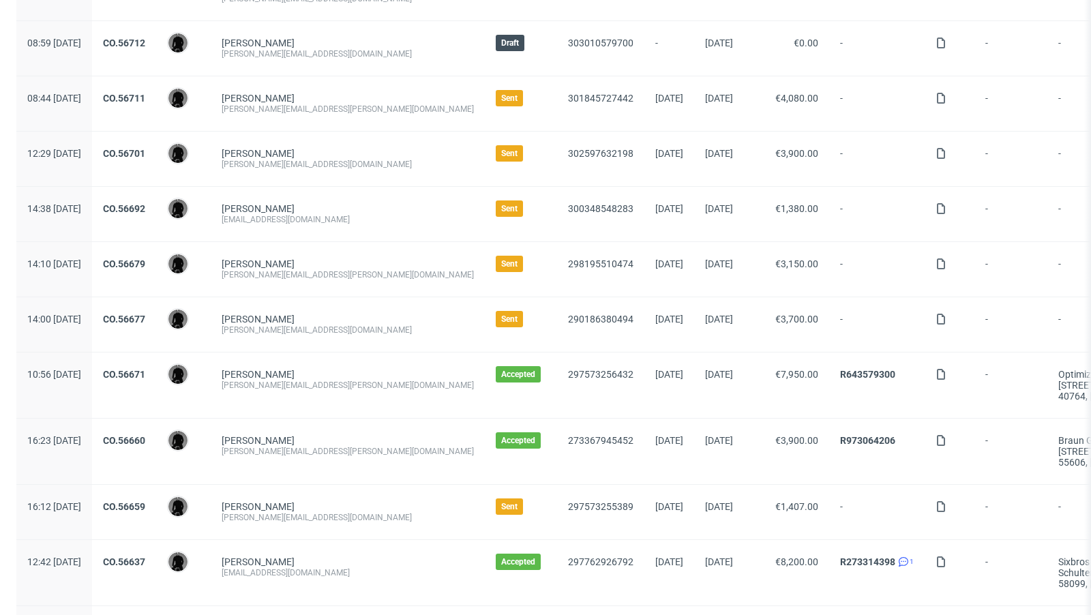
scroll to position [356, 0]
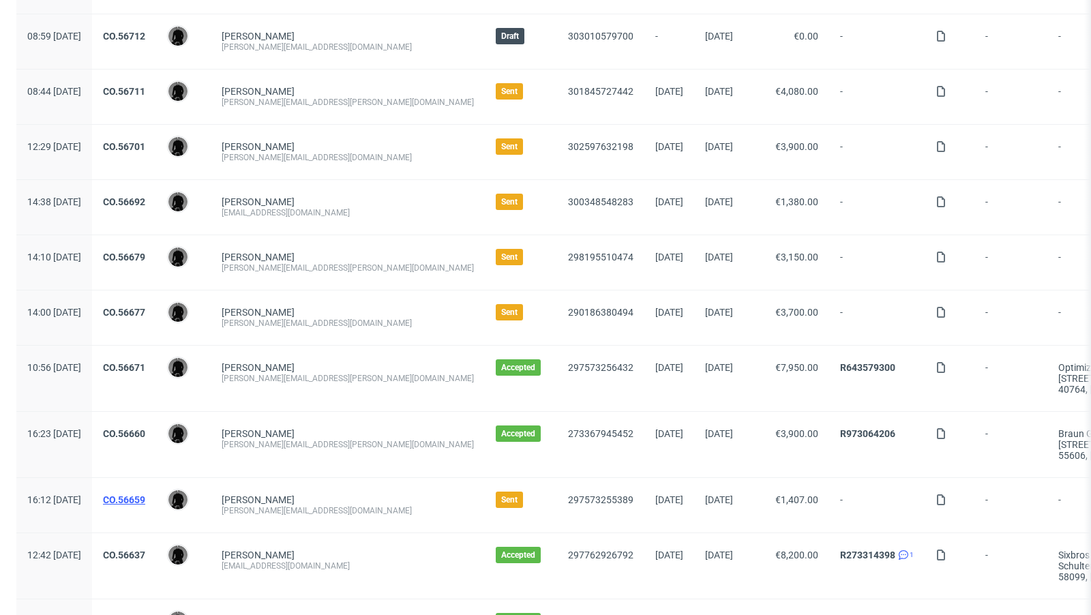
click at [145, 494] on link "CO.56659" at bounding box center [124, 499] width 42 height 11
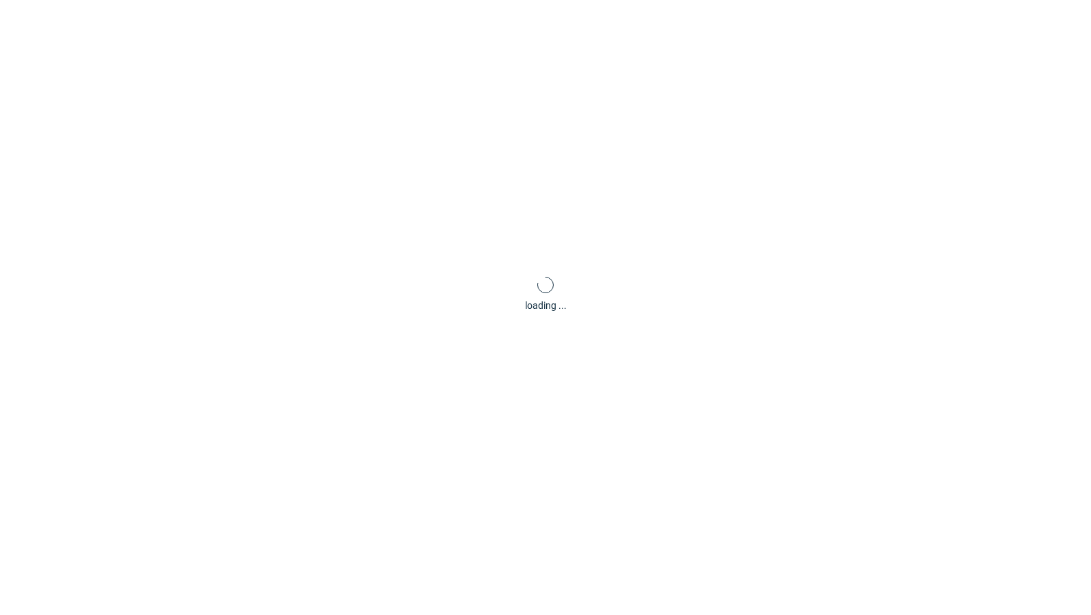
scroll to position [3, 0]
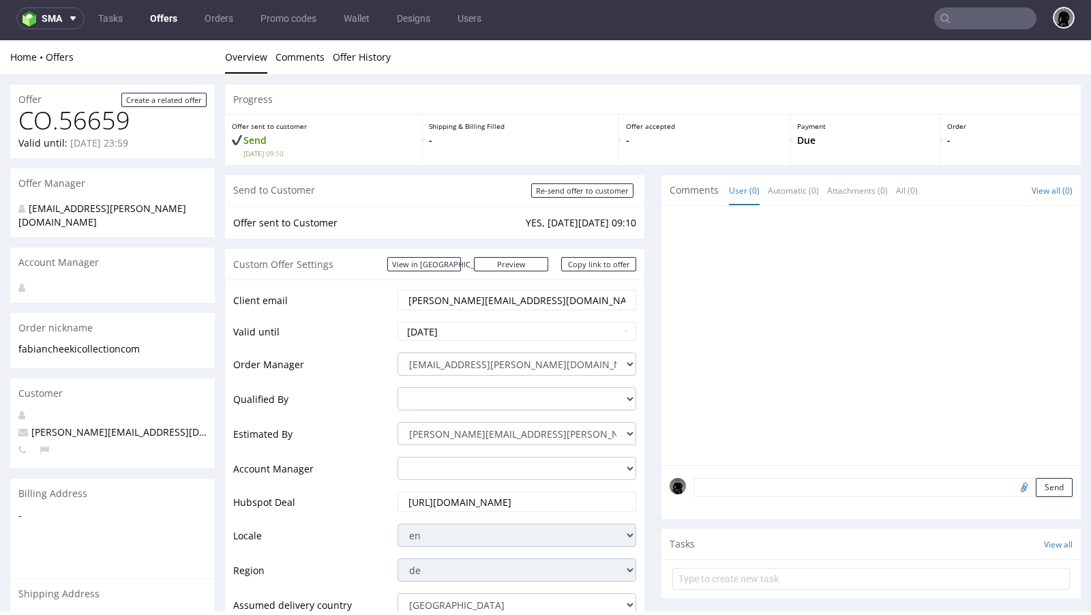
click at [136, 425] on p "[PERSON_NAME][EMAIL_ADDRESS][DOMAIN_NAME]" at bounding box center [112, 432] width 188 height 14
copy span "[PERSON_NAME][EMAIL_ADDRESS][DOMAIN_NAME]"
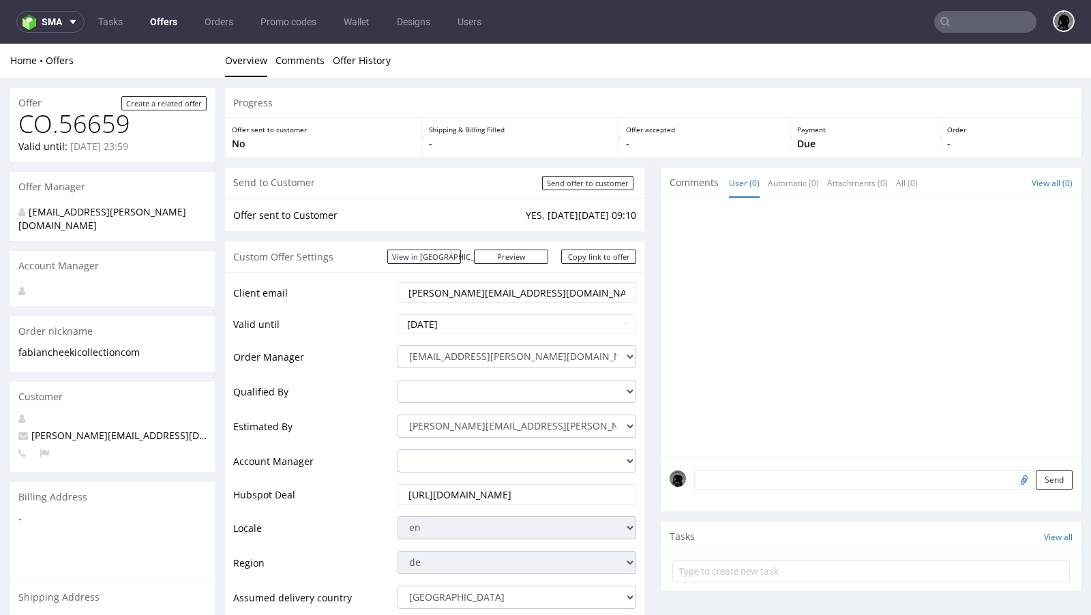
click at [174, 18] on link "Offers" at bounding box center [164, 22] width 44 height 22
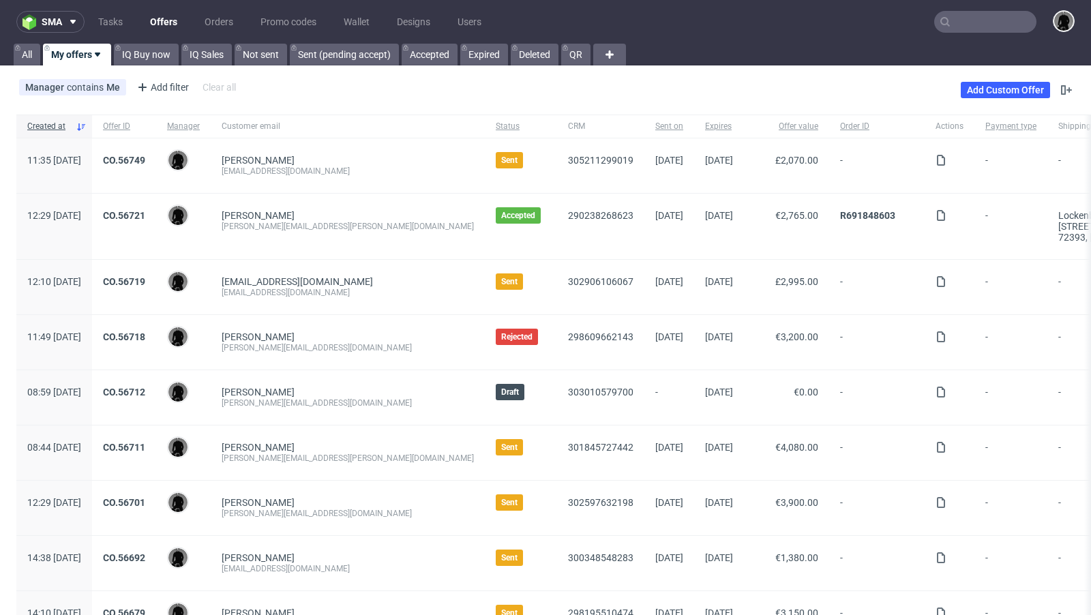
scroll to position [3, 0]
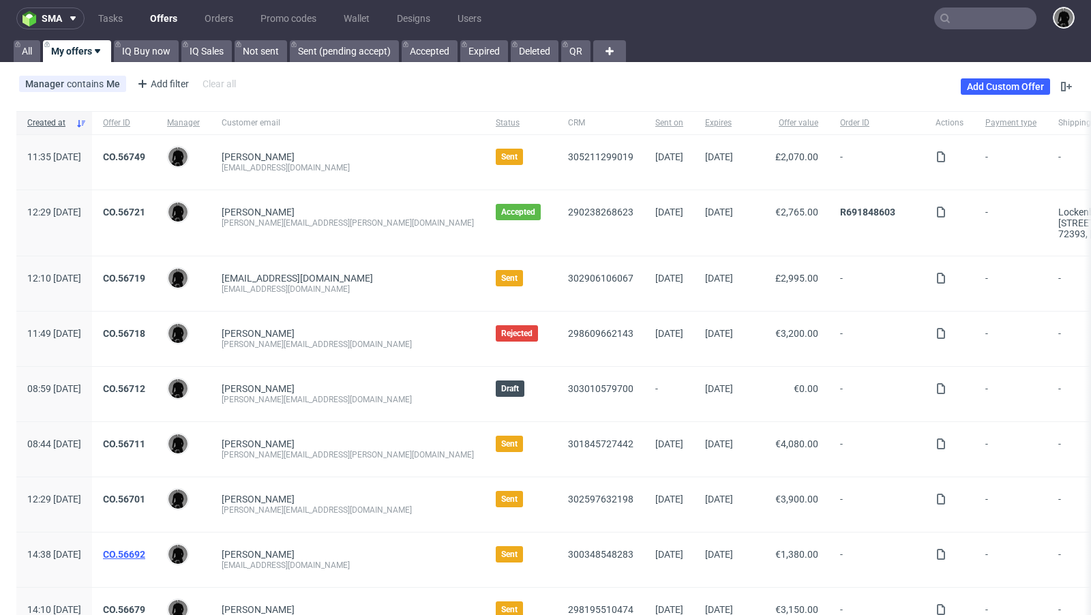
click at [145, 554] on link "CO.56692" at bounding box center [124, 554] width 42 height 11
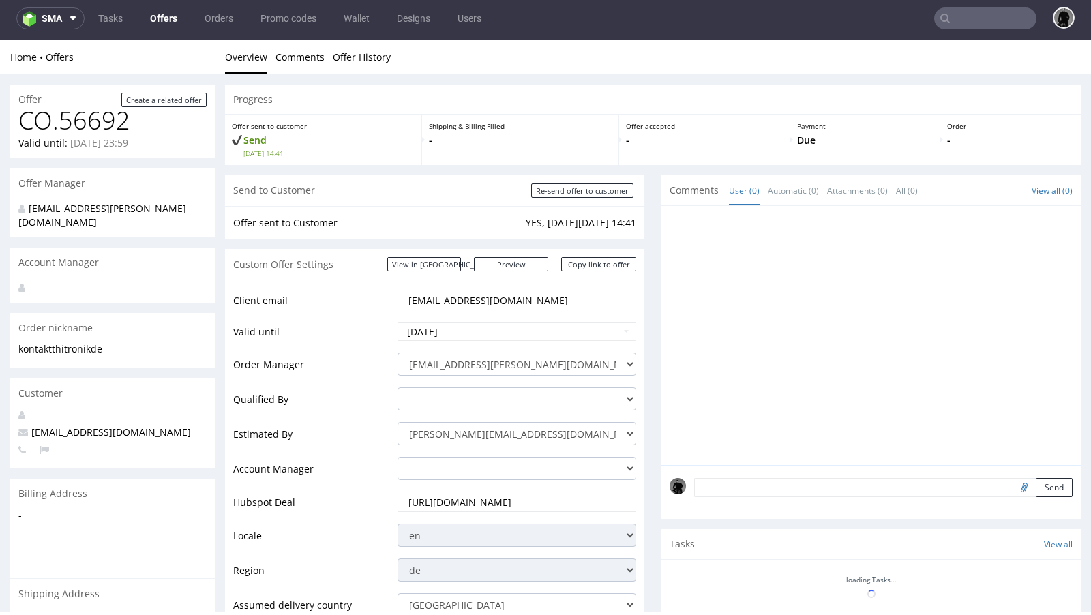
scroll to position [699, 0]
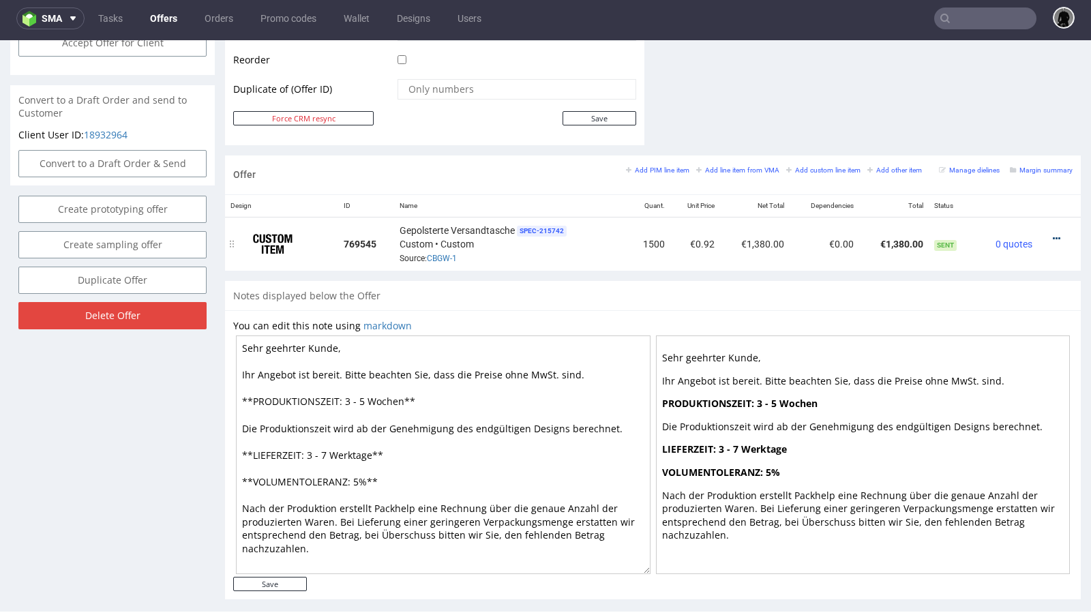
click at [1052, 234] on icon at bounding box center [1055, 239] width 7 height 10
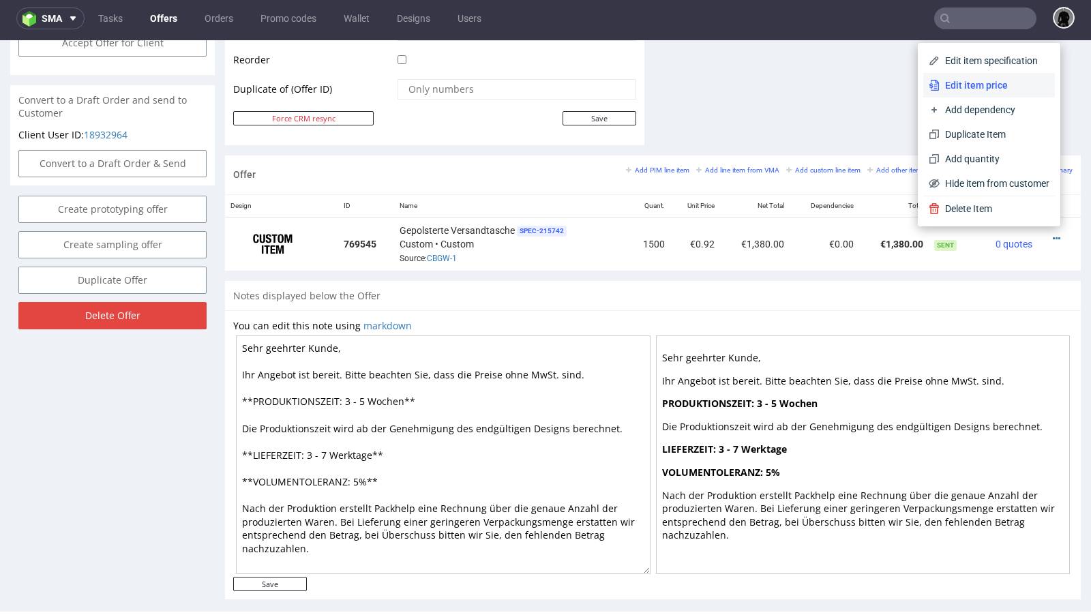
click at [970, 95] on li "Edit item price" at bounding box center [989, 85] width 132 height 25
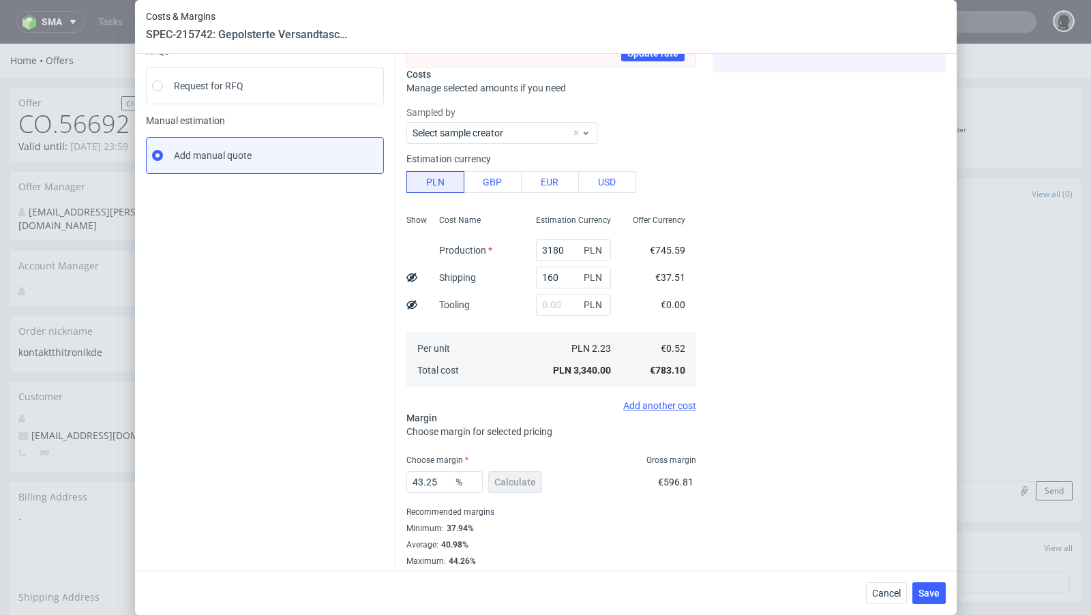
scroll to position [159, 0]
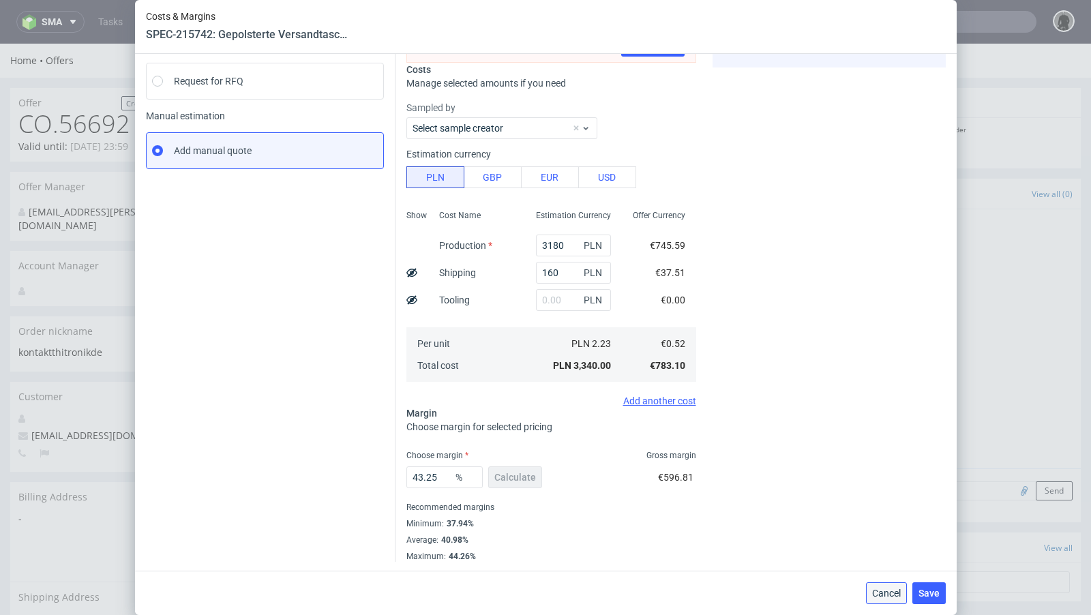
click at [873, 583] on button "Cancel" at bounding box center [886, 593] width 41 height 22
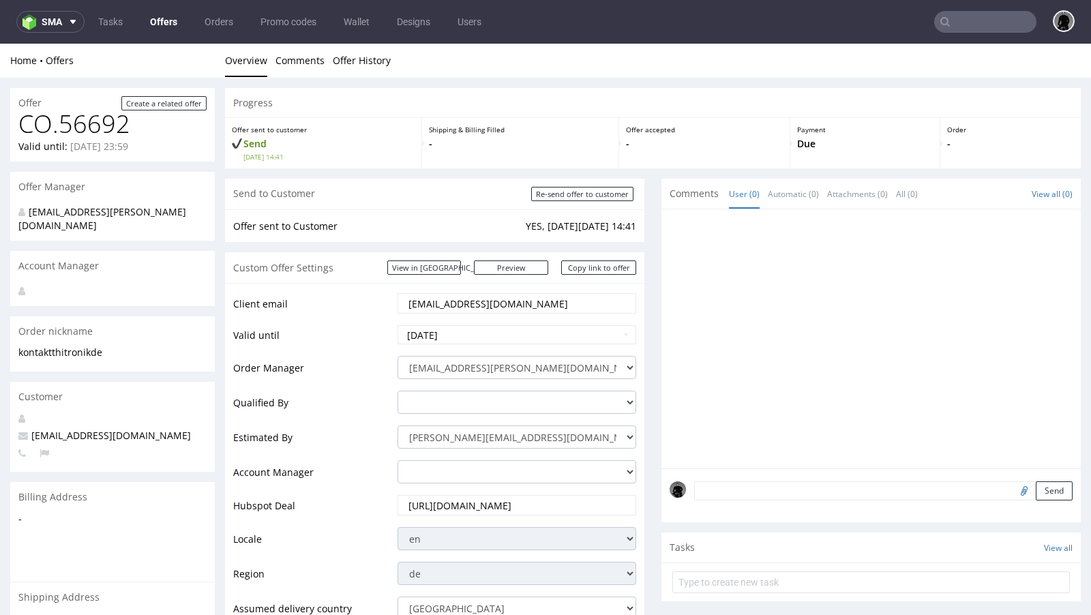
click at [156, 14] on link "Offers" at bounding box center [164, 22] width 44 height 22
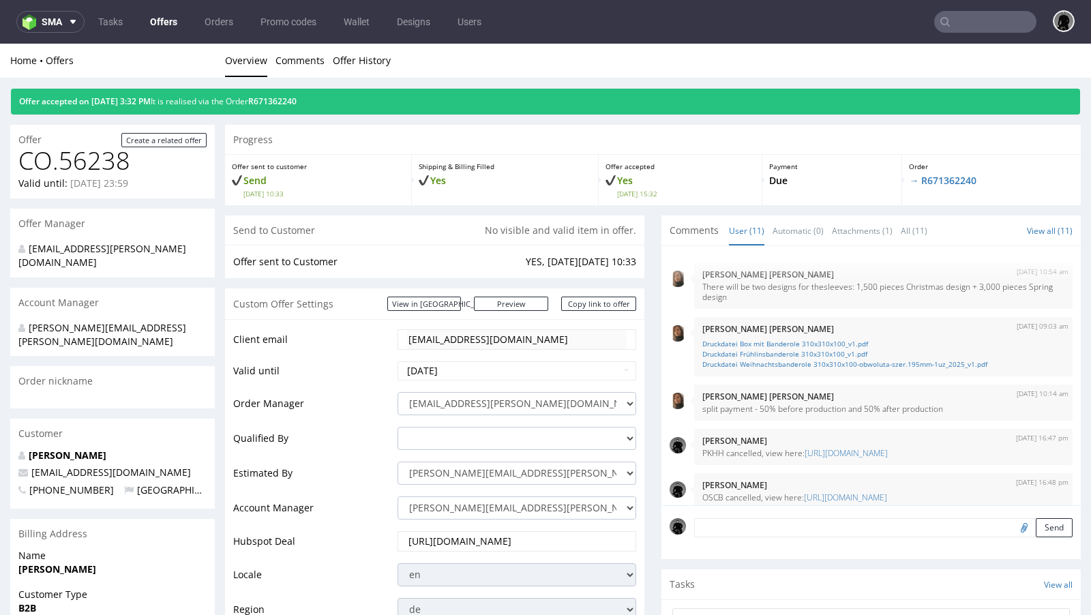
scroll to position [360, 0]
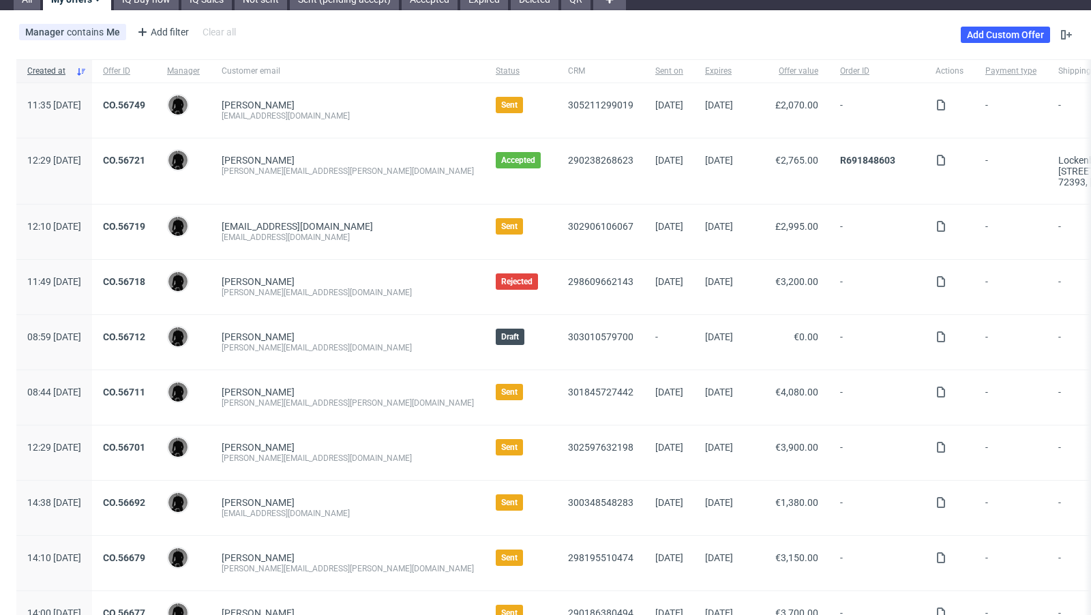
scroll to position [138, 0]
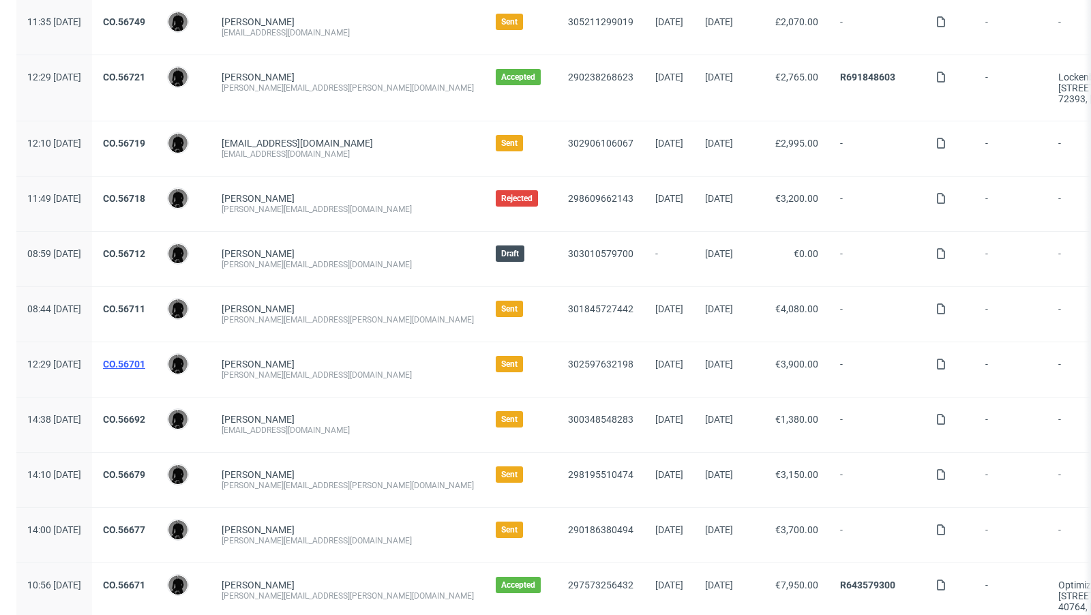
click at [145, 364] on link "CO.56701" at bounding box center [124, 364] width 42 height 11
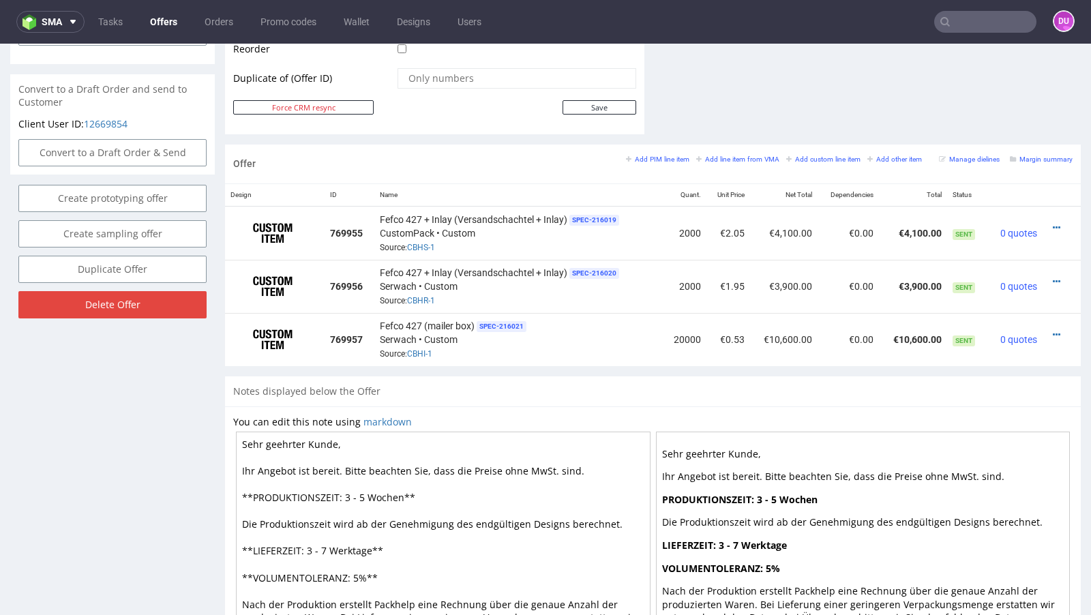
scroll to position [705, 0]
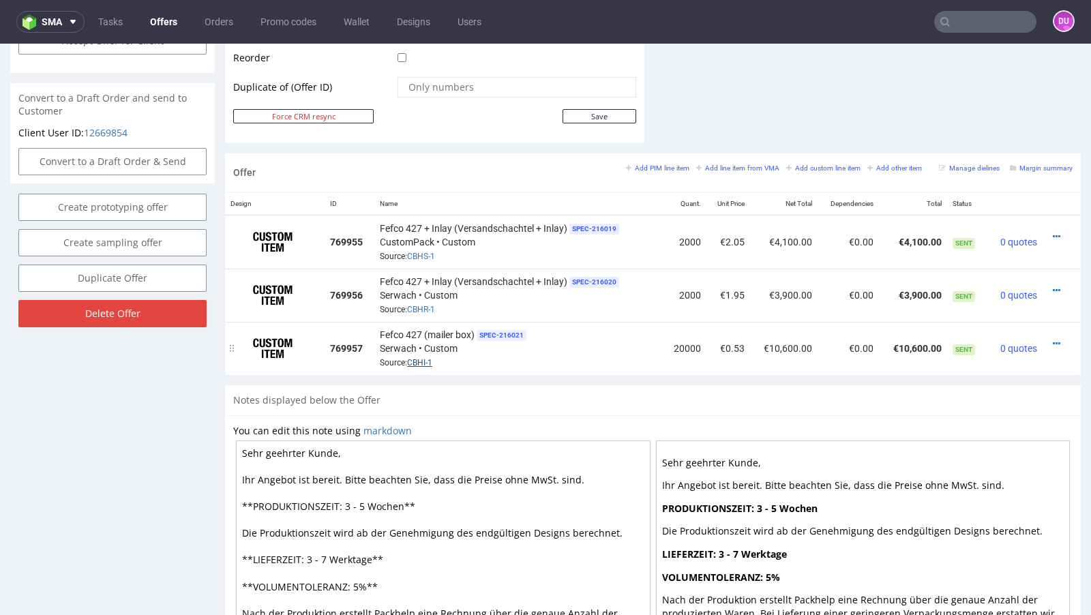
click at [420, 358] on link "CBHI-1" at bounding box center [419, 363] width 25 height 10
click at [561, 361] on div "Fefco 427 (mailer box) SPEC- 216021 Serwach • Custom Source: CBHI-1" at bounding box center [518, 348] width 277 height 42
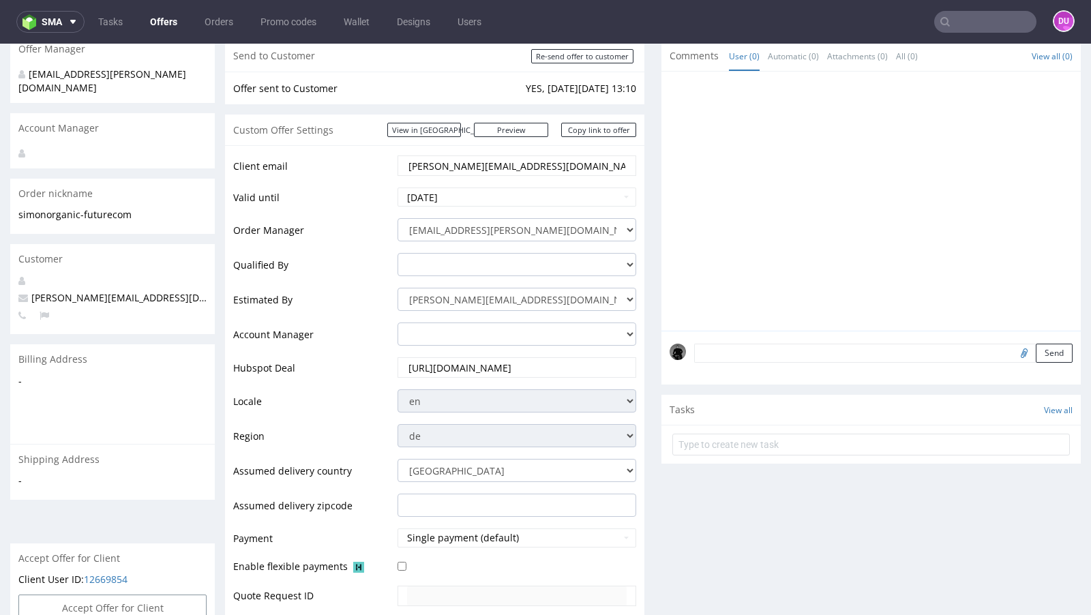
scroll to position [94, 0]
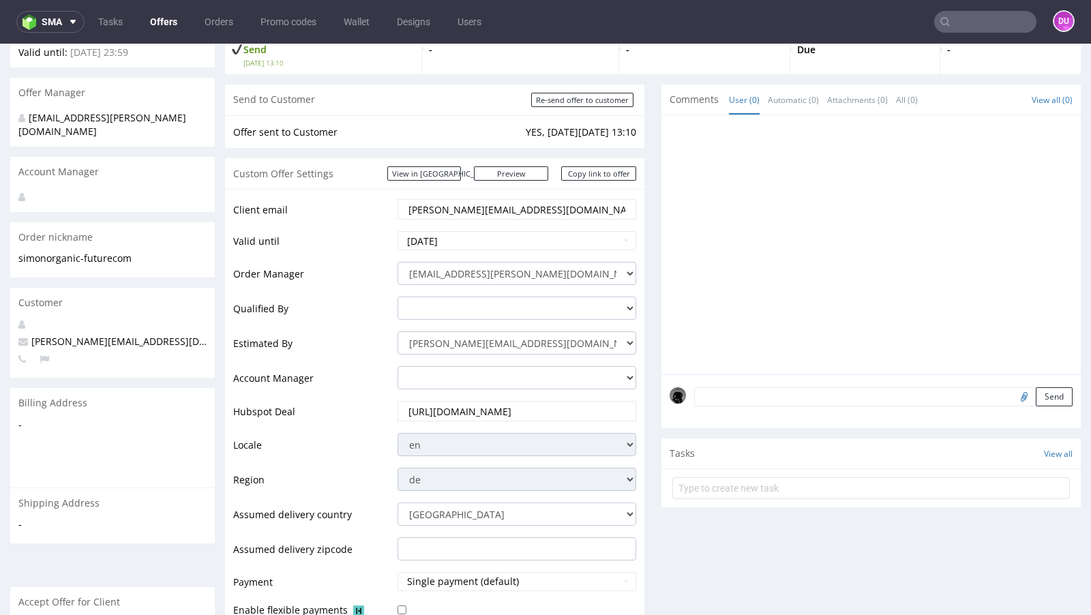
click at [780, 399] on textarea at bounding box center [883, 396] width 378 height 19
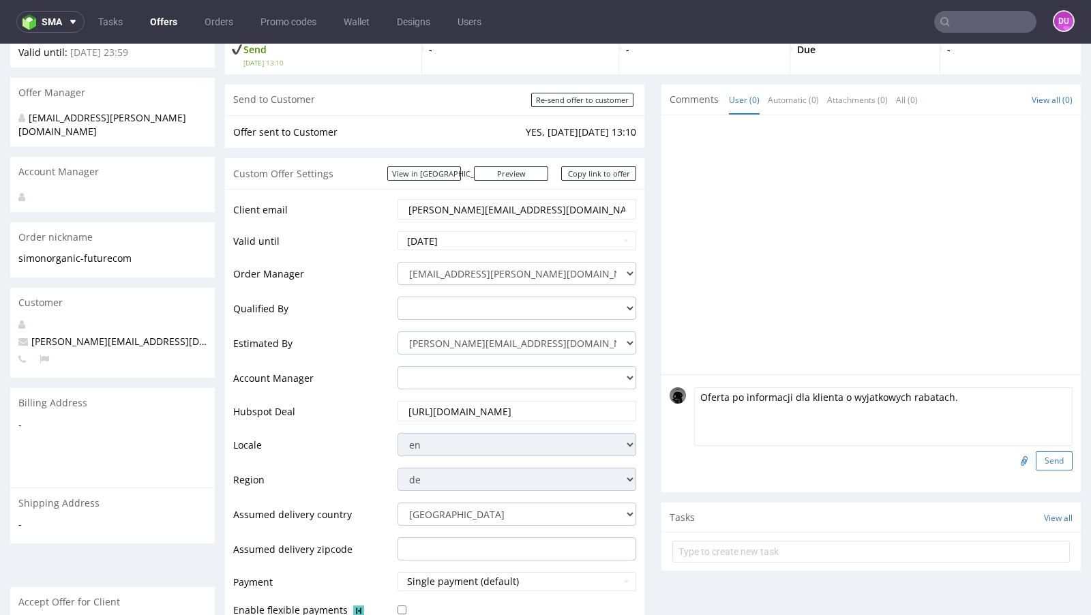
type textarea "Oferta po informacji dla klienta o wyjatkowych rabatach."
click at [1035, 459] on button "Send" at bounding box center [1053, 460] width 37 height 19
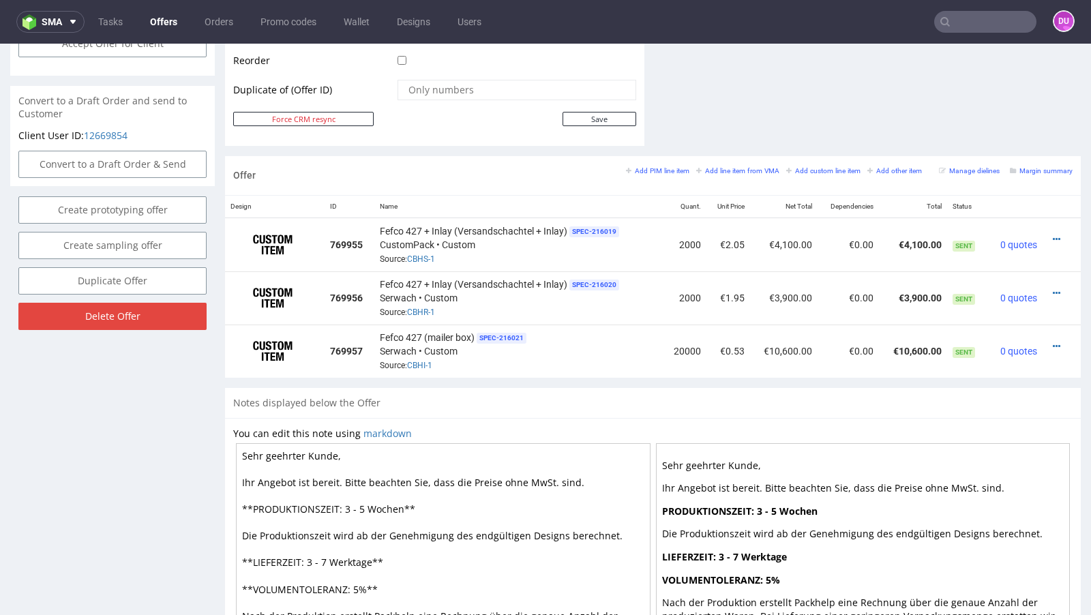
scroll to position [705, 0]
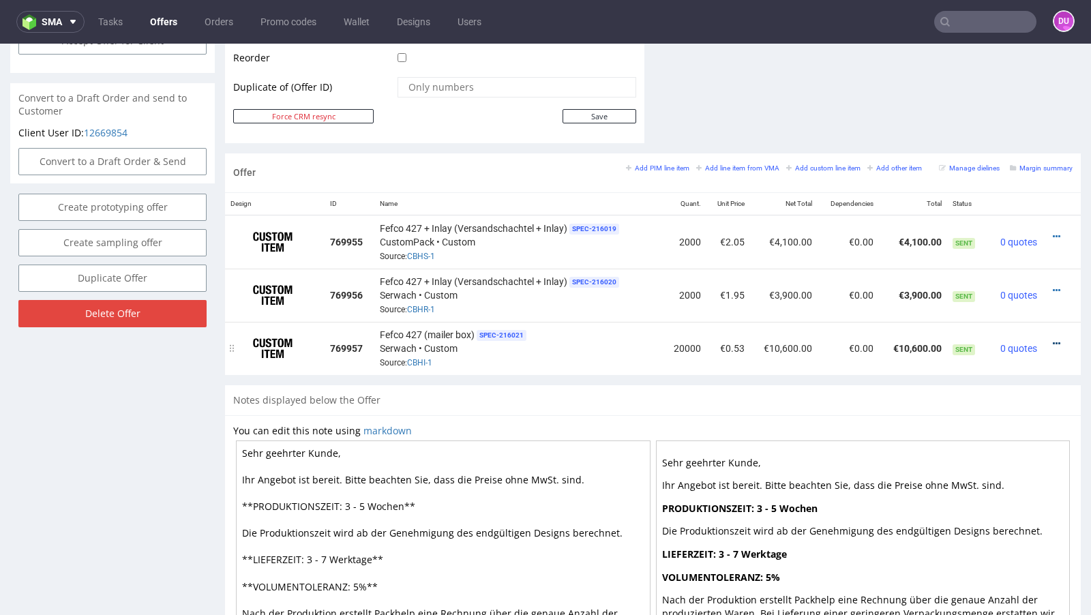
click at [1052, 339] on icon at bounding box center [1055, 344] width 7 height 10
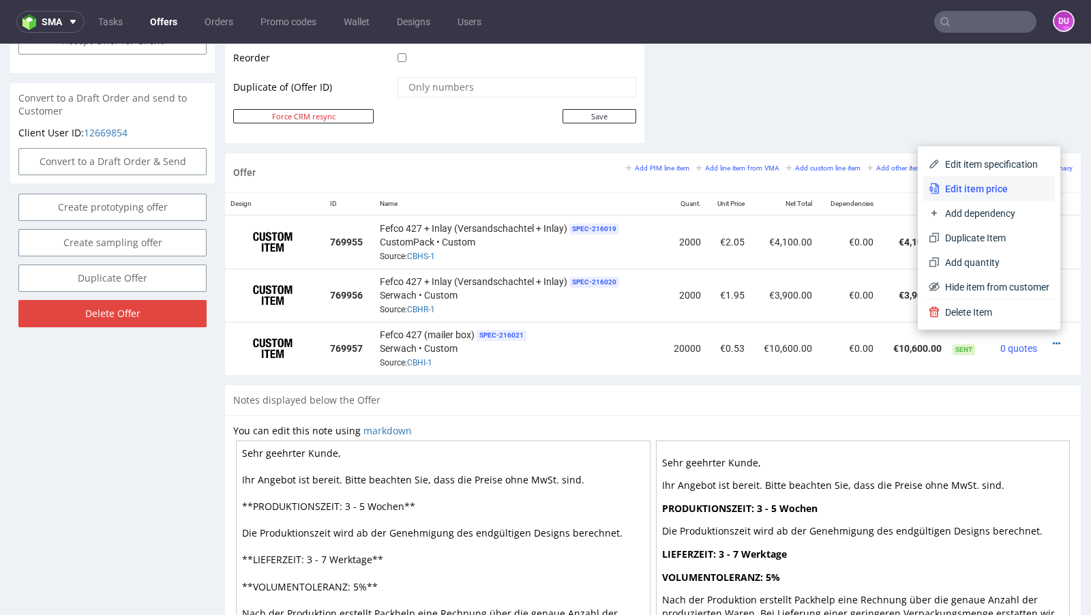
click at [992, 196] on li "Edit item price" at bounding box center [989, 189] width 132 height 25
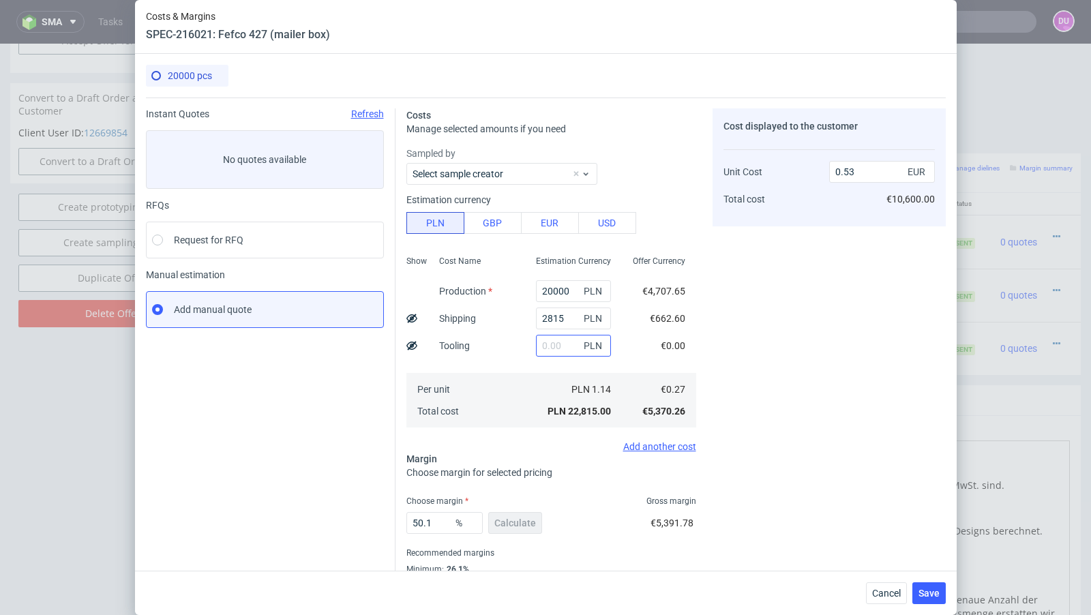
scroll to position [46, 0]
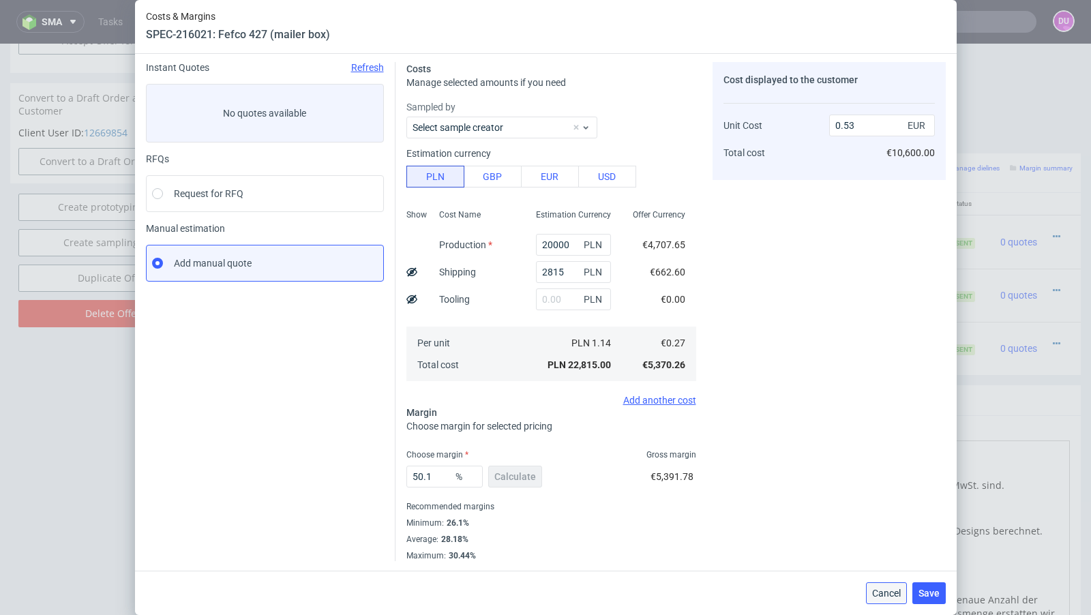
click at [884, 600] on button "Cancel" at bounding box center [886, 593] width 41 height 22
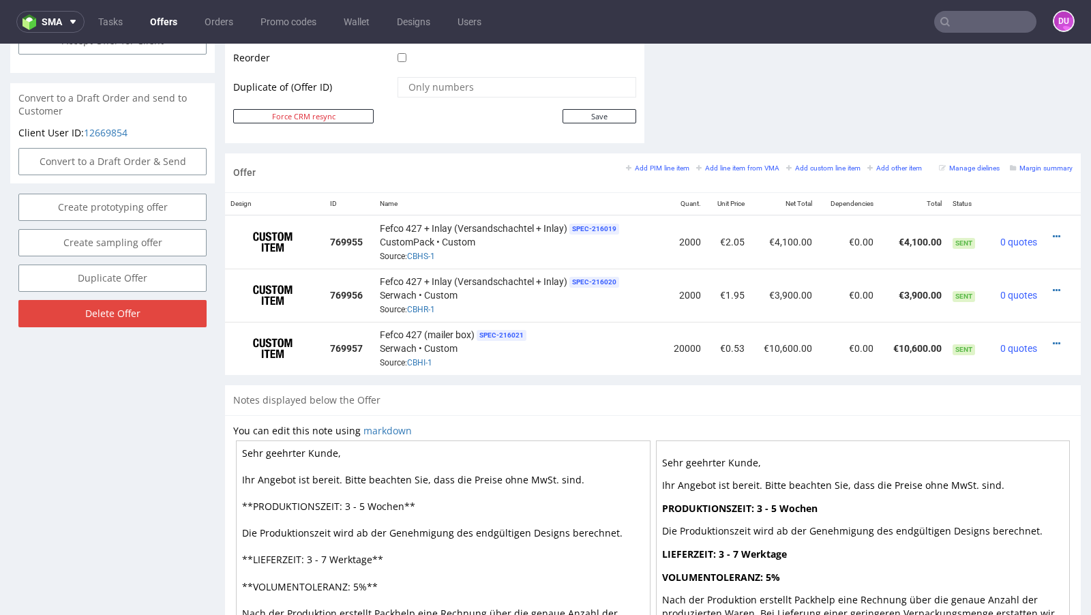
click at [538, 385] on div "Notes displayed below the Offer" at bounding box center [652, 400] width 855 height 30
click at [1052, 339] on icon at bounding box center [1055, 344] width 7 height 10
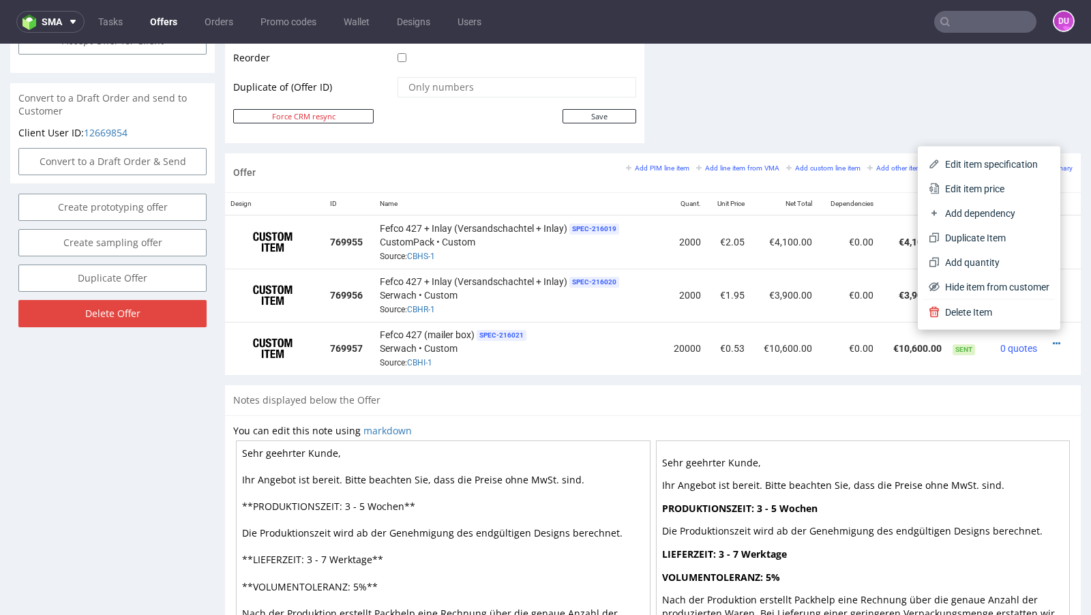
click at [508, 391] on div "Notes displayed below the Offer" at bounding box center [652, 400] width 855 height 30
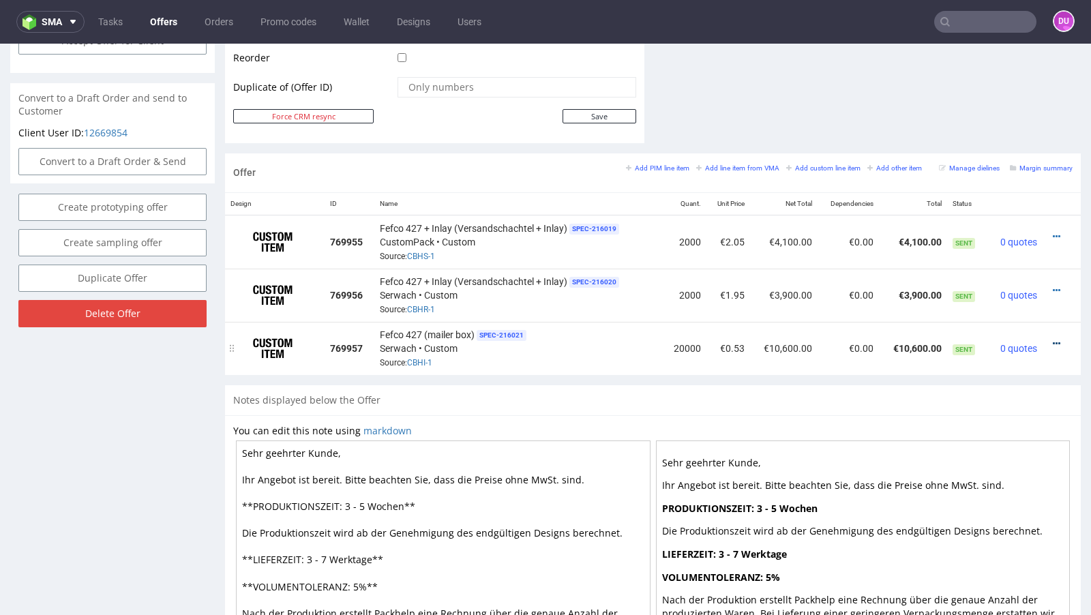
click at [1052, 339] on icon at bounding box center [1055, 344] width 7 height 10
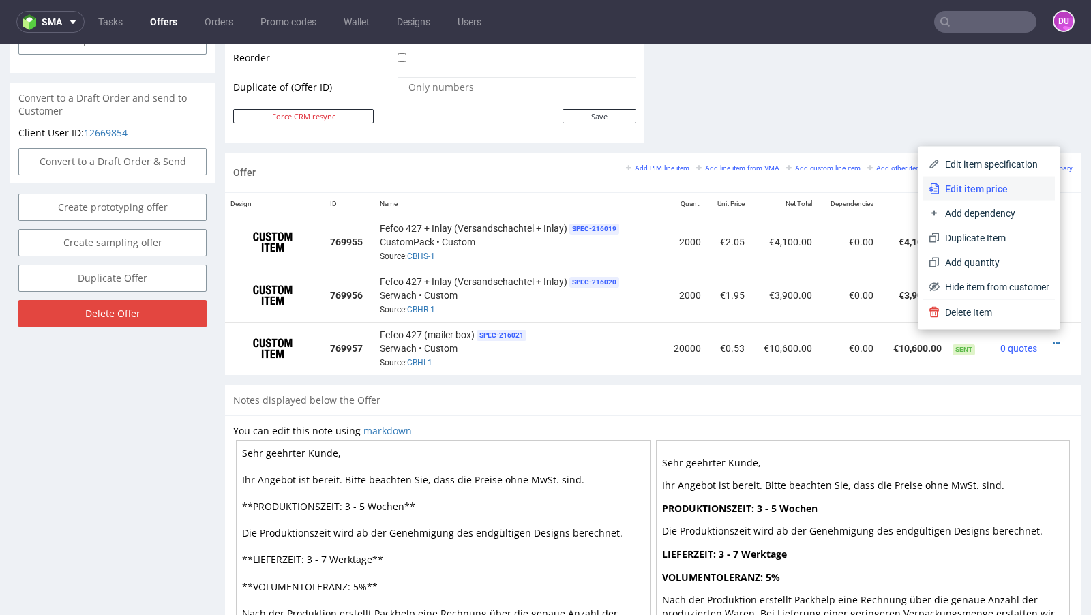
click at [978, 200] on li "Edit item price" at bounding box center [989, 189] width 132 height 25
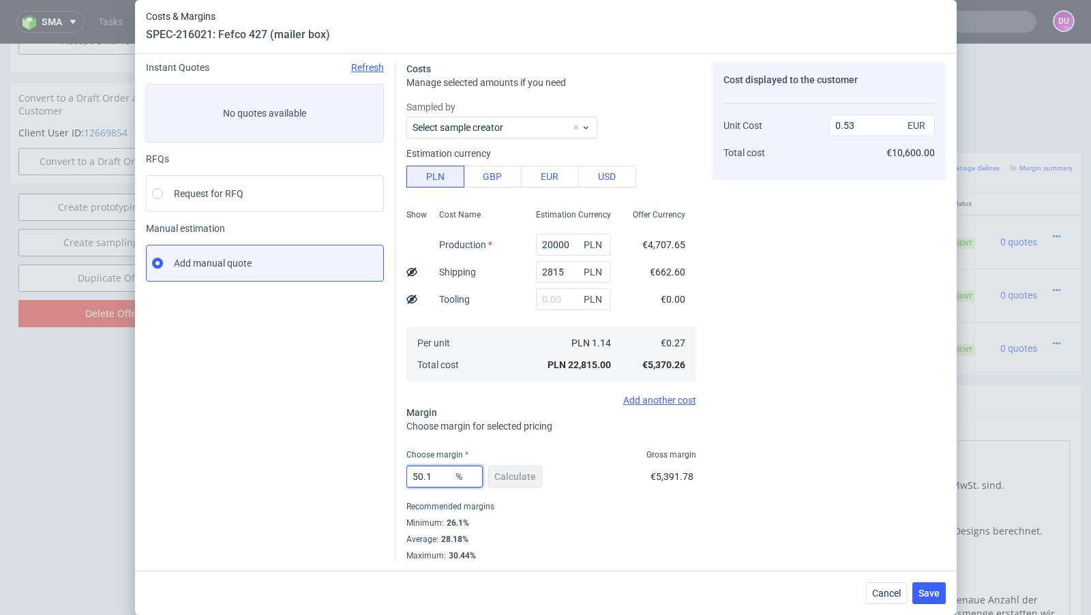
drag, startPoint x: 448, startPoint y: 481, endPoint x: 356, endPoint y: 481, distance: 92.0
click at [356, 481] on div "Instant Quotes Refresh No quotes available RFQs Request for RFQ Manual estimati…" at bounding box center [546, 306] width 800 height 510
type input "48"
type input "0.51"
type input "48.5"
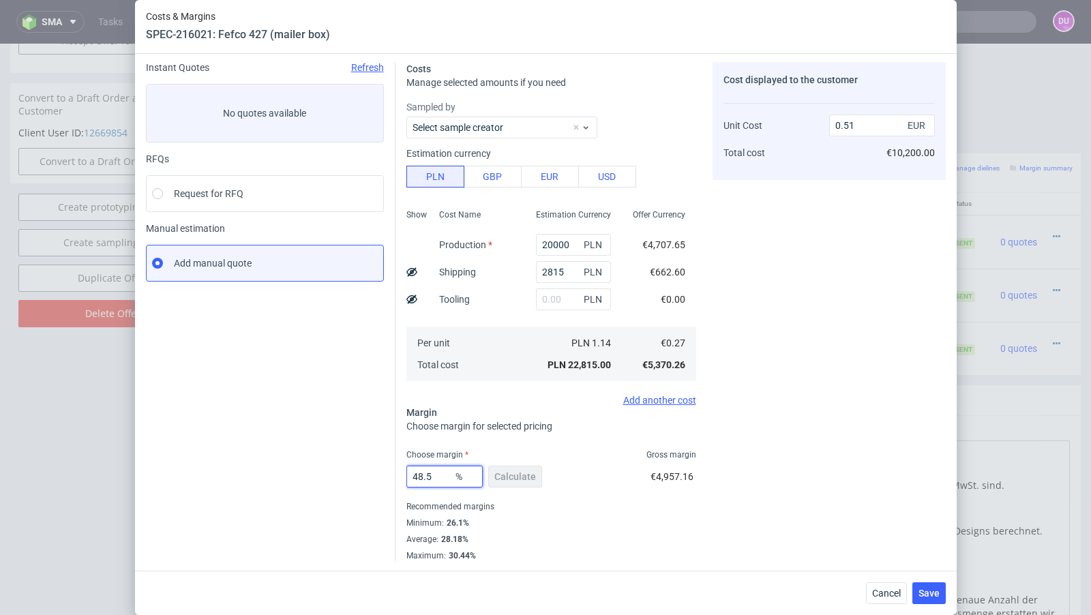
type input "0.52"
type input "48.1"
type input "0.51"
type input "48.18"
type input "0.52"
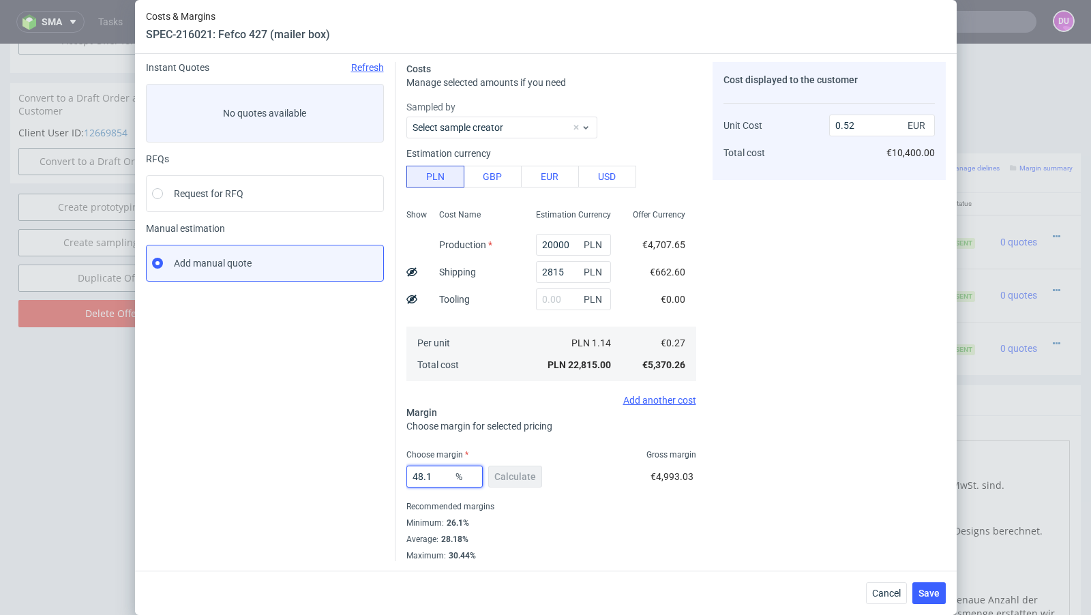
type input "48.17"
type input "0.51"
type input "48.18"
type input "0.52"
type input "48.17"
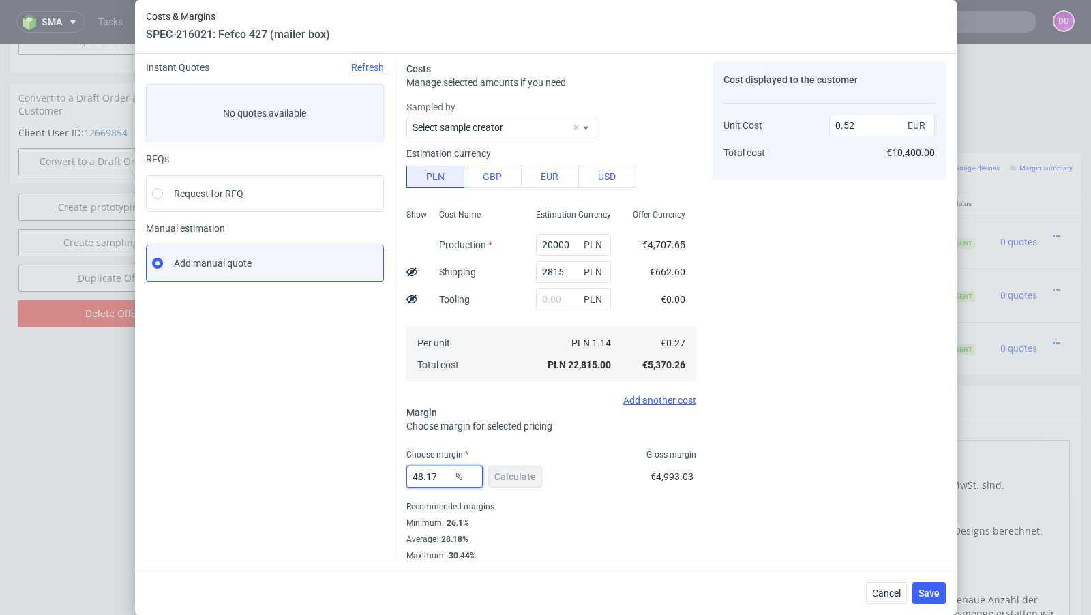
type input "0.51"
type input "48.17"
click at [303, 444] on div "Instant Quotes Refresh No quotes available RFQs Request for RFQ Manual estimati…" at bounding box center [270, 311] width 249 height 499
click at [939, 592] on span "Save" at bounding box center [928, 593] width 21 height 10
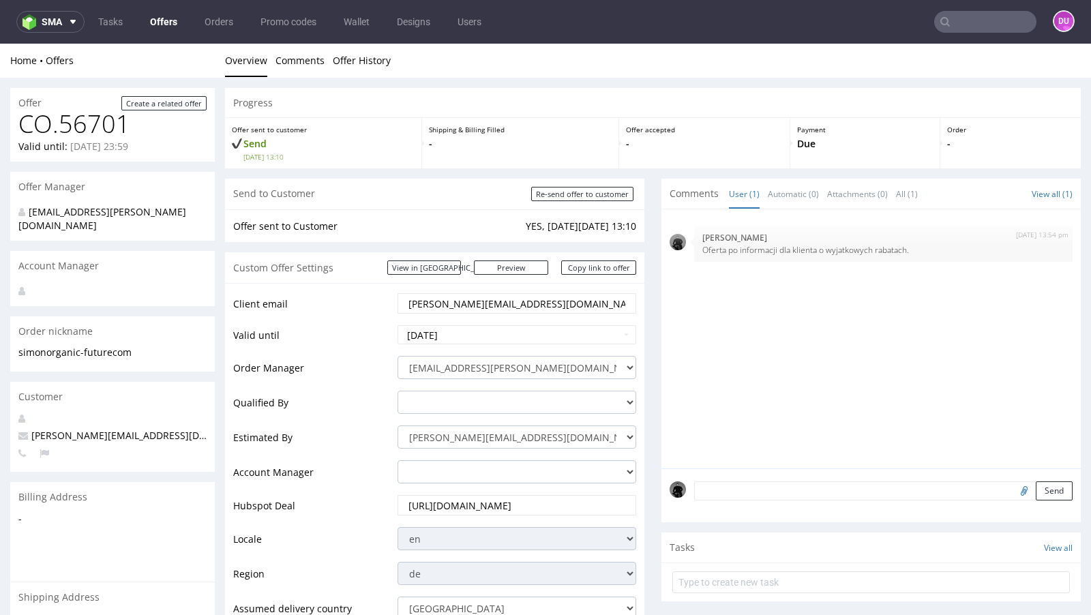
scroll to position [0, 0]
click at [168, 25] on link "Offers" at bounding box center [164, 22] width 44 height 22
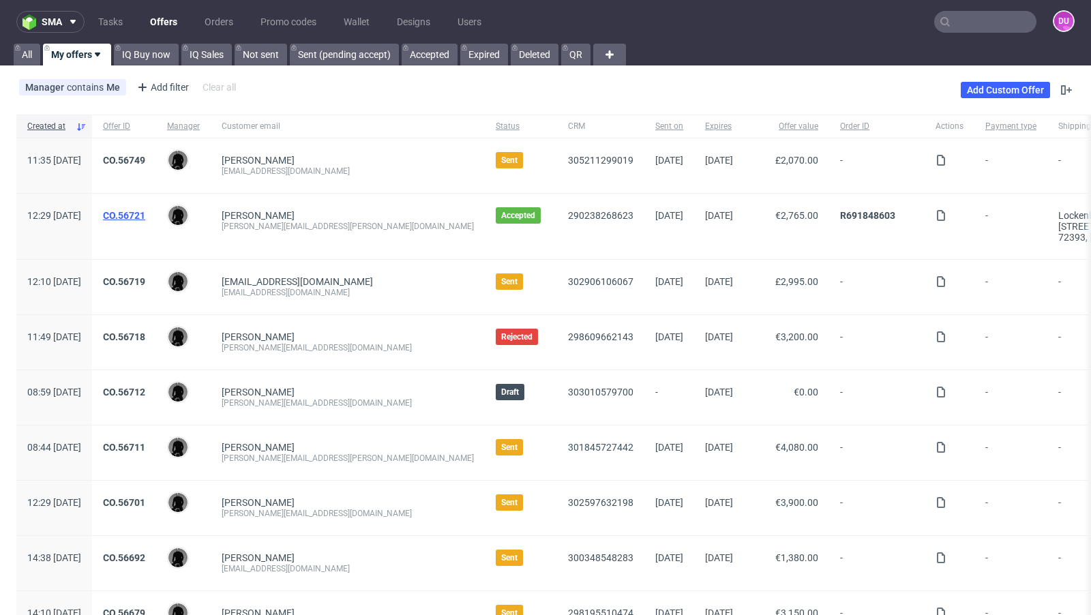
click at [145, 210] on link "CO.56721" at bounding box center [124, 215] width 42 height 11
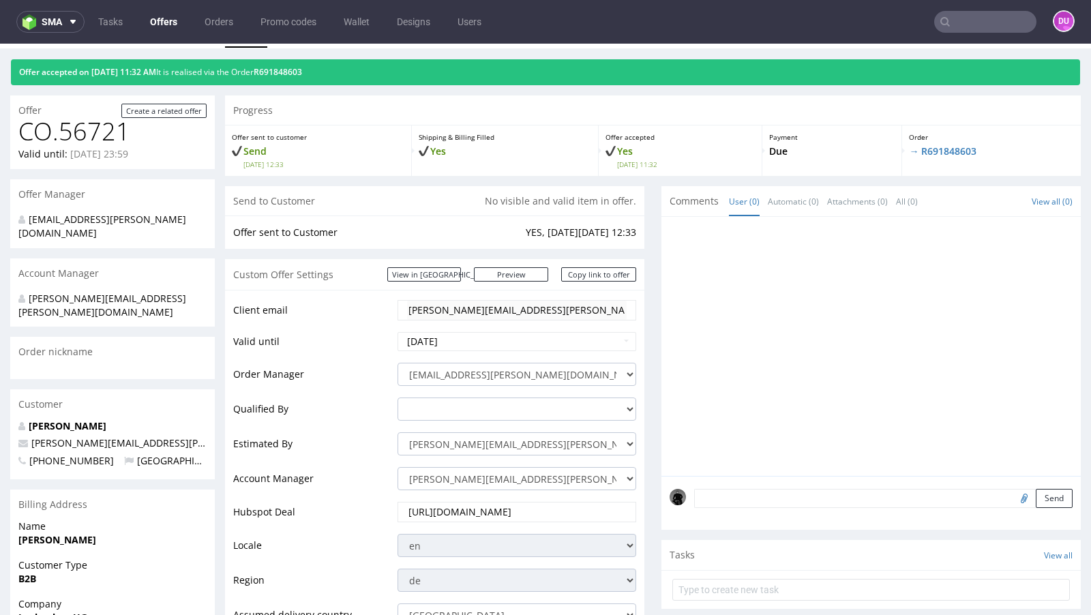
scroll to position [30, 0]
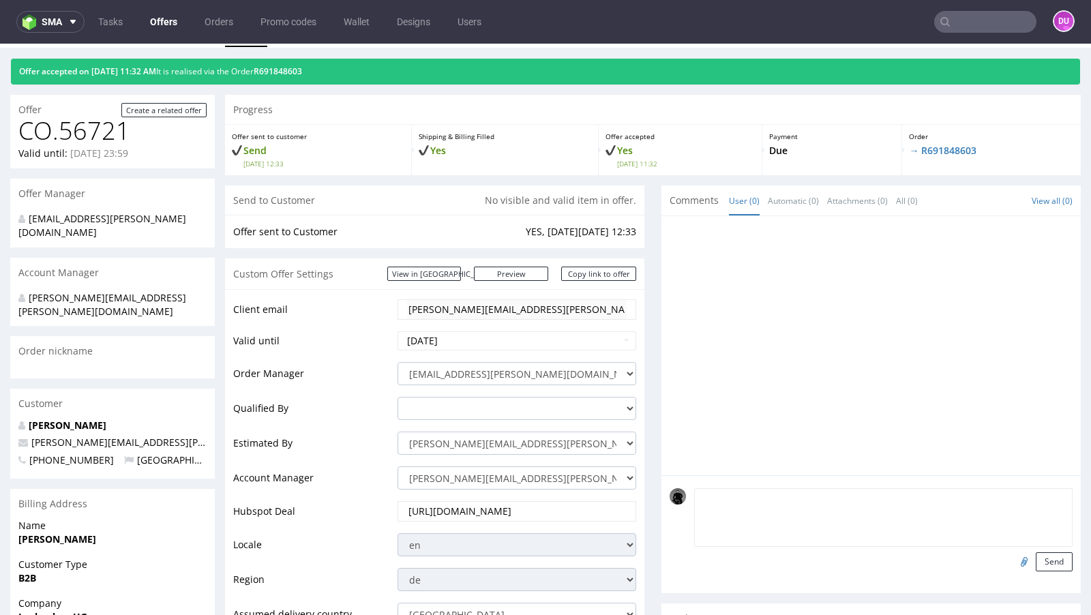
click at [907, 497] on textarea at bounding box center [883, 517] width 378 height 59
click at [1012, 558] on input "file" at bounding box center [1021, 561] width 19 height 18
type input "C:\fakepath\dieline__R780341996-OktBox.ai"
click at [1045, 558] on button "Send" at bounding box center [1053, 561] width 37 height 19
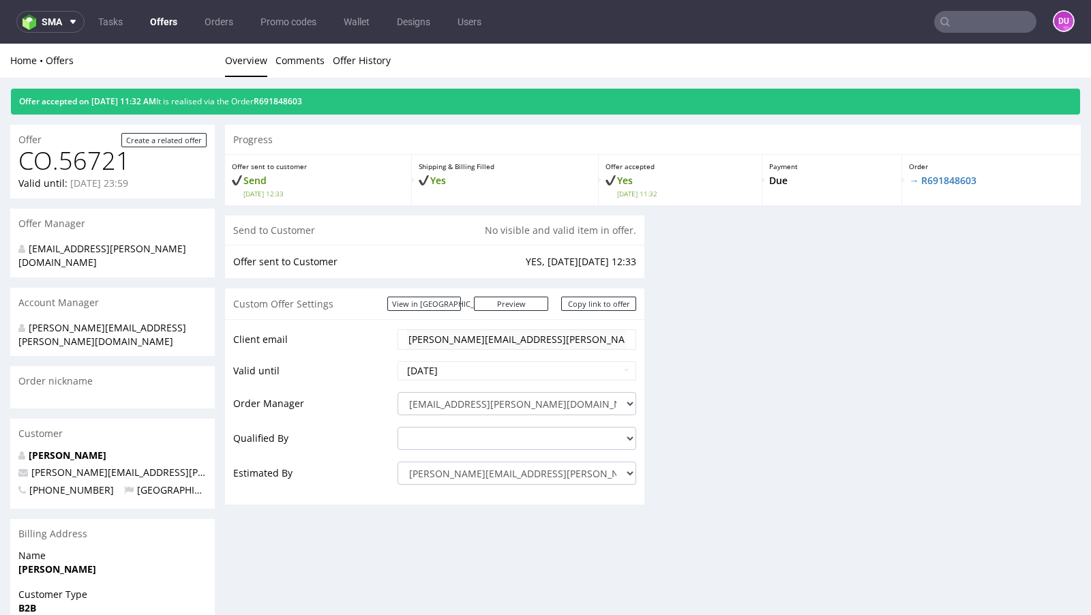
scroll to position [0, 0]
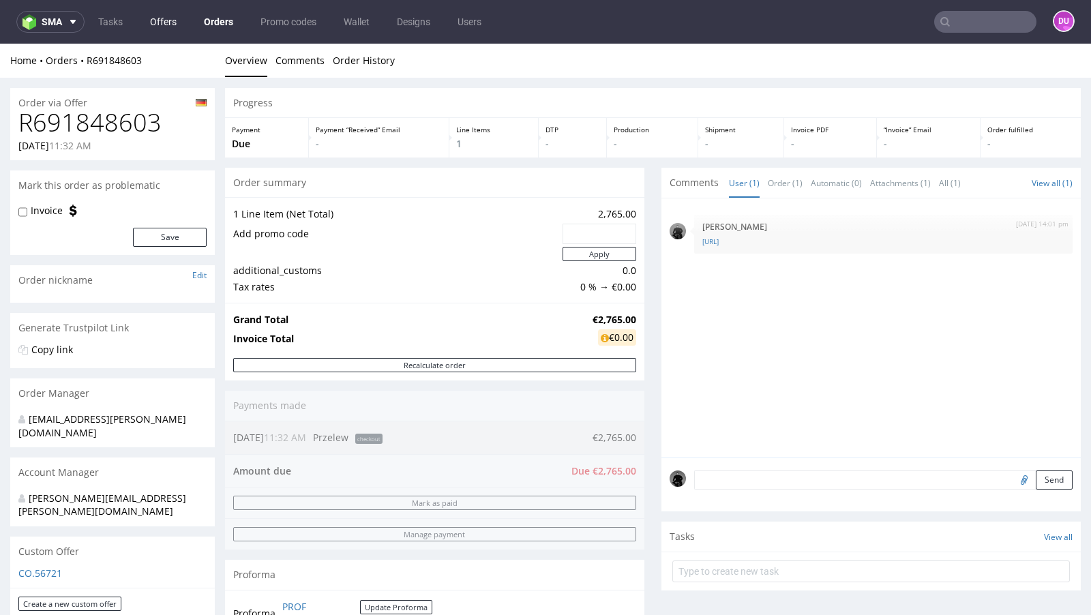
click at [159, 24] on link "Offers" at bounding box center [163, 22] width 43 height 22
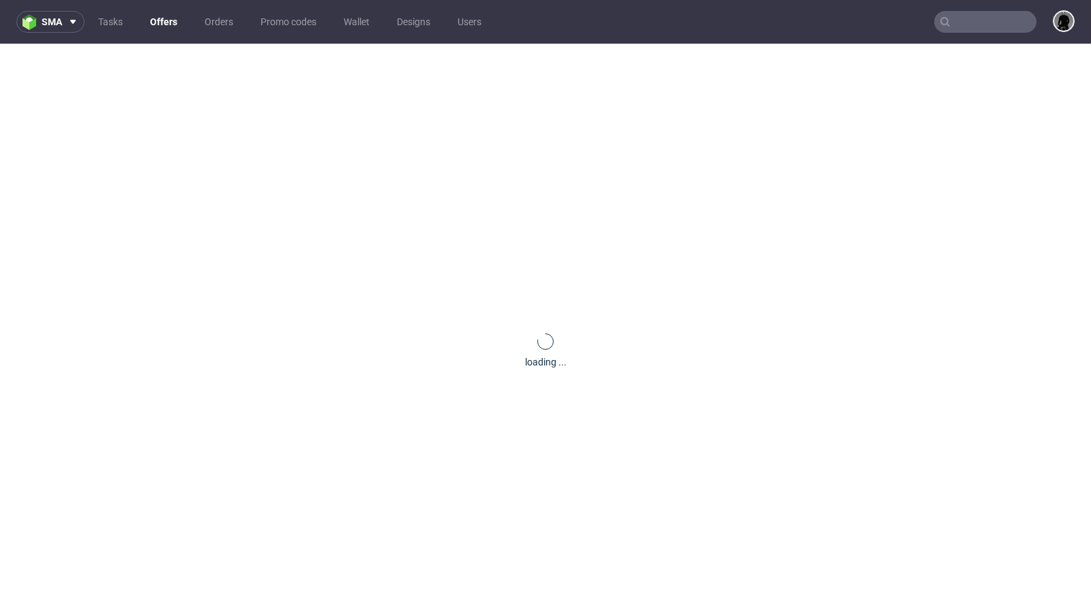
click at [952, 21] on input "text" at bounding box center [985, 22] width 102 height 22
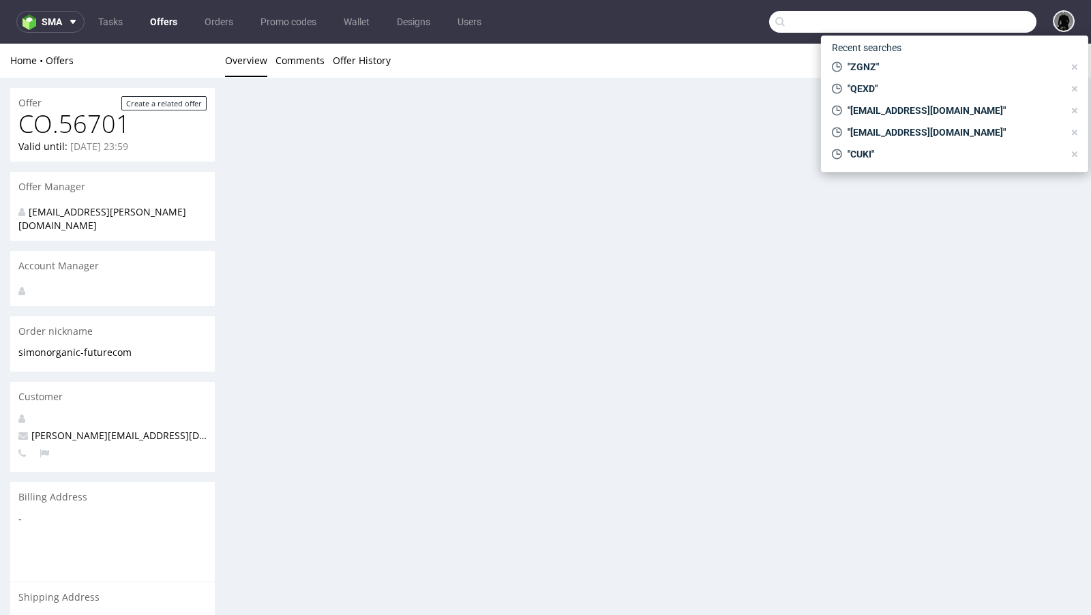
paste input "KKOU"
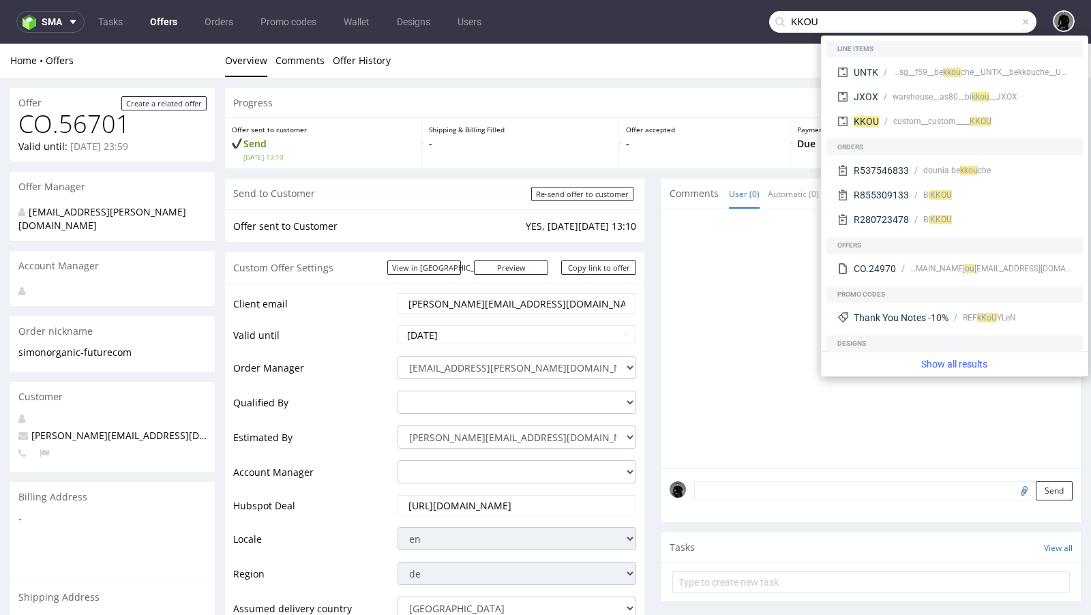
type input "KKOU"
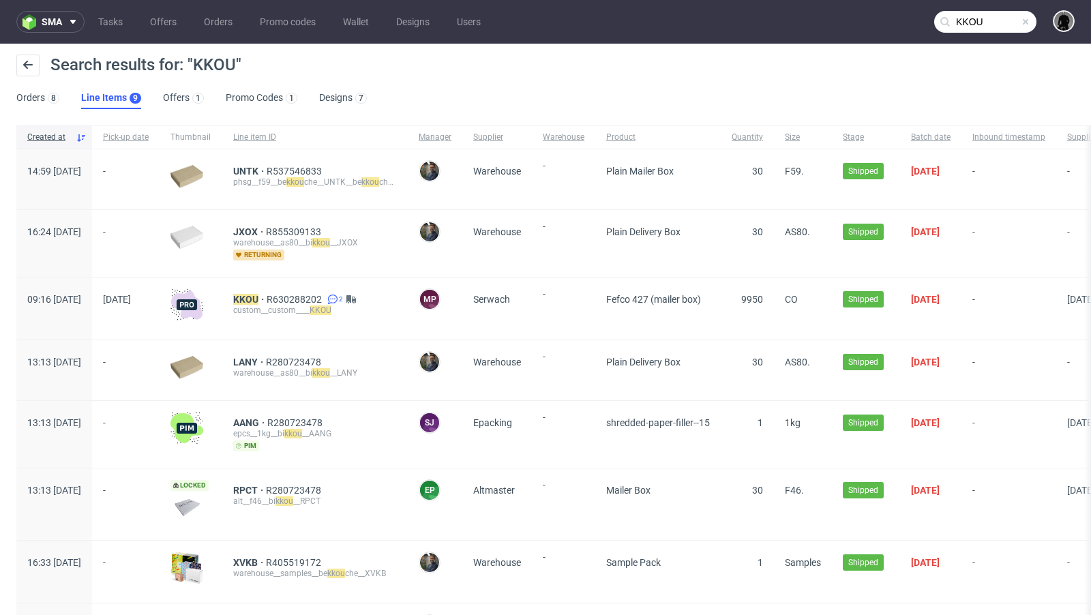
click at [292, 291] on div "KKOU R630288202 2 custom__custom____ KKOU" at bounding box center [314, 308] width 185 height 62
click at [258, 294] on mark "KKOU" at bounding box center [245, 299] width 25 height 11
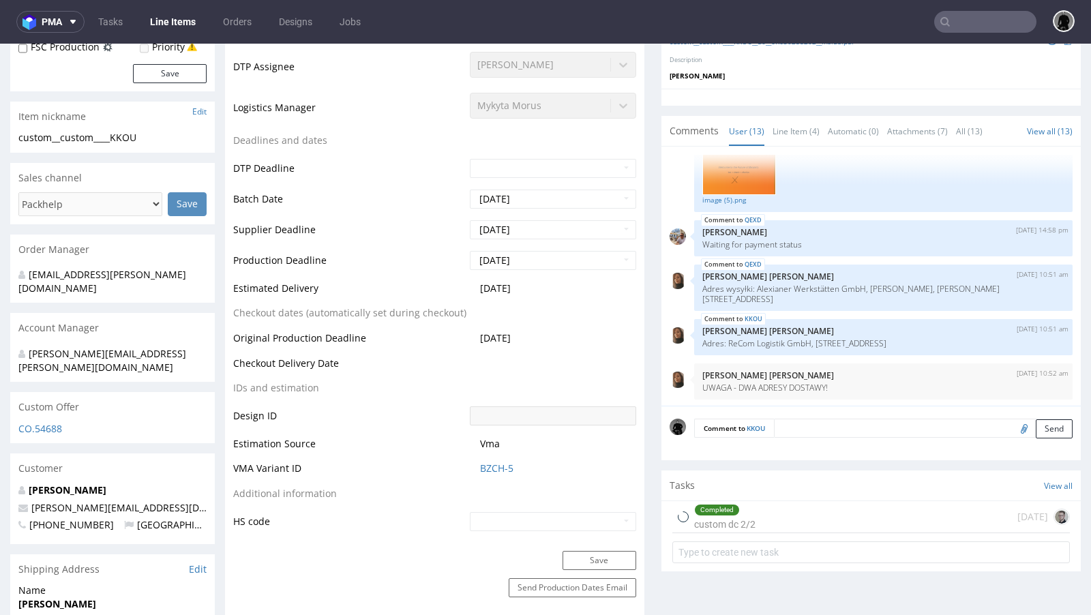
scroll to position [507, 0]
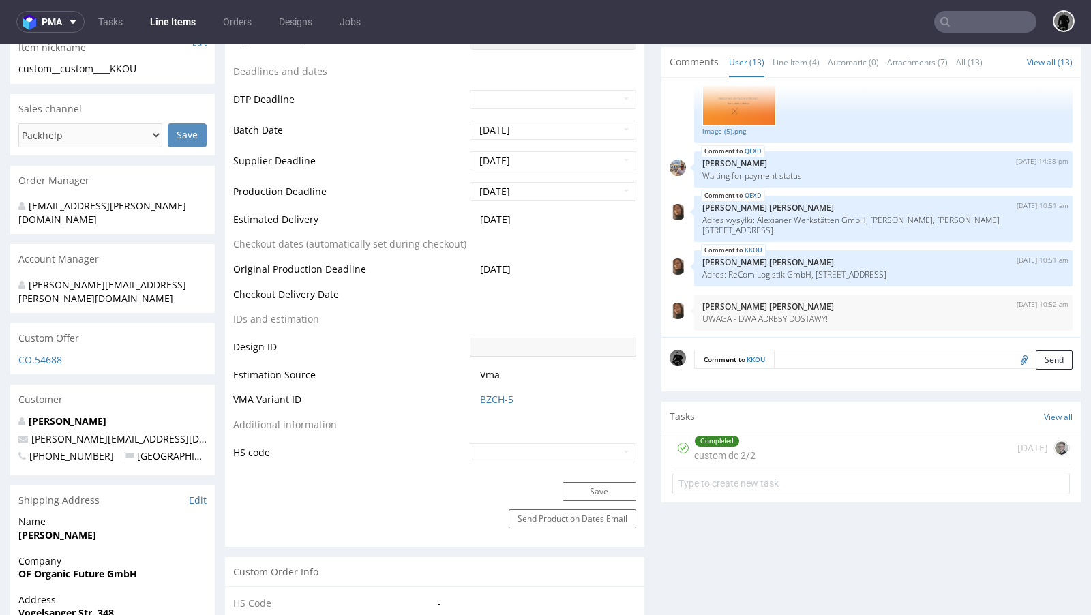
select select "in_progress"
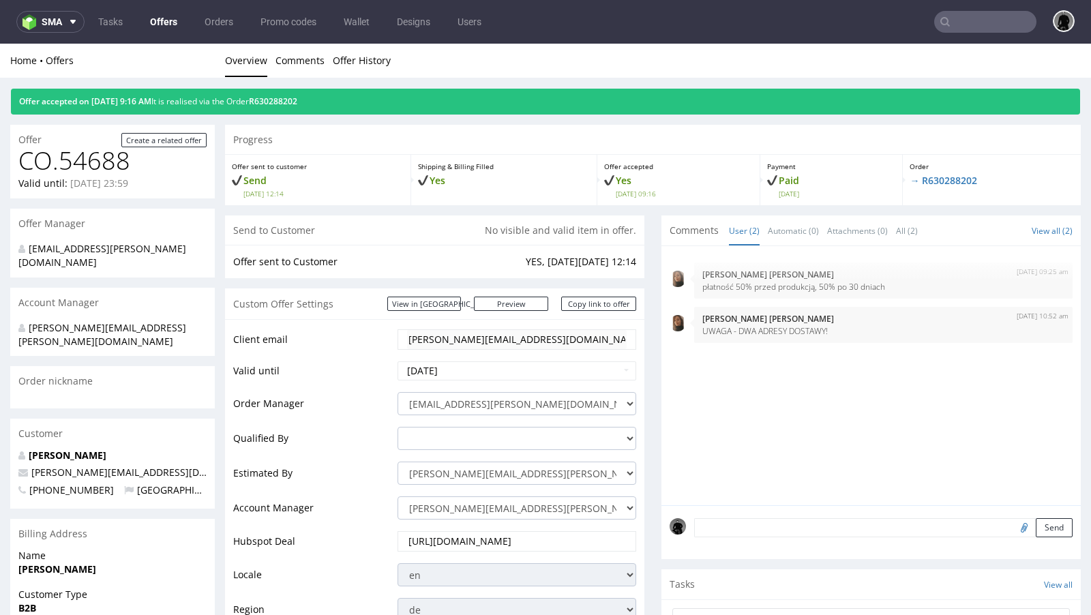
click at [166, 22] on link "Offers" at bounding box center [164, 22] width 44 height 22
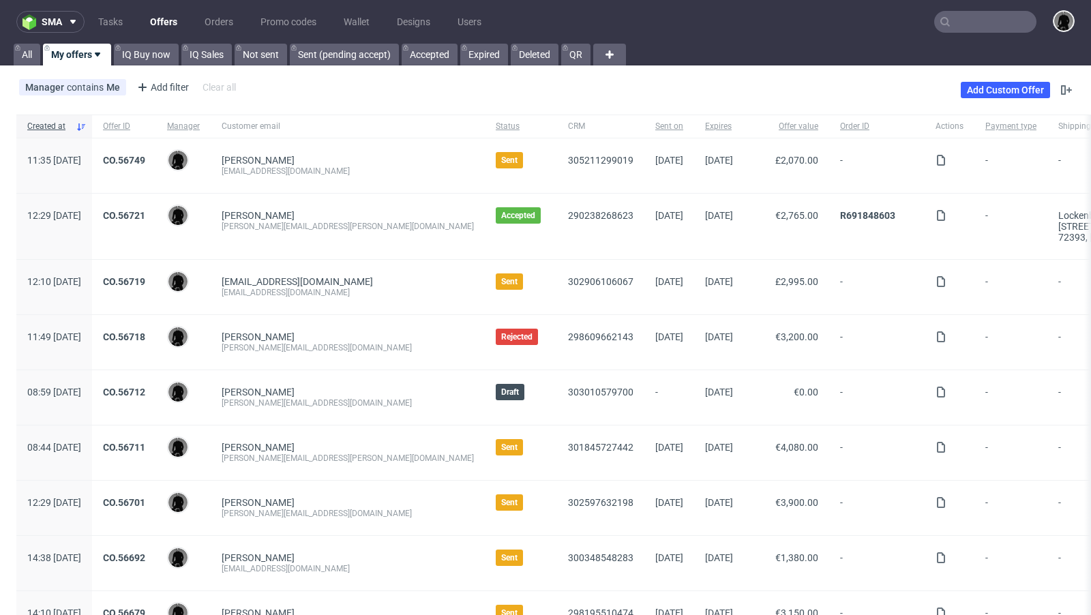
click at [300, 172] on div "[EMAIL_ADDRESS][DOMAIN_NAME]" at bounding box center [348, 171] width 252 height 11
copy div "[EMAIL_ADDRESS][DOMAIN_NAME]"
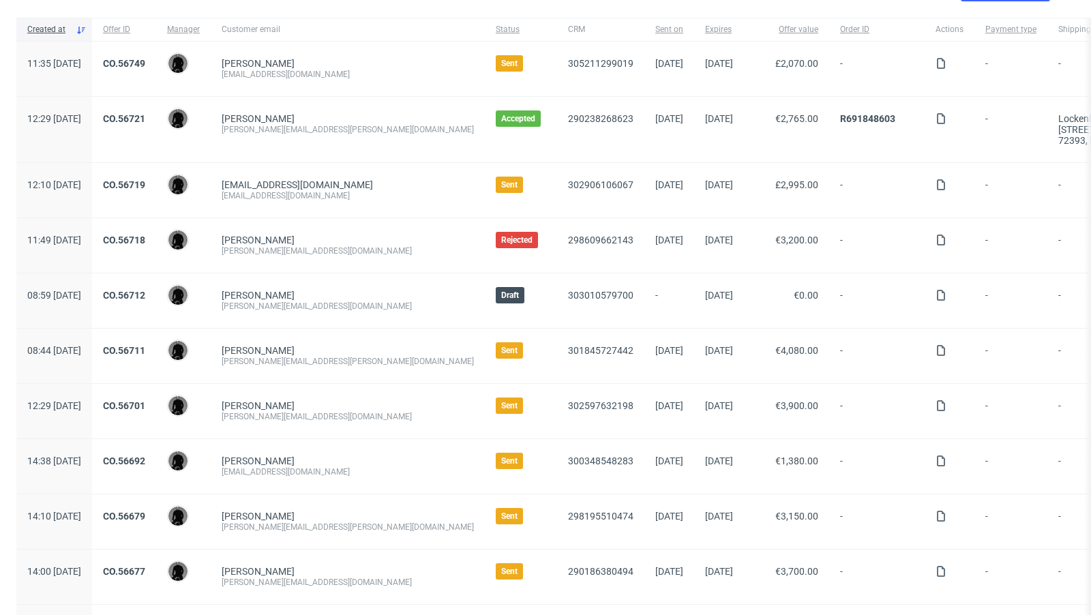
scroll to position [100, 0]
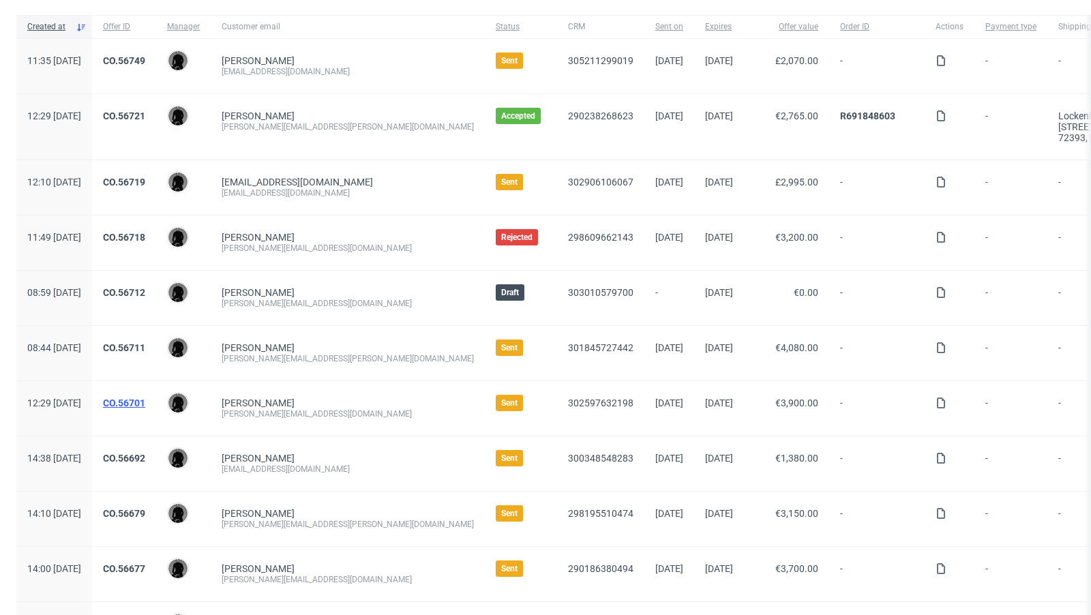
click at [145, 399] on link "CO.56701" at bounding box center [124, 402] width 42 height 11
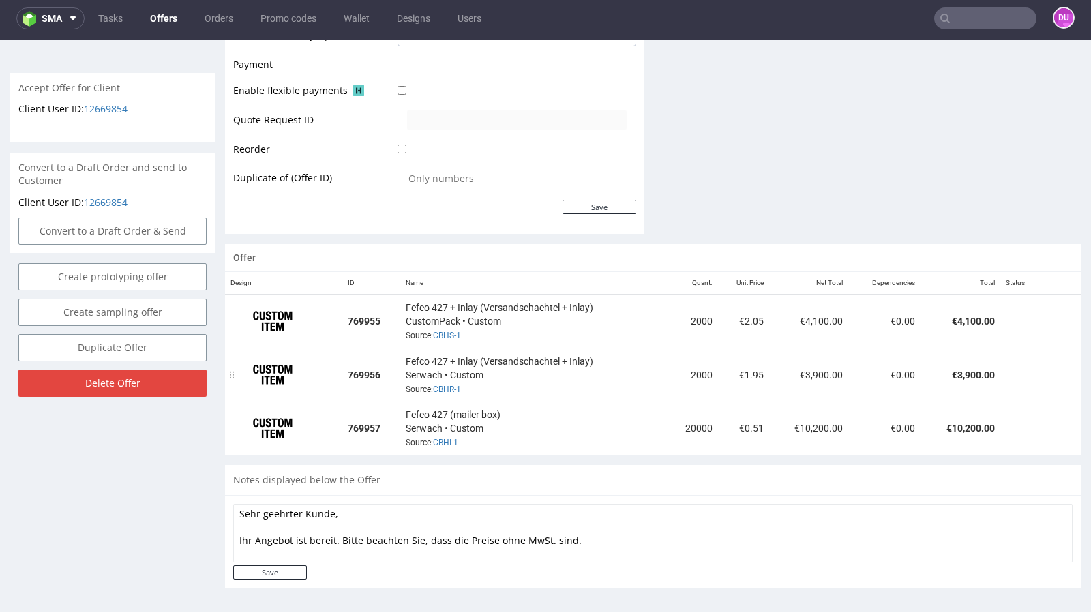
scroll to position [603, 0]
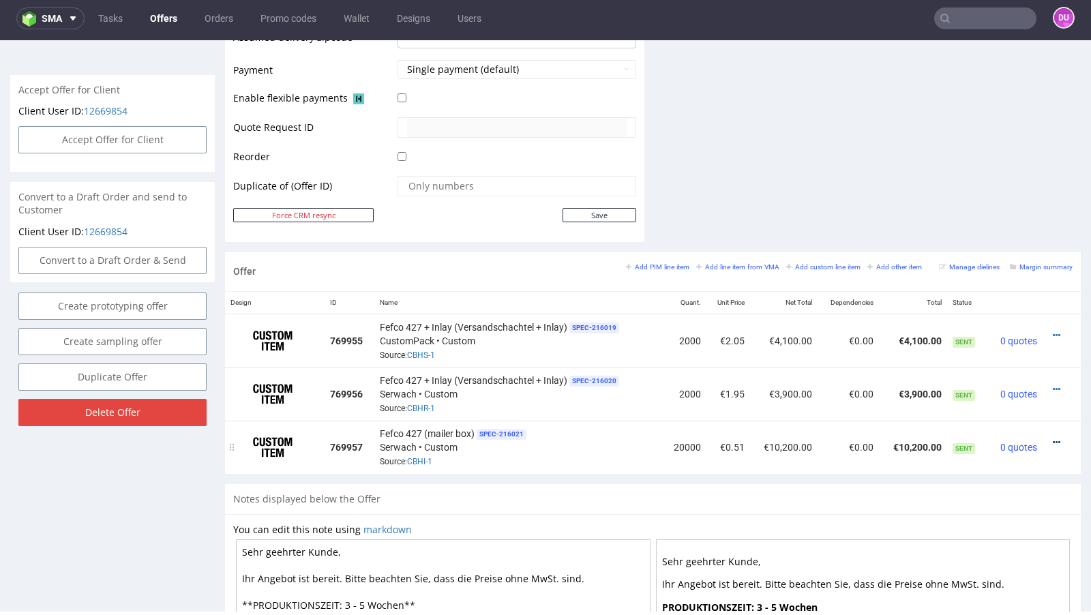
click at [1052, 438] on icon at bounding box center [1055, 443] width 7 height 10
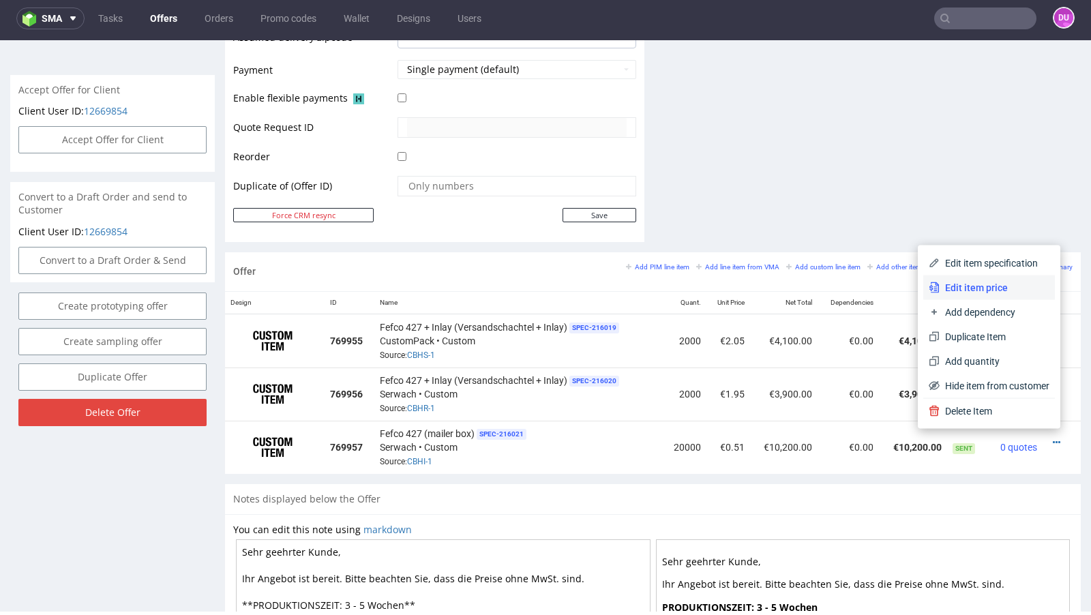
click at [1007, 289] on span "Edit item price" at bounding box center [994, 288] width 110 height 14
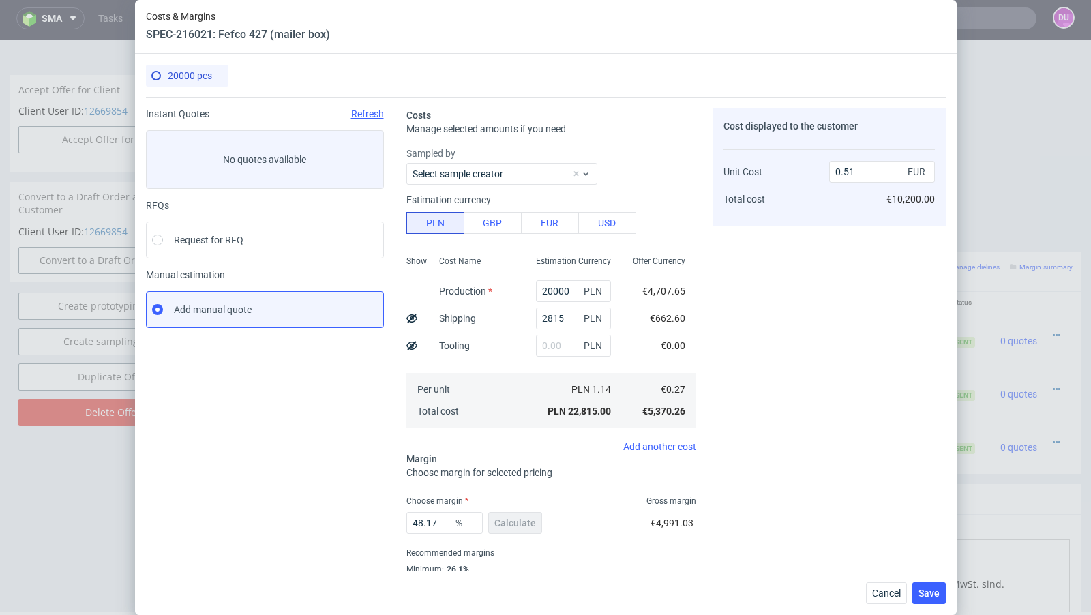
click at [415, 317] on icon at bounding box center [411, 318] width 11 height 11
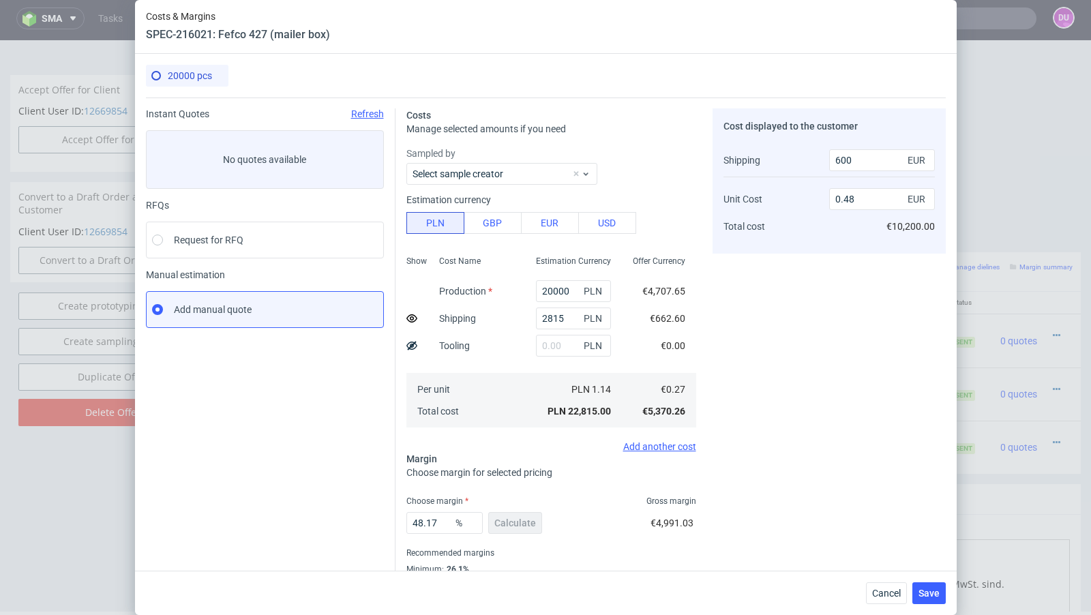
click at [415, 317] on icon at bounding box center [411, 318] width 11 height 11
type input "0.51"
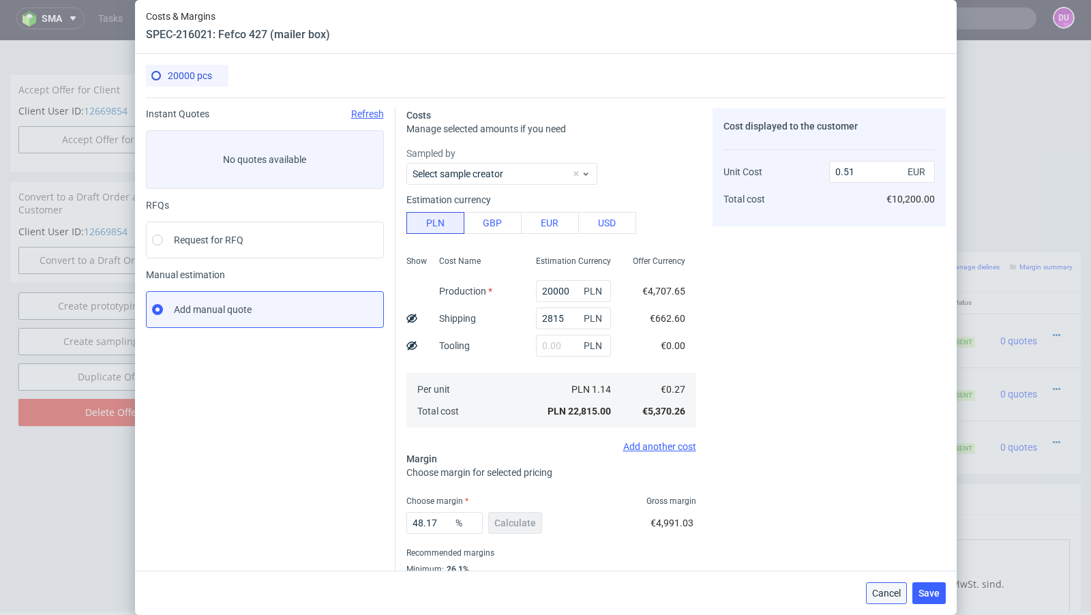
click at [888, 593] on span "Cancel" at bounding box center [886, 593] width 29 height 10
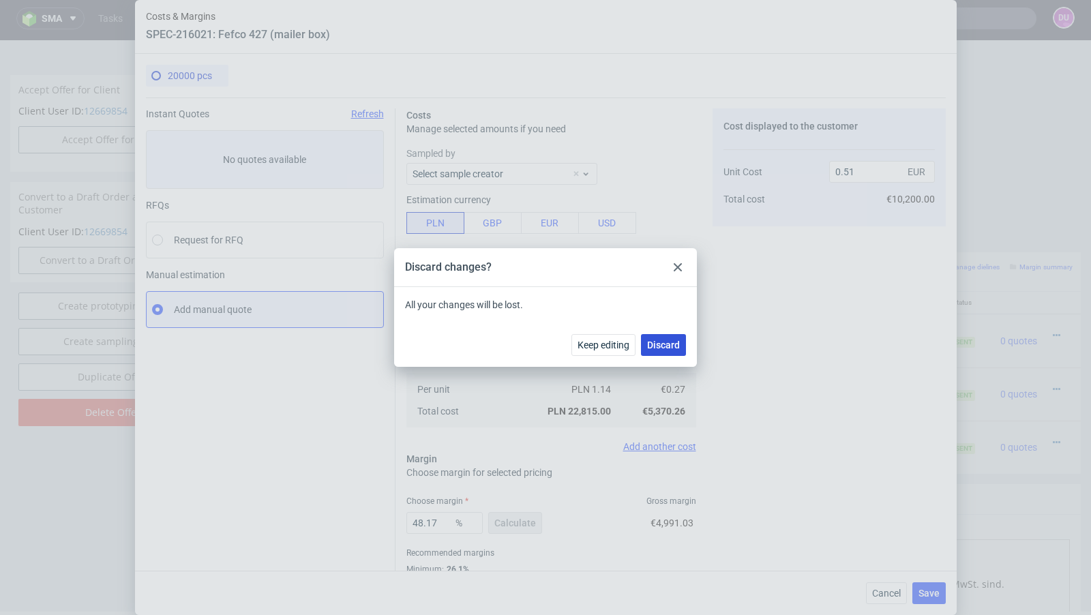
click at [671, 334] on button "Discard" at bounding box center [663, 345] width 45 height 22
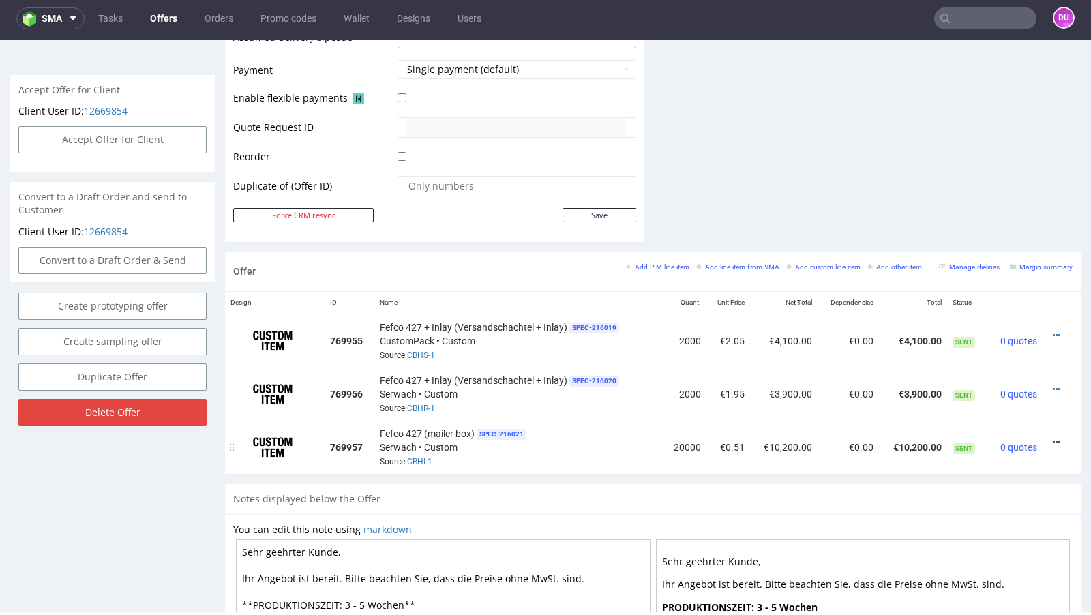
click at [1052, 438] on icon at bounding box center [1055, 443] width 7 height 10
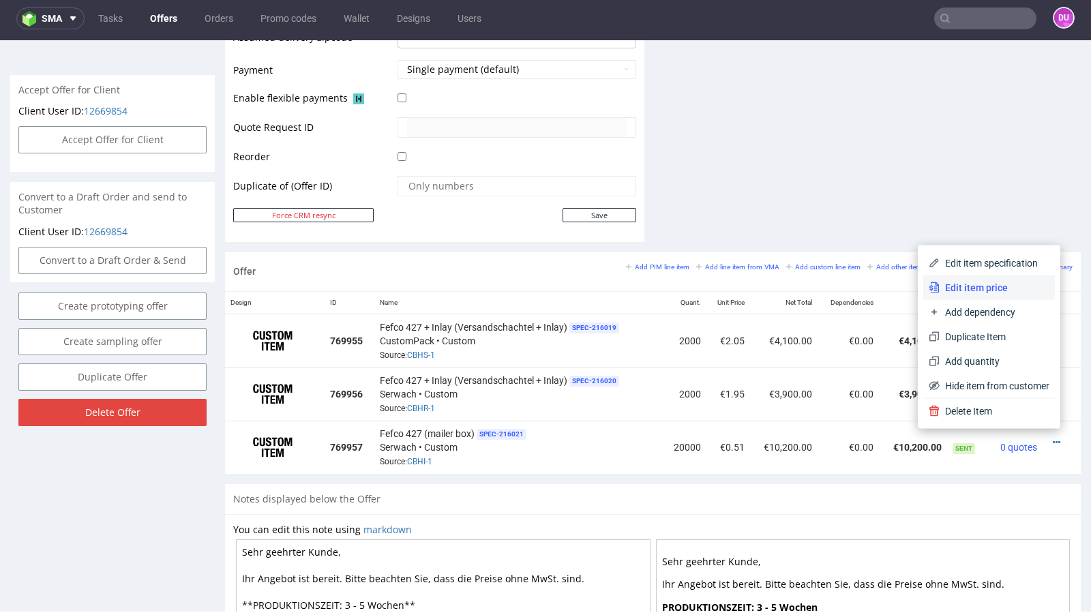
click at [995, 296] on li "Edit item price" at bounding box center [989, 287] width 132 height 25
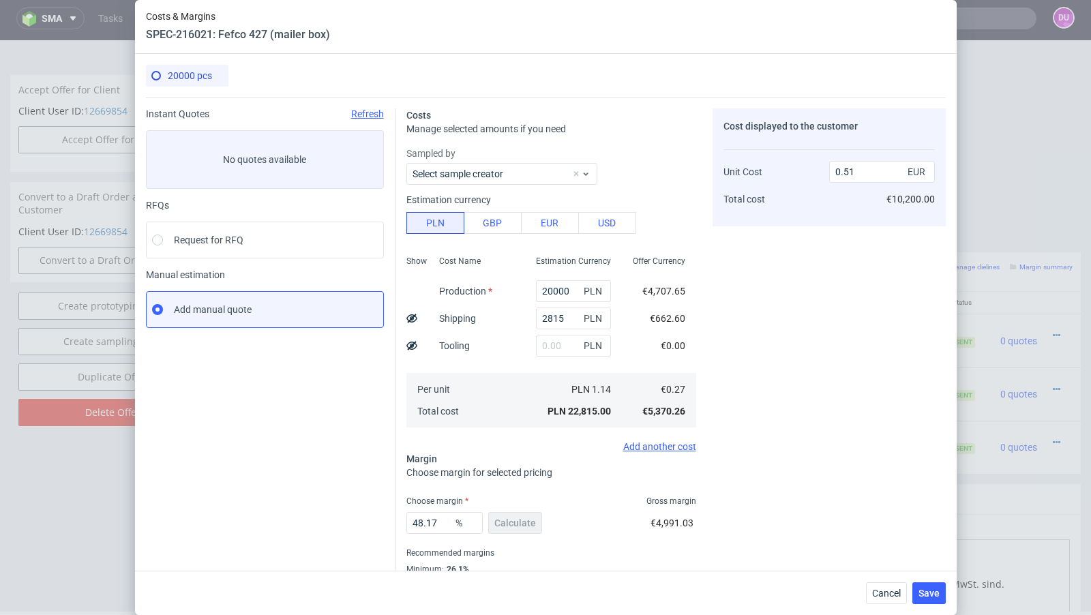
click at [411, 320] on use at bounding box center [411, 318] width 11 height 9
type input "0.48"
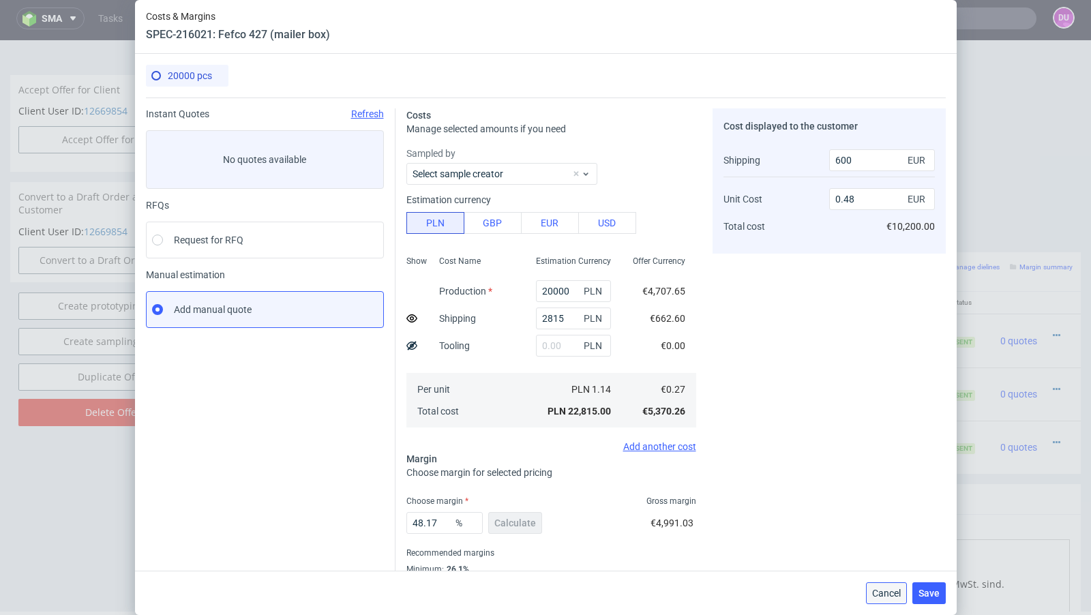
click at [888, 591] on span "Cancel" at bounding box center [886, 593] width 29 height 10
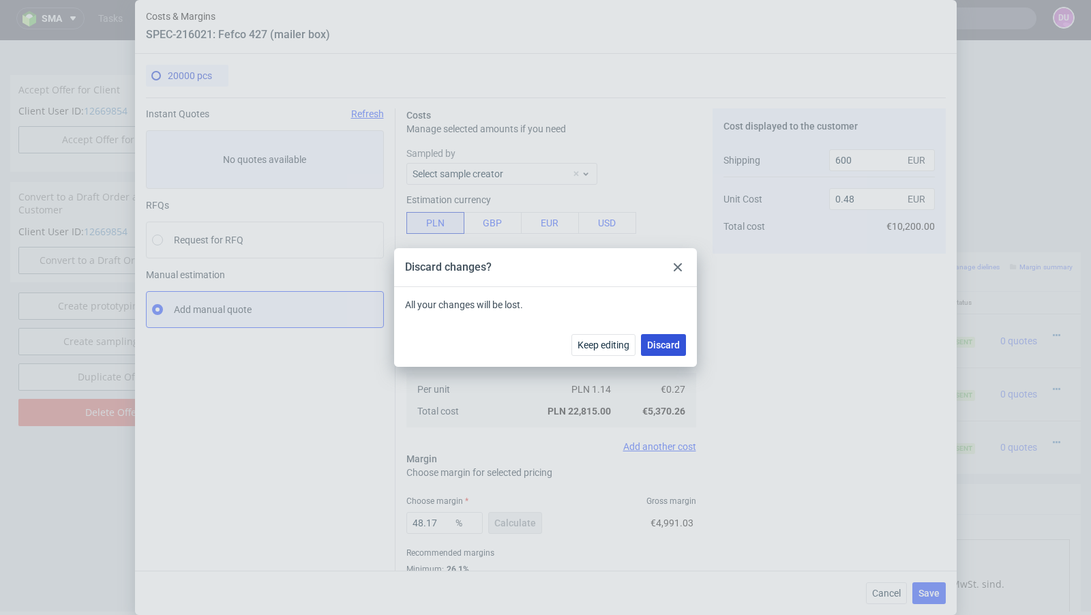
click at [652, 350] on button "Discard" at bounding box center [663, 345] width 45 height 22
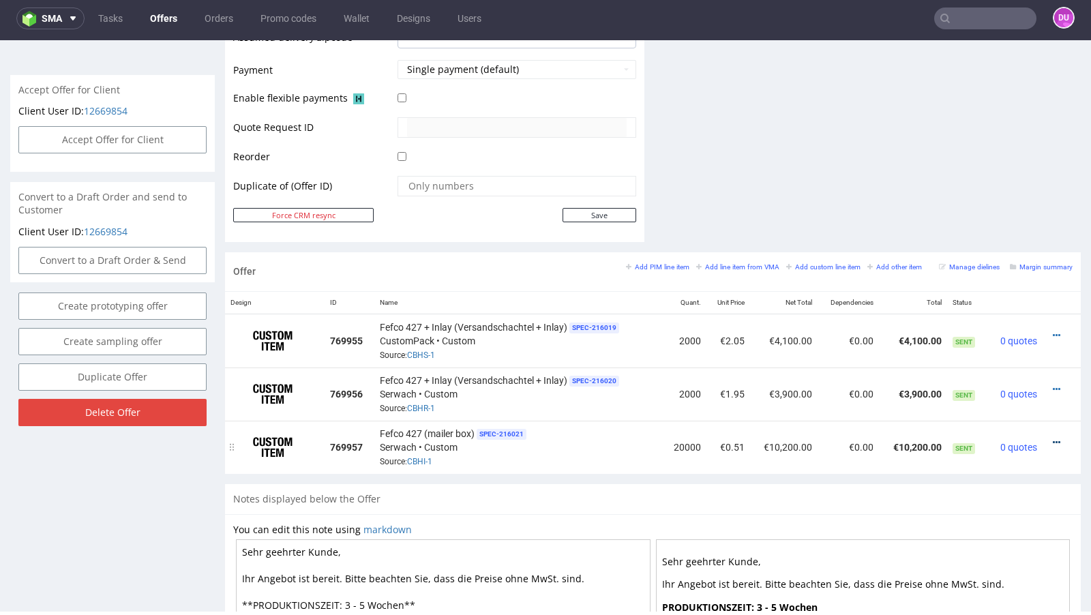
click at [1052, 438] on icon at bounding box center [1055, 443] width 7 height 10
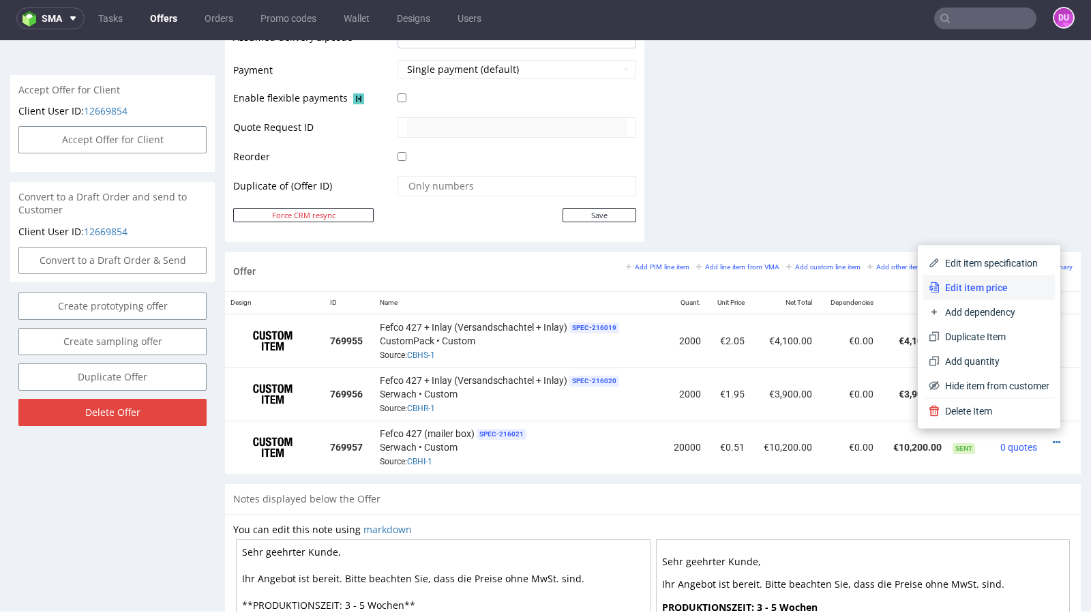
click at [994, 286] on span "Edit item price" at bounding box center [994, 288] width 110 height 14
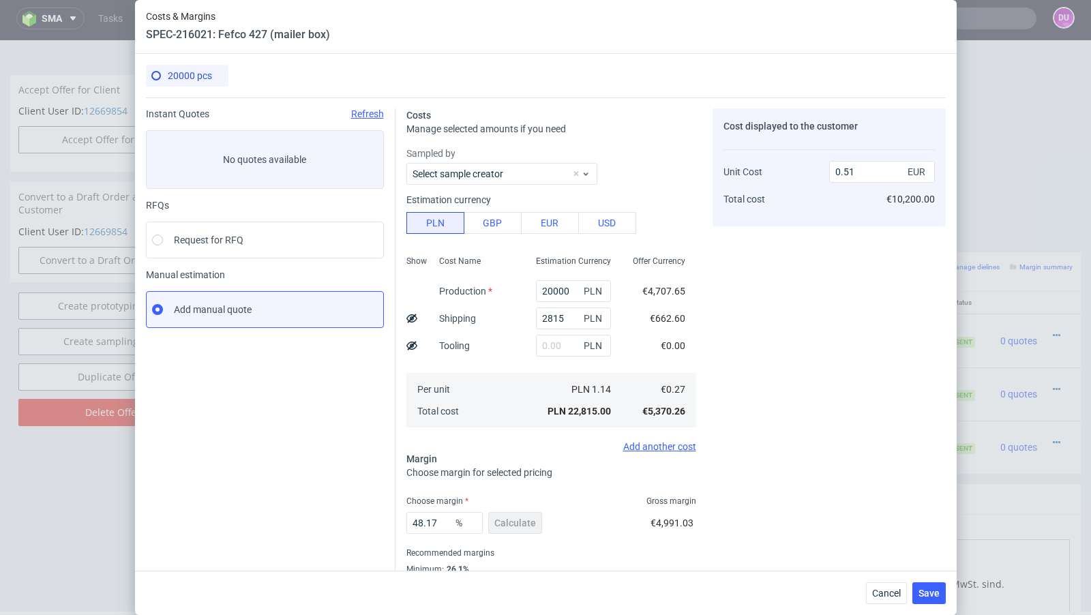
scroll to position [46, 0]
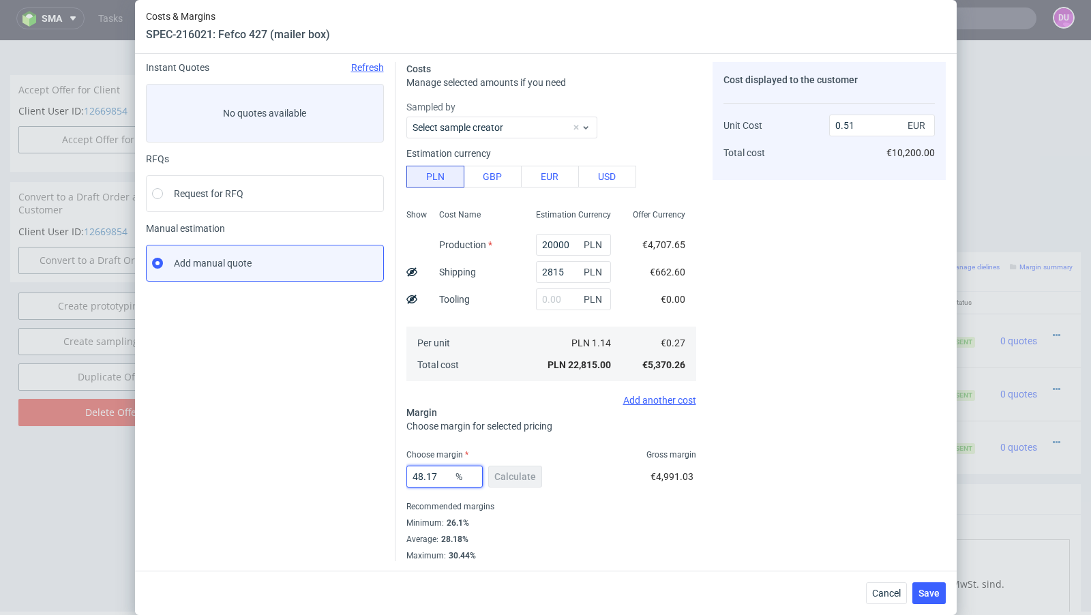
drag, startPoint x: 438, startPoint y: 478, endPoint x: 410, endPoint y: 476, distance: 27.3
click at [410, 476] on input "48.17" at bounding box center [444, 477] width 76 height 22
type input "42"
type input "0.46"
type input "44"
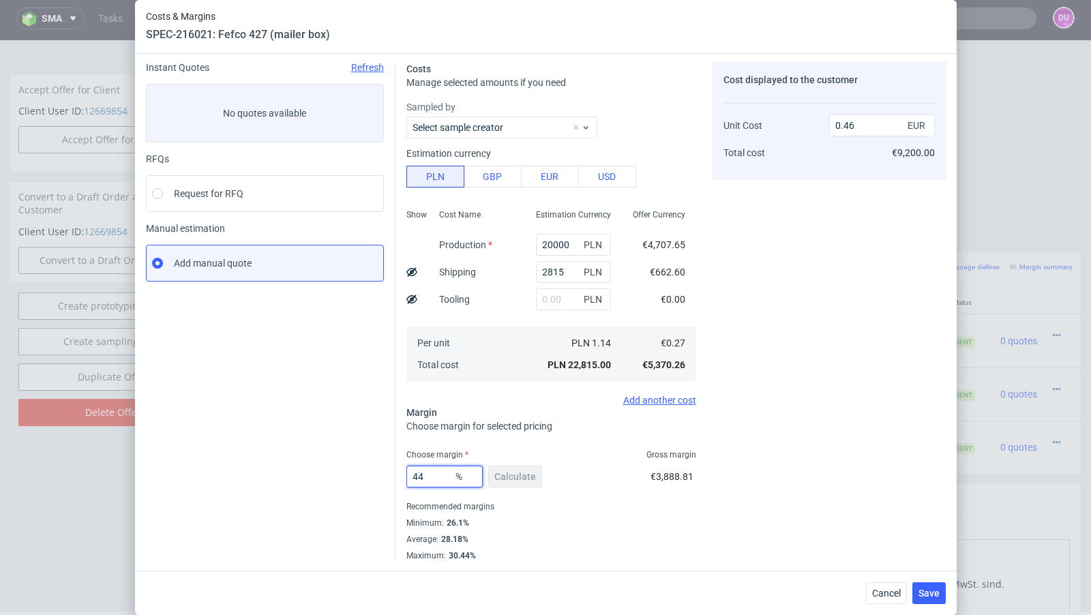
type input "0.48"
type input "43"
type input "0.47"
type input "43"
click at [898, 599] on button "Cancel" at bounding box center [886, 593] width 41 height 22
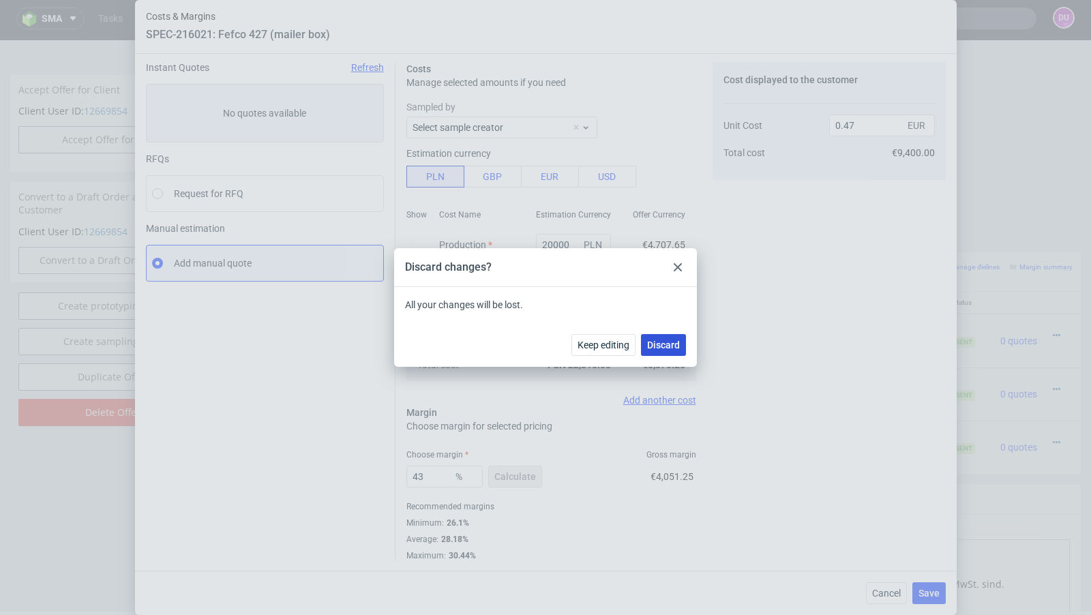
click at [673, 354] on button "Discard" at bounding box center [663, 345] width 45 height 22
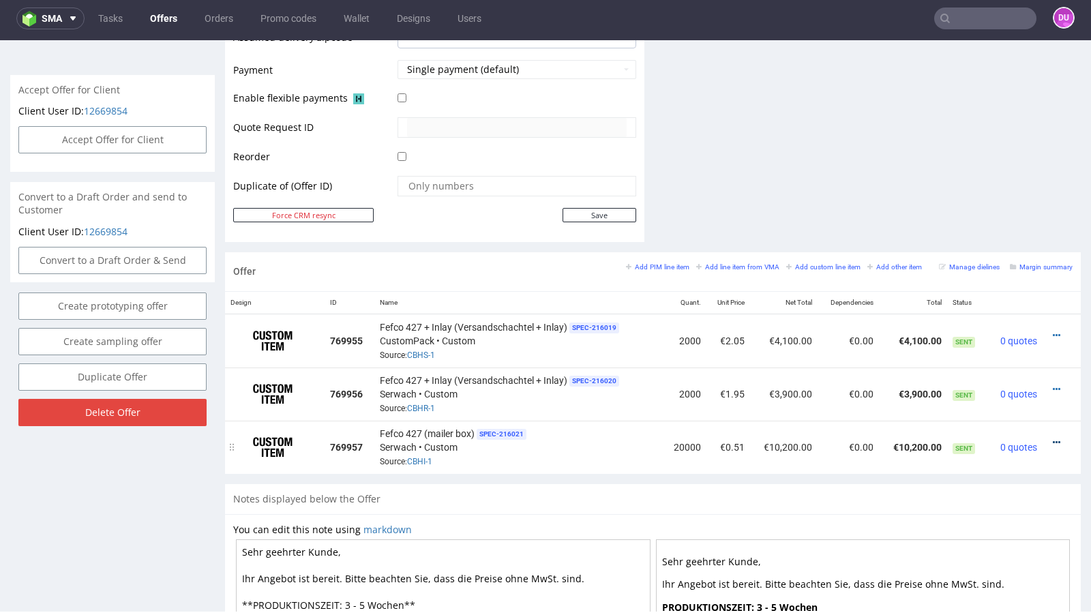
click at [1052, 438] on icon at bounding box center [1055, 443] width 7 height 10
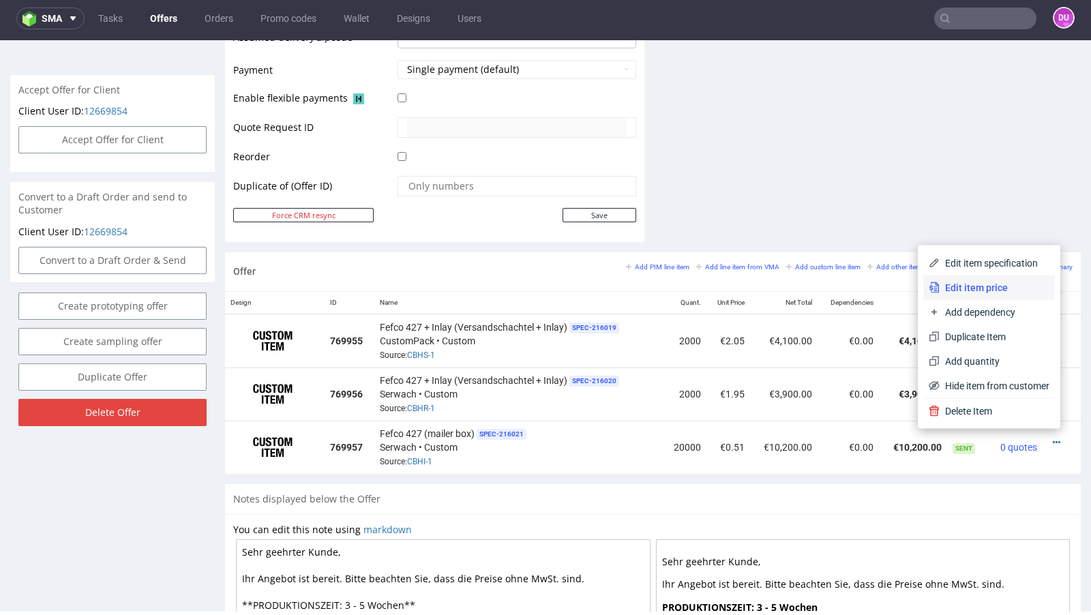
click at [988, 291] on span "Edit item price" at bounding box center [994, 288] width 110 height 14
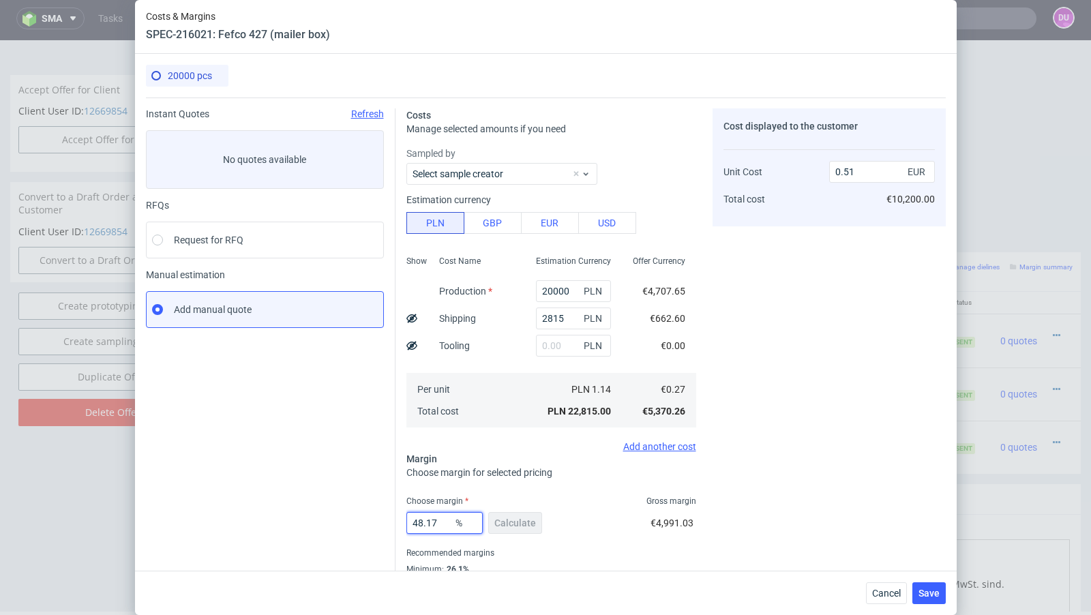
drag, startPoint x: 445, startPoint y: 521, endPoint x: 419, endPoint y: 521, distance: 26.6
click at [419, 521] on input "48.17" at bounding box center [444, 523] width 76 height 22
type input "45"
type input "0.49"
type input "44"
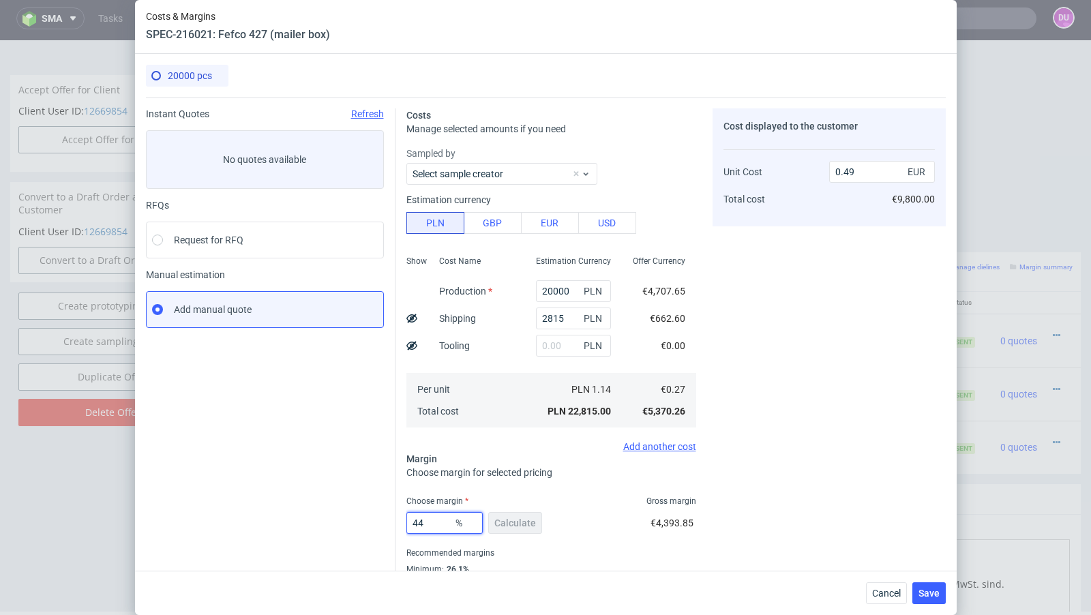
type input "0.48"
type input "43"
type input "0.47"
type input "43"
click at [874, 590] on span "Cancel" at bounding box center [886, 593] width 29 height 10
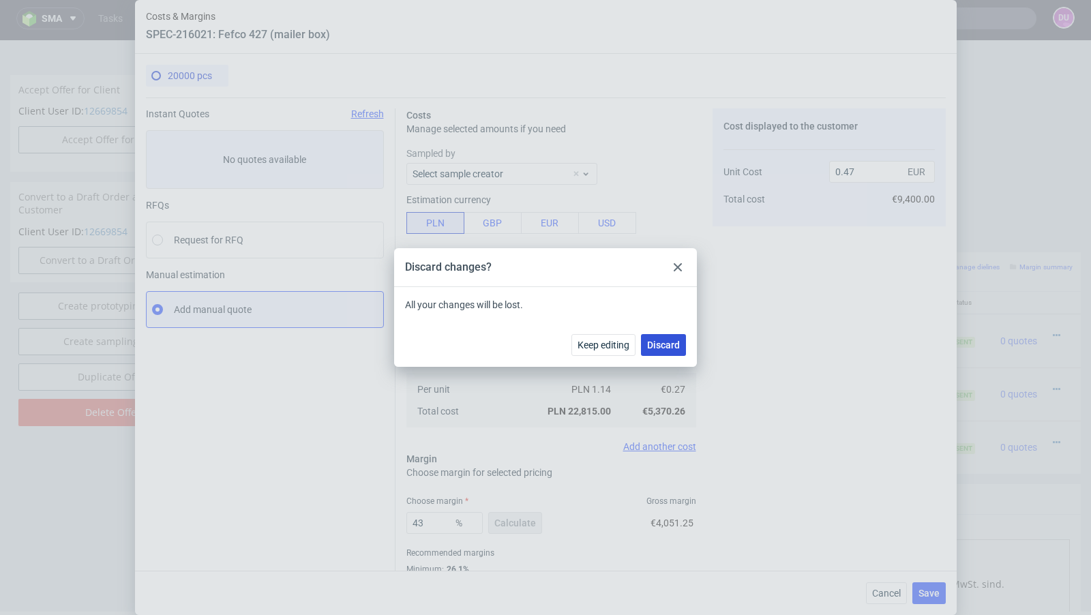
click at [680, 340] on span "Discard" at bounding box center [663, 345] width 33 height 10
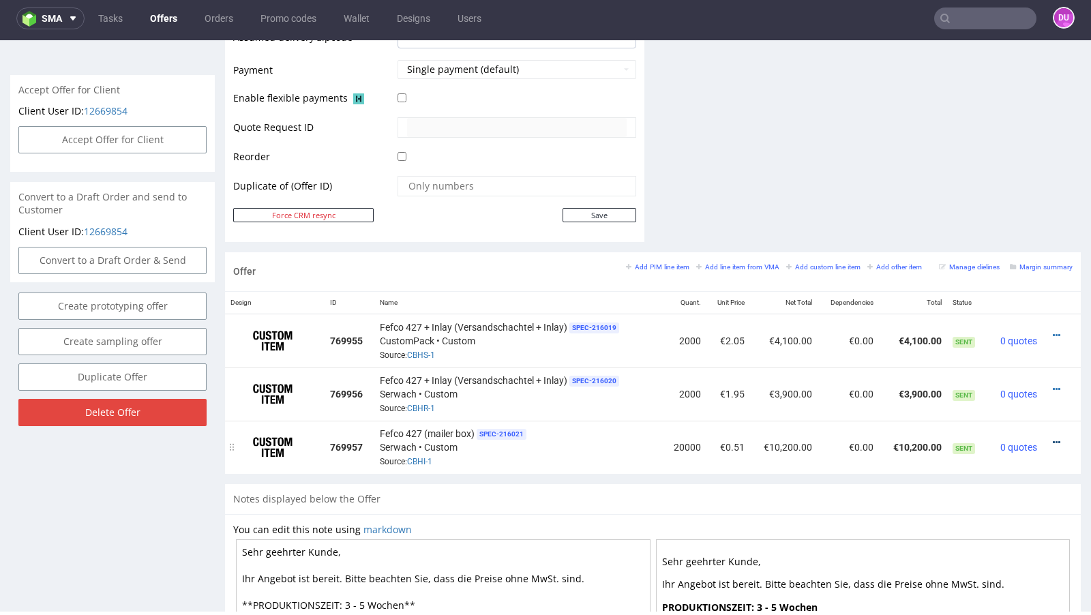
click at [1052, 438] on icon at bounding box center [1055, 443] width 7 height 10
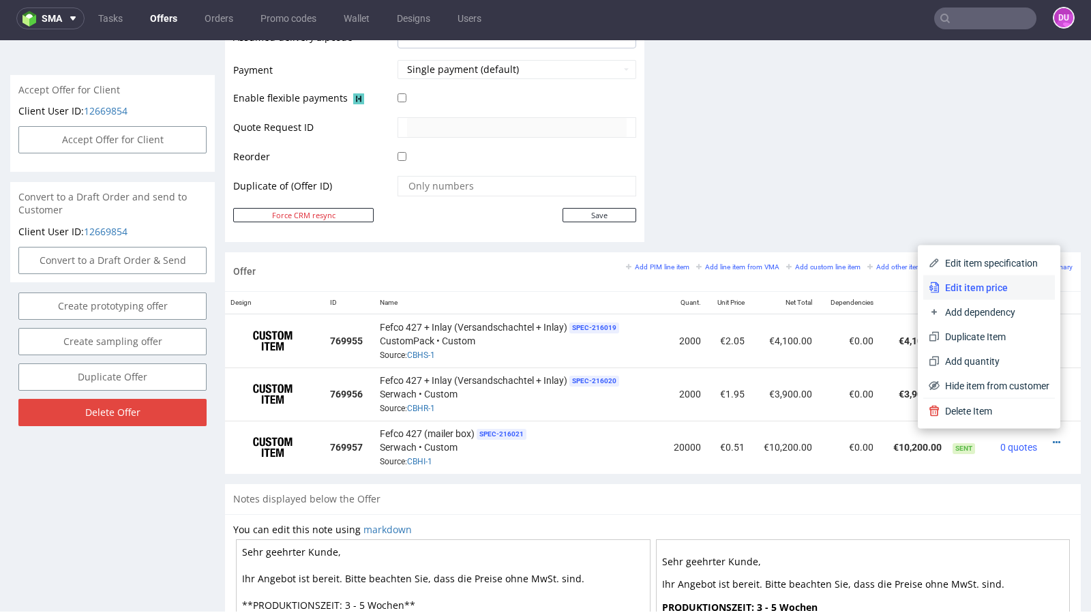
click at [977, 278] on li "Edit item price" at bounding box center [989, 287] width 132 height 25
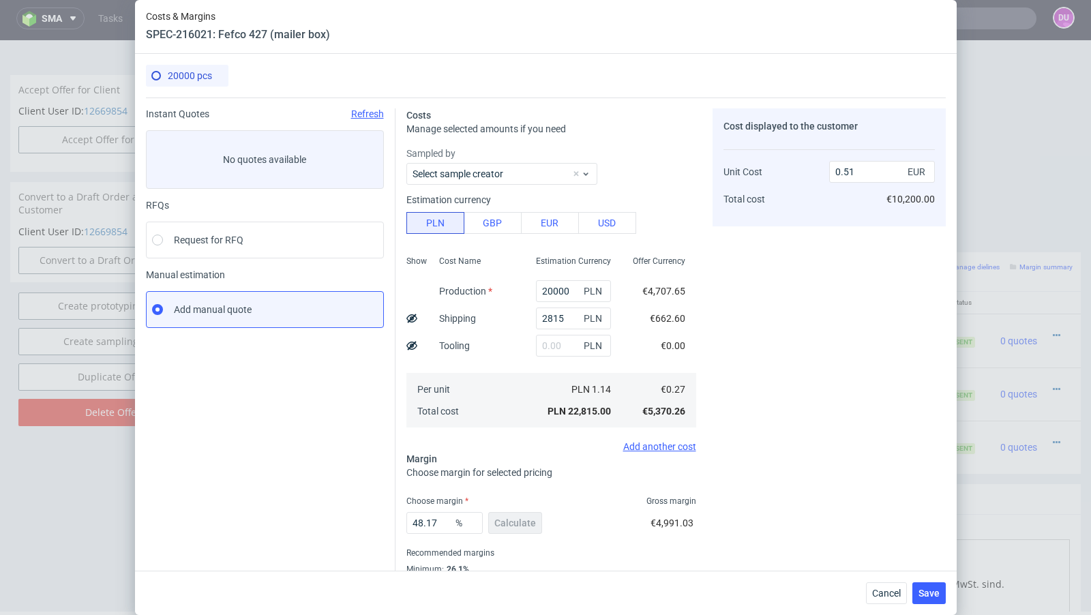
click at [410, 317] on use at bounding box center [411, 318] width 11 height 9
type input "0.48"
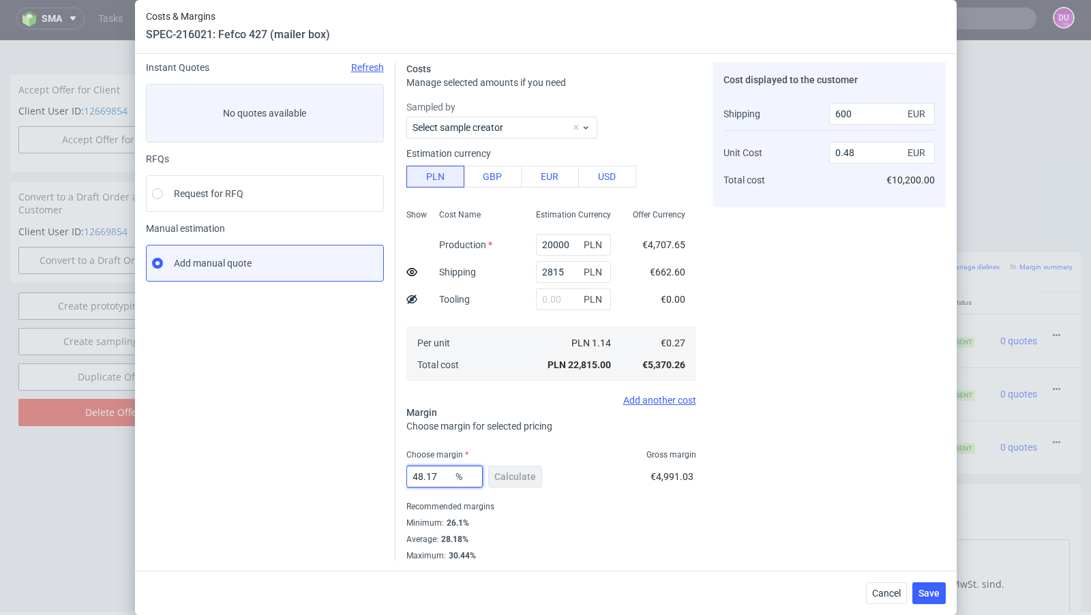
drag, startPoint x: 451, startPoint y: 477, endPoint x: 418, endPoint y: 474, distance: 33.5
click at [418, 474] on input "48.17" at bounding box center [444, 477] width 76 height 22
type input "47"
type input "0.47"
type input "47"
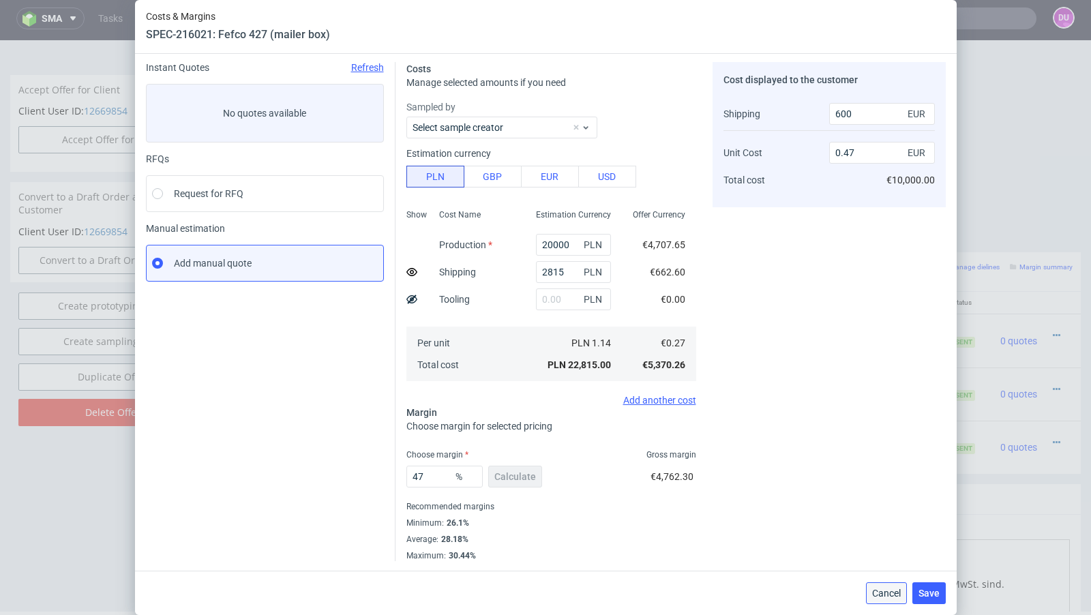
click at [889, 592] on span "Cancel" at bounding box center [886, 593] width 29 height 10
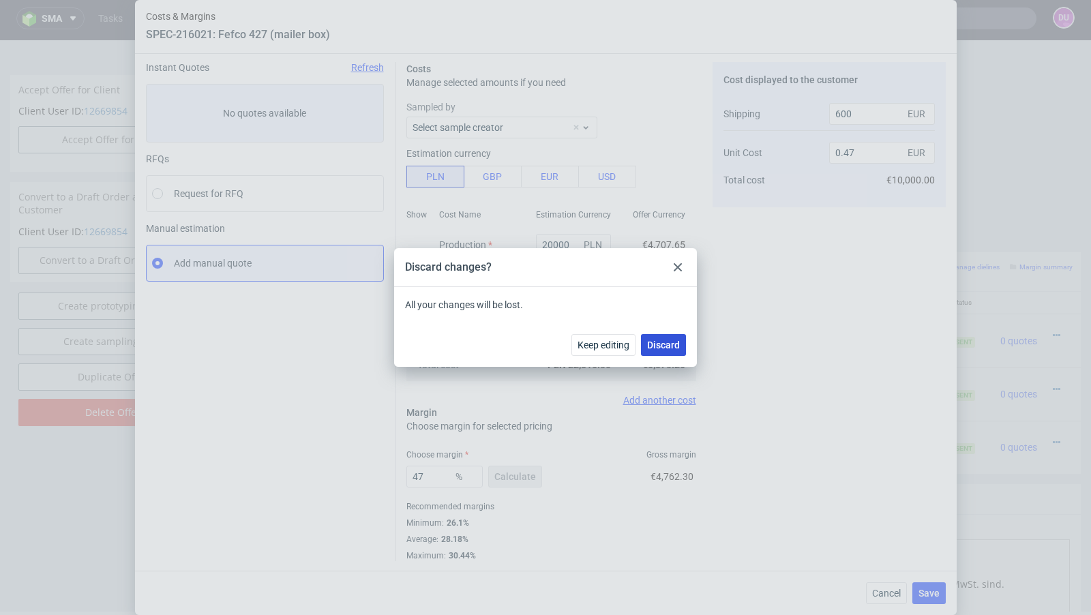
click at [678, 346] on span "Discard" at bounding box center [663, 345] width 33 height 10
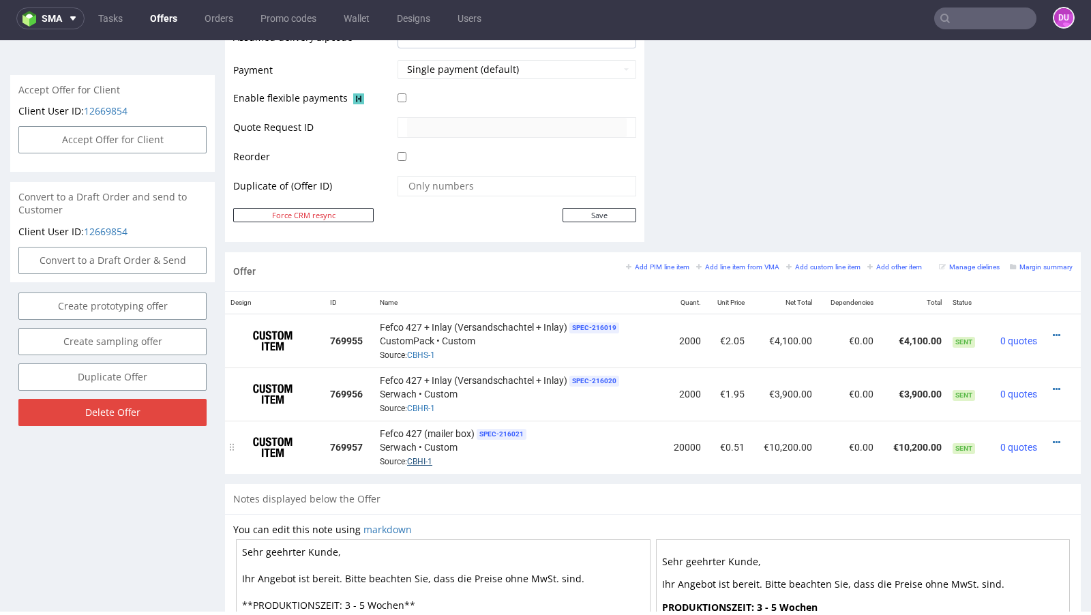
click at [427, 457] on link "CBHI-1" at bounding box center [419, 462] width 25 height 10
click at [1052, 438] on icon at bounding box center [1055, 443] width 7 height 10
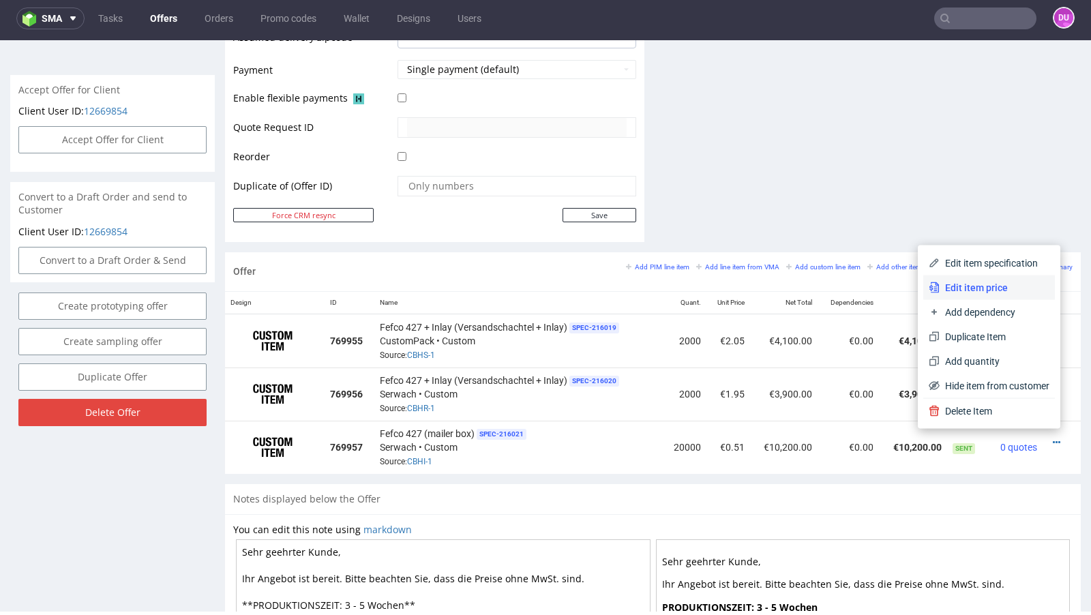
click at [997, 294] on span "Edit item price" at bounding box center [994, 288] width 110 height 14
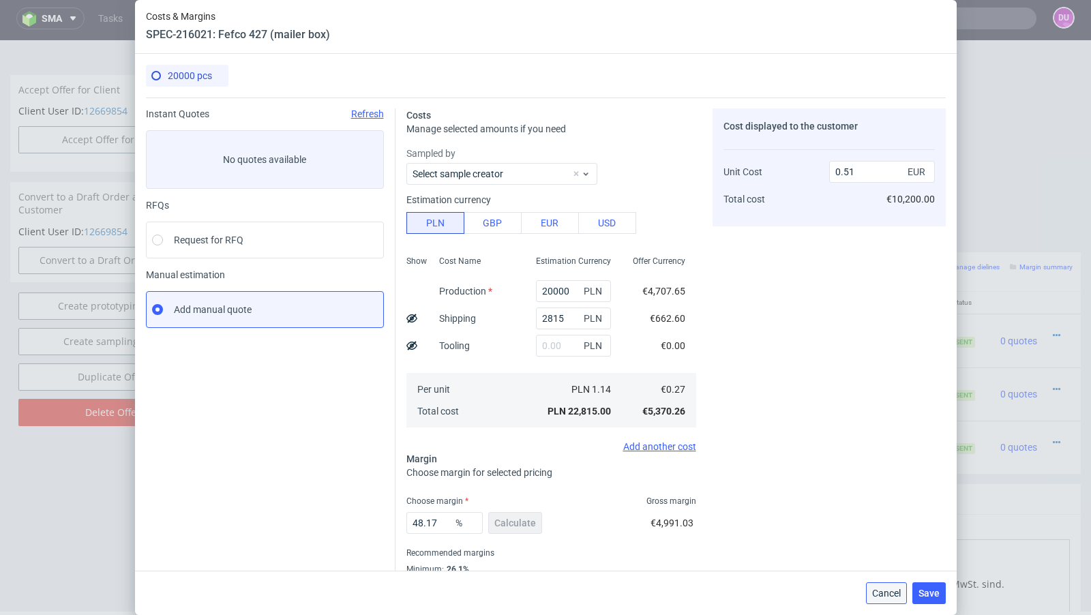
click at [885, 590] on span "Cancel" at bounding box center [886, 593] width 29 height 10
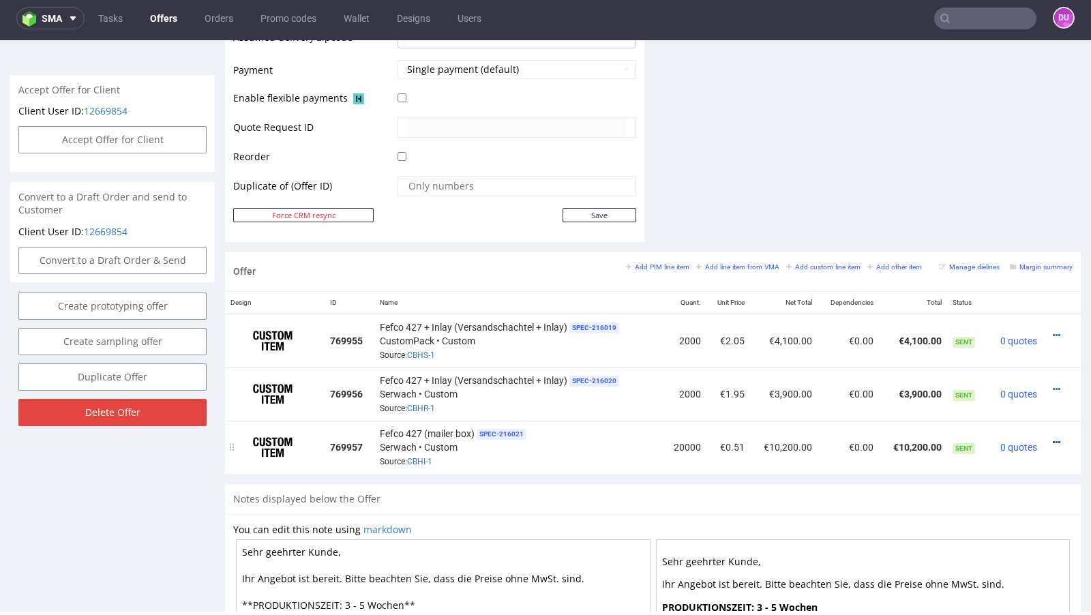
click at [1052, 438] on icon at bounding box center [1055, 443] width 7 height 10
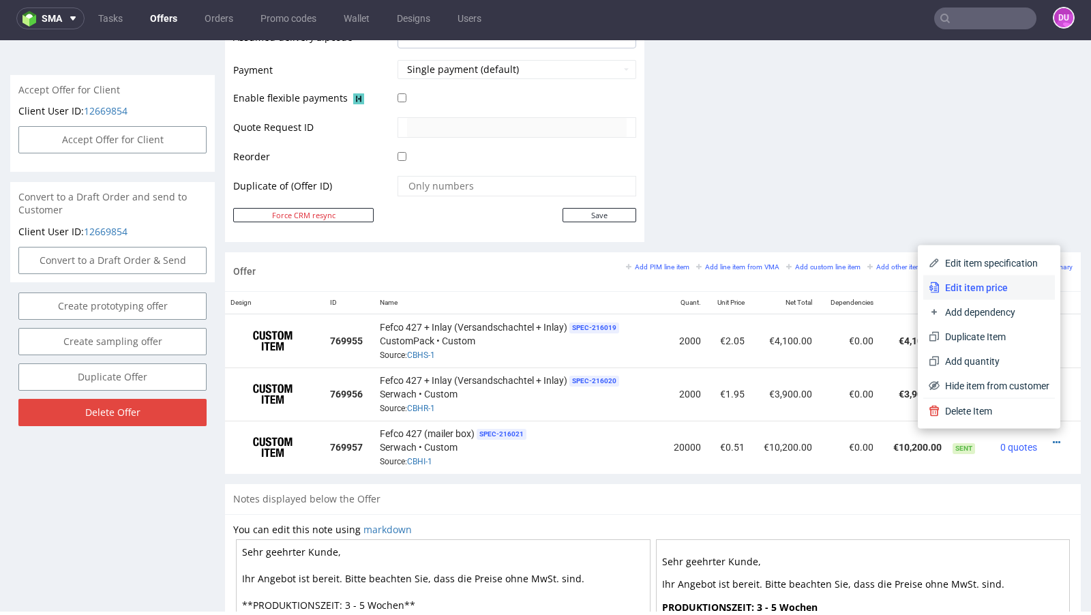
click at [982, 286] on span "Edit item price" at bounding box center [994, 288] width 110 height 14
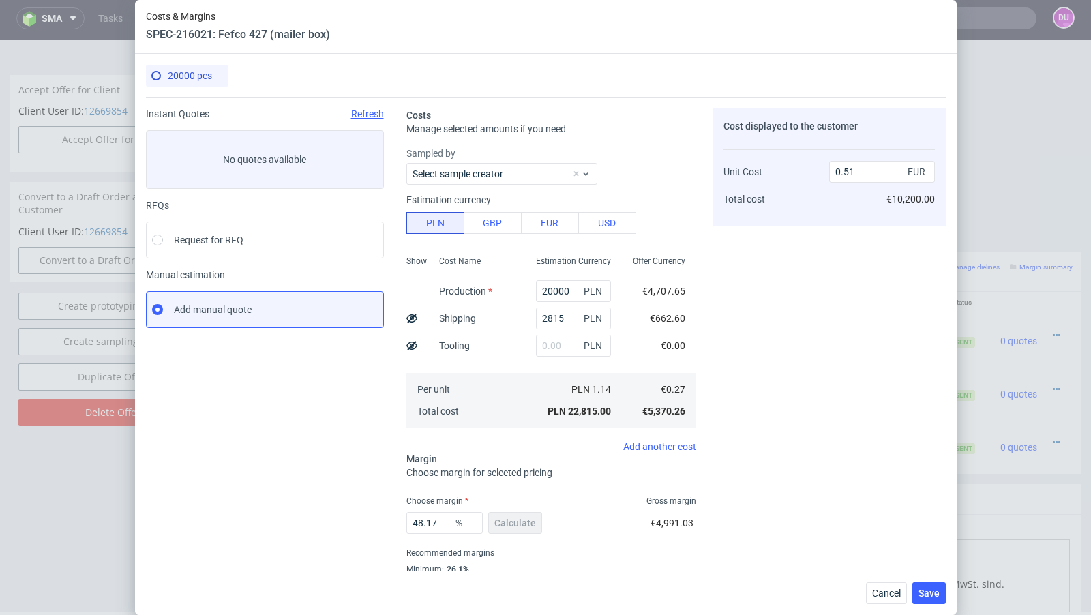
scroll to position [3, 0]
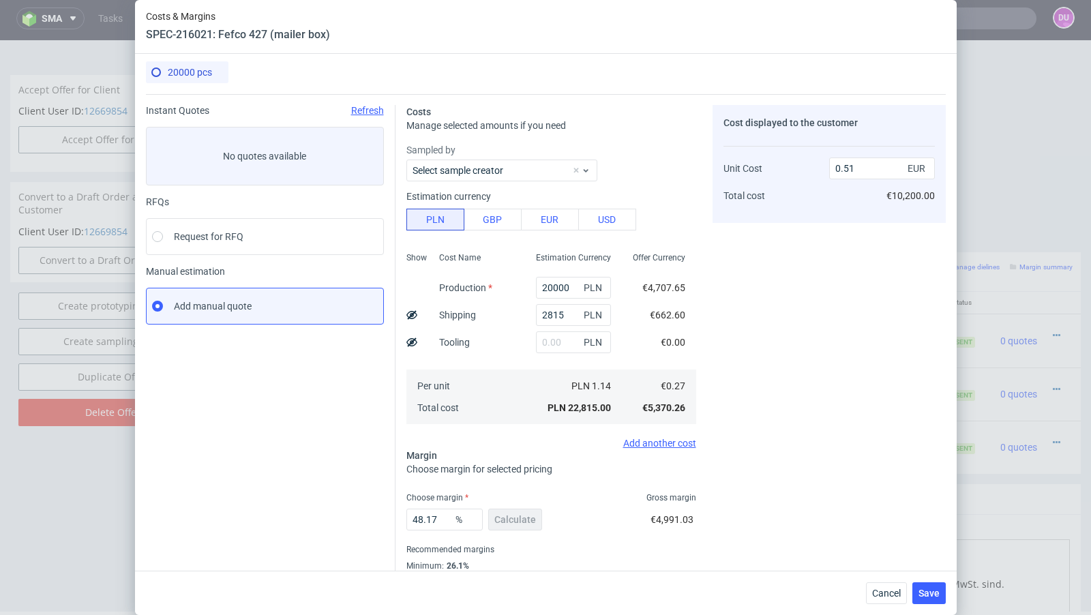
click at [410, 311] on use at bounding box center [411, 314] width 11 height 9
type input "0.48"
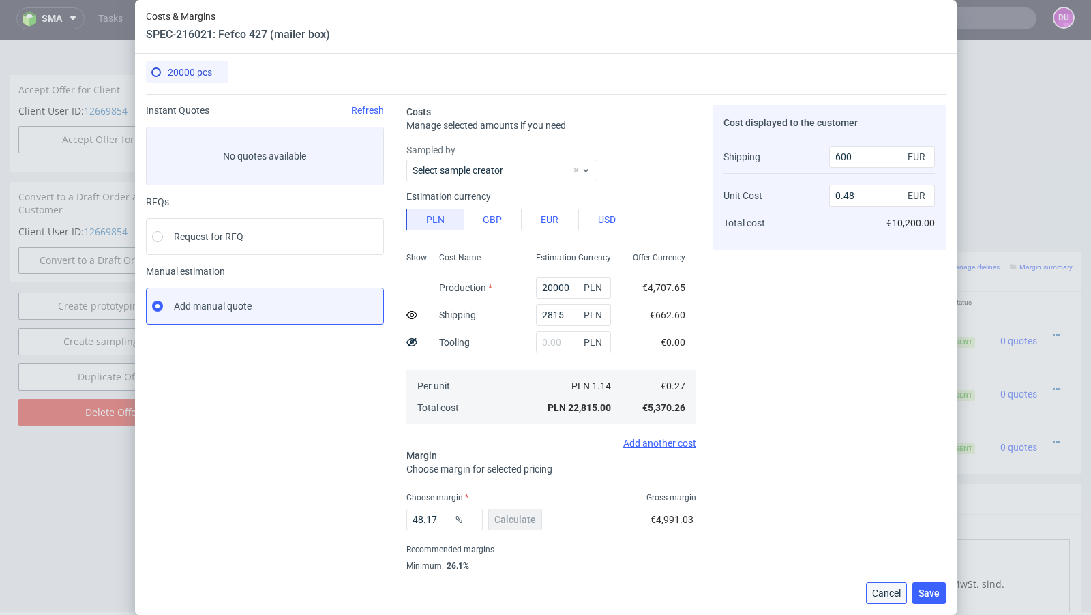
click at [874, 600] on button "Cancel" at bounding box center [886, 593] width 41 height 22
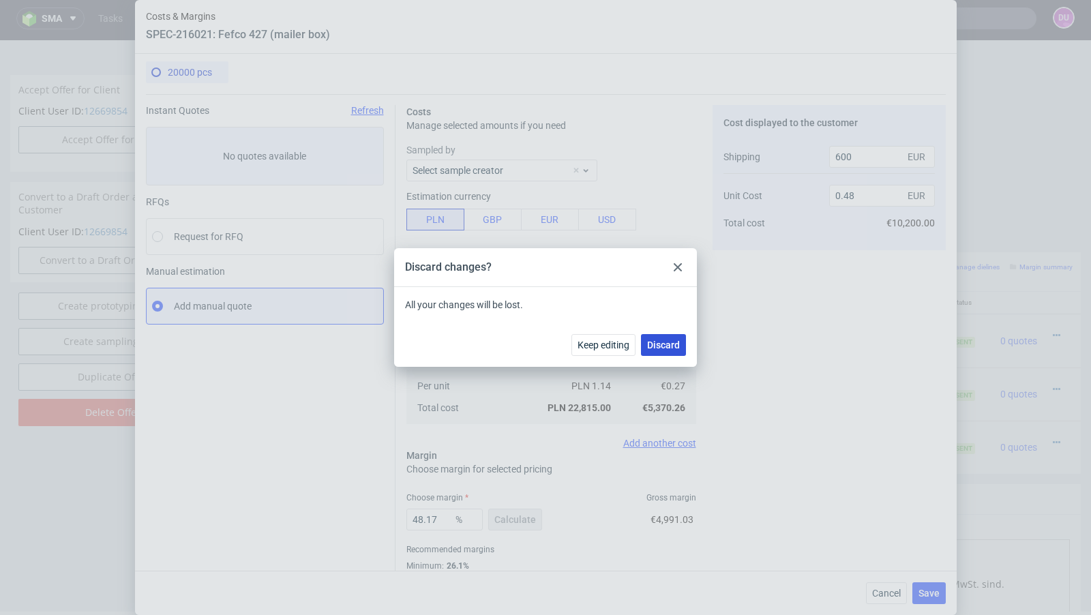
click at [673, 344] on span "Discard" at bounding box center [663, 345] width 33 height 10
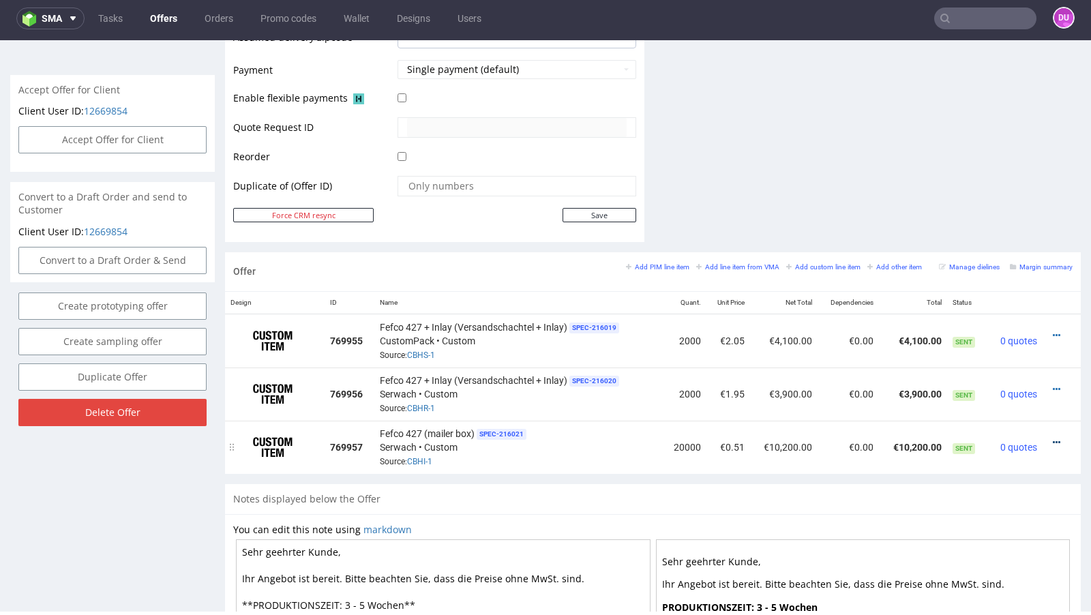
click at [1052, 438] on icon at bounding box center [1055, 443] width 7 height 10
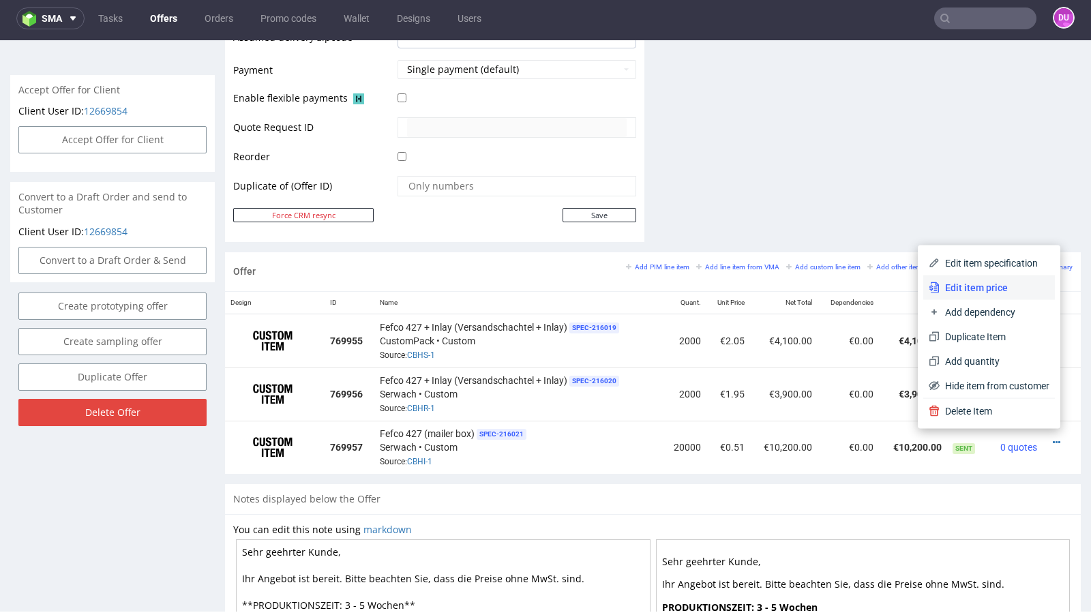
click at [939, 288] on span "Edit item price" at bounding box center [994, 288] width 110 height 14
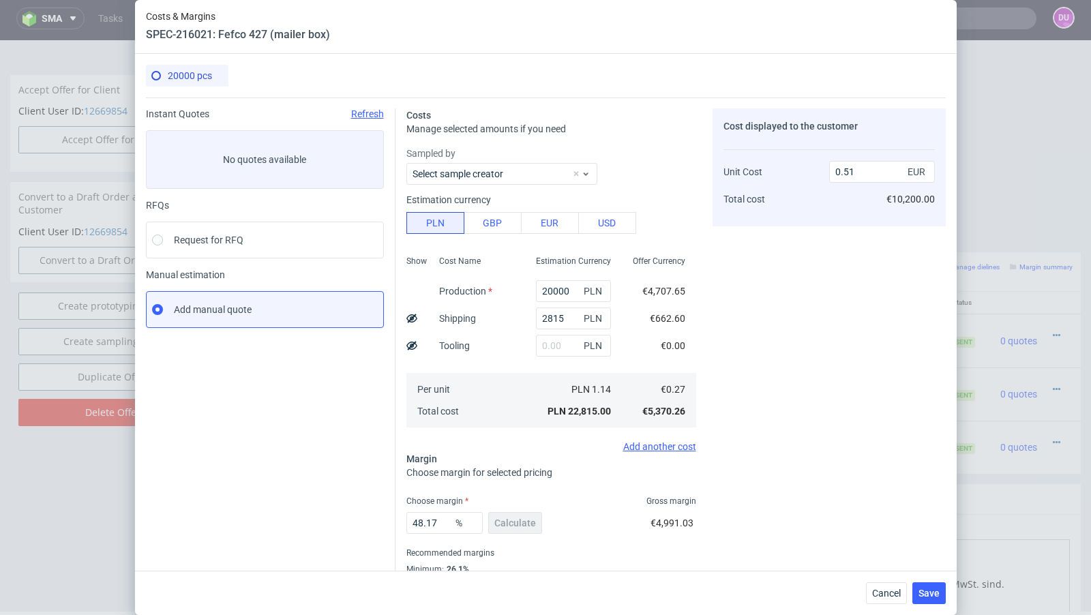
click at [412, 316] on use at bounding box center [411, 318] width 11 height 9
type input "0.48"
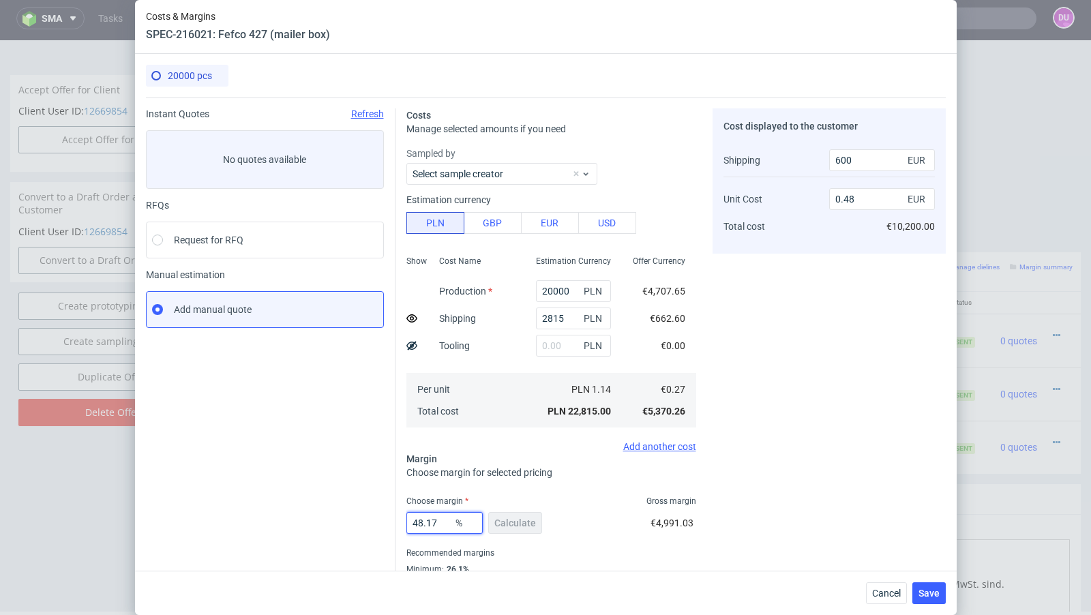
drag, startPoint x: 444, startPoint y: 524, endPoint x: 419, endPoint y: 521, distance: 24.7
click at [419, 521] on input "48.17" at bounding box center [444, 523] width 76 height 22
type input "47"
type input "0.47"
type input "46"
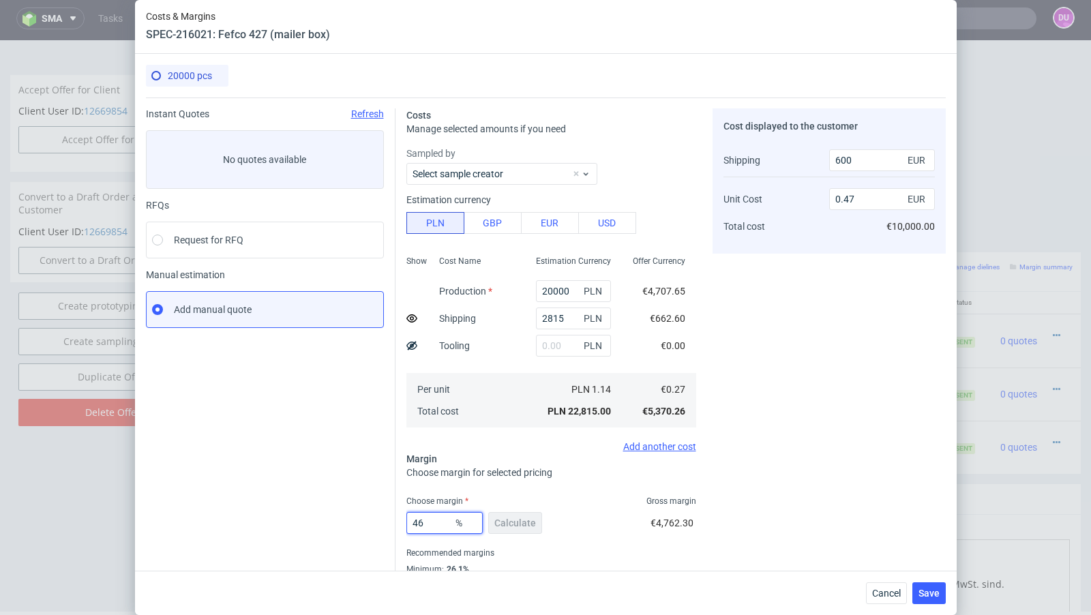
type input "0.46"
click at [598, 526] on div "46 % Calculate €4,574.66" at bounding box center [551, 525] width 290 height 38
drag, startPoint x: 436, startPoint y: 520, endPoint x: 417, endPoint y: 520, distance: 19.1
click at [418, 520] on input "46" at bounding box center [444, 523] width 76 height 22
type input "48"
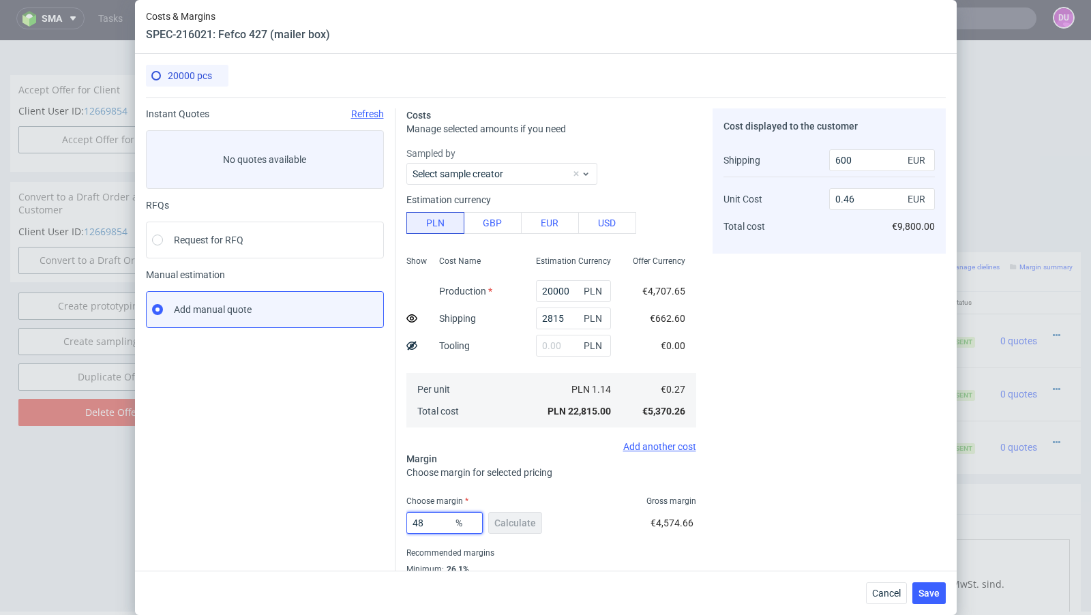
type input "0.48"
type input "48"
click at [609, 515] on div "48 % Calculate €4,957.16" at bounding box center [551, 525] width 290 height 38
click at [879, 592] on span "Cancel" at bounding box center [886, 593] width 29 height 10
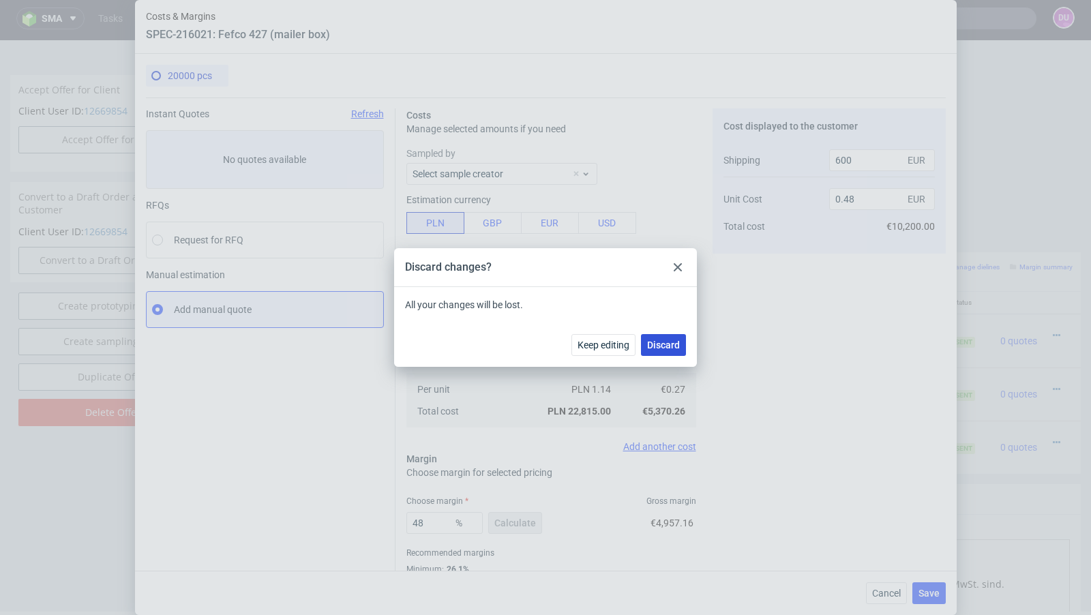
click at [667, 340] on span "Discard" at bounding box center [663, 345] width 33 height 10
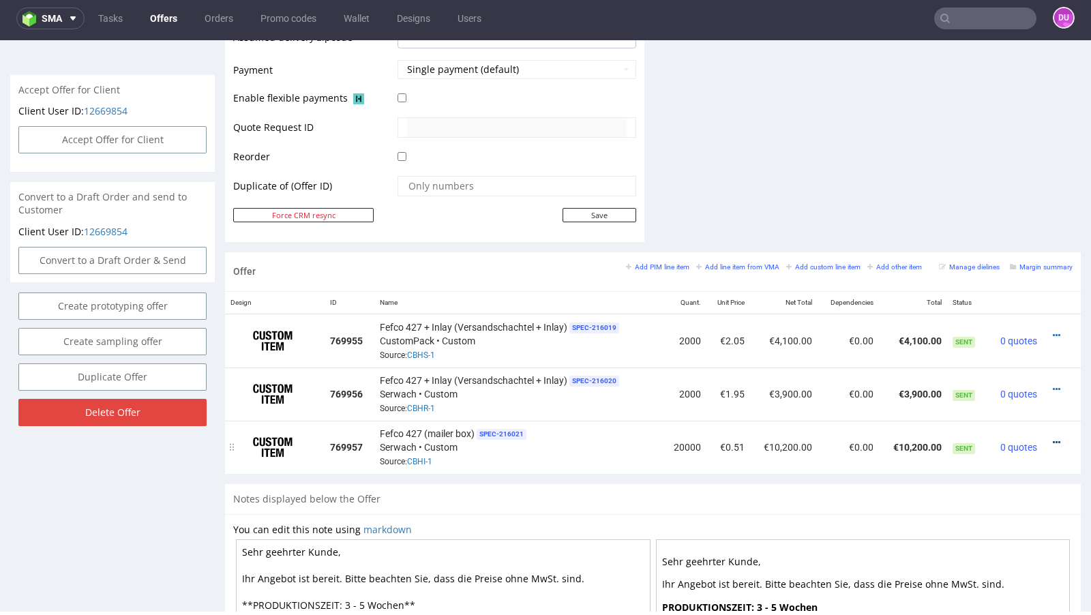
click at [1052, 438] on icon at bounding box center [1055, 443] width 7 height 10
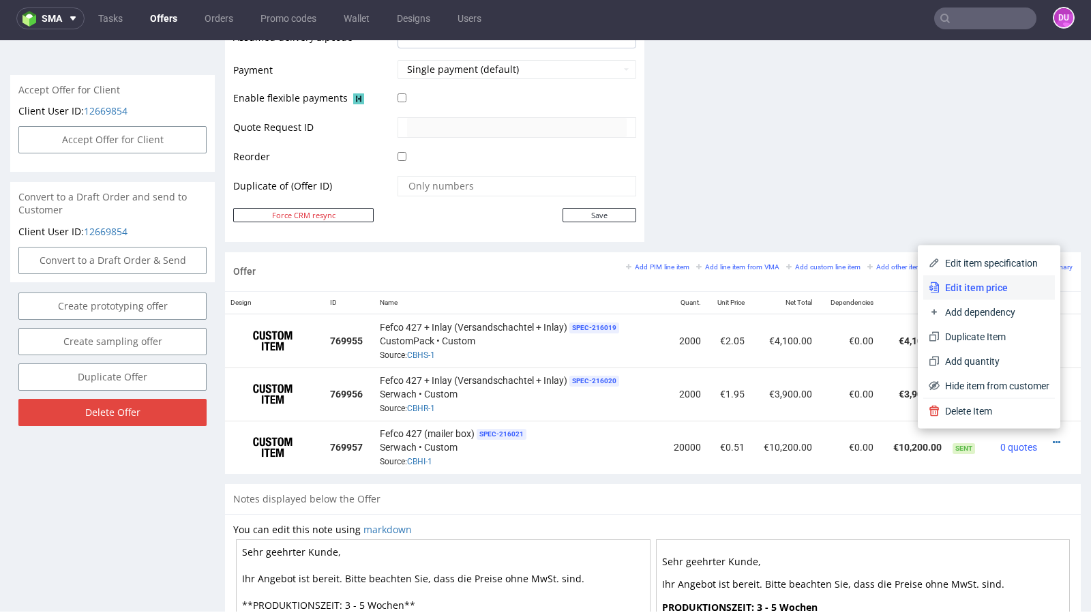
click at [1000, 291] on span "Edit item price" at bounding box center [994, 288] width 110 height 14
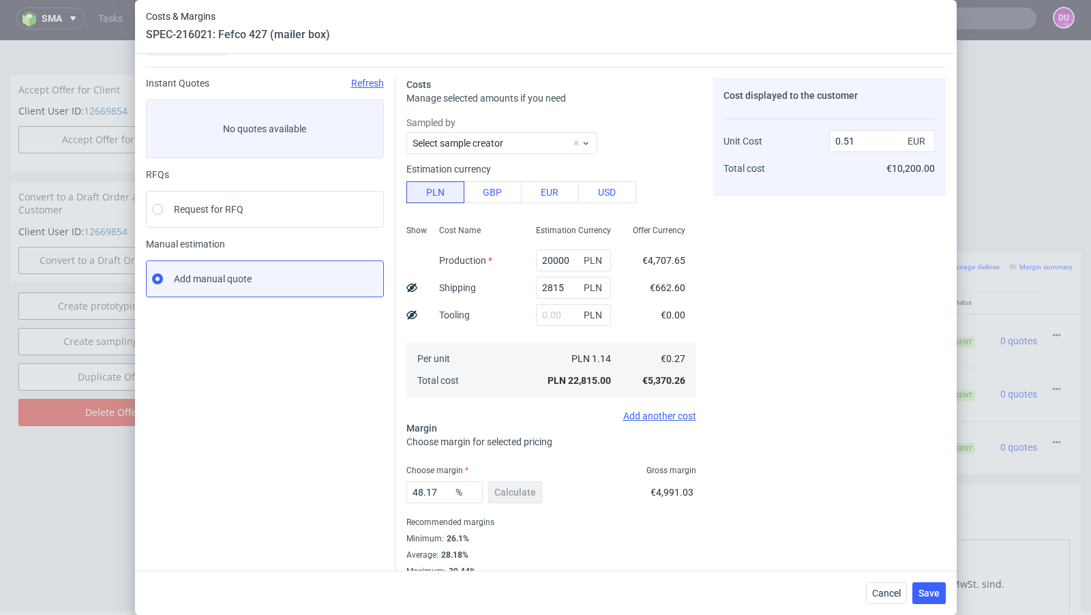
scroll to position [27, 0]
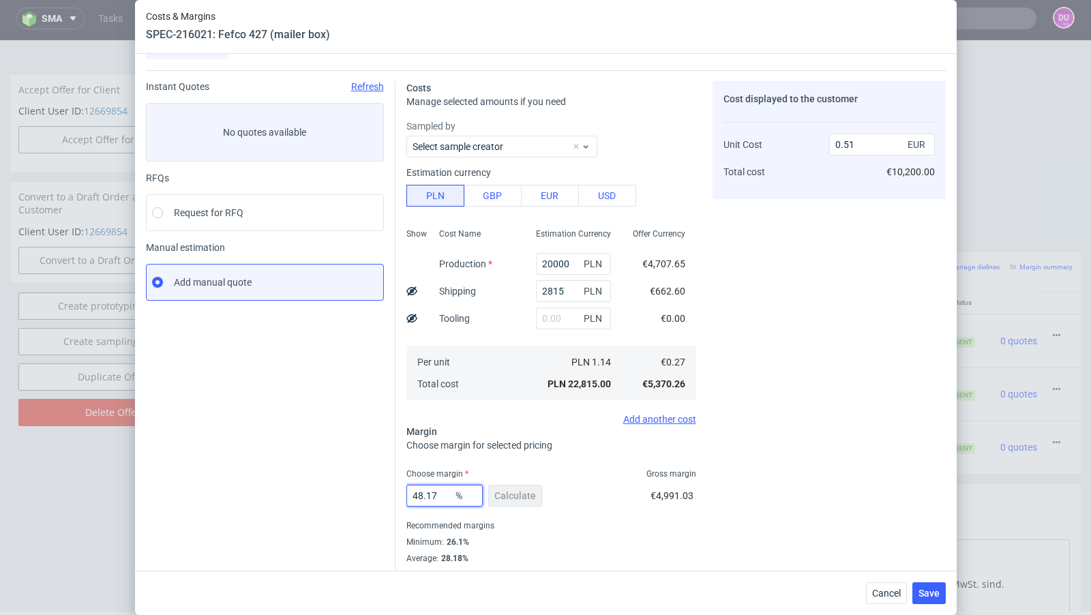
drag, startPoint x: 439, startPoint y: 492, endPoint x: 422, endPoint y: 491, distance: 17.1
click at [422, 491] on input "48.17" at bounding box center [444, 496] width 76 height 22
click at [880, 590] on span "Cancel" at bounding box center [886, 593] width 29 height 10
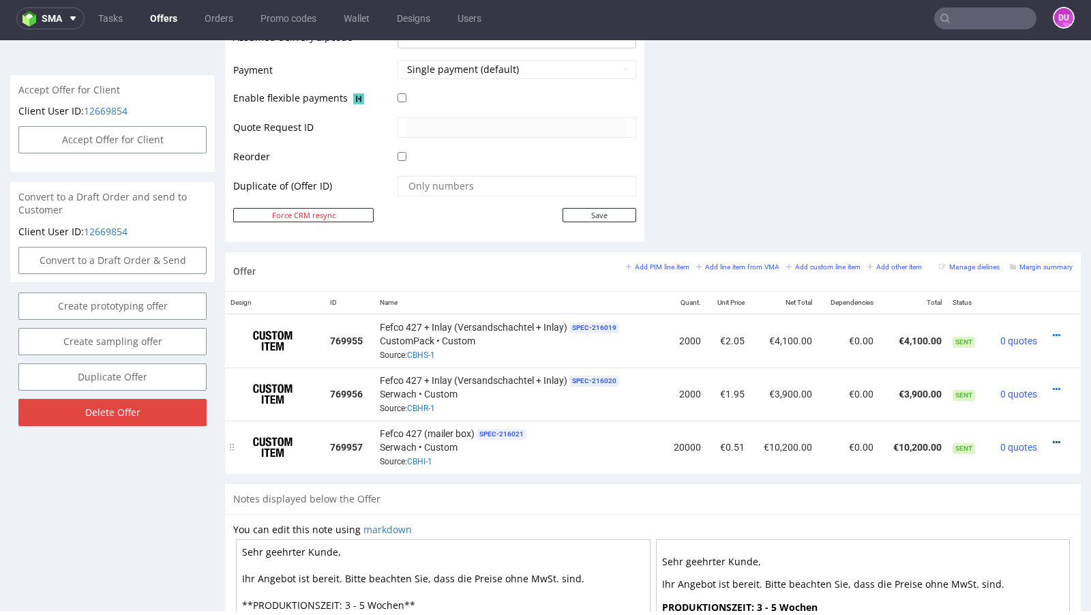
click at [1052, 438] on icon at bounding box center [1055, 443] width 7 height 10
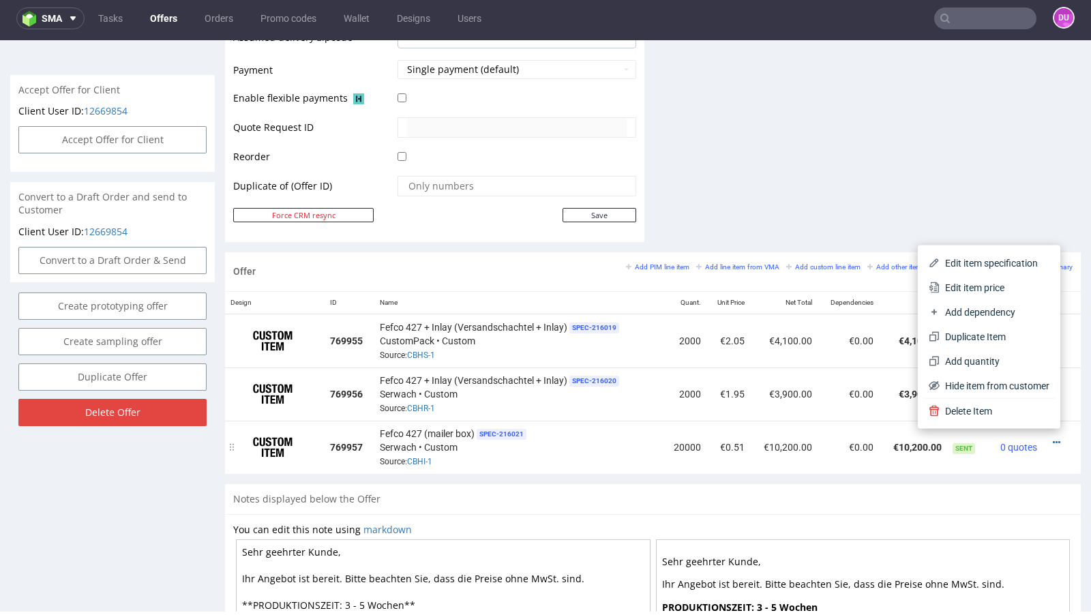
click at [739, 455] on td "€0.51" at bounding box center [728, 447] width 44 height 53
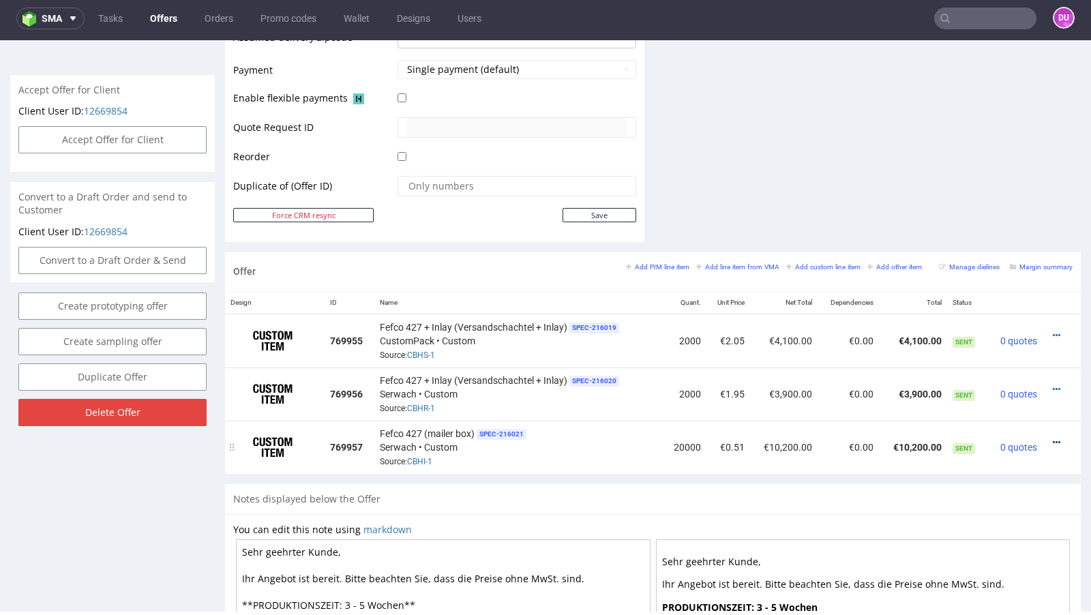
click at [1052, 438] on icon at bounding box center [1055, 443] width 7 height 10
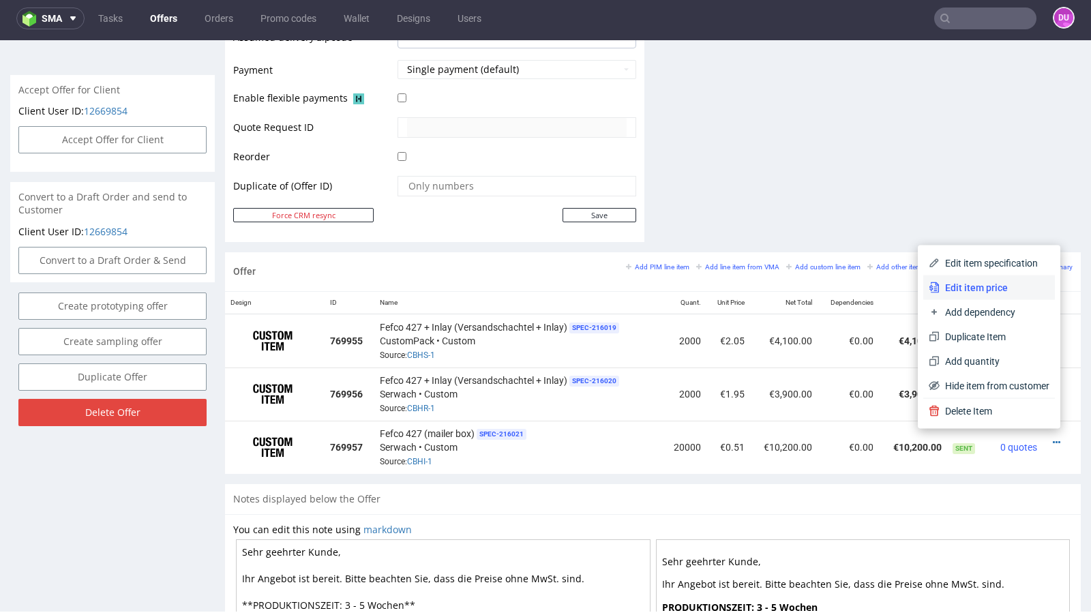
click at [1010, 282] on span "Edit item price" at bounding box center [994, 288] width 110 height 14
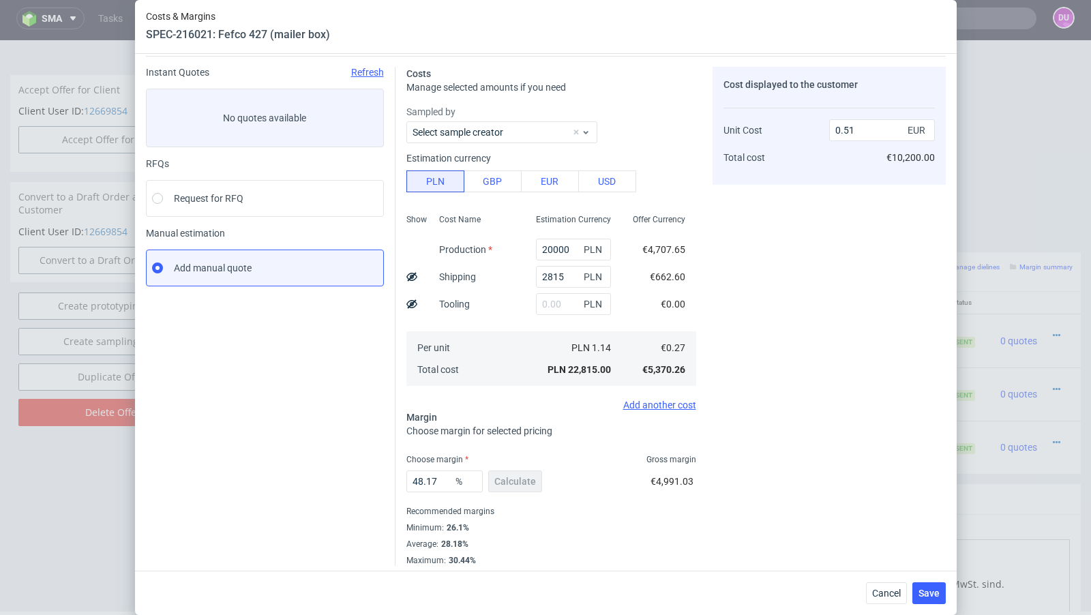
scroll to position [46, 0]
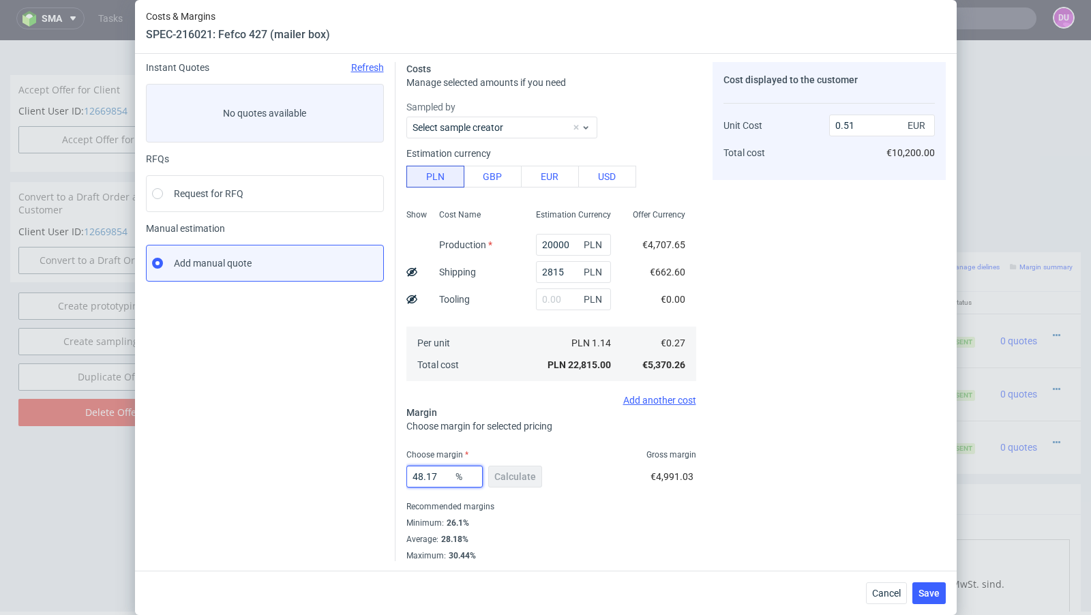
drag, startPoint x: 442, startPoint y: 476, endPoint x: 418, endPoint y: 473, distance: 24.1
click at [418, 473] on input "48.17" at bounding box center [444, 477] width 76 height 22
type input "47"
type input "0.5"
type input "46"
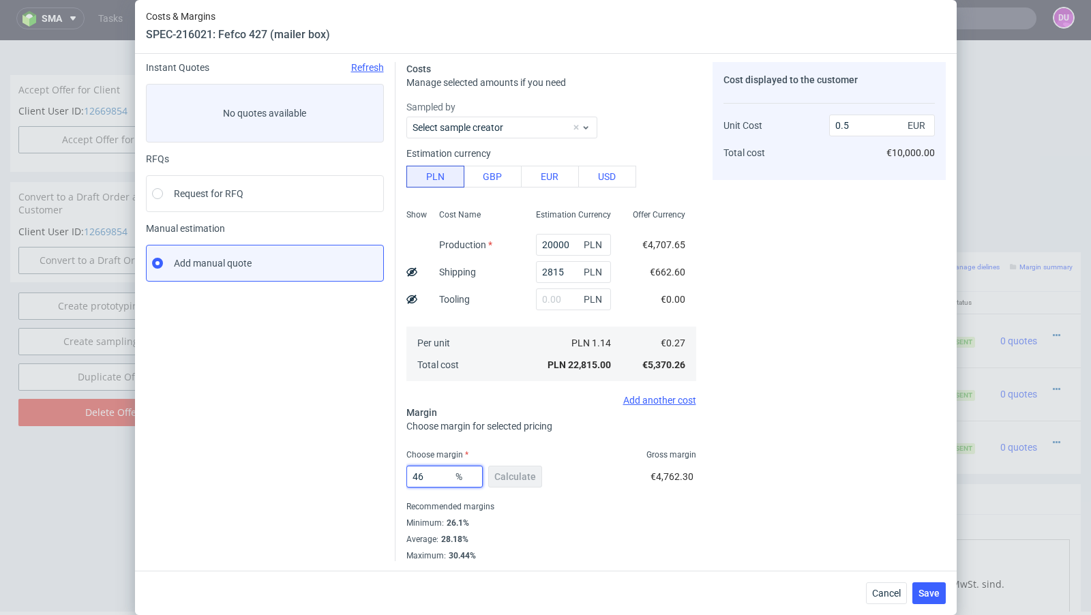
type input "0.49"
type input "46.7"
type input "0.5"
type input "46"
type input "0.49"
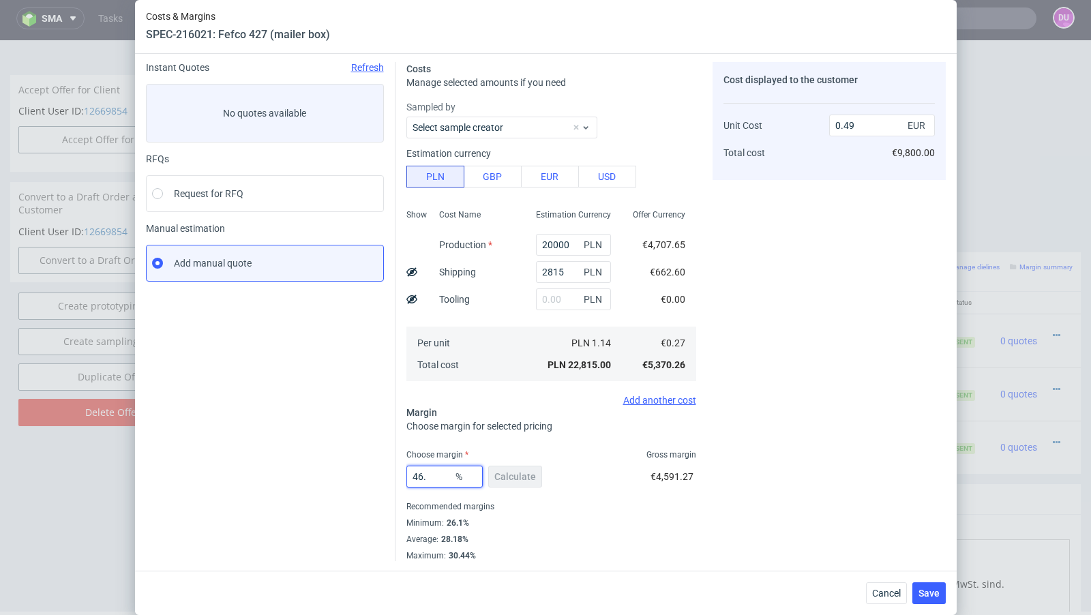
type input "46.1"
type input "0.5"
type input "4609"
type input "-0.01"
type input "46.09"
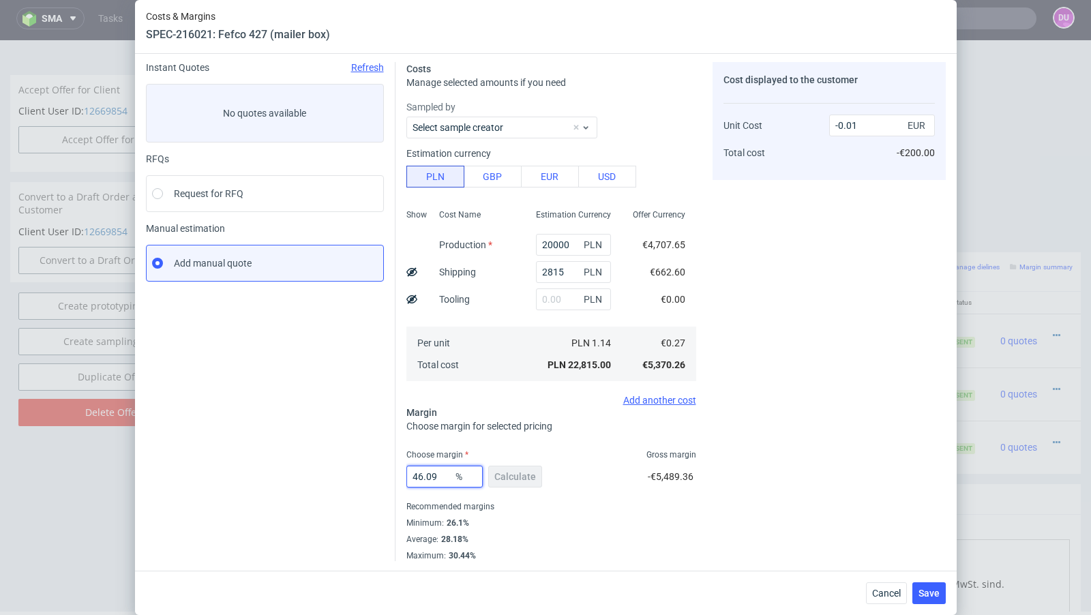
type input "0.49"
type input "46.09"
click at [222, 431] on div "Instant Quotes Refresh No quotes available RFQs Request for RFQ Manual estimati…" at bounding box center [270, 311] width 249 height 499
click at [410, 273] on use at bounding box center [411, 271] width 11 height 9
type input "0.46"
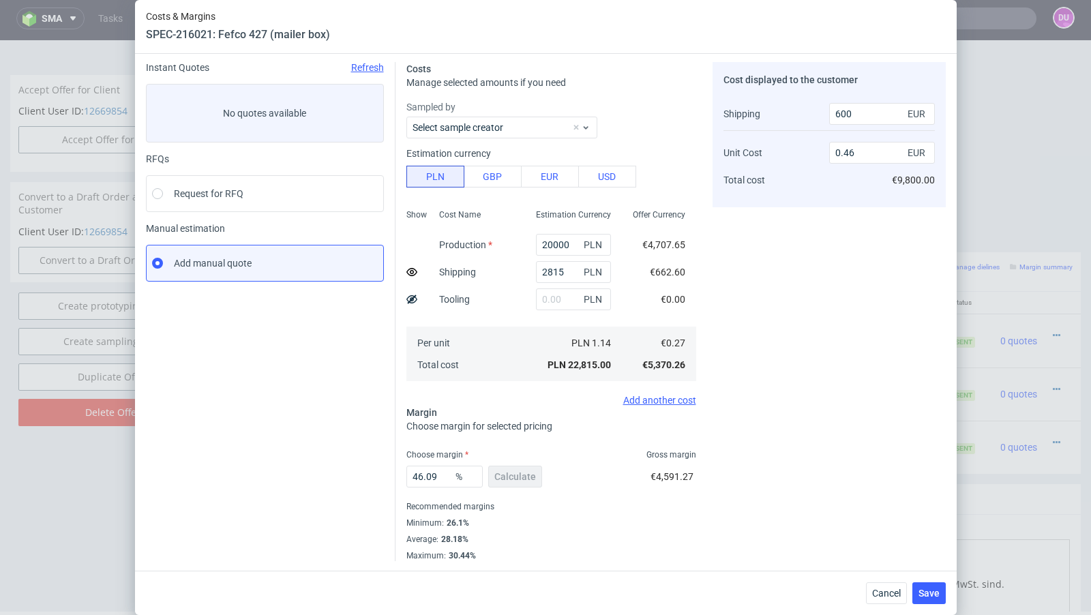
click at [333, 421] on div "Instant Quotes Refresh No quotes available RFQs Request for RFQ Manual estimati…" at bounding box center [270, 311] width 249 height 499
click at [929, 587] on button "Save" at bounding box center [928, 593] width 33 height 22
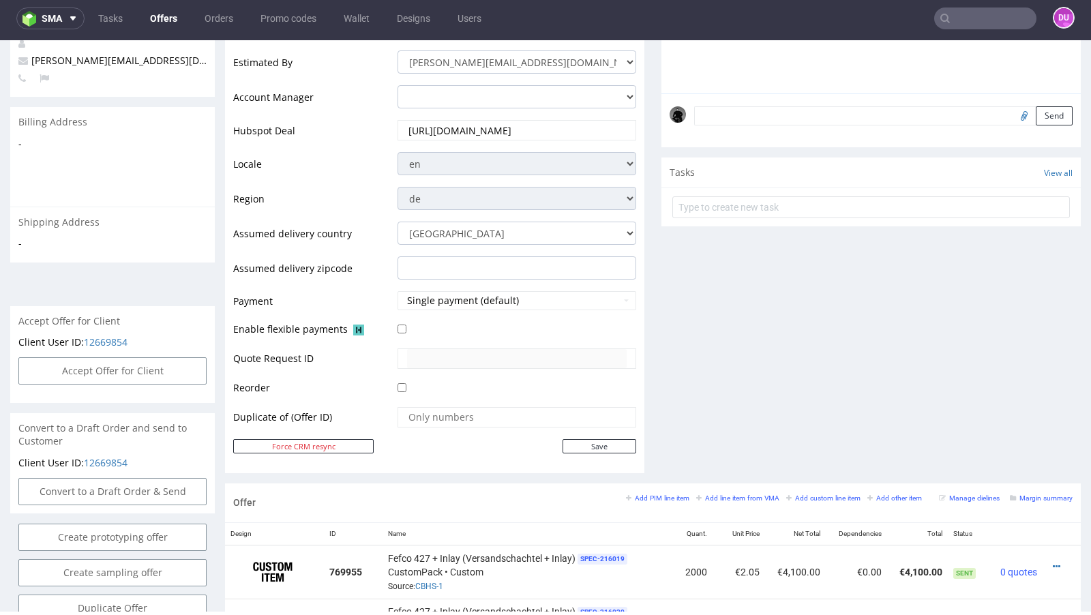
scroll to position [0, 0]
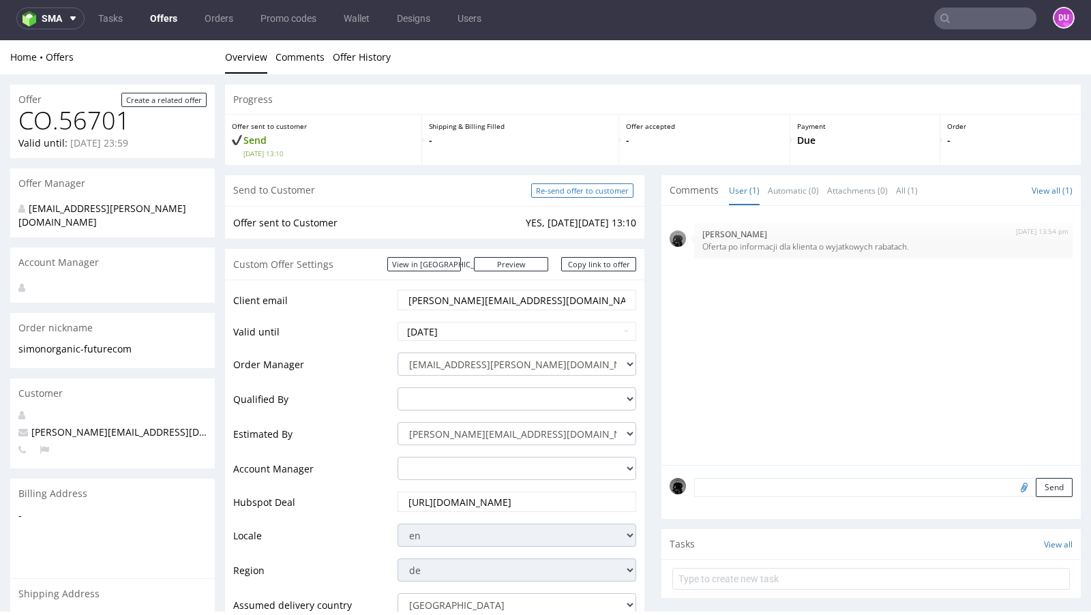
click at [590, 189] on input "Re-send offer to customer" at bounding box center [582, 190] width 102 height 14
type input "In progress..."
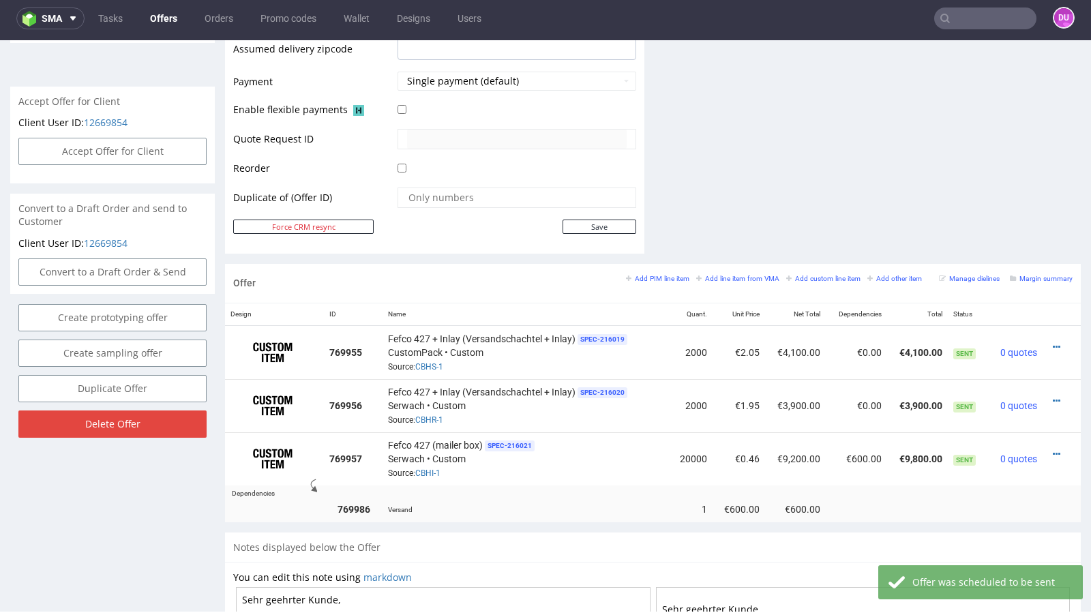
scroll to position [590, 0]
click at [1052, 451] on icon at bounding box center [1055, 456] width 7 height 10
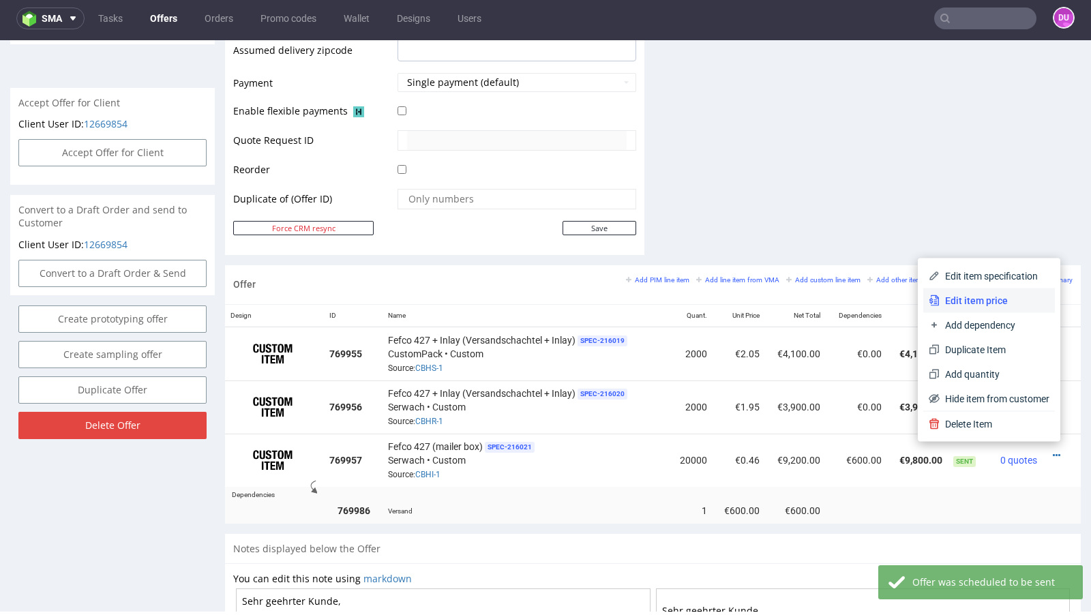
click at [993, 305] on span "Edit item price" at bounding box center [994, 301] width 110 height 14
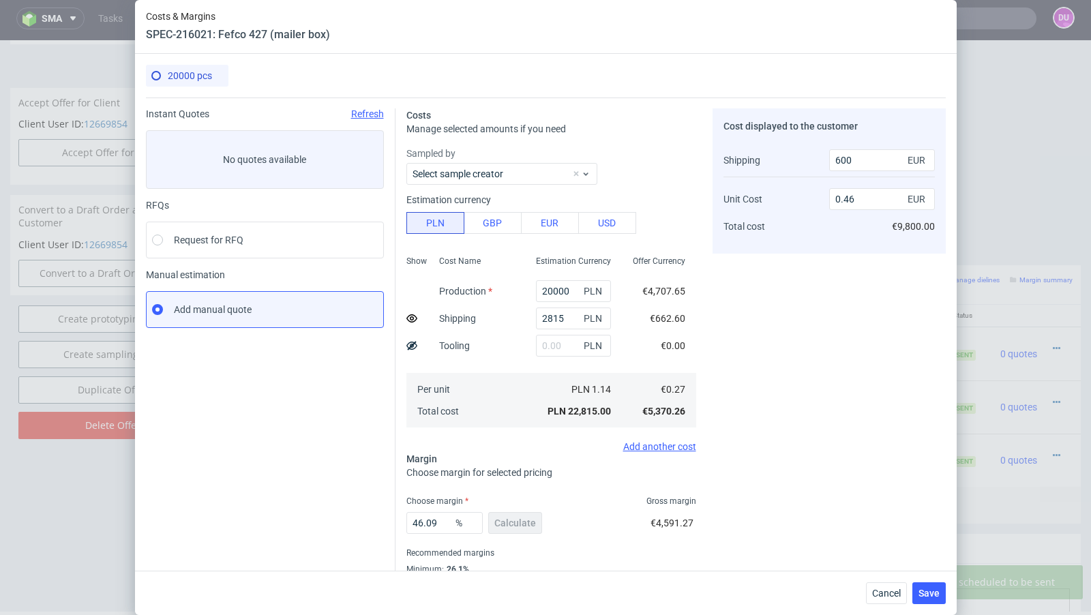
scroll to position [46, 0]
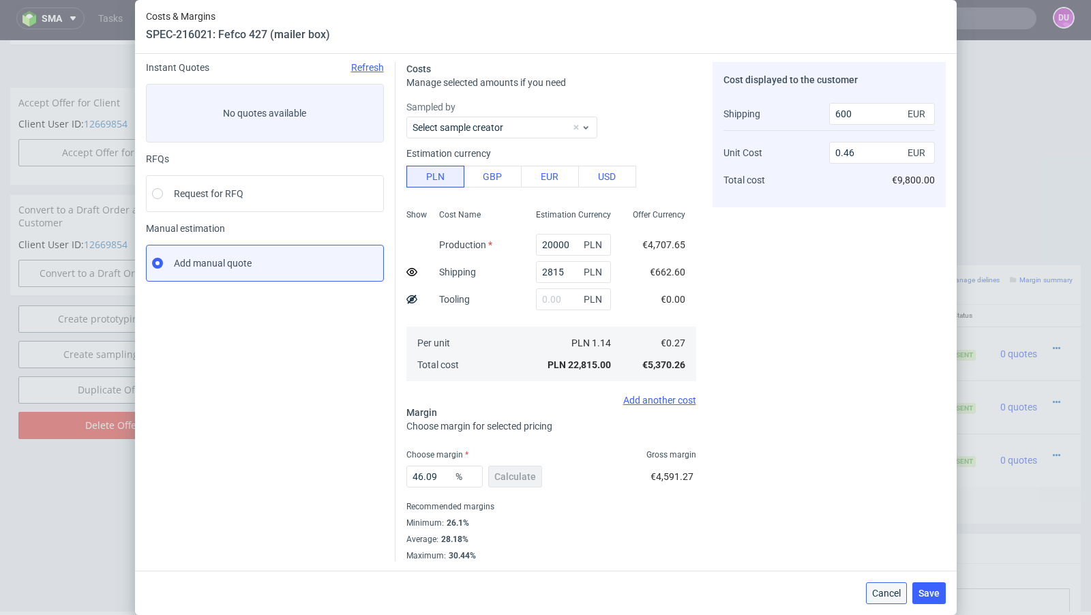
click at [891, 595] on span "Cancel" at bounding box center [886, 593] width 29 height 10
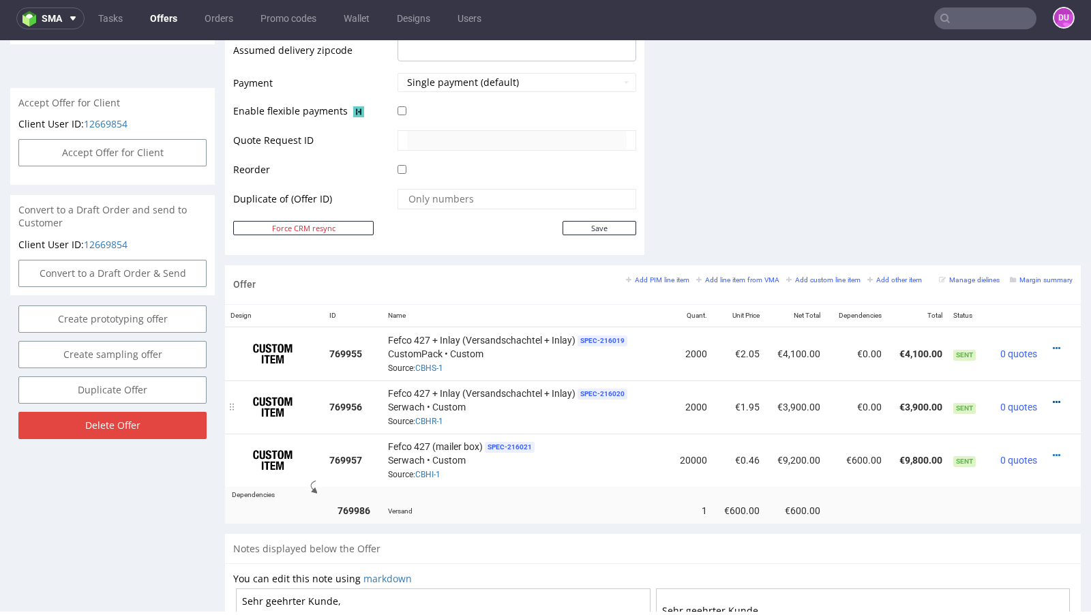
click at [1052, 397] on icon at bounding box center [1055, 402] width 7 height 10
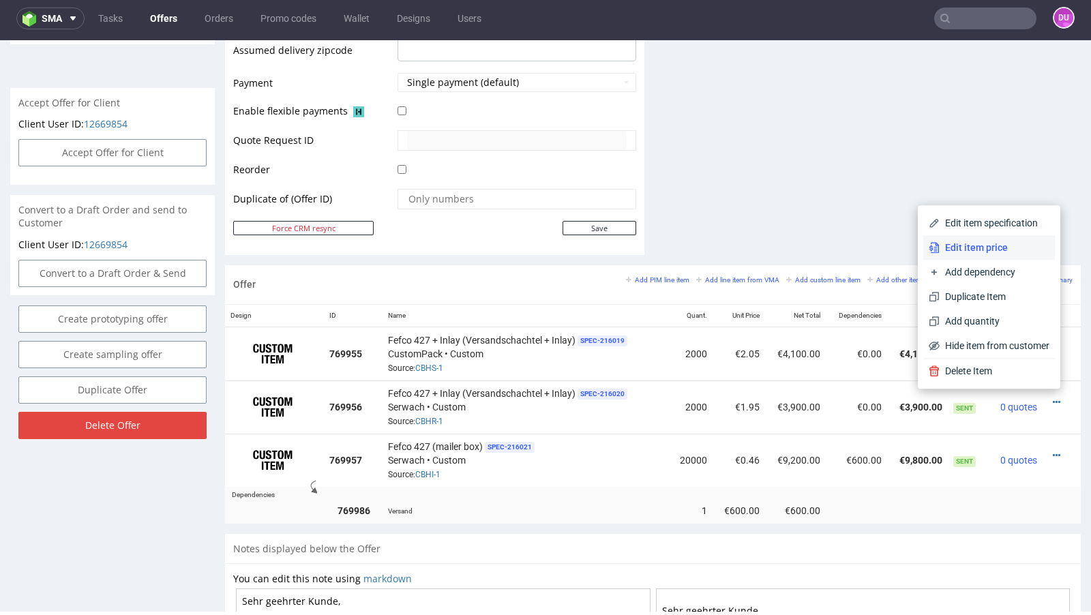
click at [981, 256] on li "Edit item price" at bounding box center [989, 247] width 132 height 25
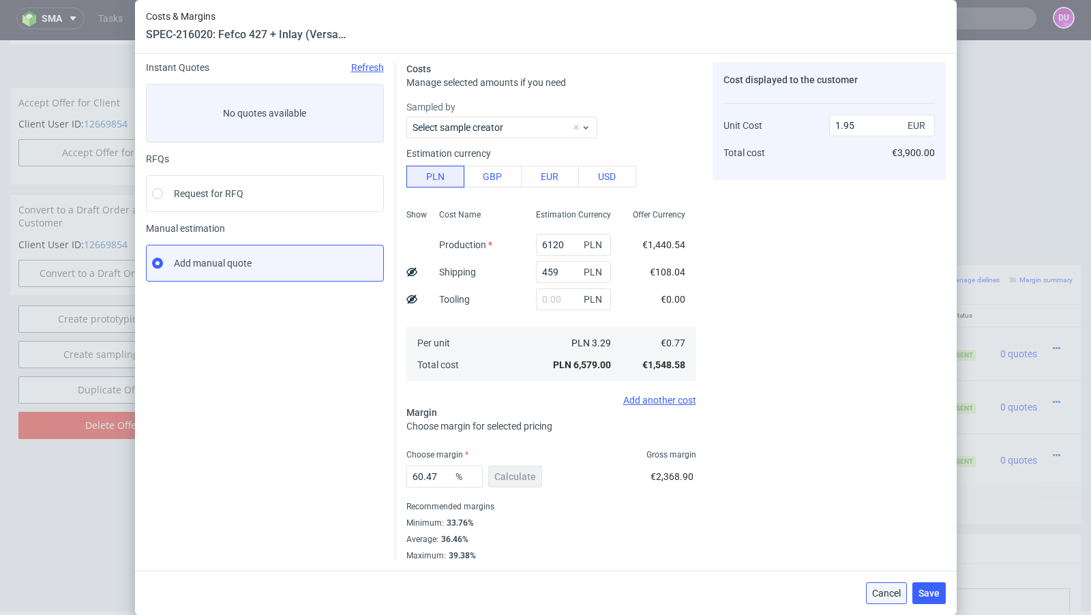
click at [894, 594] on span "Cancel" at bounding box center [886, 593] width 29 height 10
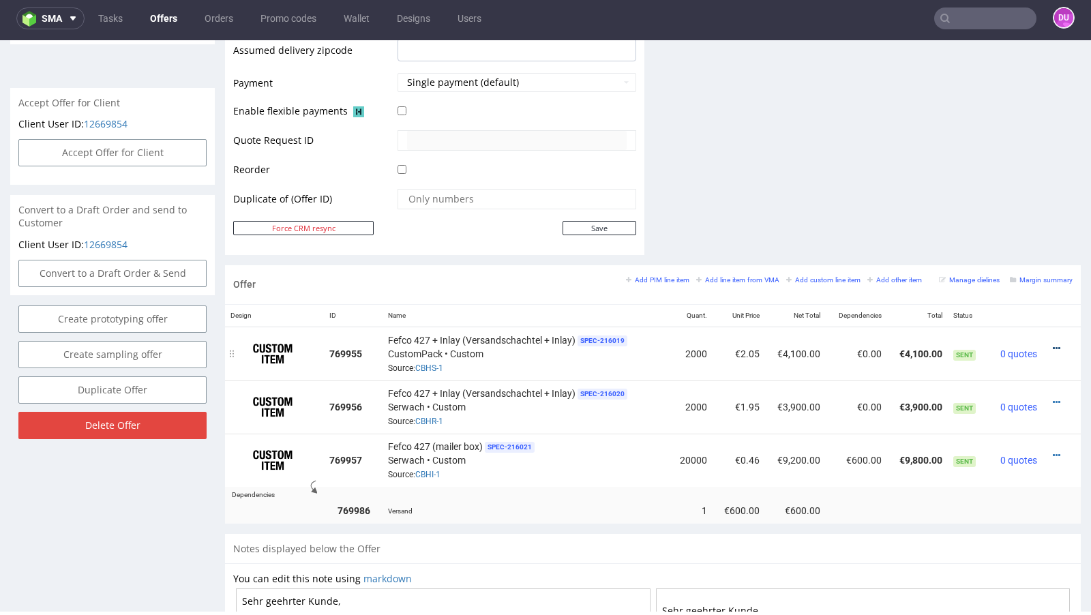
click at [1052, 346] on icon at bounding box center [1055, 349] width 7 height 10
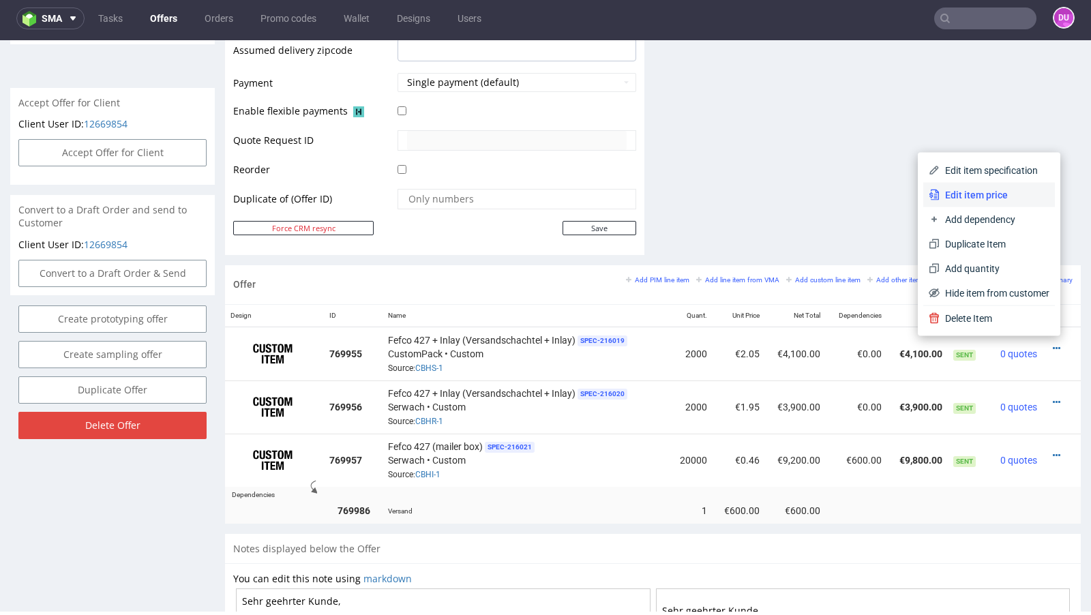
click at [954, 199] on span "Edit item price" at bounding box center [994, 195] width 110 height 14
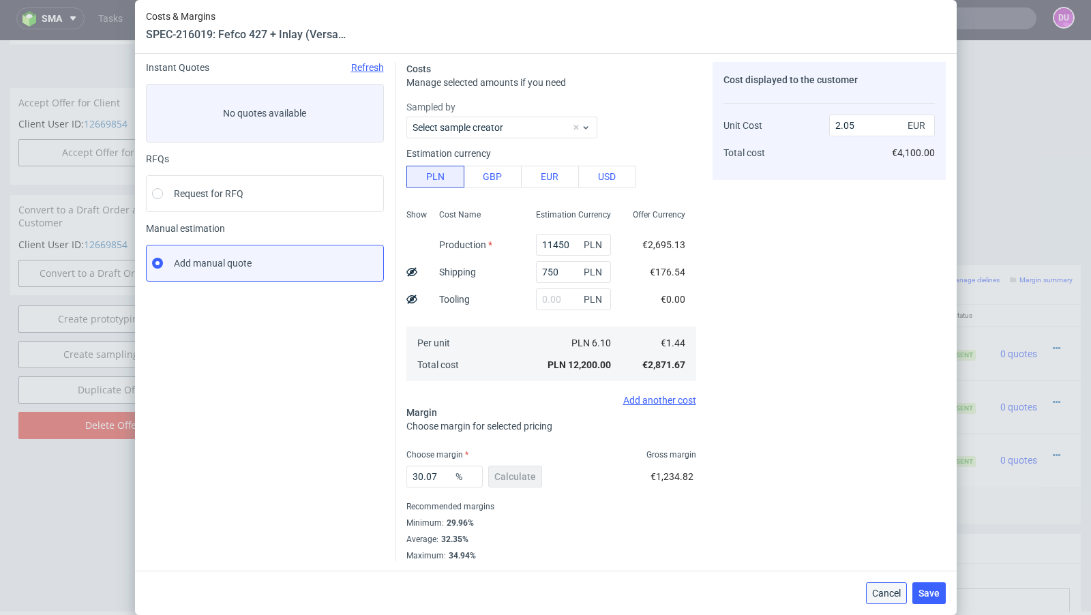
click at [881, 594] on span "Cancel" at bounding box center [886, 593] width 29 height 10
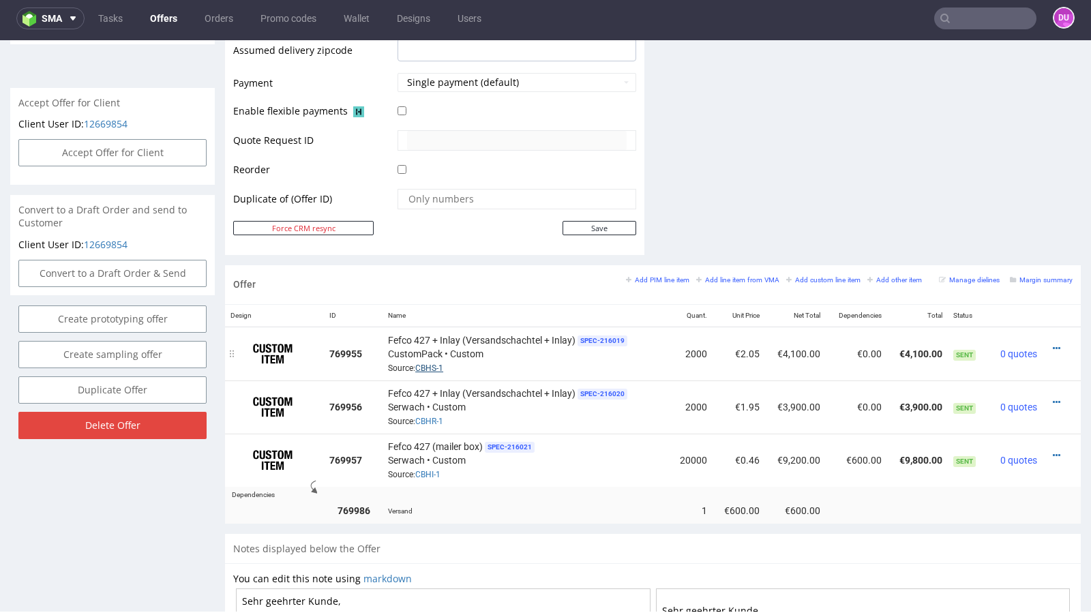
click at [425, 363] on link "CBHS-1" at bounding box center [429, 368] width 28 height 10
click at [427, 417] on link "CBHR-1" at bounding box center [429, 421] width 28 height 10
click at [429, 470] on link "CBHI-1" at bounding box center [427, 475] width 25 height 10
click at [159, 12] on link "Offers" at bounding box center [164, 18] width 44 height 22
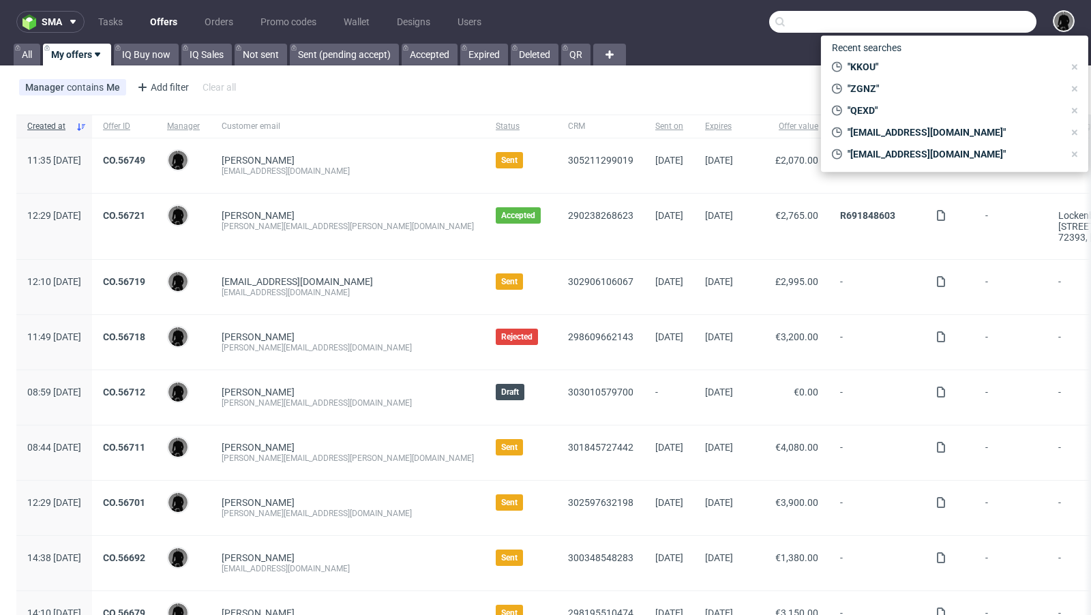
click at [953, 27] on input "text" at bounding box center [902, 22] width 267 height 22
paste input "KKOU"
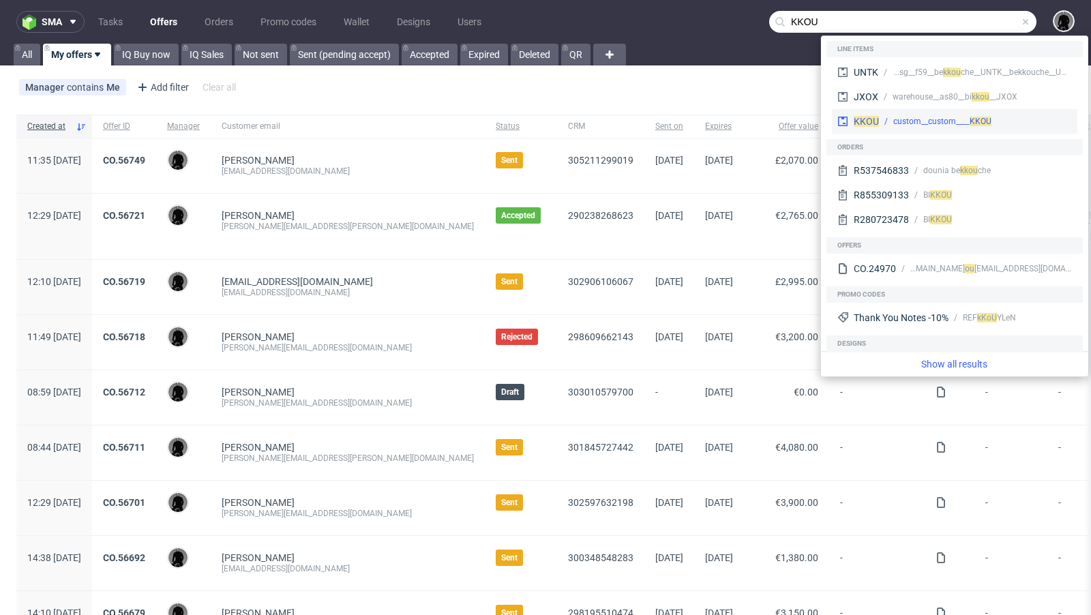
type input "KKOU"
click at [867, 121] on span "KKOU" at bounding box center [865, 121] width 25 height 11
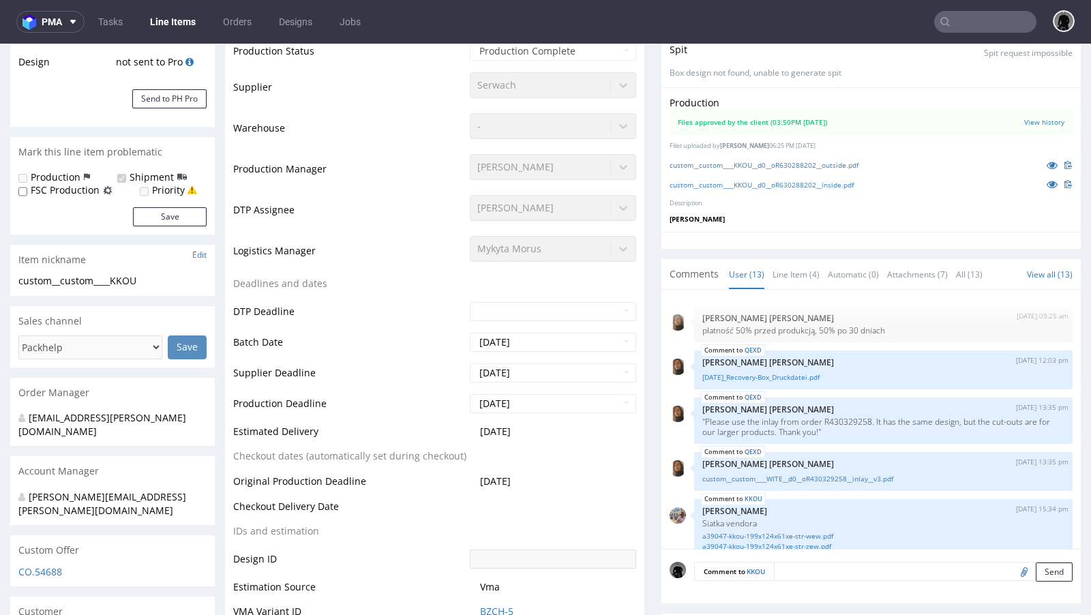
scroll to position [705, 0]
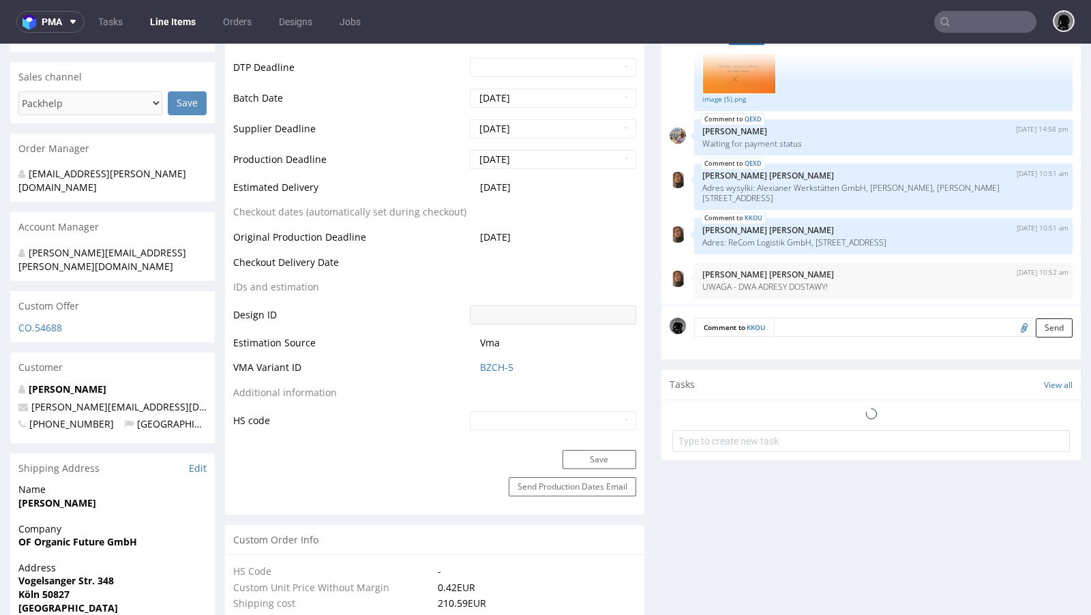
select select "in_progress"
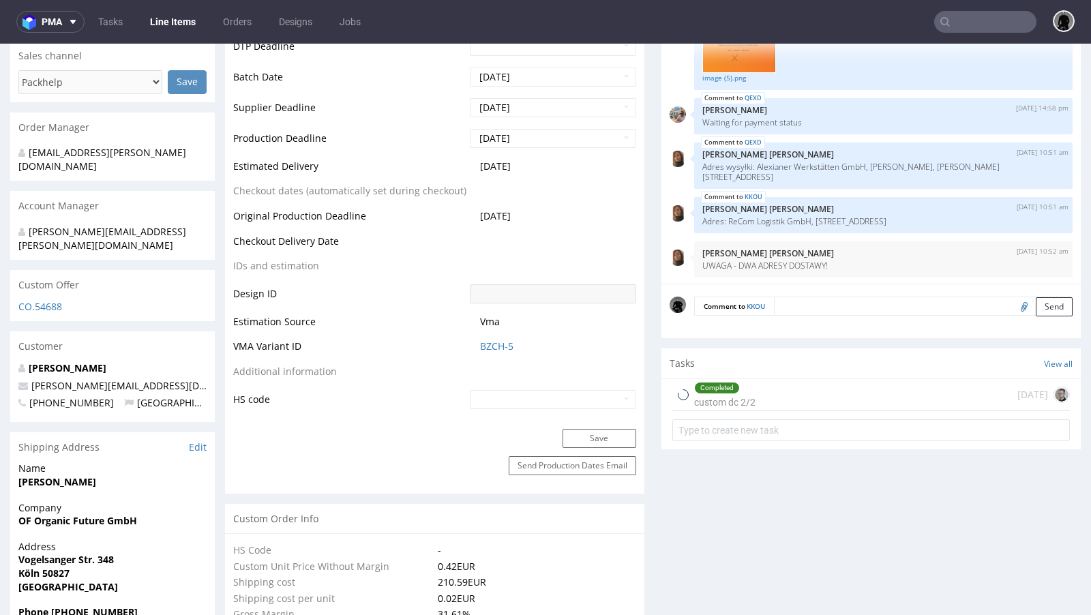
scroll to position [578, 0]
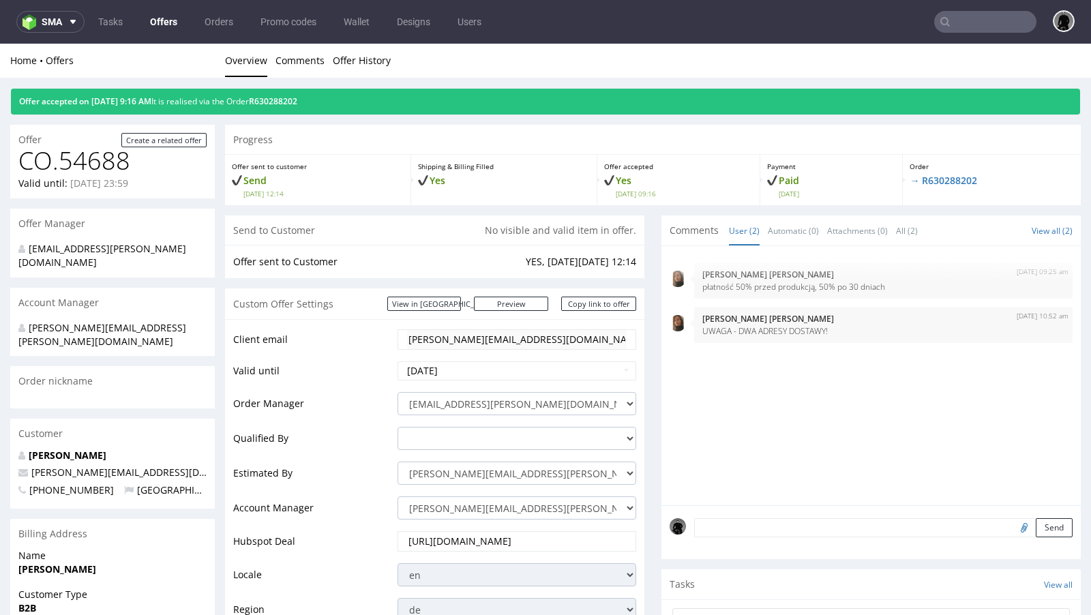
click at [153, 22] on link "Offers" at bounding box center [164, 22] width 44 height 22
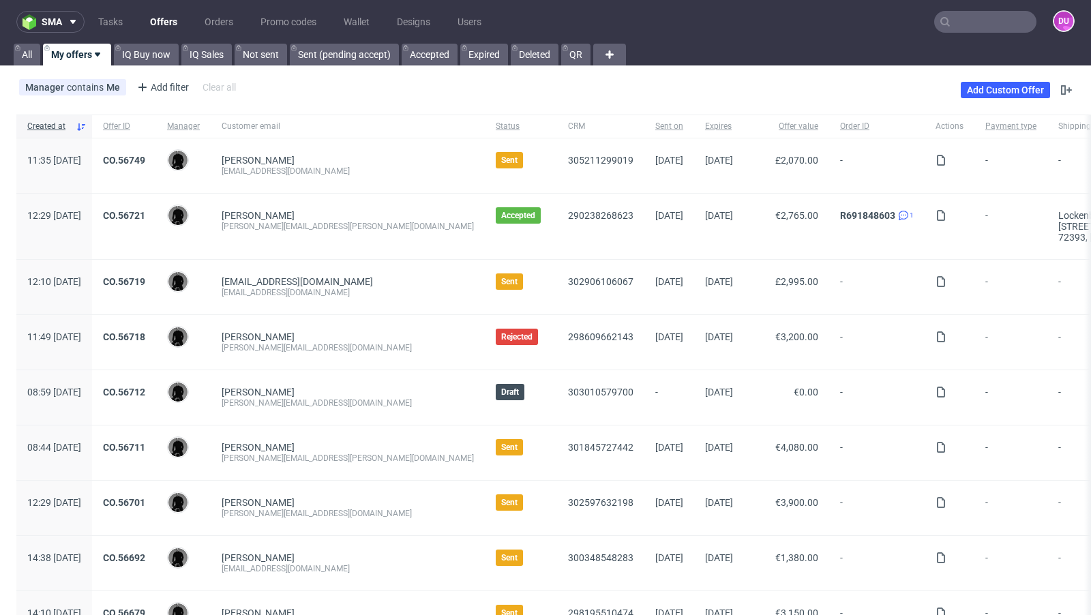
click at [526, 86] on div "Manager contains Me Add filter Hide filters Clear all Add Custom Offer" at bounding box center [545, 90] width 1091 height 38
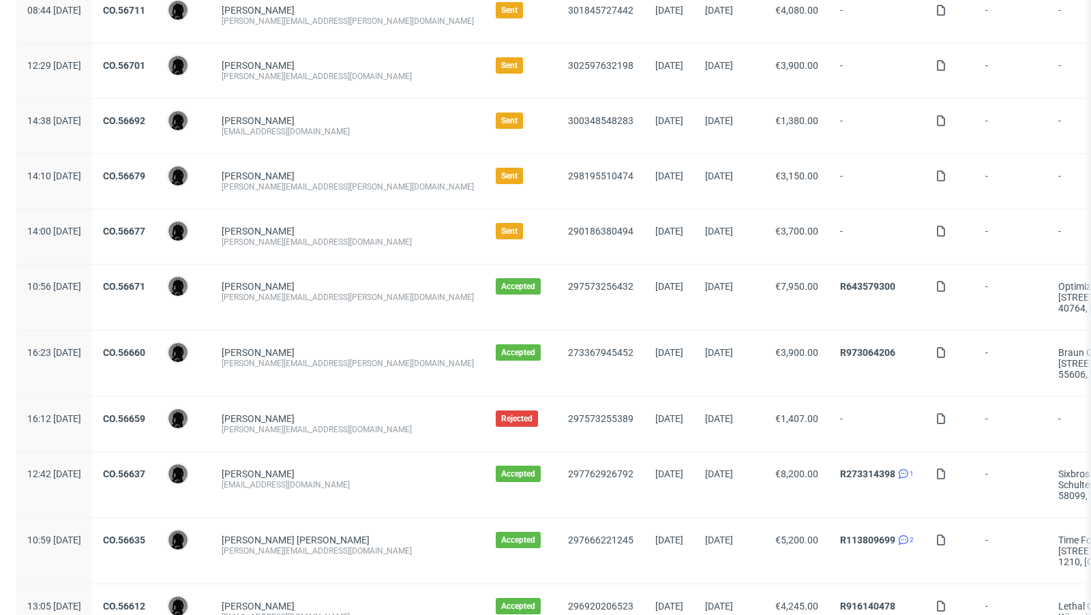
scroll to position [448, 0]
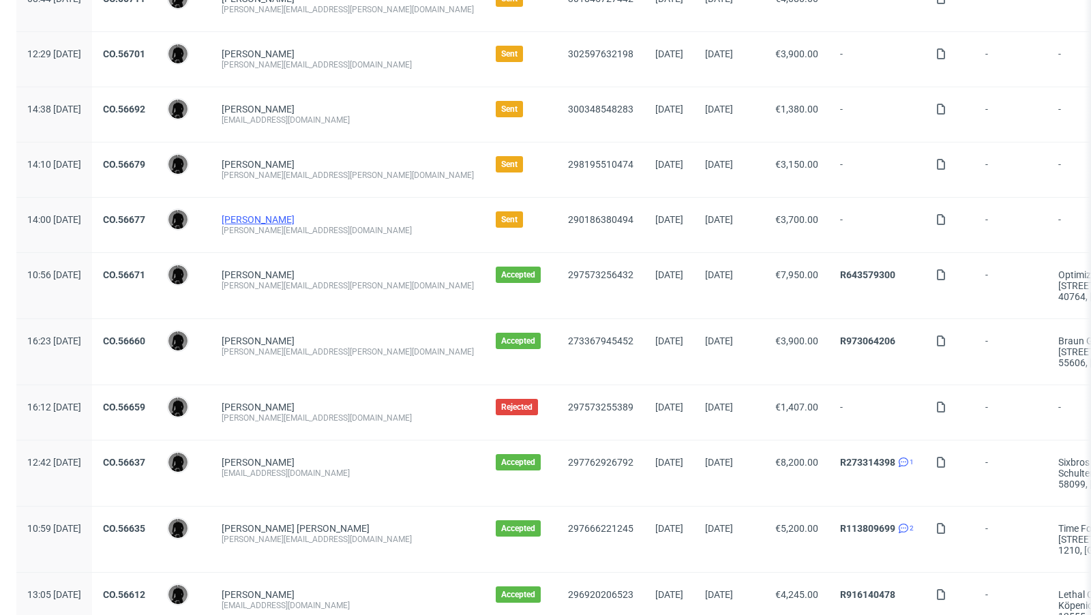
click at [294, 217] on link "[PERSON_NAME]" at bounding box center [258, 219] width 73 height 11
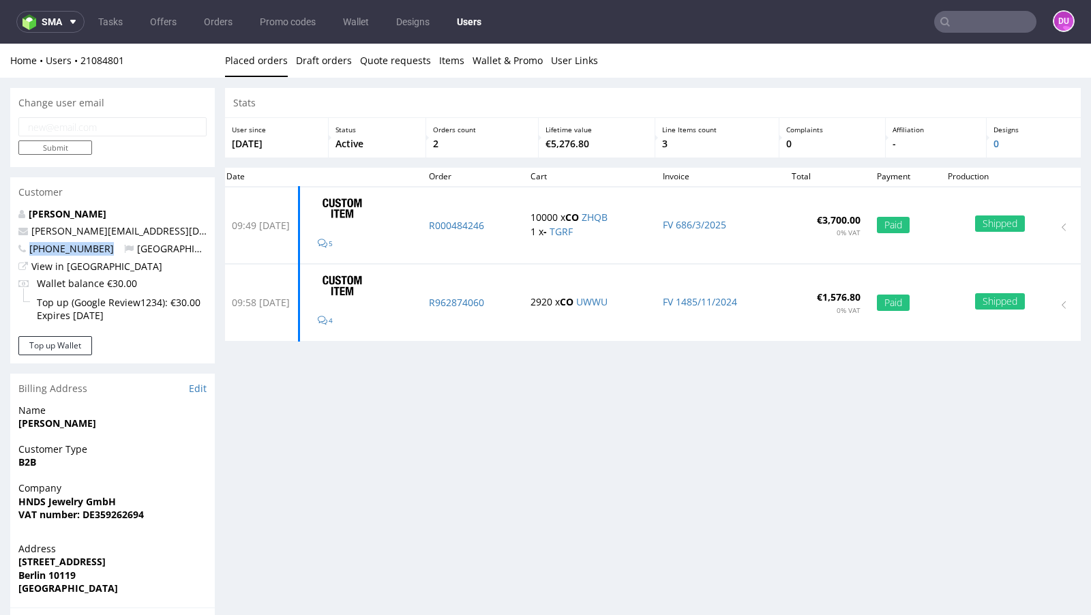
drag, startPoint x: 104, startPoint y: 248, endPoint x: 31, endPoint y: 248, distance: 73.6
click at [31, 248] on p "[PHONE_NUMBER] [GEOGRAPHIC_DATA]" at bounding box center [112, 249] width 188 height 14
copy span "[PHONE_NUMBER]"
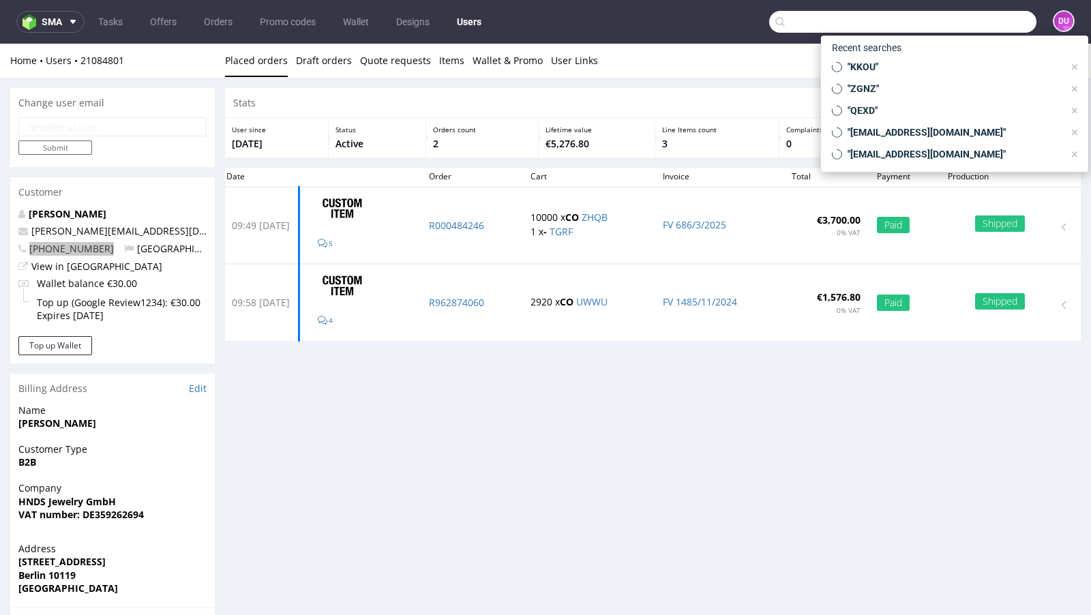
click at [974, 27] on input "text" at bounding box center [902, 22] width 267 height 22
paste input "[PERSON_NAME][EMAIL_ADDRESS][DOMAIN_NAME]"
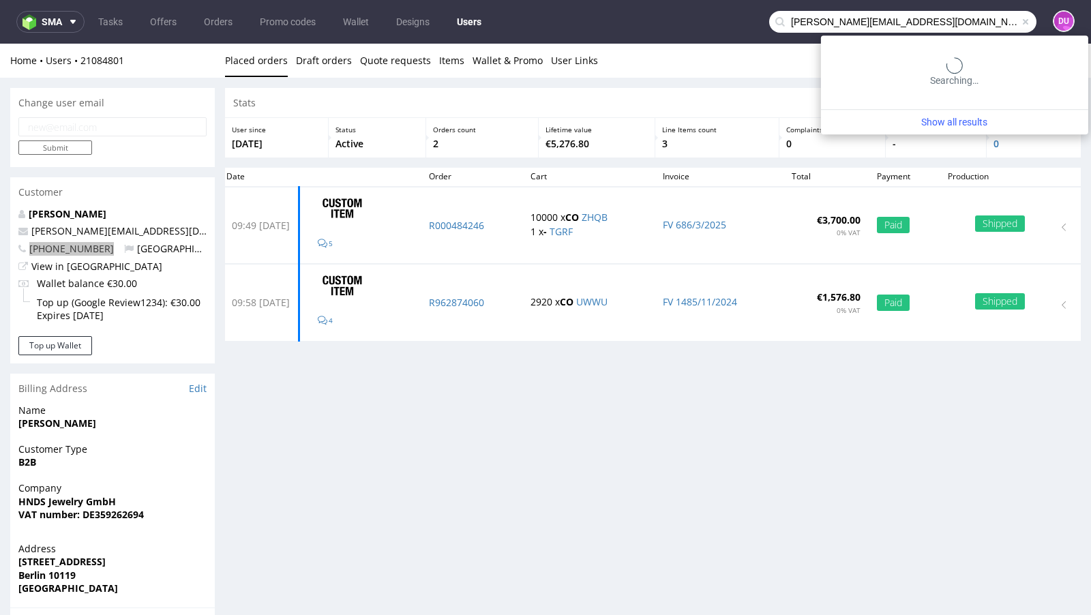
type input "[PERSON_NAME][EMAIL_ADDRESS][DOMAIN_NAME]"
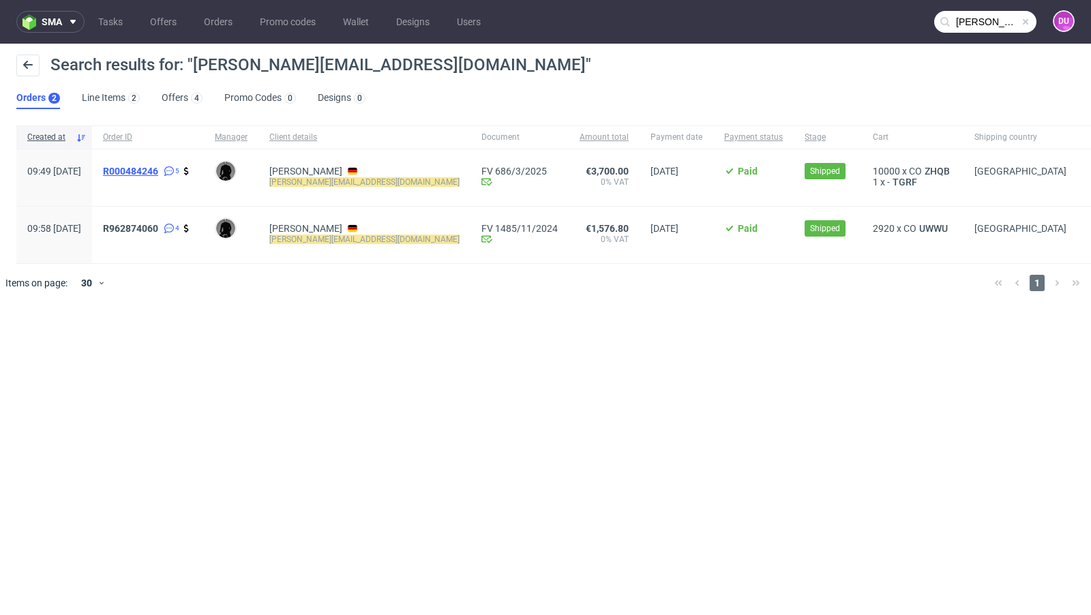
click at [158, 167] on span "R000484246" at bounding box center [130, 171] width 55 height 11
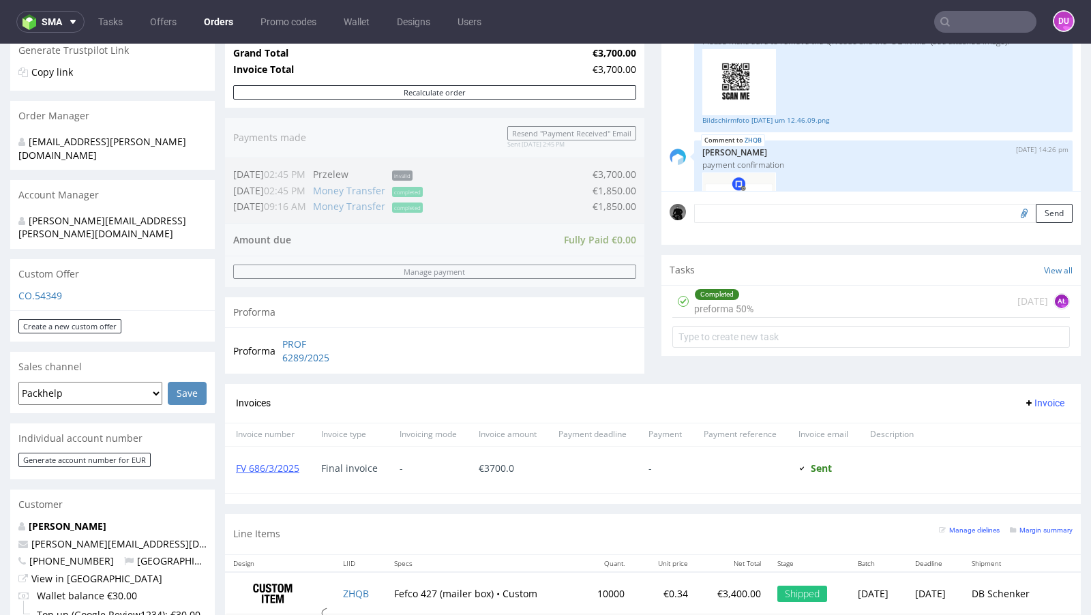
scroll to position [278, 0]
type input "[PERSON_NAME][EMAIL_ADDRESS][DOMAIN_NAME]"
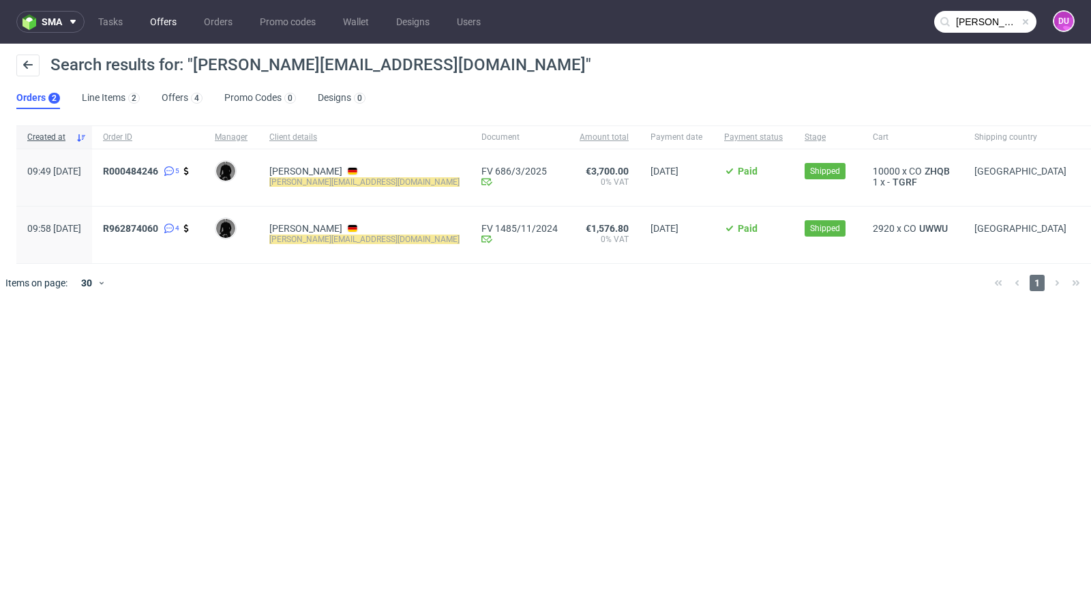
click at [159, 22] on link "Offers" at bounding box center [163, 22] width 43 height 22
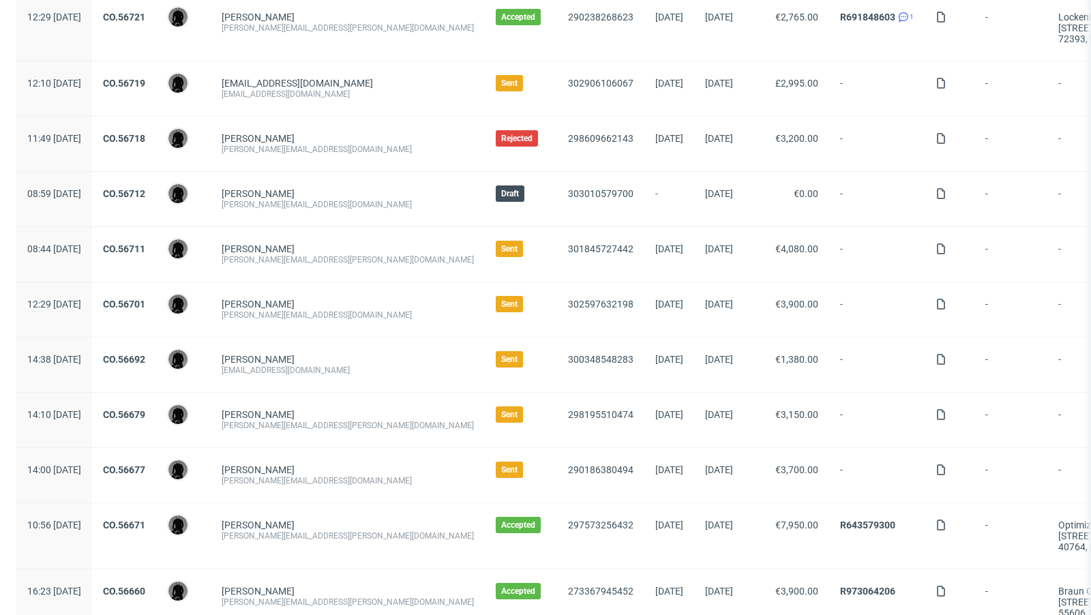
scroll to position [239, 0]
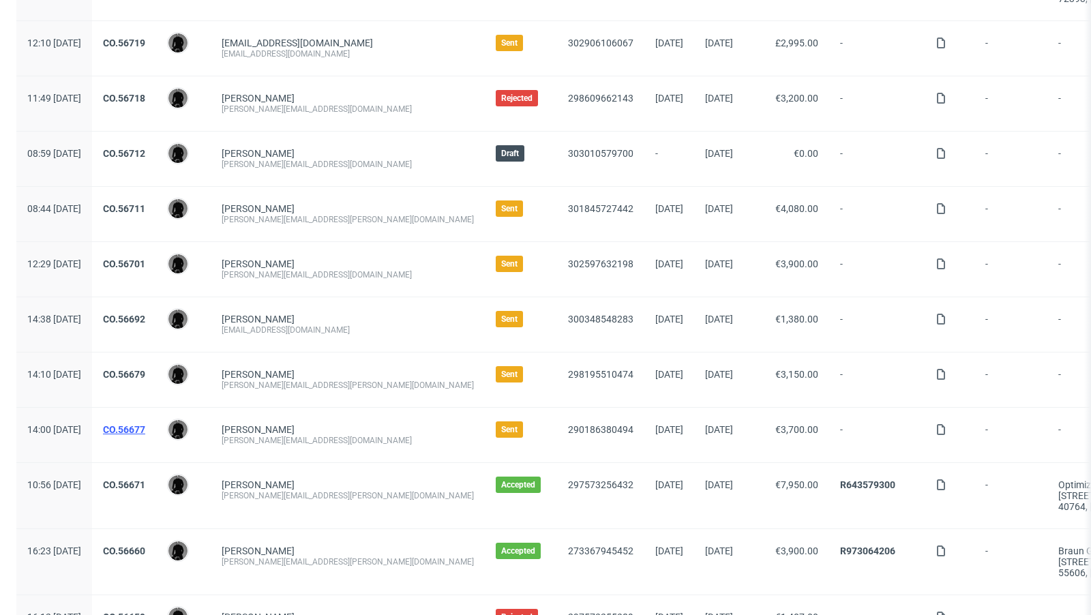
click at [145, 427] on link "CO.56677" at bounding box center [124, 429] width 42 height 11
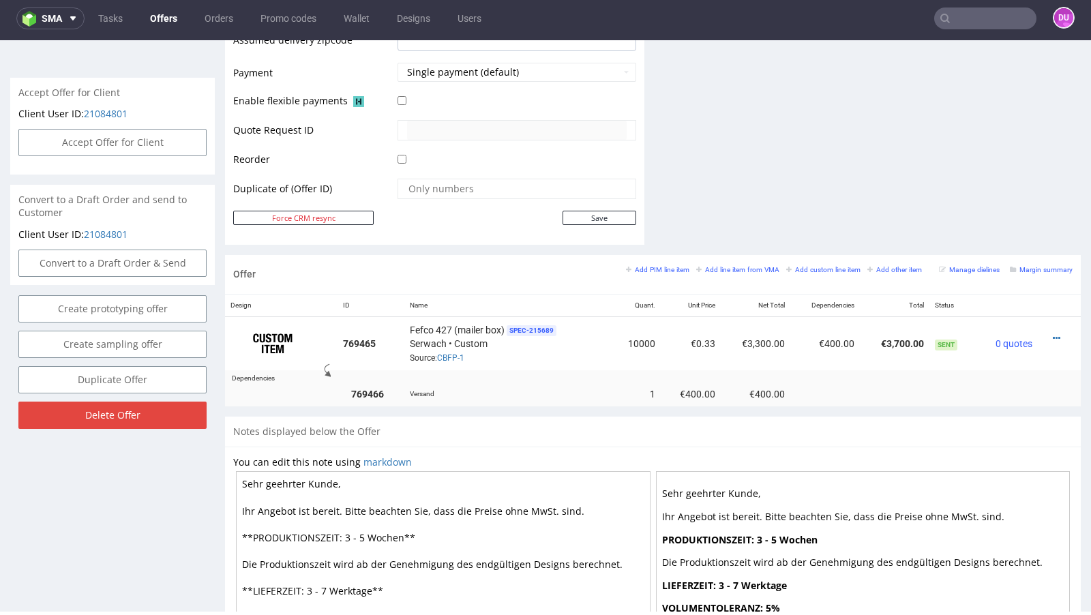
scroll to position [617, 0]
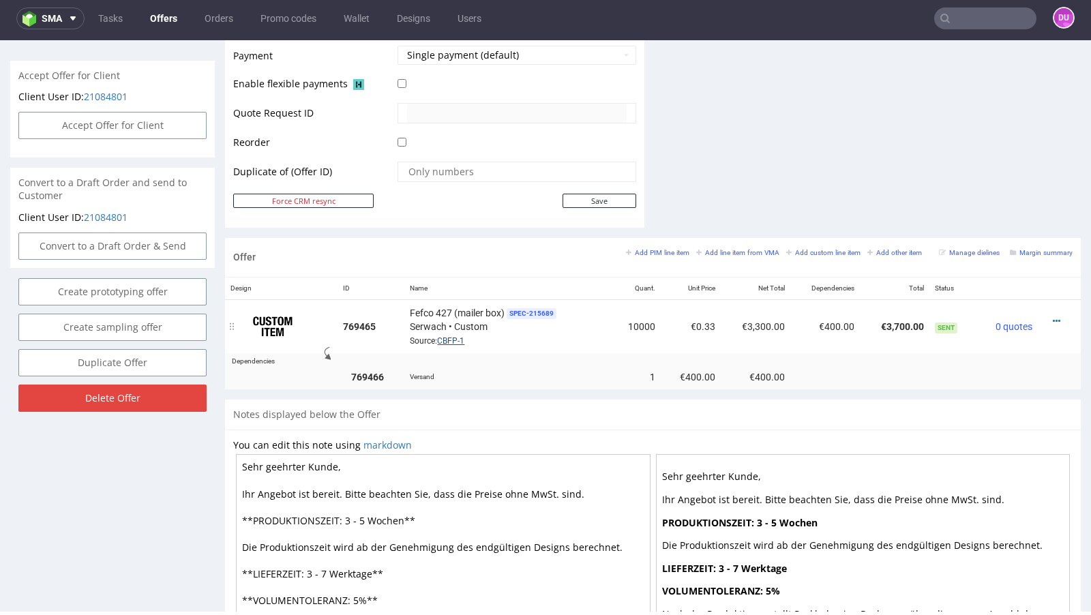
click at [451, 336] on link "CBFP-1" at bounding box center [450, 341] width 27 height 10
click at [155, 29] on nav "sma Tasks Offers Orders Promo codes Wallet Designs Users DU" at bounding box center [545, 19] width 1091 height 44
click at [163, 21] on link "Offers" at bounding box center [164, 18] width 44 height 22
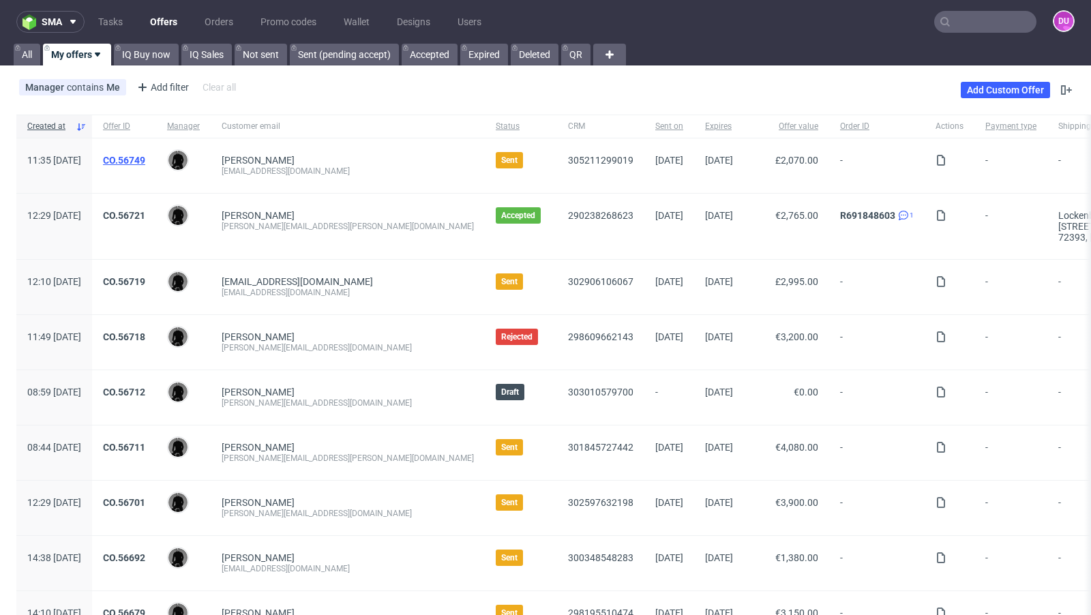
click at [145, 155] on link "CO.56749" at bounding box center [124, 160] width 42 height 11
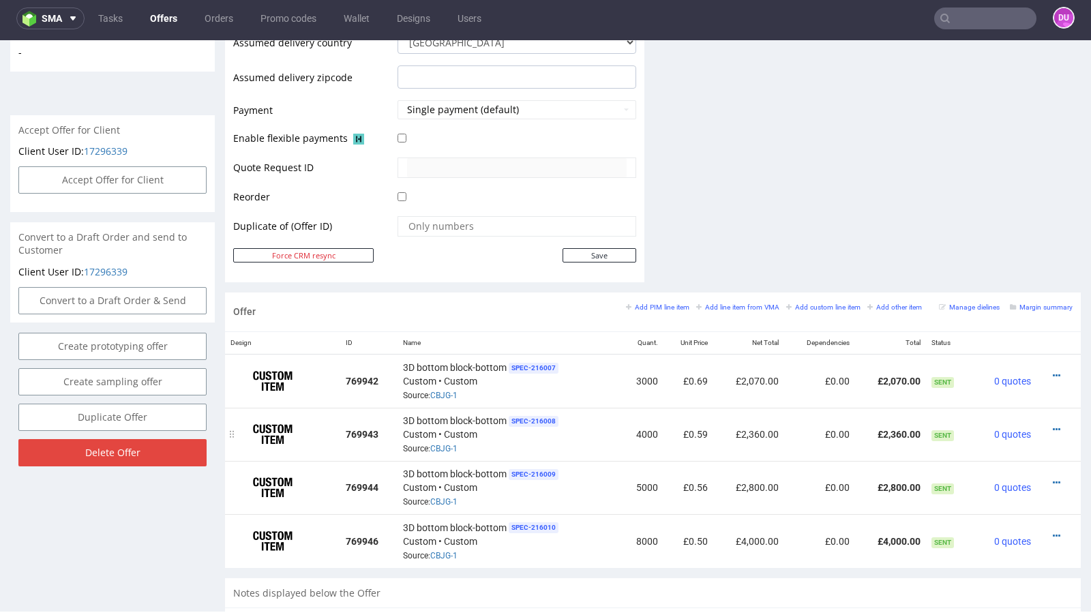
scroll to position [564, 0]
click at [455, 442] on link "CBJG-1" at bounding box center [443, 447] width 27 height 10
click at [452, 389] on link "CBJG-1" at bounding box center [443, 394] width 27 height 10
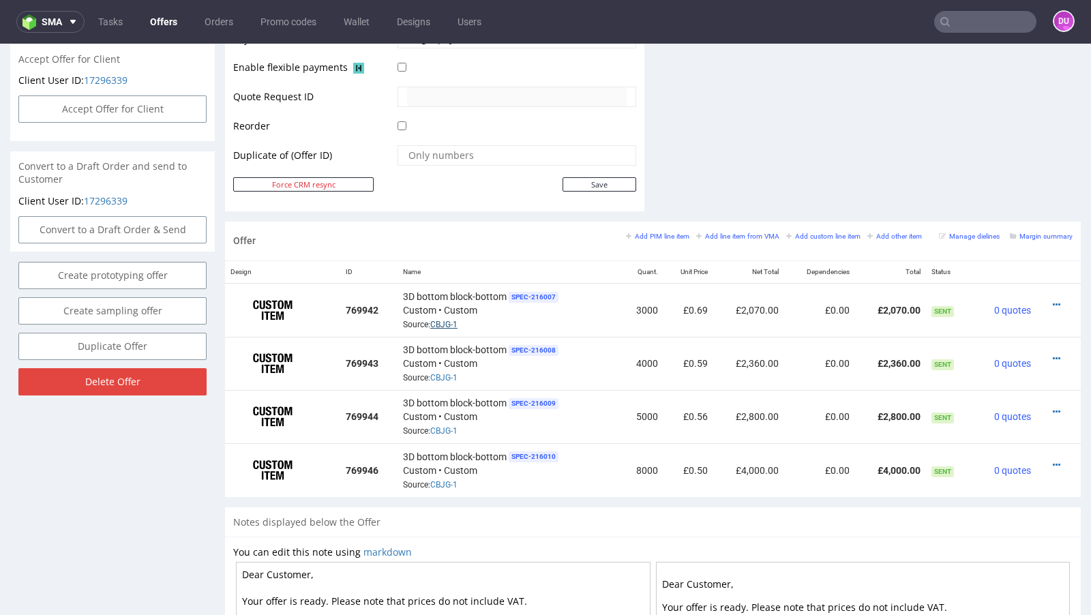
scroll to position [0, 0]
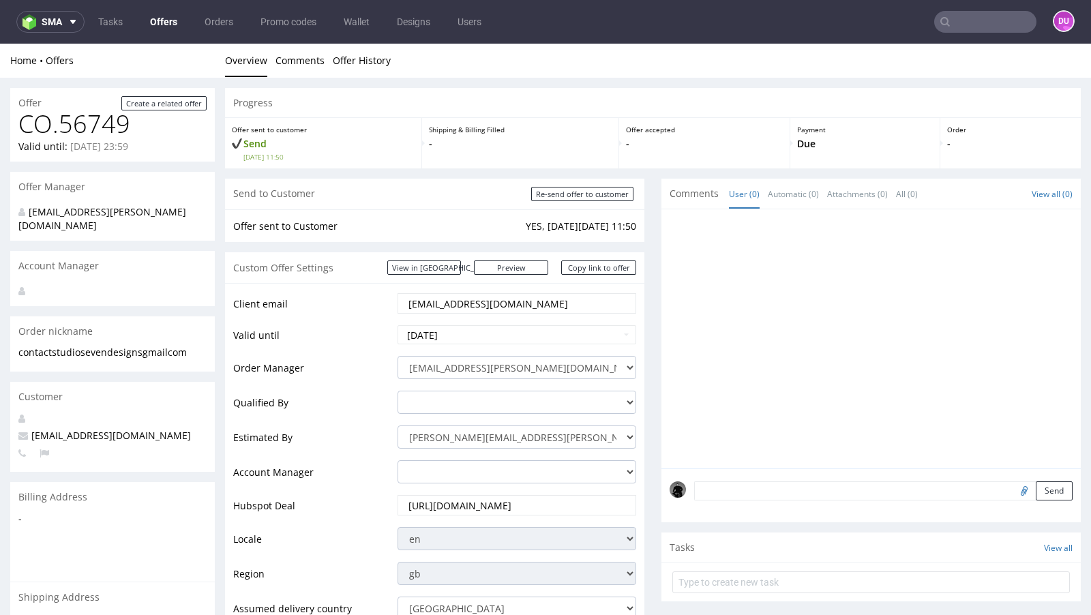
click at [165, 20] on link "Offers" at bounding box center [164, 22] width 44 height 22
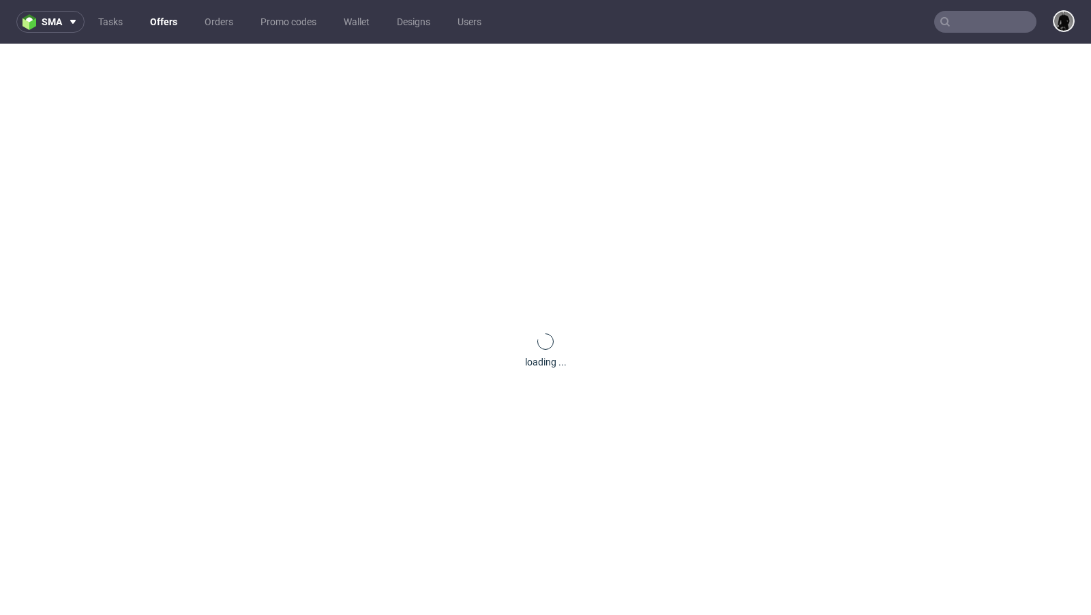
click at [966, 29] on input "text" at bounding box center [985, 22] width 102 height 22
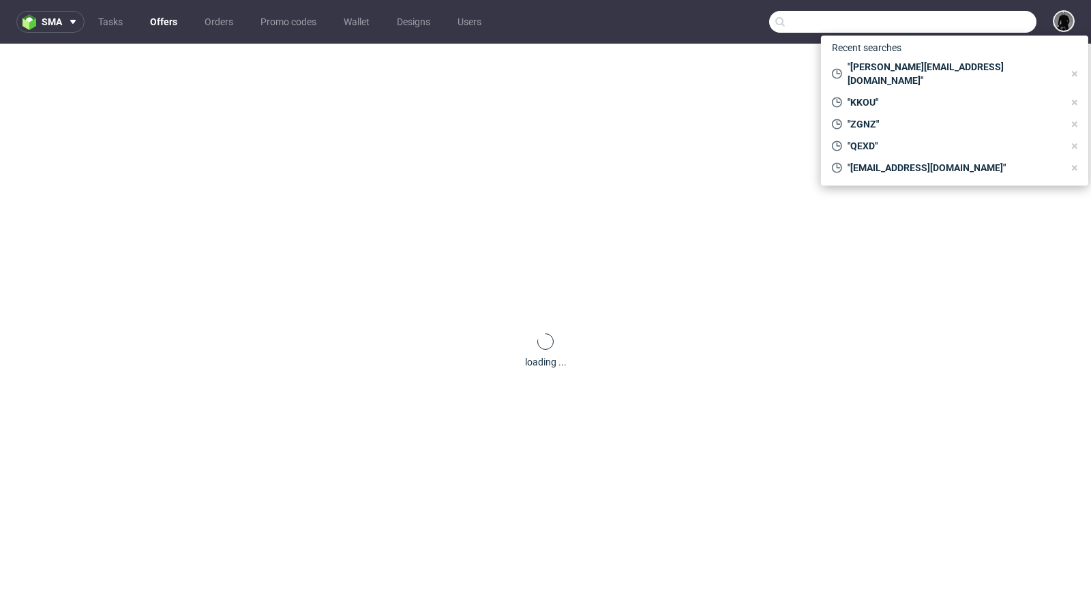
paste input "[PERSON_NAME]"
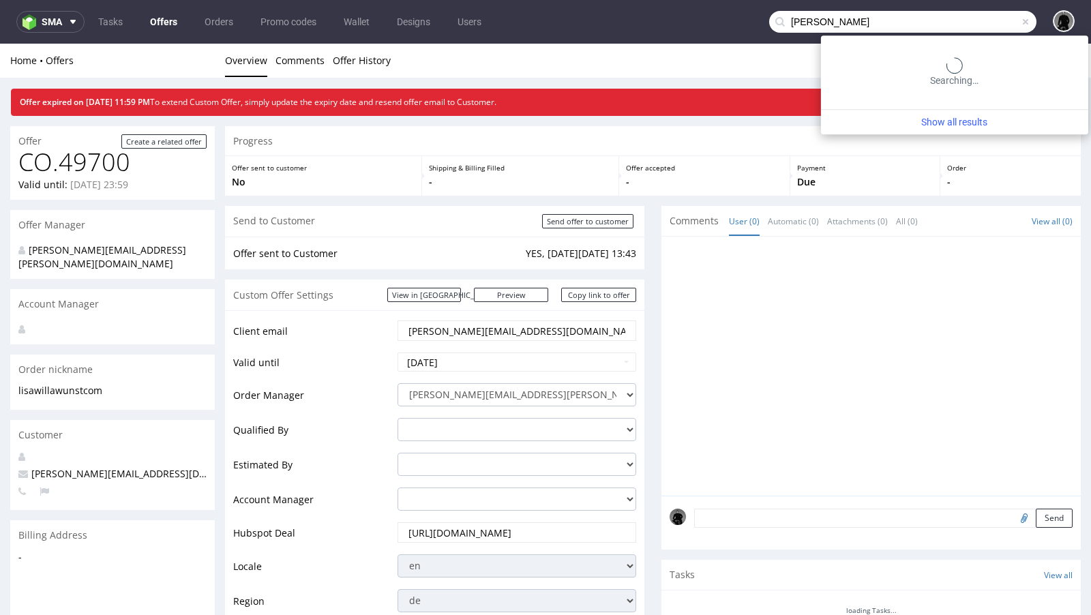
type input "[PERSON_NAME]"
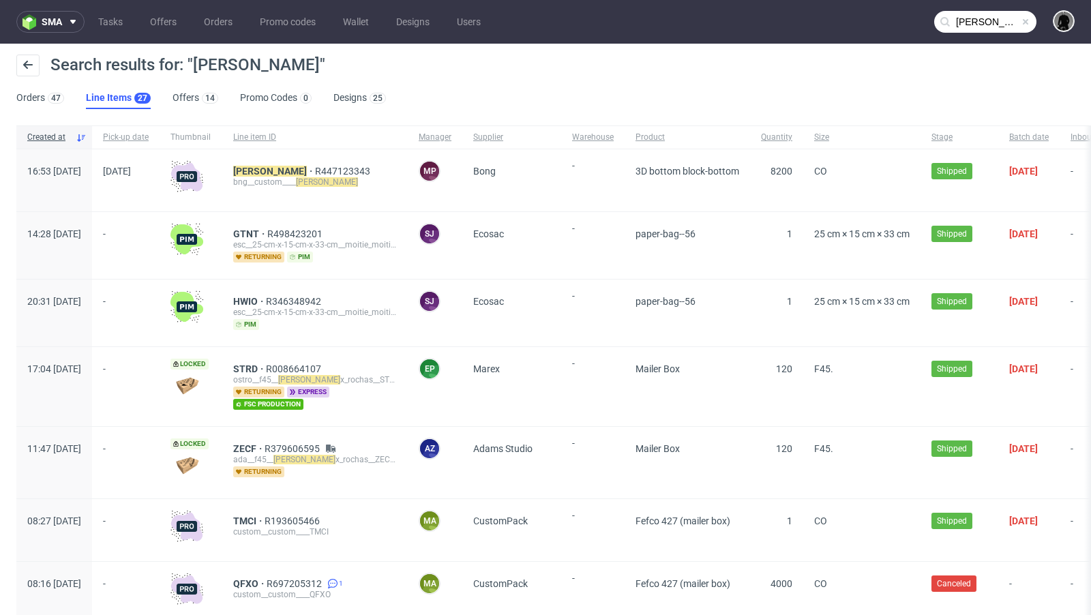
click at [967, 15] on input "[PERSON_NAME]" at bounding box center [985, 22] width 102 height 22
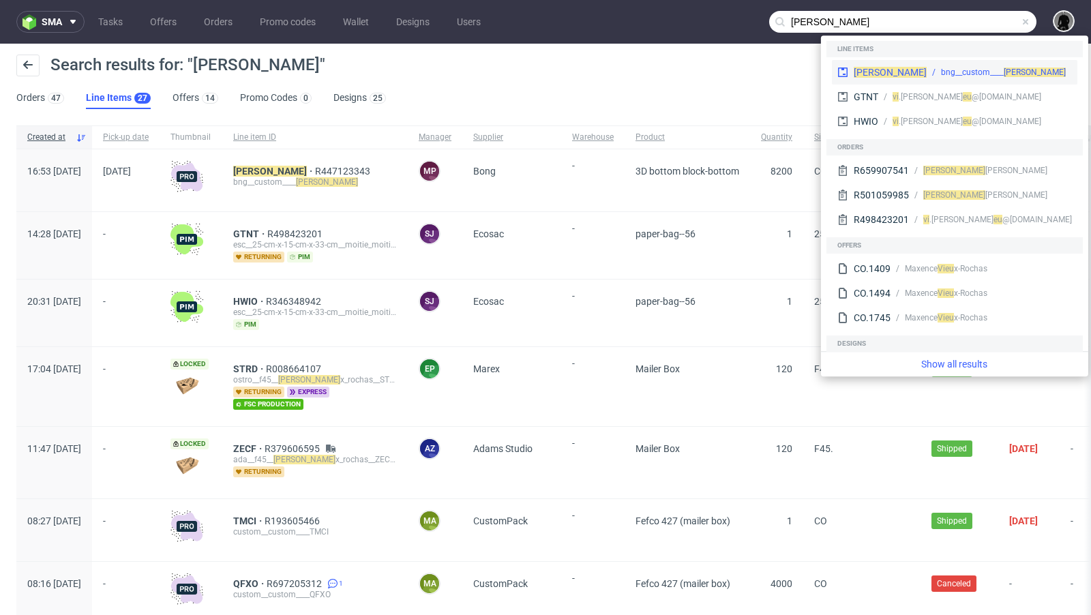
click at [859, 65] on div "[PERSON_NAME]" at bounding box center [889, 72] width 73 height 14
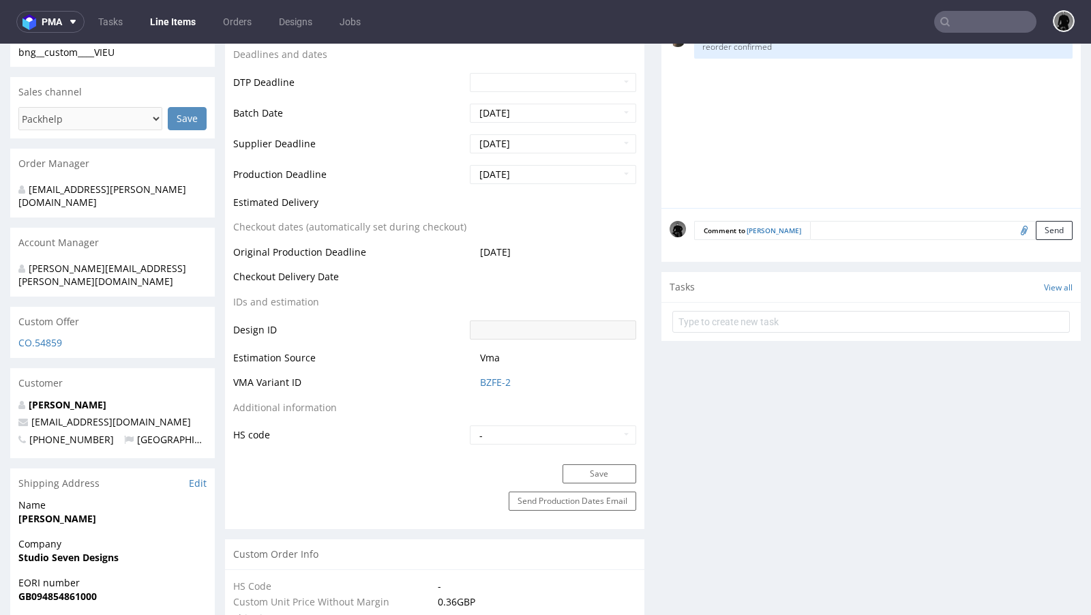
scroll to position [538, 0]
select select "in_progress"
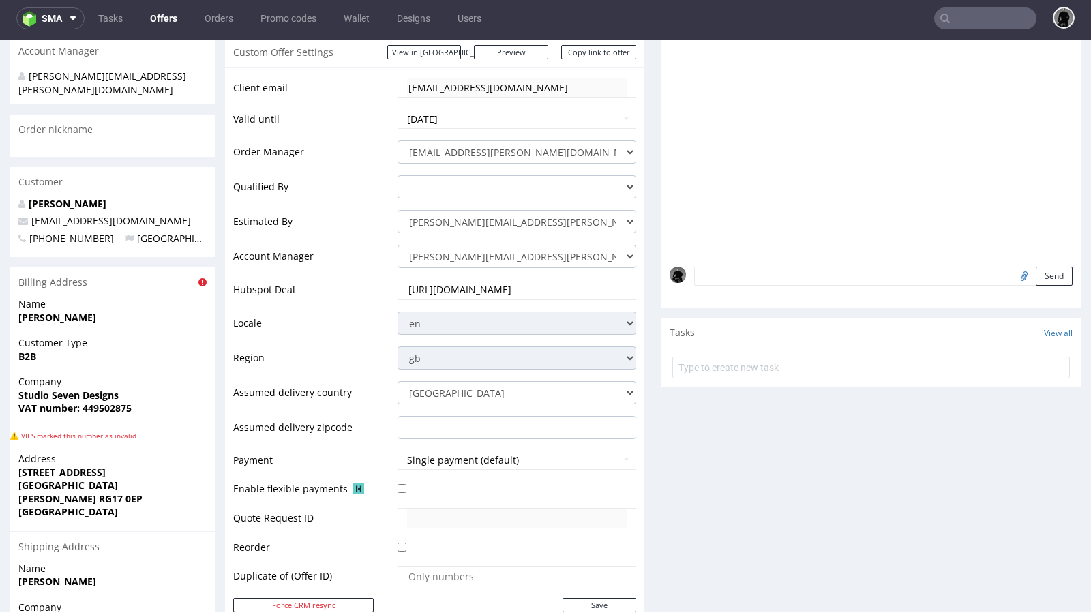
scroll to position [194, 0]
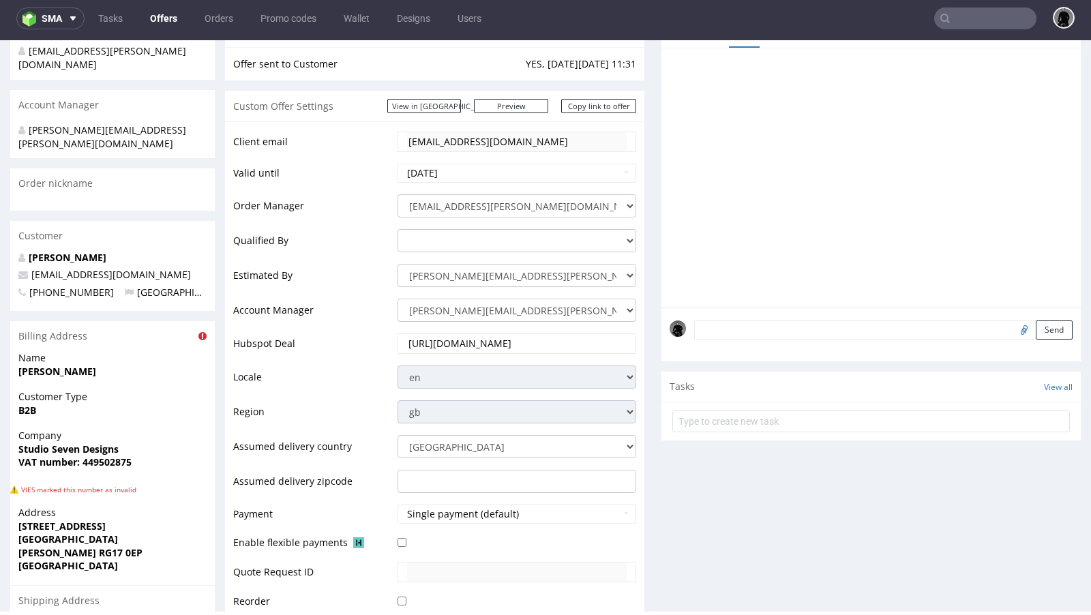
click at [142, 268] on span "[EMAIL_ADDRESS][DOMAIN_NAME]" at bounding box center [104, 274] width 172 height 13
copy span "[EMAIL_ADDRESS][DOMAIN_NAME]"
click at [985, 14] on input "text" at bounding box center [985, 18] width 102 height 22
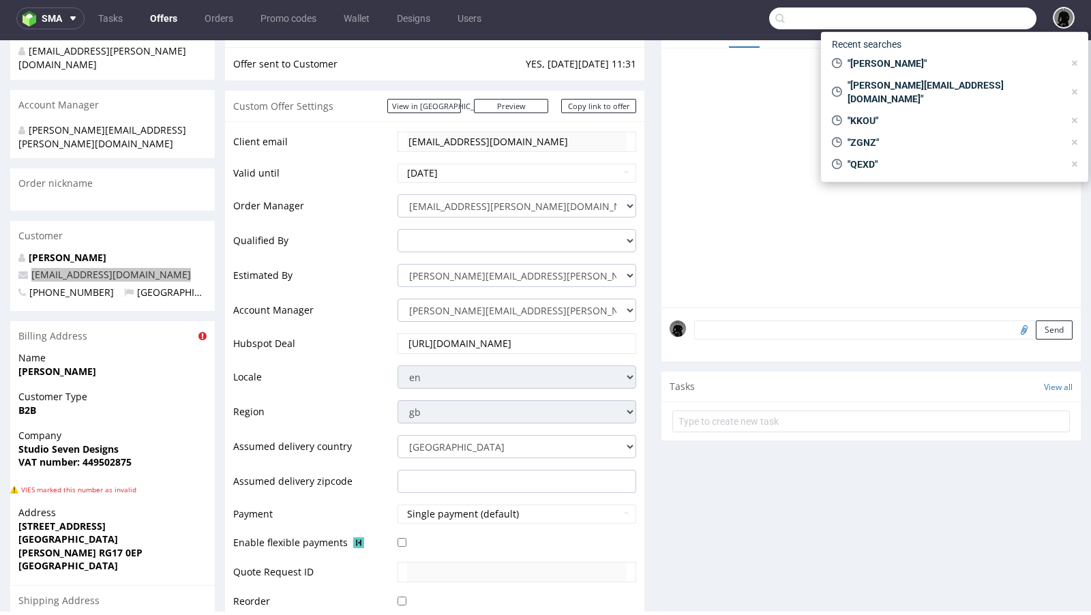
paste input "[EMAIL_ADDRESS][DOMAIN_NAME]"
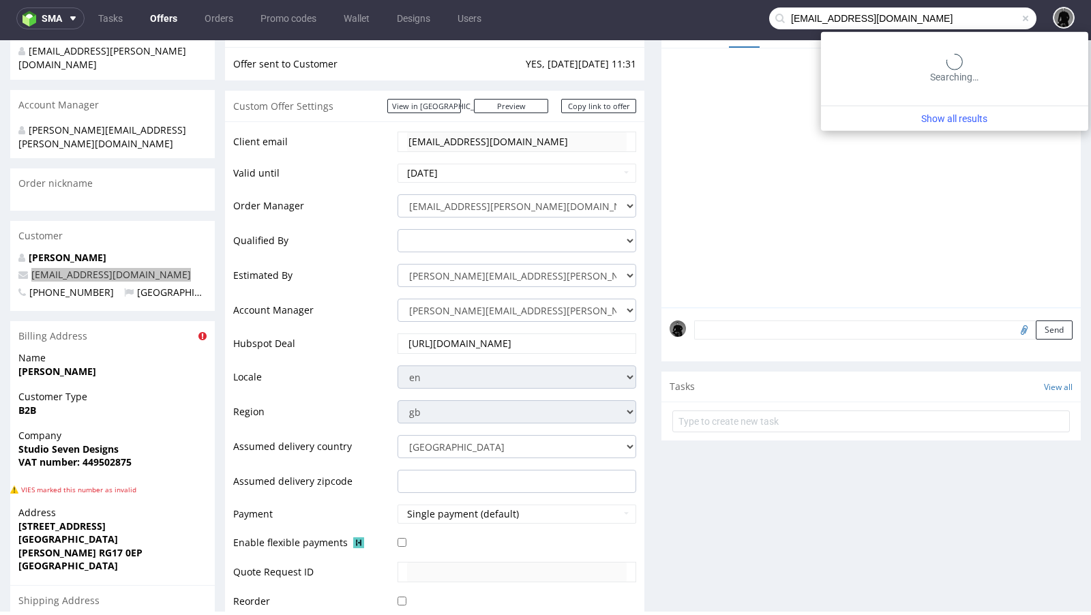
type input "[EMAIL_ADDRESS][DOMAIN_NAME]"
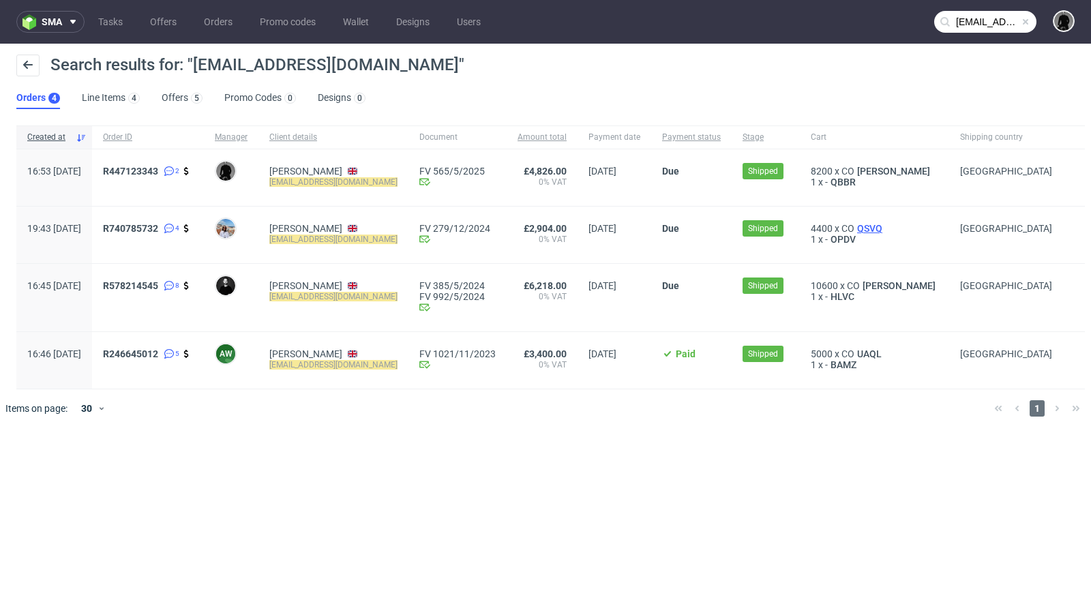
click at [885, 227] on span "QSVQ" at bounding box center [869, 228] width 31 height 11
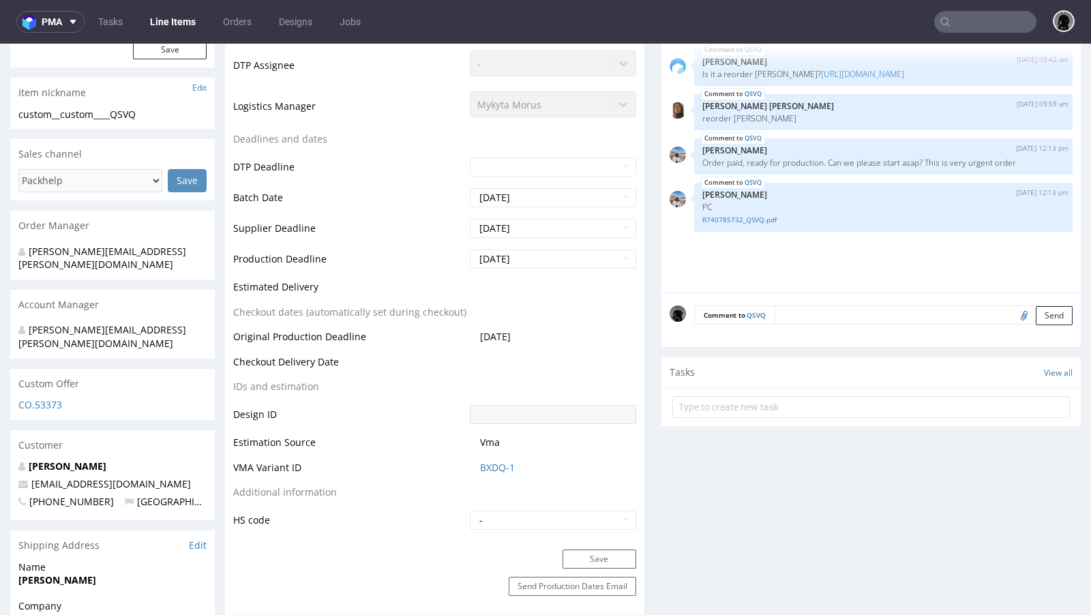
select select "in_progress"
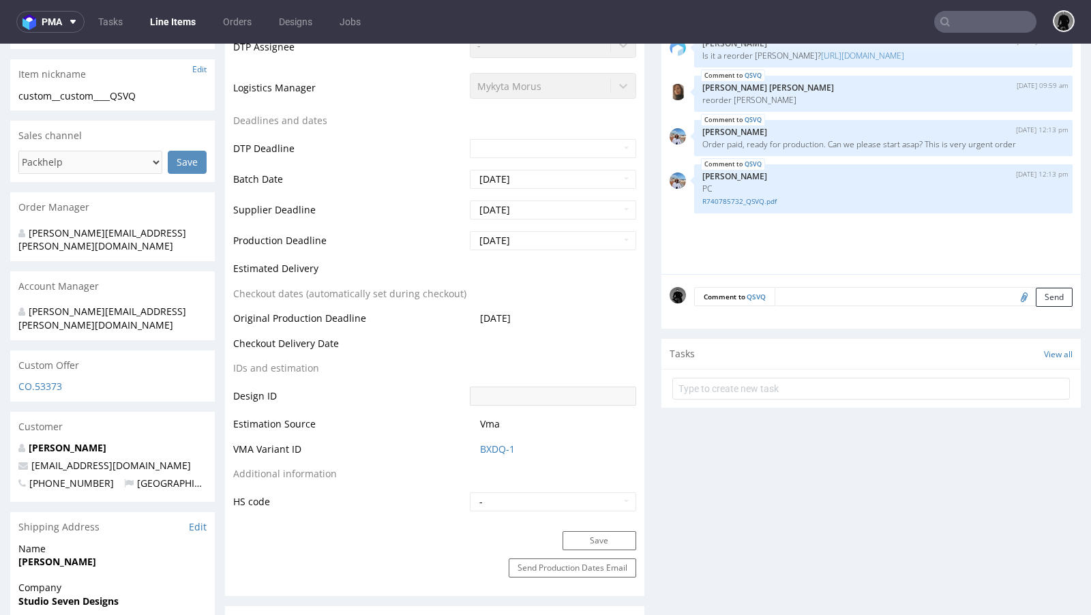
scroll to position [461, 0]
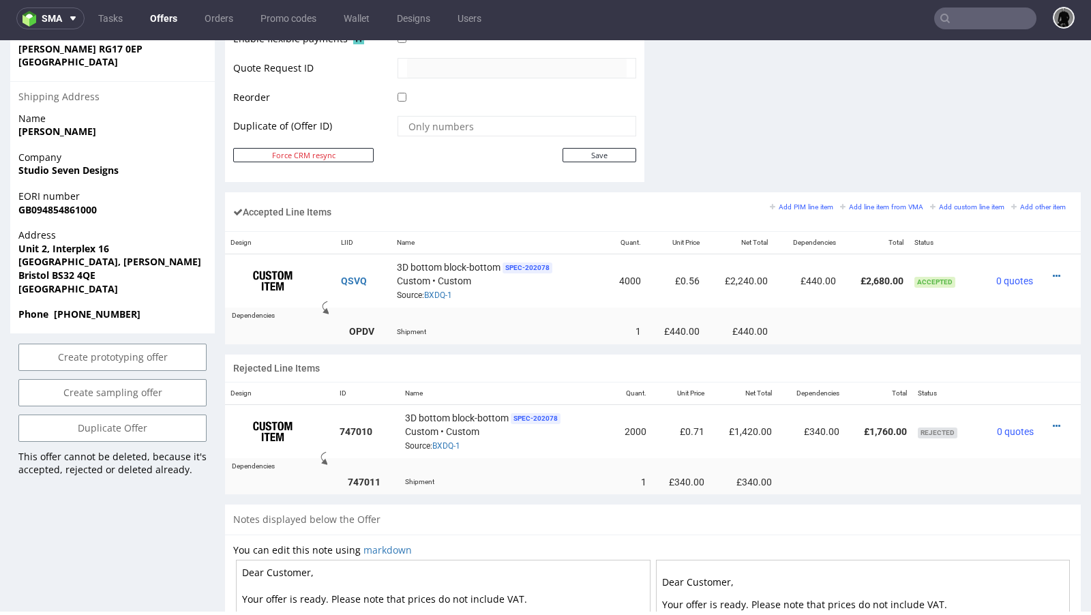
scroll to position [692, 0]
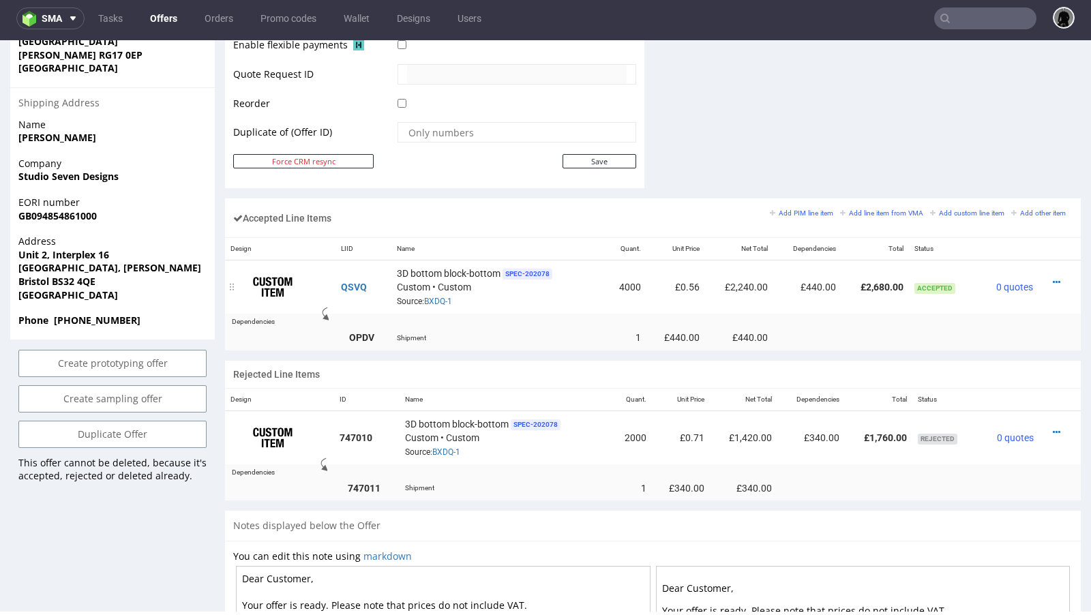
click at [793, 281] on td "£440.00" at bounding box center [807, 287] width 68 height 54
copy td "£"
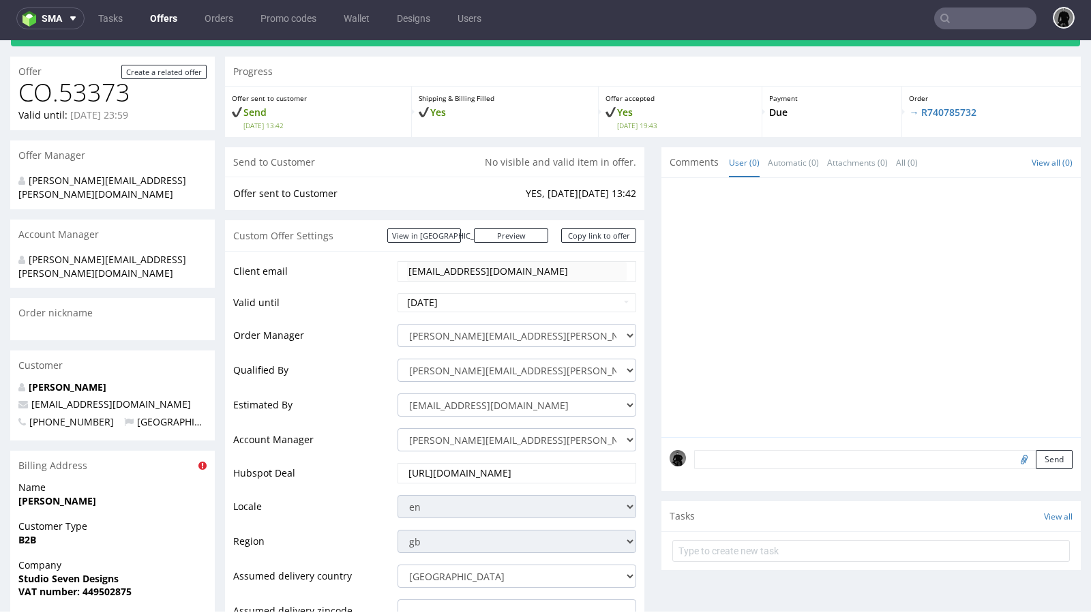
scroll to position [0, 0]
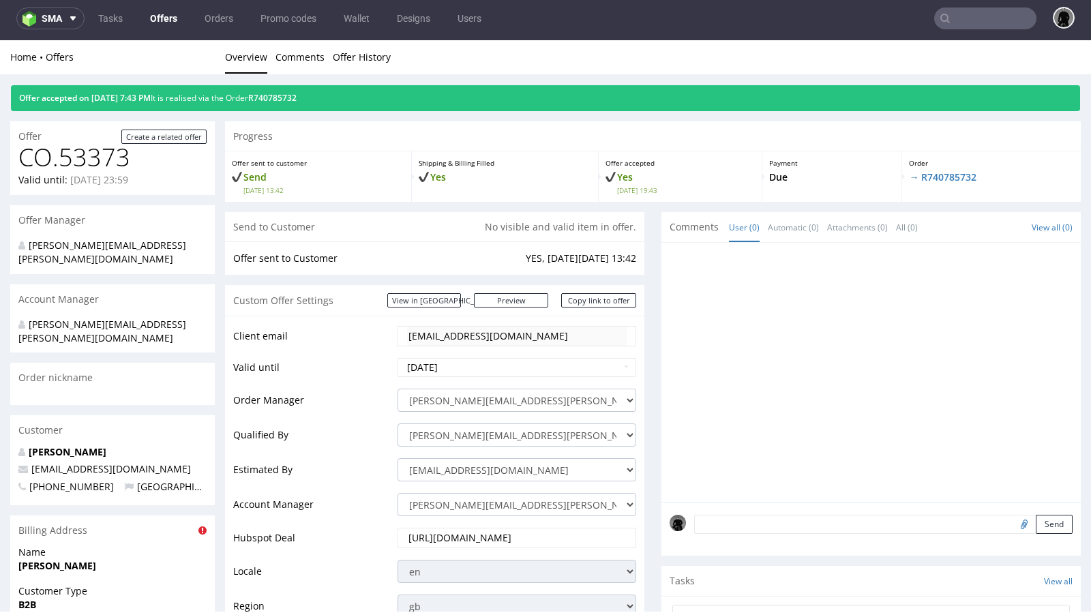
click at [170, 22] on link "Offers" at bounding box center [164, 18] width 44 height 22
